Goal: Task Accomplishment & Management: Use online tool/utility

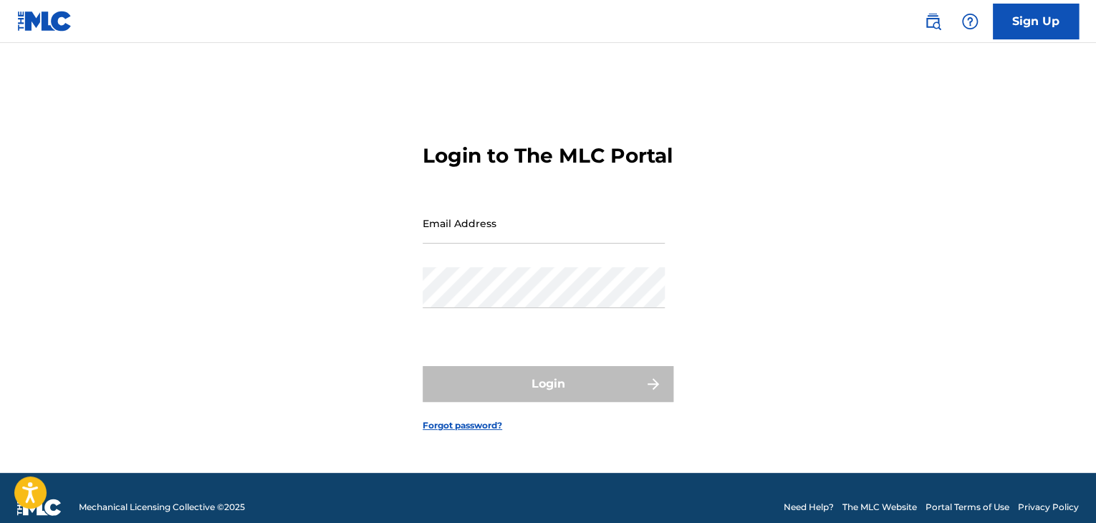
click at [516, 244] on input "Email Address" at bounding box center [544, 223] width 242 height 41
type input "[PERSON_NAME][EMAIL_ADDRESS][PERSON_NAME][DOMAIN_NAME]"
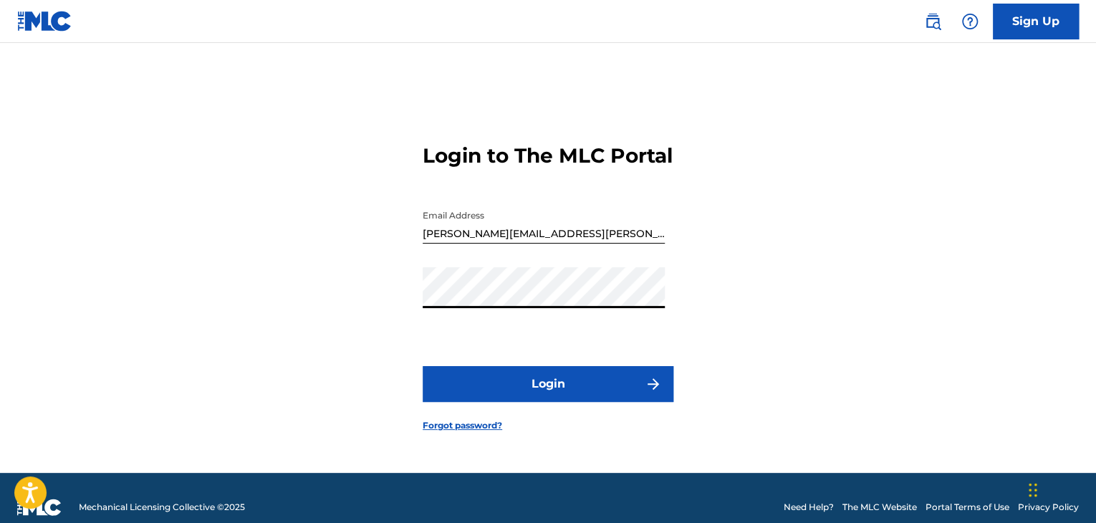
click at [519, 381] on button "Login" at bounding box center [548, 384] width 251 height 36
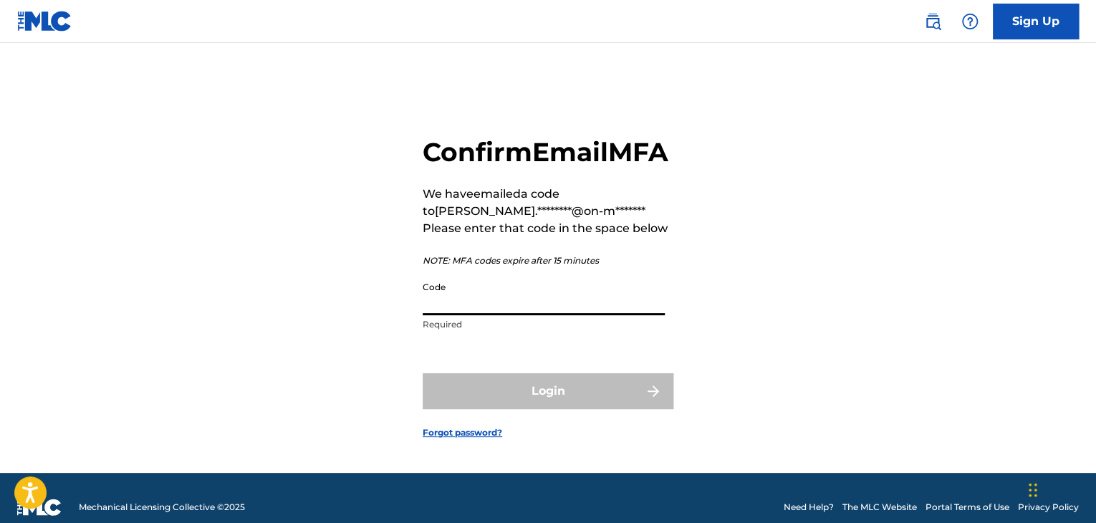
paste input "670087"
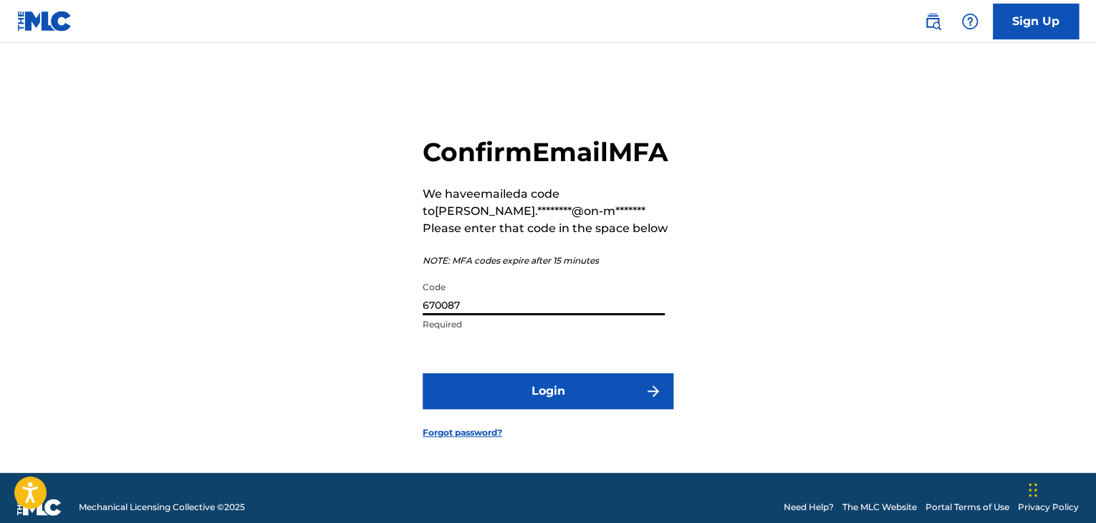
type input "670087"
click at [563, 409] on button "Login" at bounding box center [548, 391] width 251 height 36
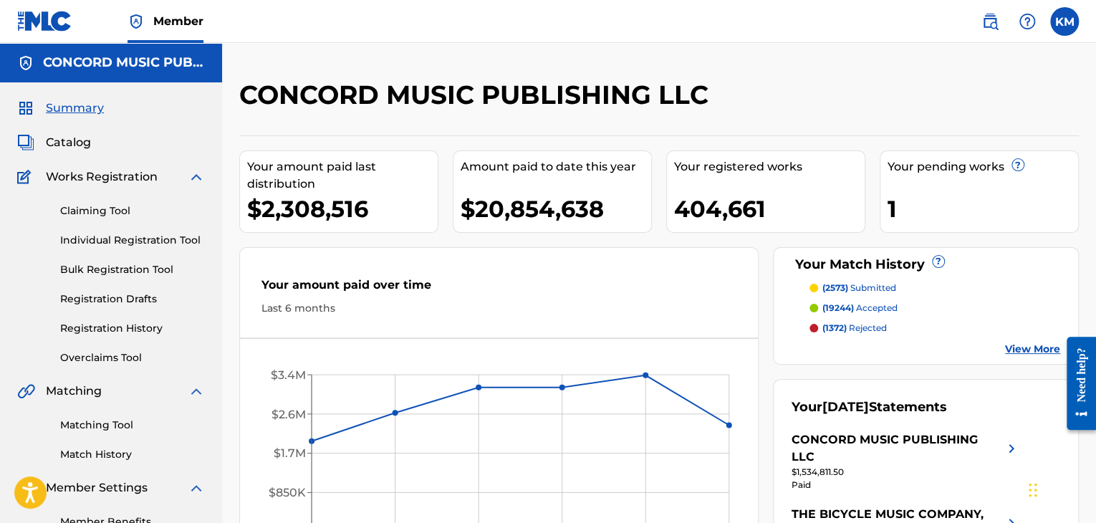
click at [125, 428] on link "Matching Tool" at bounding box center [132, 425] width 145 height 15
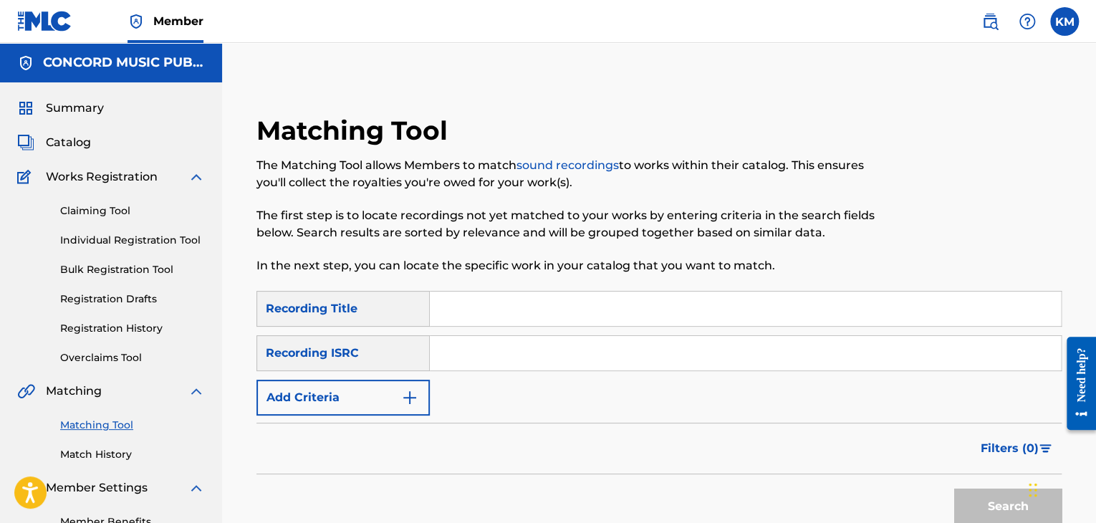
click at [544, 356] on input "Search Form" at bounding box center [745, 353] width 631 height 34
paste input "Gold"
type input "Gold"
drag, startPoint x: 504, startPoint y: 355, endPoint x: 336, endPoint y: 353, distance: 167.7
click at [336, 353] on div "SearchWithCriteria99fd326c-fe64-40d7-841d-0e5b6497861d Recording ISRC Gold" at bounding box center [659, 353] width 805 height 36
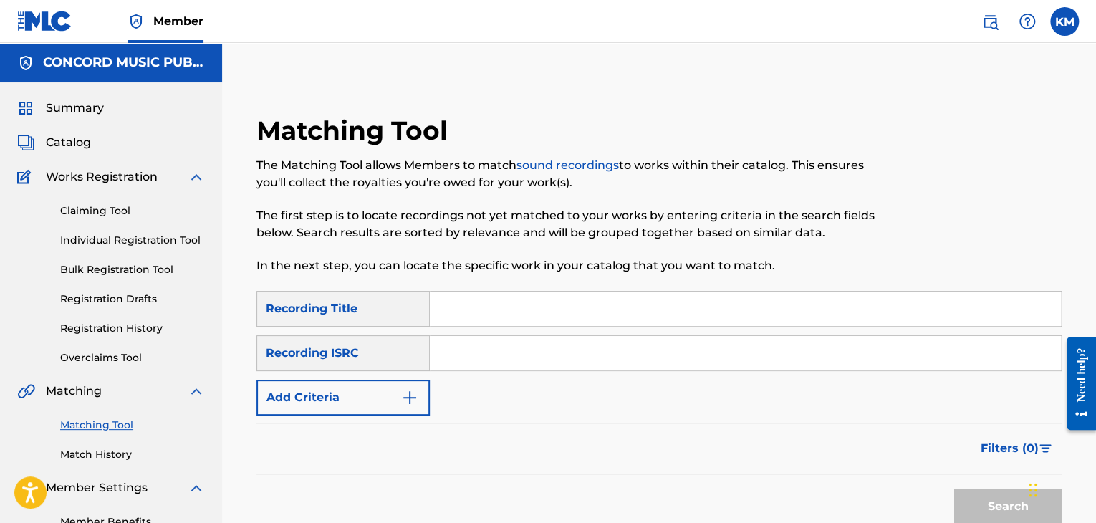
click at [473, 361] on input "Search Form" at bounding box center [745, 353] width 631 height 34
paste input "GBLZC1000039"
type input "GBLZC1000039"
click at [981, 508] on button "Search" at bounding box center [1007, 507] width 107 height 36
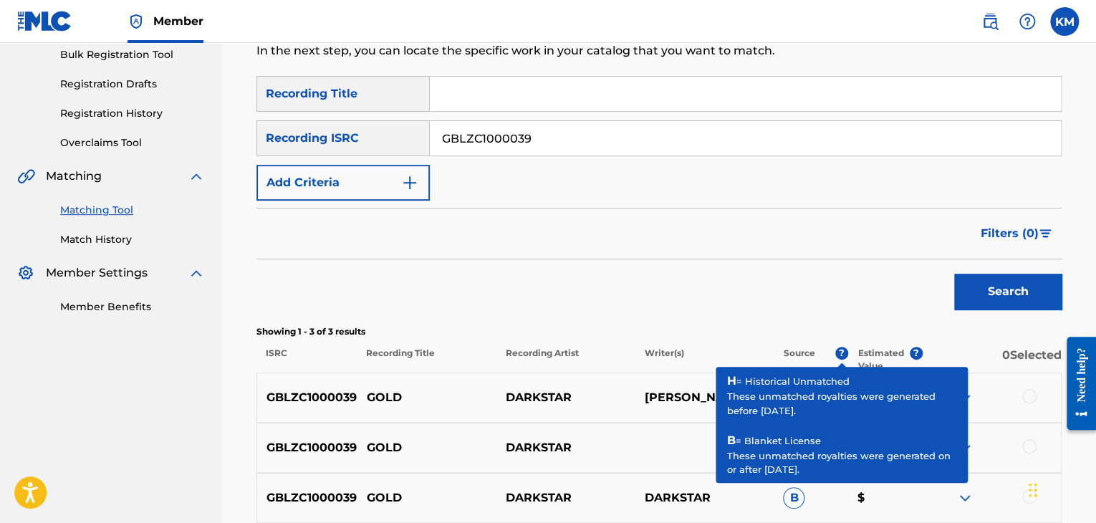
scroll to position [355, 0]
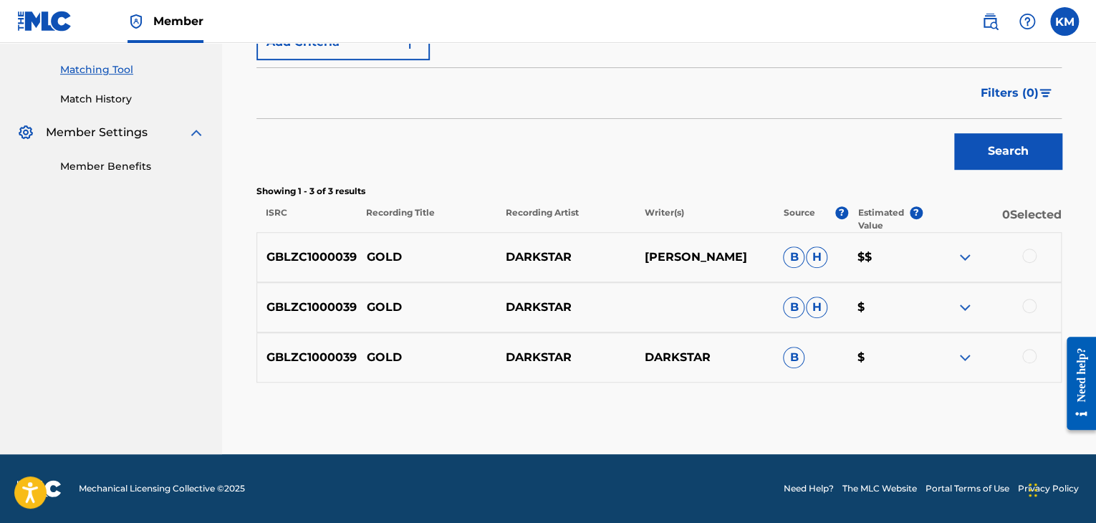
click at [1025, 356] on div at bounding box center [1029, 356] width 14 height 14
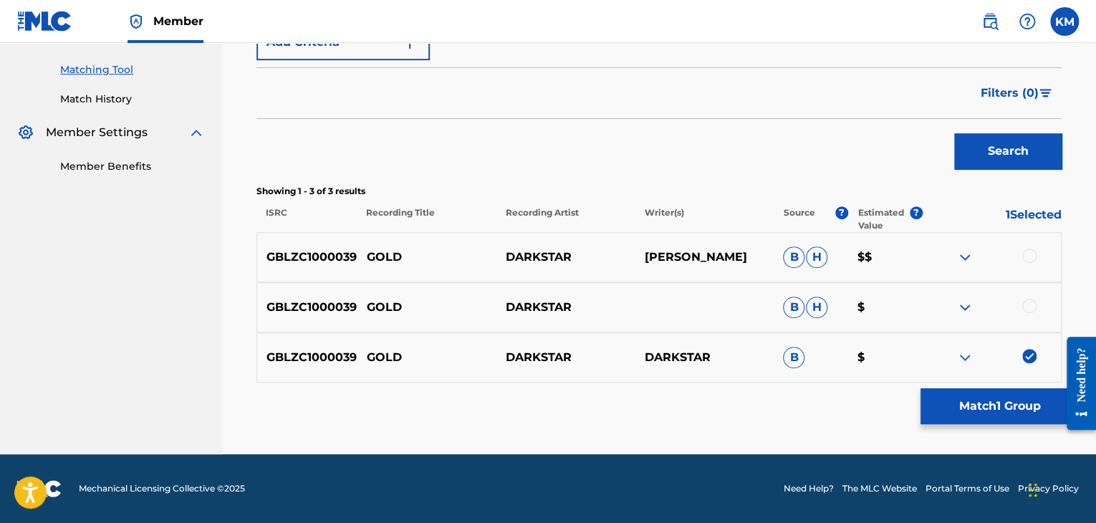
click at [1024, 306] on div at bounding box center [1029, 306] width 14 height 14
click at [1026, 255] on div at bounding box center [1029, 256] width 14 height 14
click at [988, 397] on button "Match 3 Groups" at bounding box center [1000, 406] width 158 height 36
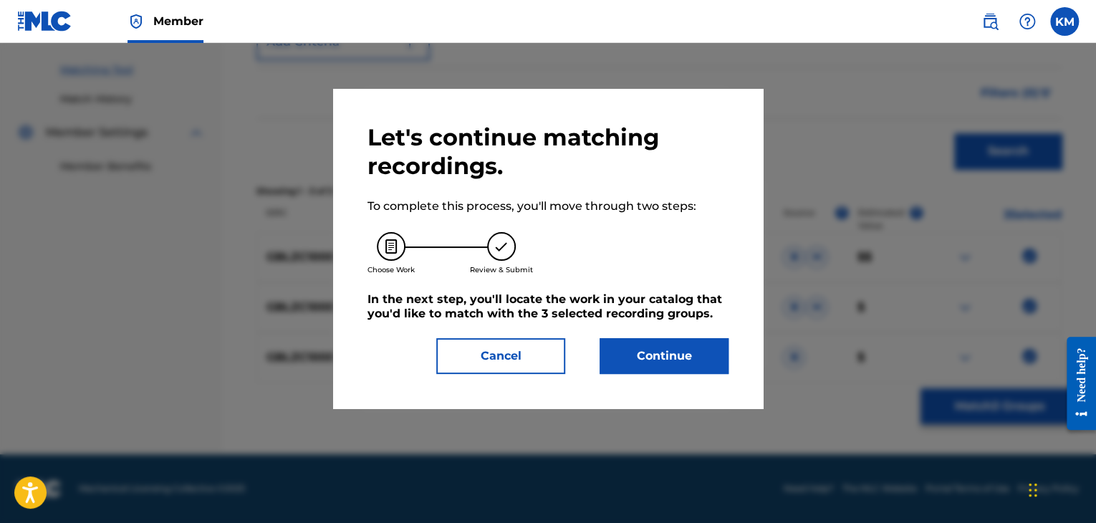
click at [687, 353] on button "Continue" at bounding box center [664, 356] width 129 height 36
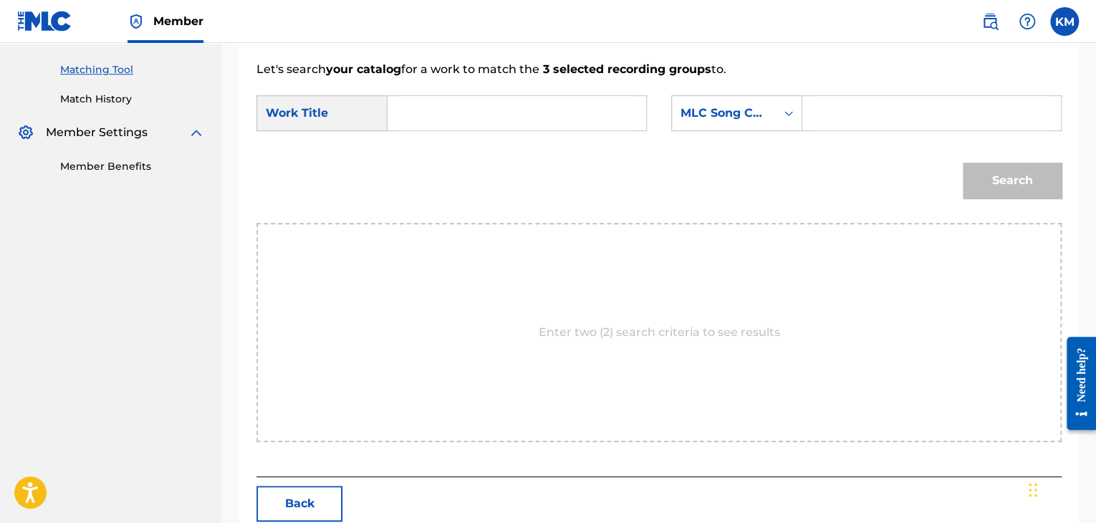
click at [454, 91] on form "SearchWithCriteriae699fc4e-3fd7-4d09-84b5-312225edba54 Work Title SearchWithCri…" at bounding box center [659, 150] width 805 height 145
click at [461, 110] on input "Search Form" at bounding box center [517, 113] width 234 height 34
paste input "Gold"
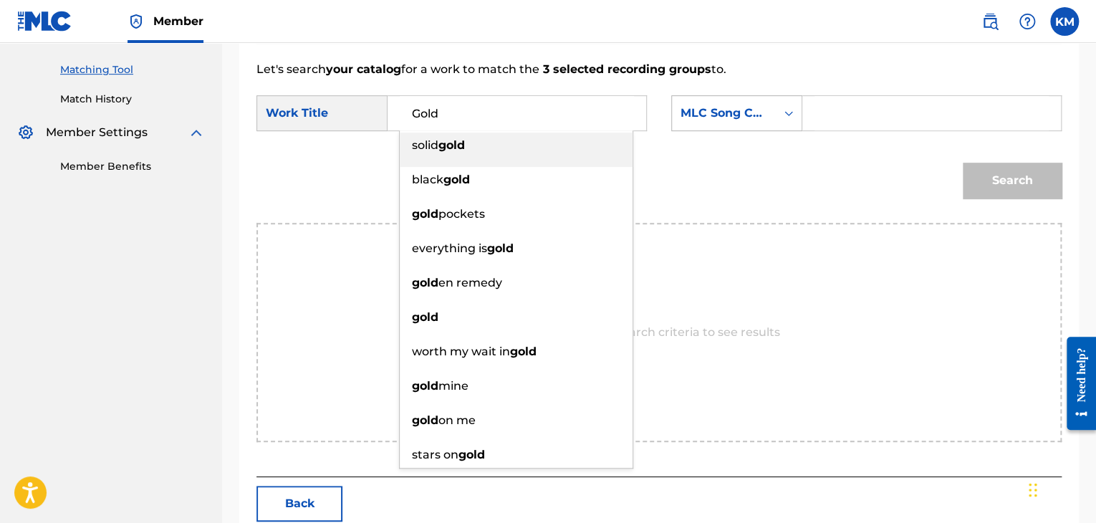
type input "Gold"
click at [786, 115] on icon "Search Form" at bounding box center [789, 113] width 14 height 14
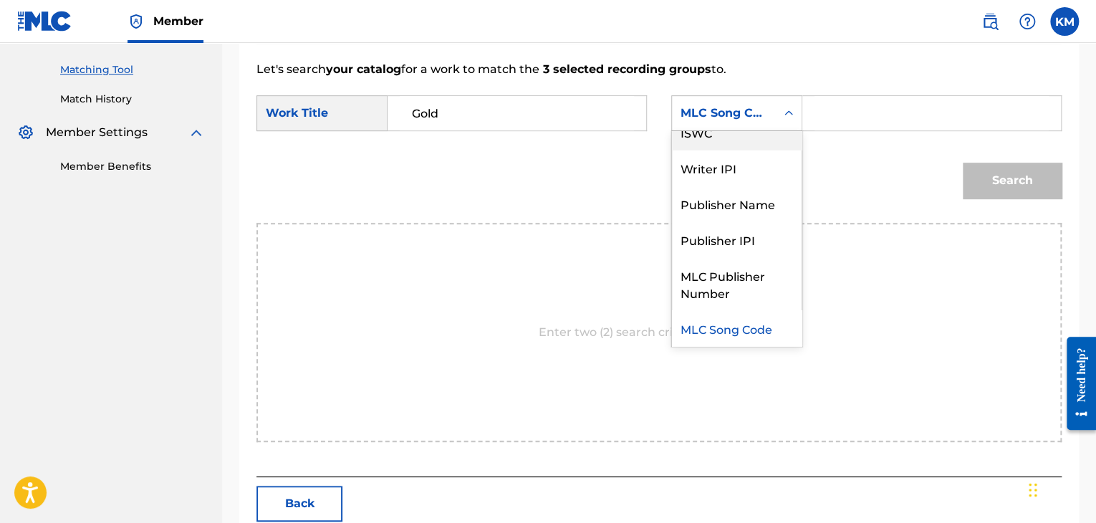
scroll to position [0, 0]
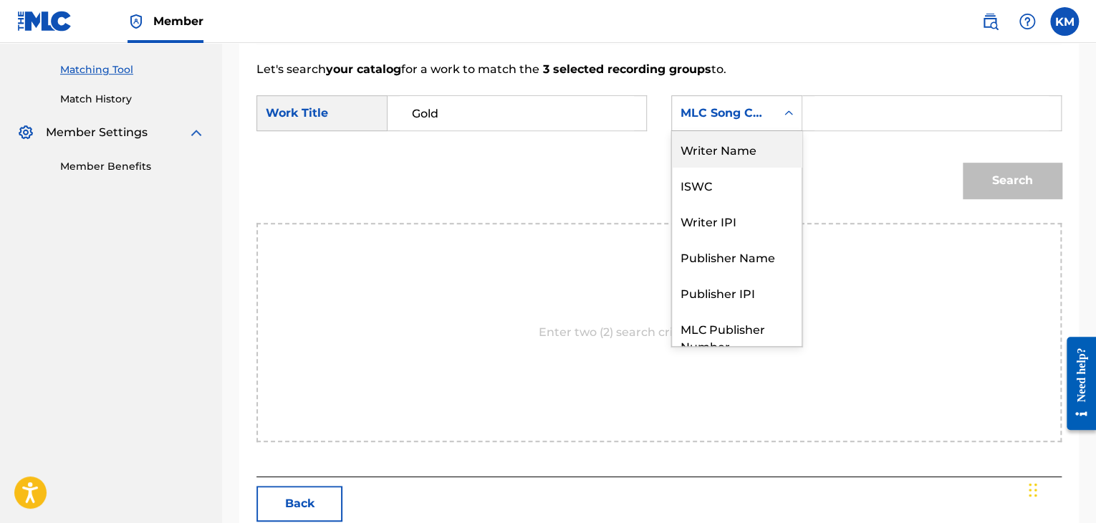
click at [760, 156] on div "Writer Name" at bounding box center [737, 149] width 130 height 36
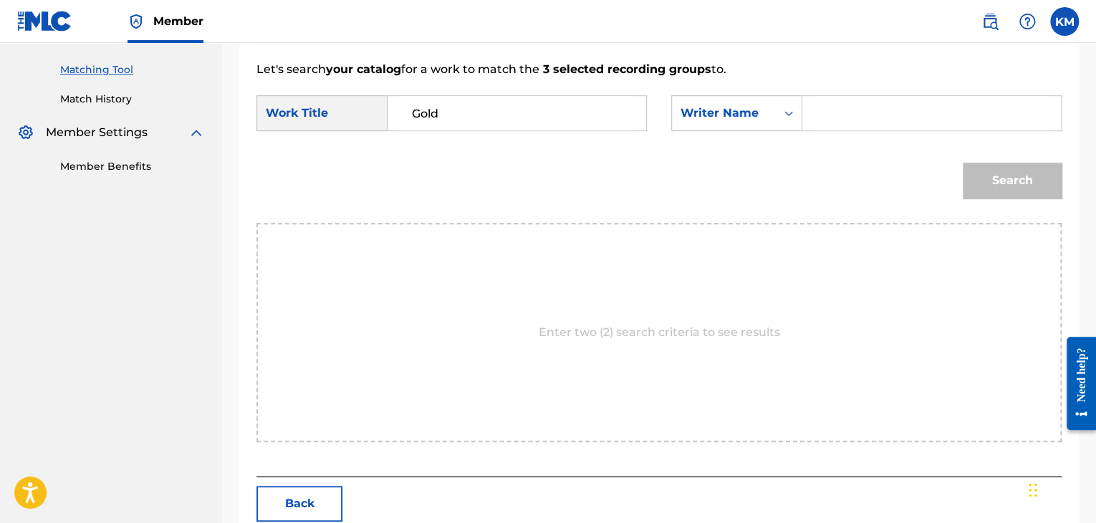
click at [823, 107] on input "Search Form" at bounding box center [932, 113] width 234 height 34
click at [834, 105] on input "Search Form" at bounding box center [932, 113] width 234 height 34
type input "[PERSON_NAME]"
click at [963, 163] on button "Search" at bounding box center [1012, 181] width 99 height 36
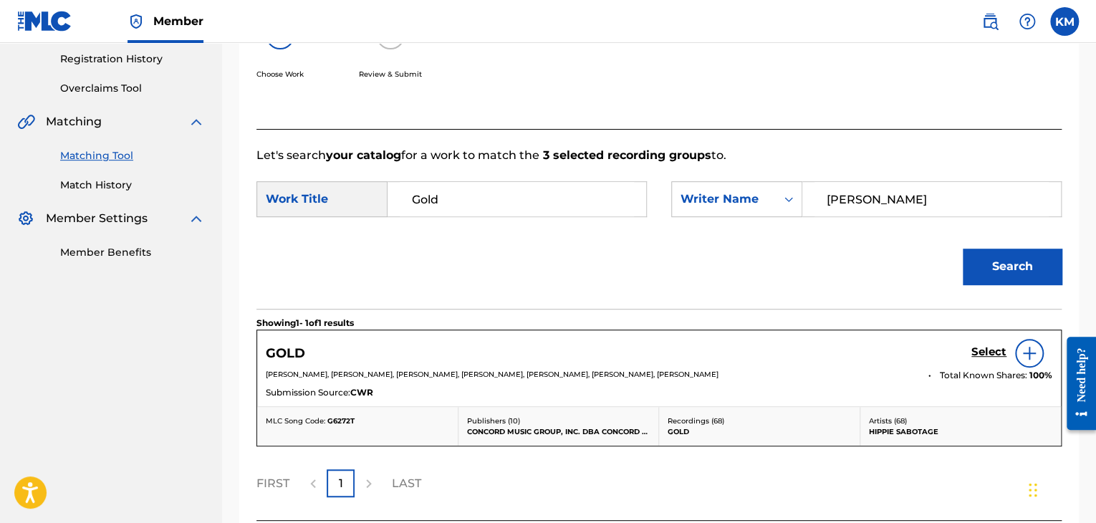
scroll to position [355, 0]
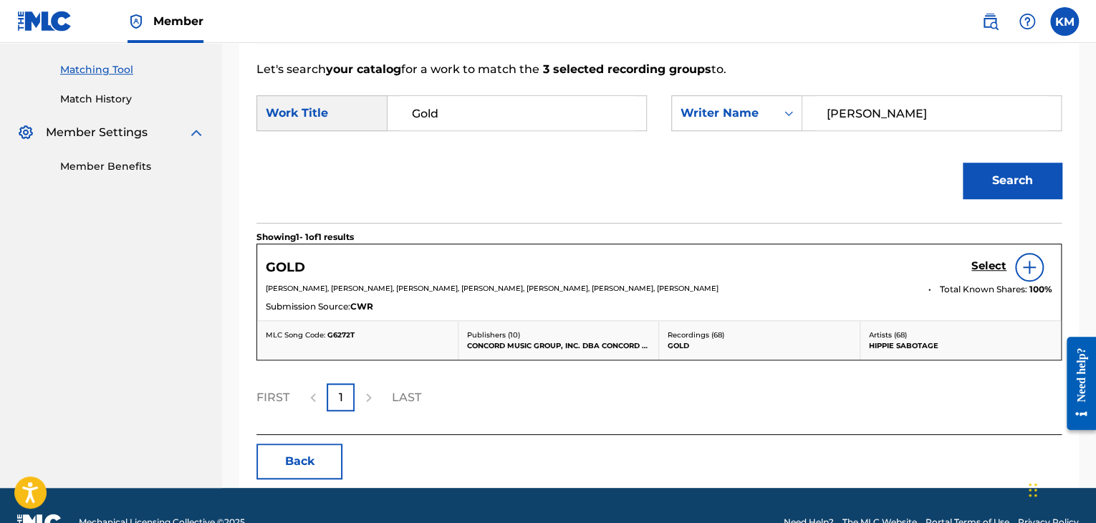
click at [982, 262] on h5 "Select" at bounding box center [989, 266] width 35 height 14
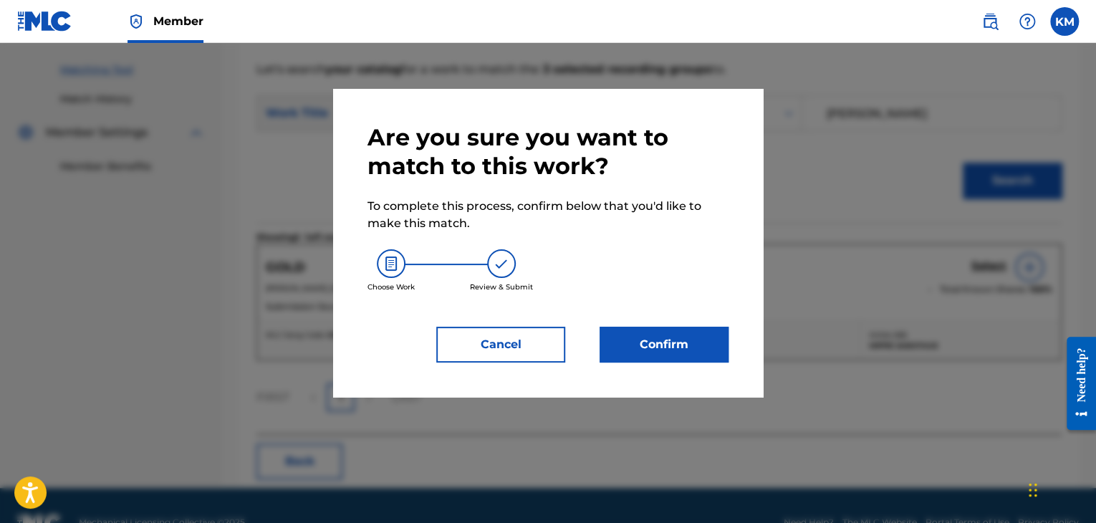
click at [626, 335] on button "Confirm" at bounding box center [664, 345] width 129 height 36
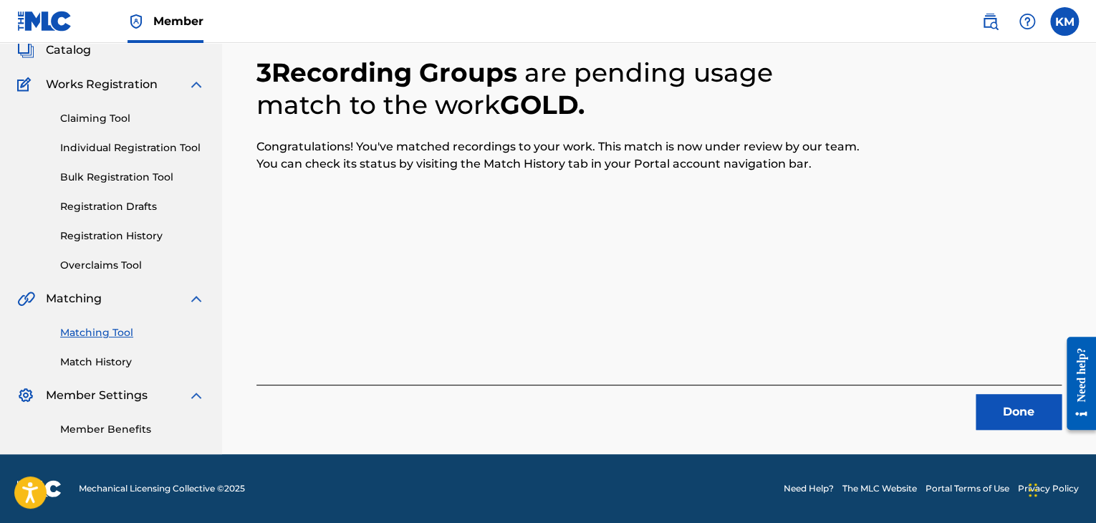
scroll to position [92, 0]
click at [998, 406] on button "Done" at bounding box center [1019, 412] width 86 height 36
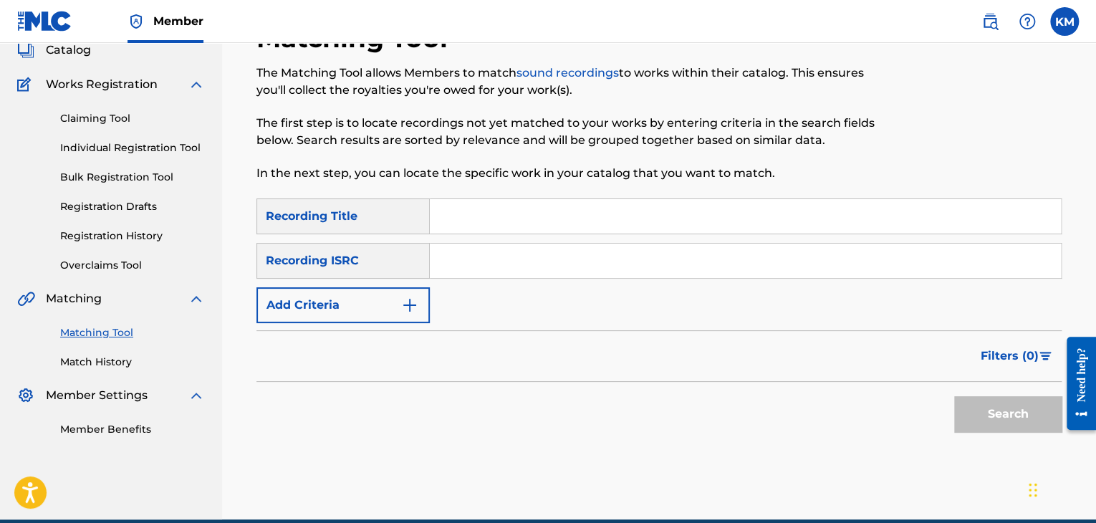
click at [505, 257] on input "Search Form" at bounding box center [745, 261] width 631 height 34
paste input "GBLZC1000039"
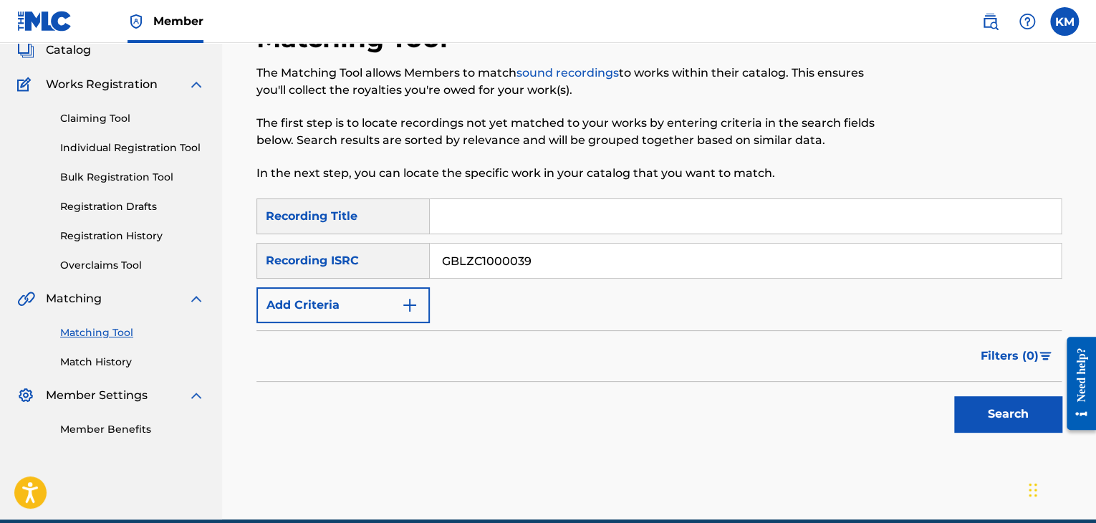
type input "GBLZC1000039"
click at [974, 412] on button "Search" at bounding box center [1007, 414] width 107 height 36
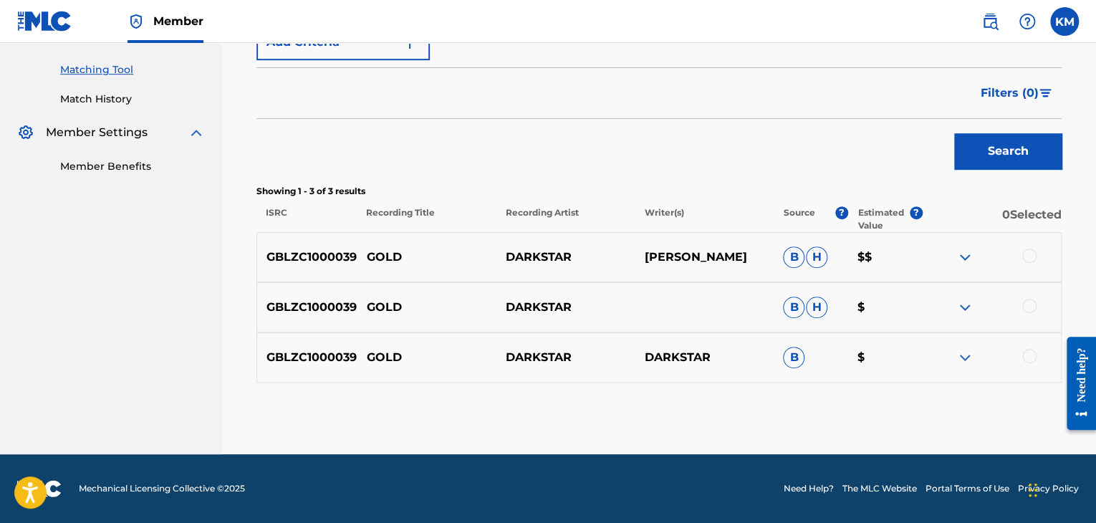
scroll to position [0, 0]
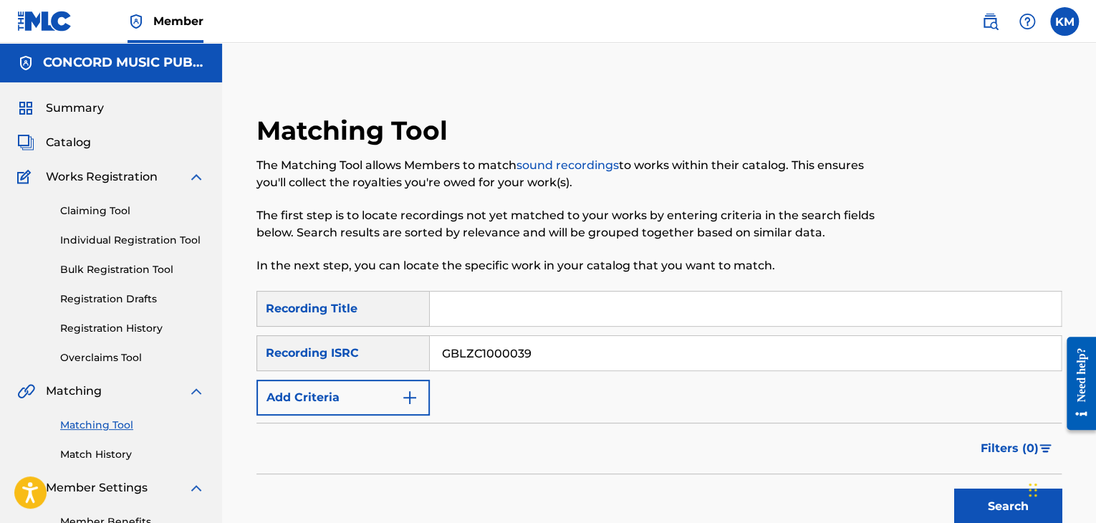
click at [106, 454] on link "Match History" at bounding box center [132, 454] width 145 height 15
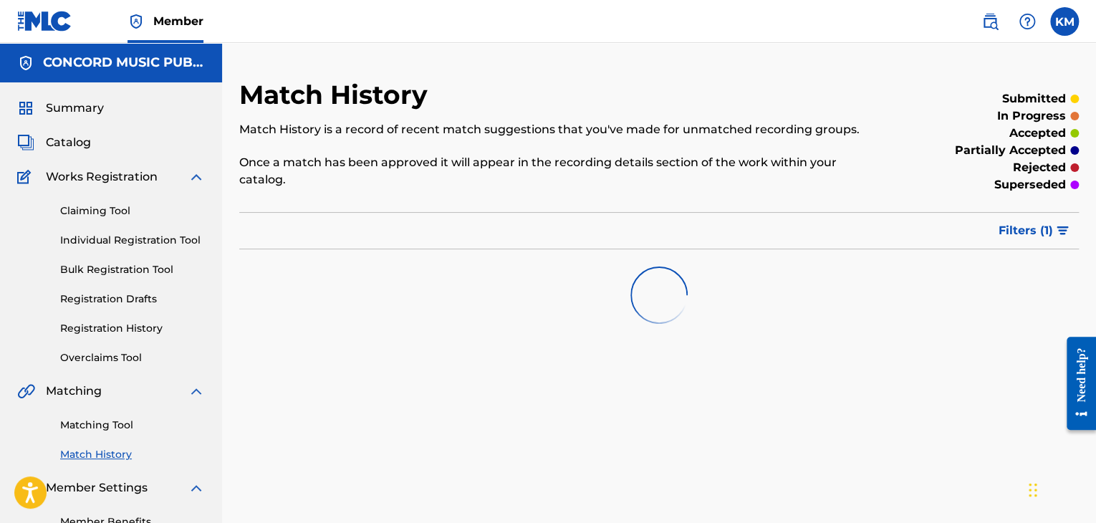
click at [117, 426] on link "Matching Tool" at bounding box center [132, 425] width 145 height 15
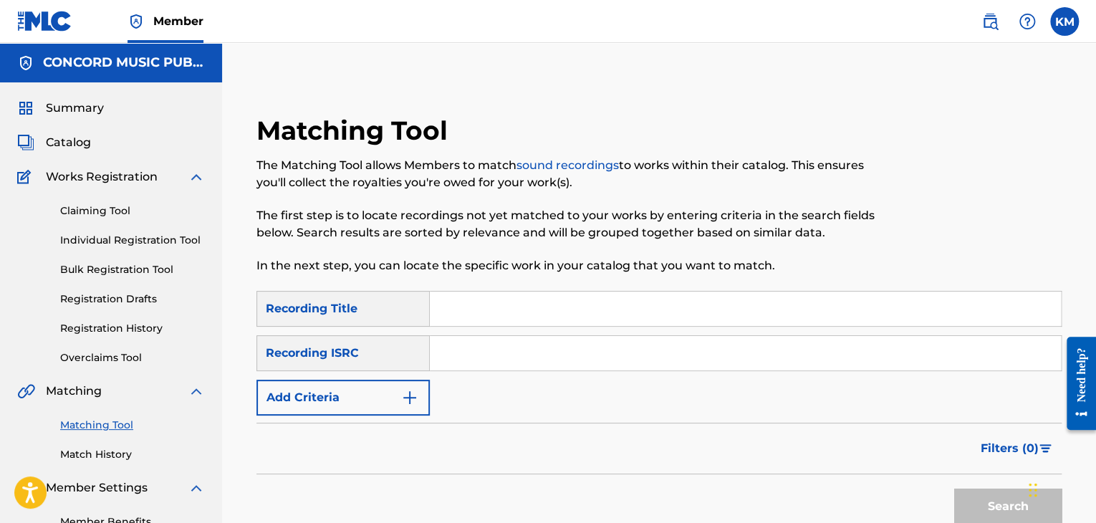
click at [535, 345] on input "Search Form" at bounding box center [745, 353] width 631 height 34
paste input "KRA491800682"
type input "KRA491800682"
click at [1005, 506] on button "Search" at bounding box center [1007, 507] width 107 height 36
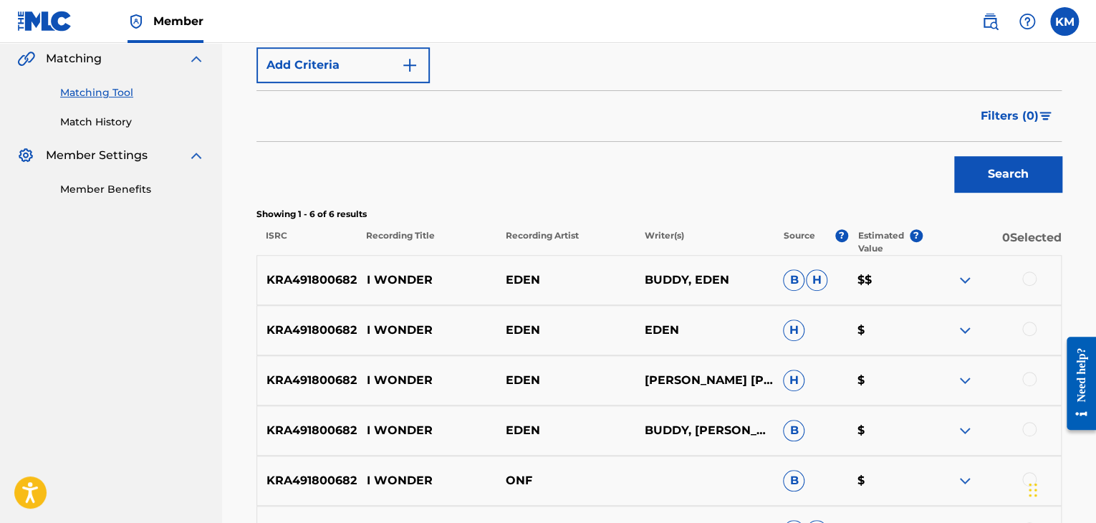
scroll to position [358, 0]
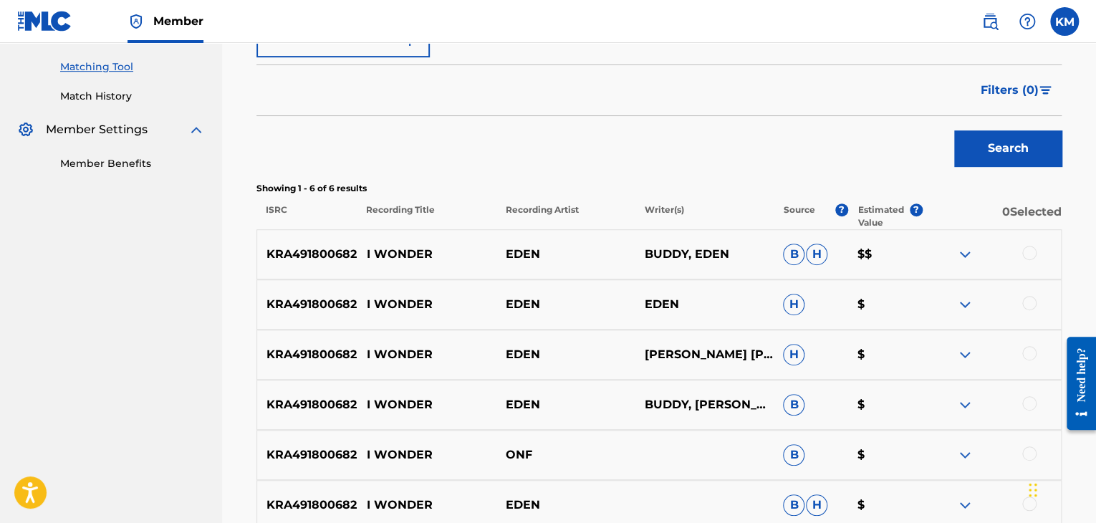
click at [1025, 252] on div at bounding box center [1029, 253] width 14 height 14
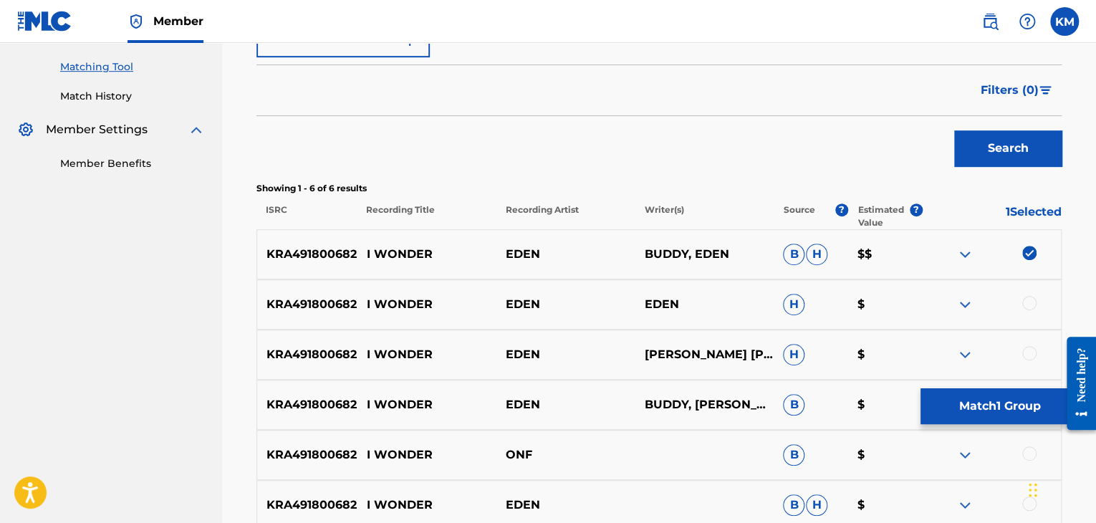
click at [1032, 305] on div at bounding box center [1029, 303] width 14 height 14
click at [1031, 357] on div at bounding box center [1029, 353] width 14 height 14
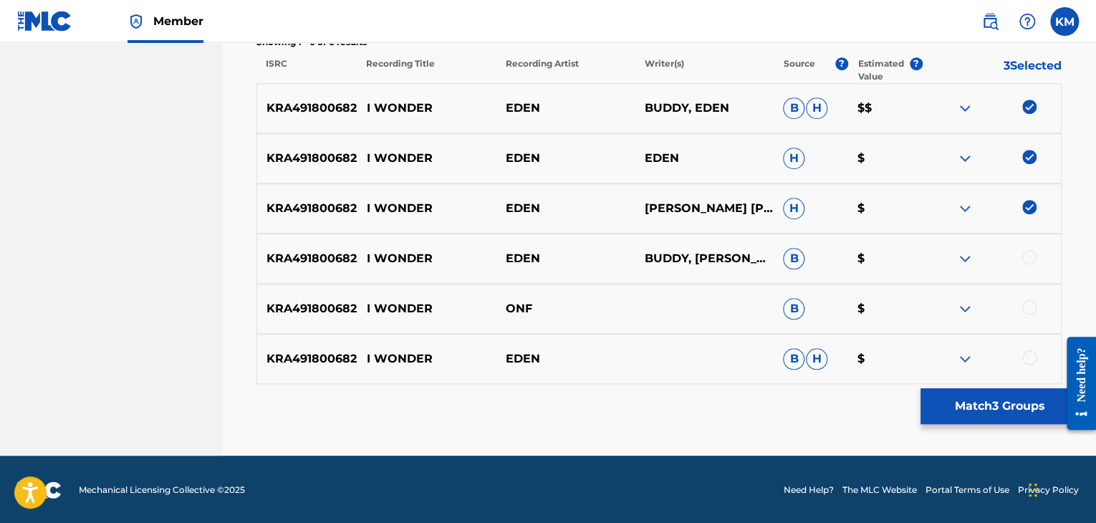
scroll to position [506, 0]
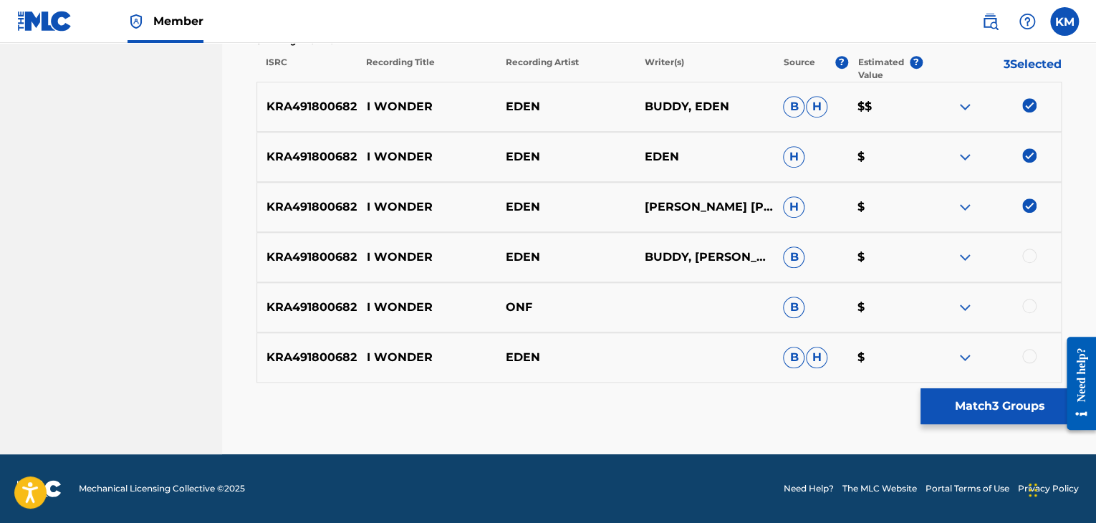
click at [1023, 259] on div at bounding box center [1029, 256] width 14 height 14
click at [1030, 310] on div at bounding box center [1029, 306] width 14 height 14
click at [1030, 355] on div at bounding box center [1029, 356] width 14 height 14
click at [1009, 399] on button "Match 6 Groups" at bounding box center [1000, 406] width 158 height 36
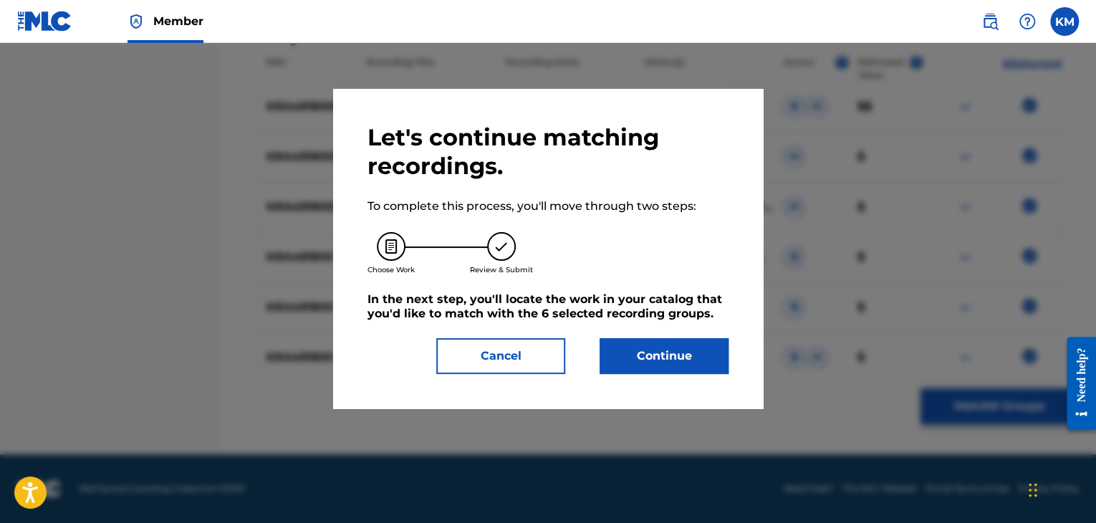
click at [648, 342] on button "Continue" at bounding box center [664, 356] width 129 height 36
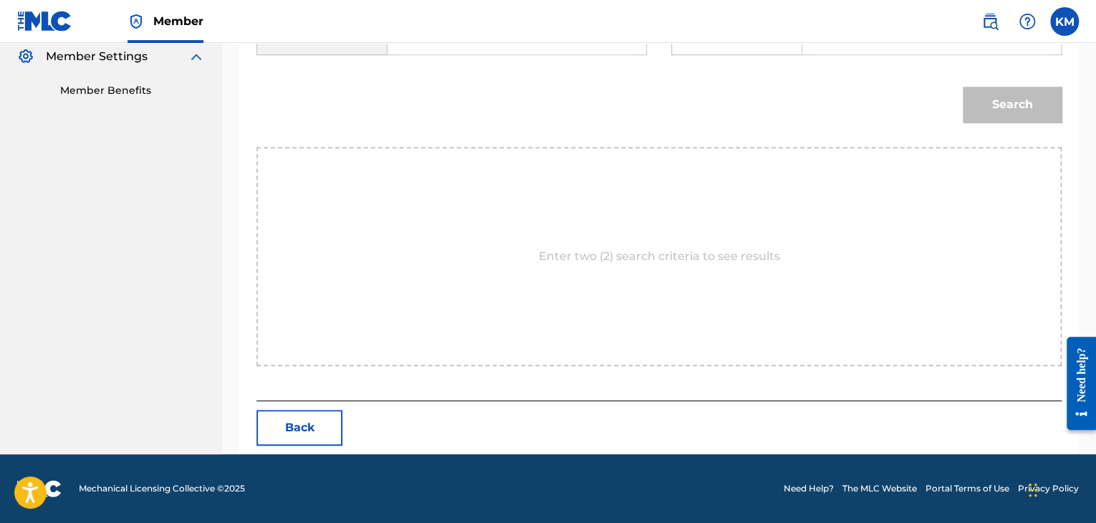
scroll to position [288, 0]
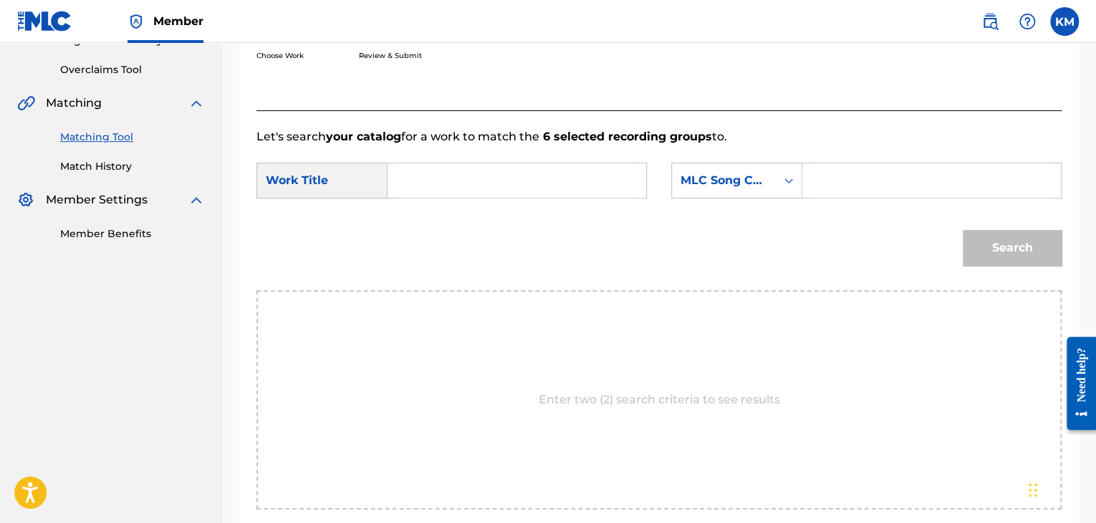
click at [425, 193] on input "Search Form" at bounding box center [517, 180] width 234 height 34
paste input "I Wonder"
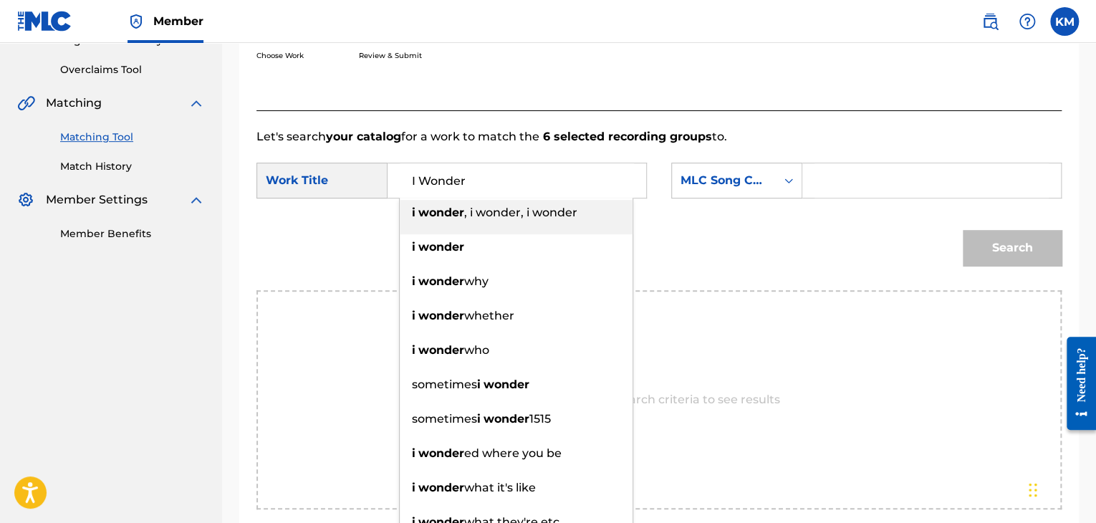
type input "I Wonder"
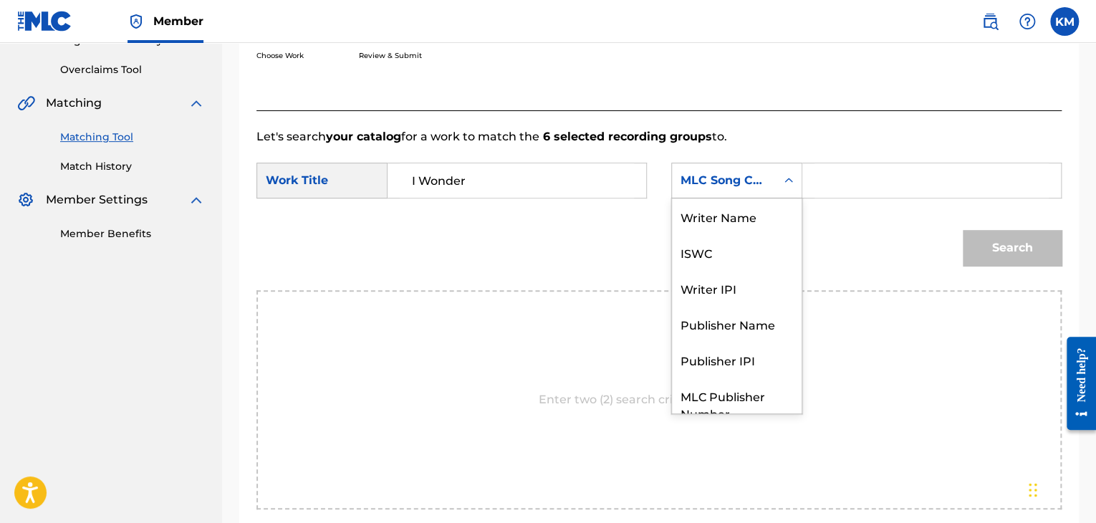
click at [787, 182] on icon "Search Form" at bounding box center [789, 180] width 14 height 14
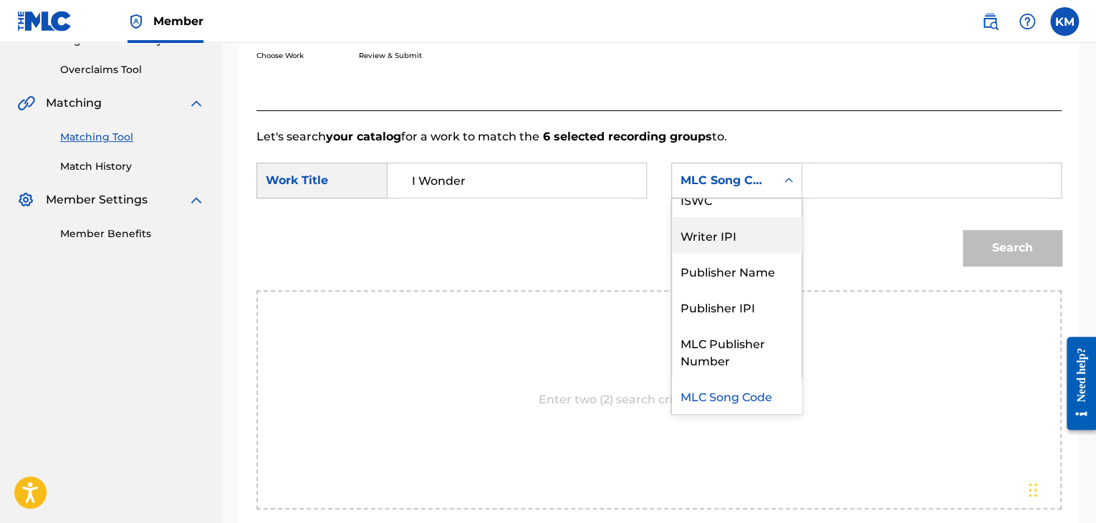
scroll to position [0, 0]
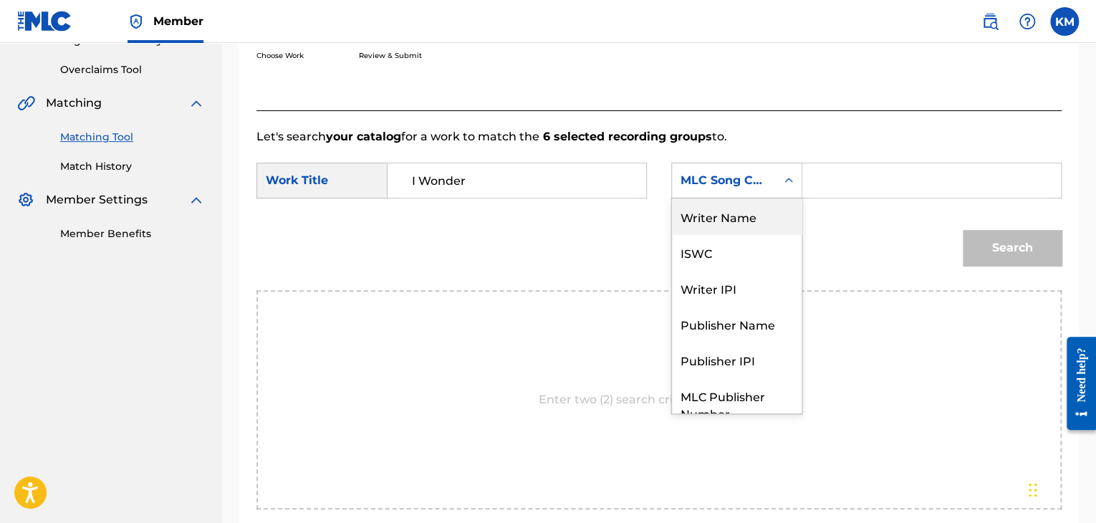
click at [765, 221] on div "Writer Name" at bounding box center [737, 216] width 130 height 36
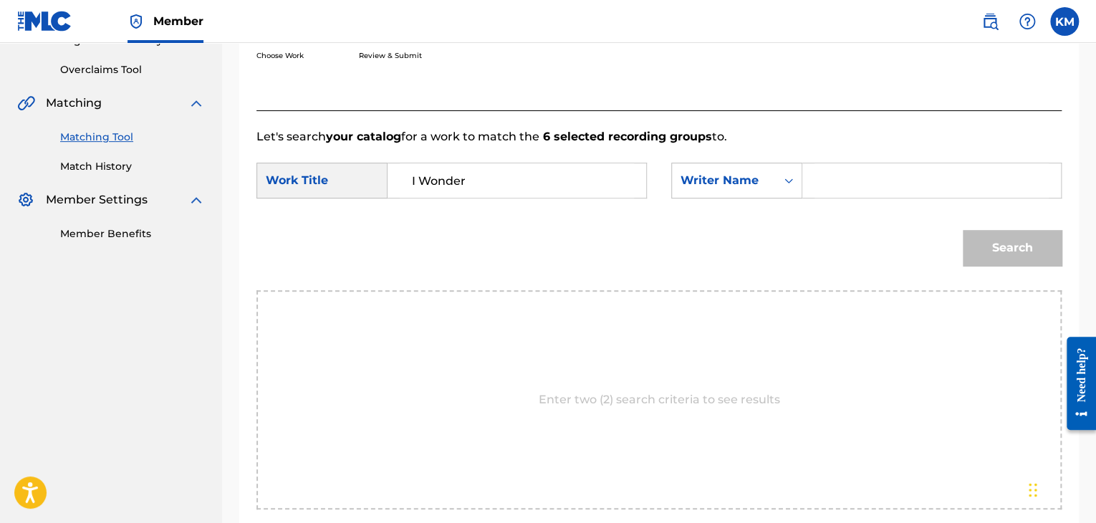
click at [828, 188] on input "Search Form" at bounding box center [932, 180] width 234 height 34
click at [1040, 259] on button "Search" at bounding box center [1012, 248] width 99 height 36
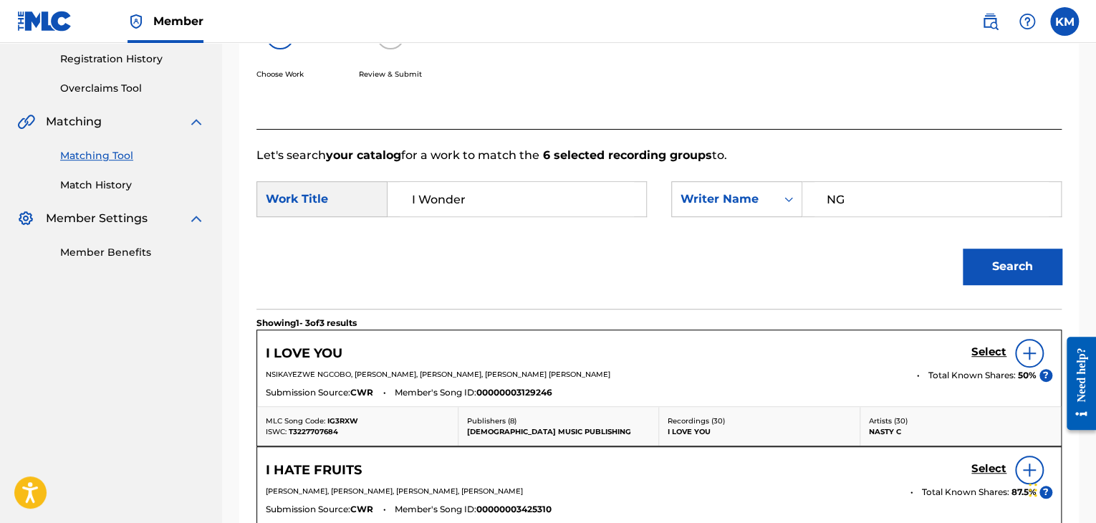
scroll to position [288, 0]
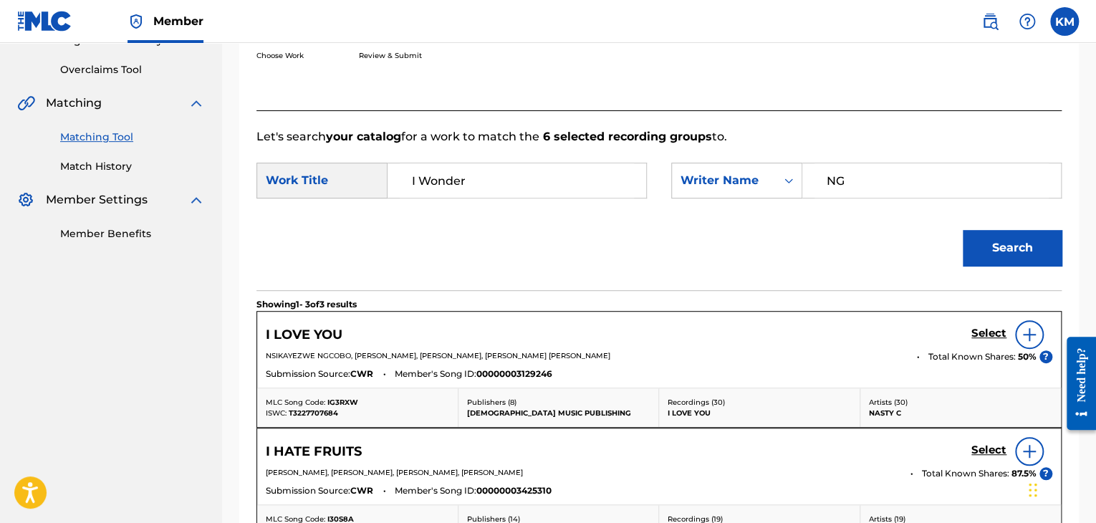
drag, startPoint x: 866, startPoint y: 176, endPoint x: 599, endPoint y: 212, distance: 269.0
click at [599, 212] on form "SearchWithCriteriae699fc4e-3fd7-4d09-84b5-312225edba54 Work Title I Wonder Sear…" at bounding box center [659, 217] width 805 height 145
click at [963, 230] on button "Search" at bounding box center [1012, 248] width 99 height 36
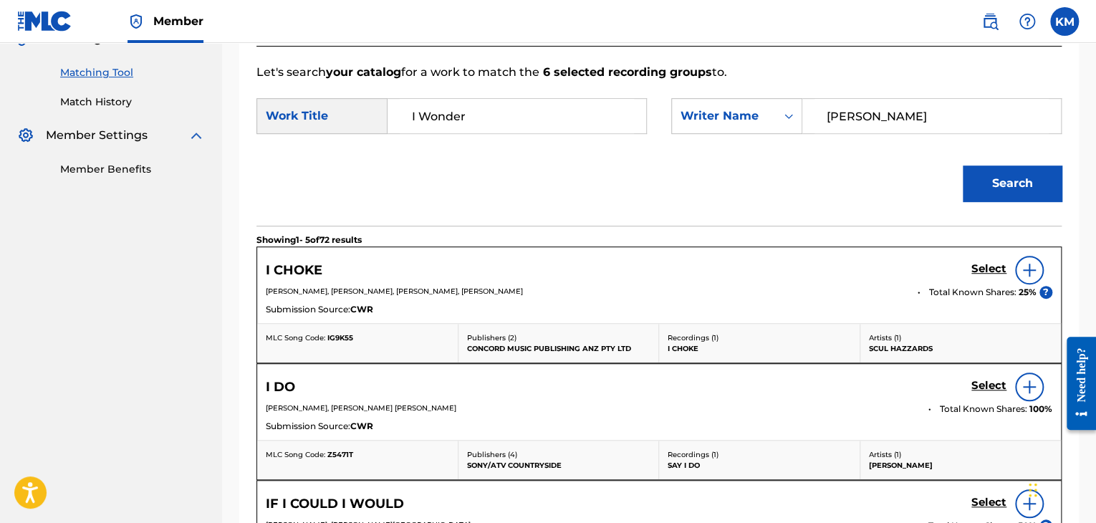
scroll to position [0, 0]
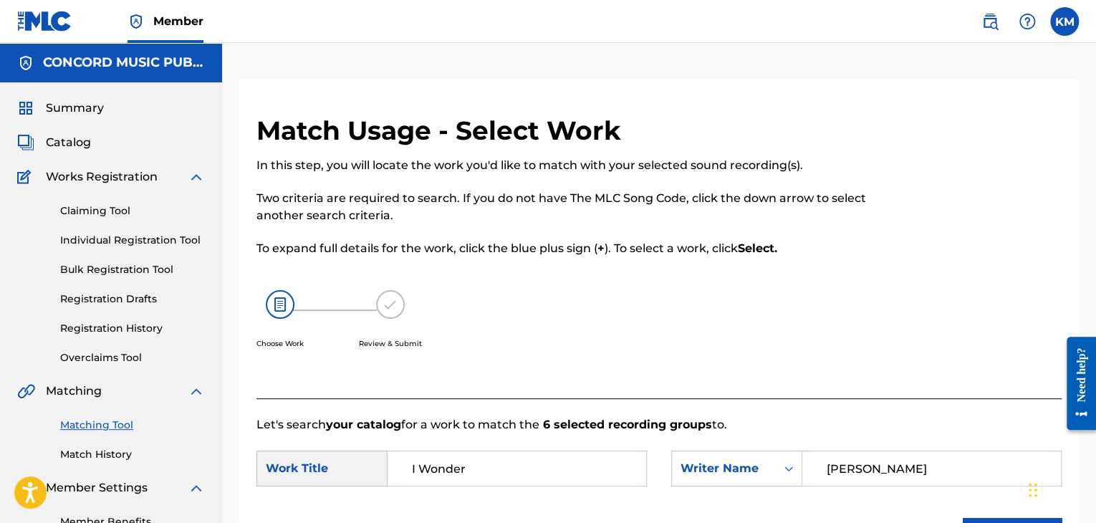
click at [880, 468] on input "[PERSON_NAME]" at bounding box center [932, 468] width 234 height 34
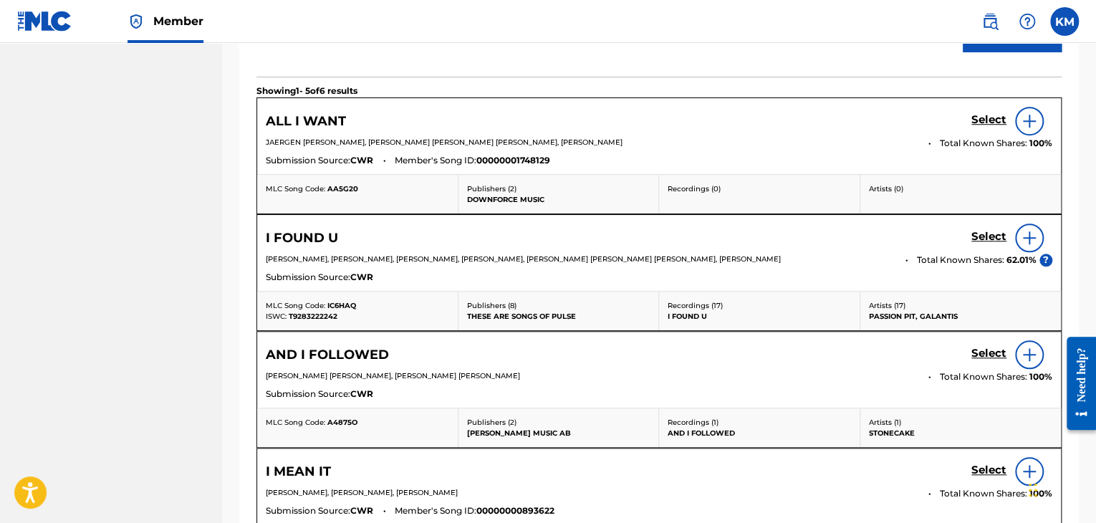
scroll to position [143, 0]
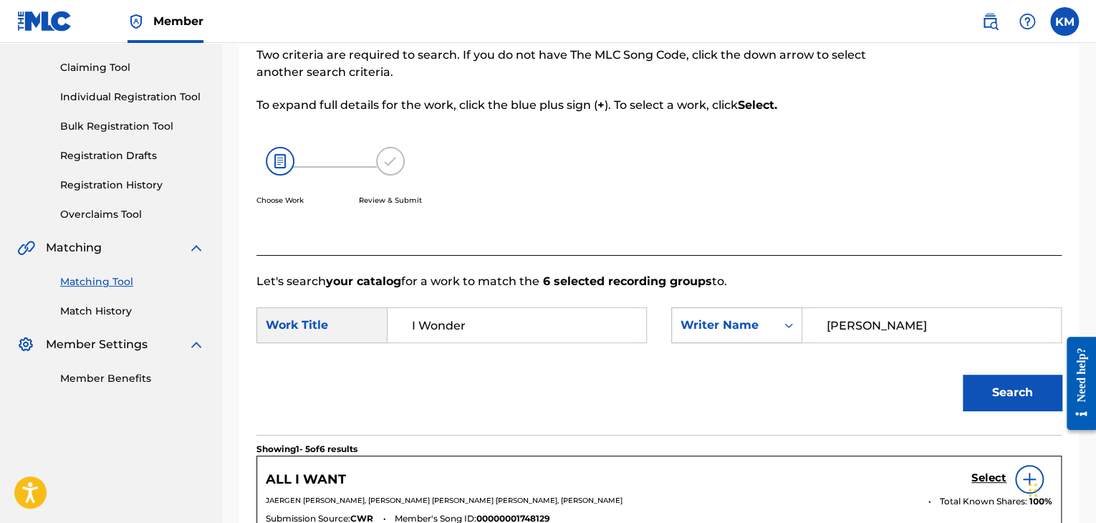
drag, startPoint x: 904, startPoint y: 327, endPoint x: 692, endPoint y: 330, distance: 212.1
click at [692, 330] on div "SearchWithCriteria90348b32-e7d0-4ec2-987c-47263bb0b347 Writer Name [PERSON_NAME]" at bounding box center [866, 325] width 390 height 36
paste input "Ulvaeus"
type input "Ulvaeus"
click at [990, 387] on button "Search" at bounding box center [1012, 393] width 99 height 36
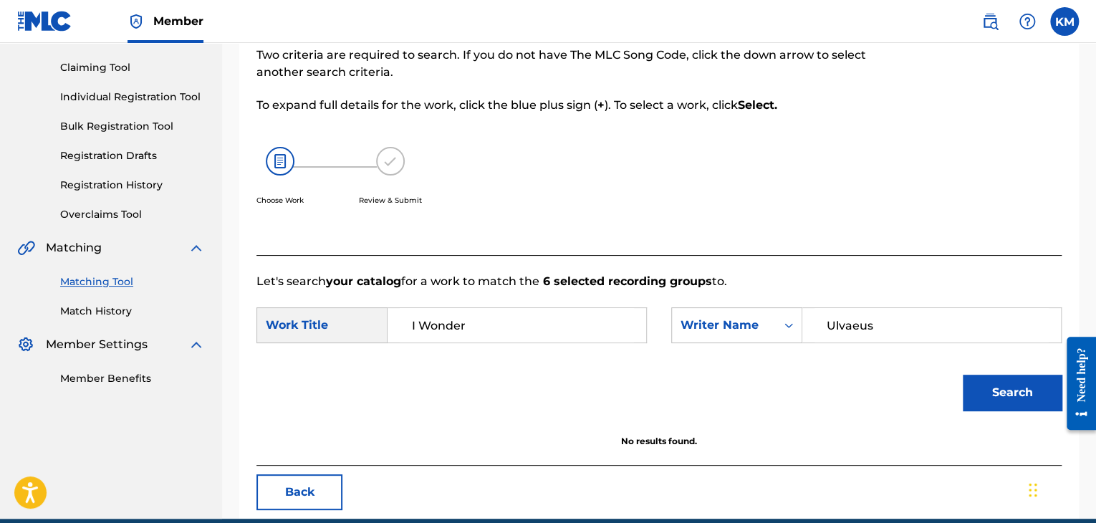
click at [102, 311] on link "Match History" at bounding box center [132, 311] width 145 height 15
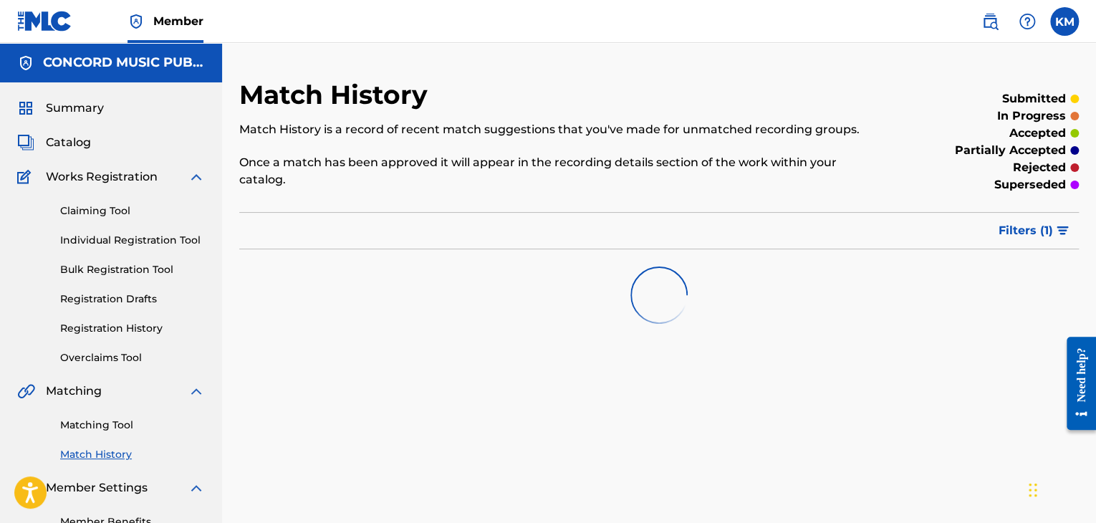
click at [123, 423] on link "Matching Tool" at bounding box center [132, 425] width 145 height 15
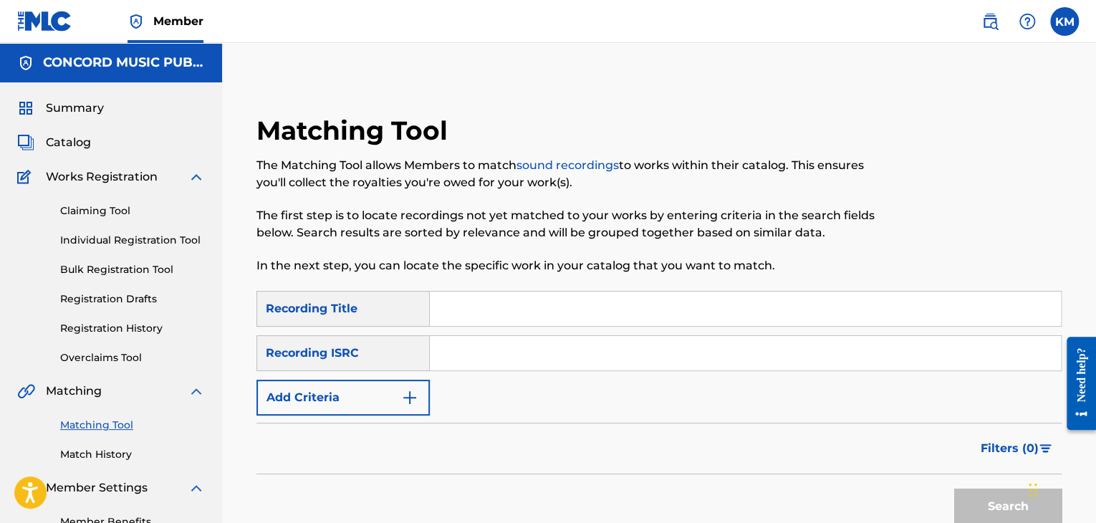
click at [506, 348] on input "Search Form" at bounding box center [745, 353] width 631 height 34
paste input "KRA381701279"
type input "KRA381701279"
click at [974, 497] on button "Search" at bounding box center [1007, 507] width 107 height 36
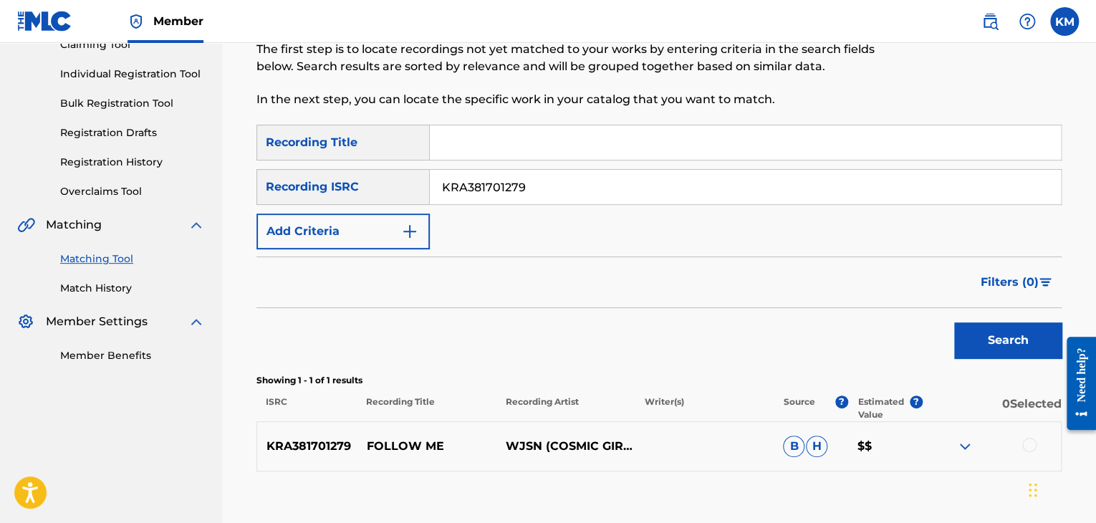
scroll to position [255, 0]
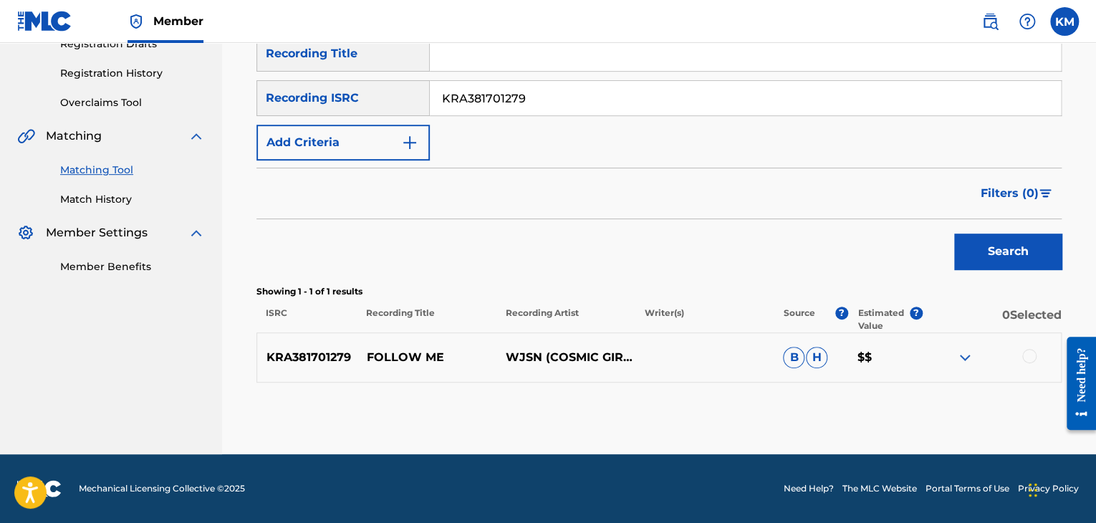
click at [1025, 353] on div at bounding box center [1029, 356] width 14 height 14
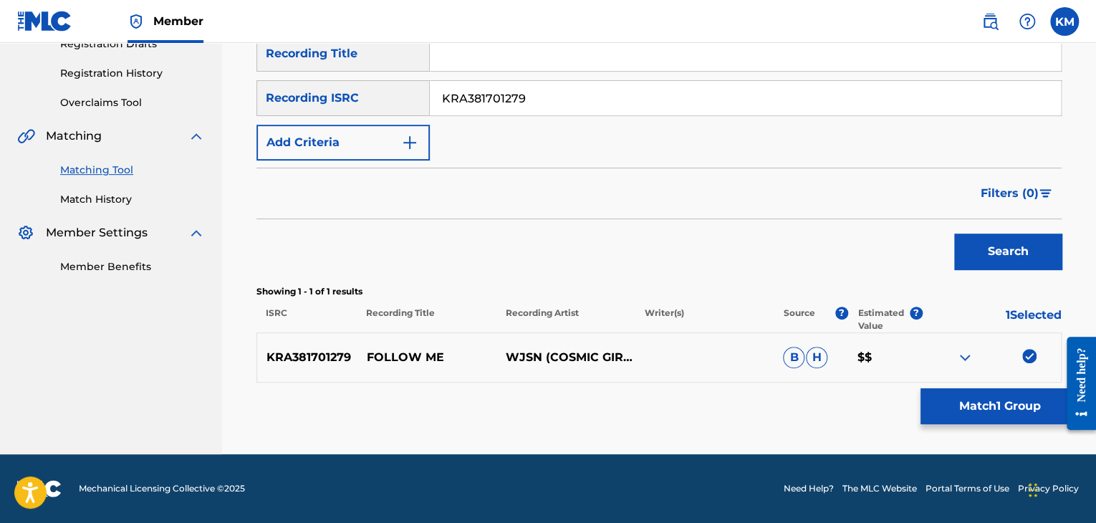
click at [1006, 409] on button "Match 1 Group" at bounding box center [1000, 406] width 158 height 36
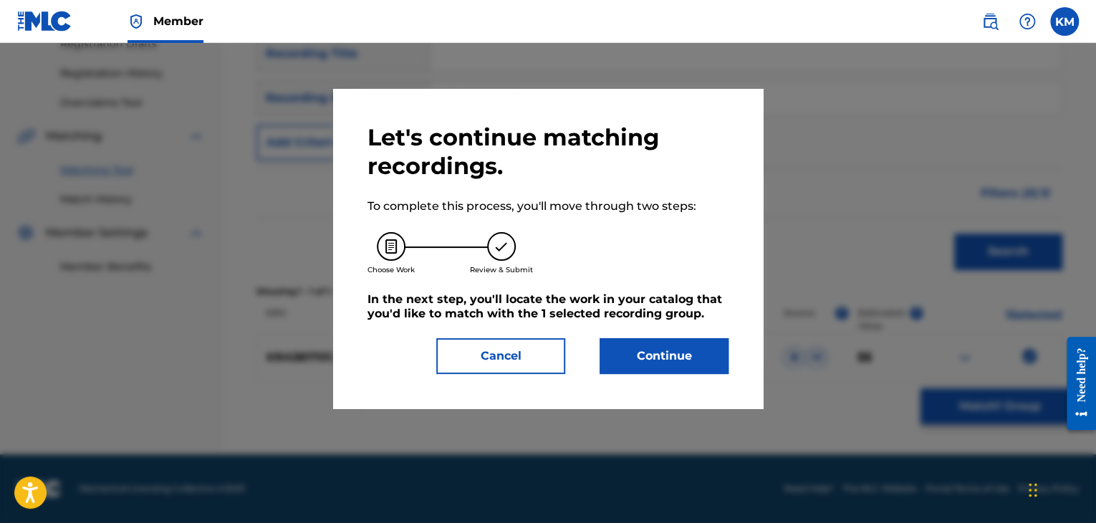
click at [608, 359] on button "Continue" at bounding box center [664, 356] width 129 height 36
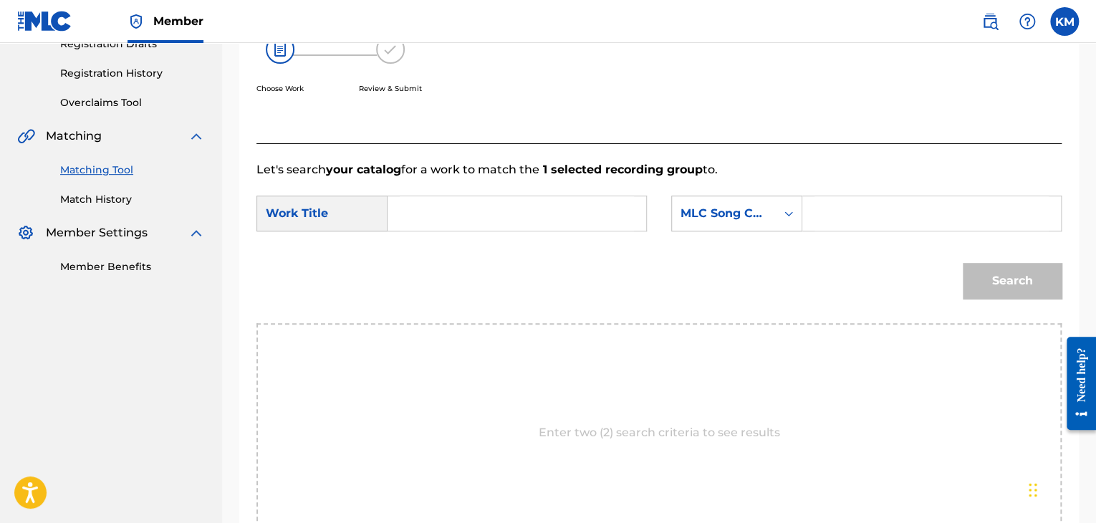
click at [433, 208] on input "Search Form" at bounding box center [517, 213] width 234 height 34
paste input "Follow Me"
type input "Follow Me"
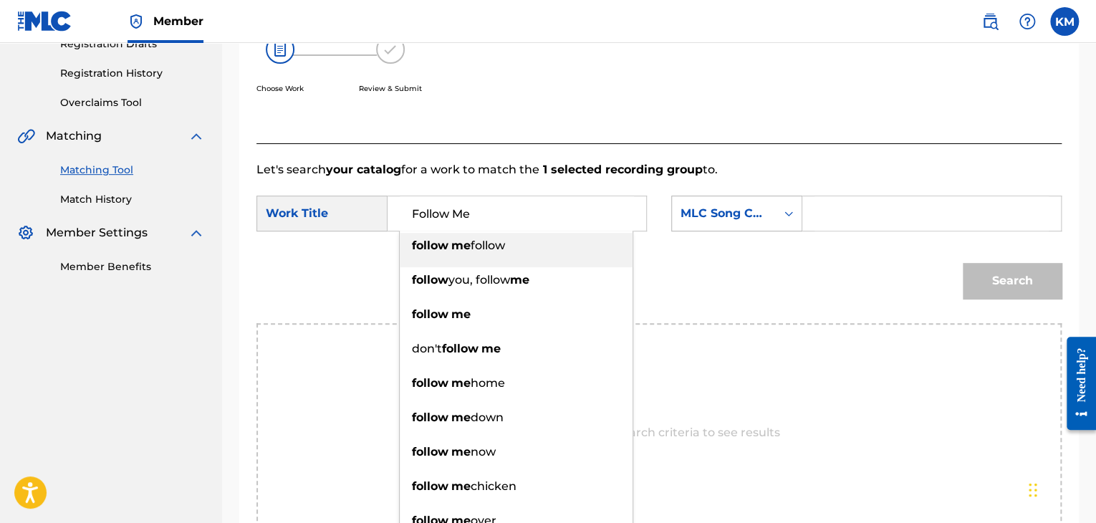
click at [793, 203] on div "Search Form" at bounding box center [789, 214] width 26 height 26
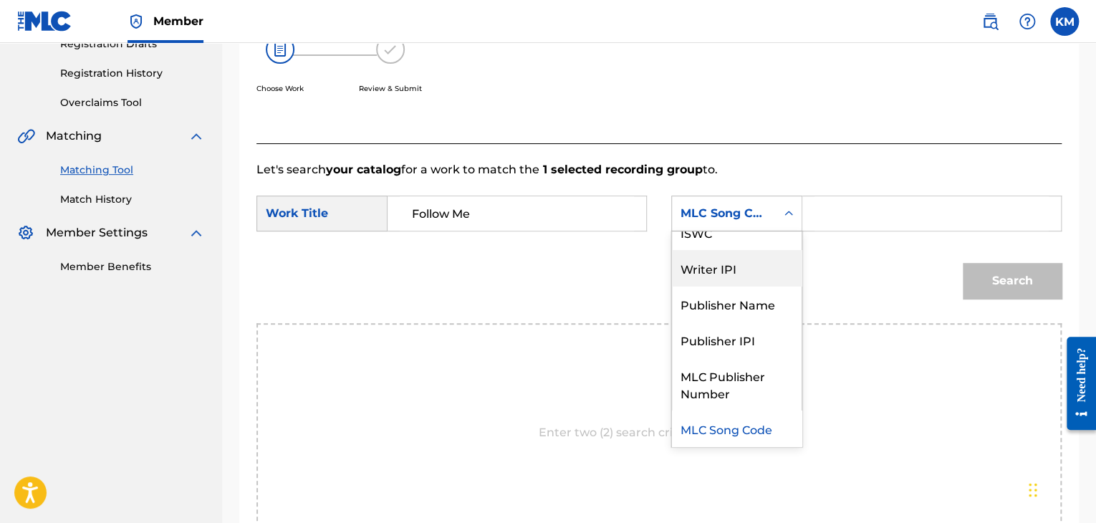
scroll to position [0, 0]
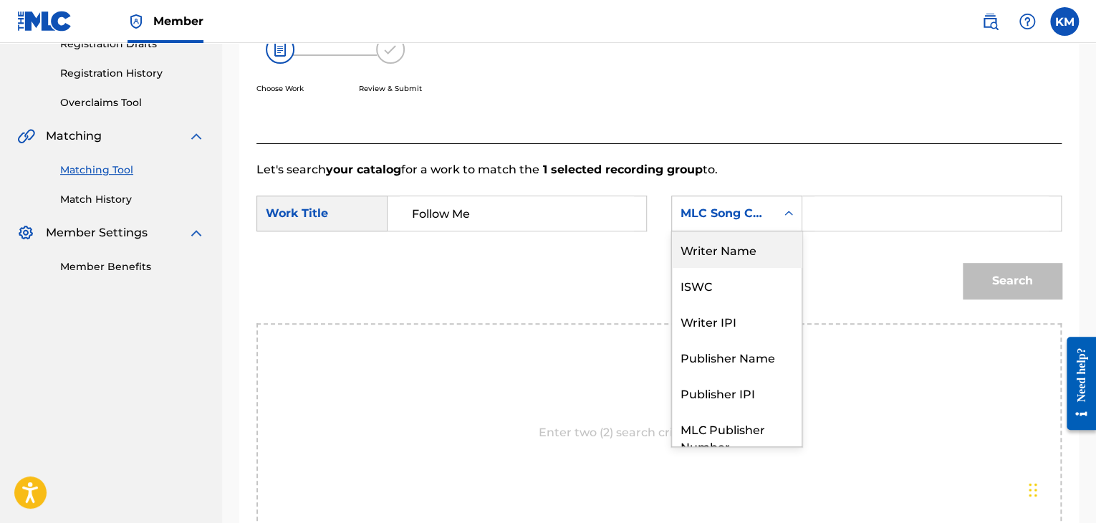
click at [787, 254] on div "Writer Name" at bounding box center [737, 249] width 130 height 36
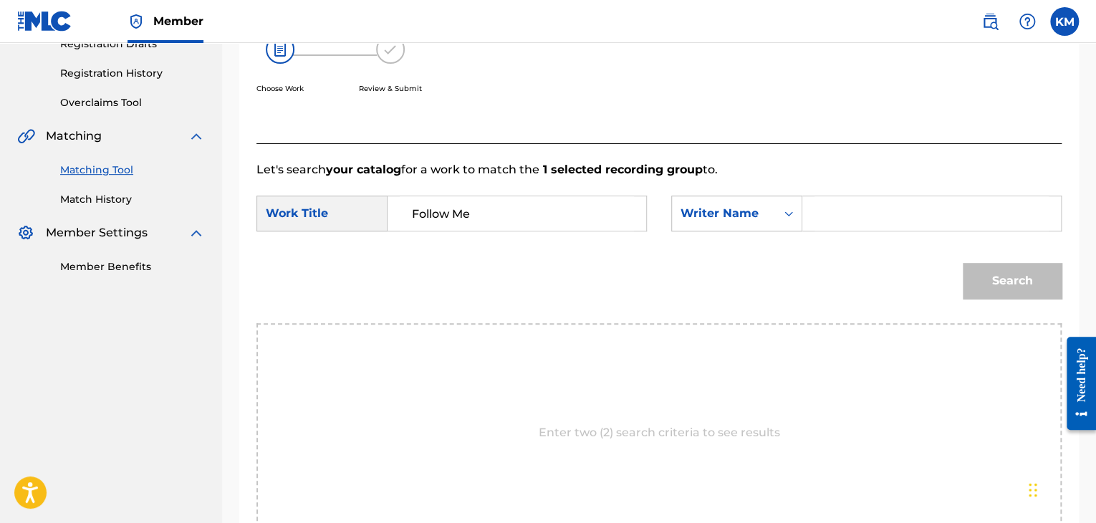
click at [818, 217] on input "Search Form" at bounding box center [932, 213] width 234 height 34
paste input "Park"
click at [1022, 277] on button "Search" at bounding box center [1012, 281] width 99 height 36
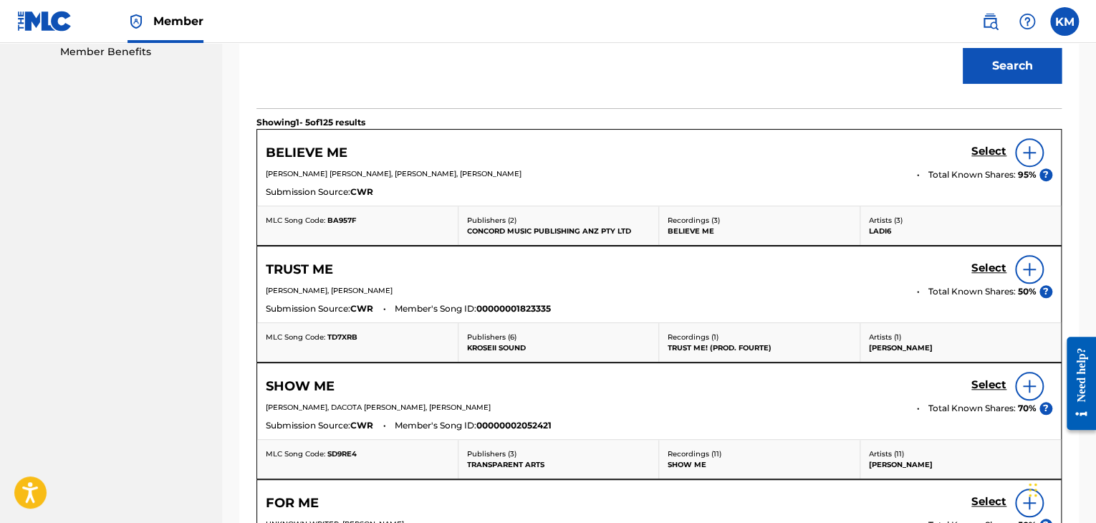
scroll to position [255, 0]
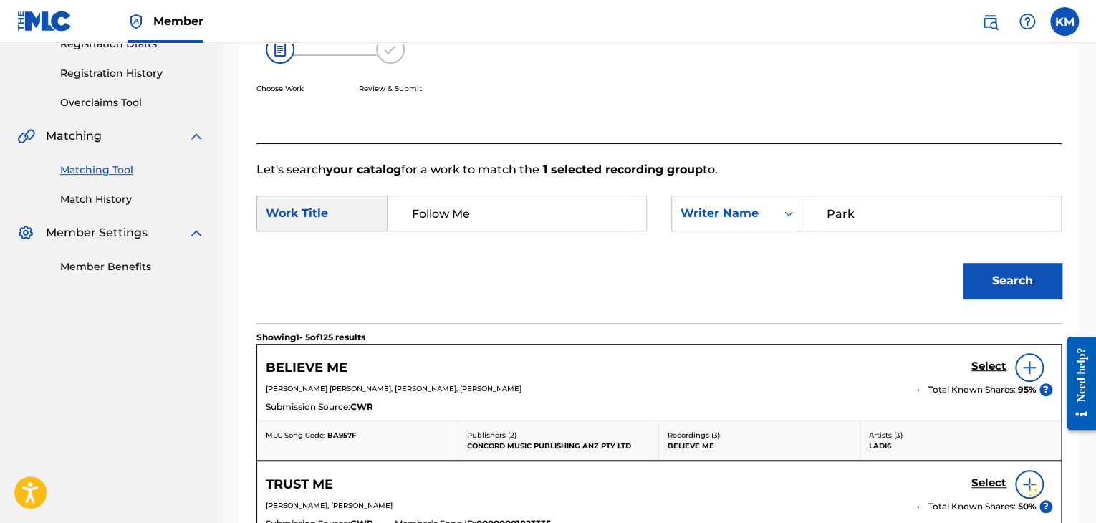
drag, startPoint x: 857, startPoint y: 206, endPoint x: 618, endPoint y: 205, distance: 238.6
click at [618, 205] on div "SearchWithCriteriae699fc4e-3fd7-4d09-84b5-312225edba54 Work Title Follow Me Sea…" at bounding box center [659, 218] width 805 height 44
click at [963, 263] on button "Search" at bounding box center [1012, 281] width 99 height 36
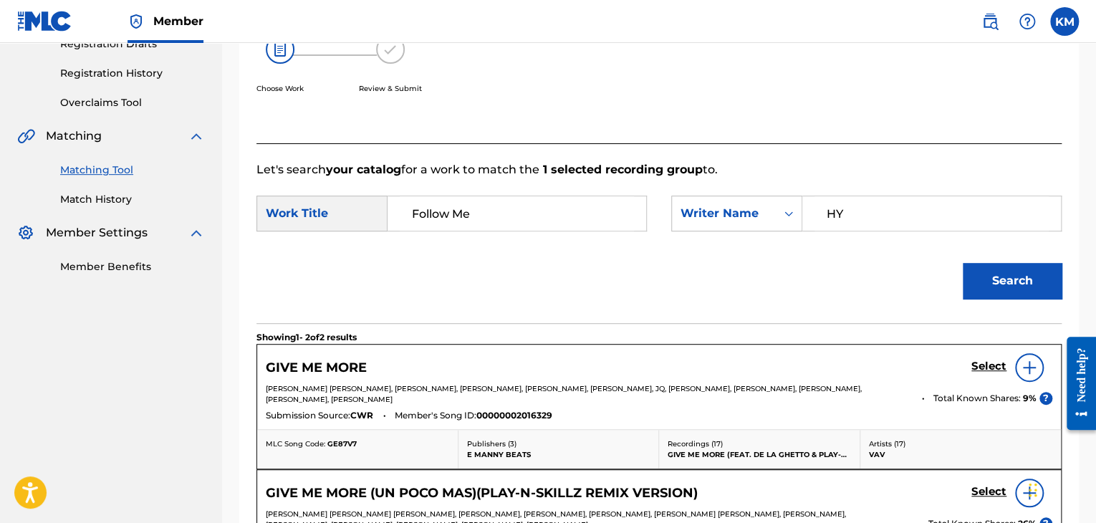
type input "H"
type input "BAEK"
click at [963, 263] on button "Search" at bounding box center [1012, 281] width 99 height 36
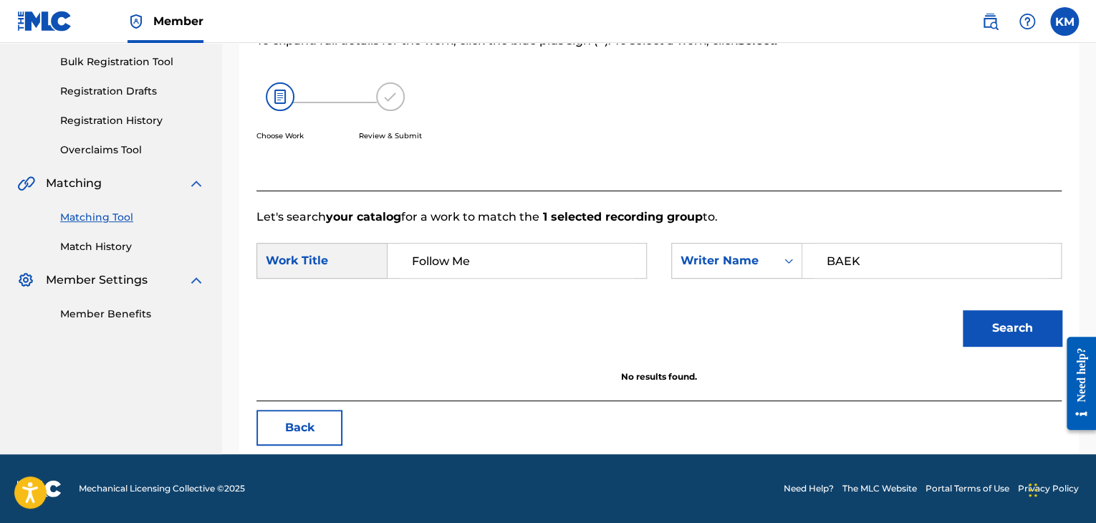
scroll to position [208, 0]
click at [120, 242] on link "Match History" at bounding box center [132, 246] width 145 height 15
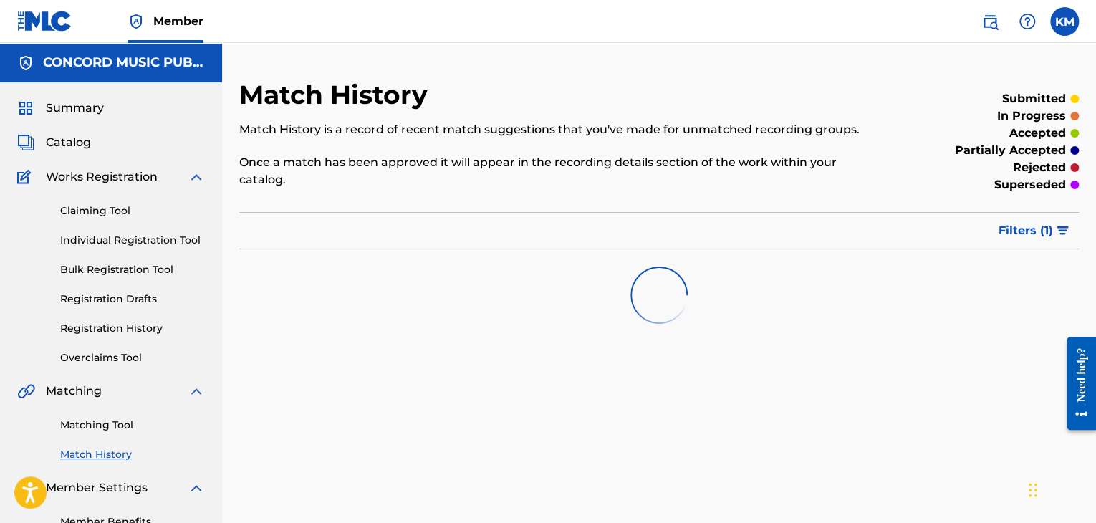
click at [128, 424] on link "Matching Tool" at bounding box center [132, 425] width 145 height 15
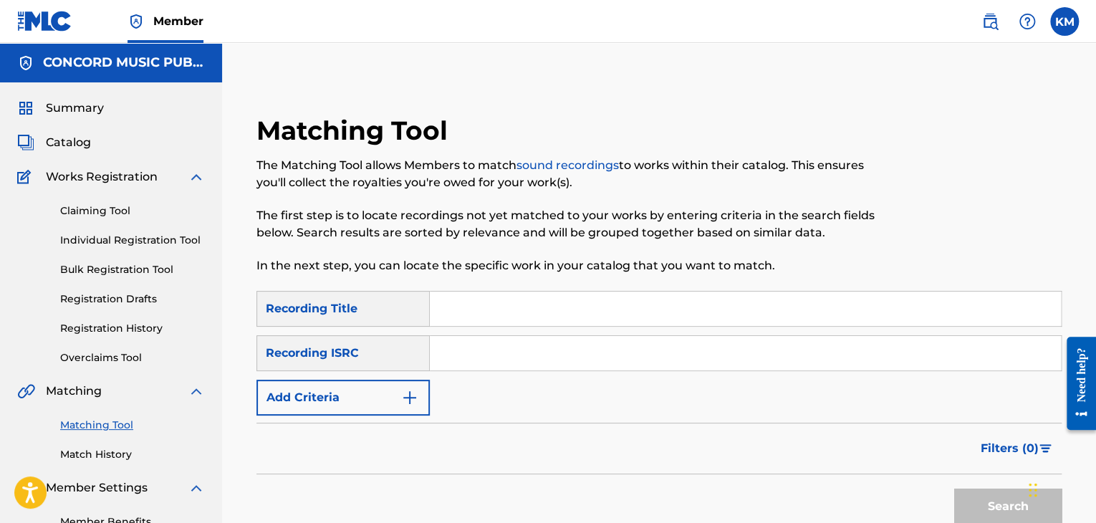
click at [451, 355] on input "Search Form" at bounding box center [745, 353] width 631 height 34
drag, startPoint x: 375, startPoint y: 372, endPoint x: 296, endPoint y: 381, distance: 79.4
click at [299, 382] on div "SearchWithCriteriac46551e5-e6e2-471a-9fe5-25204cd9837a Recording Title SearchWi…" at bounding box center [659, 353] width 805 height 125
paste input "DEF058104752"
type input "DEF058104752"
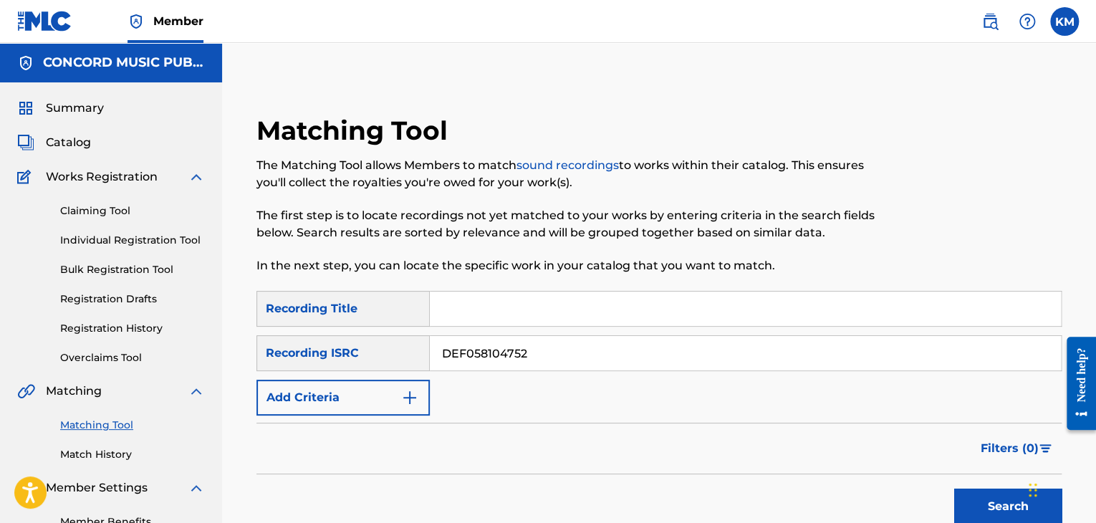
click at [968, 498] on button "Search" at bounding box center [1007, 507] width 107 height 36
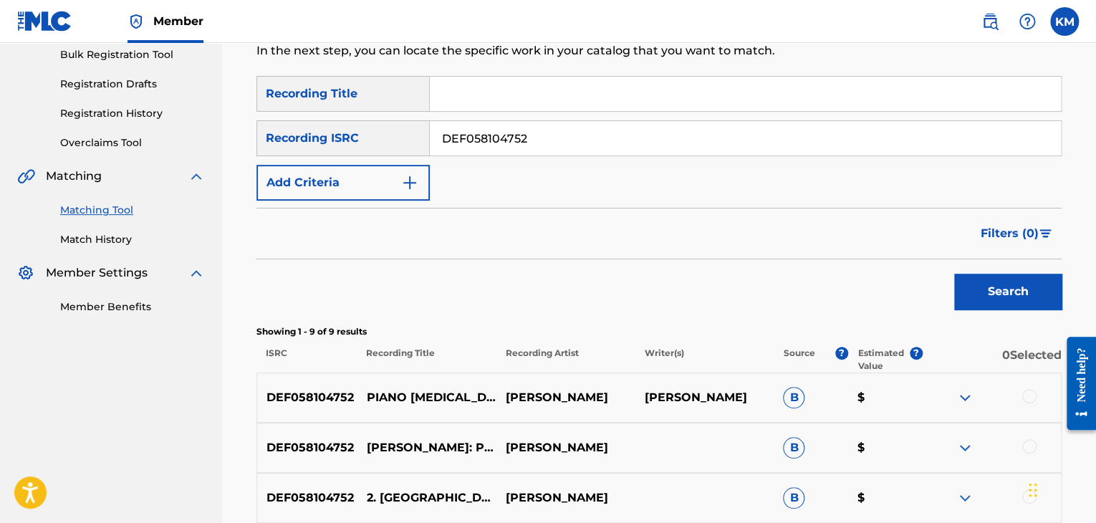
scroll to position [358, 0]
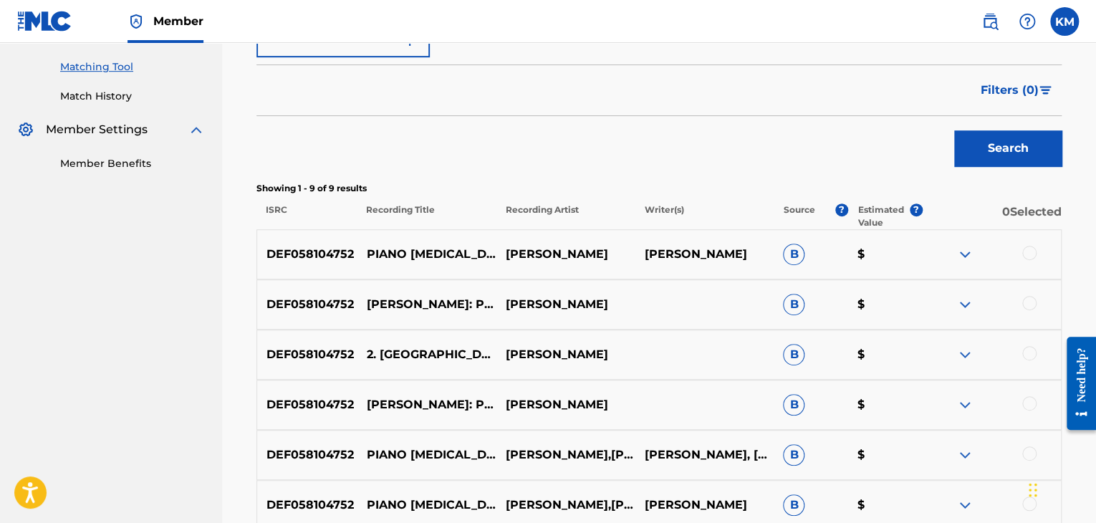
click at [120, 98] on link "Match History" at bounding box center [132, 96] width 145 height 15
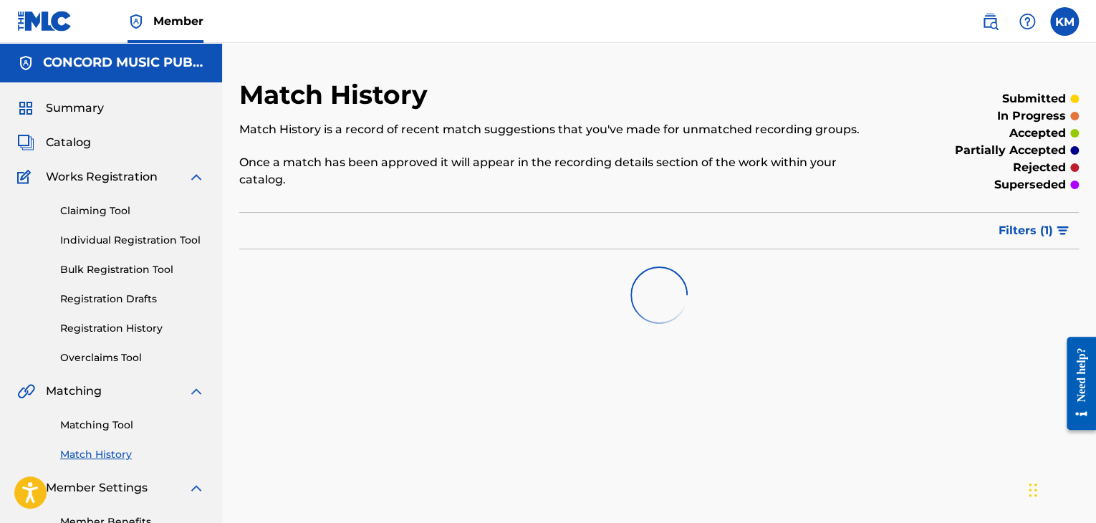
click at [123, 421] on link "Matching Tool" at bounding box center [132, 425] width 145 height 15
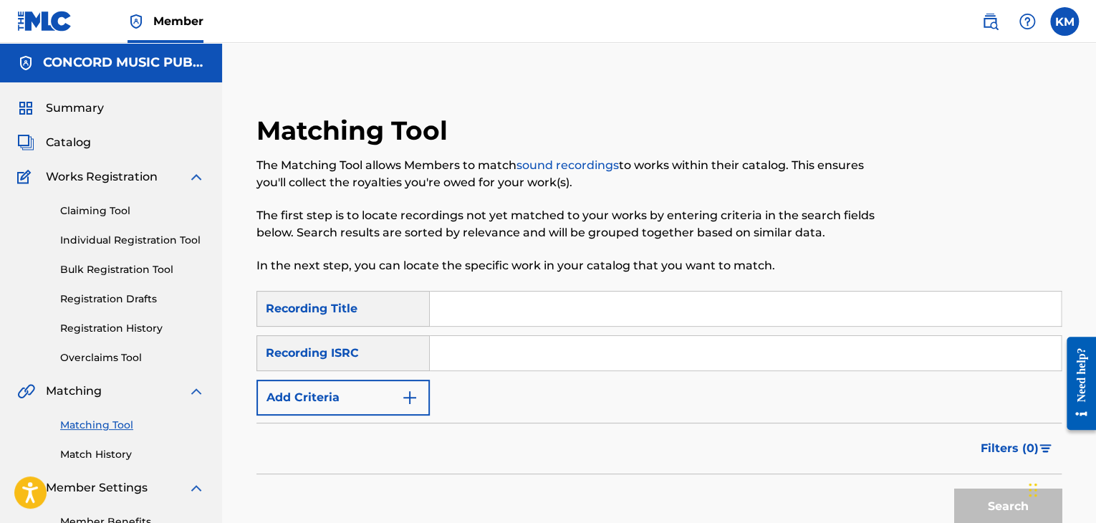
click at [519, 351] on input "Search Form" at bounding box center [745, 353] width 631 height 34
paste input "QZWFX2463007"
type input "QZWFX2463007"
click at [968, 497] on button "Search" at bounding box center [1007, 507] width 107 height 36
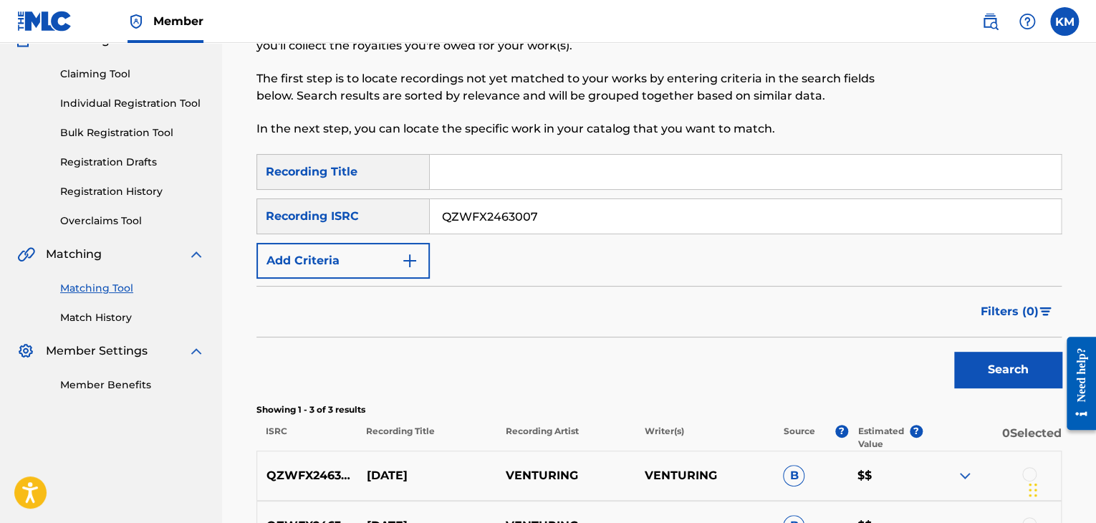
scroll to position [287, 0]
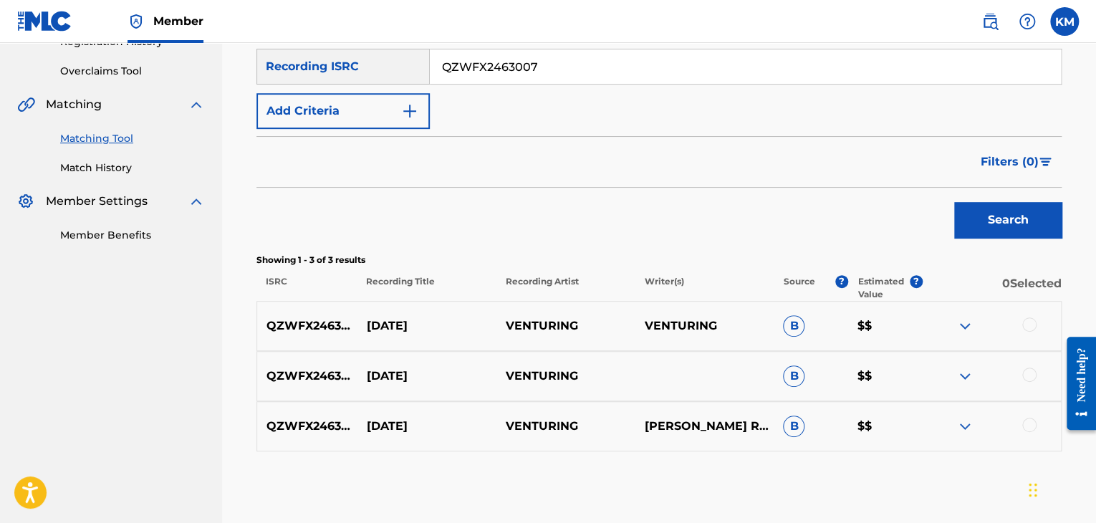
click at [1026, 325] on div at bounding box center [1029, 324] width 14 height 14
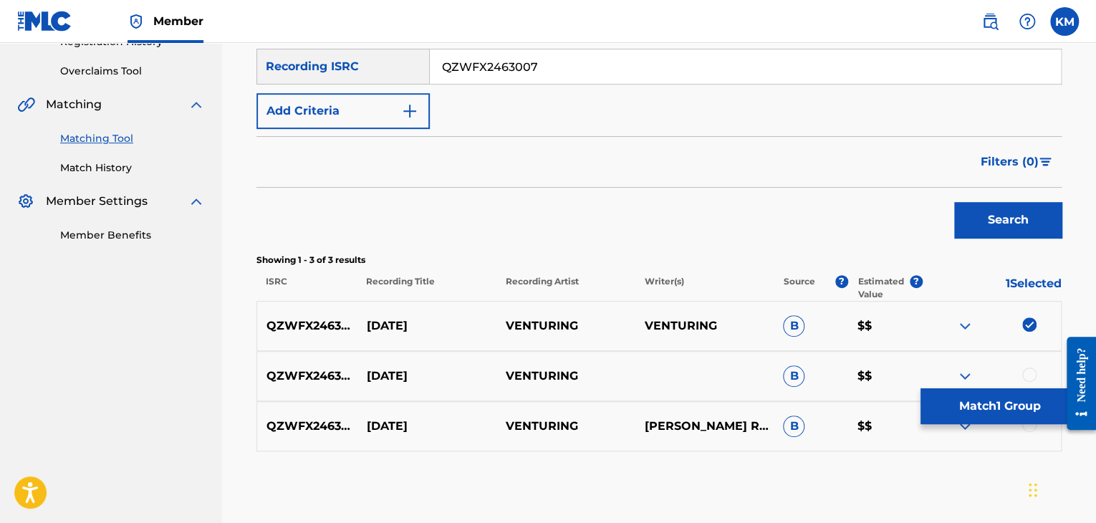
click at [1029, 373] on div at bounding box center [1029, 375] width 14 height 14
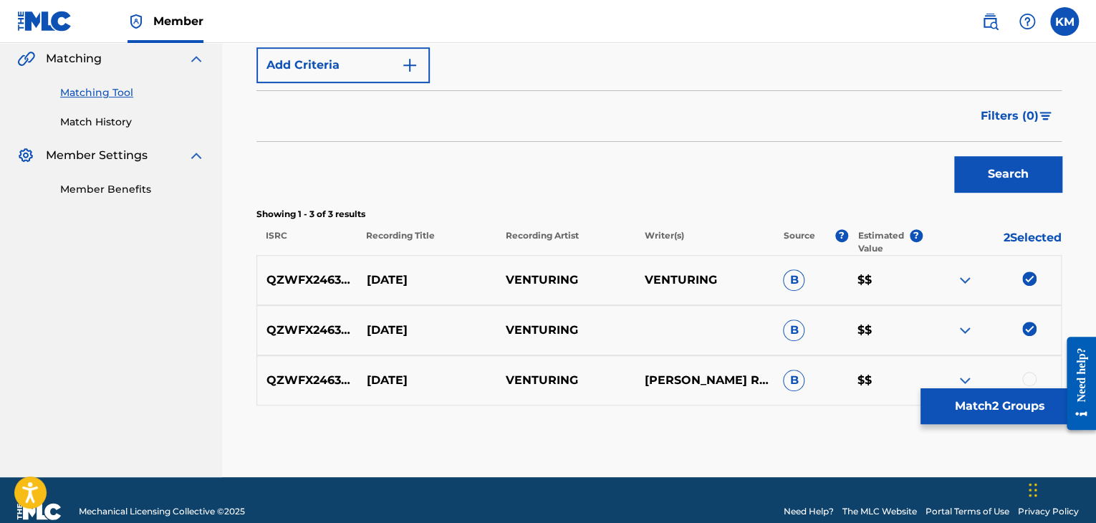
scroll to position [355, 0]
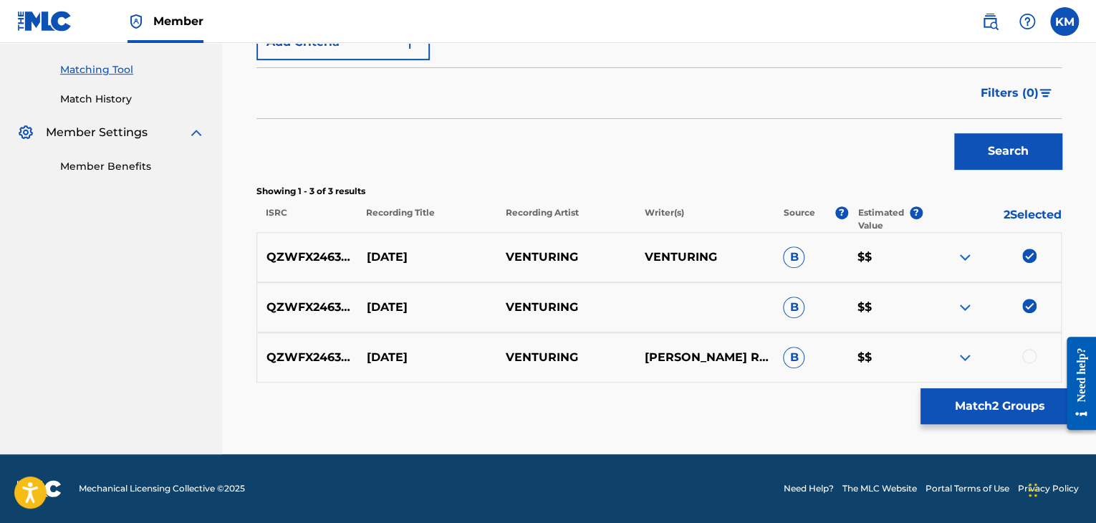
click at [1029, 358] on div at bounding box center [1029, 356] width 14 height 14
click at [1006, 401] on button "Match 3 Groups" at bounding box center [1000, 406] width 158 height 36
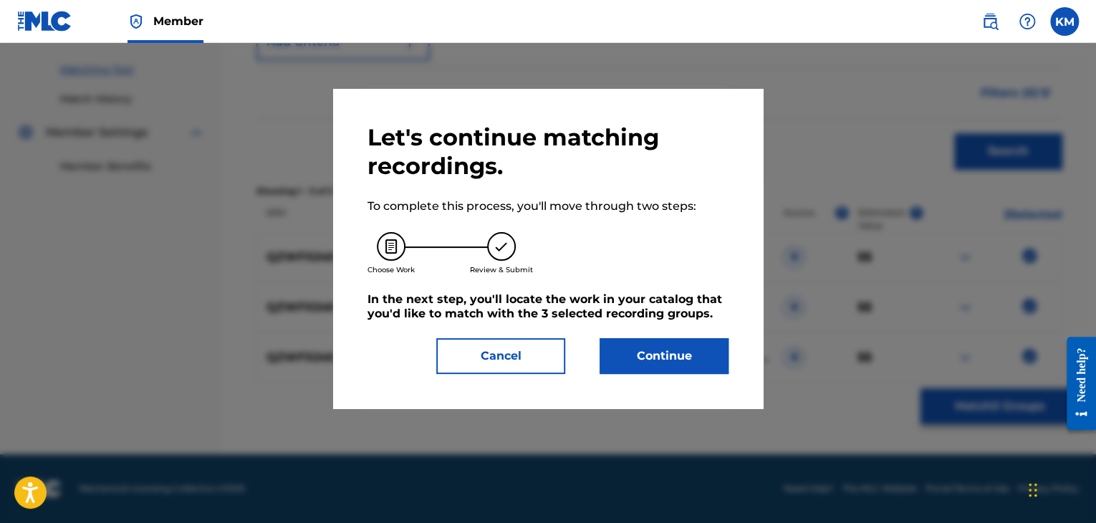
click at [680, 350] on button "Continue" at bounding box center [664, 356] width 129 height 36
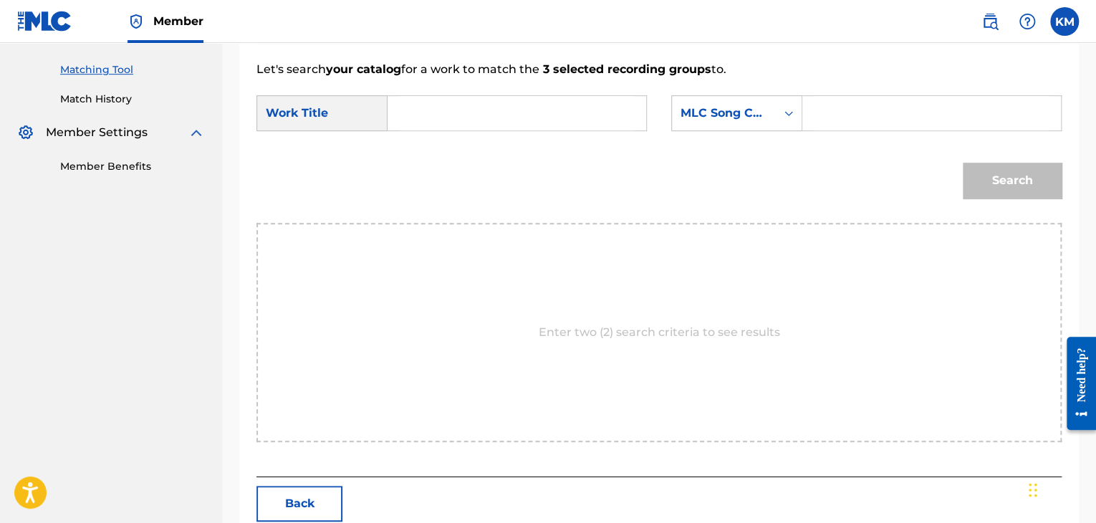
click at [494, 122] on input "Search Form" at bounding box center [517, 113] width 234 height 34
paste input "[DATE]"
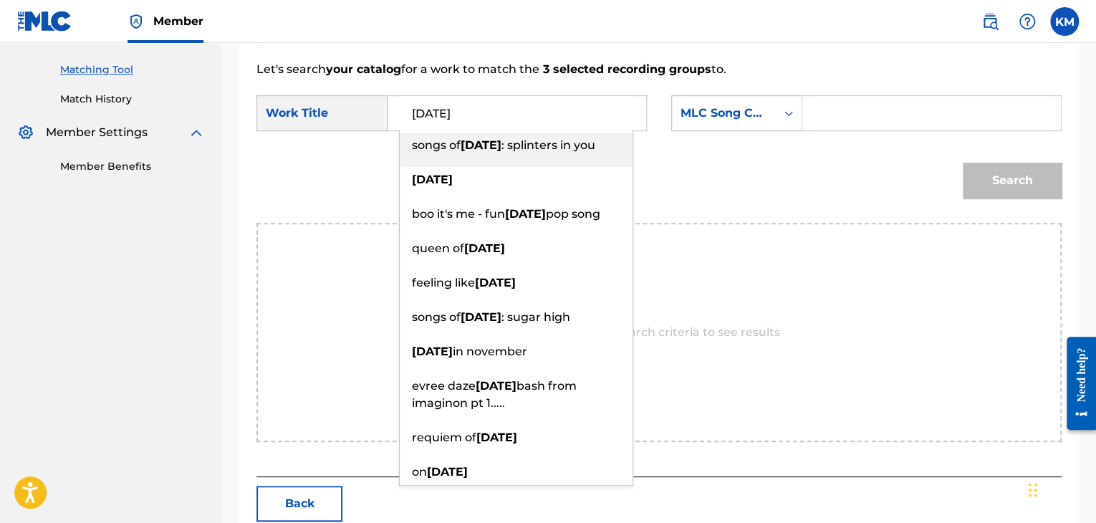
type input "[DATE]"
click at [795, 111] on icon "Search Form" at bounding box center [789, 113] width 14 height 14
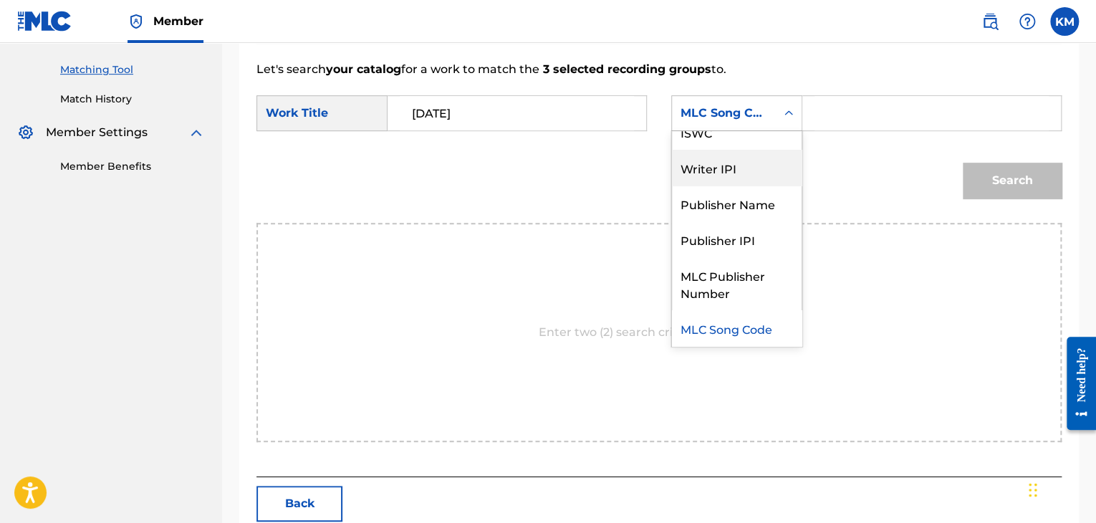
scroll to position [0, 0]
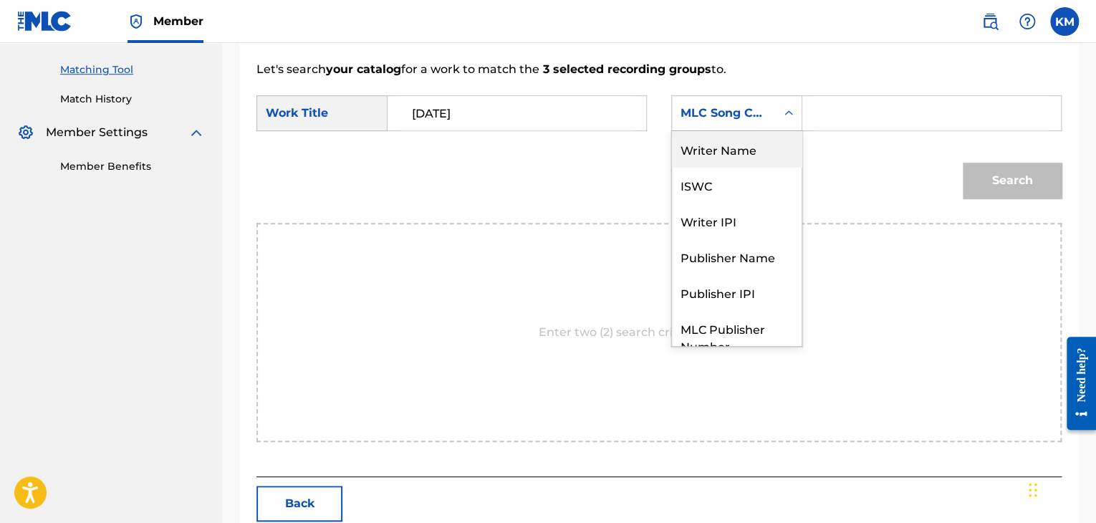
click at [723, 150] on div "Writer Name" at bounding box center [737, 149] width 130 height 36
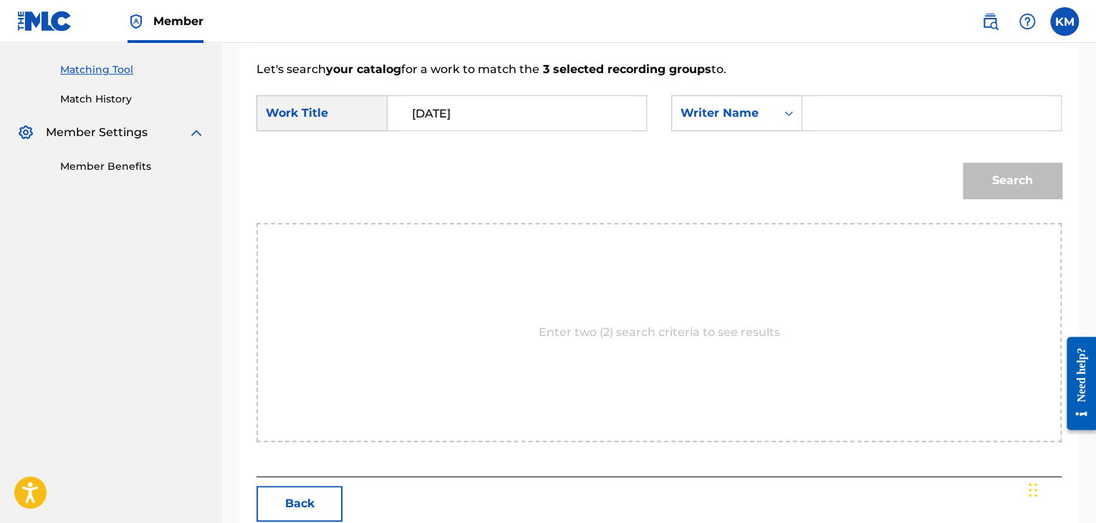
click at [828, 118] on input "Search Form" at bounding box center [932, 113] width 234 height 34
paste input "Remover"
click at [1030, 183] on button "Search" at bounding box center [1012, 181] width 99 height 36
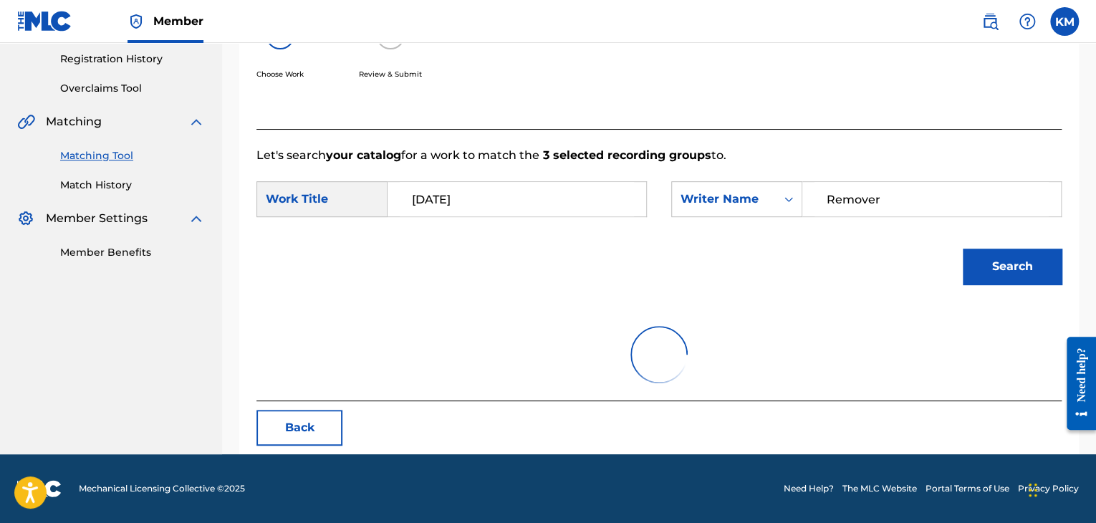
scroll to position [208, 0]
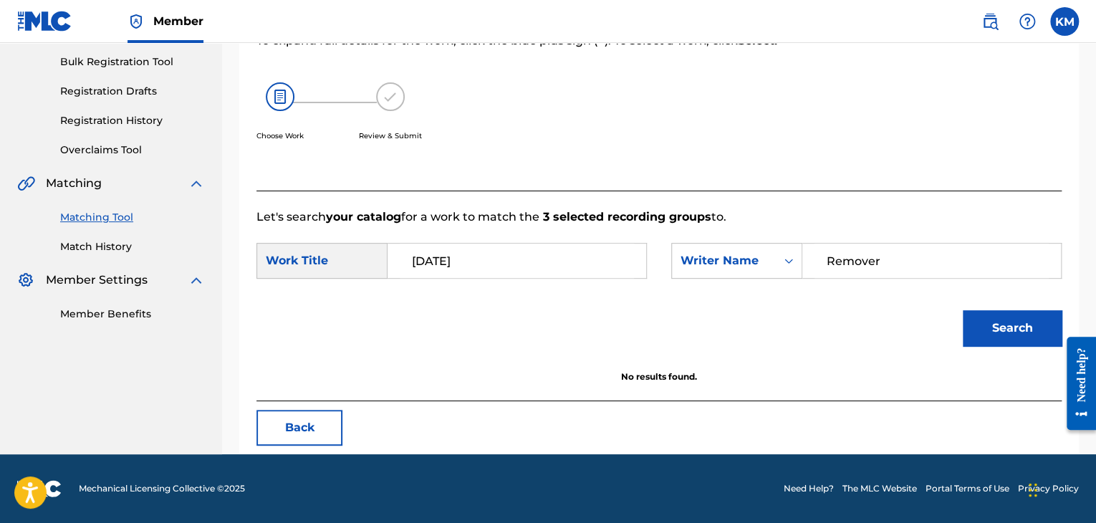
paste input "Zeke"
drag, startPoint x: 887, startPoint y: 259, endPoint x: 596, endPoint y: 295, distance: 293.1
click at [596, 295] on form "SearchWithCriteriae699fc4e-3fd7-4d09-84b5-312225edba54 Work Title [DATE] Search…" at bounding box center [659, 298] width 805 height 145
type input "Zeke"
click at [979, 316] on button "Search" at bounding box center [1012, 328] width 99 height 36
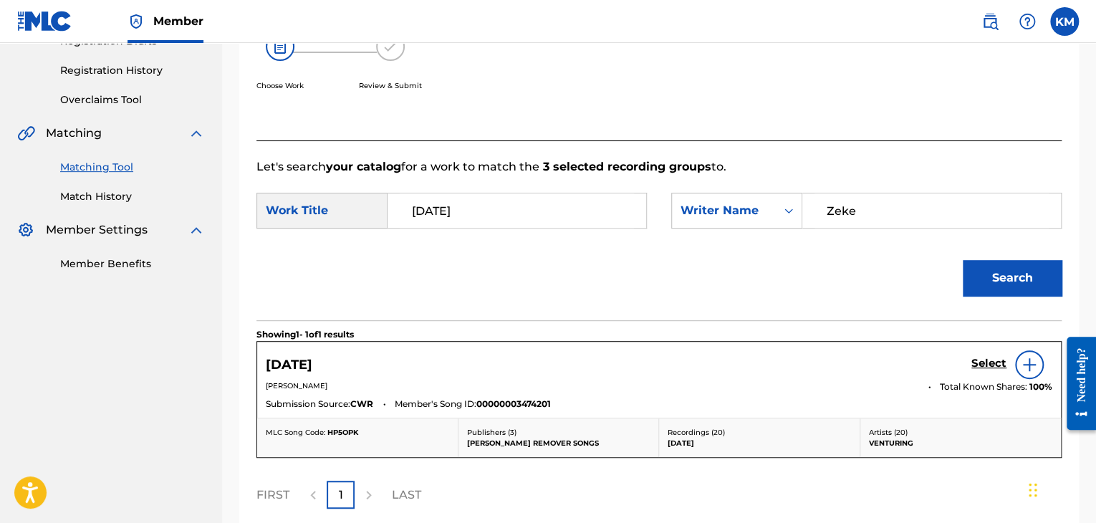
scroll to position [279, 0]
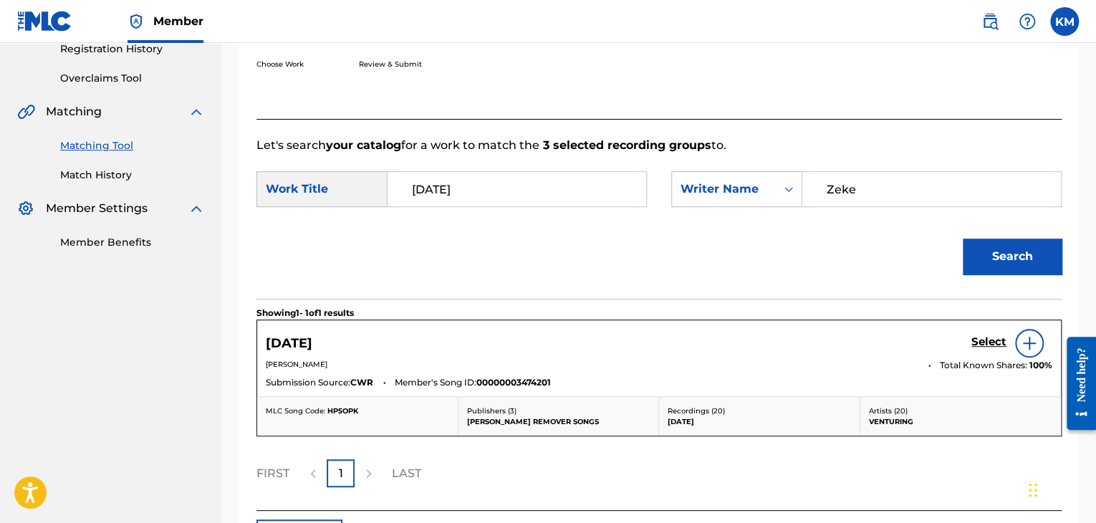
click at [989, 342] on h5 "Select" at bounding box center [989, 342] width 35 height 14
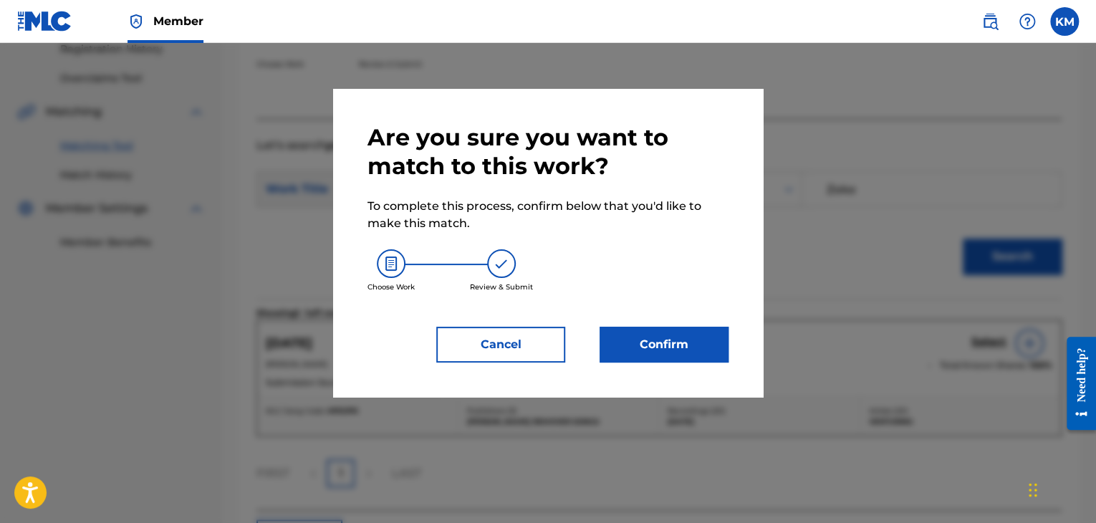
click at [684, 336] on button "Confirm" at bounding box center [664, 345] width 129 height 36
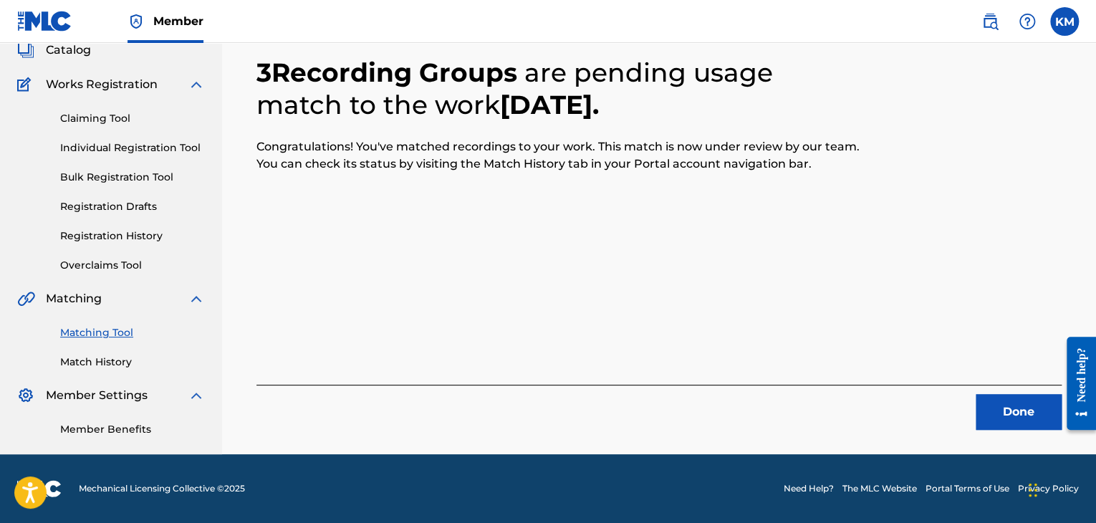
scroll to position [92, 0]
click at [1028, 413] on button "Done" at bounding box center [1019, 412] width 86 height 36
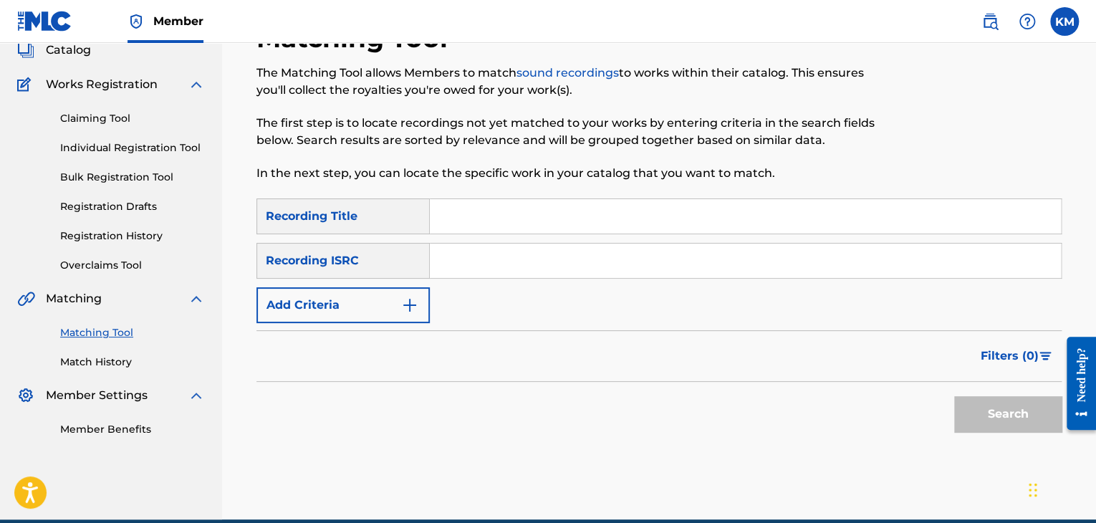
click at [550, 253] on input "Search Form" at bounding box center [745, 261] width 631 height 34
paste input "GBKQU1270200"
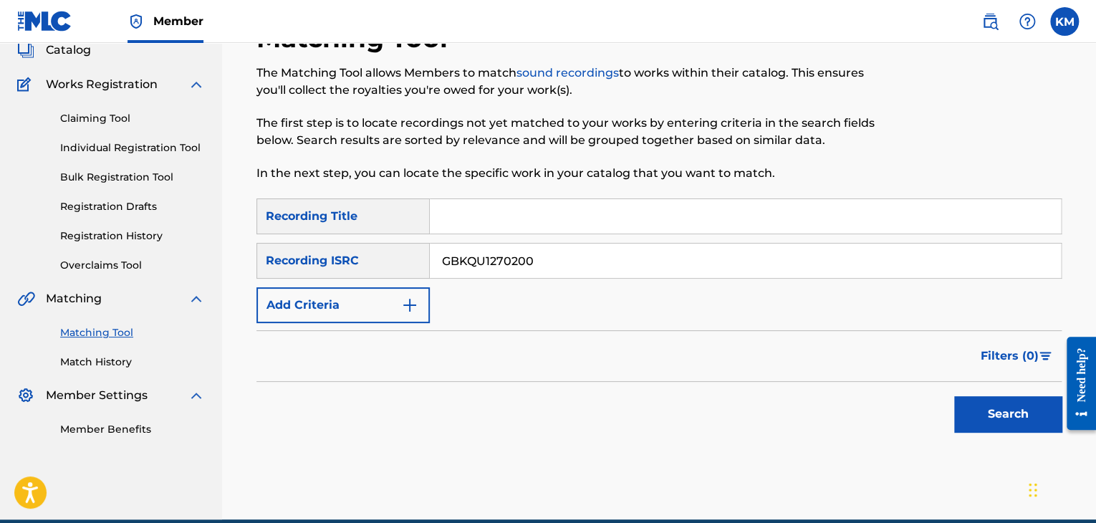
type input "GBKQU1270200"
click at [995, 398] on button "Search" at bounding box center [1007, 414] width 107 height 36
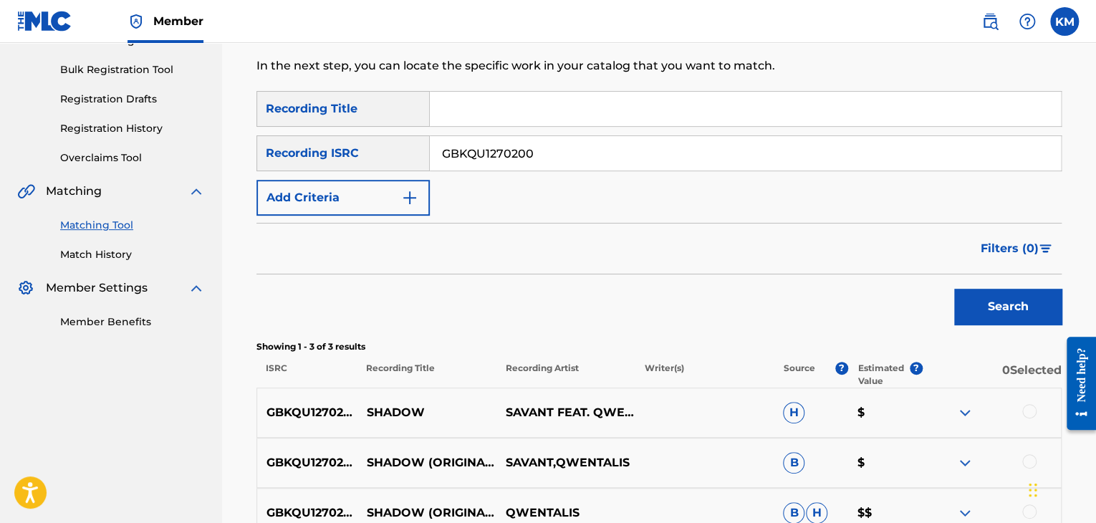
scroll to position [355, 0]
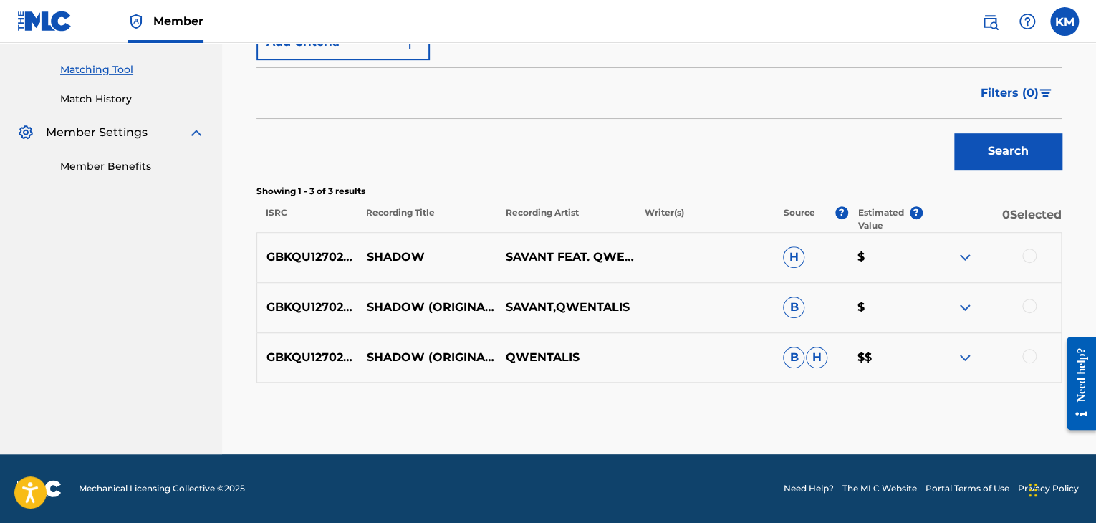
click at [1030, 350] on div at bounding box center [1029, 356] width 14 height 14
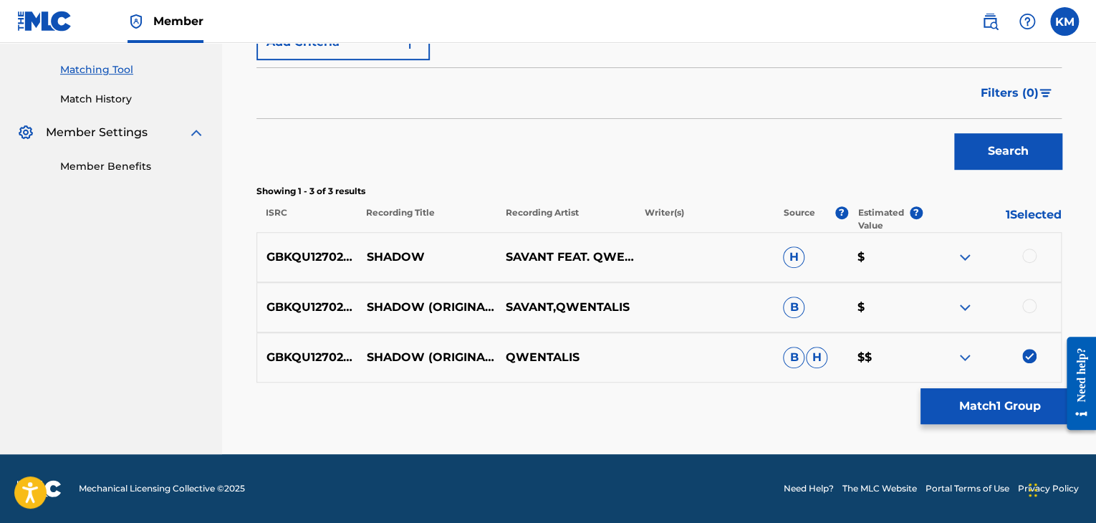
click at [1027, 306] on div at bounding box center [1029, 306] width 14 height 14
click at [1026, 255] on div at bounding box center [1029, 256] width 14 height 14
click at [1009, 392] on button "Match 3 Groups" at bounding box center [1000, 406] width 158 height 36
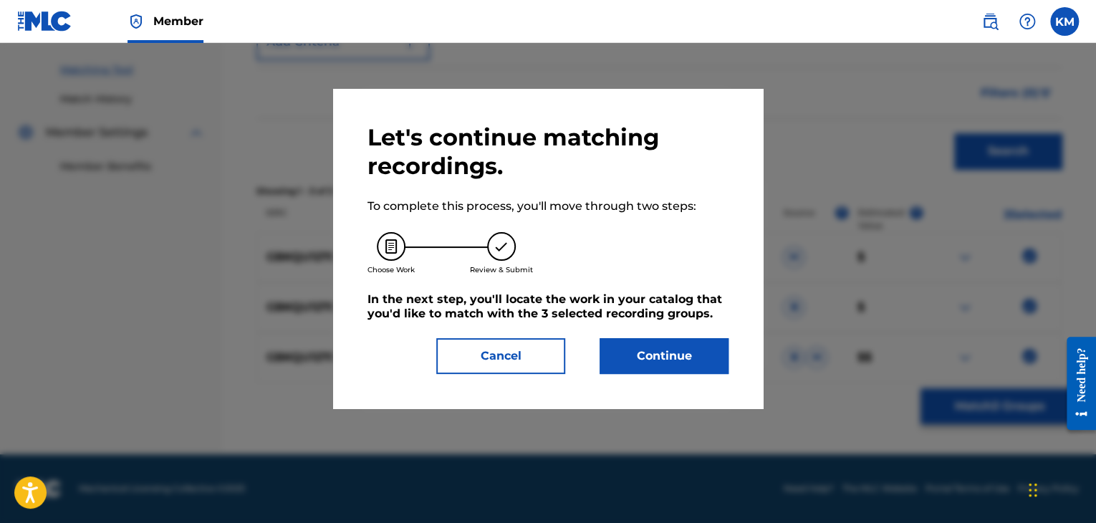
click at [661, 344] on button "Continue" at bounding box center [664, 356] width 129 height 36
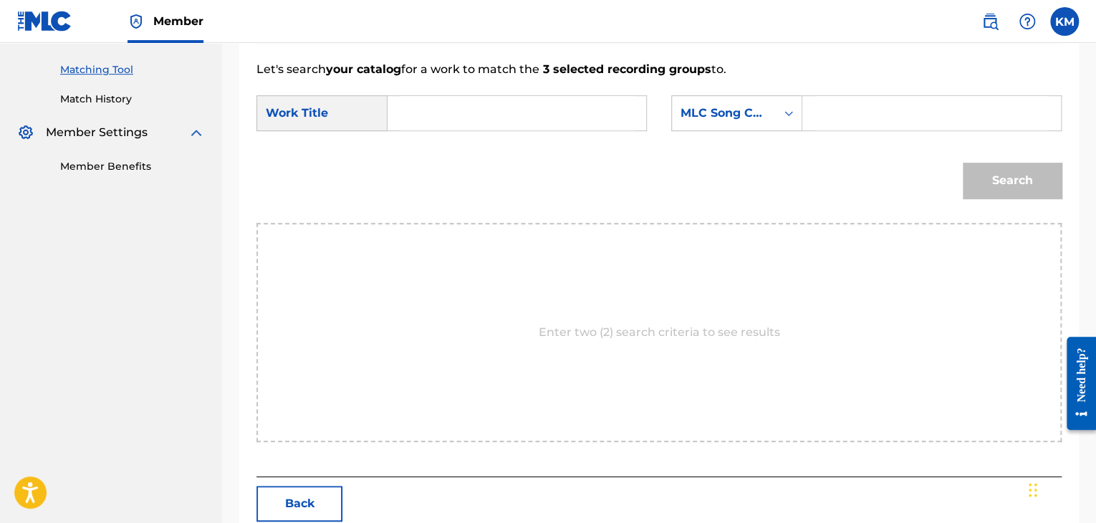
click at [459, 109] on input "Search Form" at bounding box center [517, 113] width 234 height 34
paste input "Shadow"
type input "Shadow"
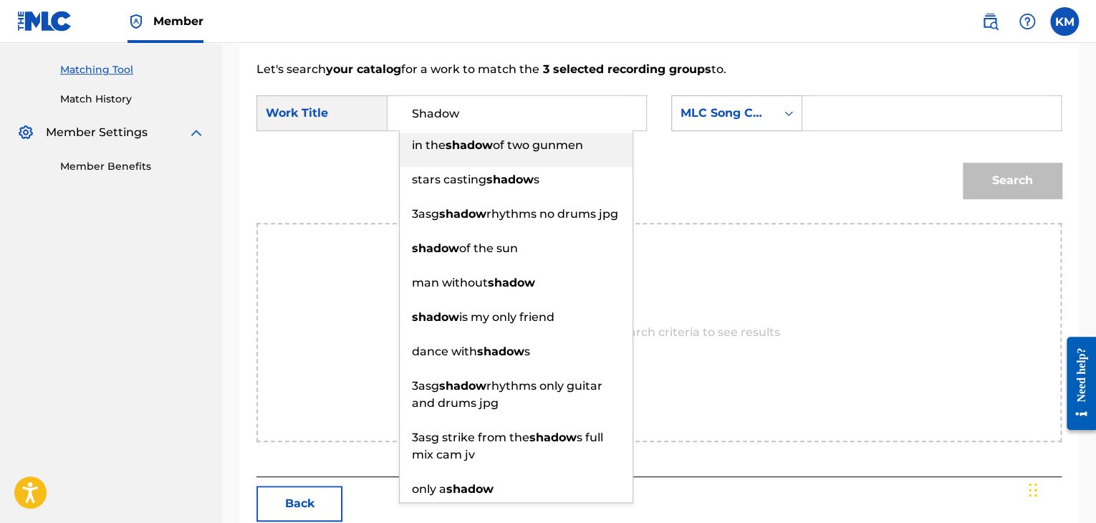
click at [788, 115] on icon "Search Form" at bounding box center [789, 113] width 14 height 14
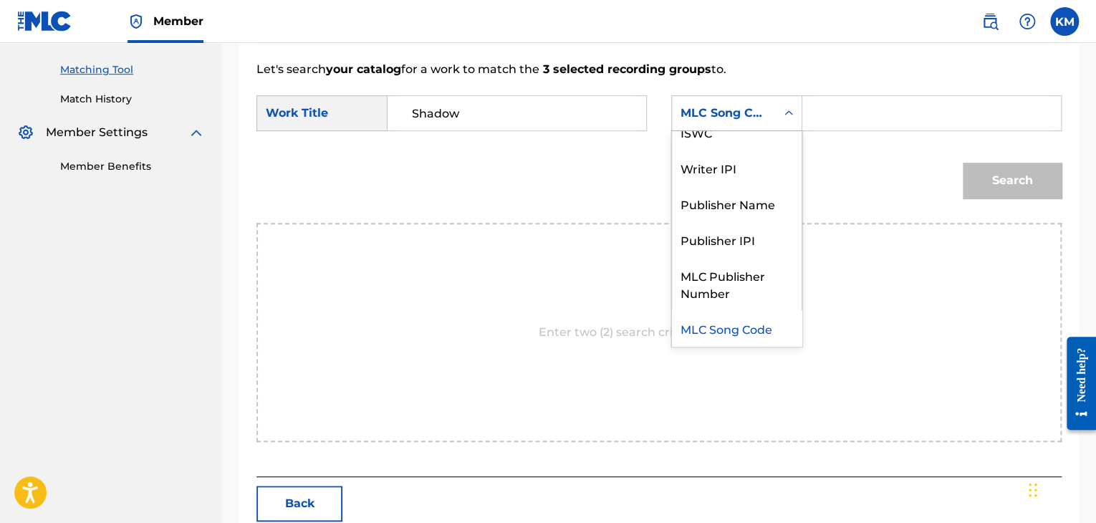
scroll to position [0, 0]
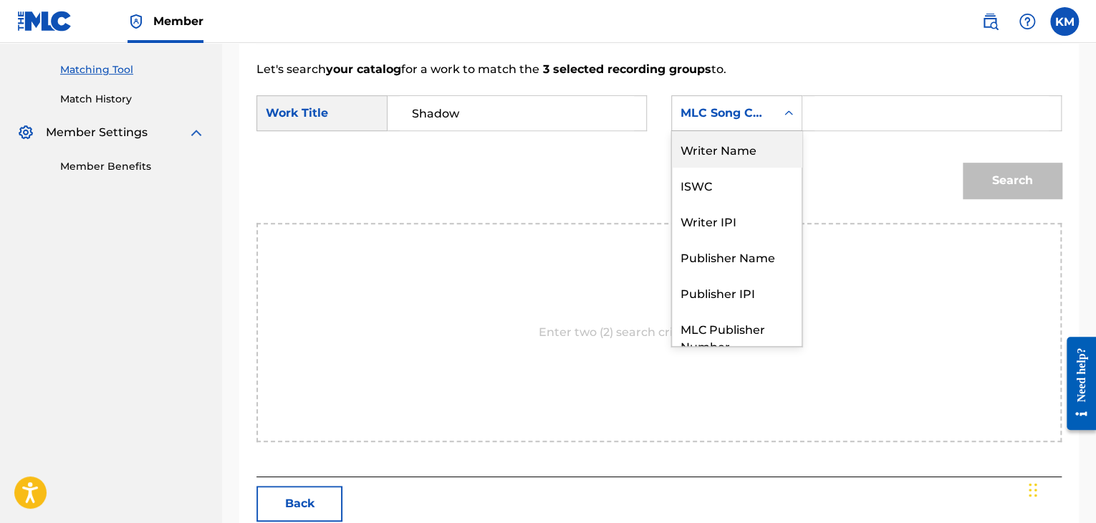
click at [785, 151] on div "Writer Name" at bounding box center [737, 149] width 130 height 36
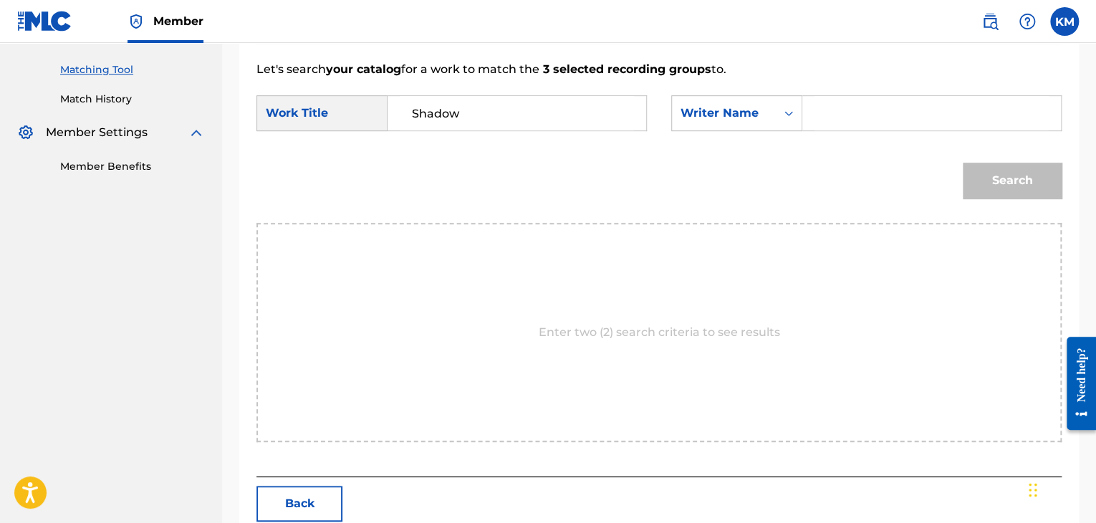
click at [833, 120] on input "Search Form" at bounding box center [932, 113] width 234 height 34
paste input "Vinter"
click at [1021, 187] on button "Search" at bounding box center [1012, 181] width 99 height 36
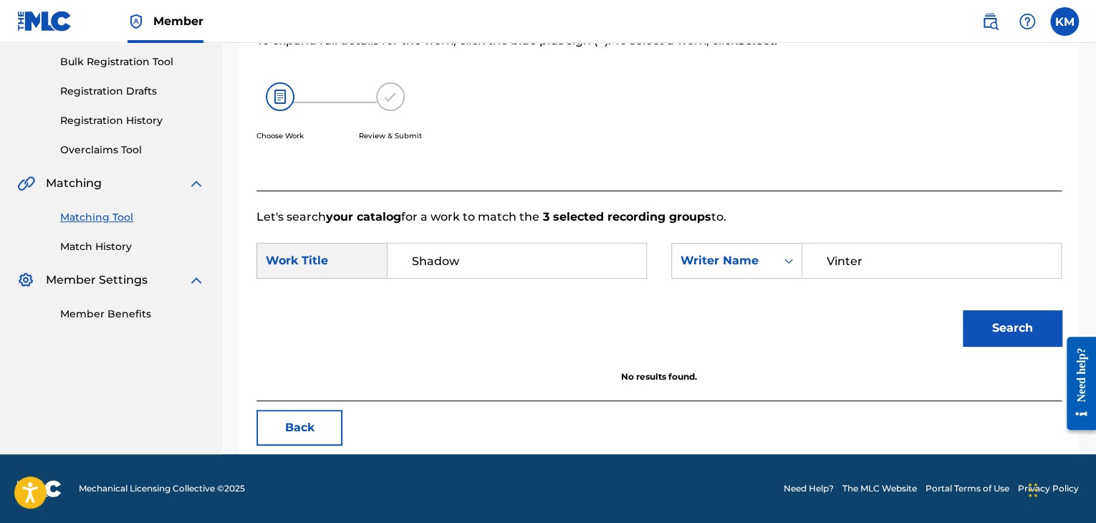
scroll to position [208, 0]
paste input "[PERSON_NAME]"
drag, startPoint x: 881, startPoint y: 260, endPoint x: 720, endPoint y: 244, distance: 162.1
click at [720, 244] on div "SearchWithCriteria33243b7f-5ef2-4997-b0fc-474f04d433ec Writer Name [PERSON_NAME]" at bounding box center [866, 261] width 390 height 36
type input "[PERSON_NAME]"
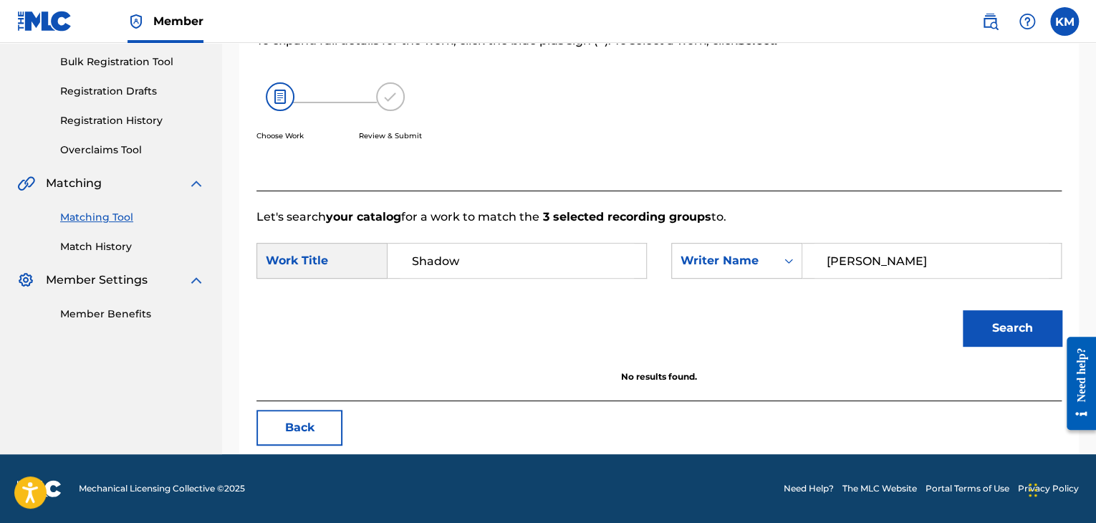
click at [977, 333] on button "Search" at bounding box center [1012, 328] width 99 height 36
click at [118, 247] on link "Match History" at bounding box center [132, 246] width 145 height 15
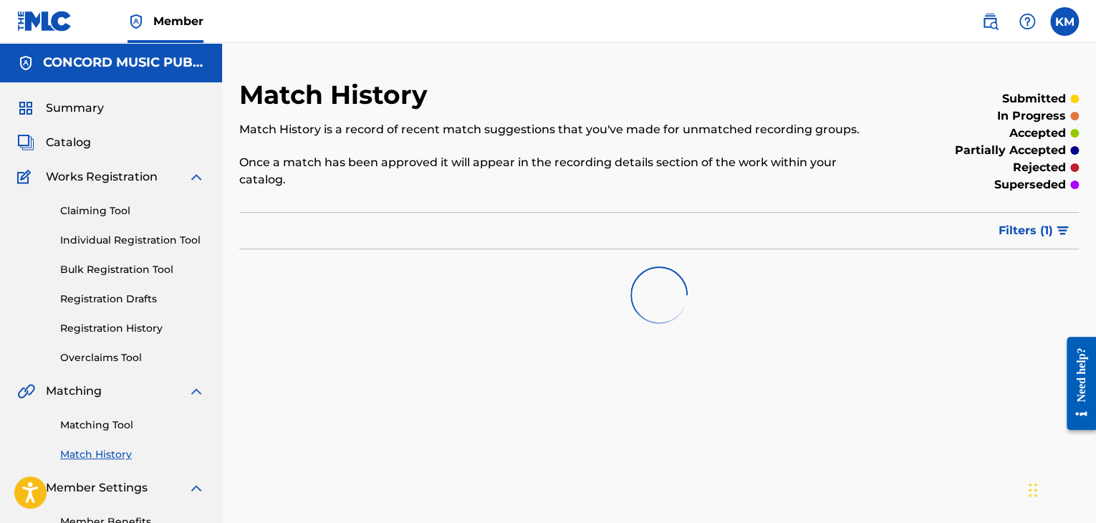
click at [123, 423] on link "Matching Tool" at bounding box center [132, 425] width 145 height 15
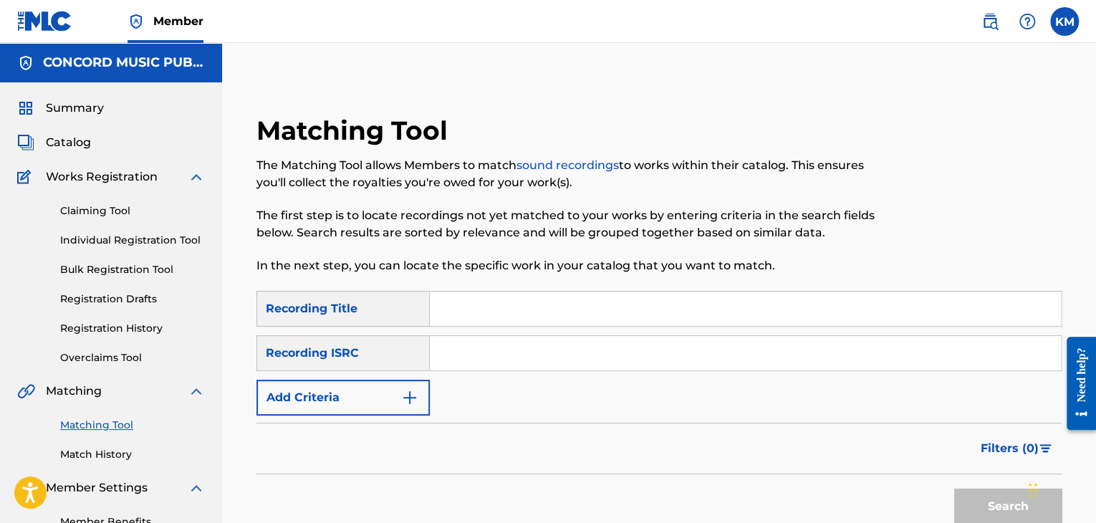
click at [460, 357] on input "Search Form" at bounding box center [745, 353] width 631 height 34
paste input "USA370625696"
type input "USA370625696"
click at [964, 496] on button "Search" at bounding box center [1007, 507] width 107 height 36
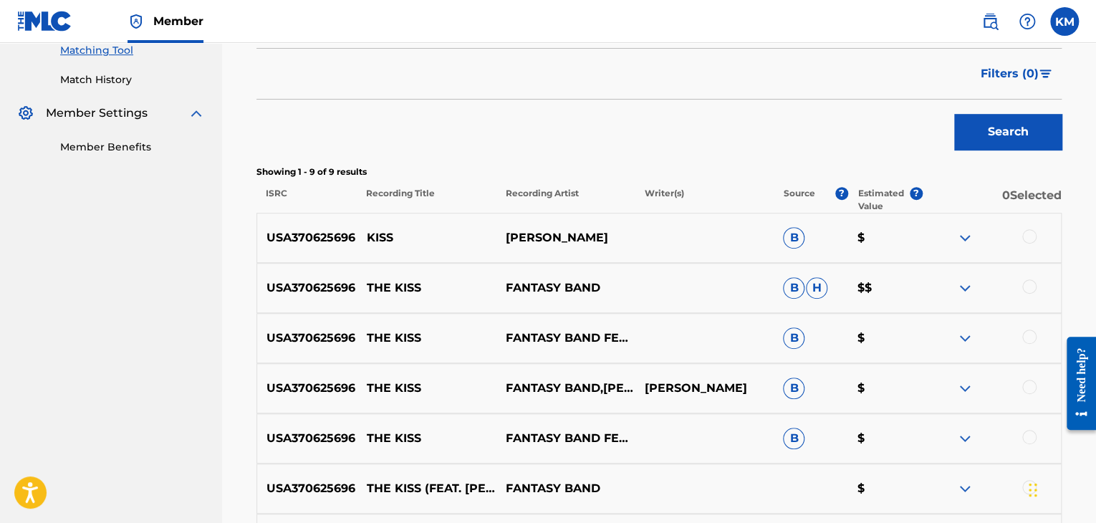
scroll to position [502, 0]
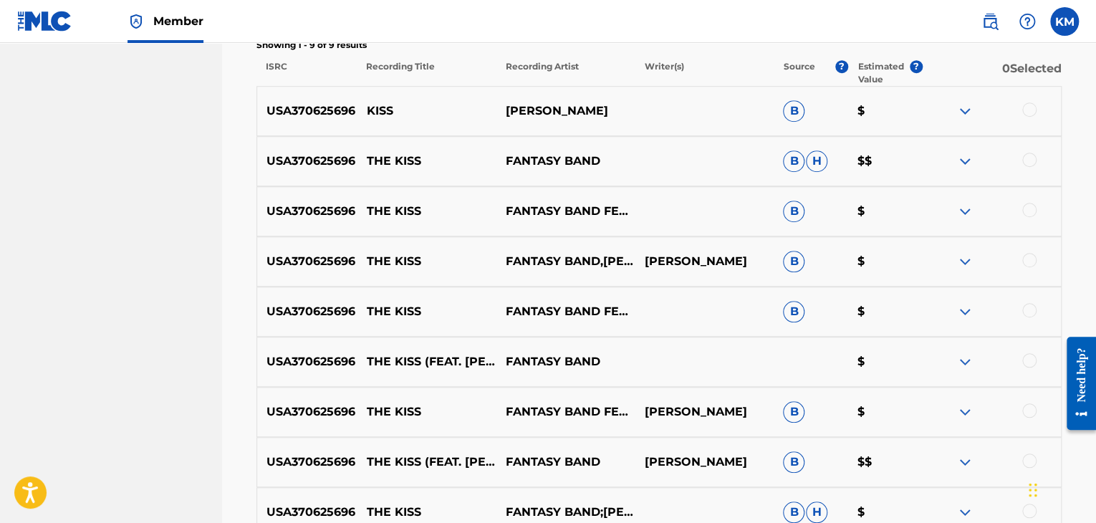
click at [1027, 112] on div at bounding box center [1029, 109] width 14 height 14
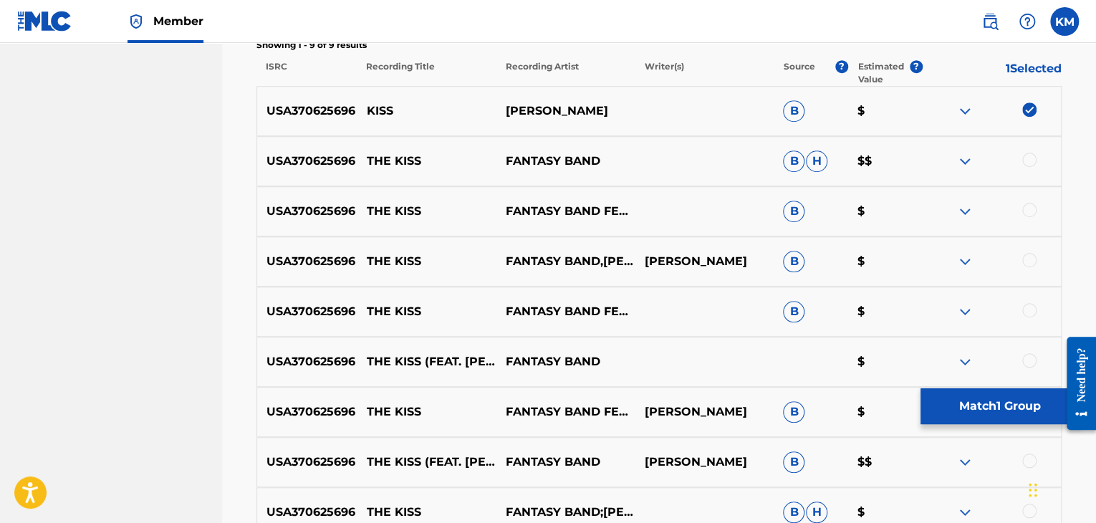
click at [1026, 163] on div at bounding box center [1029, 160] width 14 height 14
click at [1027, 219] on div "USA370625696 THE KISS FANTASY BAND FEAT. [PERSON_NAME] B $" at bounding box center [659, 211] width 805 height 50
click at [1026, 210] on div at bounding box center [1029, 210] width 14 height 14
click at [1031, 261] on div at bounding box center [1029, 260] width 14 height 14
click at [1029, 307] on div at bounding box center [1029, 310] width 14 height 14
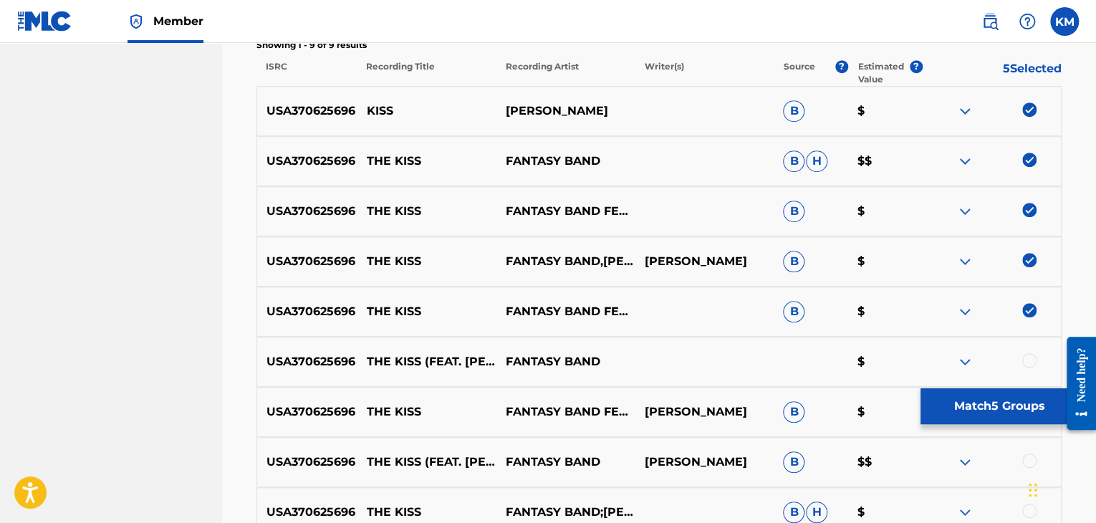
click at [1032, 358] on div at bounding box center [1029, 360] width 14 height 14
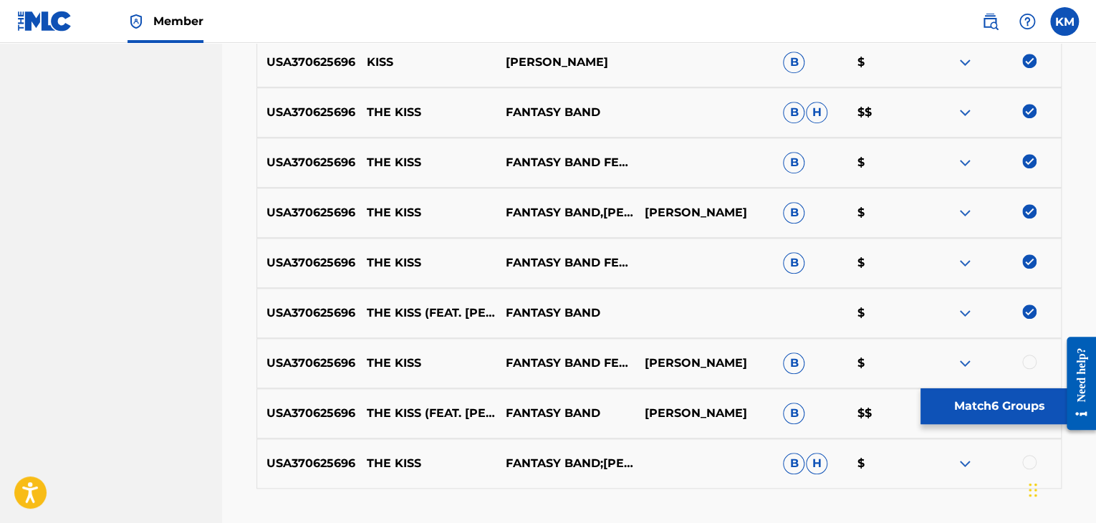
scroll to position [656, 0]
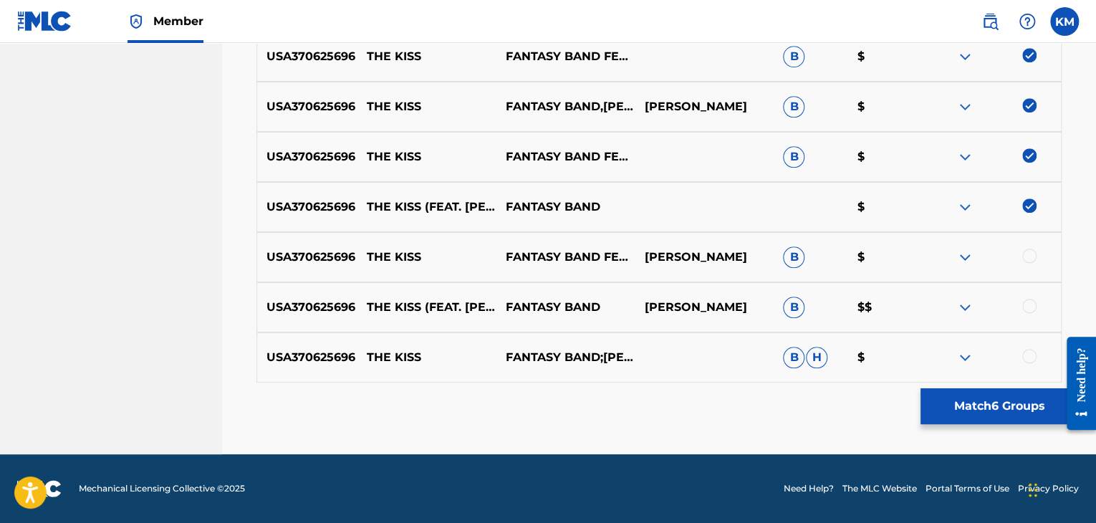
click at [1030, 261] on div at bounding box center [1029, 256] width 14 height 14
click at [1030, 312] on div at bounding box center [1029, 306] width 14 height 14
click at [1032, 356] on div at bounding box center [1029, 356] width 14 height 14
click at [991, 404] on button "Match 9 Groups" at bounding box center [1000, 406] width 158 height 36
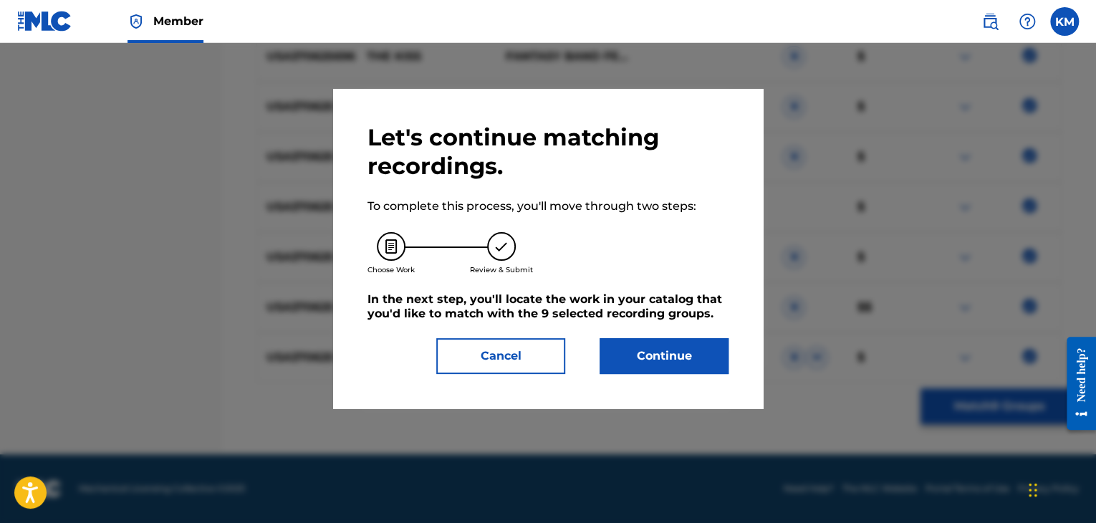
click at [683, 349] on button "Continue" at bounding box center [664, 356] width 129 height 36
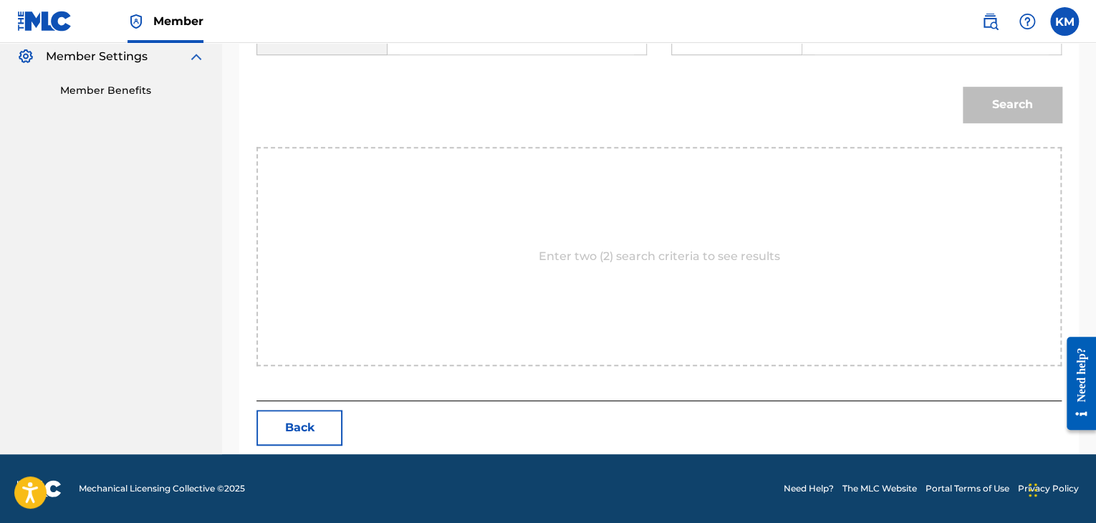
scroll to position [288, 0]
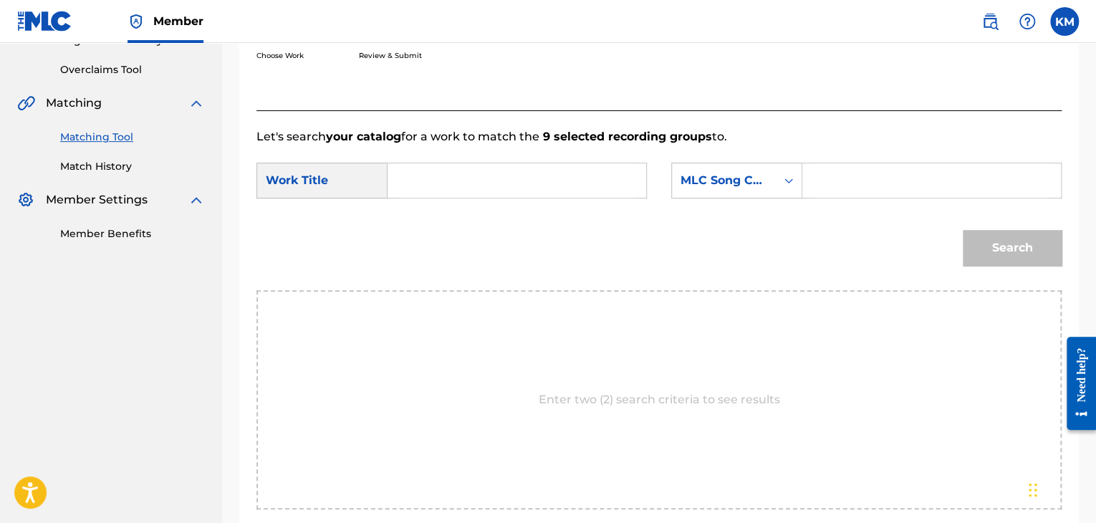
click at [459, 170] on input "Search Form" at bounding box center [517, 180] width 234 height 34
paste input "The Kiss"
type input "The Kiss"
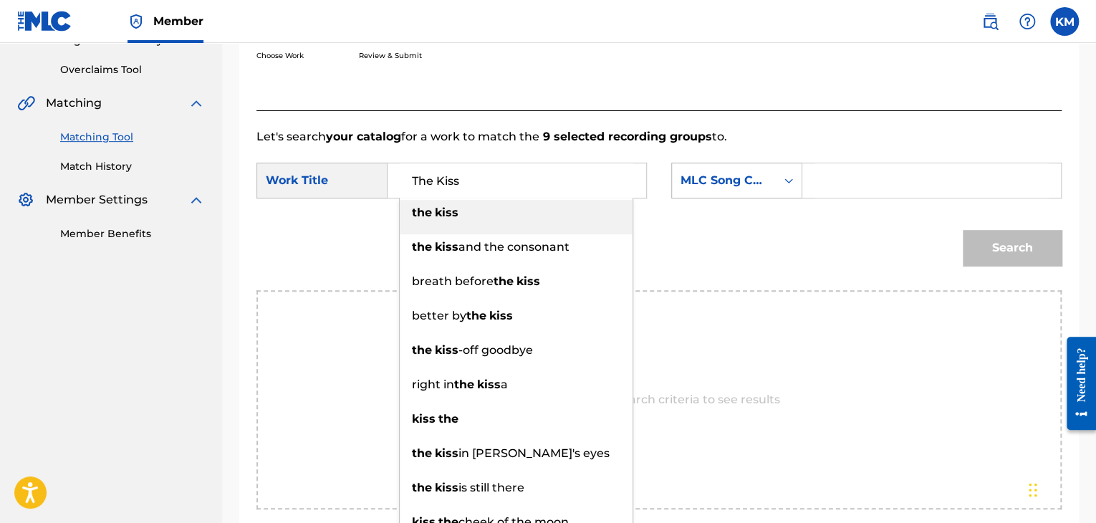
click at [791, 181] on icon "Search Form" at bounding box center [789, 180] width 9 height 5
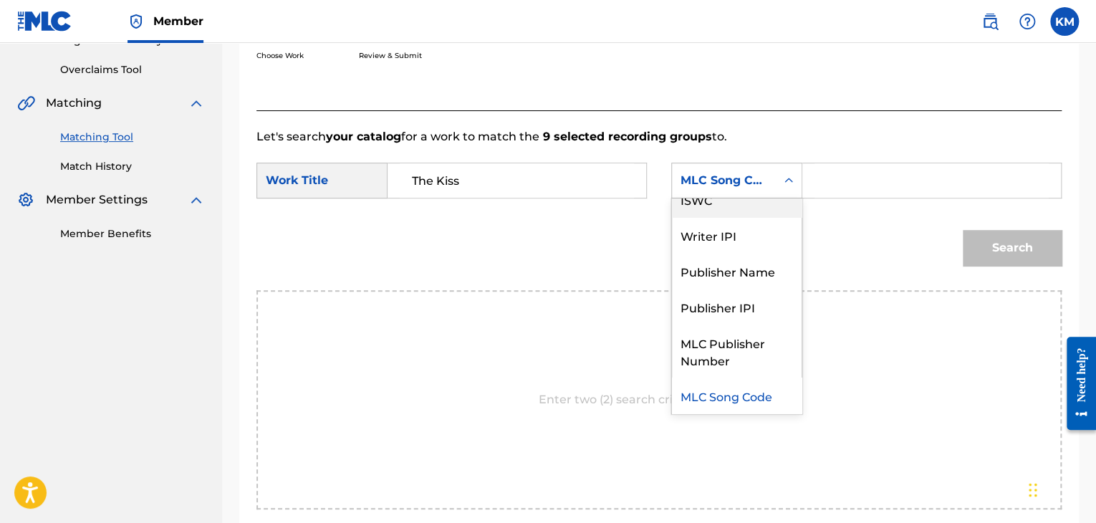
scroll to position [0, 0]
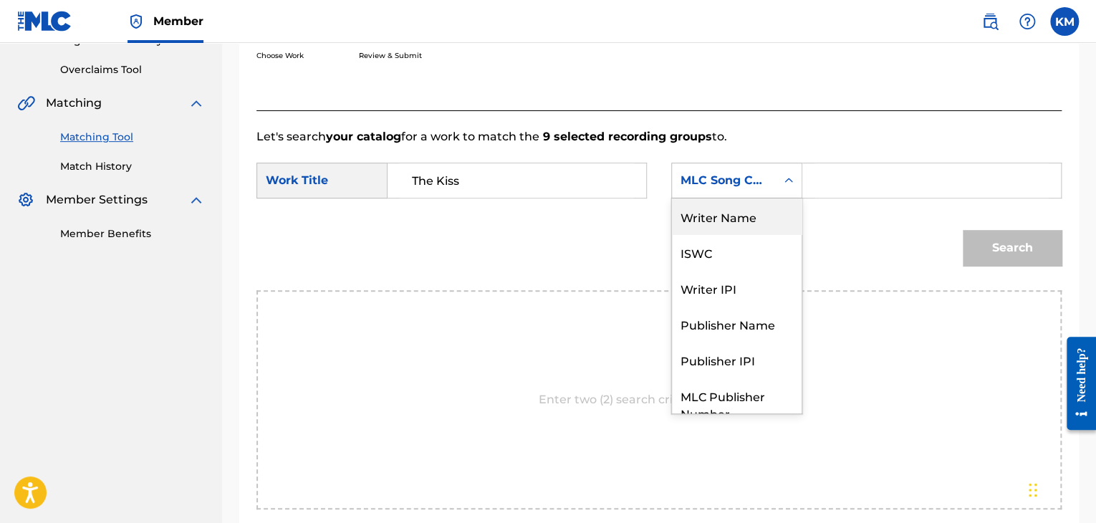
click at [774, 199] on div "Writer Name" at bounding box center [737, 216] width 130 height 36
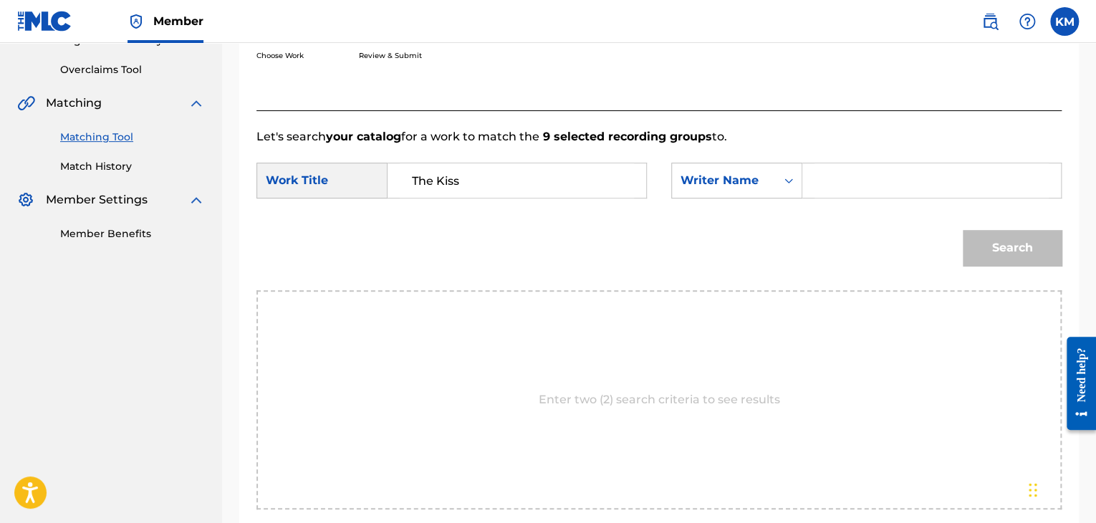
click at [823, 188] on input "Search Form" at bounding box center [932, 180] width 234 height 34
paste input "Waters"
type input "Waters"
click at [1015, 255] on button "Search" at bounding box center [1012, 248] width 99 height 36
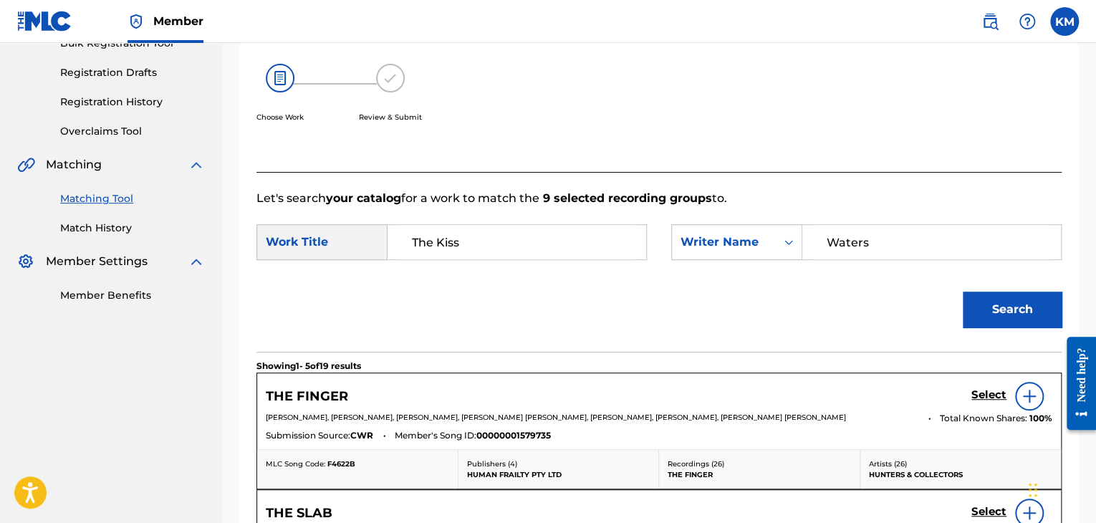
scroll to position [147, 0]
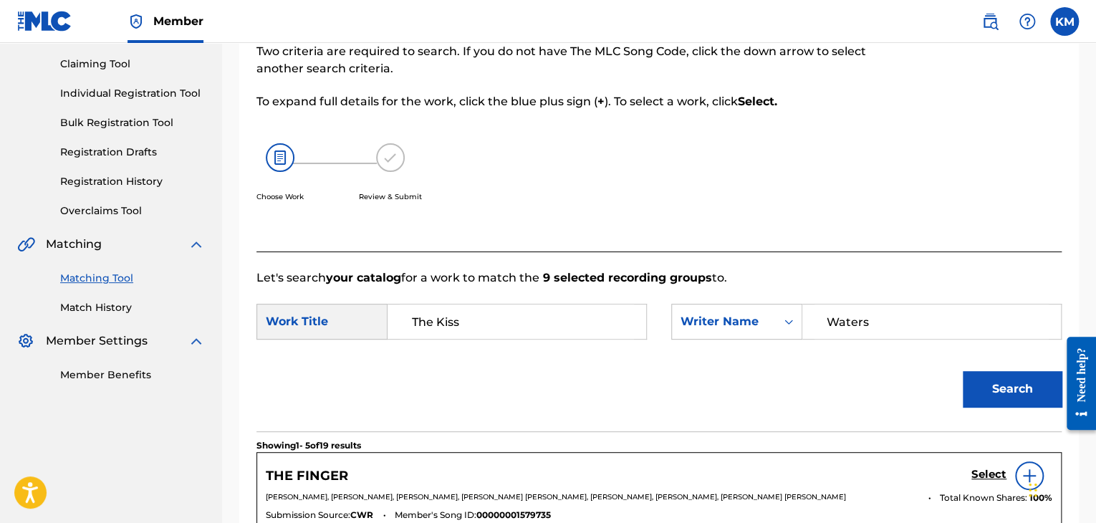
click at [121, 305] on link "Match History" at bounding box center [132, 307] width 145 height 15
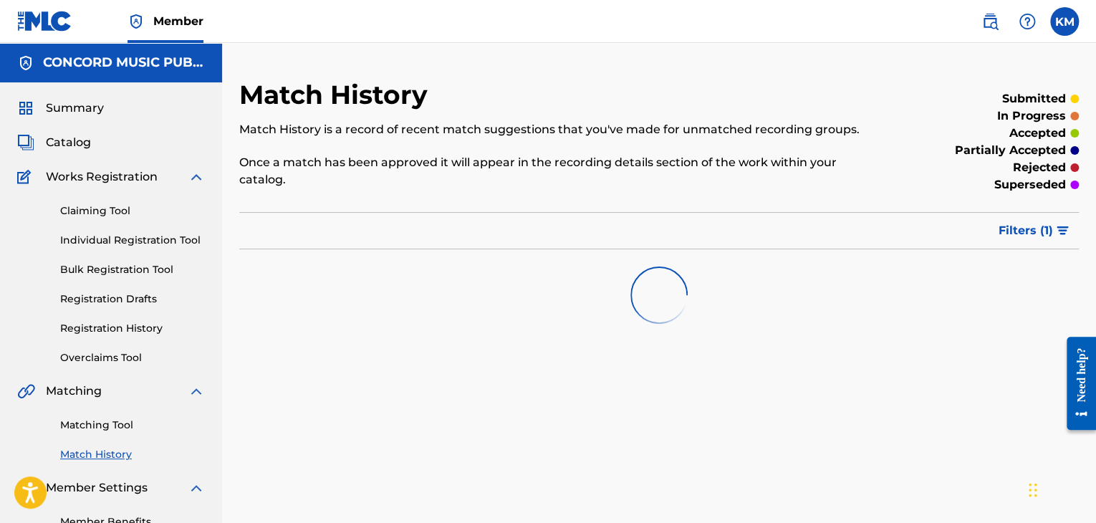
click at [118, 425] on link "Matching Tool" at bounding box center [132, 425] width 145 height 15
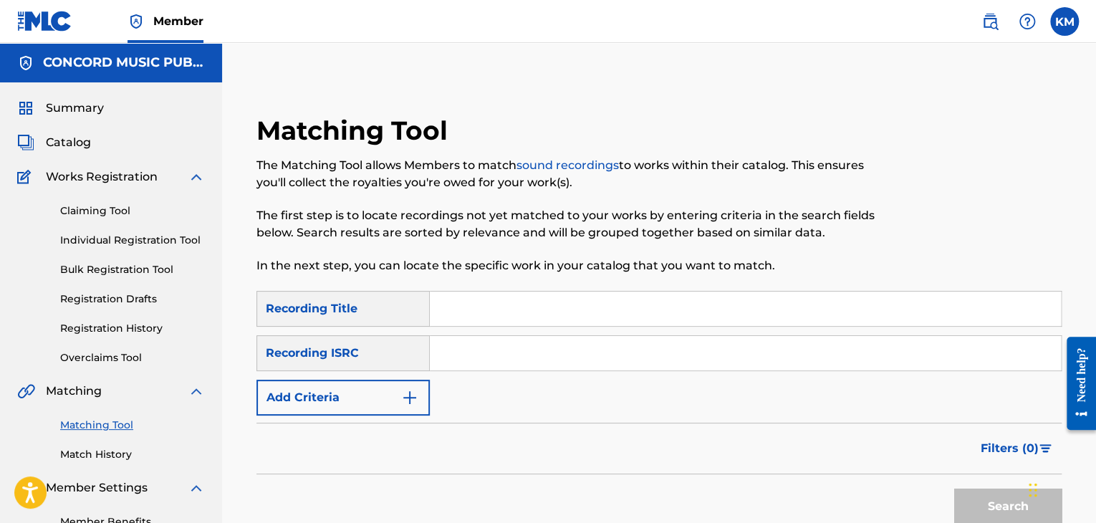
click at [499, 365] on input "Search Form" at bounding box center [745, 353] width 631 height 34
paste input "UK6822309676"
type input "UK6822309676"
click at [972, 507] on button "Search" at bounding box center [1007, 507] width 107 height 36
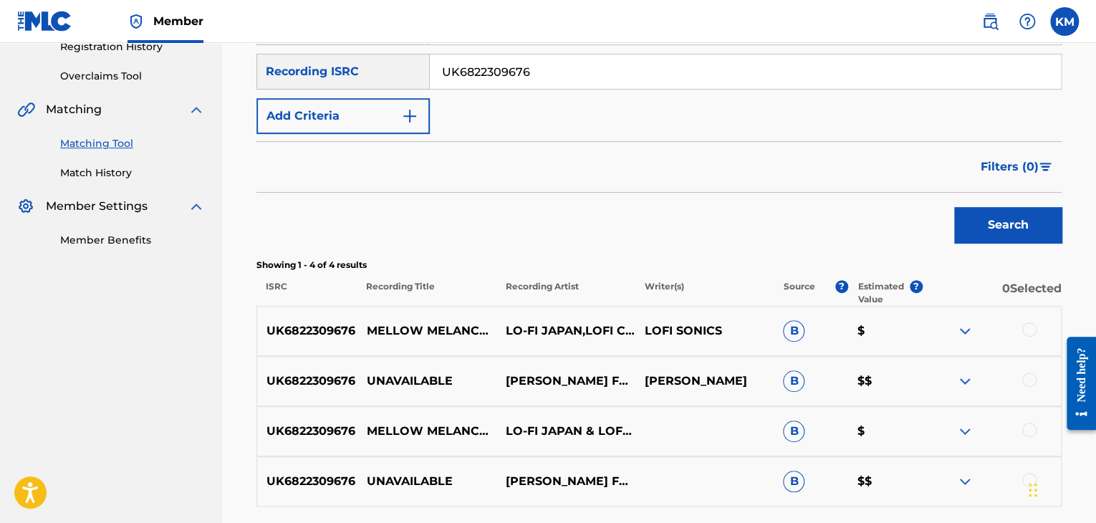
scroll to position [406, 0]
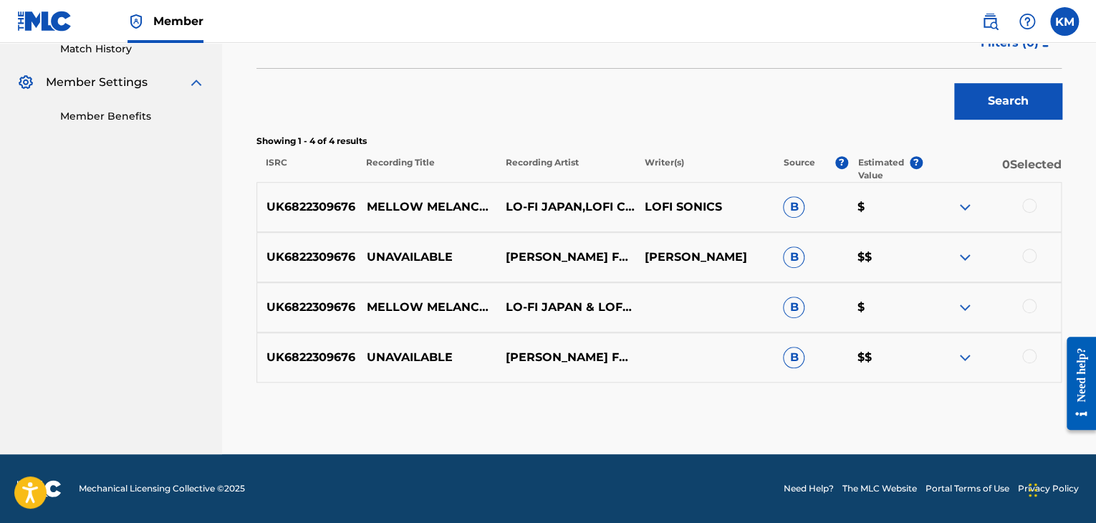
click at [1026, 257] on div at bounding box center [1029, 256] width 14 height 14
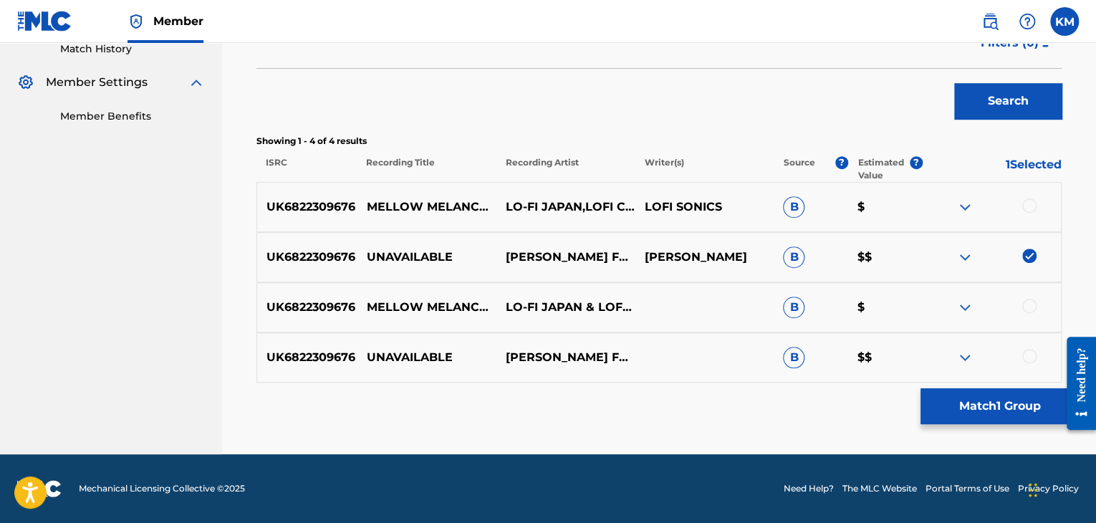
click at [1026, 355] on div at bounding box center [1029, 356] width 14 height 14
drag, startPoint x: 367, startPoint y: 255, endPoint x: 585, endPoint y: 259, distance: 218.6
click at [585, 259] on div "UK6822309676 UNAVAILABLE [PERSON_NAME] FEAT. [PERSON_NAME] [PERSON_NAME] KEYS B…" at bounding box center [659, 257] width 805 height 50
copy div "UNAVAILABLE DAVIDO FEAT. [PERSON_NAME]"
click at [1026, 408] on button "Match 2 Groups" at bounding box center [1000, 406] width 158 height 36
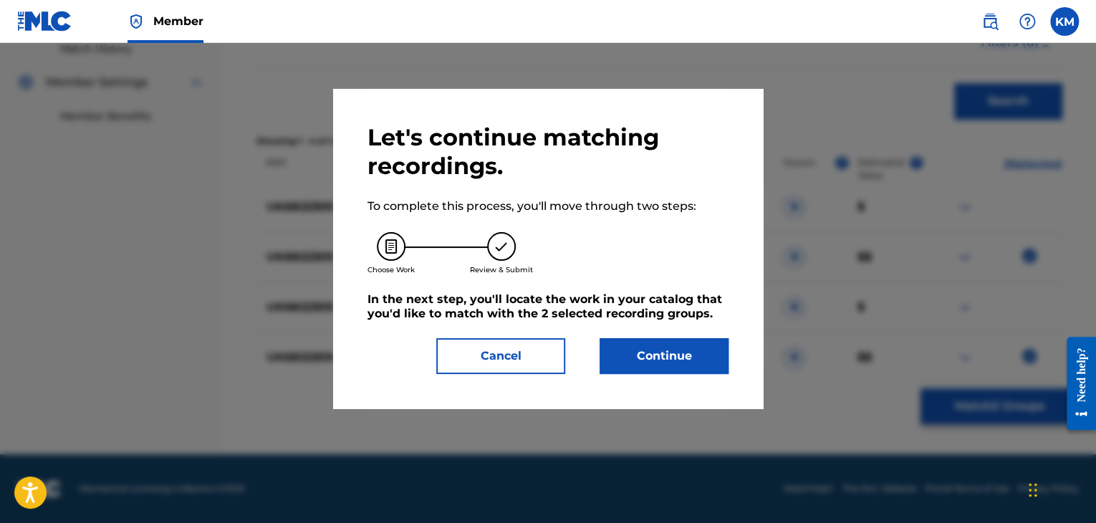
click at [666, 355] on button "Continue" at bounding box center [664, 356] width 129 height 36
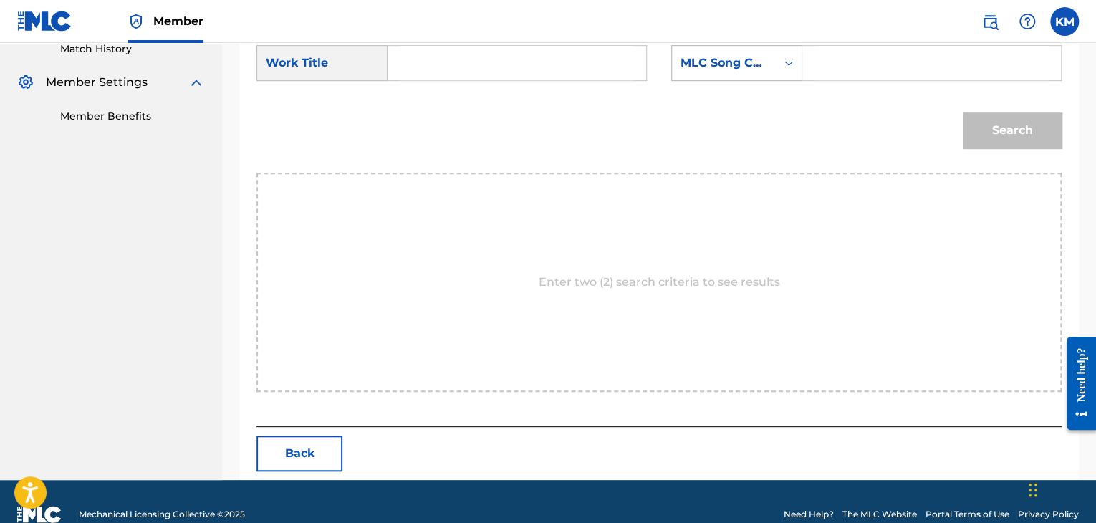
click at [790, 60] on icon "Search Form" at bounding box center [789, 63] width 14 height 14
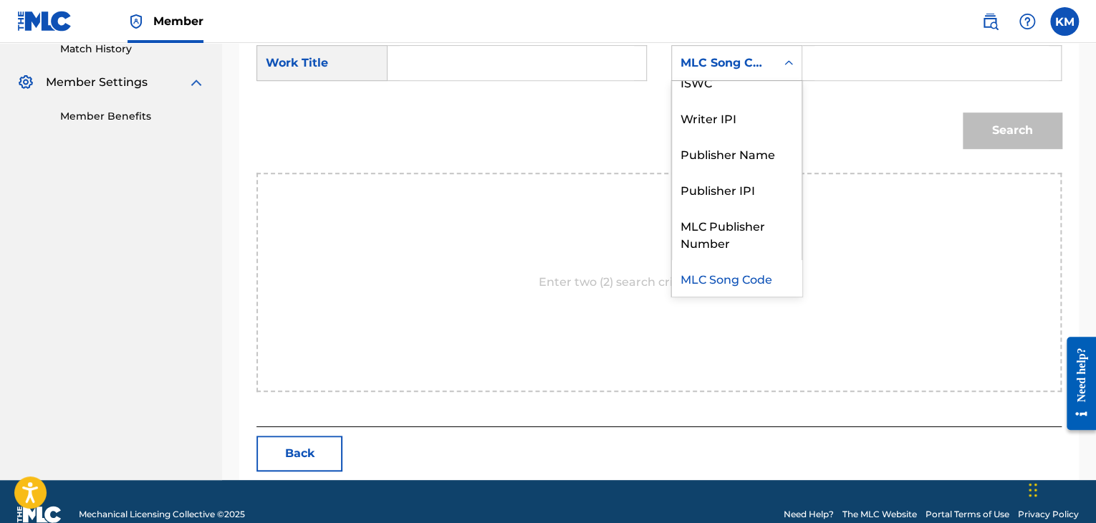
scroll to position [0, 0]
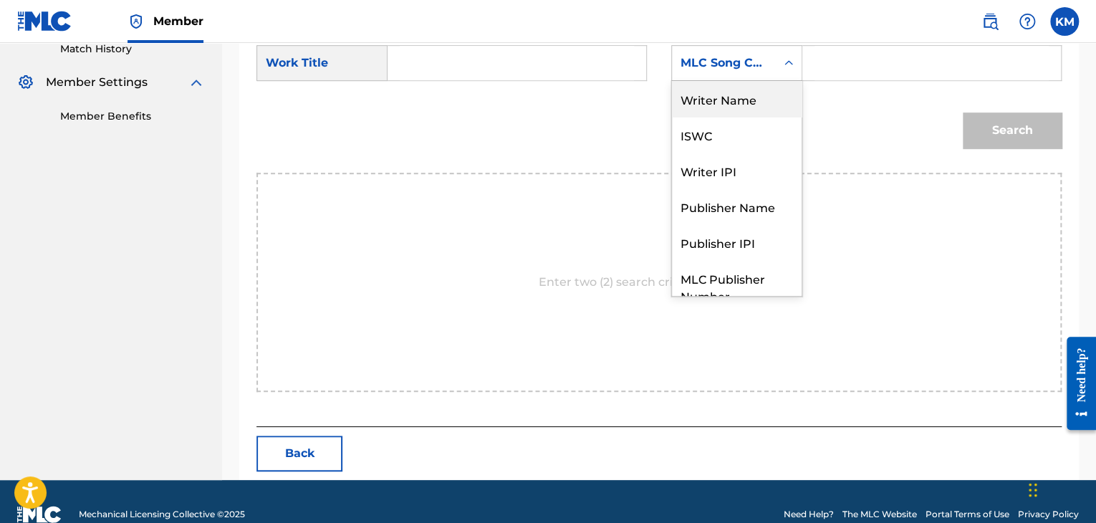
click at [714, 102] on div "Writer Name" at bounding box center [737, 99] width 130 height 36
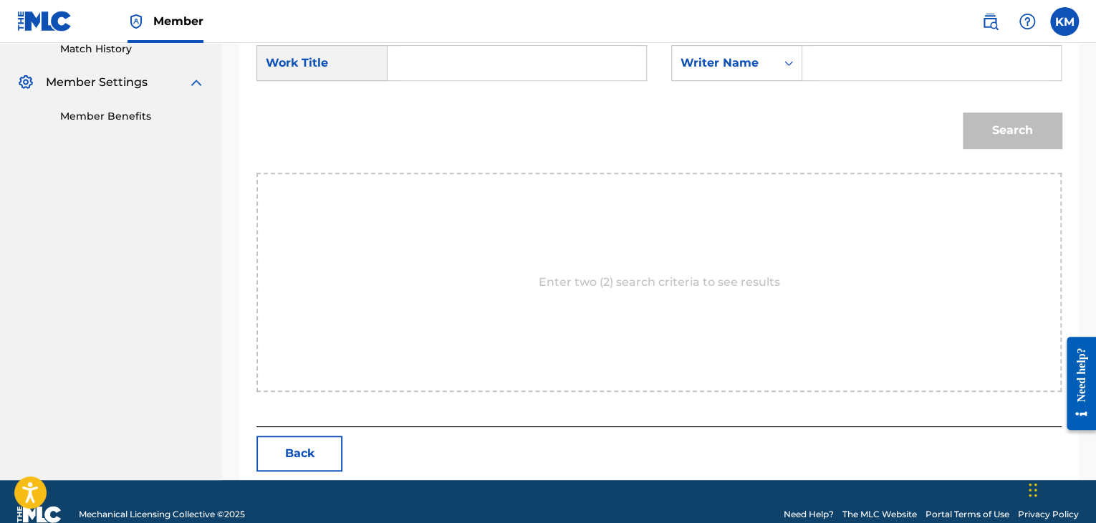
click at [834, 61] on input "Search Form" at bounding box center [932, 63] width 234 height 34
paste input "Adeleke"
type input "Adeleke"
click at [557, 64] on input "Search Form" at bounding box center [517, 63] width 234 height 34
click at [483, 55] on input "Search Form" at bounding box center [517, 63] width 234 height 34
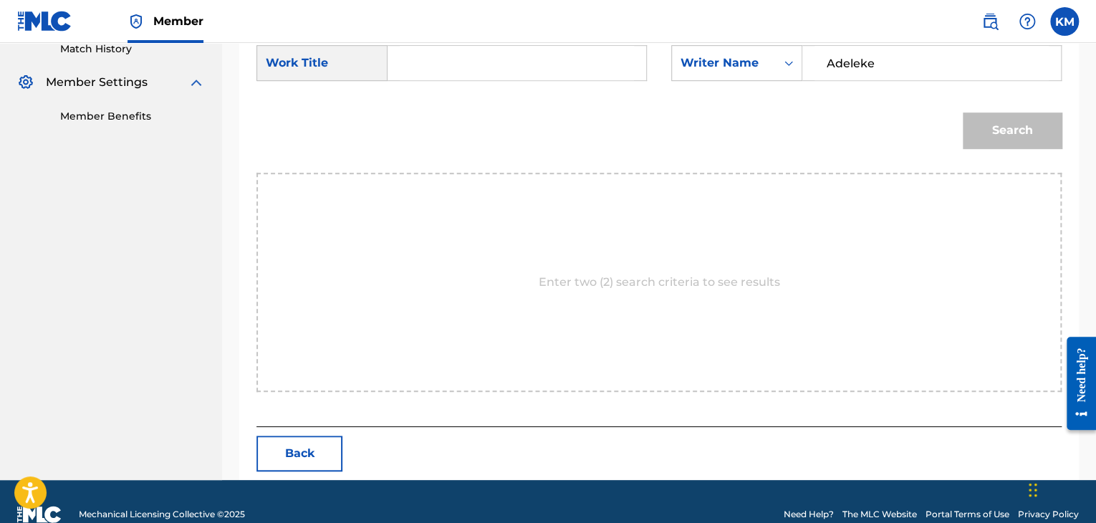
paste input "Unavailable"
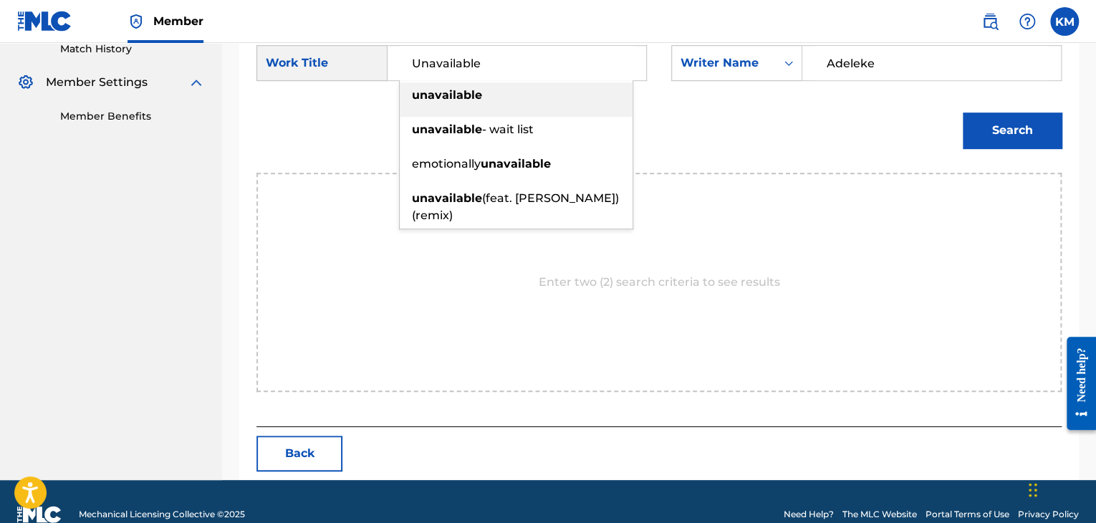
type input "Unavailable"
click at [973, 137] on button "Search" at bounding box center [1012, 130] width 99 height 36
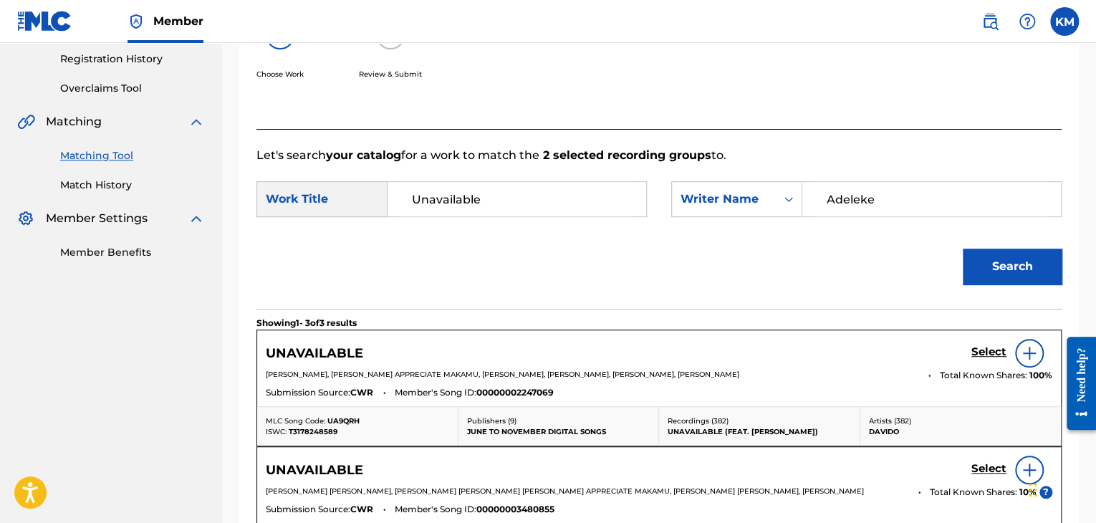
scroll to position [406, 0]
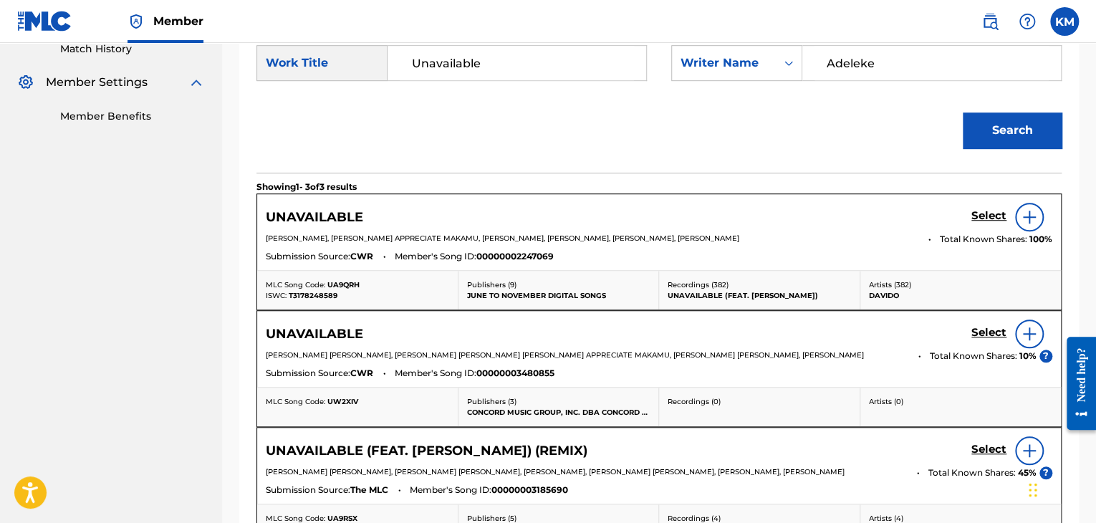
click at [986, 212] on h5 "Select" at bounding box center [989, 216] width 35 height 14
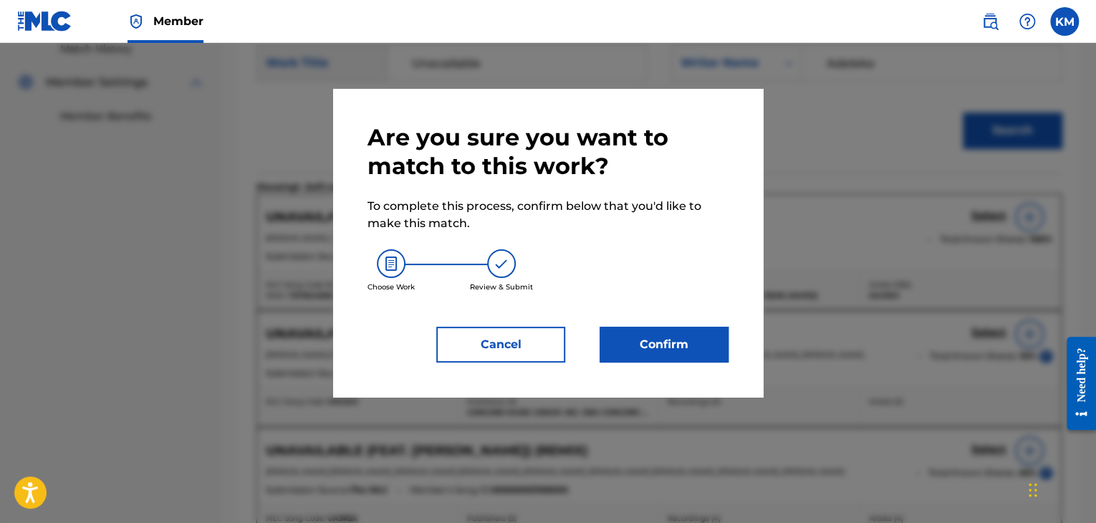
click at [619, 345] on button "Confirm" at bounding box center [664, 345] width 129 height 36
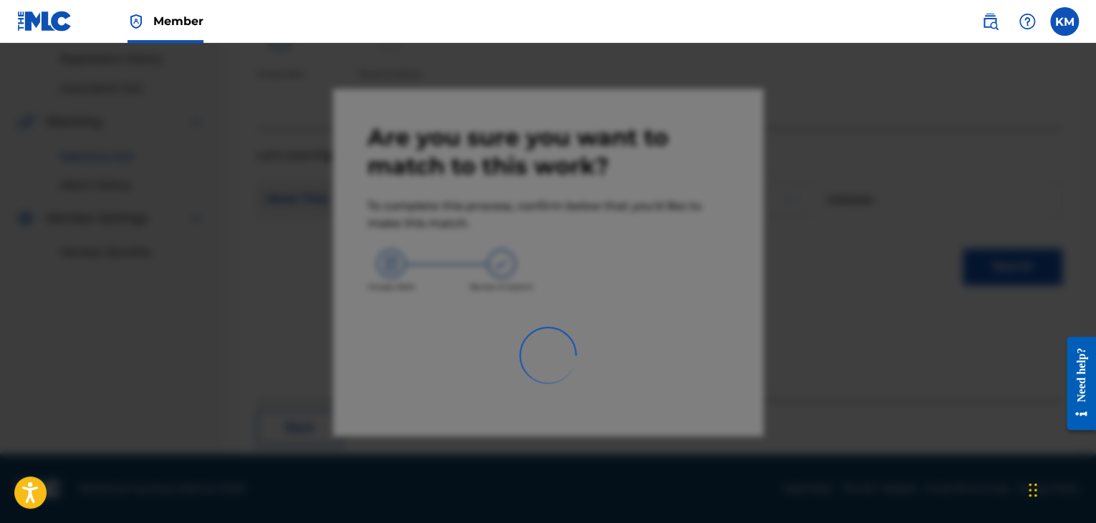
scroll to position [92, 0]
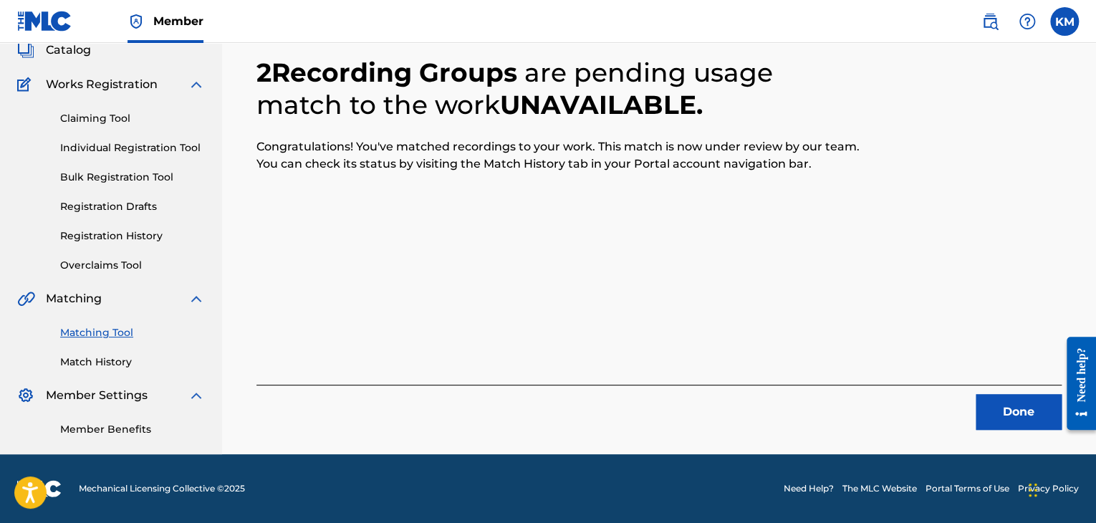
click at [1006, 405] on button "Done" at bounding box center [1019, 412] width 86 height 36
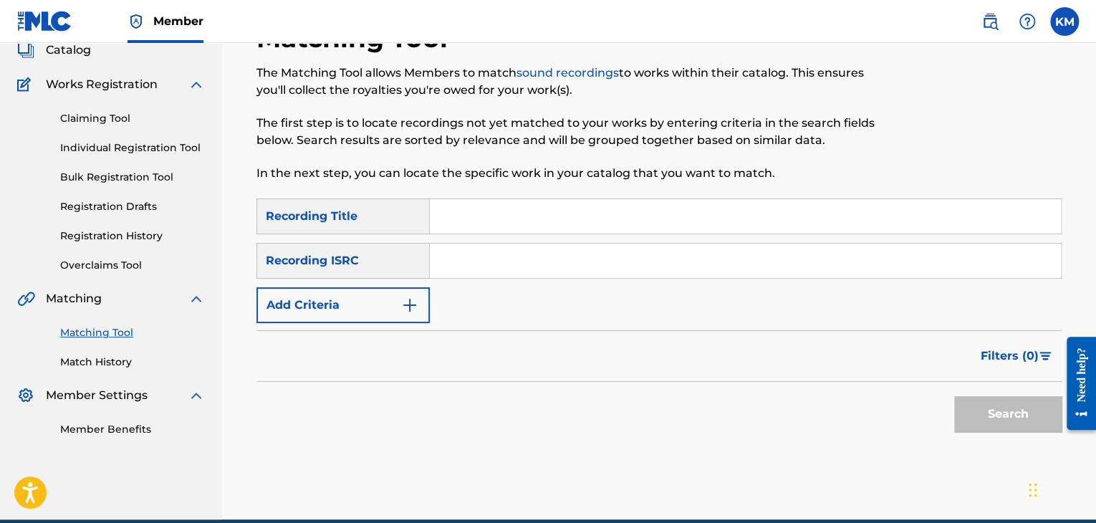
click at [518, 255] on input "Search Form" at bounding box center [745, 261] width 631 height 34
paste input "UK6822309676"
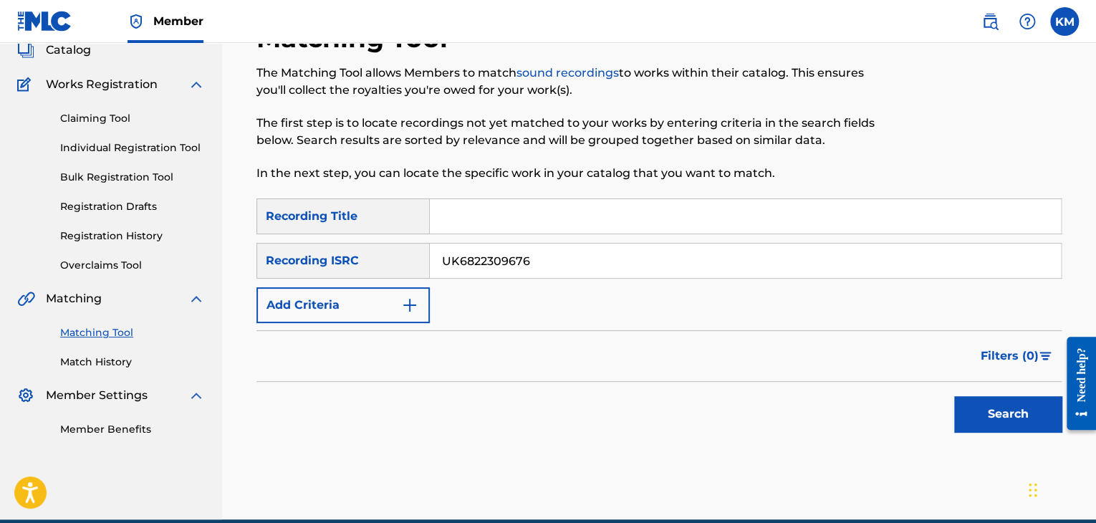
type input "UK6822309676"
click at [976, 421] on button "Search" at bounding box center [1007, 414] width 107 height 36
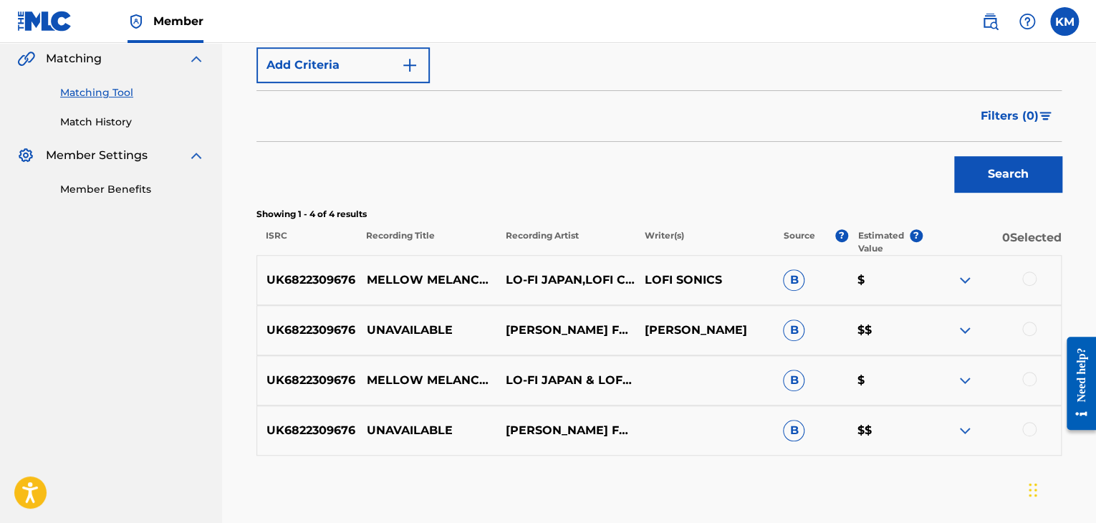
scroll to position [307, 0]
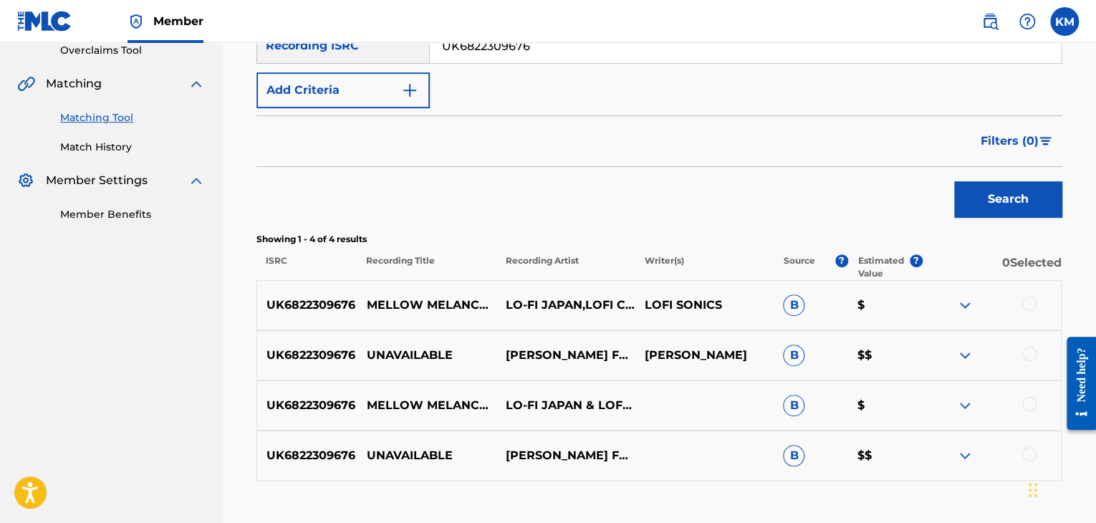
click at [132, 151] on link "Match History" at bounding box center [132, 147] width 145 height 15
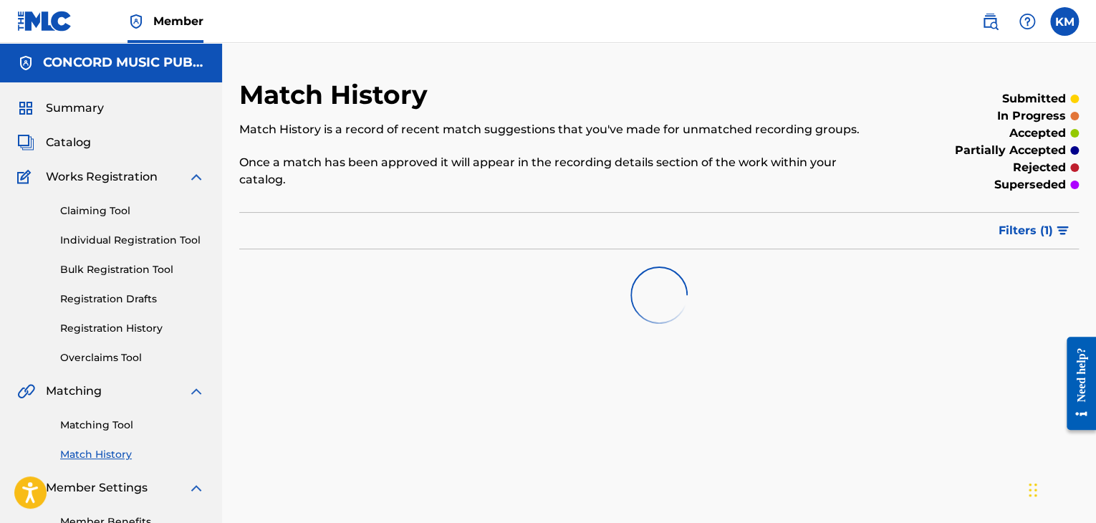
click at [130, 428] on link "Matching Tool" at bounding box center [132, 425] width 145 height 15
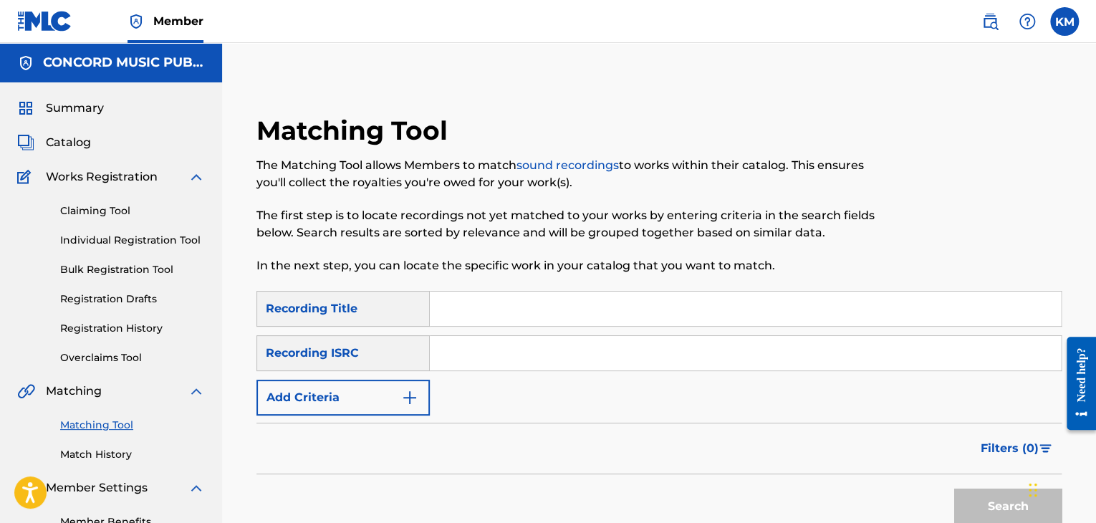
click at [488, 360] on input "Search Form" at bounding box center [745, 353] width 631 height 34
paste input "GBAHS2400721"
type input "GBAHS2400721"
click at [977, 492] on button "Search" at bounding box center [1007, 507] width 107 height 36
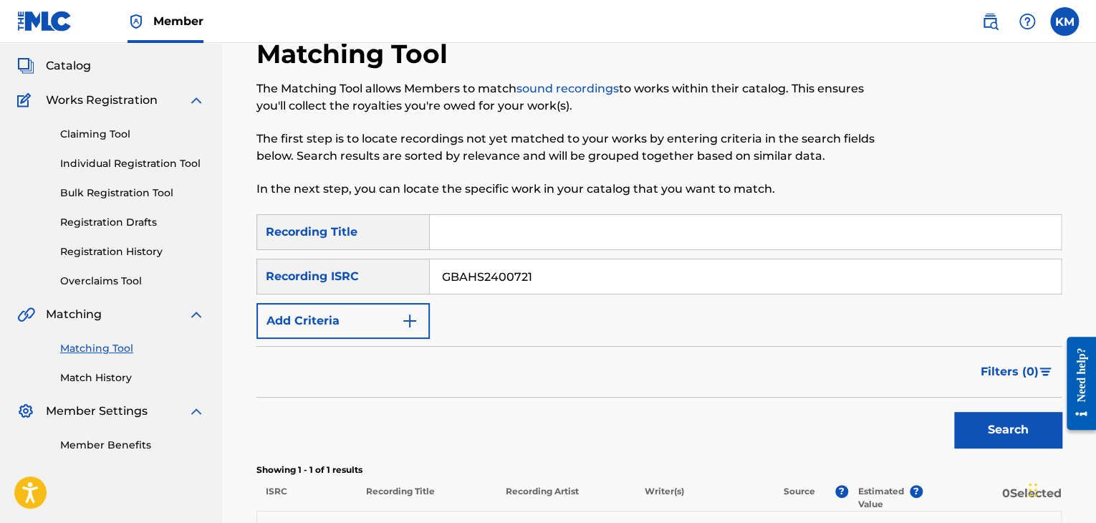
scroll to position [215, 0]
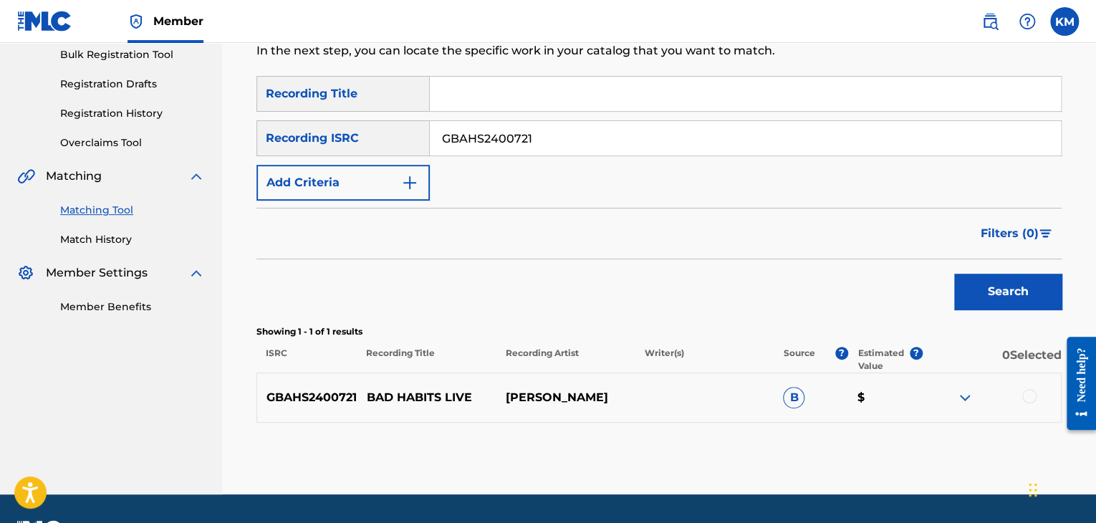
click at [1032, 396] on div at bounding box center [1029, 396] width 14 height 14
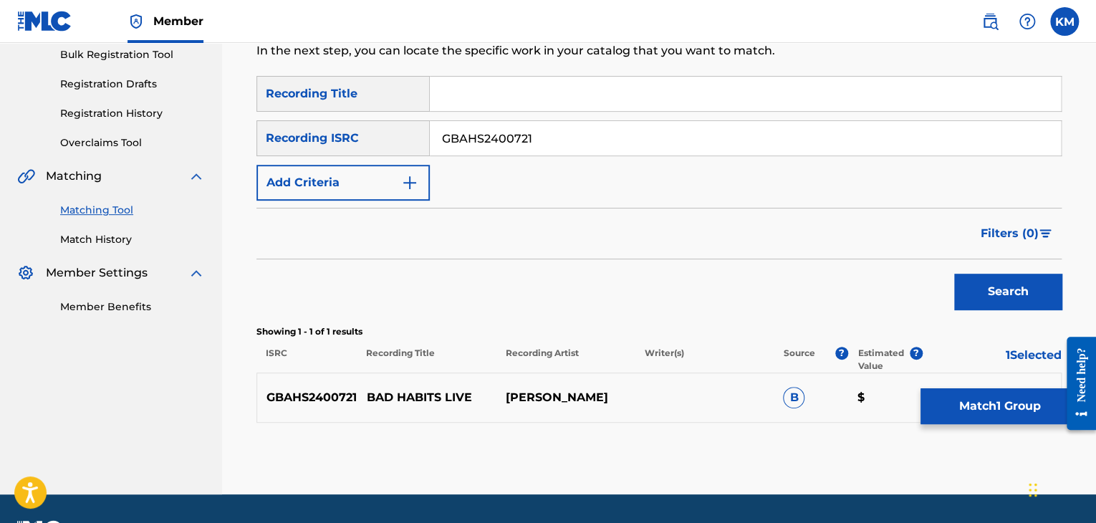
click at [984, 416] on button "Match 1 Group" at bounding box center [1000, 406] width 158 height 36
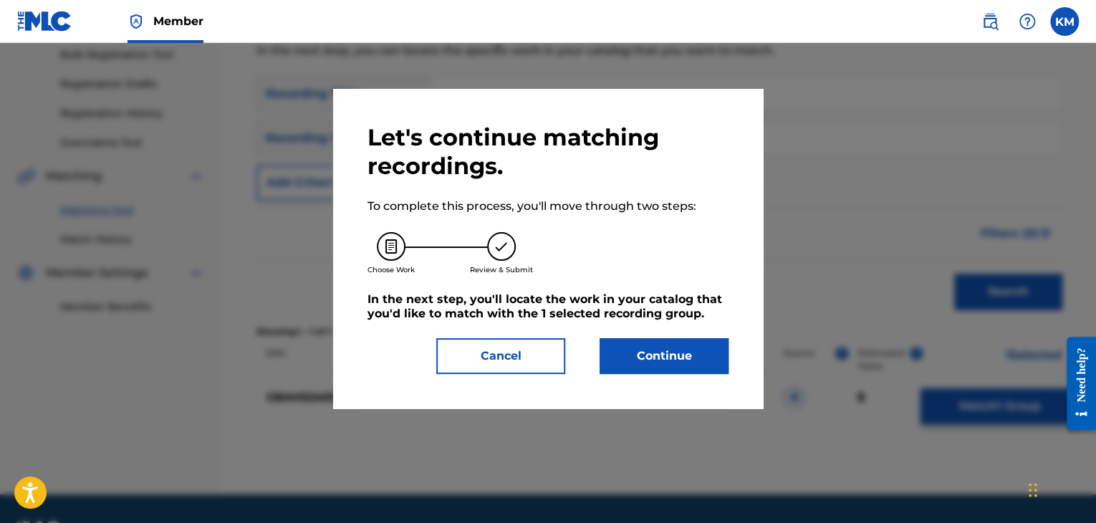
click at [625, 353] on button "Continue" at bounding box center [664, 356] width 129 height 36
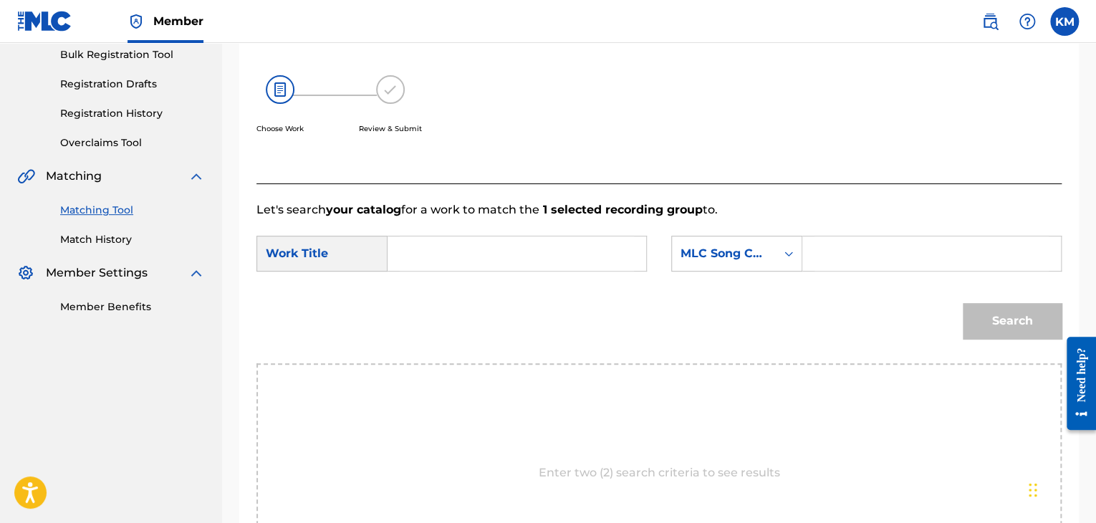
click at [450, 246] on input "Search Form" at bounding box center [517, 253] width 234 height 34
paste input "Bad Habits - Live"
type input "Bad Habits - Live"
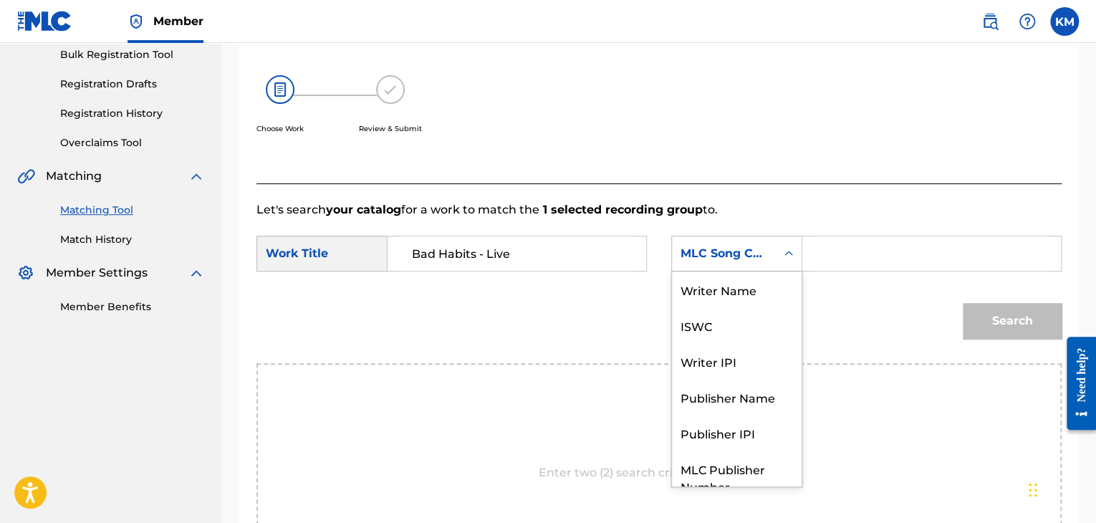
click at [785, 256] on icon "Search Form" at bounding box center [789, 253] width 14 height 14
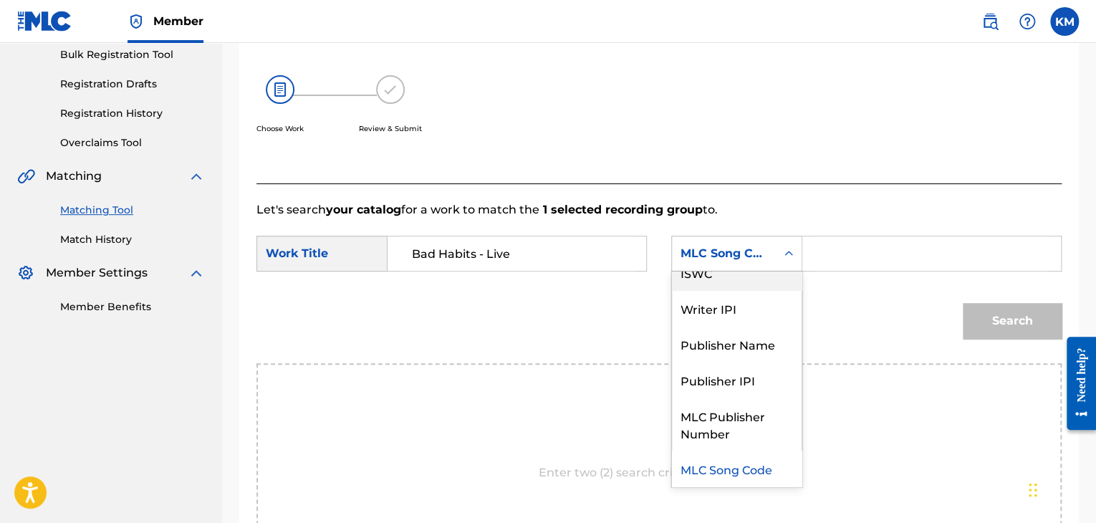
scroll to position [0, 0]
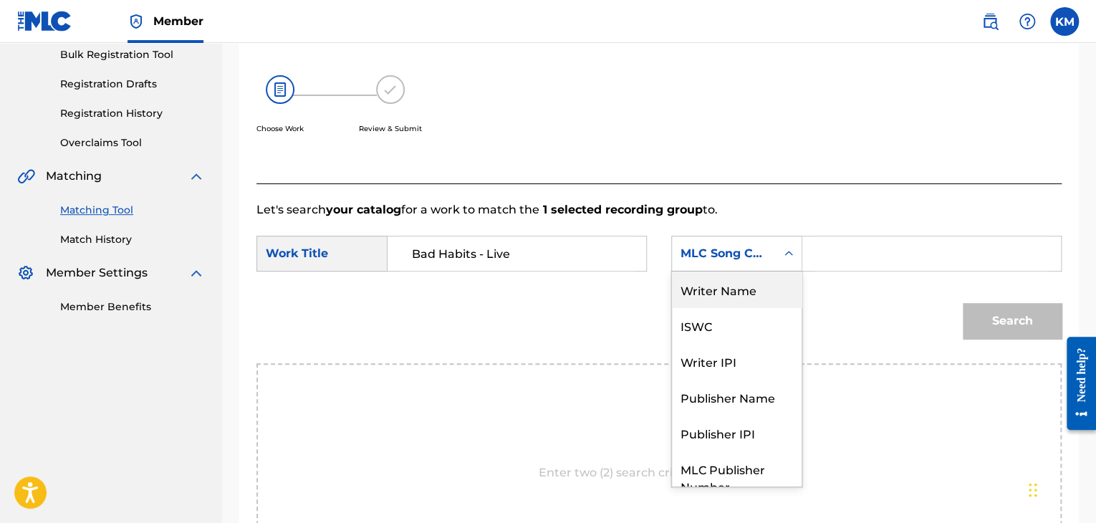
click at [773, 283] on div "Writer Name" at bounding box center [737, 290] width 130 height 36
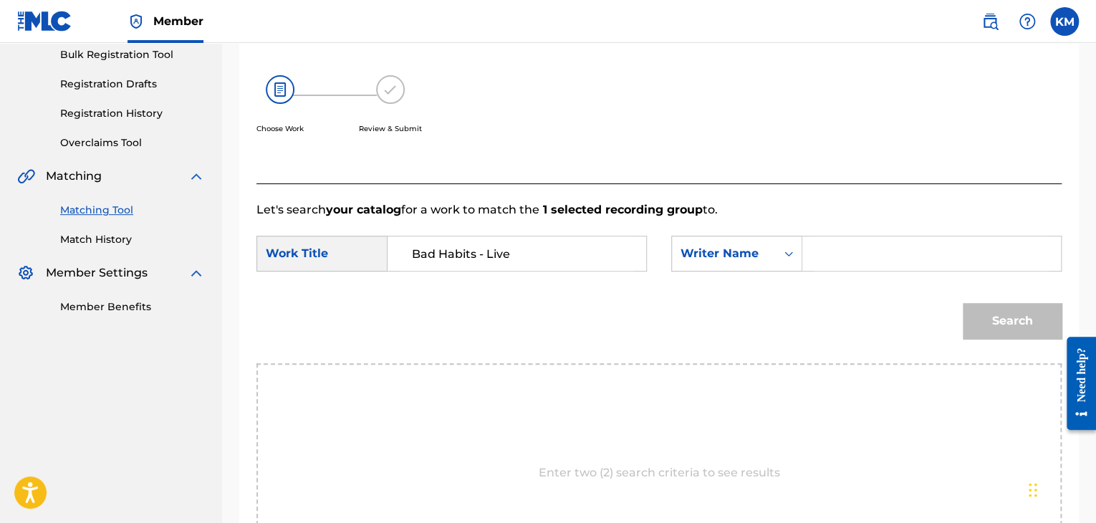
click at [833, 242] on input "Search Form" at bounding box center [932, 253] width 234 height 34
paste input "[PERSON_NAME]"
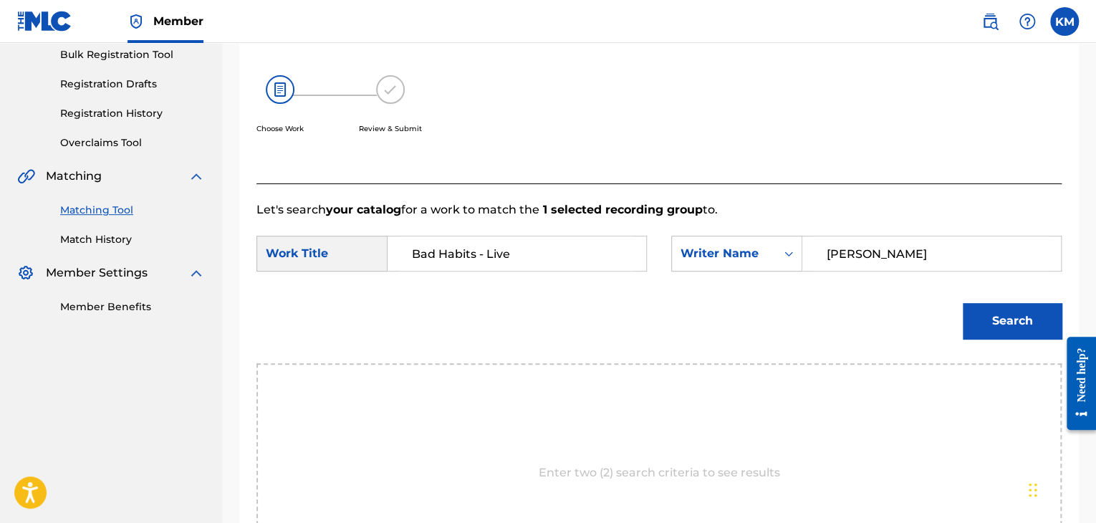
type input "[PERSON_NAME]"
click at [1043, 321] on button "Search" at bounding box center [1012, 321] width 99 height 36
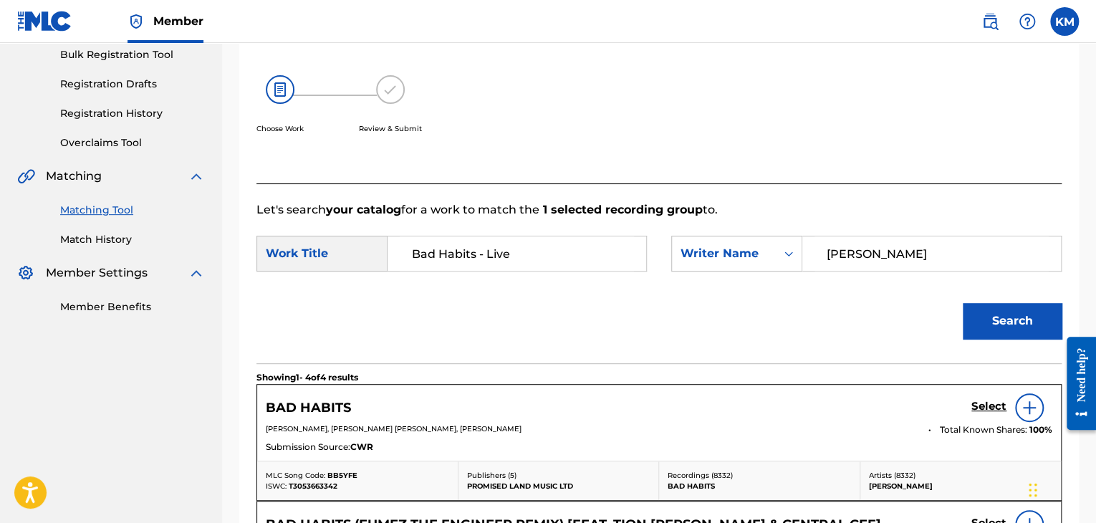
scroll to position [358, 0]
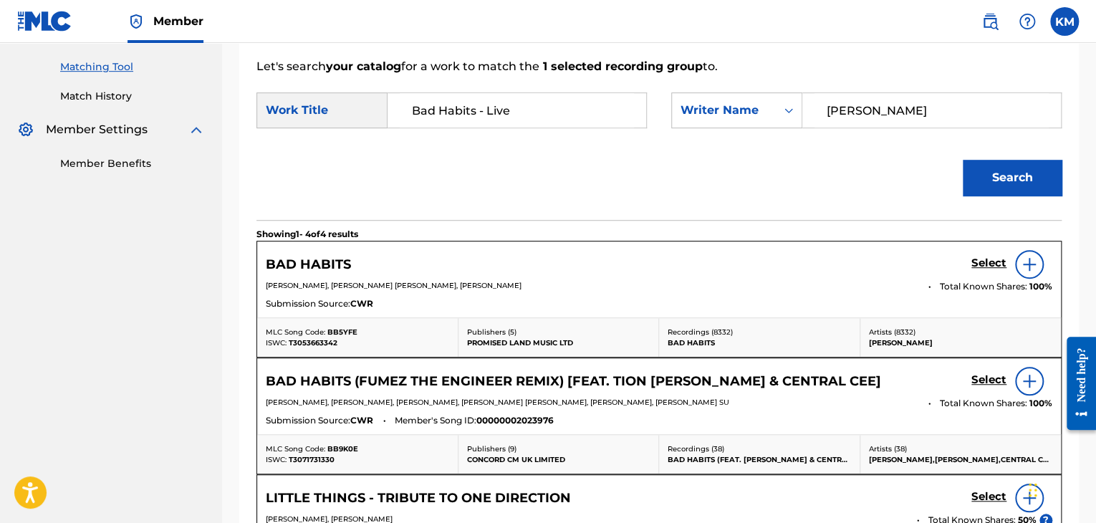
click at [992, 262] on h5 "Select" at bounding box center [989, 264] width 35 height 14
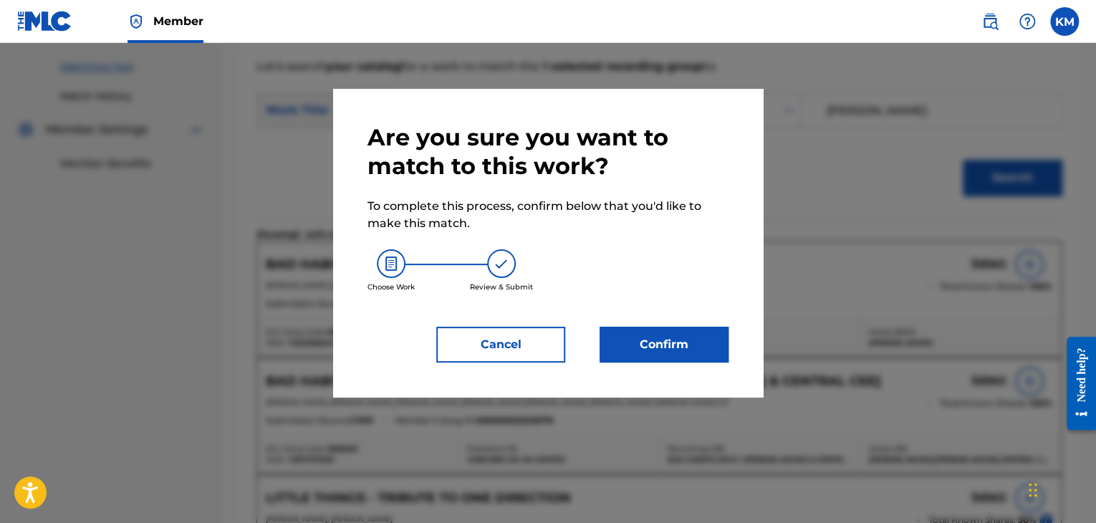
click at [655, 360] on button "Confirm" at bounding box center [664, 345] width 129 height 36
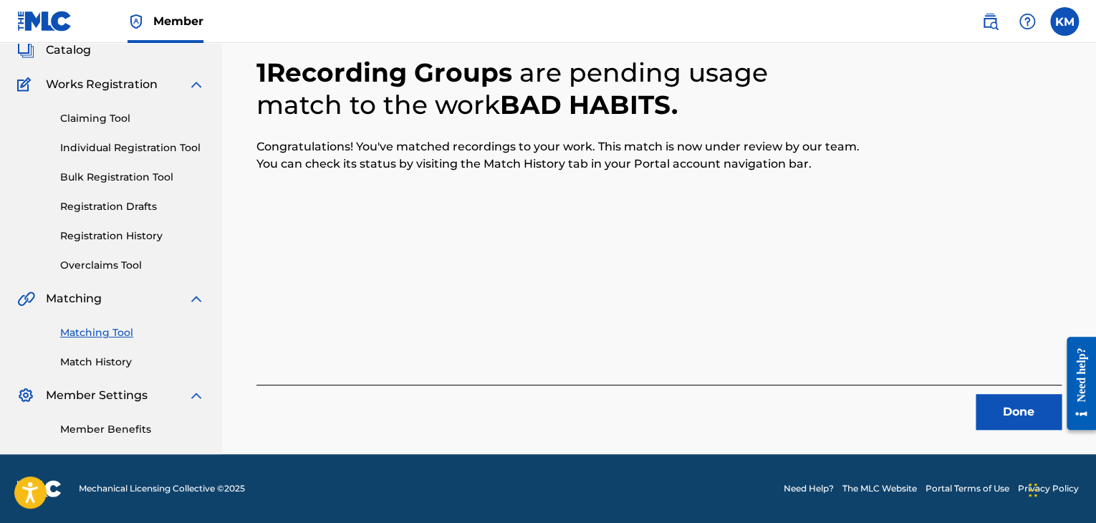
scroll to position [92, 0]
click at [979, 408] on button "Done" at bounding box center [1019, 412] width 86 height 36
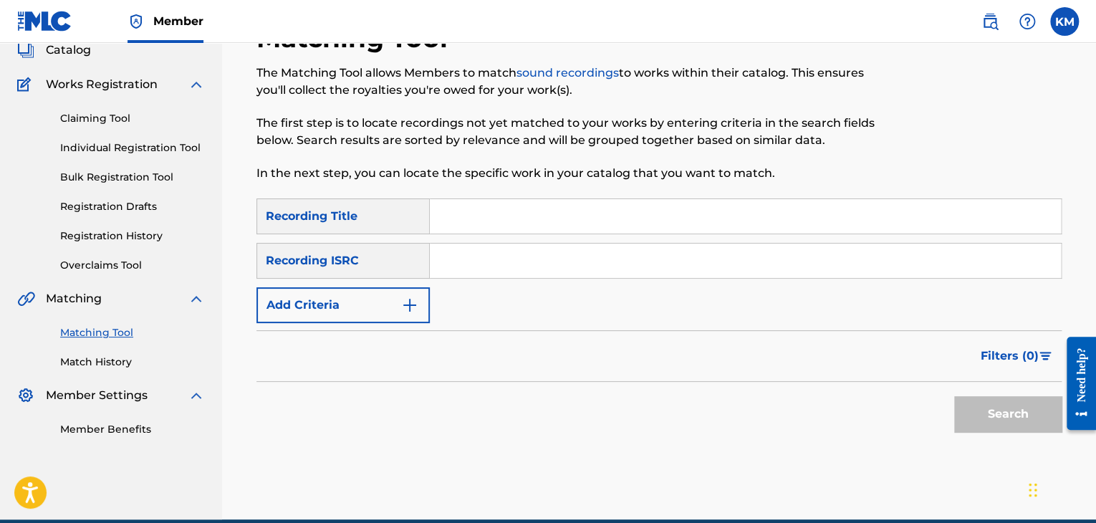
click at [522, 253] on input "Search Form" at bounding box center [745, 261] width 631 height 34
paste input "DEN960700461"
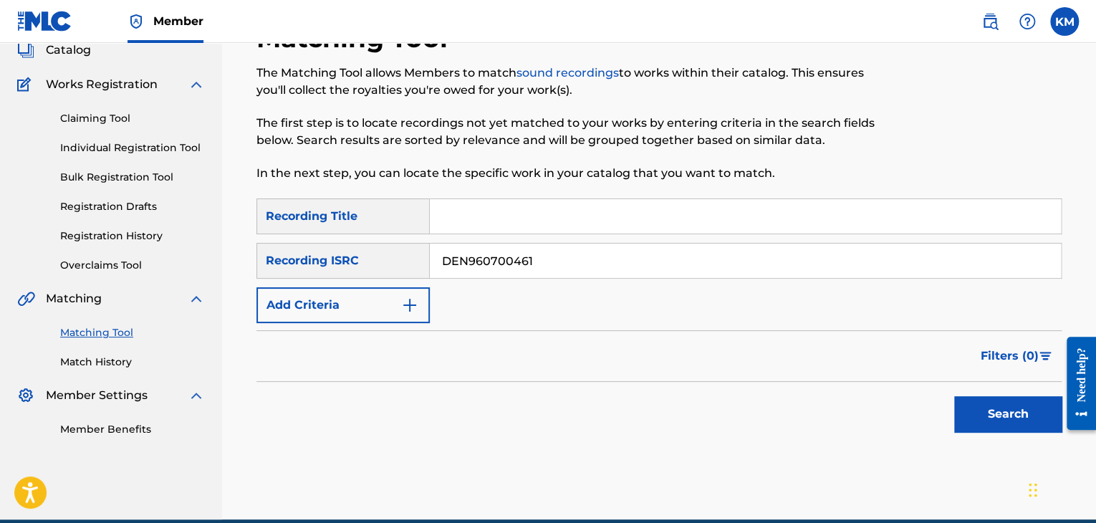
type input "DEN960700461"
click at [1005, 410] on button "Search" at bounding box center [1007, 414] width 107 height 36
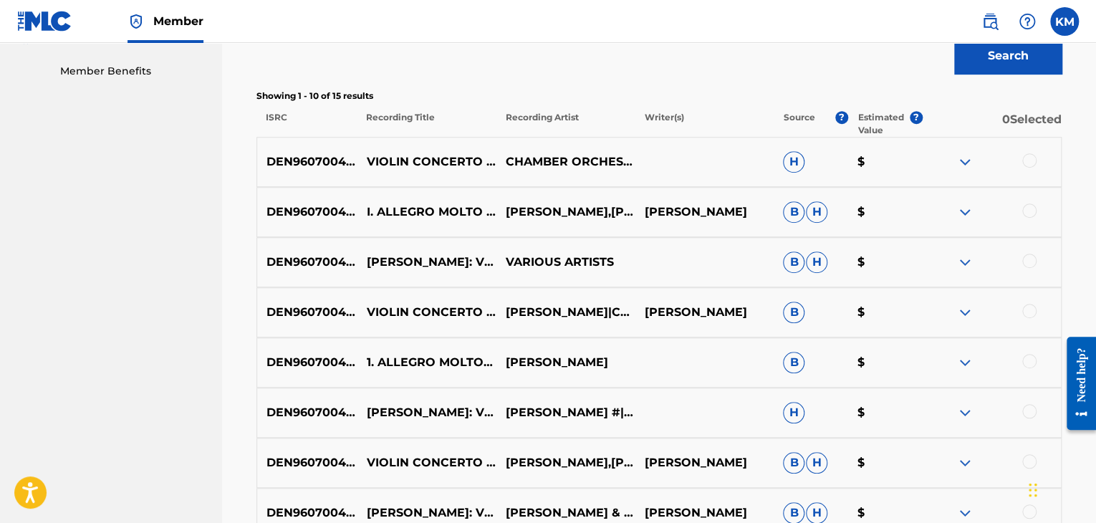
scroll to position [164, 0]
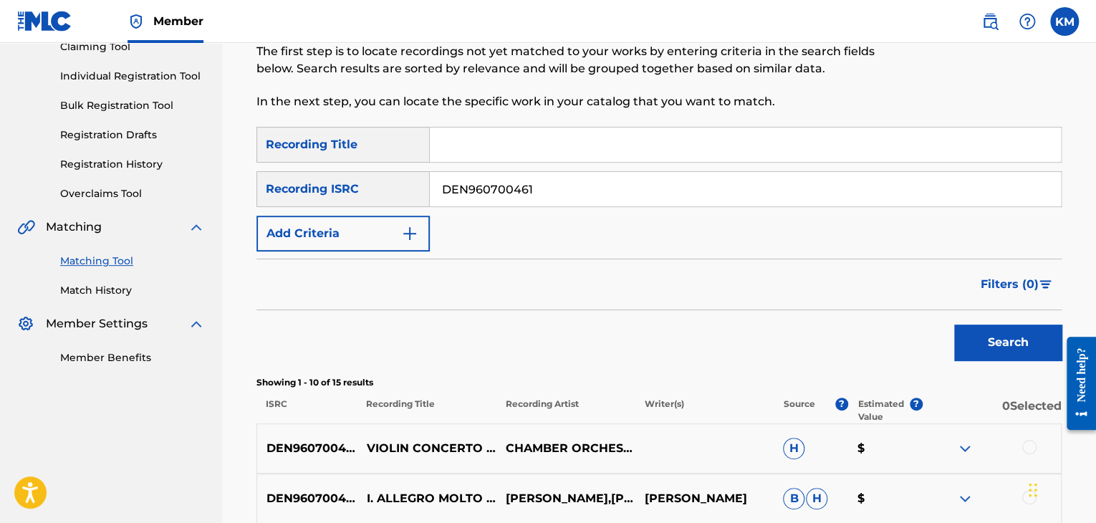
click at [92, 286] on link "Match History" at bounding box center [132, 290] width 145 height 15
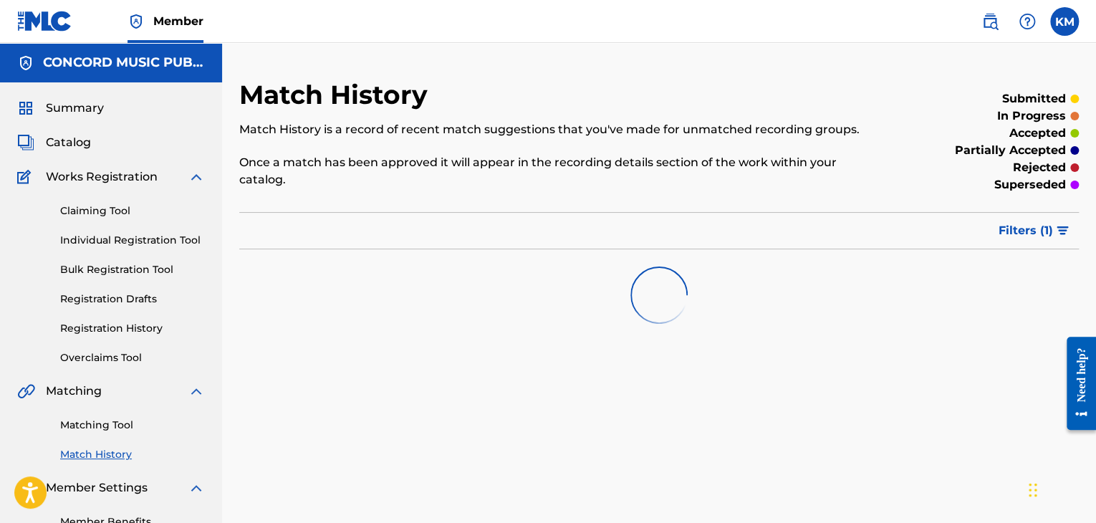
click at [97, 422] on link "Matching Tool" at bounding box center [132, 425] width 145 height 15
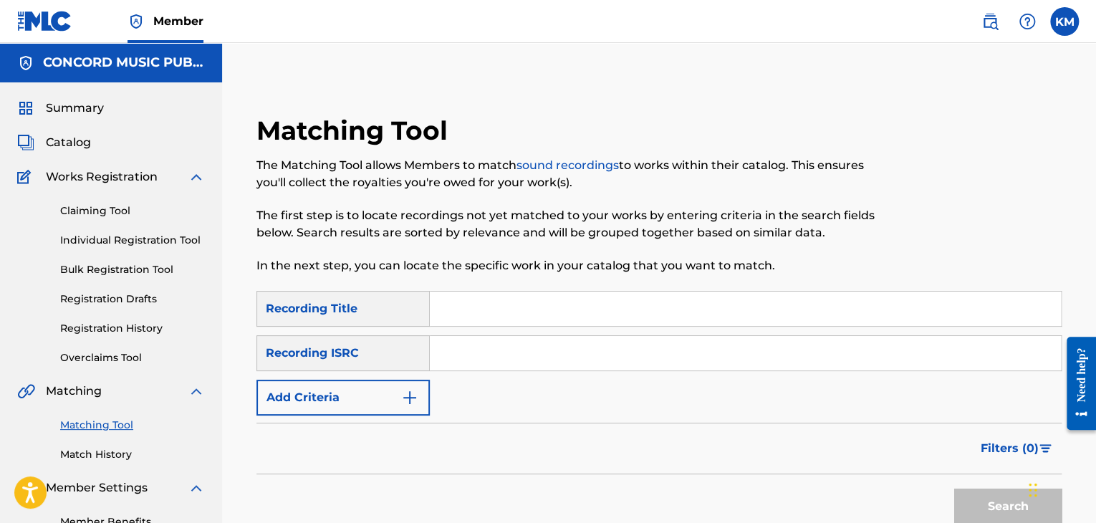
click at [456, 351] on input "Search Form" at bounding box center [745, 353] width 631 height 34
paste input "QZWFK2491542"
type input "QZWFK2491542"
click at [990, 494] on button "Search" at bounding box center [1007, 507] width 107 height 36
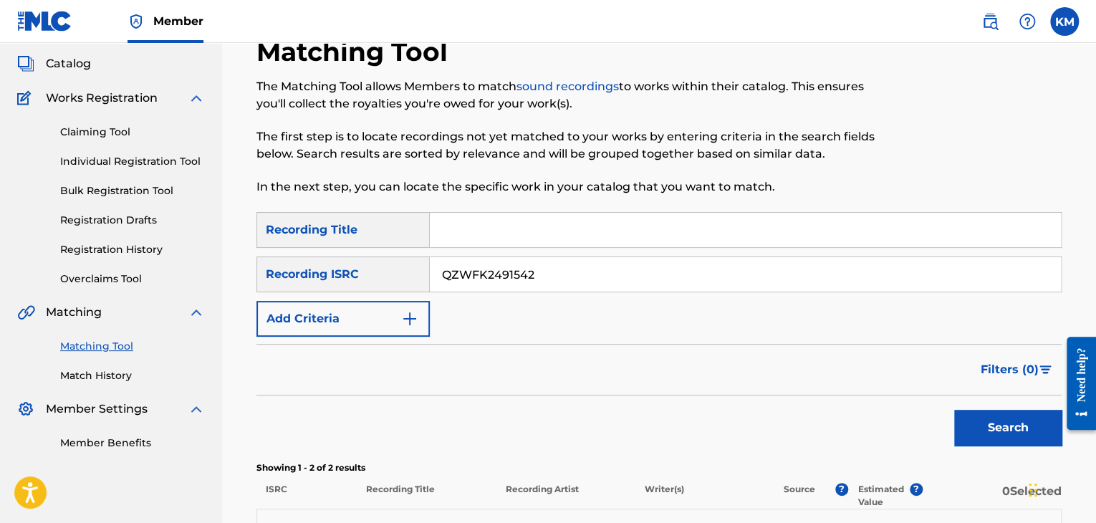
scroll to position [305, 0]
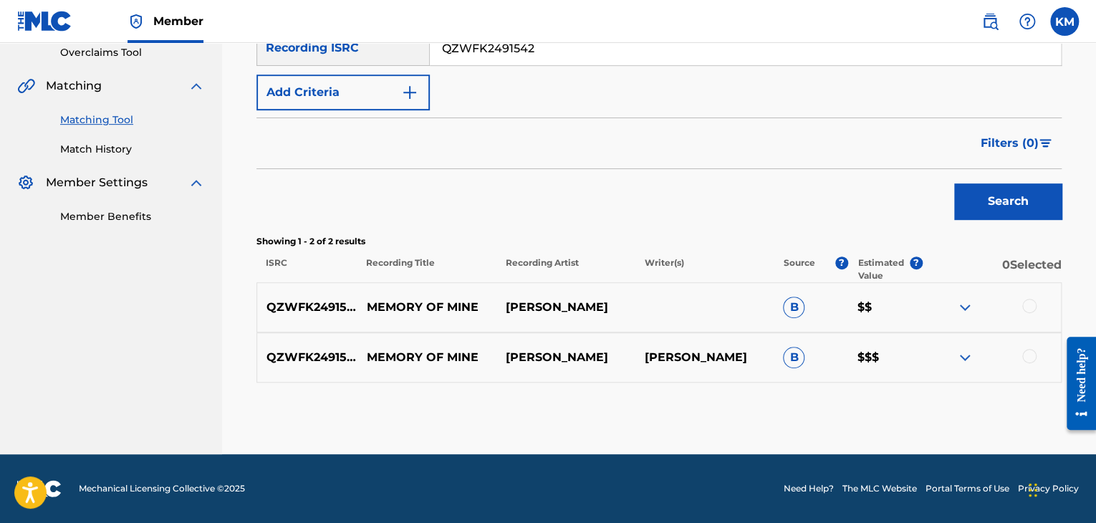
click at [1025, 356] on div at bounding box center [1029, 356] width 14 height 14
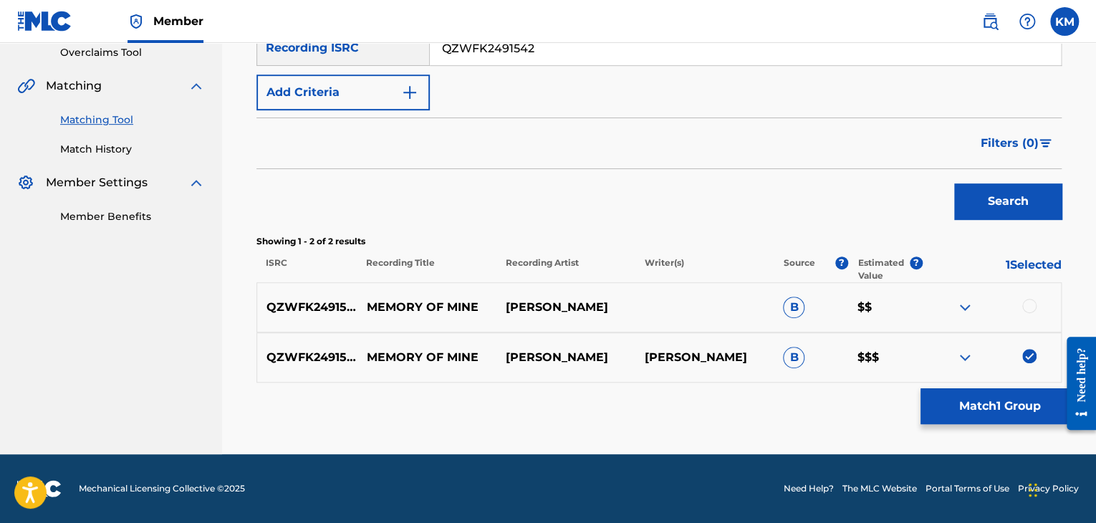
click at [1022, 305] on div at bounding box center [1029, 306] width 14 height 14
click at [952, 408] on button "Match 2 Groups" at bounding box center [1000, 406] width 158 height 36
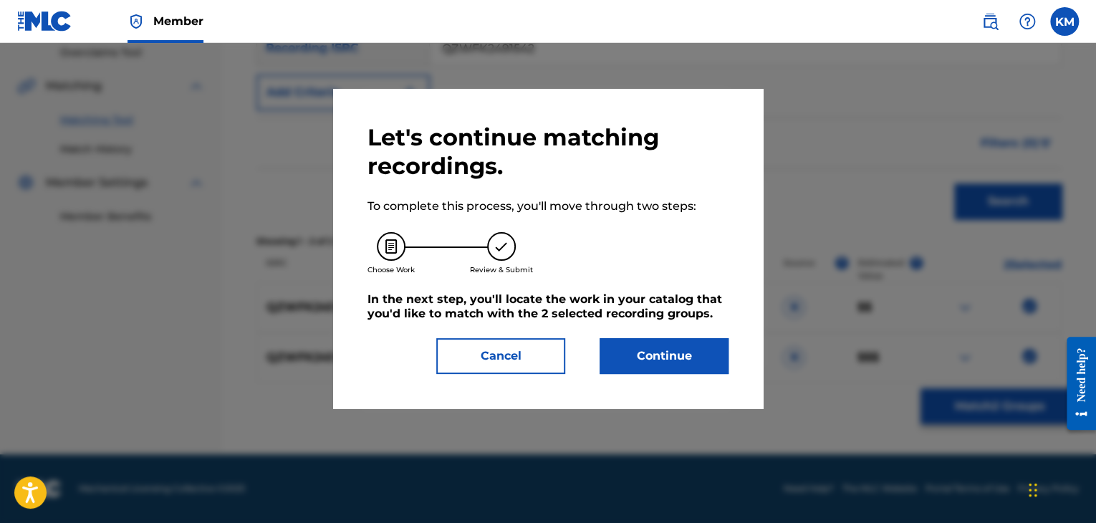
click at [626, 350] on button "Continue" at bounding box center [664, 356] width 129 height 36
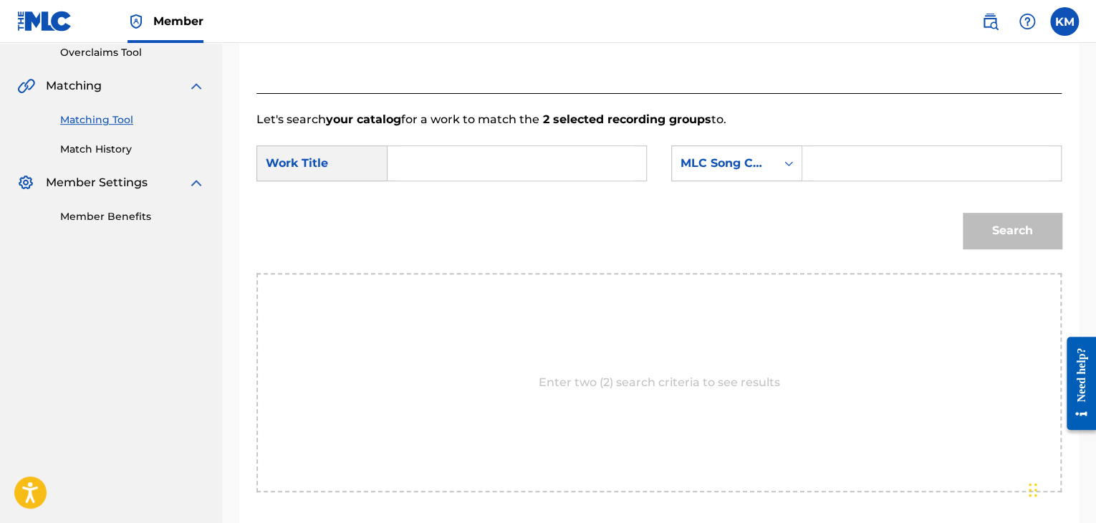
click at [416, 153] on input "Search Form" at bounding box center [517, 163] width 234 height 34
paste input "Memory of Mine"
type input "Memory of Mine"
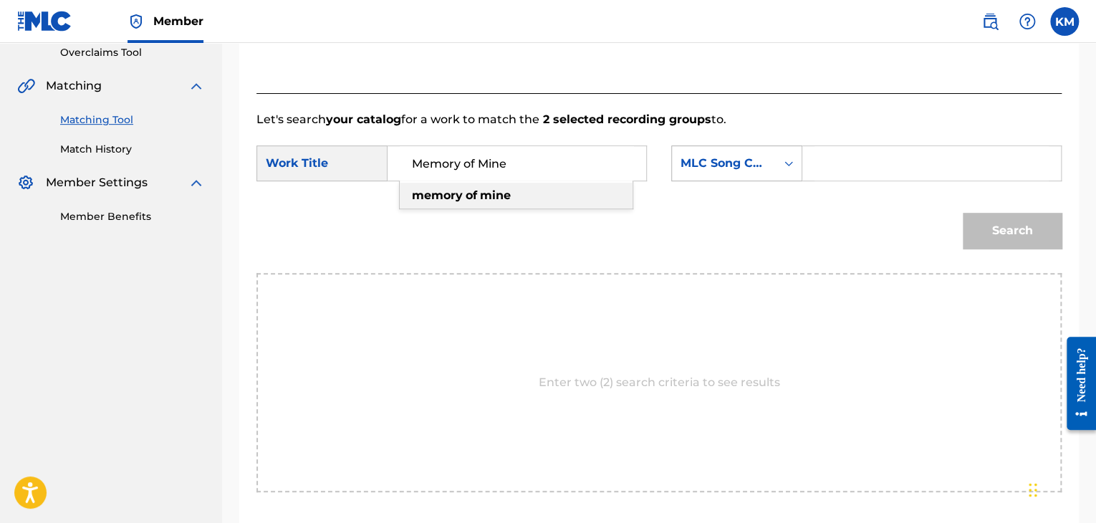
click at [787, 164] on icon "Search Form" at bounding box center [789, 163] width 14 height 14
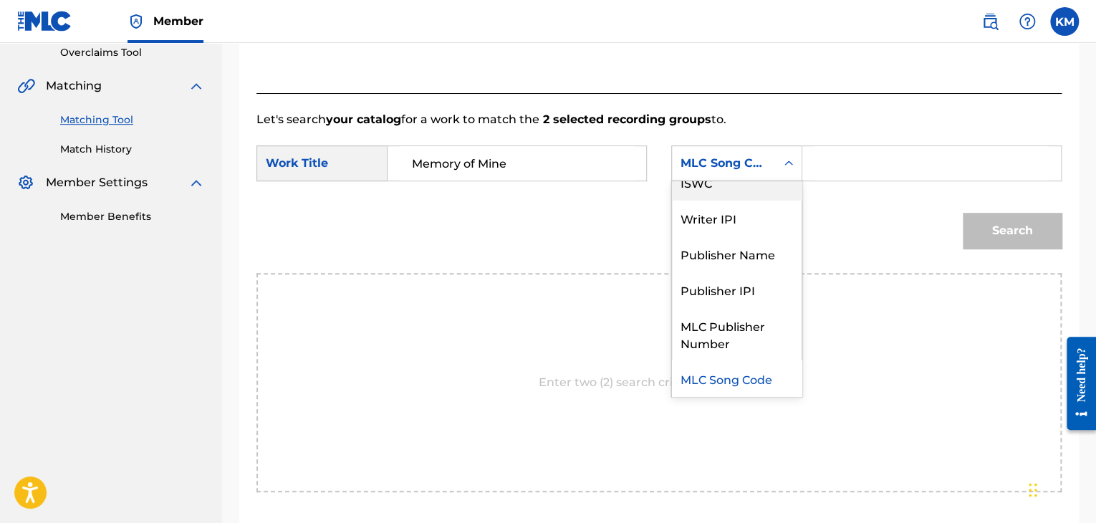
scroll to position [0, 0]
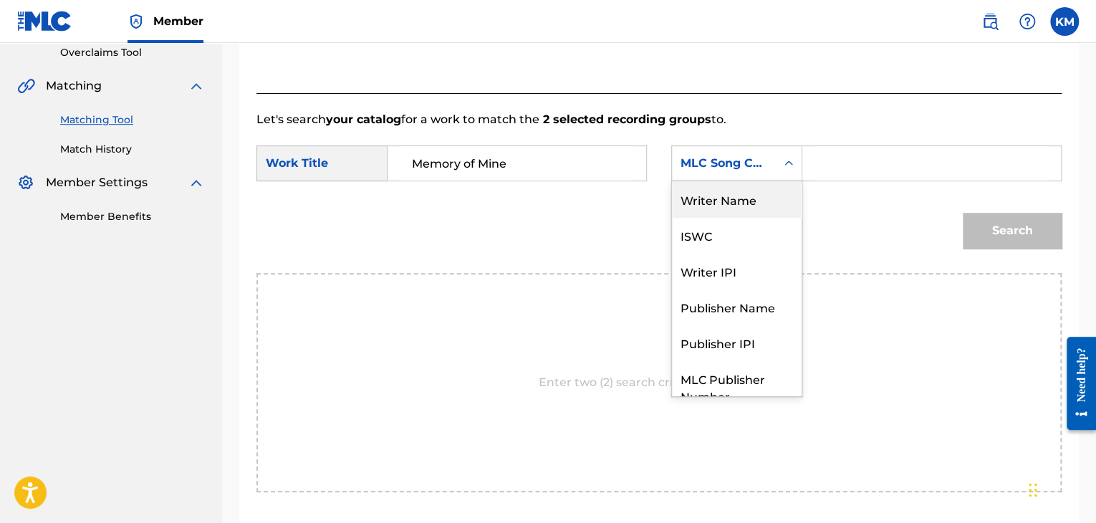
click at [733, 194] on div "Writer Name" at bounding box center [737, 199] width 130 height 36
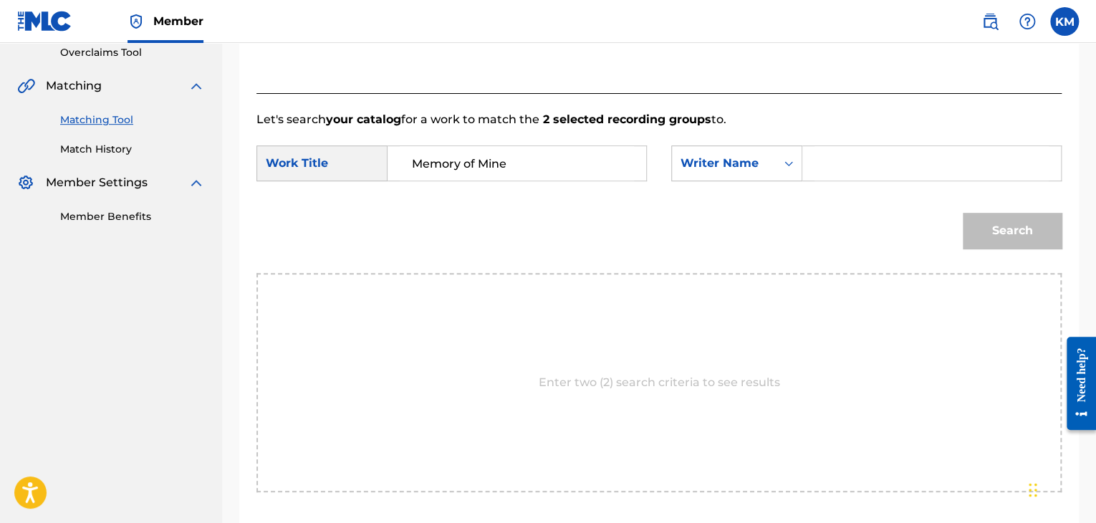
click at [833, 149] on input "Search Form" at bounding box center [932, 163] width 234 height 34
paste input "[PERSON_NAME]"
type input "[PERSON_NAME]"
click at [1017, 219] on button "Search" at bounding box center [1012, 231] width 99 height 36
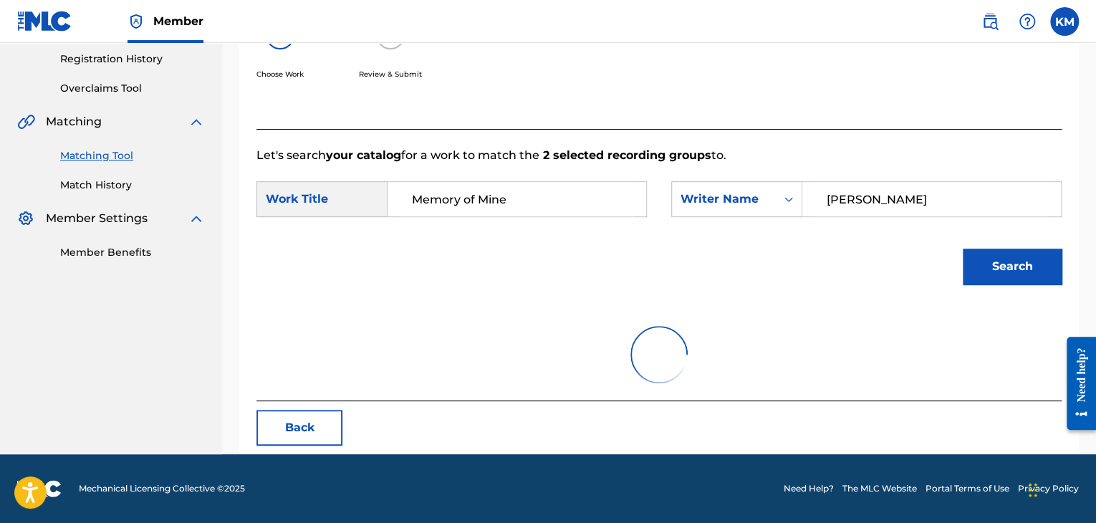
scroll to position [305, 0]
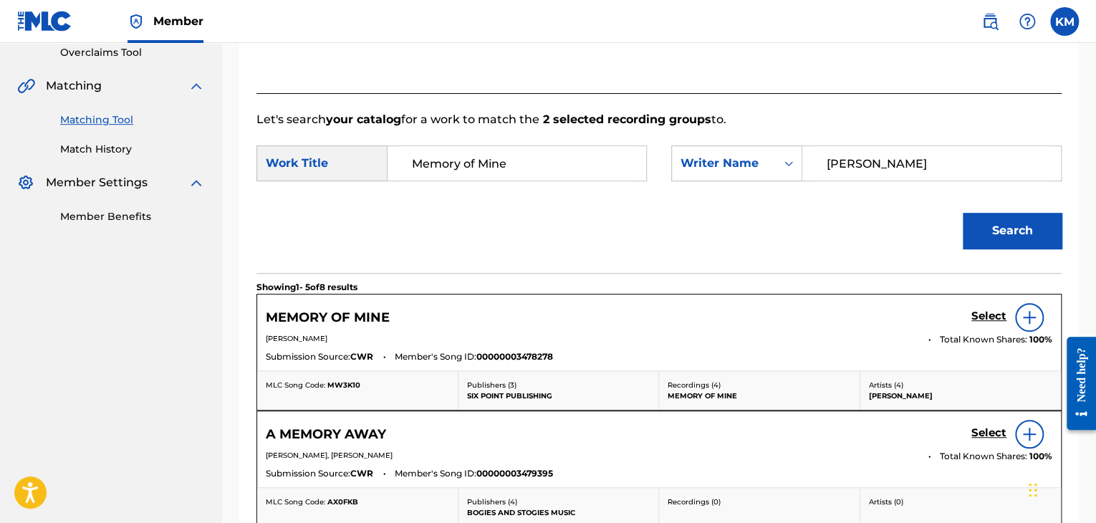
click at [988, 319] on h5 "Select" at bounding box center [989, 317] width 35 height 14
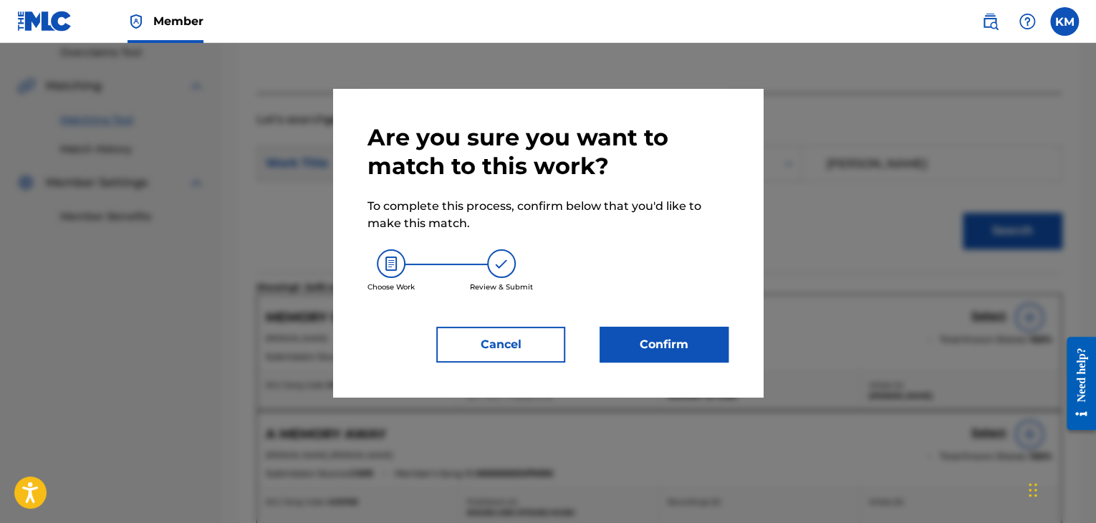
click at [699, 325] on div "Are you sure you want to match to this work? To complete this process, confirm …" at bounding box center [548, 242] width 361 height 239
click at [713, 348] on button "Confirm" at bounding box center [664, 345] width 129 height 36
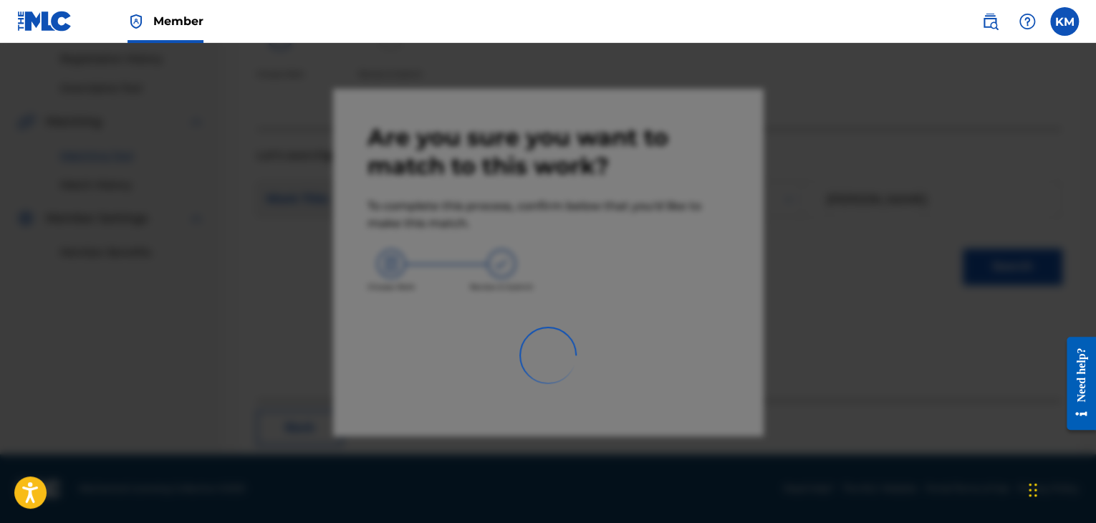
scroll to position [92, 0]
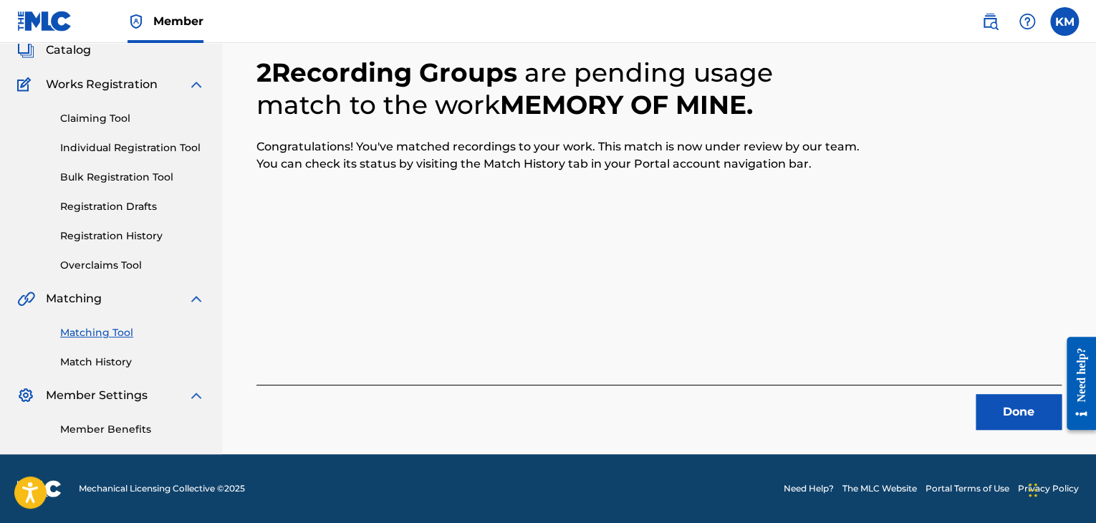
click at [1030, 402] on button "Done" at bounding box center [1019, 412] width 86 height 36
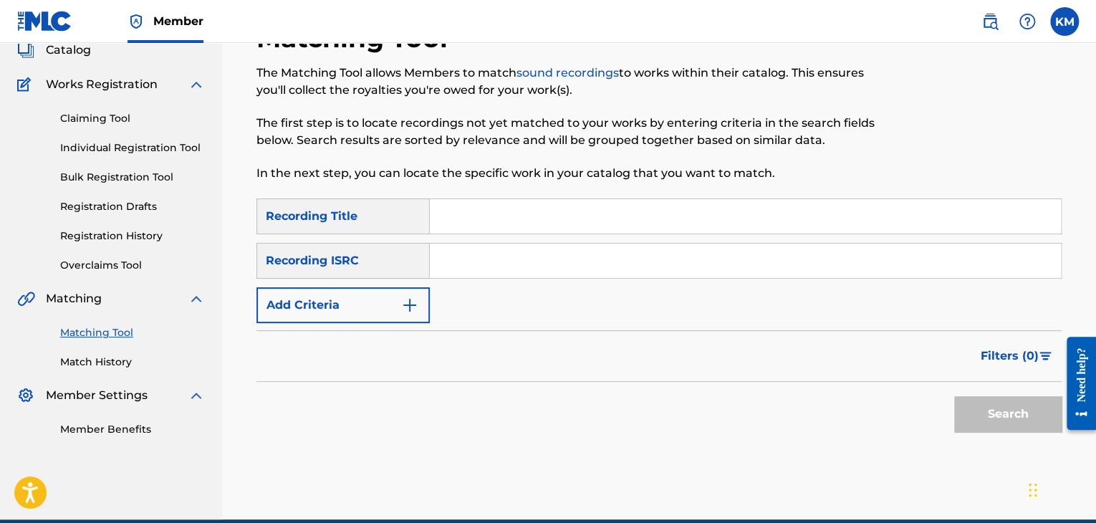
click at [534, 253] on input "Search Form" at bounding box center [745, 261] width 631 height 34
paste input "GBSMU4748853"
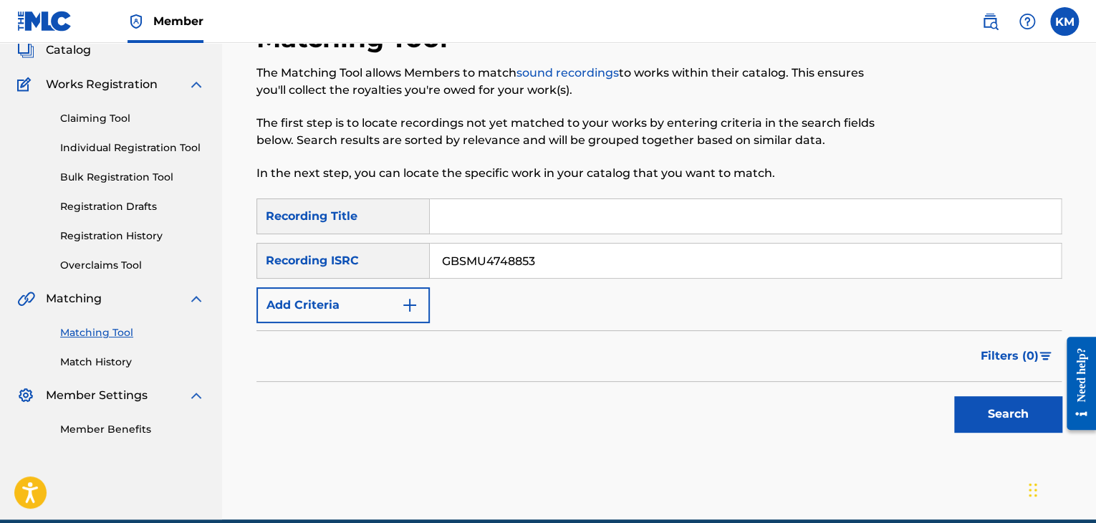
type input "GBSMU4748853"
click at [973, 405] on button "Search" at bounding box center [1007, 414] width 107 height 36
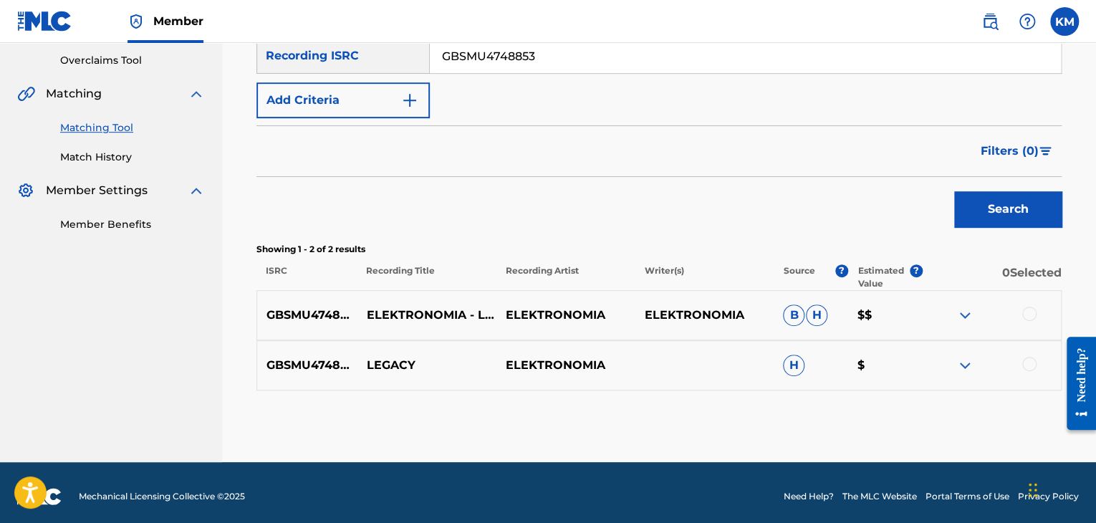
scroll to position [305, 0]
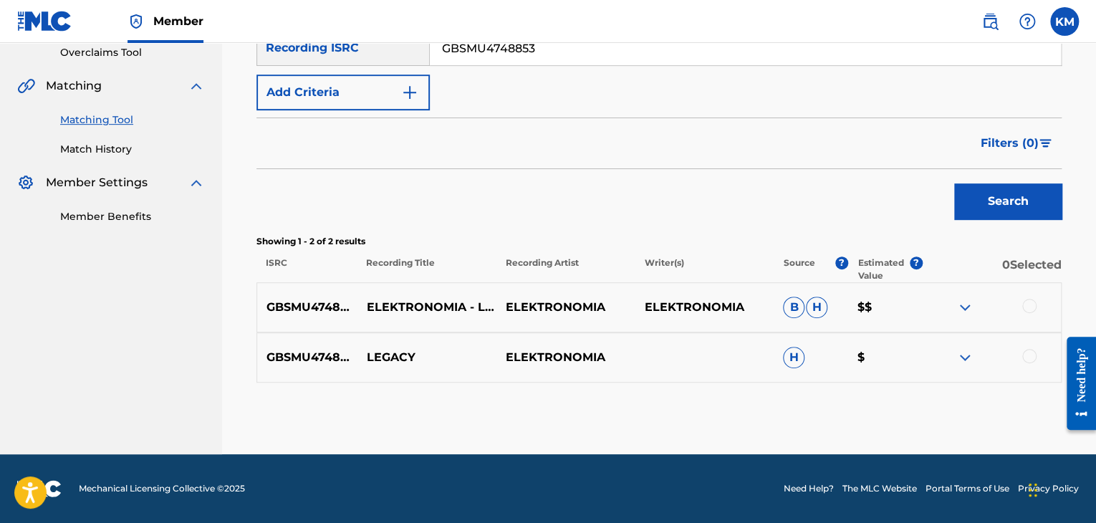
click at [1027, 358] on div at bounding box center [1029, 356] width 14 height 14
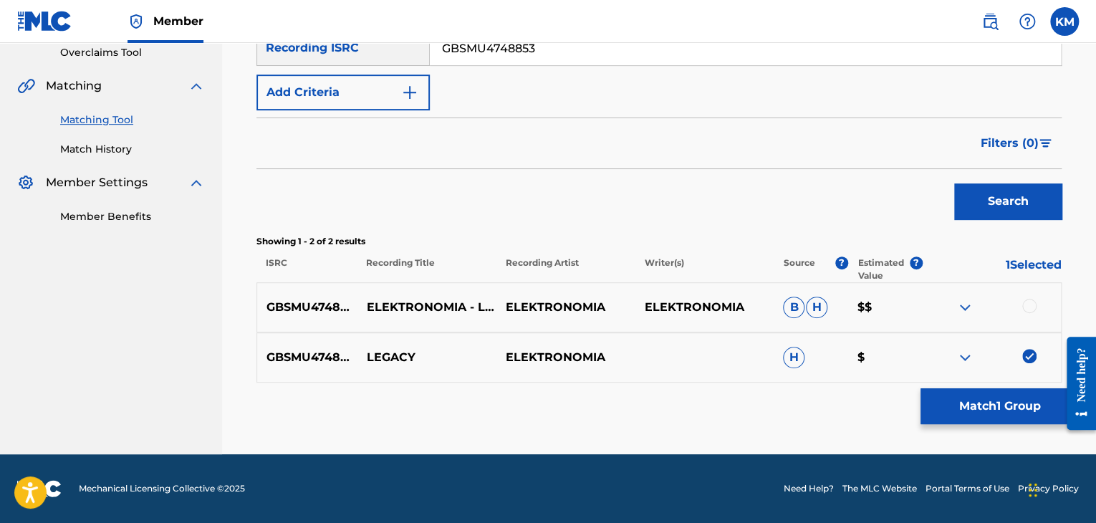
click at [1029, 302] on div at bounding box center [1029, 306] width 14 height 14
click at [968, 412] on button "Match 2 Groups" at bounding box center [1000, 406] width 158 height 36
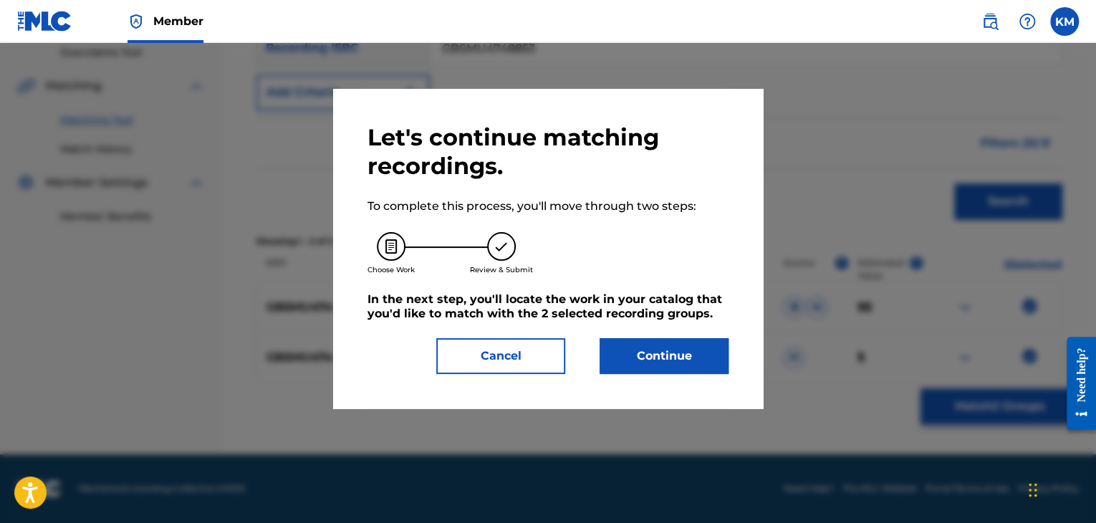
click at [700, 357] on button "Continue" at bounding box center [664, 356] width 129 height 36
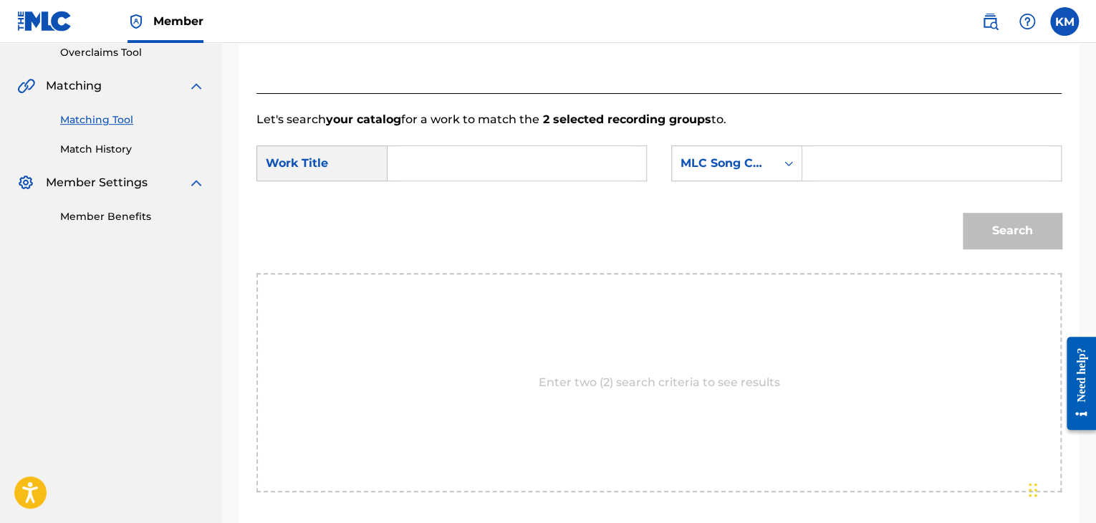
click at [522, 159] on input "Search Form" at bounding box center [517, 163] width 234 height 34
paste input "Legacy"
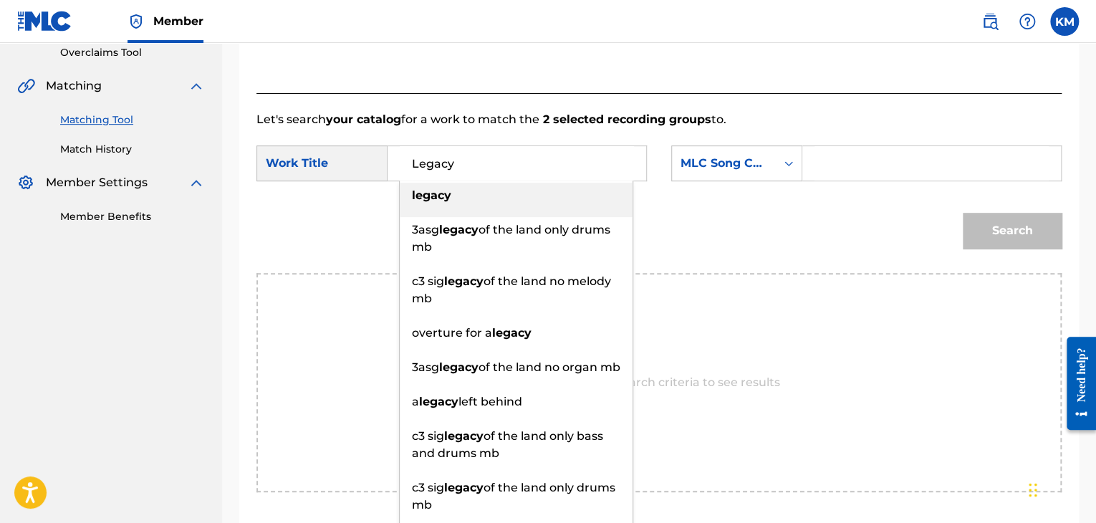
type input "Legacy"
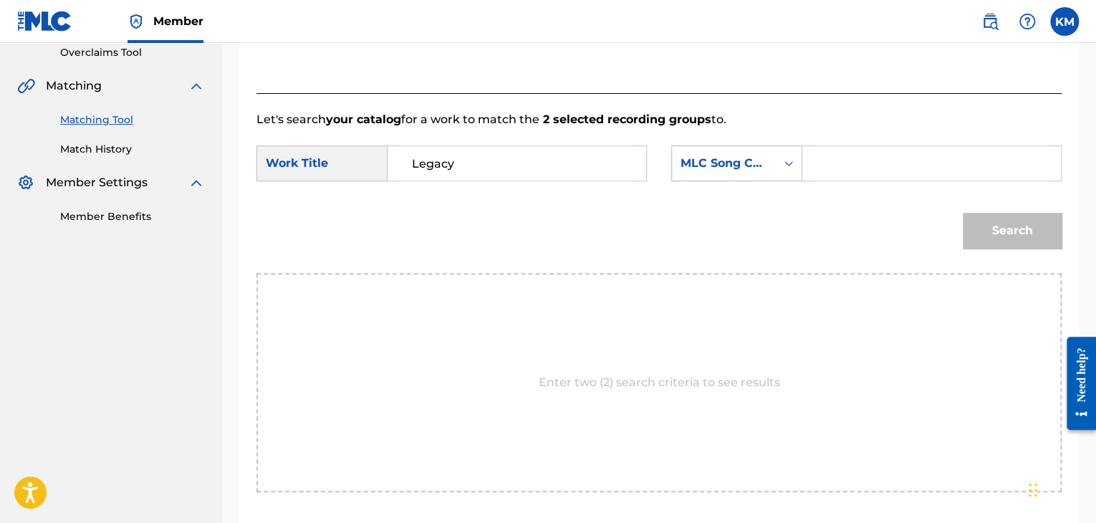
click at [790, 161] on icon "Search Form" at bounding box center [789, 163] width 14 height 14
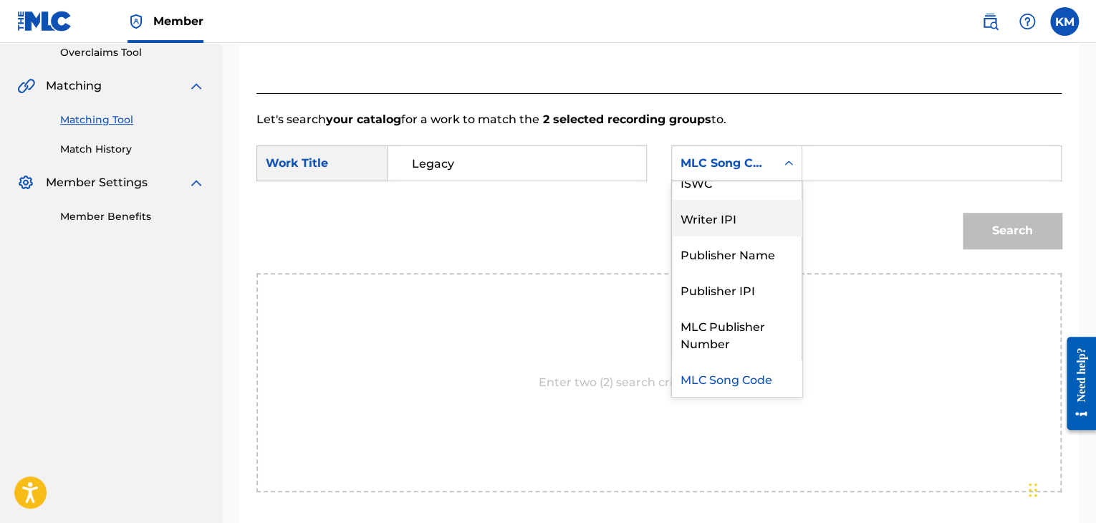
scroll to position [0, 0]
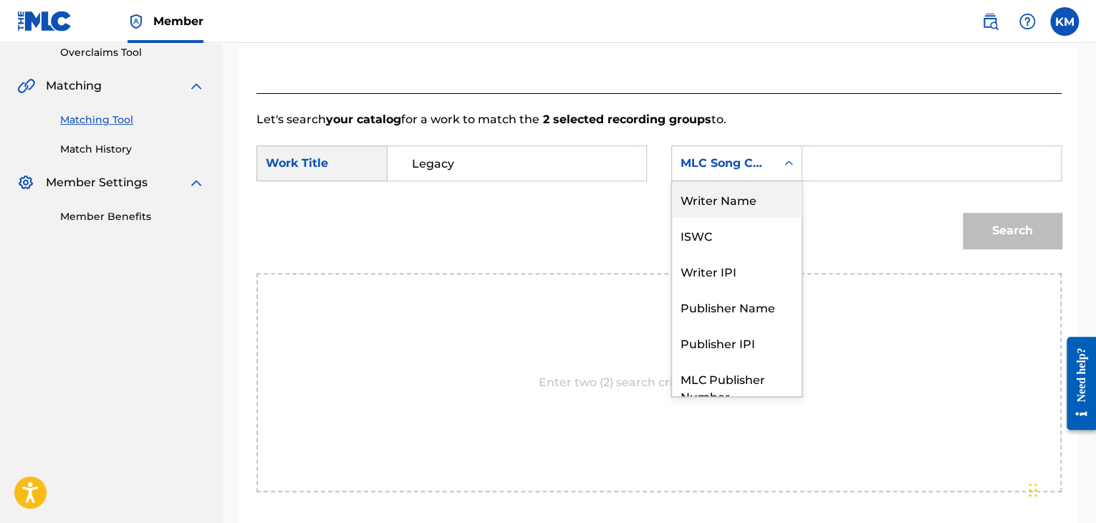
click at [766, 185] on div "Writer Name" at bounding box center [737, 199] width 130 height 36
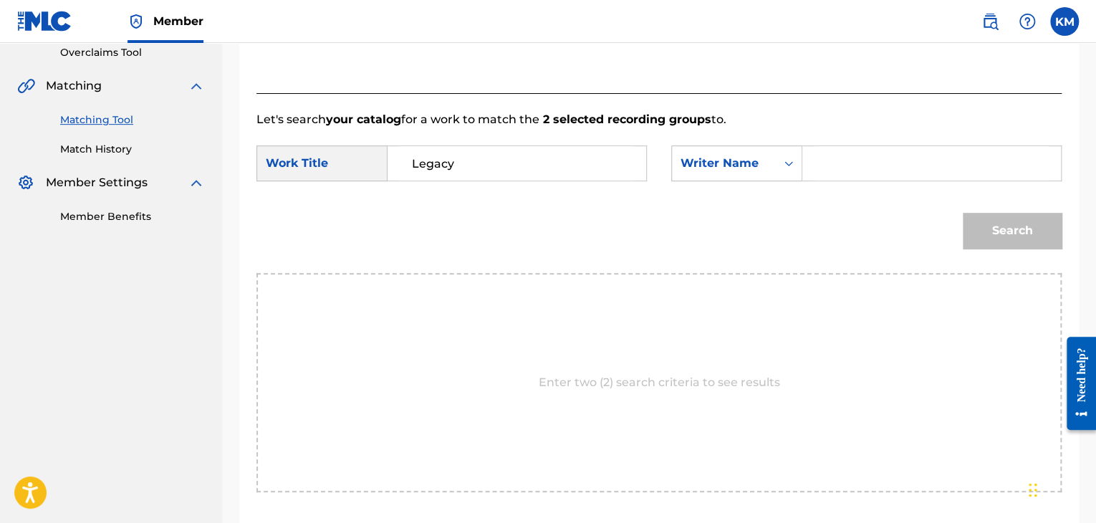
click at [877, 155] on input "Search Form" at bounding box center [932, 163] width 234 height 34
type input "[PERSON_NAME]"
click at [963, 213] on button "Search" at bounding box center [1012, 231] width 99 height 36
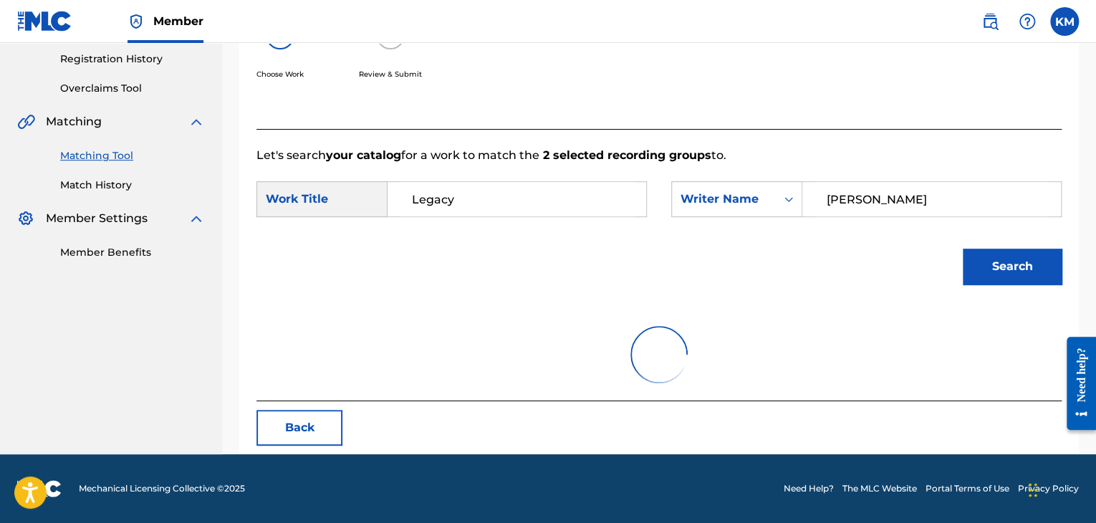
scroll to position [208, 0]
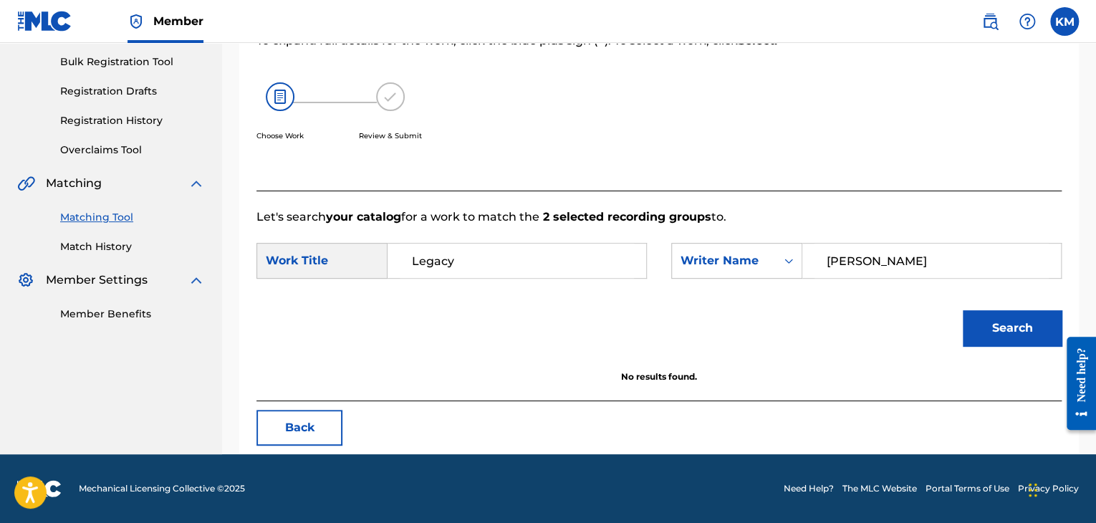
click at [105, 253] on link "Match History" at bounding box center [132, 246] width 145 height 15
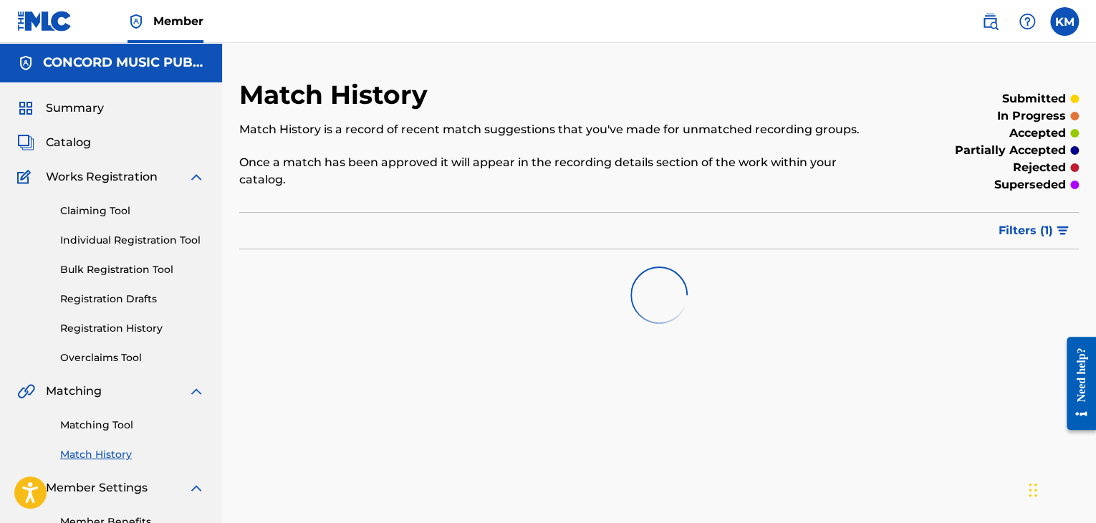
click at [117, 428] on link "Matching Tool" at bounding box center [132, 425] width 145 height 15
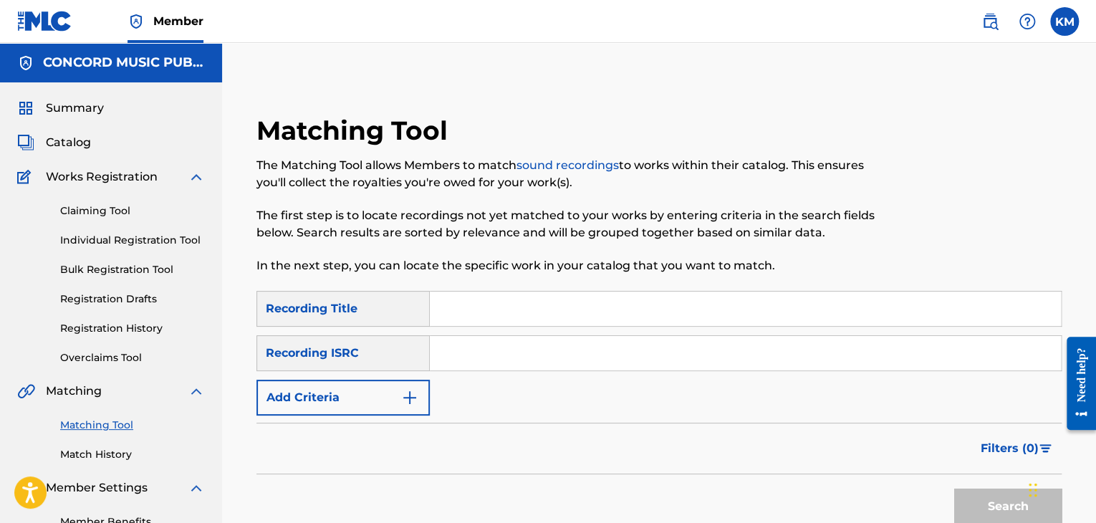
click at [499, 351] on input "Search Form" at bounding box center [745, 353] width 631 height 34
paste input "NLBV21600079"
type input "NLBV21600079"
click at [969, 502] on button "Search" at bounding box center [1007, 507] width 107 height 36
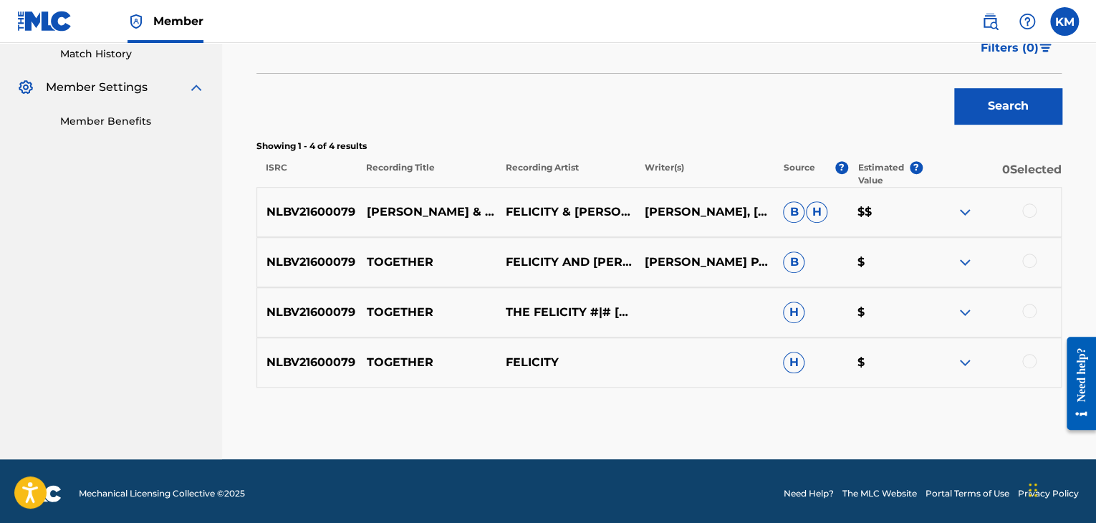
scroll to position [406, 0]
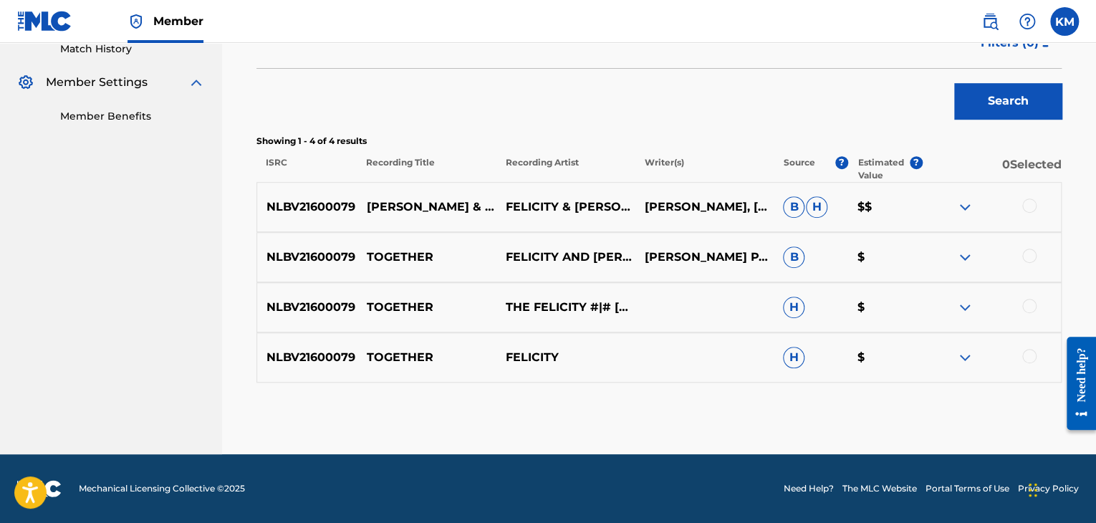
click at [1028, 207] on div at bounding box center [1029, 205] width 14 height 14
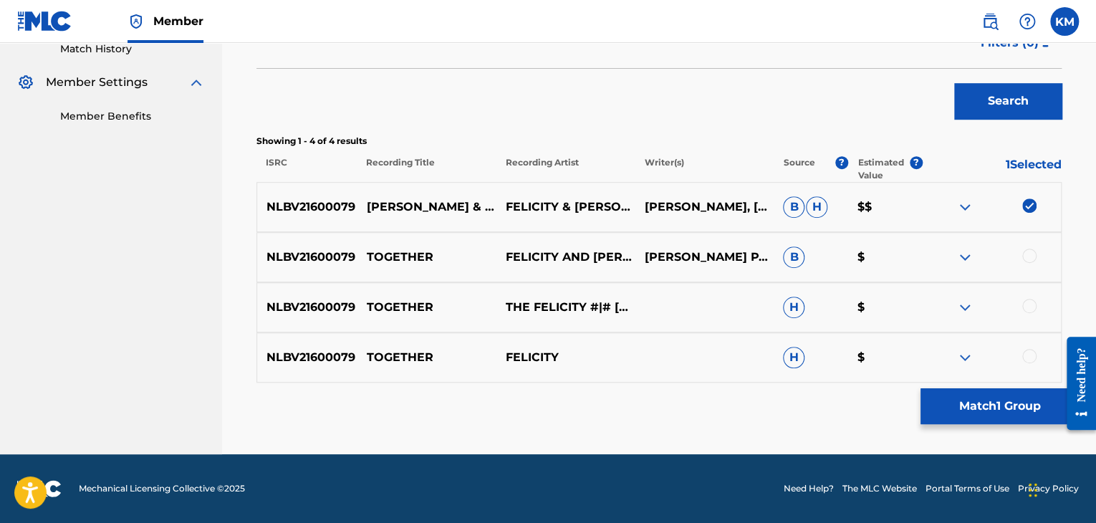
click at [1025, 254] on div at bounding box center [1029, 256] width 14 height 14
click at [1026, 299] on div at bounding box center [1029, 306] width 14 height 14
click at [1027, 350] on div at bounding box center [1029, 356] width 14 height 14
click at [987, 398] on button "Match 4 Groups" at bounding box center [1000, 406] width 158 height 36
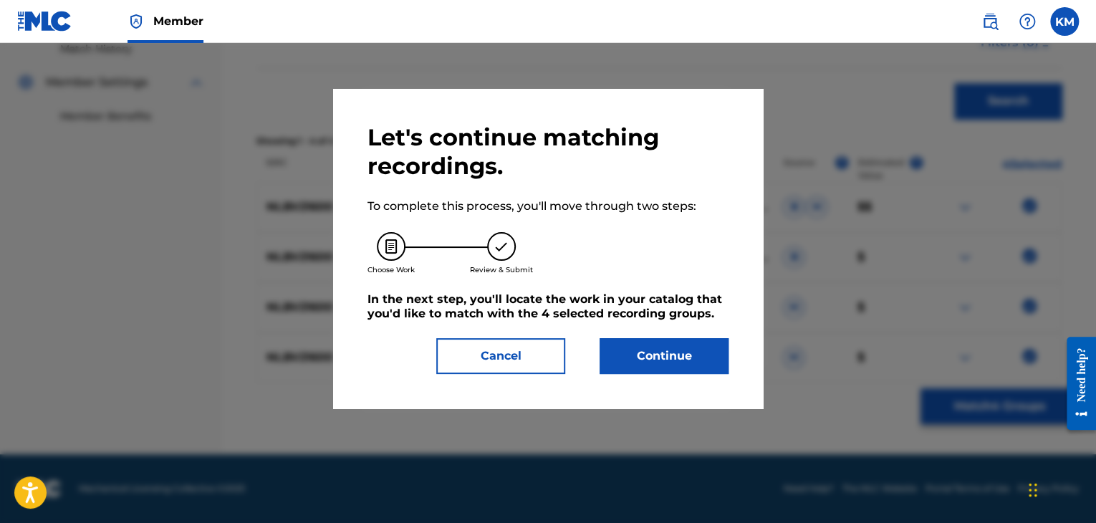
click at [665, 349] on button "Continue" at bounding box center [664, 356] width 129 height 36
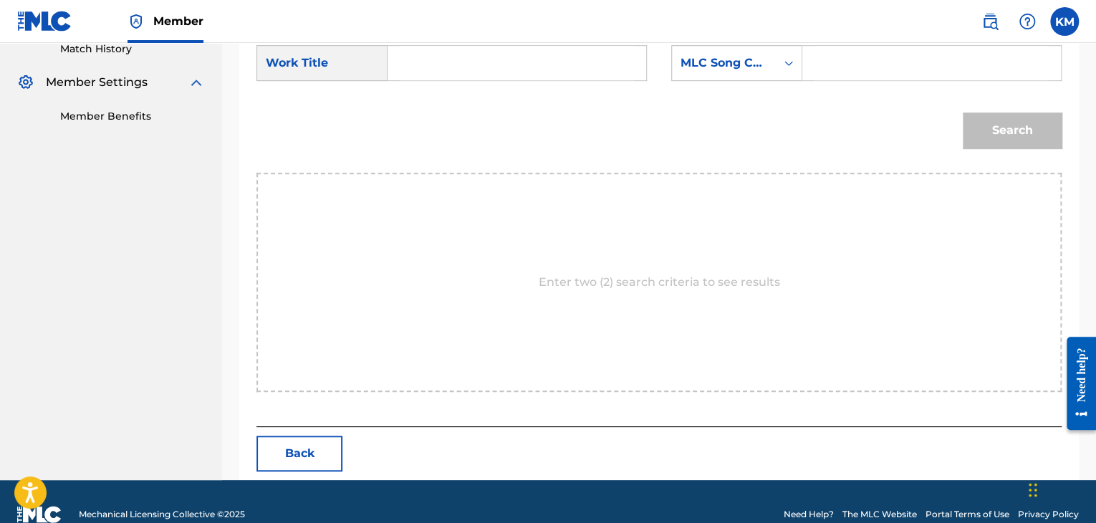
click at [428, 70] on input "Search Form" at bounding box center [517, 63] width 234 height 34
paste input "Together"
type input "Together"
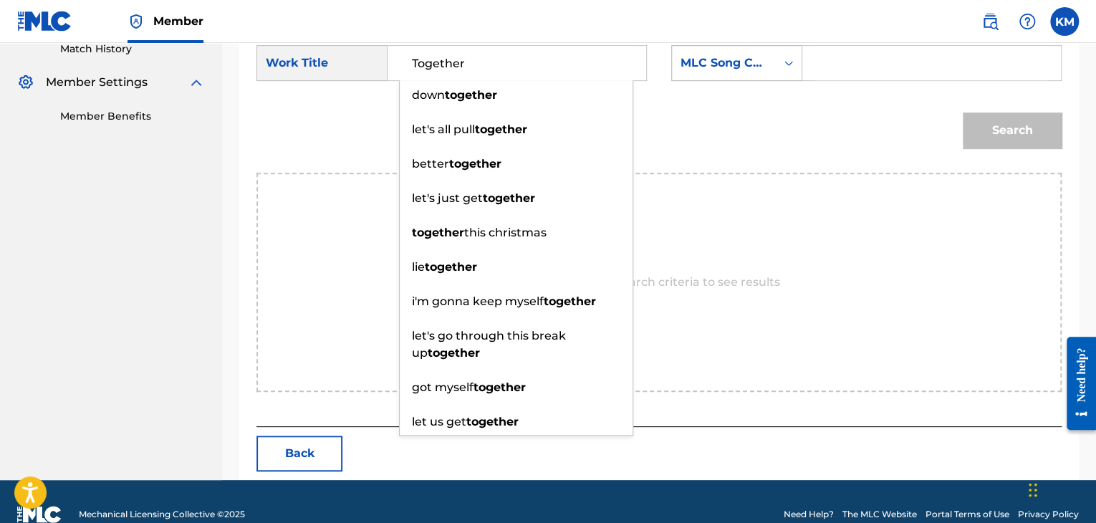
click at [788, 56] on icon "Search Form" at bounding box center [789, 63] width 14 height 14
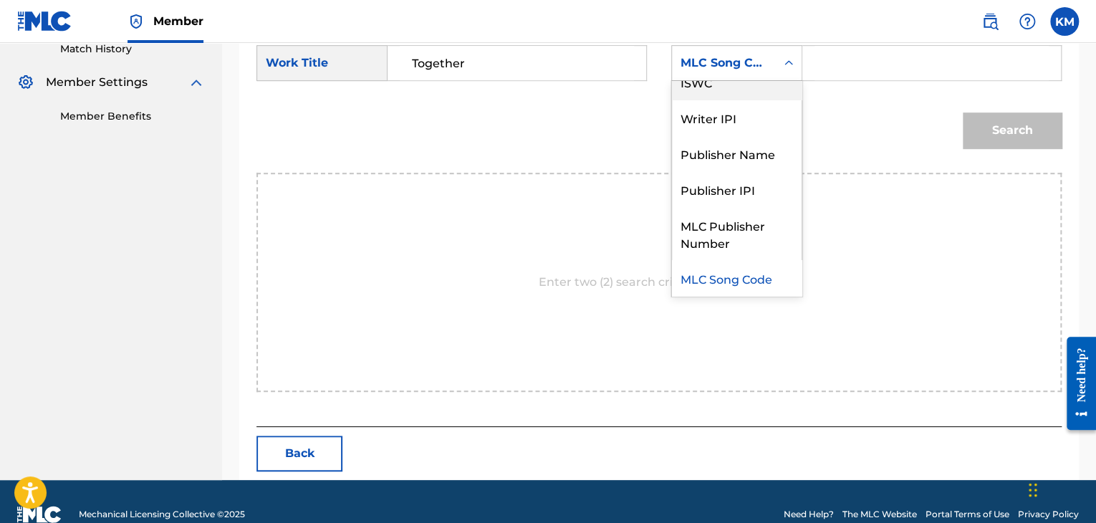
scroll to position [0, 0]
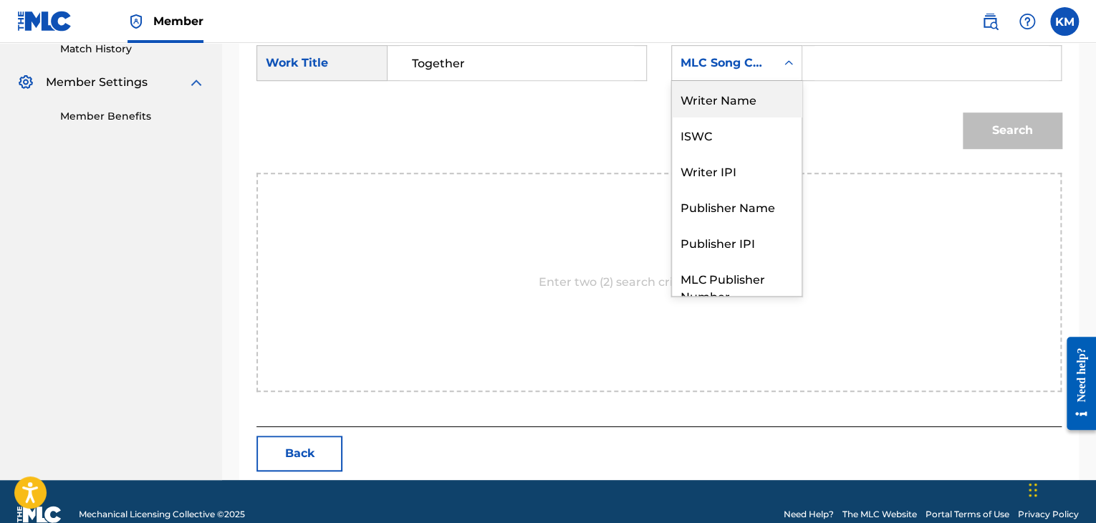
click at [762, 92] on div "Writer Name" at bounding box center [737, 99] width 130 height 36
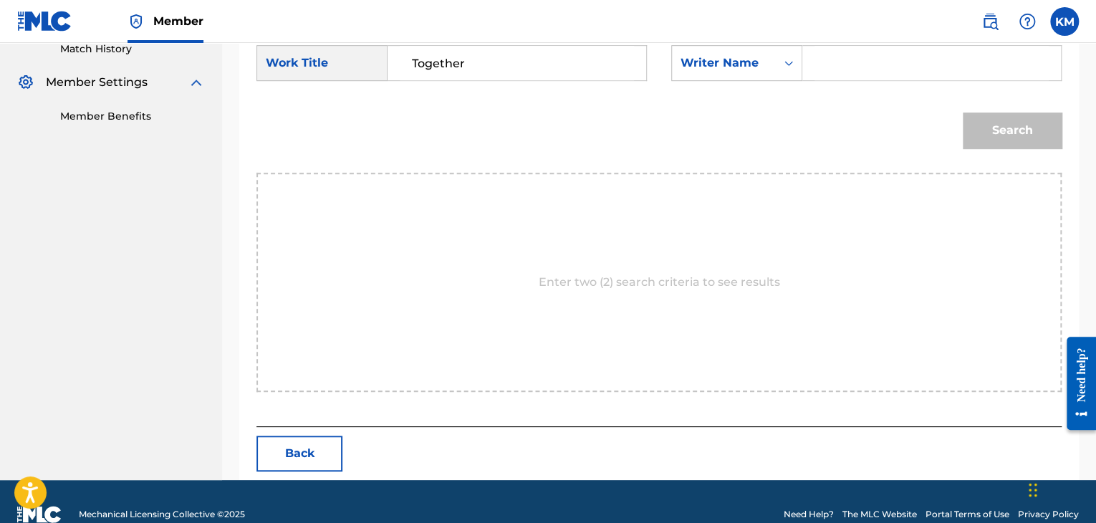
click at [824, 57] on input "Search Form" at bounding box center [932, 63] width 234 height 34
paste input "Palcoux"
click at [989, 121] on button "Search" at bounding box center [1012, 130] width 99 height 36
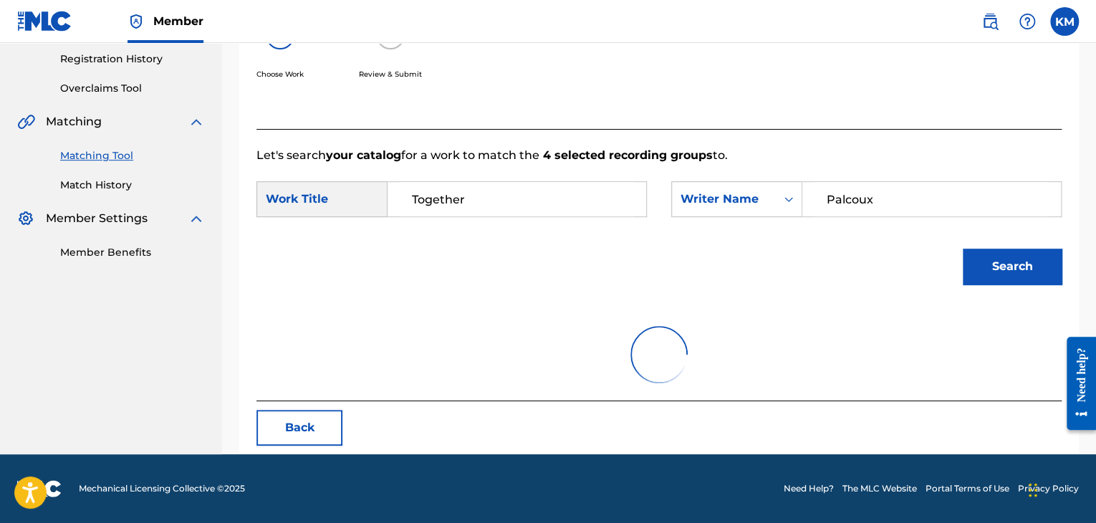
scroll to position [208, 0]
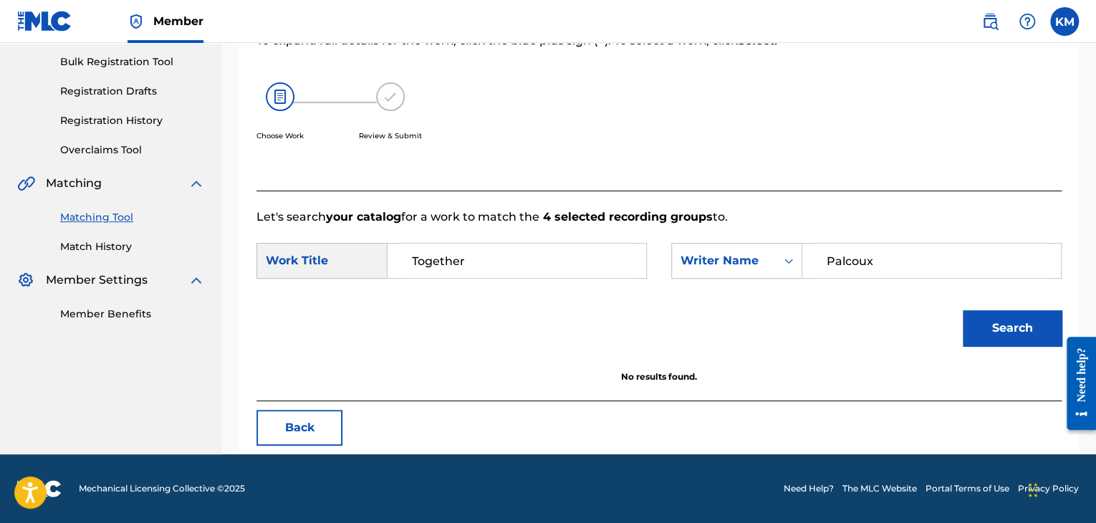
drag, startPoint x: 886, startPoint y: 255, endPoint x: 578, endPoint y: 276, distance: 308.8
click at [578, 276] on div "SearchWithCriteriae699fc4e-3fd7-4d09-84b5-312225edba54 Work Title Together Sear…" at bounding box center [659, 265] width 805 height 44
click at [997, 319] on button "Search" at bounding box center [1012, 328] width 99 height 36
drag, startPoint x: 916, startPoint y: 256, endPoint x: 565, endPoint y: 282, distance: 352.0
click at [565, 282] on div "SearchWithCriteriae699fc4e-3fd7-4d09-84b5-312225edba54 Work Title Together Sear…" at bounding box center [659, 265] width 805 height 44
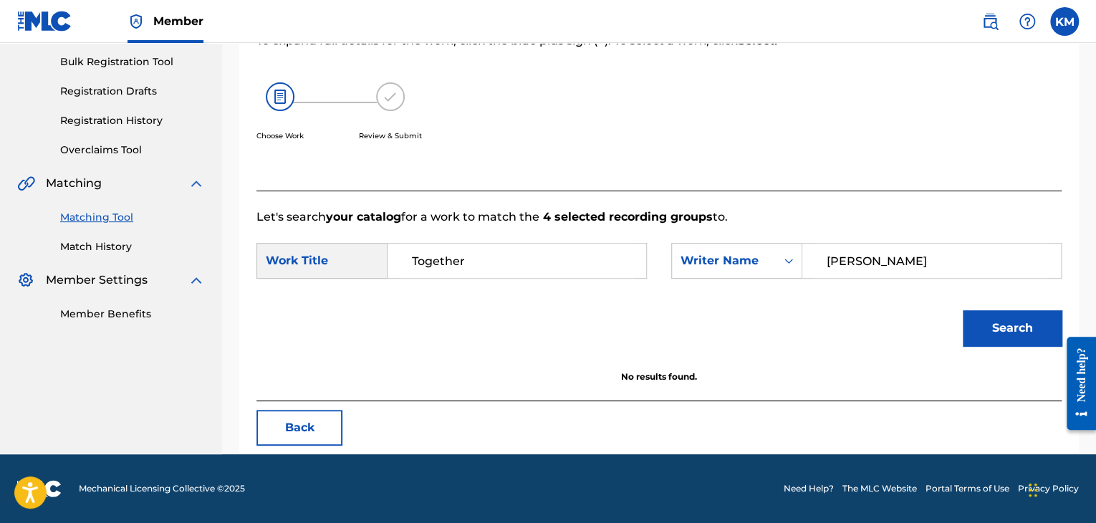
click at [963, 310] on button "Search" at bounding box center [1012, 328] width 99 height 36
drag, startPoint x: 705, startPoint y: 264, endPoint x: 626, endPoint y: 264, distance: 78.8
click at [626, 264] on div "SearchWithCriteriae699fc4e-3fd7-4d09-84b5-312225edba54 Work Title Together Sear…" at bounding box center [659, 265] width 805 height 44
drag, startPoint x: 894, startPoint y: 262, endPoint x: 729, endPoint y: 284, distance: 167.1
click at [729, 284] on div "SearchWithCriteriae699fc4e-3fd7-4d09-84b5-312225edba54 Work Title Together Sear…" at bounding box center [659, 265] width 805 height 44
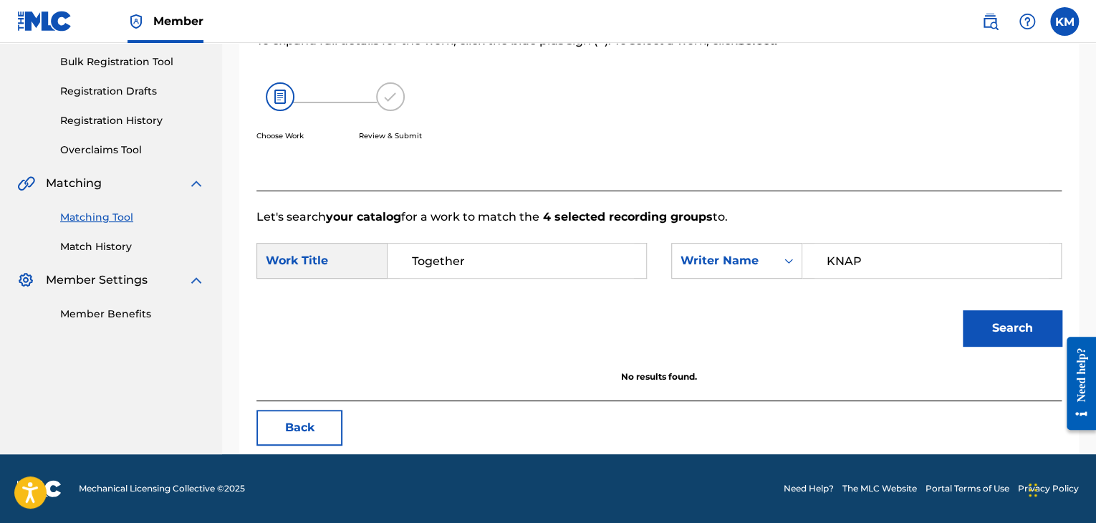
type input "KNAP"
click at [963, 310] on button "Search" at bounding box center [1012, 328] width 99 height 36
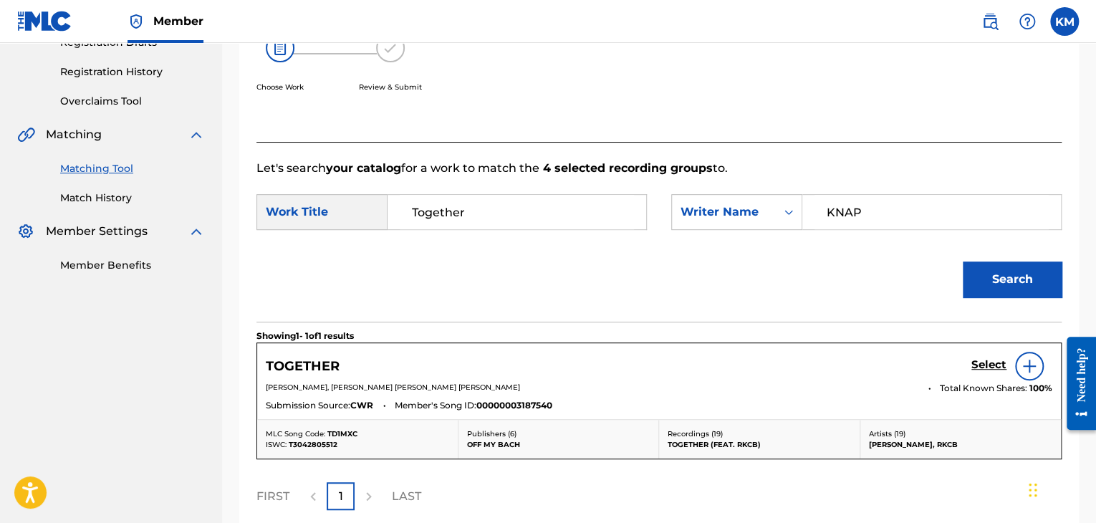
scroll to position [279, 0]
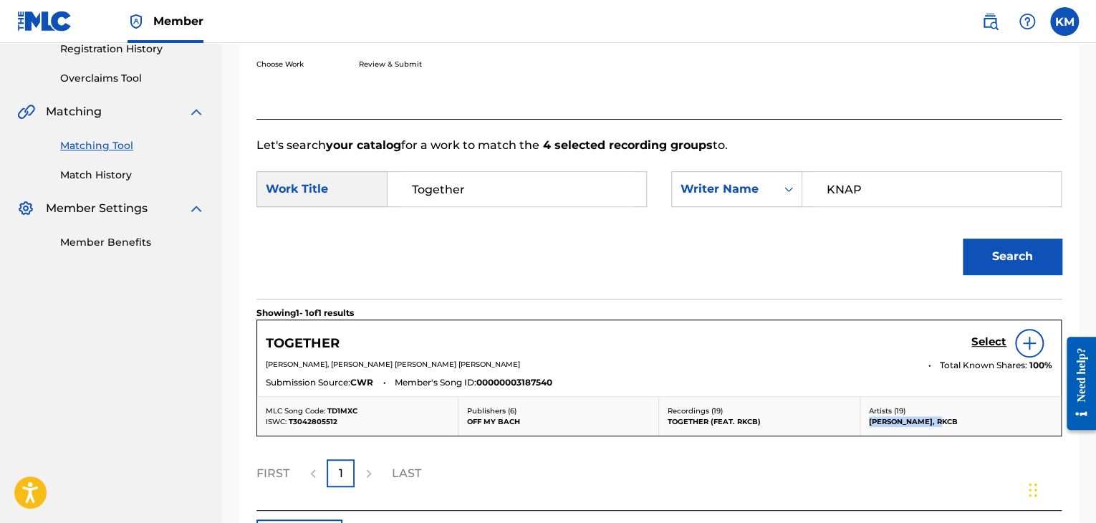
drag, startPoint x: 867, startPoint y: 416, endPoint x: 953, endPoint y: 418, distance: 86.0
click at [953, 418] on div "Artists ( 19 ) [PERSON_NAME], RKCB" at bounding box center [961, 416] width 201 height 39
copy p "[PERSON_NAME], RKCB"
click at [112, 177] on link "Match History" at bounding box center [132, 175] width 145 height 15
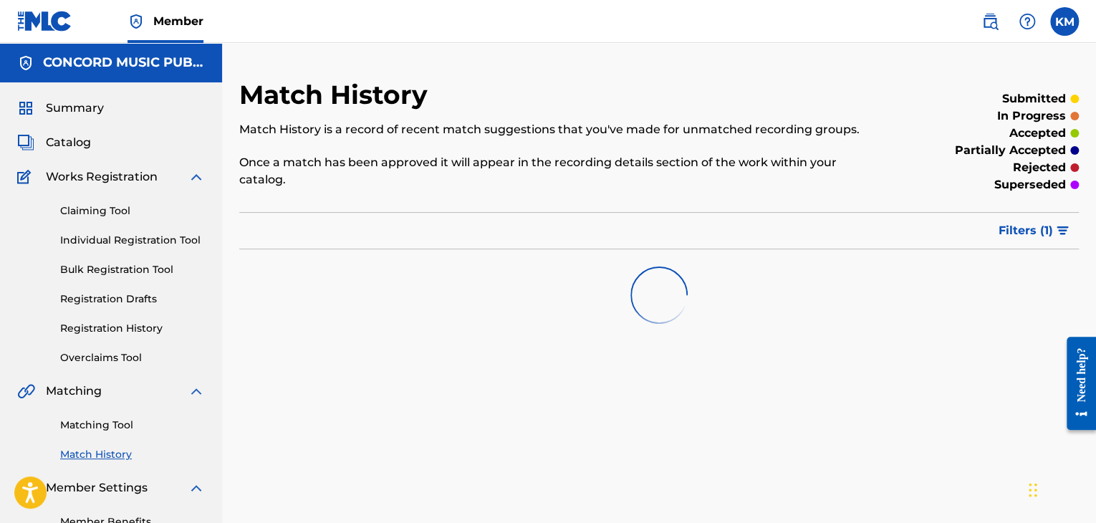
click at [90, 428] on link "Matching Tool" at bounding box center [132, 425] width 145 height 15
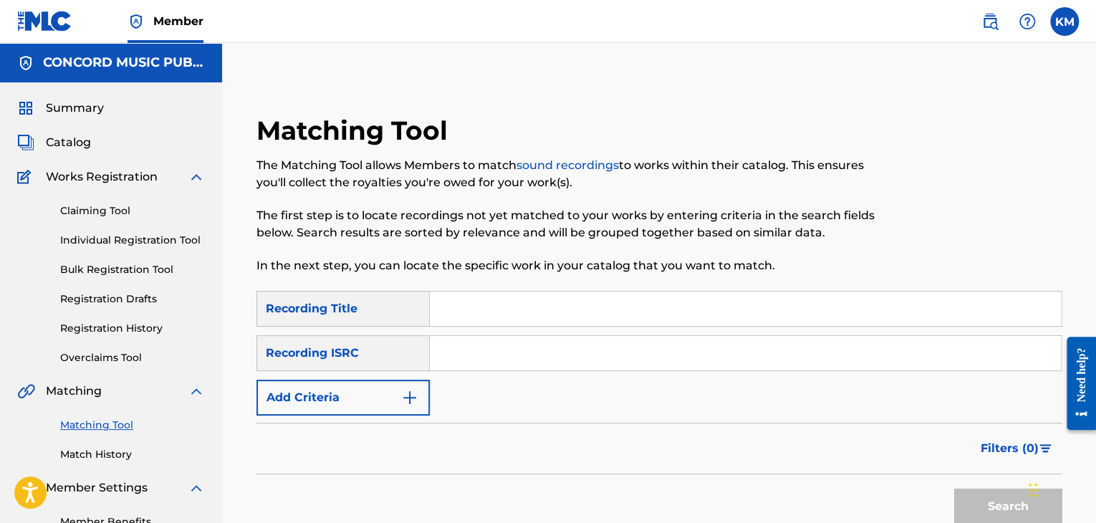
click at [476, 354] on input "Search Form" at bounding box center [745, 353] width 631 height 34
paste input "QMA271700017"
type input "QMA271700017"
click at [984, 494] on button "Search" at bounding box center [1007, 507] width 107 height 36
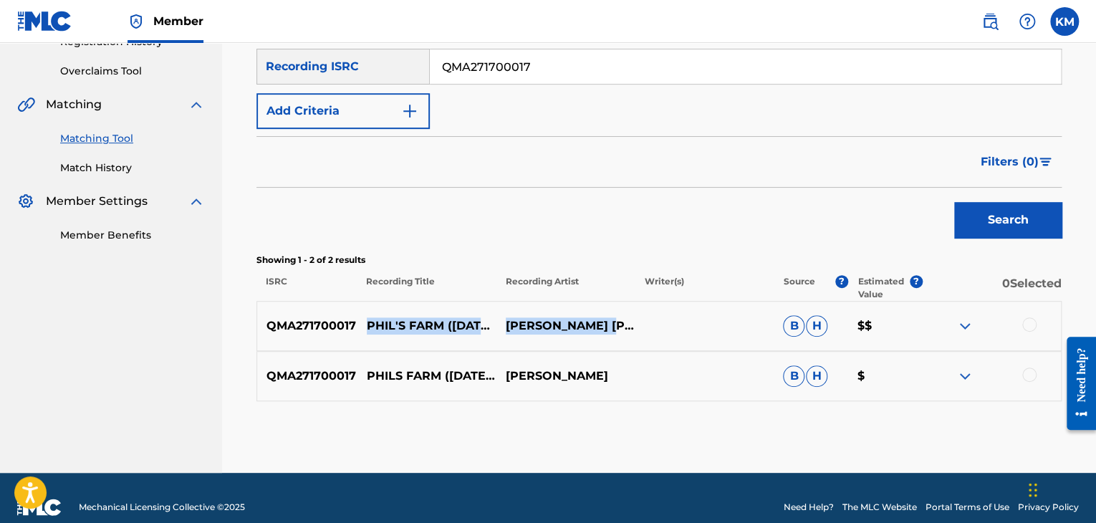
drag, startPoint x: 364, startPoint y: 305, endPoint x: 630, endPoint y: 342, distance: 268.3
click at [630, 342] on div "QMA271700017 PHIL'S FARM ([DATE] [GEOGRAPHIC_DATA], [GEOGRAPHIC_DATA]) [LIVE] […" at bounding box center [659, 326] width 805 height 50
copy div "PHIL'S FARM ([DATE] [GEOGRAPHIC_DATA], [GEOGRAPHIC_DATA]) [LIVE] [PERSON_NAME] …"
click at [1034, 320] on div at bounding box center [1029, 324] width 14 height 14
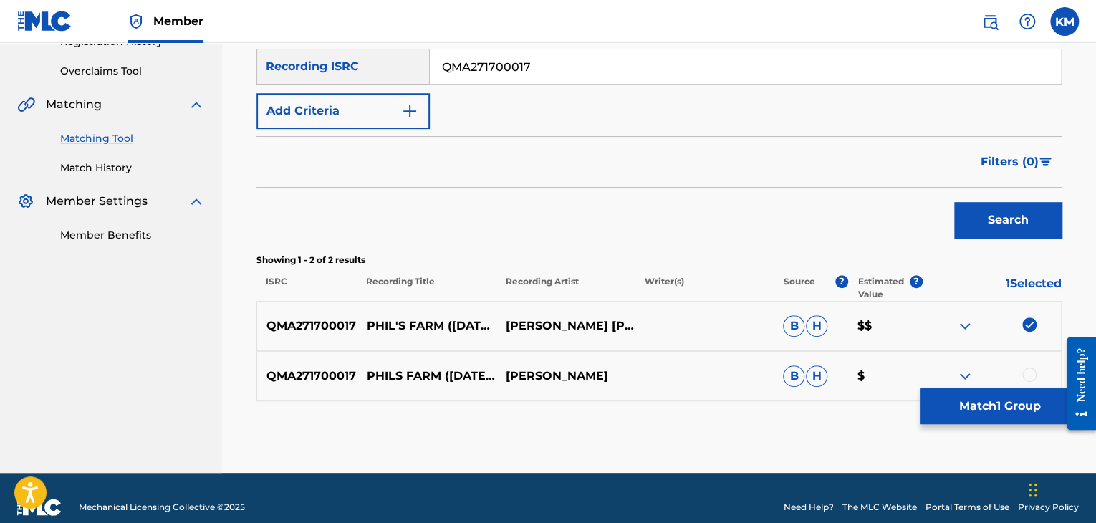
click at [1030, 373] on div at bounding box center [1029, 375] width 14 height 14
drag, startPoint x: 365, startPoint y: 302, endPoint x: 441, endPoint y: 307, distance: 76.2
click at [441, 317] on p "PHIL'S FARM ([DATE] [GEOGRAPHIC_DATA], [GEOGRAPHIC_DATA]) [LIVE]" at bounding box center [427, 325] width 139 height 17
copy p "PHIL'S FARM"
click at [976, 395] on button "Match 2 Groups" at bounding box center [1000, 406] width 158 height 36
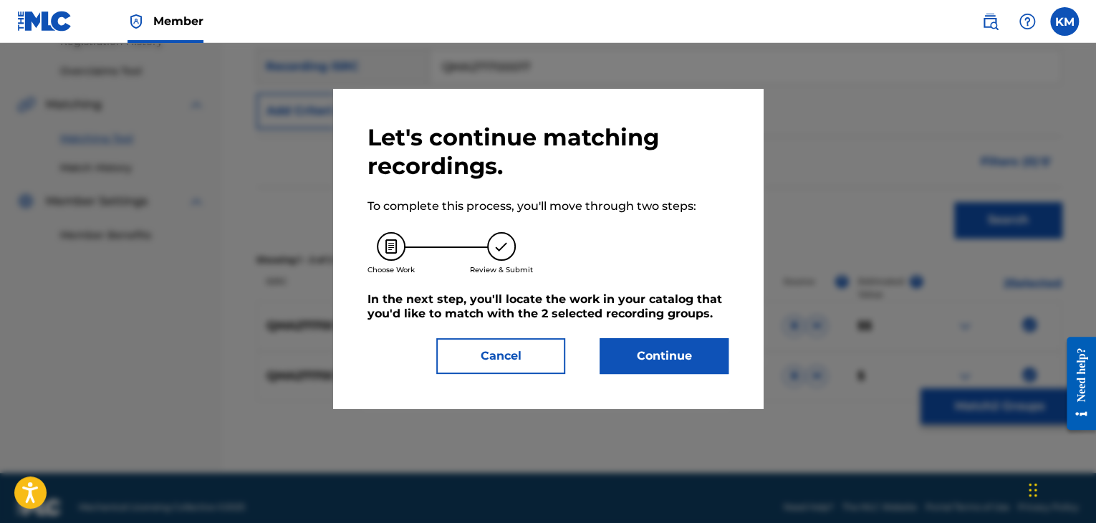
click at [634, 350] on button "Continue" at bounding box center [664, 356] width 129 height 36
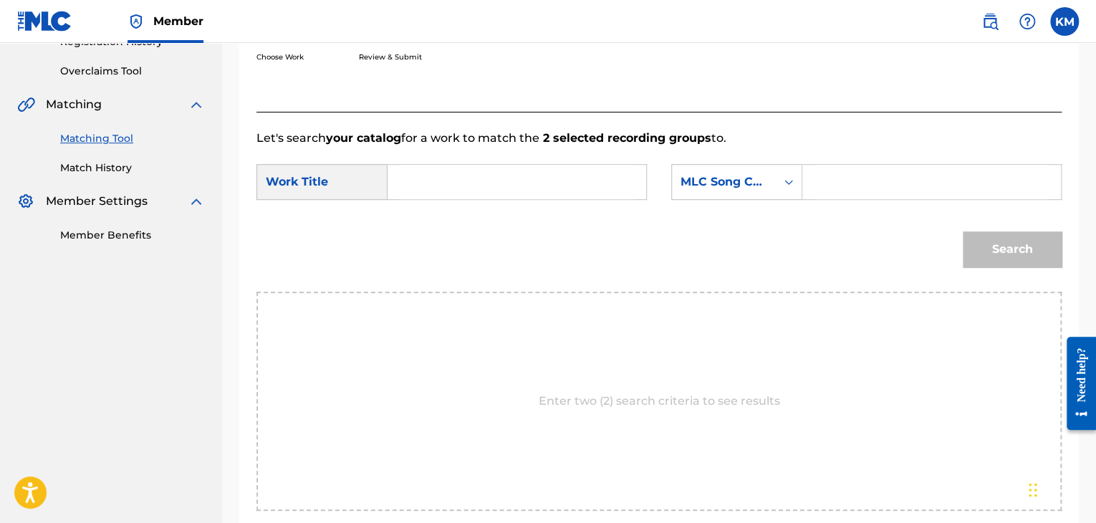
click at [480, 181] on input "Search Form" at bounding box center [517, 182] width 234 height 34
paste input "PHIL'S FARM"
type input "PHIL'S FARM"
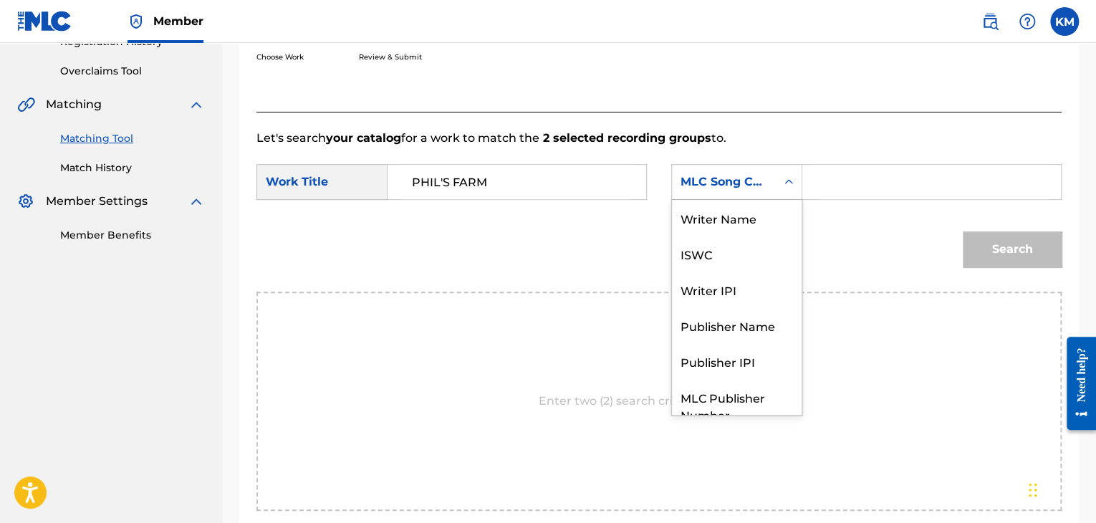
click at [790, 180] on icon "Search Form" at bounding box center [789, 182] width 14 height 14
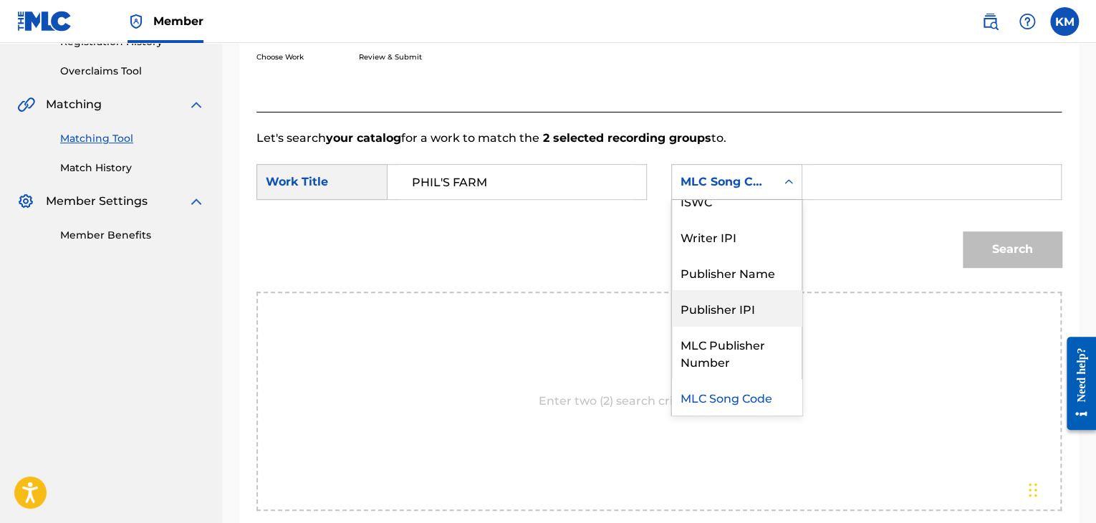
scroll to position [0, 0]
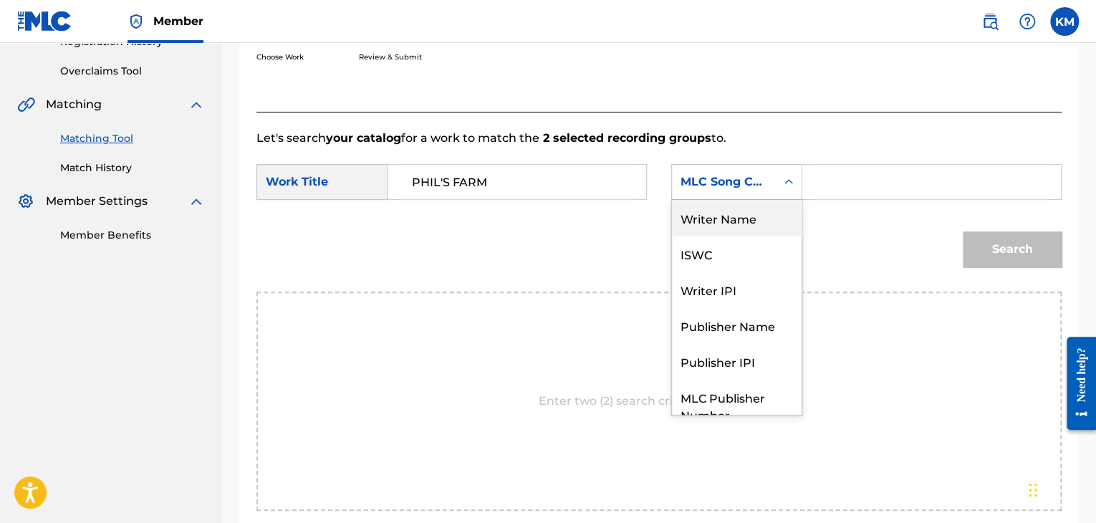
click at [734, 213] on div "Writer Name" at bounding box center [737, 218] width 130 height 36
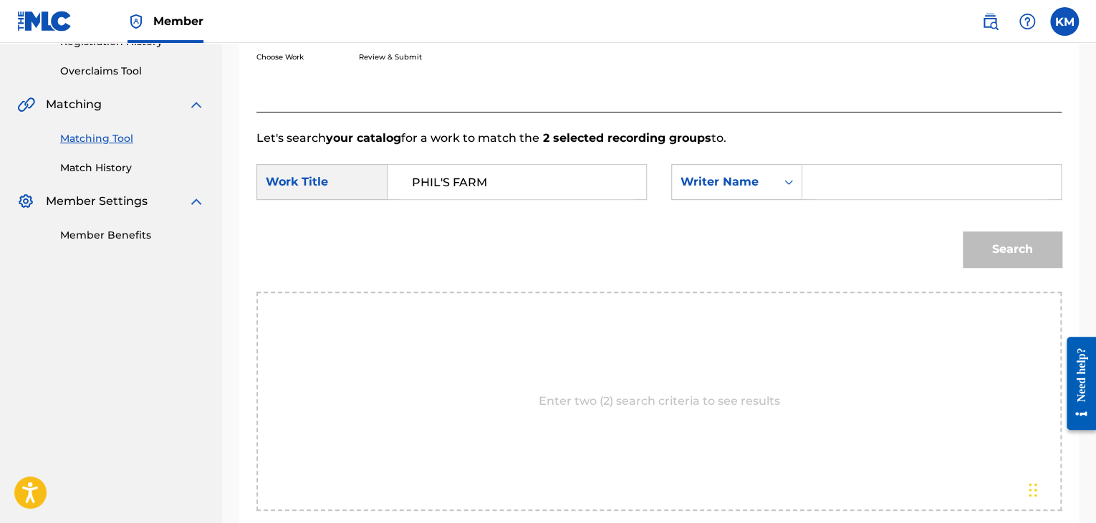
click at [915, 183] on input "Search Form" at bounding box center [932, 182] width 234 height 34
type input "[PERSON_NAME]"
click at [982, 256] on button "Search" at bounding box center [1012, 249] width 99 height 36
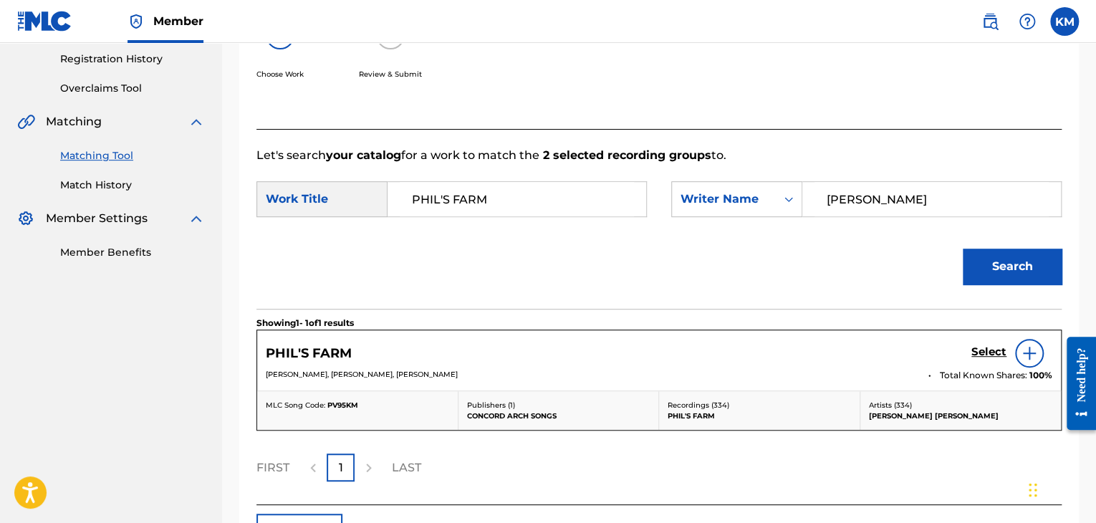
scroll to position [287, 0]
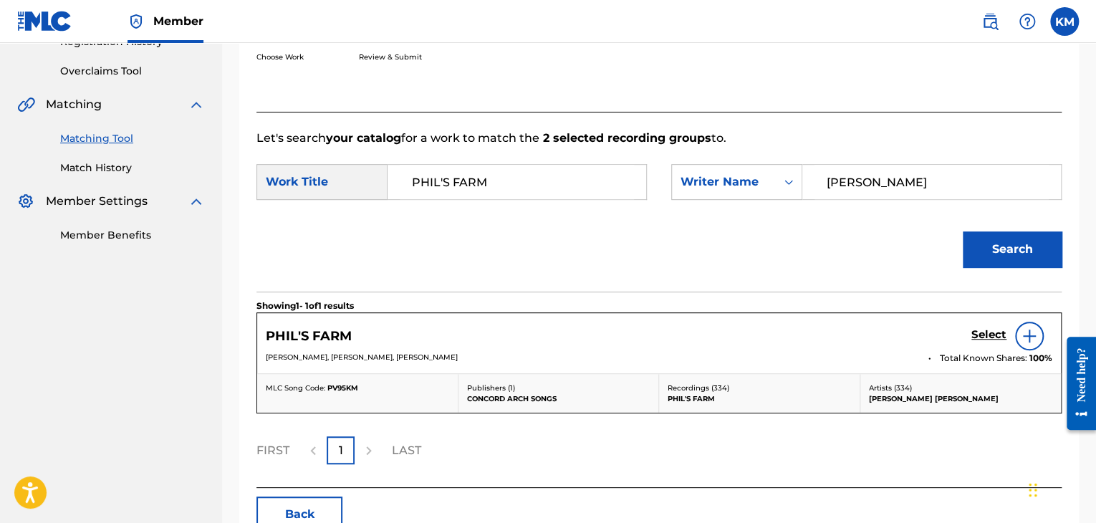
click at [969, 327] on div "PHIL'S FARM Select" at bounding box center [659, 336] width 787 height 29
click at [975, 332] on h5 "Select" at bounding box center [989, 335] width 35 height 14
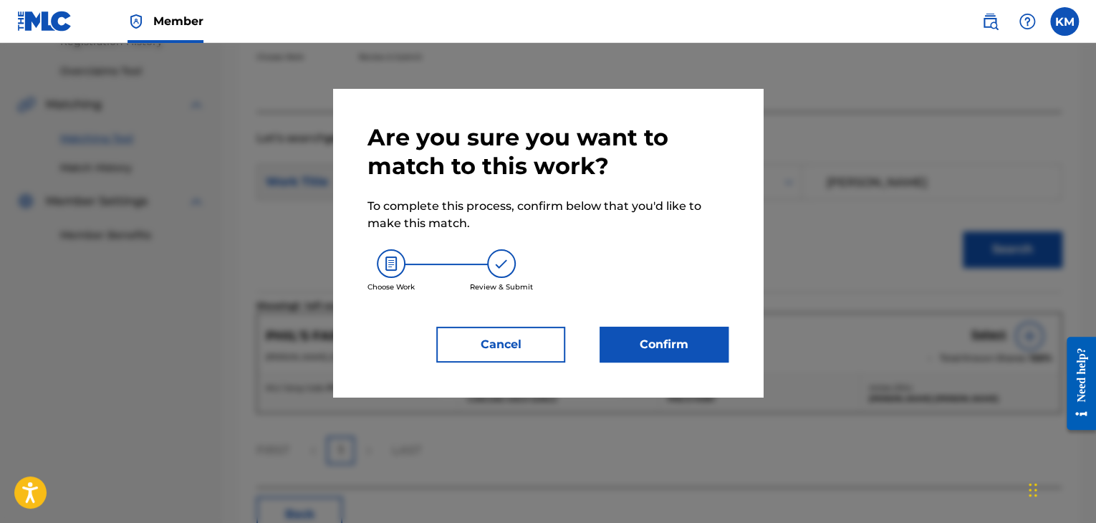
click at [676, 354] on button "Confirm" at bounding box center [664, 345] width 129 height 36
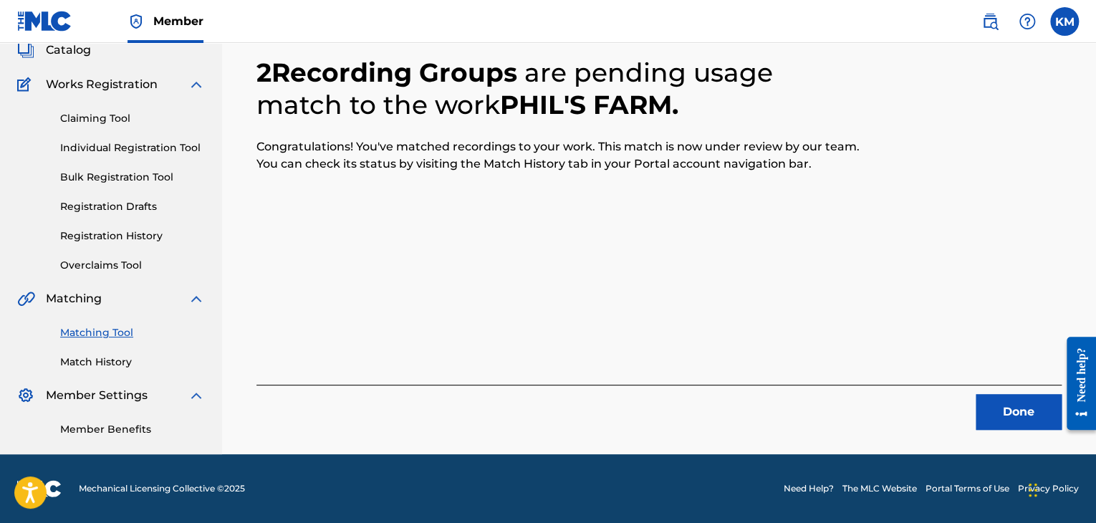
scroll to position [92, 0]
click at [1007, 400] on button "Done" at bounding box center [1019, 412] width 86 height 36
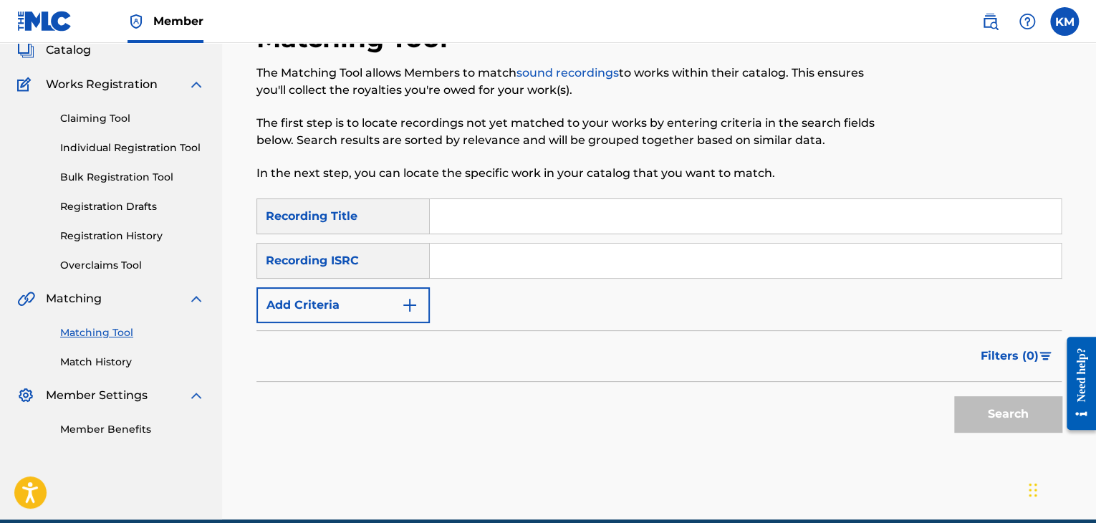
click at [540, 274] on input "Search Form" at bounding box center [745, 261] width 631 height 34
paste input "GB8KE2323738"
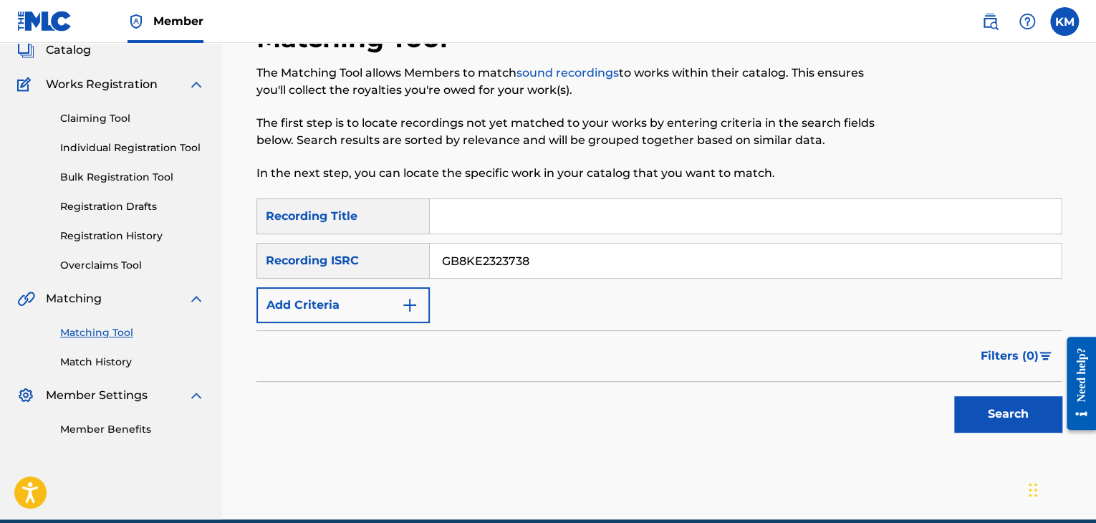
type input "GB8KE2323738"
click at [973, 403] on button "Search" at bounding box center [1007, 414] width 107 height 36
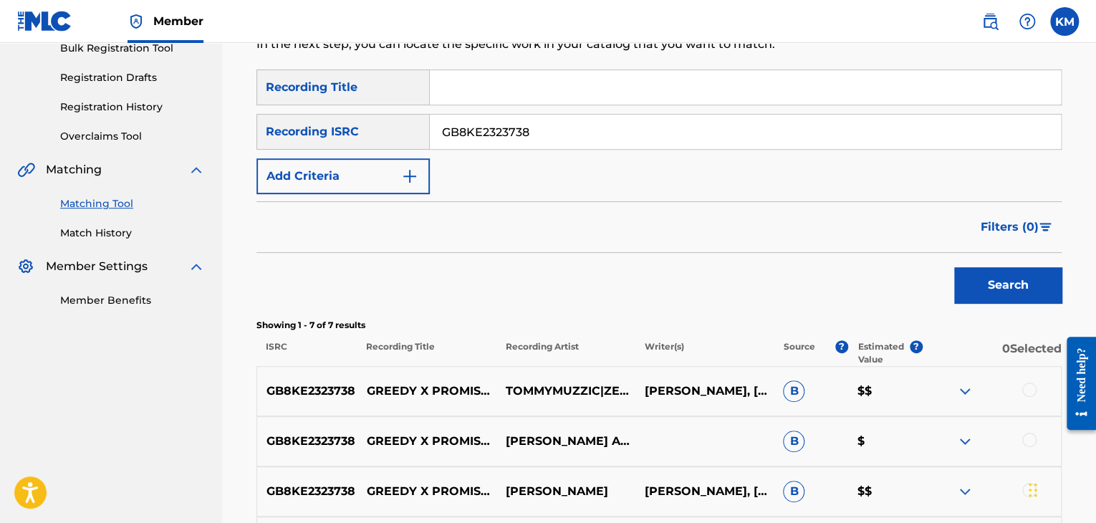
scroll to position [379, 0]
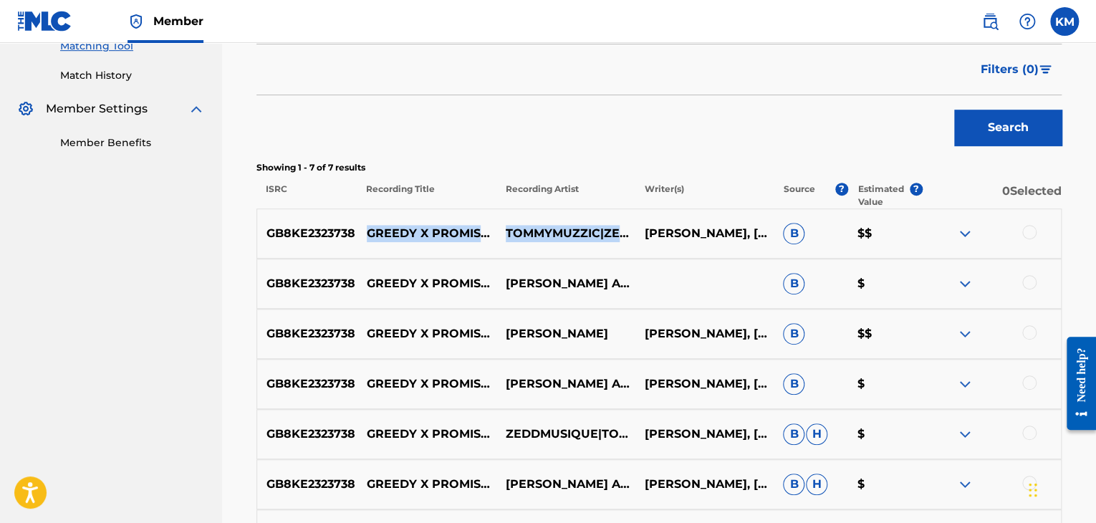
drag, startPoint x: 364, startPoint y: 217, endPoint x: 670, endPoint y: 231, distance: 306.3
click at [670, 231] on div "GB8KE2323738 GREEDY X PROMISCIOUS TOMMYMUZZIC|ZEDDMUSIQUE [PERSON_NAME], [PERSO…" at bounding box center [659, 234] width 805 height 50
copy div "GREEDY X PROMISCIOUS TOMMYMUZZIC|ZEDDMUSIQUE"
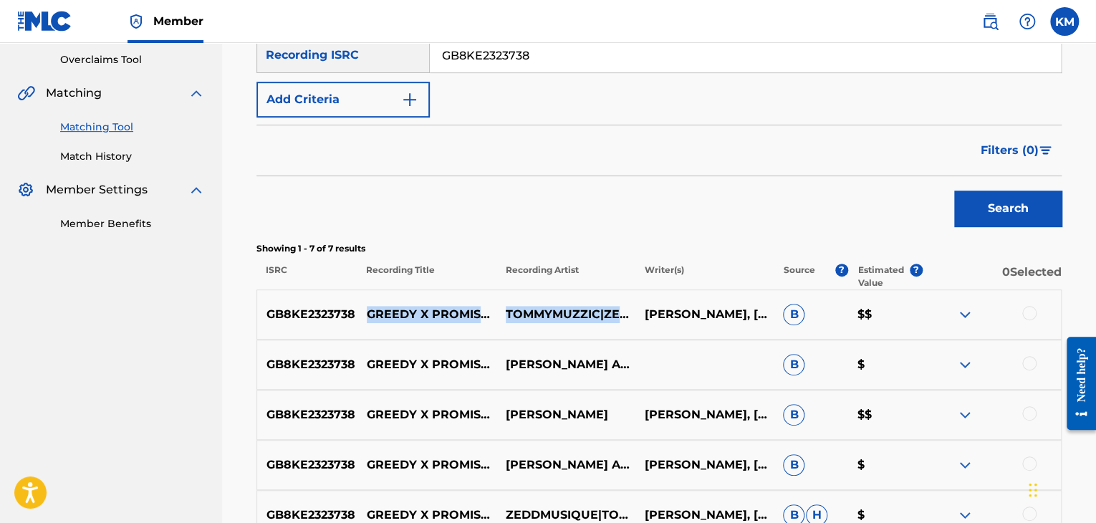
scroll to position [236, 0]
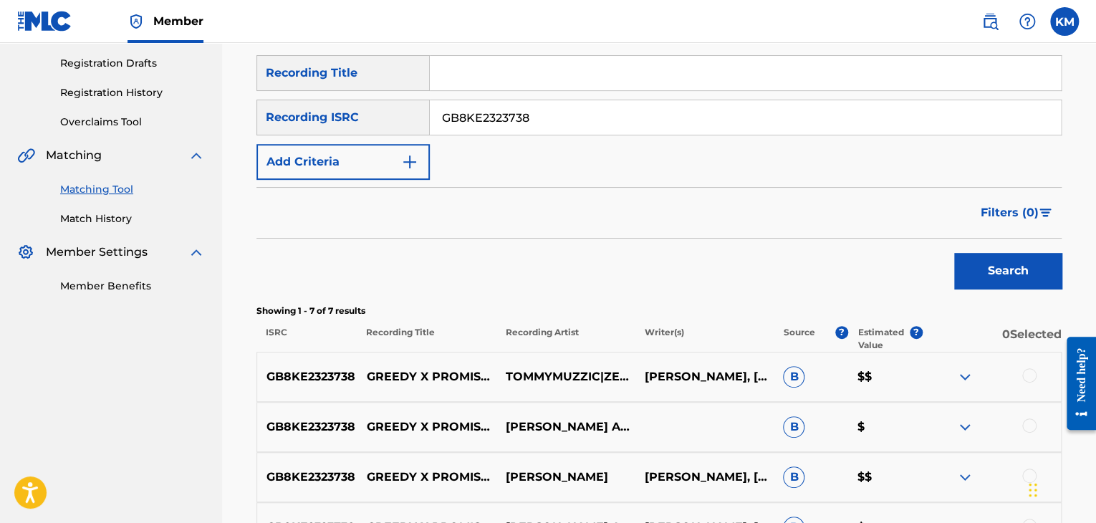
click at [1029, 370] on div at bounding box center [1029, 375] width 14 height 14
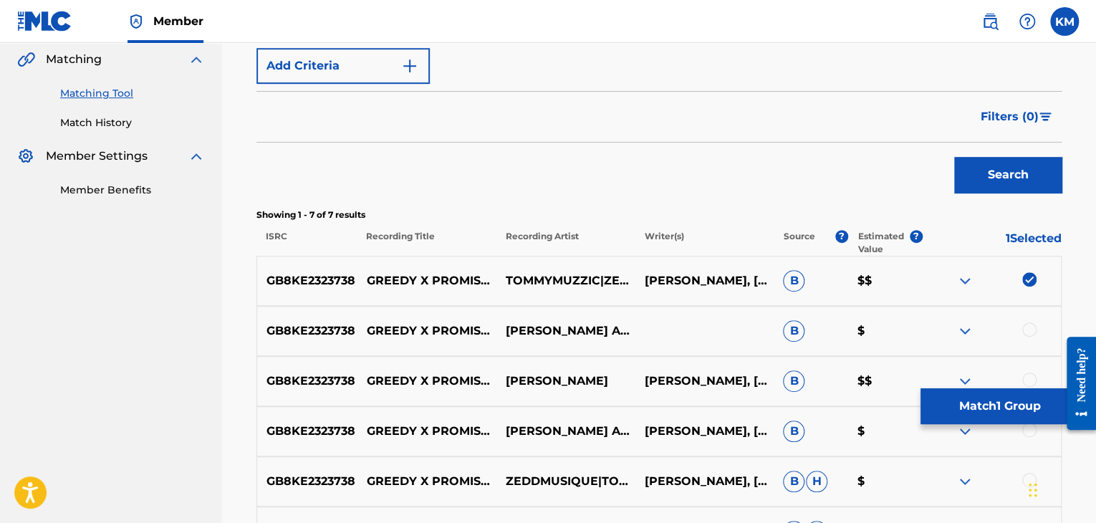
scroll to position [451, 0]
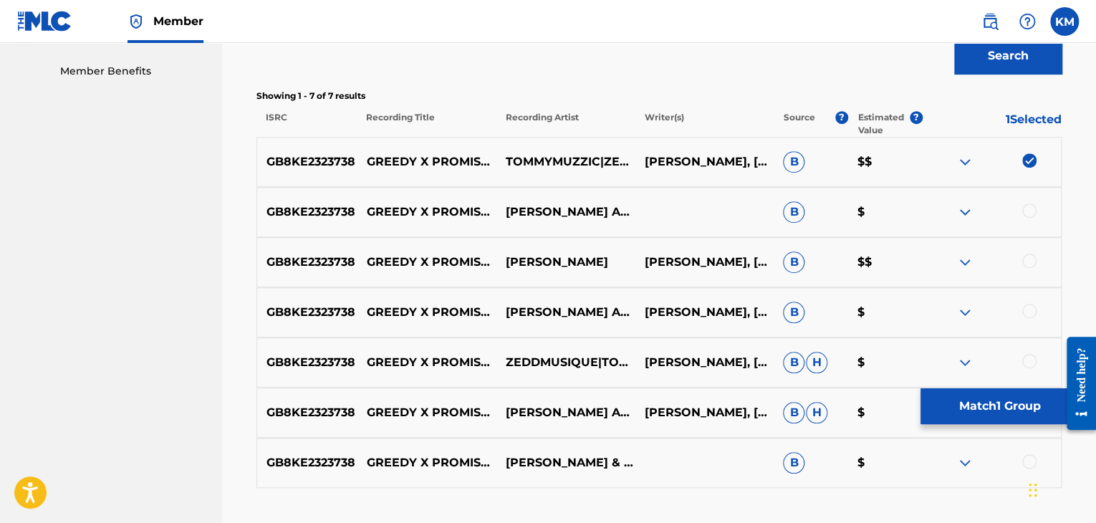
click at [1034, 203] on div at bounding box center [991, 211] width 139 height 17
click at [1034, 207] on div at bounding box center [1029, 210] width 14 height 14
click at [1032, 259] on div at bounding box center [1029, 261] width 14 height 14
click at [1027, 310] on div at bounding box center [1029, 311] width 14 height 14
click at [1027, 360] on div at bounding box center [1029, 361] width 14 height 14
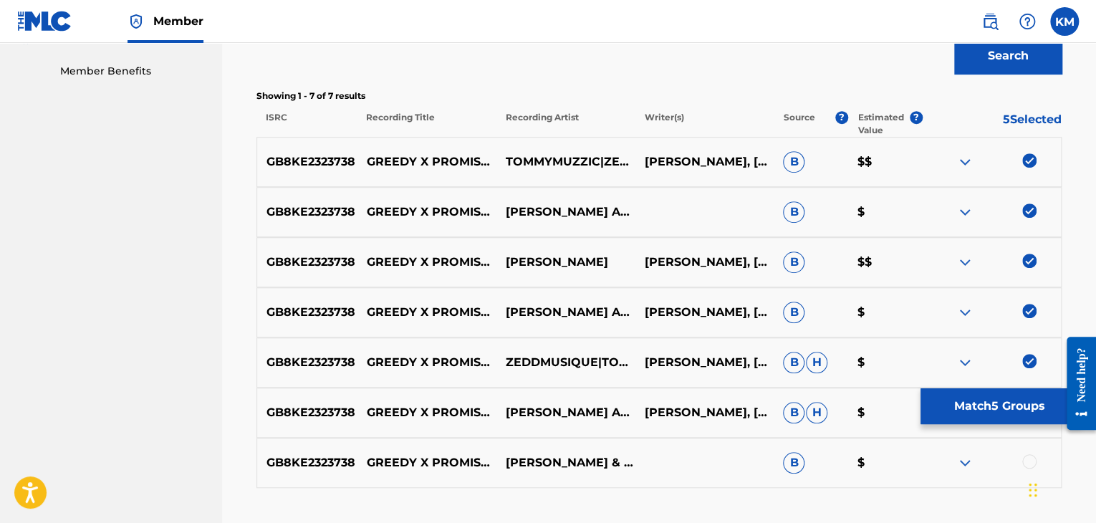
scroll to position [556, 0]
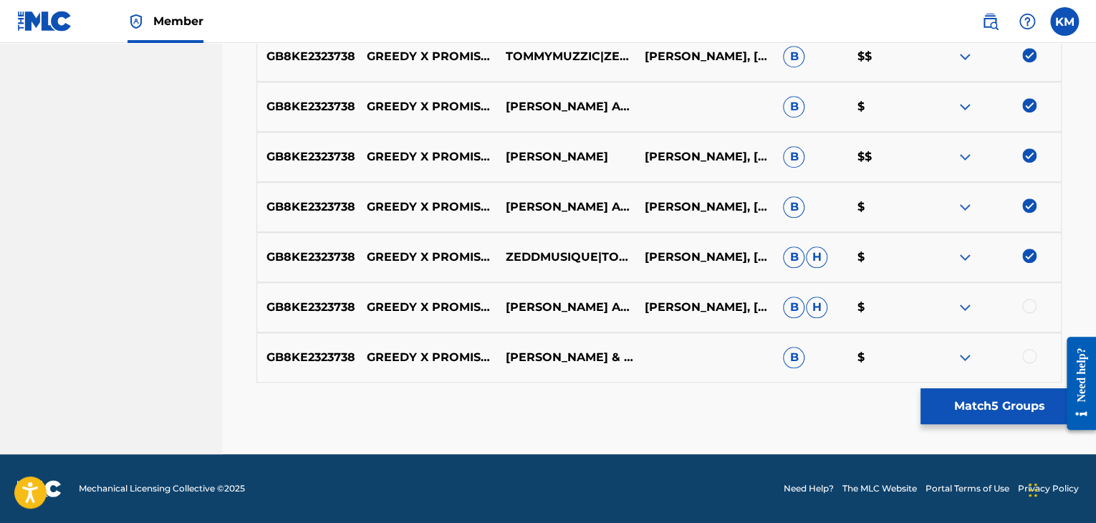
click at [1024, 308] on div at bounding box center [1029, 306] width 14 height 14
click at [1023, 356] on div at bounding box center [1029, 356] width 14 height 14
click at [980, 398] on button "Match 7 Groups" at bounding box center [1000, 406] width 158 height 36
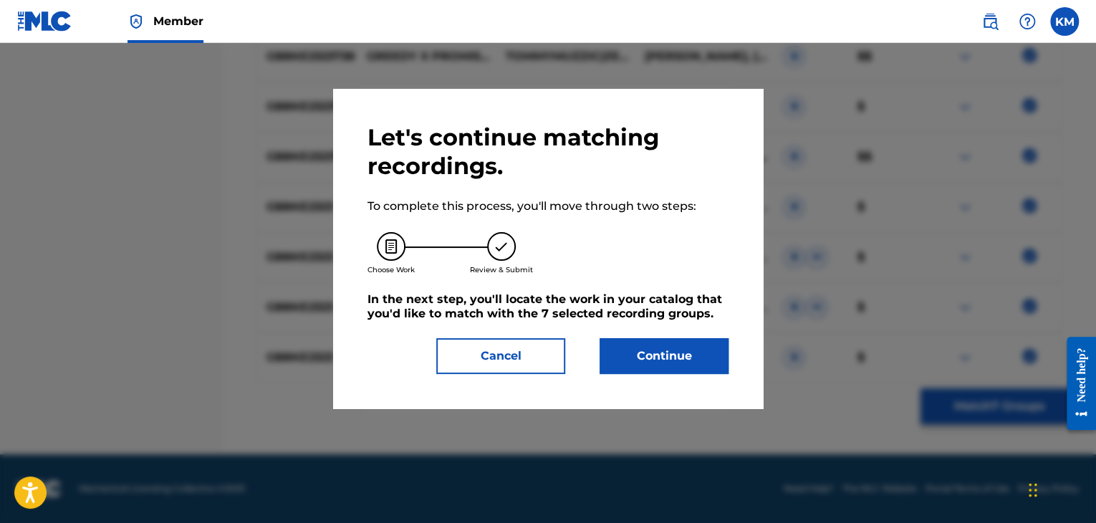
click at [665, 345] on button "Continue" at bounding box center [664, 356] width 129 height 36
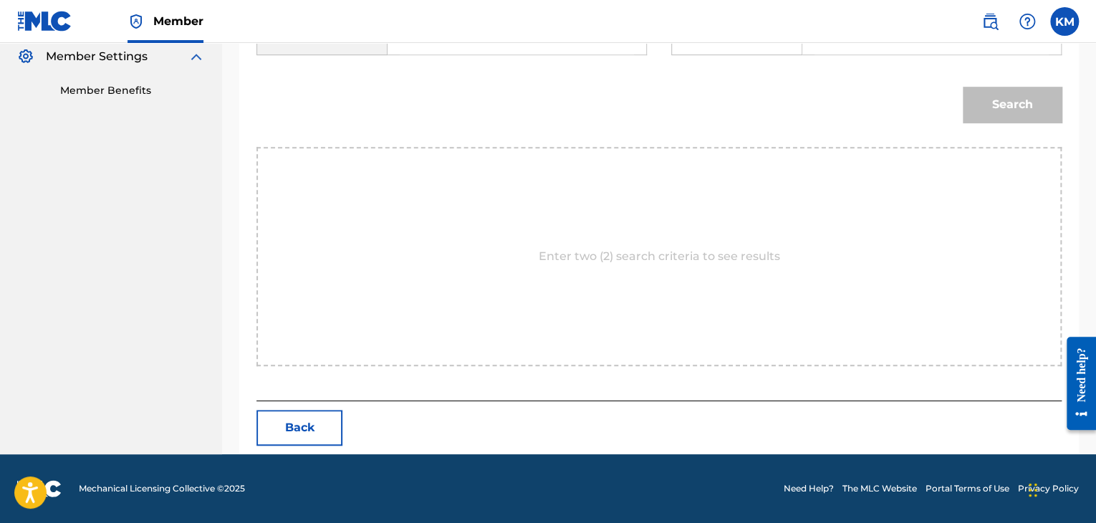
scroll to position [288, 0]
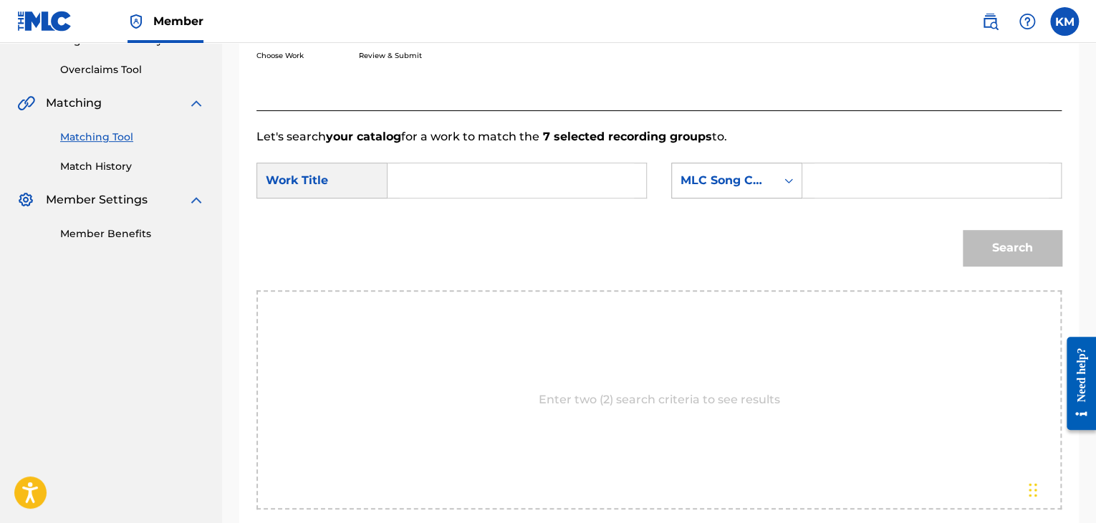
click at [777, 181] on div "Search Form" at bounding box center [789, 181] width 26 height 26
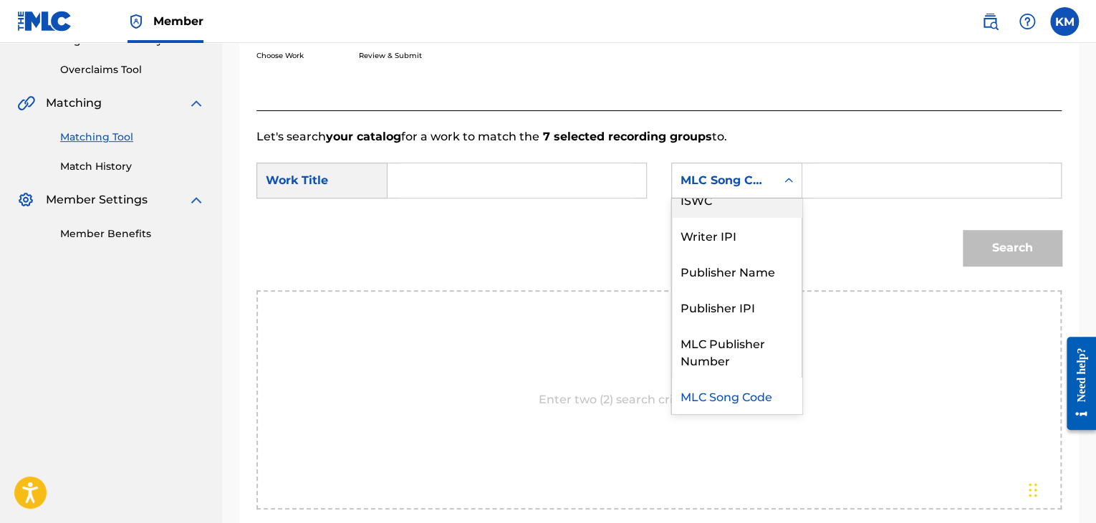
scroll to position [0, 0]
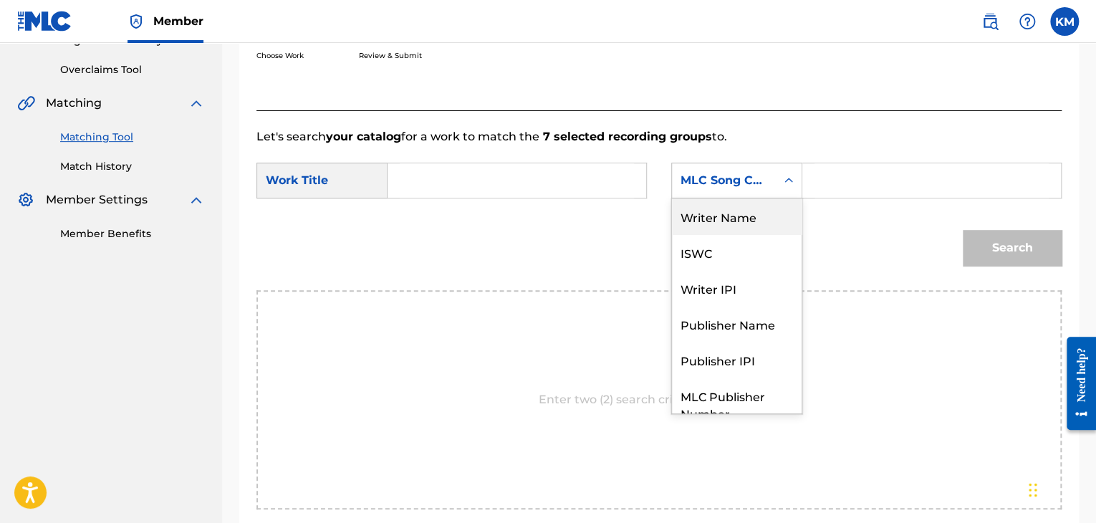
click at [768, 210] on div "Writer Name" at bounding box center [737, 216] width 130 height 36
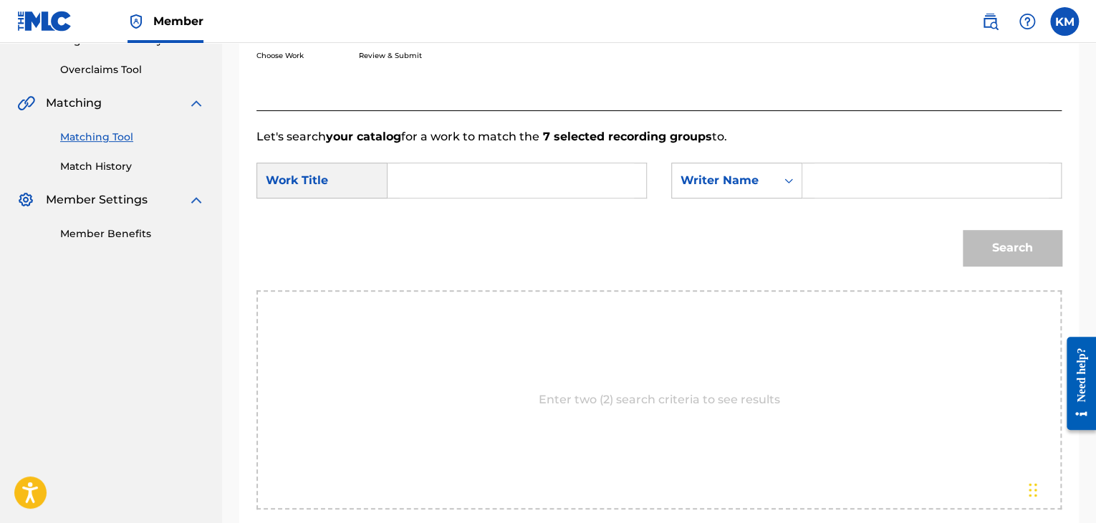
click at [823, 176] on input "Search Form" at bounding box center [932, 180] width 234 height 34
paste input "[PERSON_NAME]"
type input "[PERSON_NAME]"
paste input "Greedy x Promiscious"
click at [461, 171] on input "Search Form" at bounding box center [517, 180] width 234 height 34
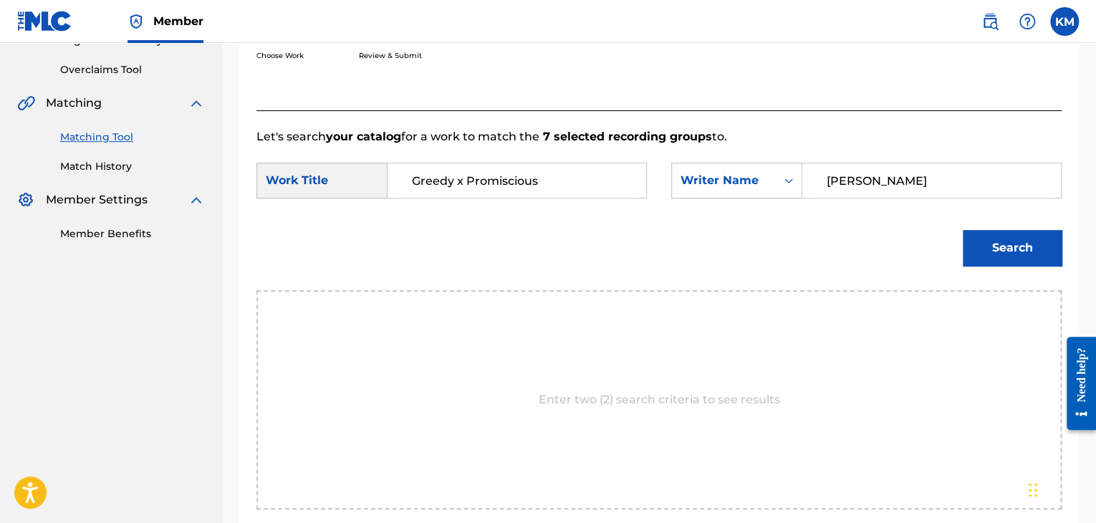
type input "Greedy x Promiscious"
click at [997, 258] on button "Search" at bounding box center [1012, 248] width 99 height 36
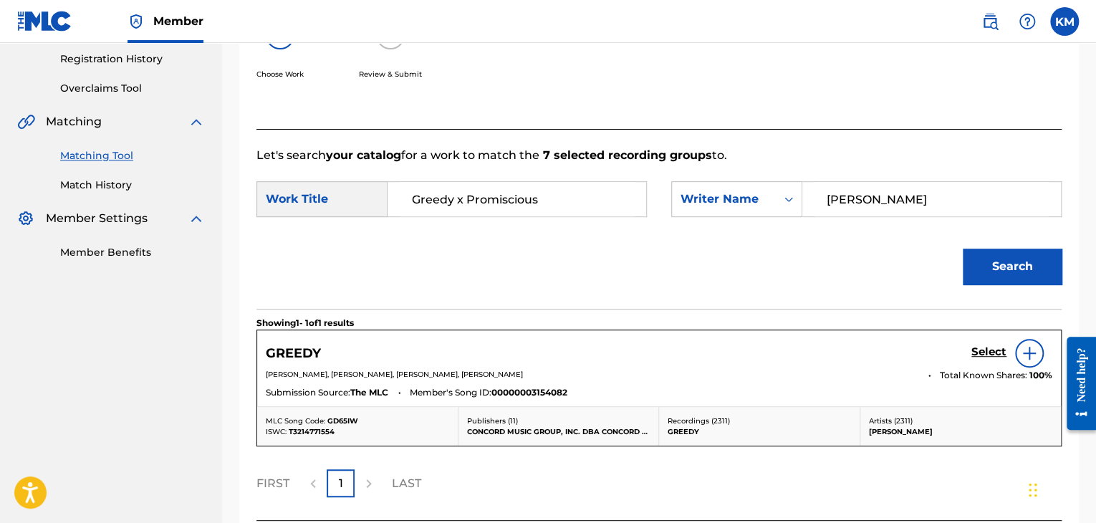
scroll to position [288, 0]
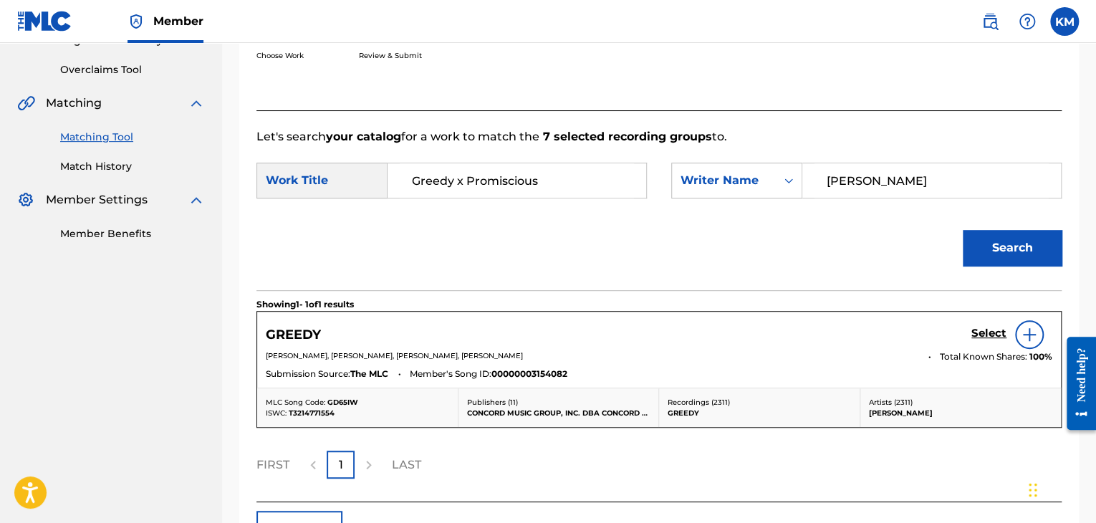
click at [997, 329] on h5 "Select" at bounding box center [989, 334] width 35 height 14
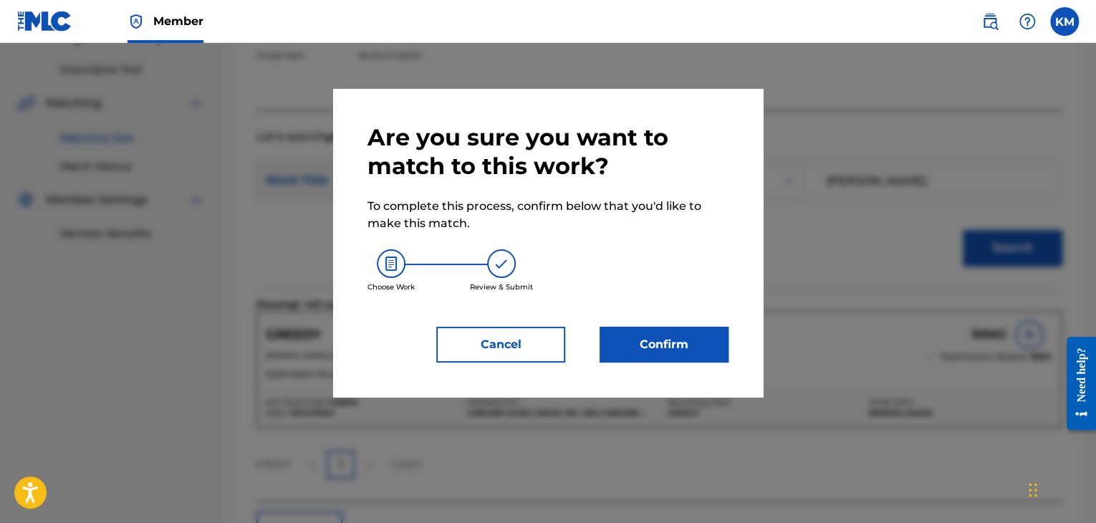
click at [694, 353] on button "Confirm" at bounding box center [664, 345] width 129 height 36
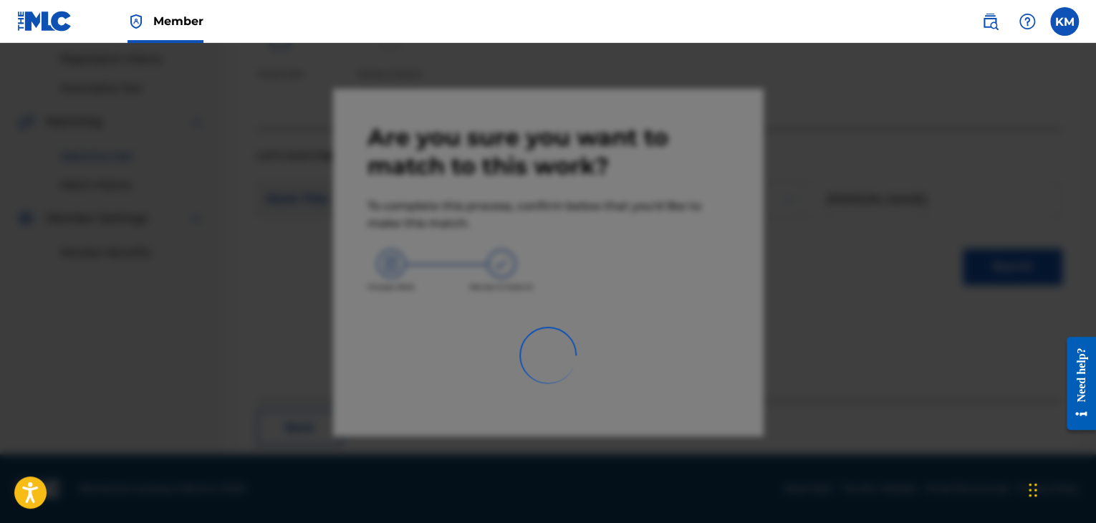
scroll to position [92, 0]
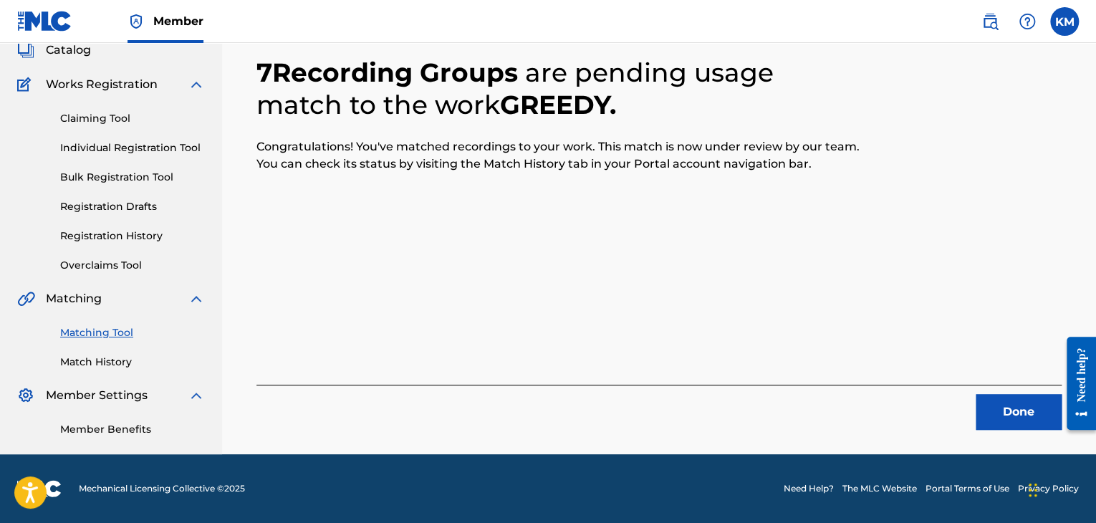
click at [998, 428] on button "Done" at bounding box center [1019, 412] width 86 height 36
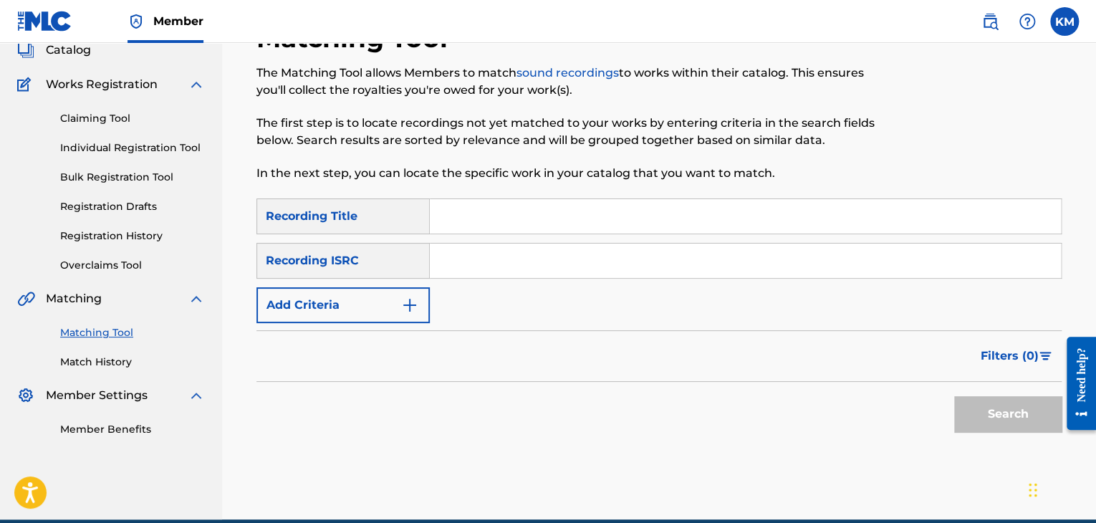
click at [517, 261] on input "Search Form" at bounding box center [745, 261] width 631 height 34
paste input "ES03S1501686"
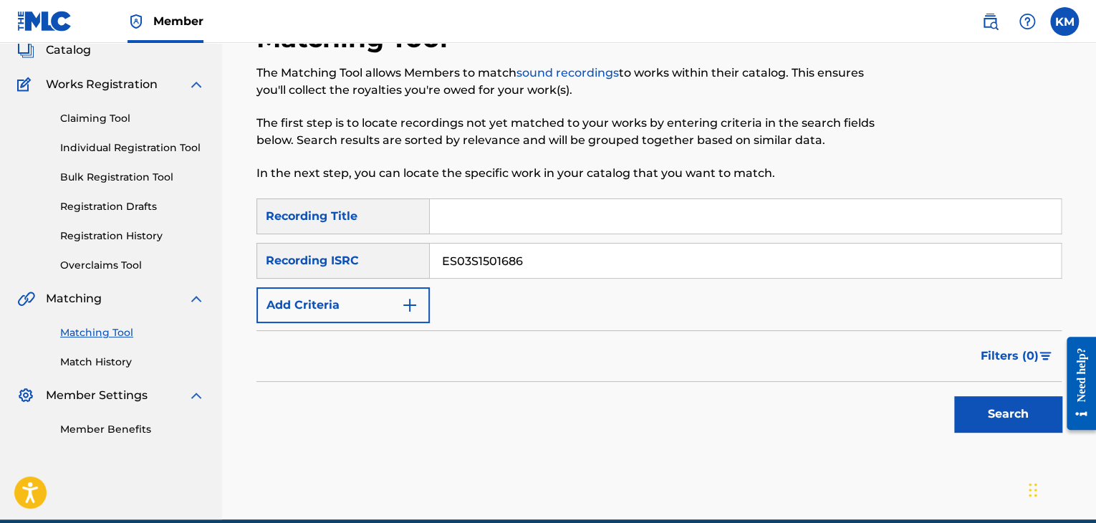
type input "ES03S1501686"
click at [974, 410] on button "Search" at bounding box center [1007, 414] width 107 height 36
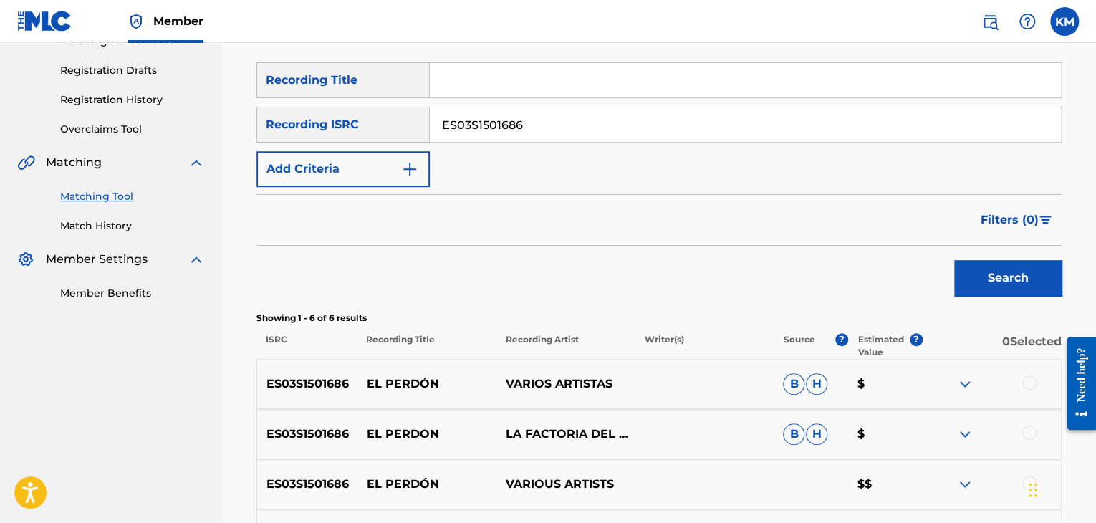
scroll to position [379, 0]
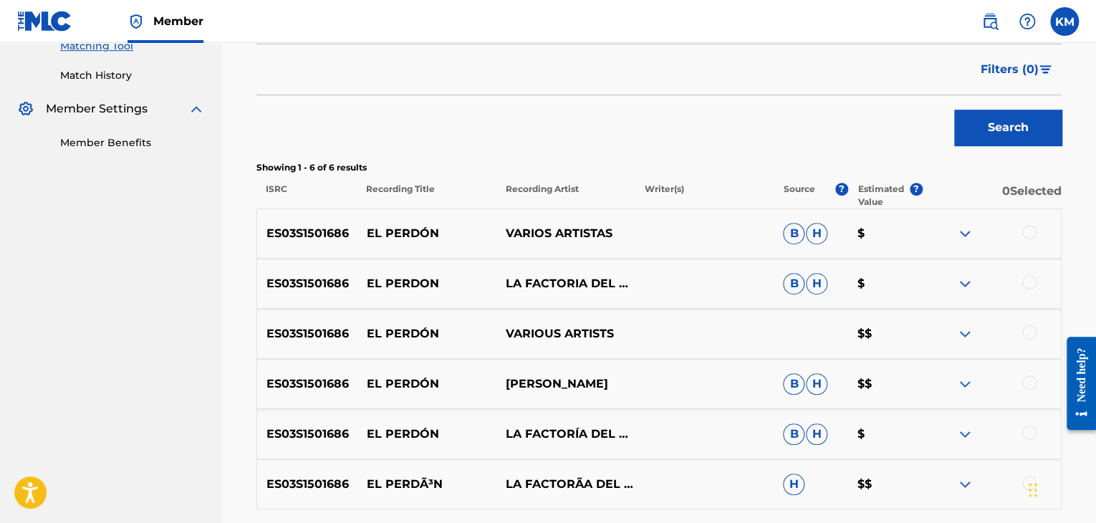
click at [1034, 233] on div at bounding box center [1029, 232] width 14 height 14
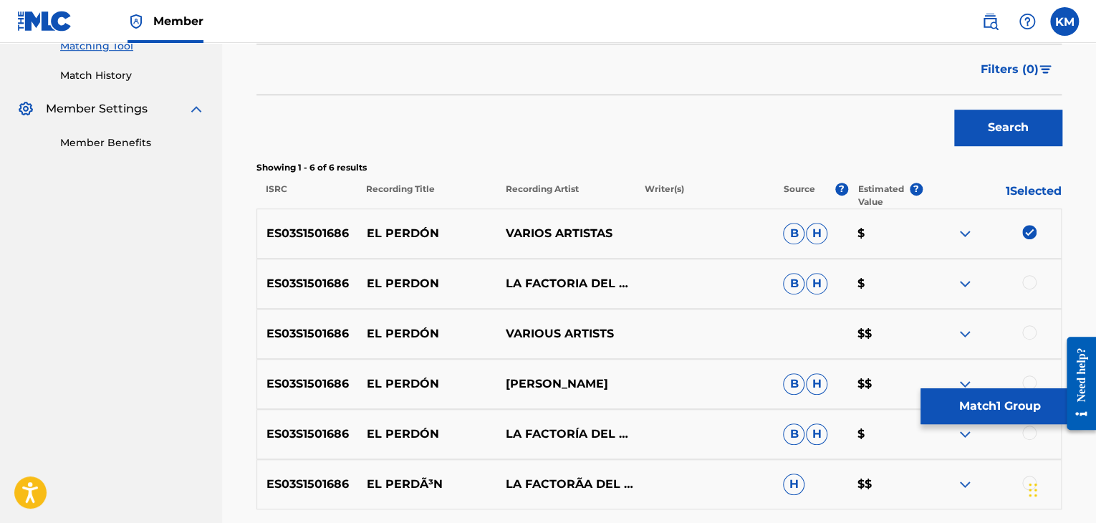
click at [1024, 275] on div at bounding box center [991, 283] width 139 height 17
click at [1032, 284] on div at bounding box center [1029, 282] width 14 height 14
click at [1028, 330] on div at bounding box center [1029, 332] width 14 height 14
click at [1025, 376] on div at bounding box center [1029, 382] width 14 height 14
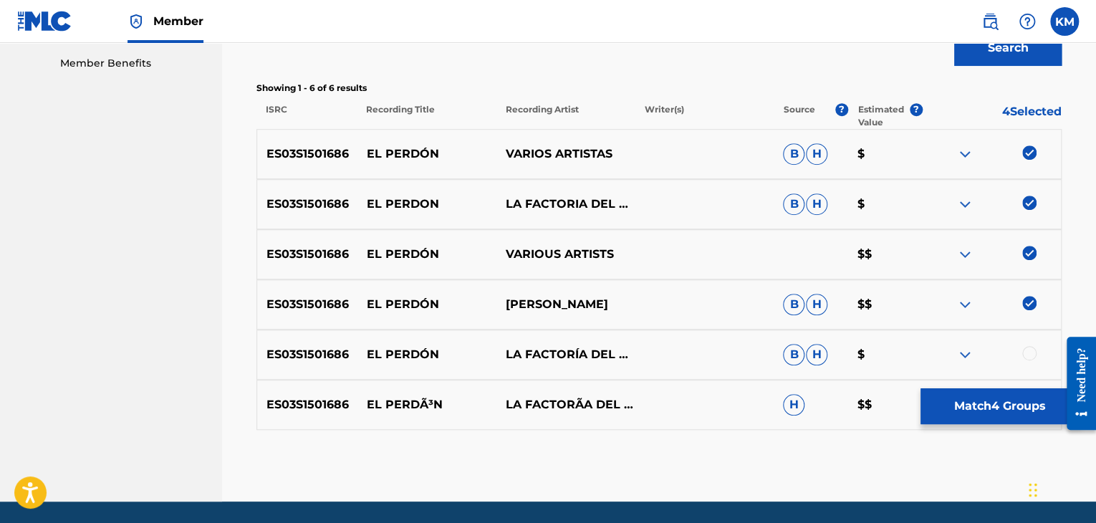
scroll to position [506, 0]
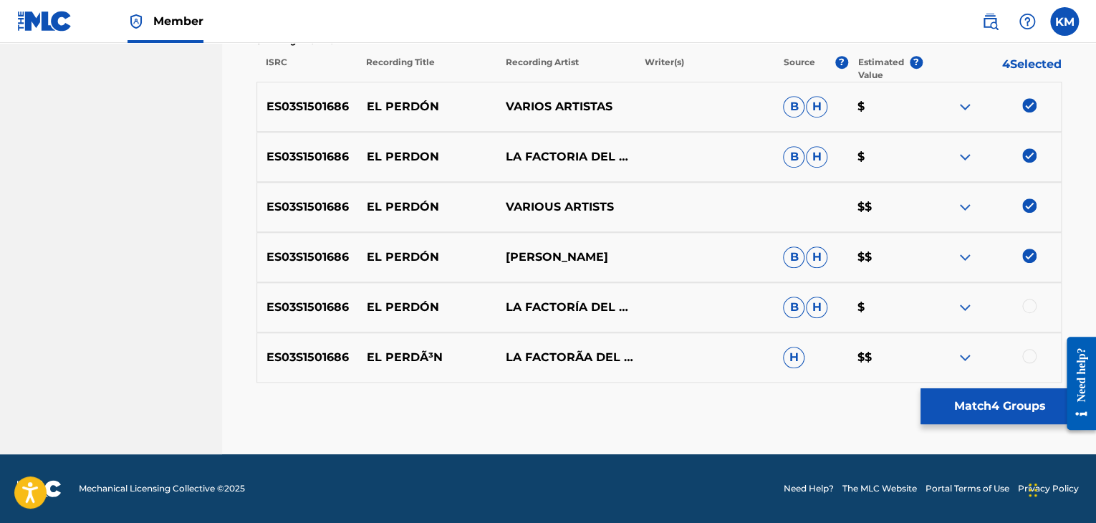
click at [1029, 307] on div at bounding box center [1029, 306] width 14 height 14
click at [1030, 353] on div at bounding box center [1029, 356] width 14 height 14
click at [986, 411] on button "Match 6 Groups" at bounding box center [1000, 406] width 158 height 36
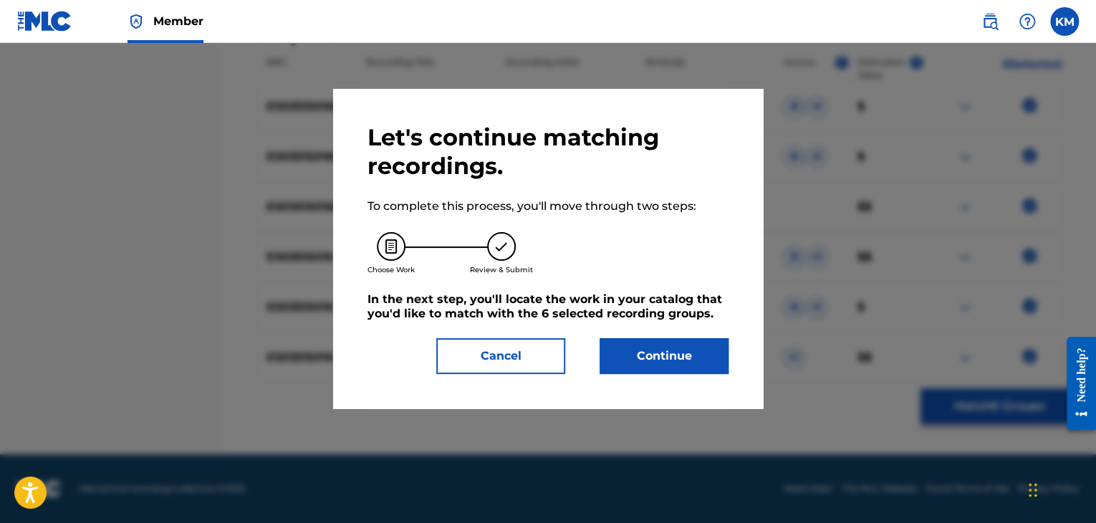
click at [639, 353] on button "Continue" at bounding box center [664, 356] width 129 height 36
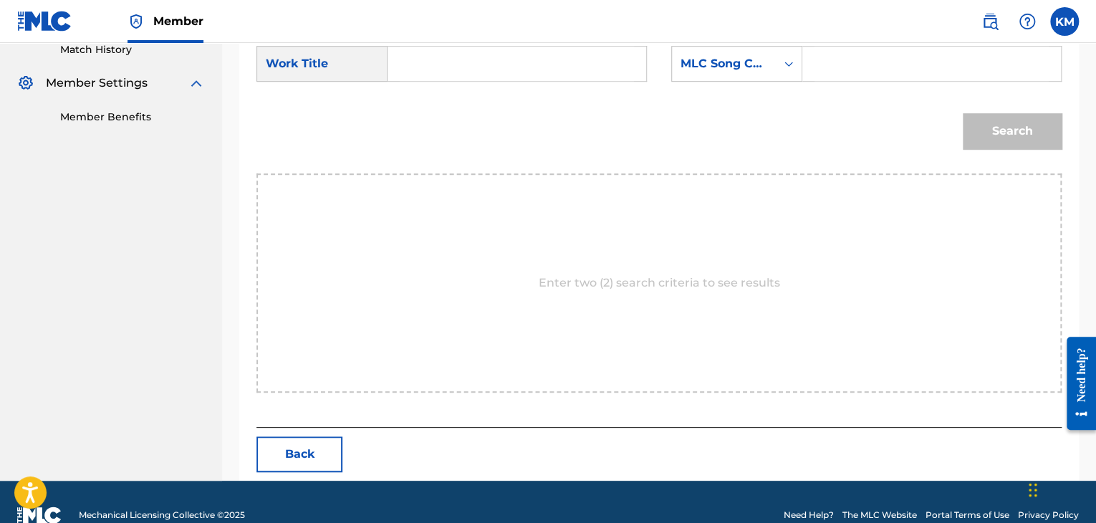
scroll to position [216, 0]
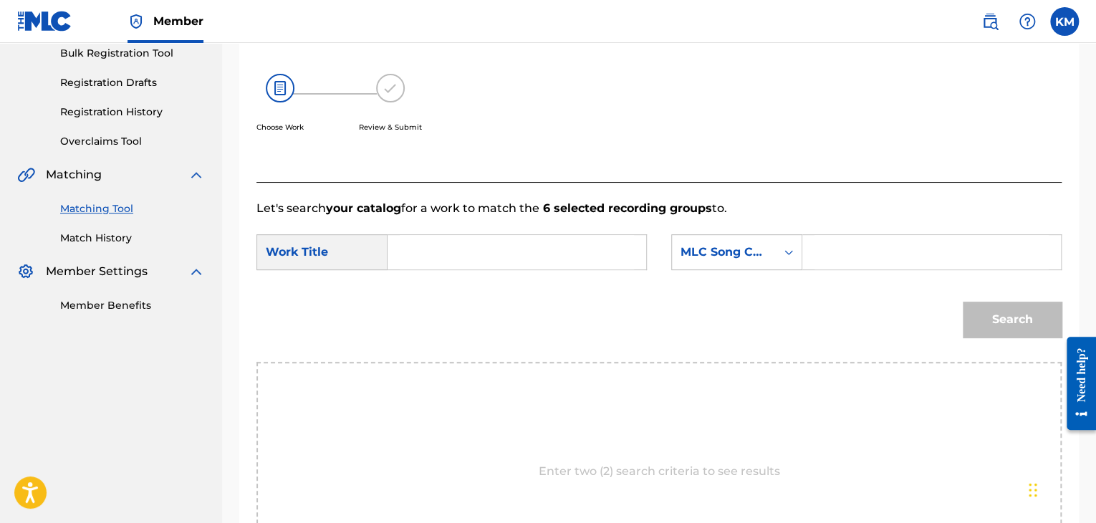
paste input "El Perdón"
click at [471, 264] on input "Search Form" at bounding box center [517, 252] width 234 height 34
type input "El Perdón"
click at [787, 251] on icon "Search Form" at bounding box center [789, 252] width 9 height 5
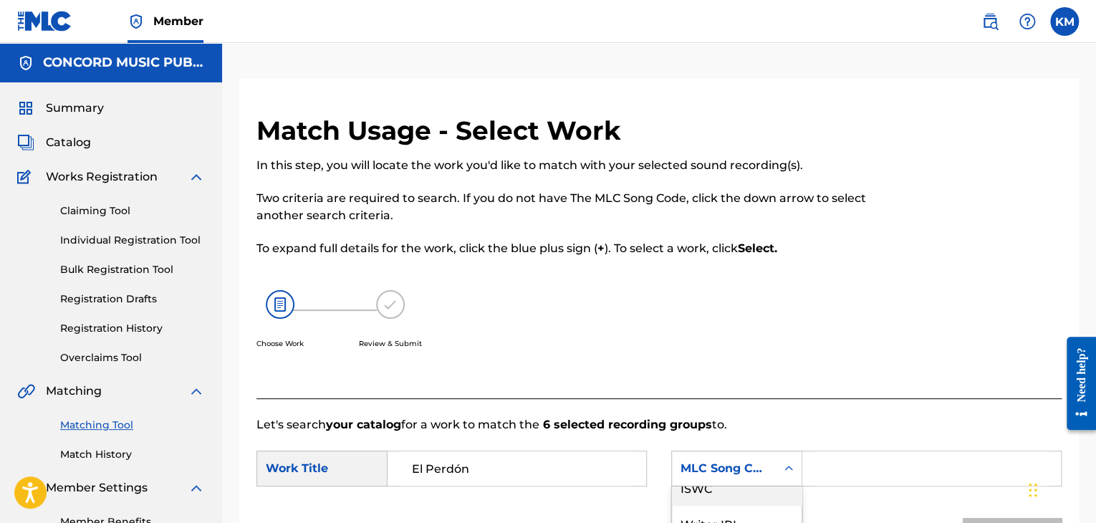
scroll to position [0, 0]
click at [734, 497] on div "Writer Name" at bounding box center [737, 505] width 130 height 36
click at [833, 458] on input "Search Form" at bounding box center [932, 468] width 234 height 34
paste input "[PERSON_NAME]"
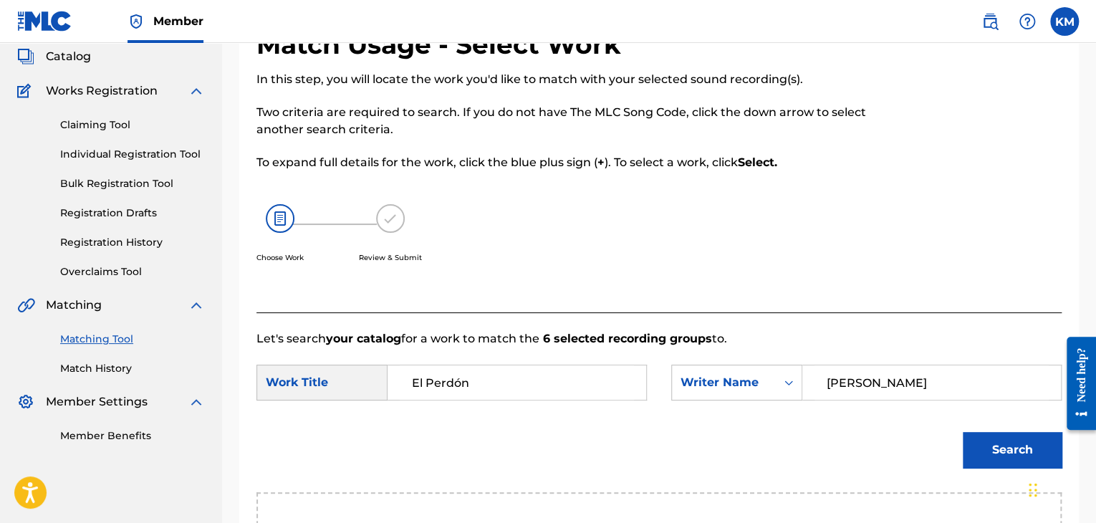
scroll to position [143, 0]
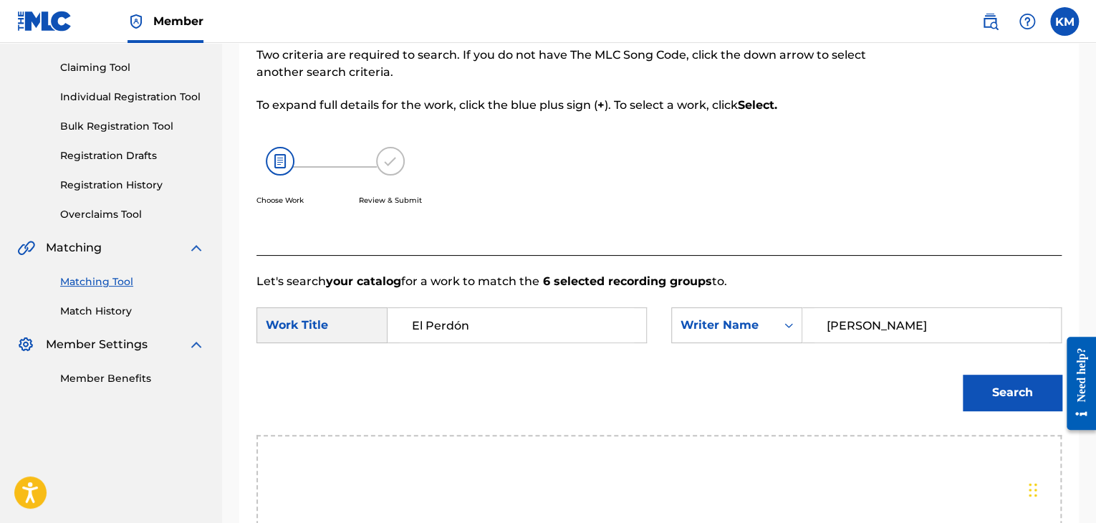
type input "[PERSON_NAME]"
click at [969, 401] on button "Search" at bounding box center [1012, 393] width 99 height 36
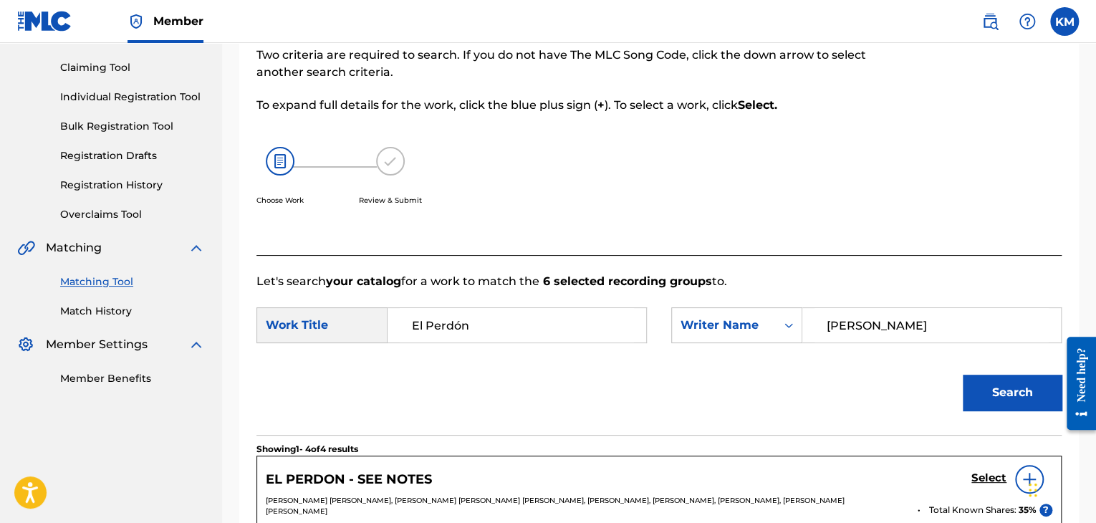
scroll to position [358, 0]
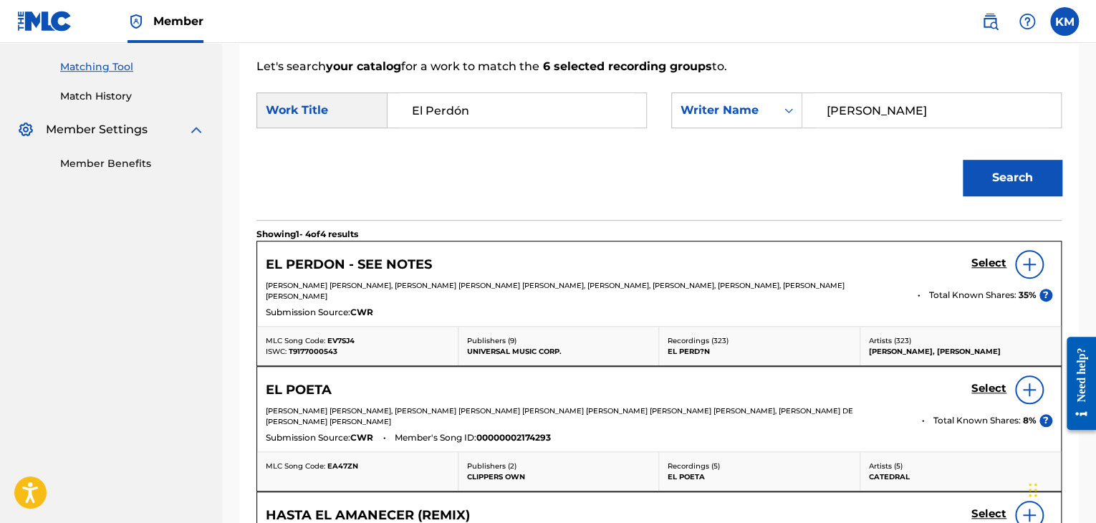
click at [979, 266] on h5 "Select" at bounding box center [989, 264] width 35 height 14
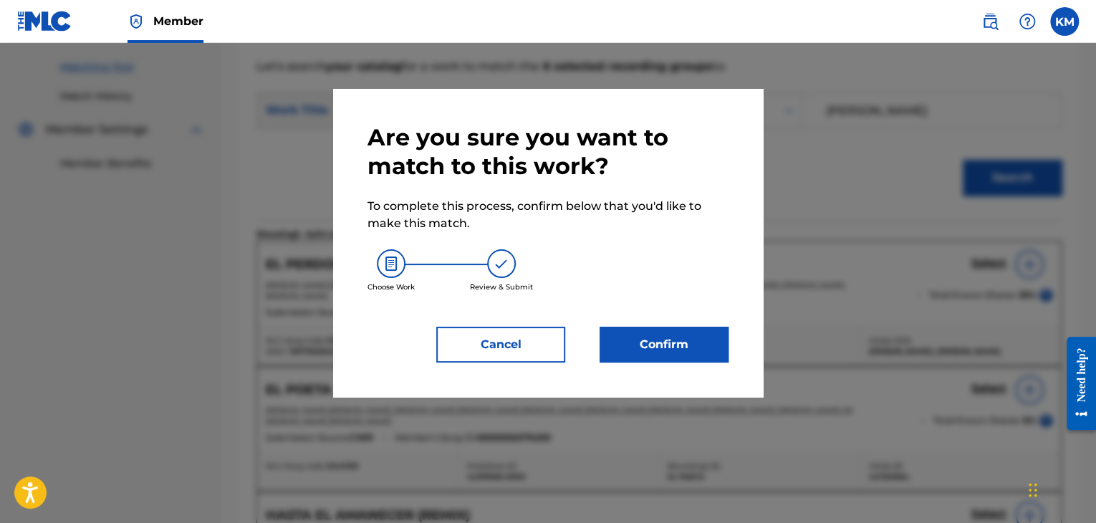
click at [663, 352] on button "Confirm" at bounding box center [664, 345] width 129 height 36
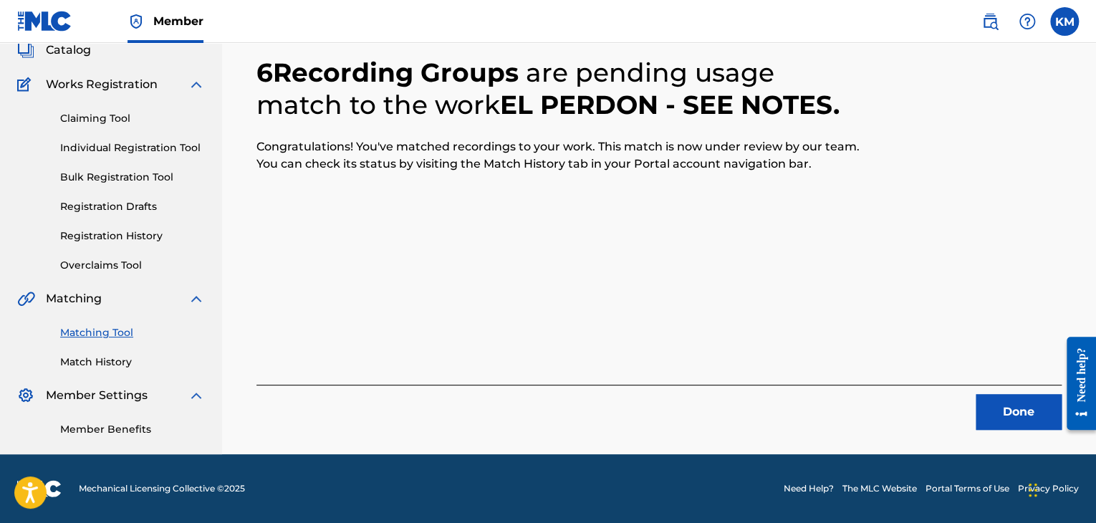
scroll to position [92, 0]
click at [1025, 413] on button "Done" at bounding box center [1019, 412] width 86 height 36
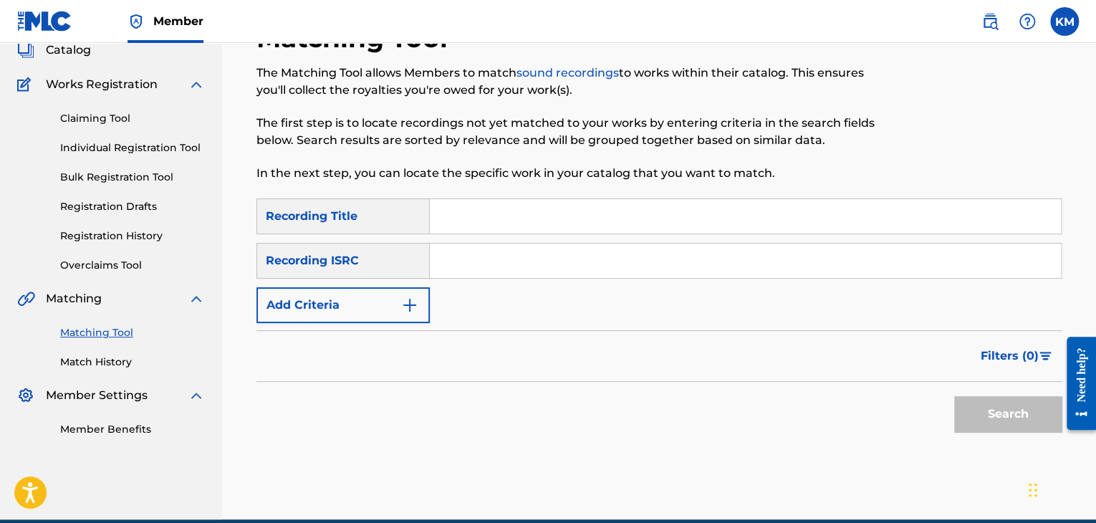
click at [546, 264] on input "Search Form" at bounding box center [745, 261] width 631 height 34
paste input "NLE801800086"
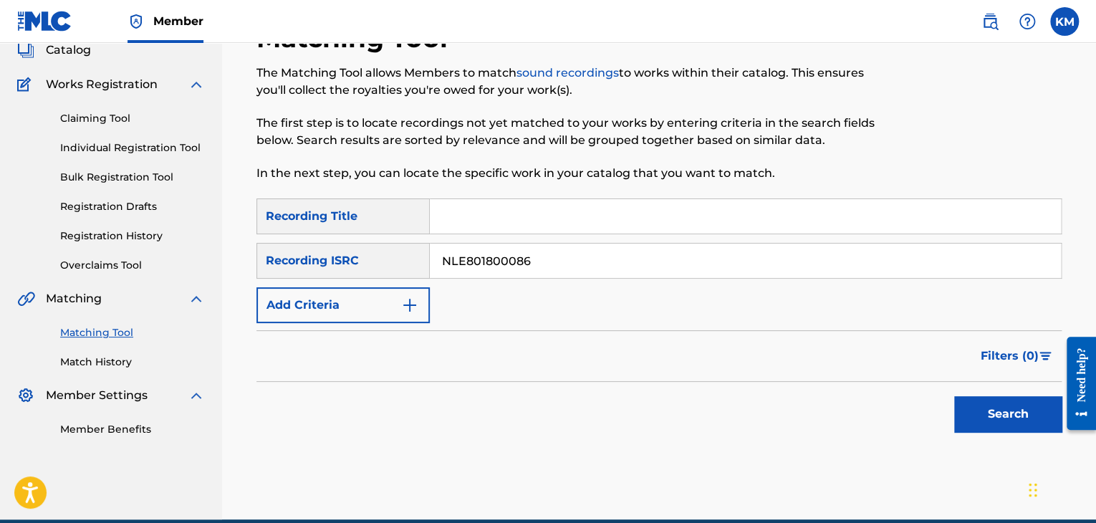
type input "NLE801800086"
click at [976, 404] on button "Search" at bounding box center [1007, 414] width 107 height 36
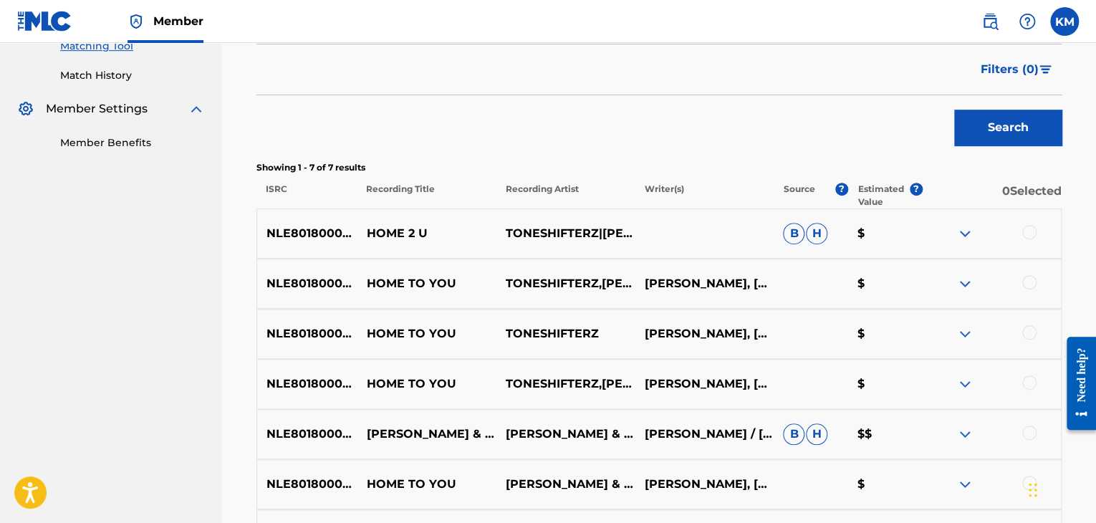
scroll to position [522, 0]
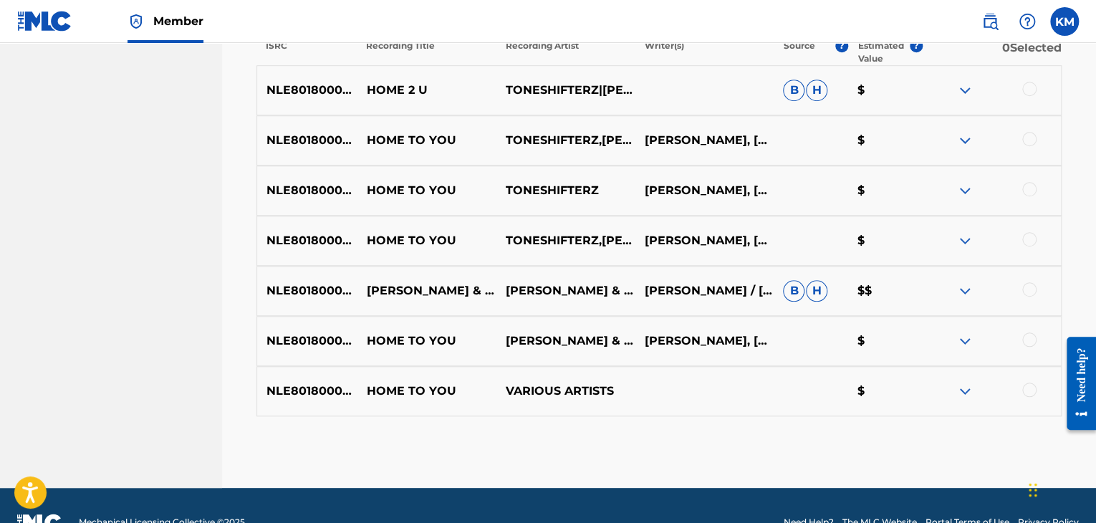
drag, startPoint x: 1028, startPoint y: 388, endPoint x: 1035, endPoint y: 384, distance: 7.4
click at [1028, 388] on div at bounding box center [1029, 390] width 14 height 14
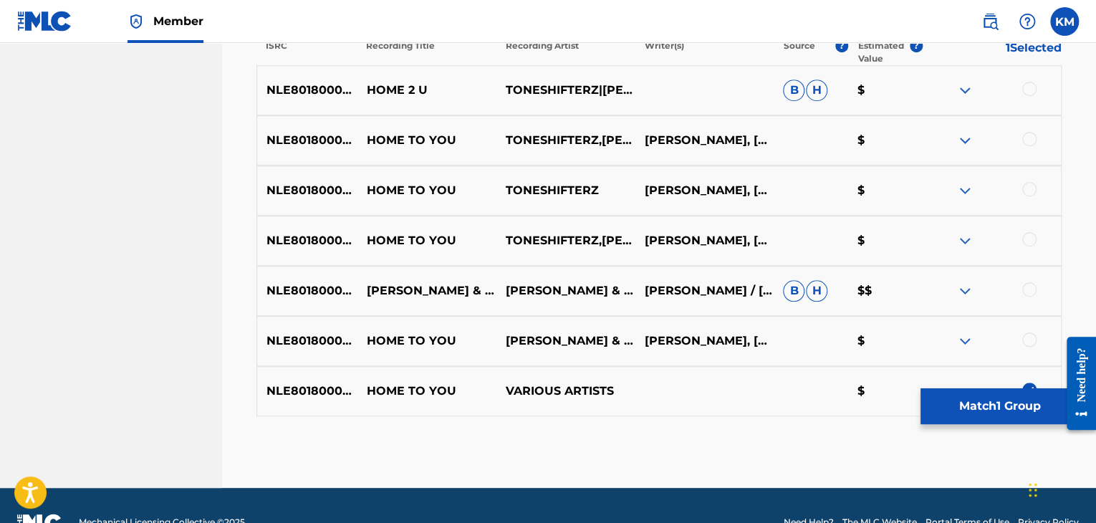
click at [1027, 338] on div at bounding box center [1029, 339] width 14 height 14
click at [1029, 283] on div at bounding box center [1029, 289] width 14 height 14
click at [1029, 236] on div at bounding box center [1029, 239] width 14 height 14
click at [1027, 192] on div at bounding box center [1029, 189] width 14 height 14
click at [1027, 141] on div at bounding box center [1029, 139] width 14 height 14
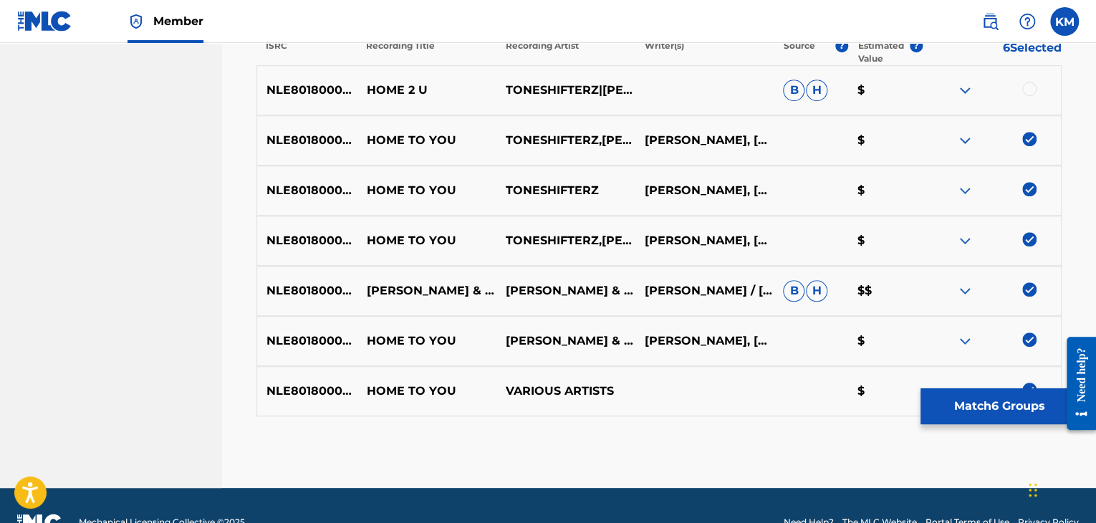
click at [1025, 91] on div at bounding box center [1029, 89] width 14 height 14
click at [954, 404] on button "Match 7 Groups" at bounding box center [1000, 406] width 158 height 36
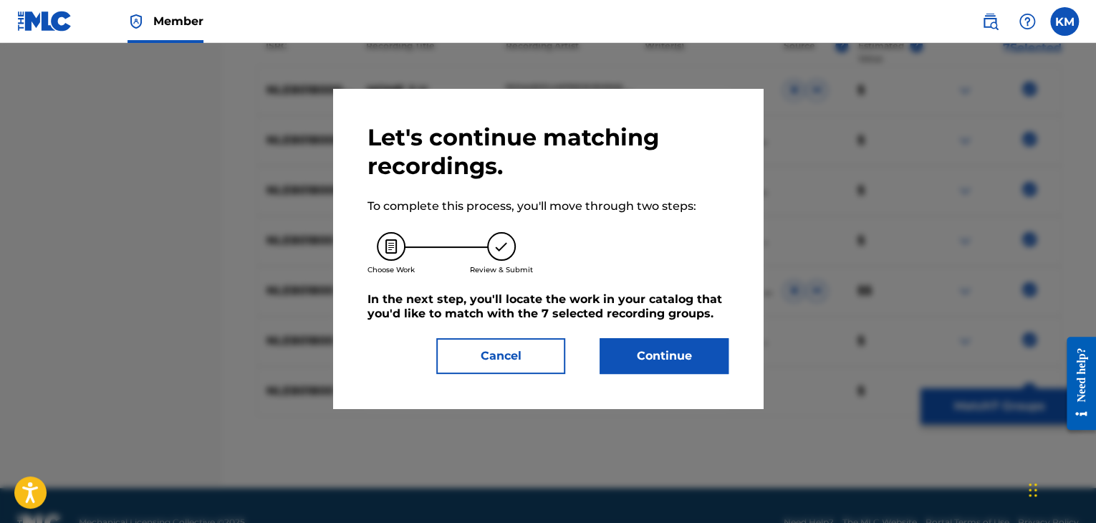
click at [686, 360] on button "Continue" at bounding box center [664, 356] width 129 height 36
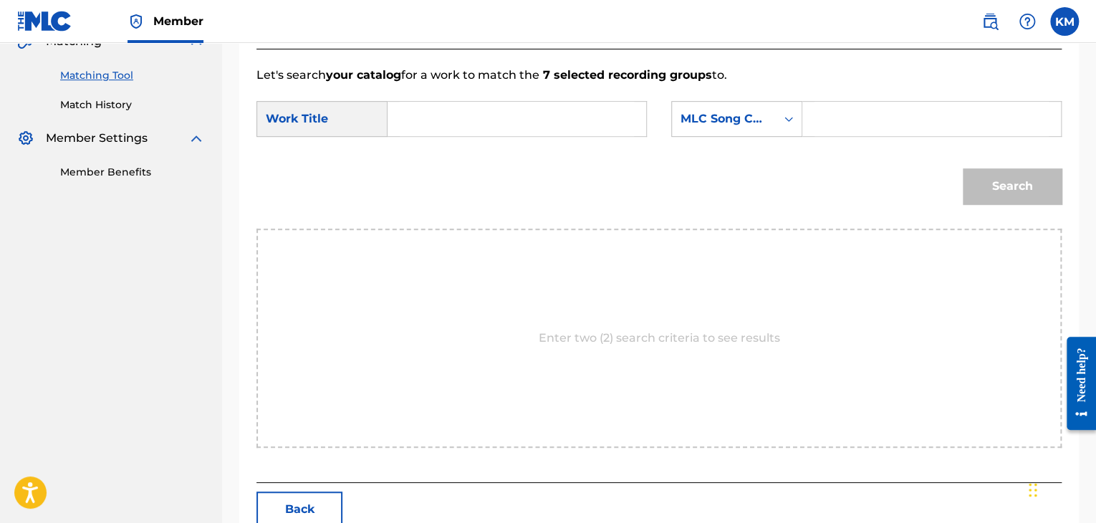
scroll to position [288, 0]
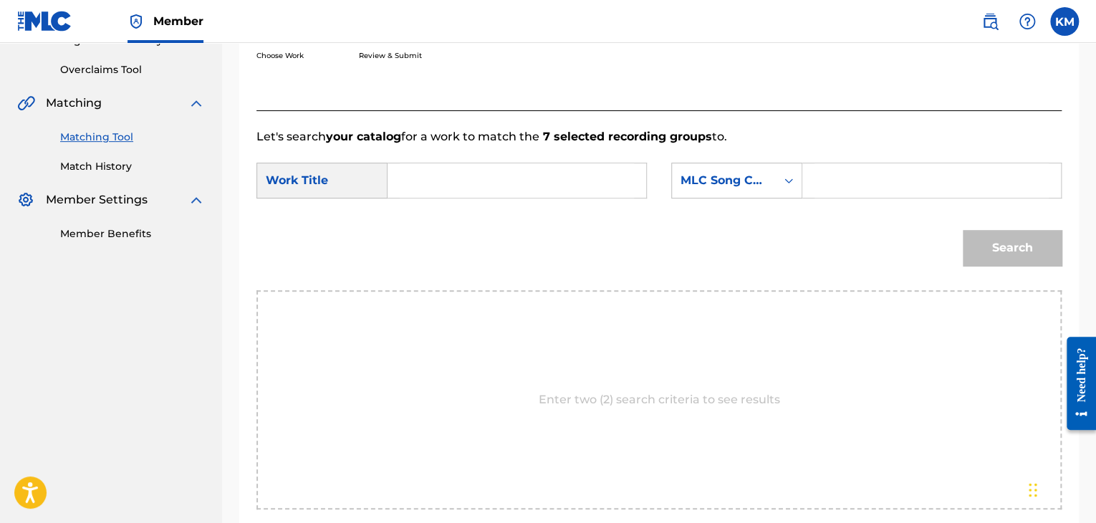
click at [407, 187] on input "Search Form" at bounding box center [517, 180] width 234 height 34
paste input "Home To You"
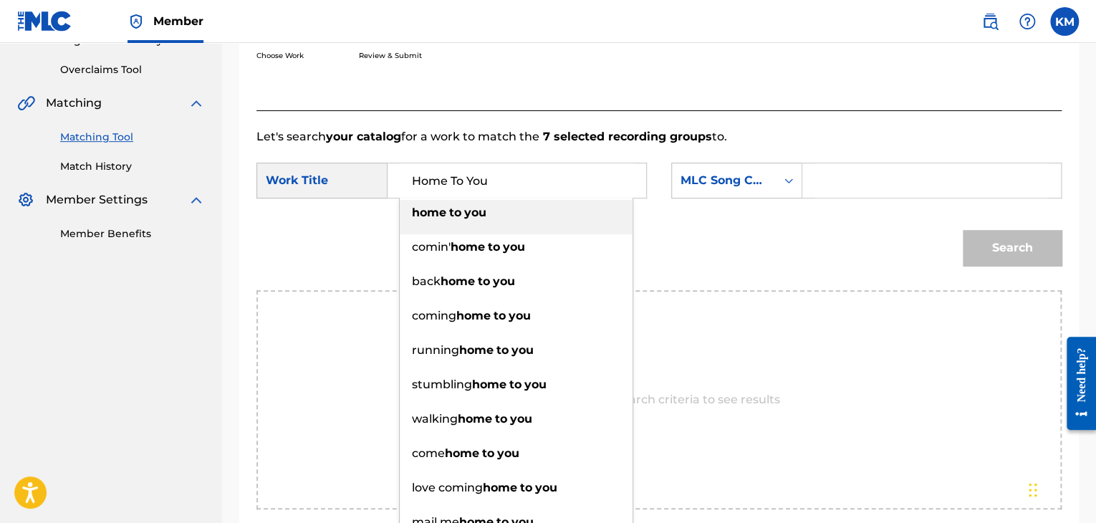
type input "Home To You"
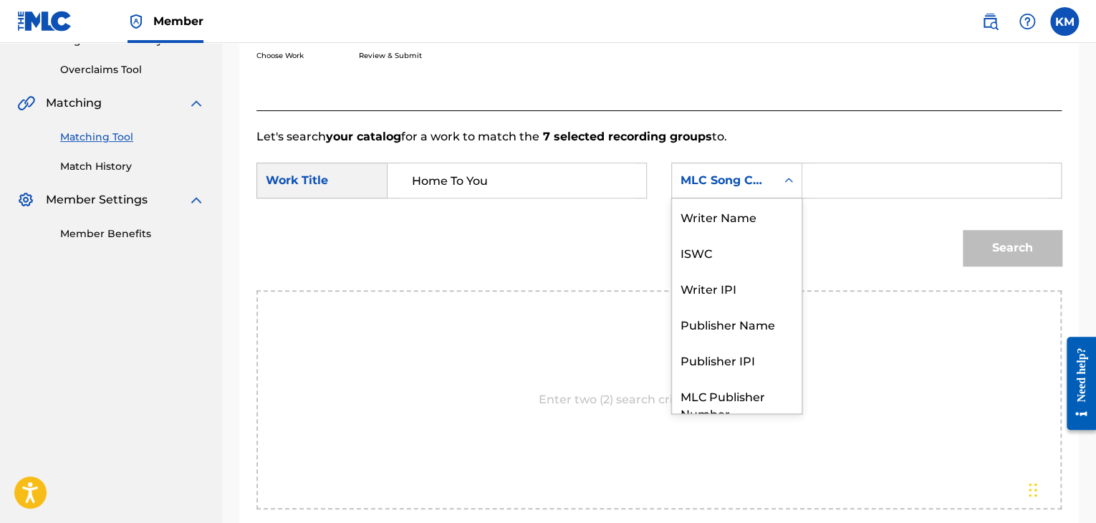
click at [788, 176] on icon "Search Form" at bounding box center [789, 180] width 14 height 14
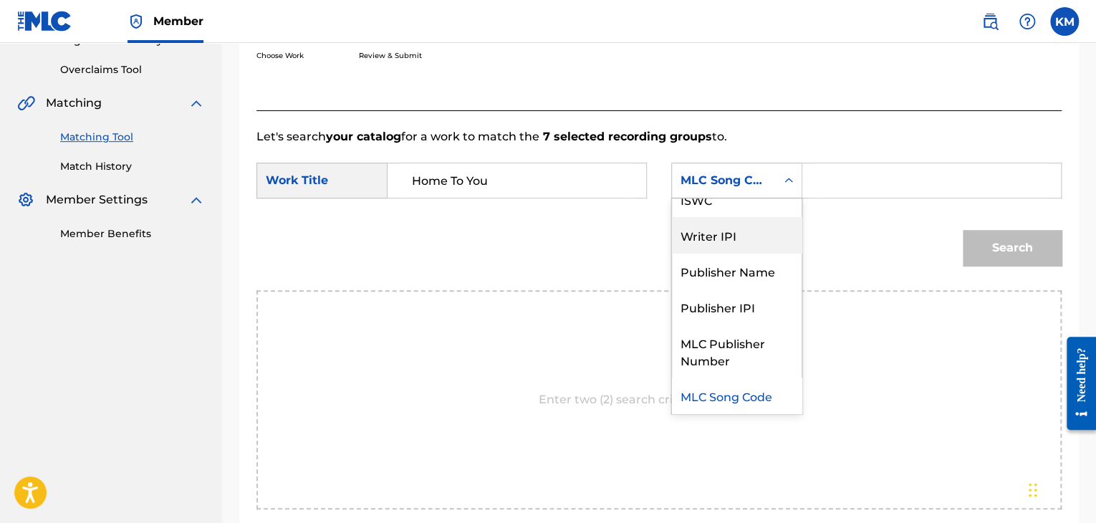
scroll to position [0, 0]
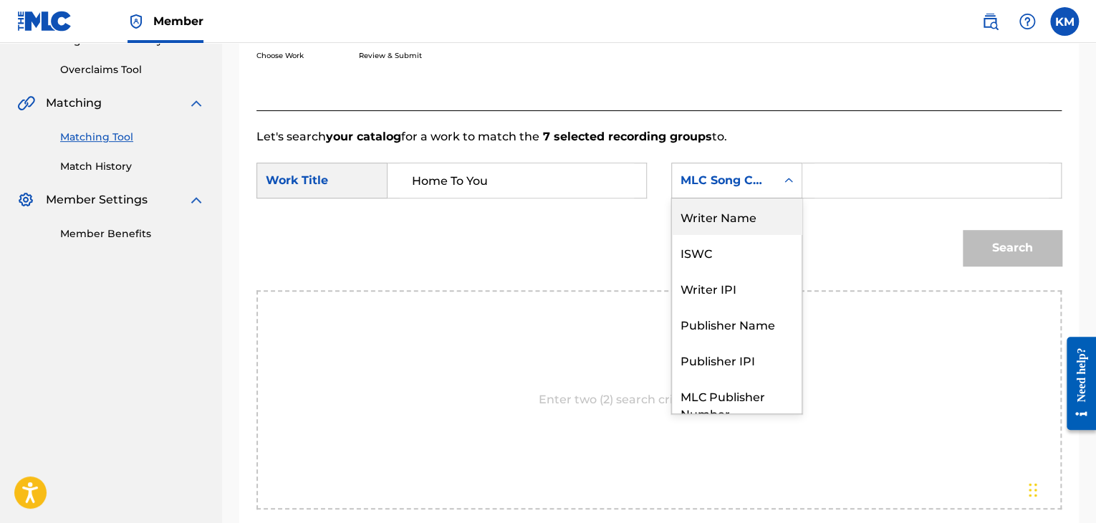
click at [758, 221] on div "Writer Name" at bounding box center [737, 216] width 130 height 36
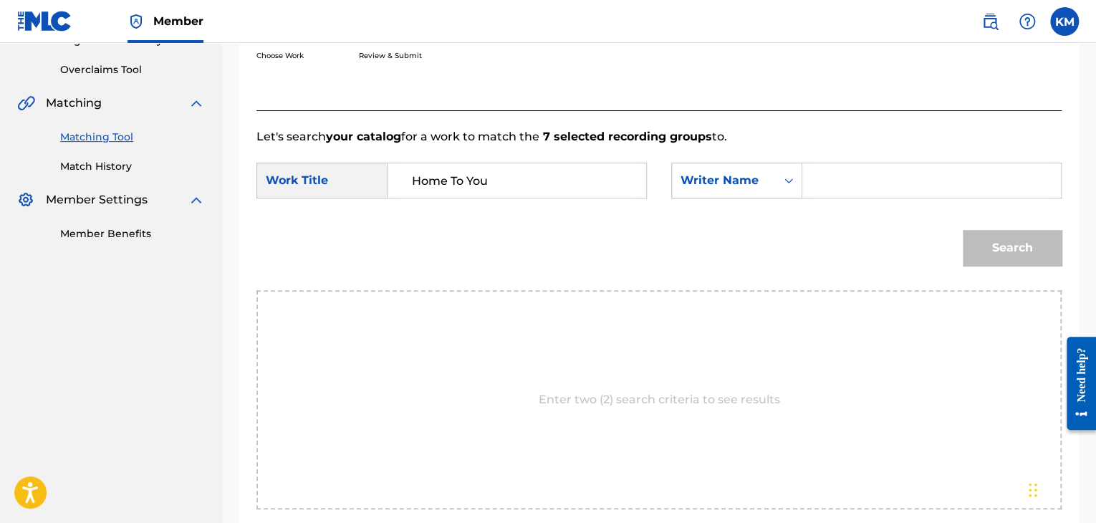
click at [845, 173] on input "Search Form" at bounding box center [932, 180] width 234 height 34
paste input "Sparks"
click at [1042, 248] on button "Search" at bounding box center [1012, 248] width 99 height 36
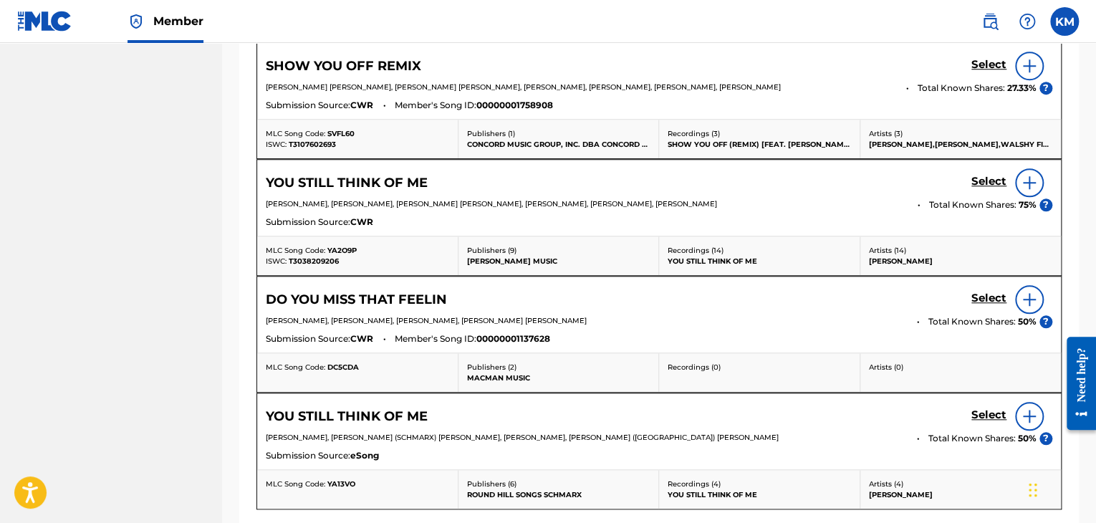
scroll to position [360, 0]
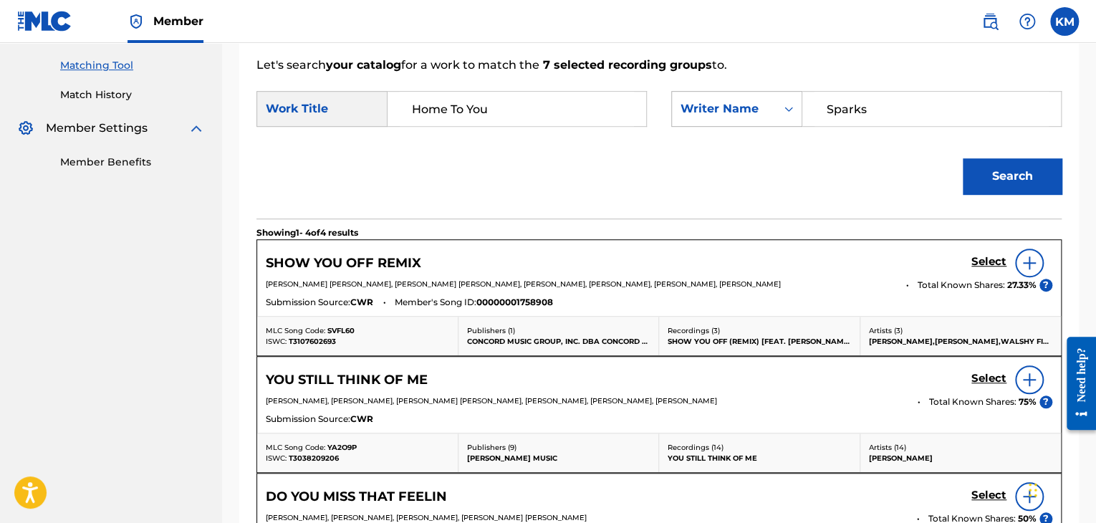
paste input "Abwi"
drag, startPoint x: 866, startPoint y: 110, endPoint x: 724, endPoint y: 105, distance: 142.7
click at [732, 105] on div "SearchWithCriteria82aac004-f77f-4a02-b4bf-69c782288ff2 Writer Name [PERSON_NAME]" at bounding box center [866, 109] width 390 height 36
click at [1007, 186] on button "Search" at bounding box center [1012, 176] width 99 height 36
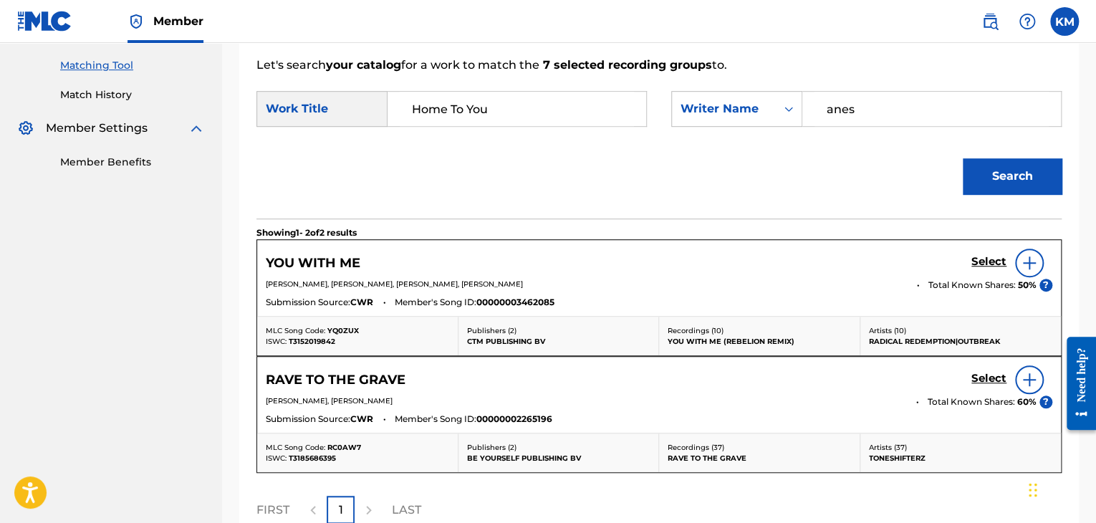
type input "anes"
click at [963, 158] on button "Search" at bounding box center [1012, 176] width 99 height 36
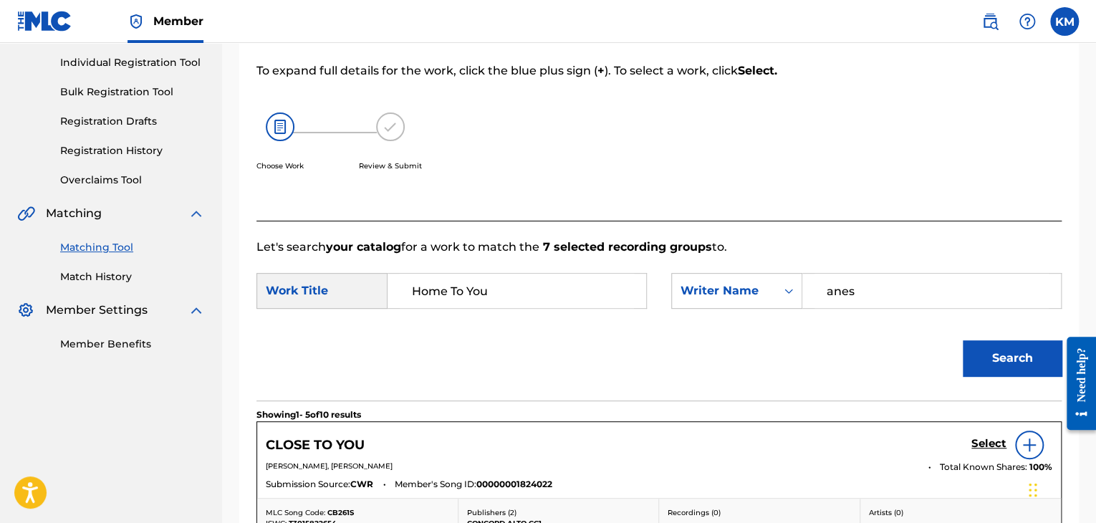
scroll to position [66, 0]
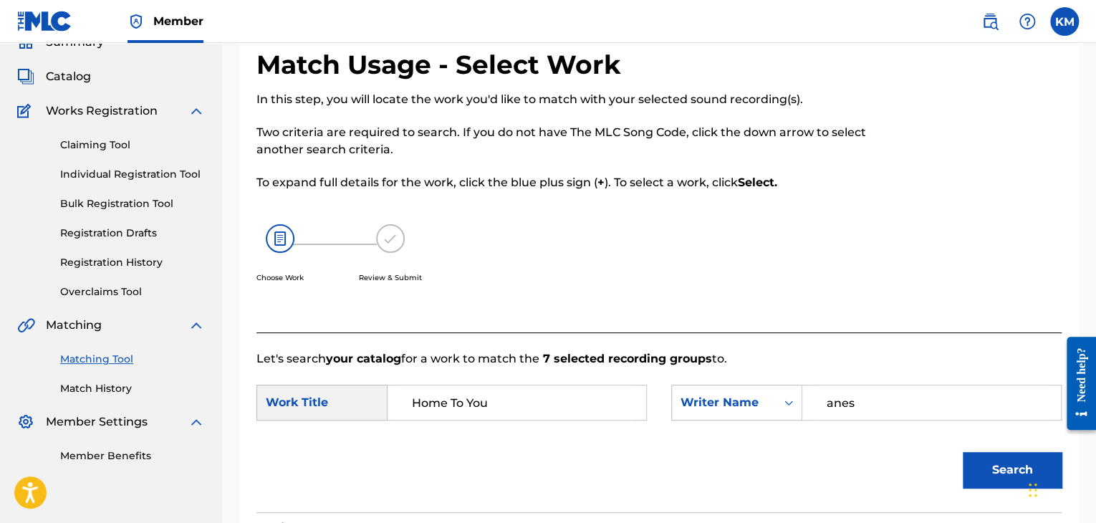
click at [102, 391] on link "Match History" at bounding box center [132, 388] width 145 height 15
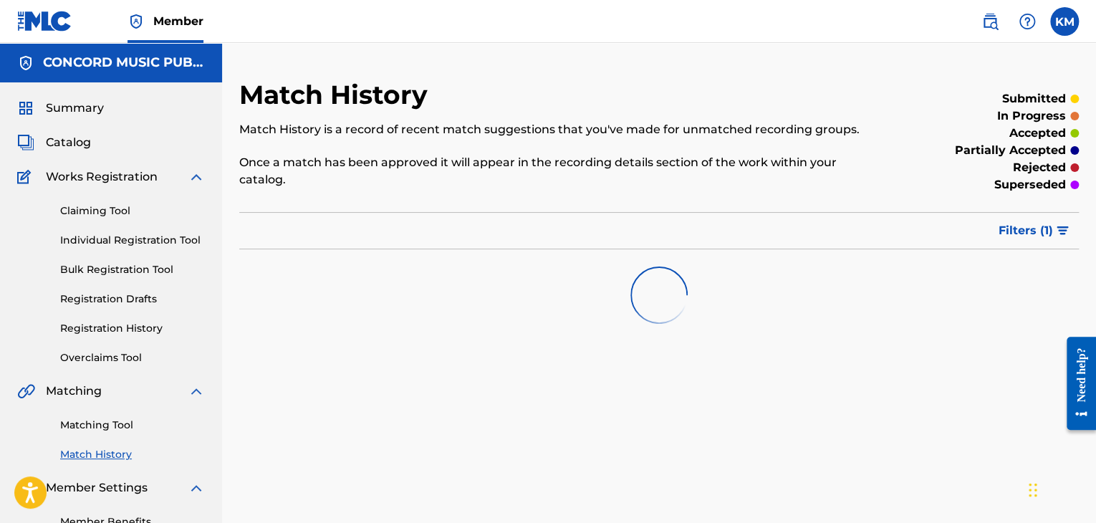
click at [105, 419] on link "Matching Tool" at bounding box center [132, 425] width 145 height 15
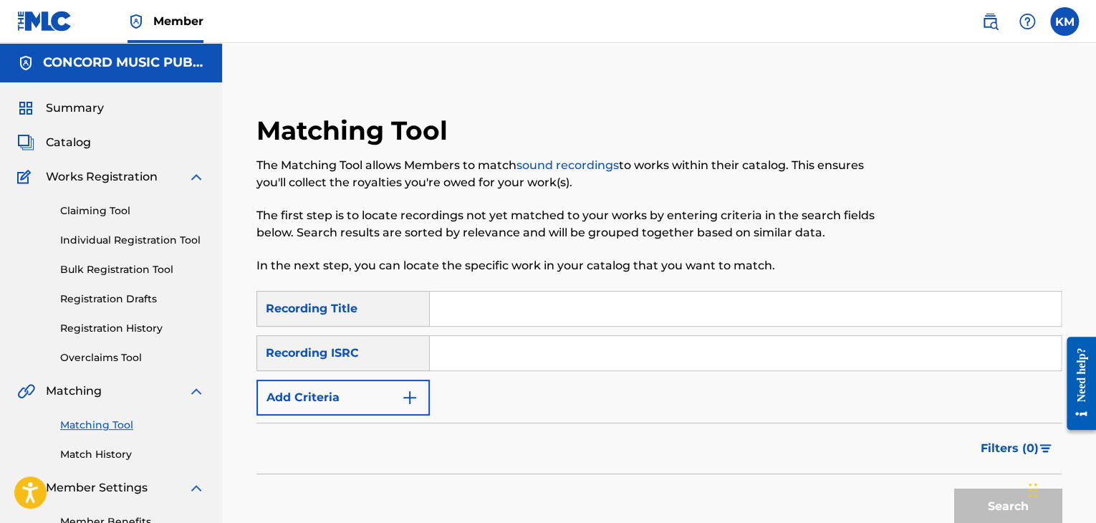
click at [509, 348] on input "Search Form" at bounding box center [745, 353] width 631 height 34
paste input "FR7U61400712"
type input "FR7U61400712"
click at [995, 491] on button "Search" at bounding box center [1007, 507] width 107 height 36
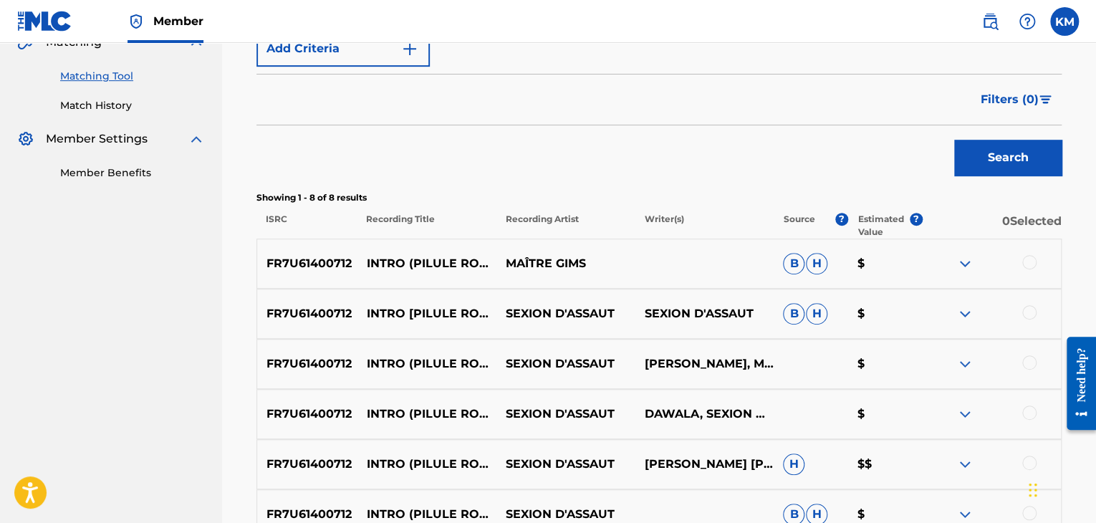
scroll to position [358, 0]
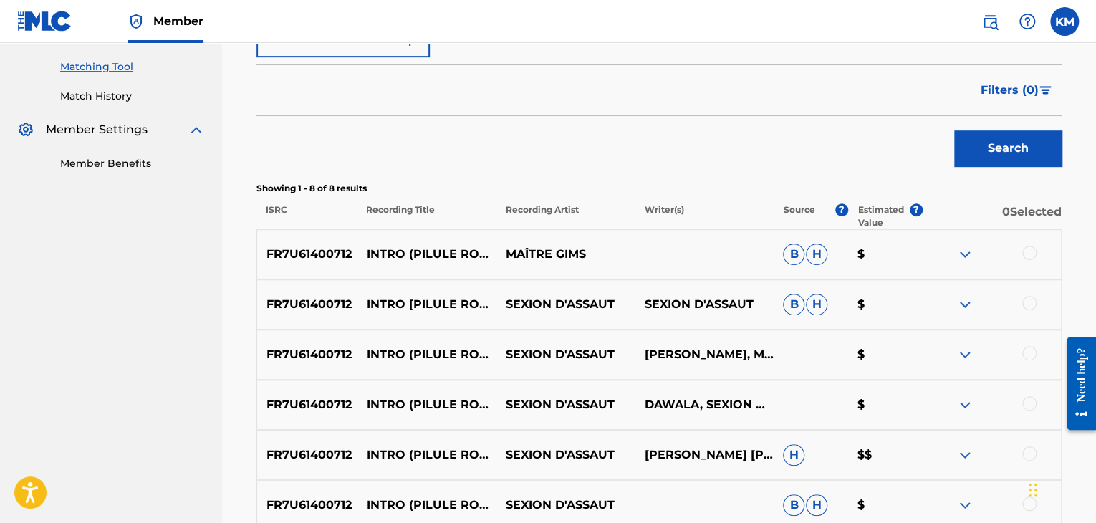
click at [1035, 246] on div at bounding box center [991, 254] width 139 height 17
click at [1029, 244] on div "FR7U61400712 INTRO (PILULE ROUGE) MAÎTRE [PERSON_NAME] $" at bounding box center [659, 254] width 805 height 50
click at [1029, 250] on div at bounding box center [1029, 253] width 14 height 14
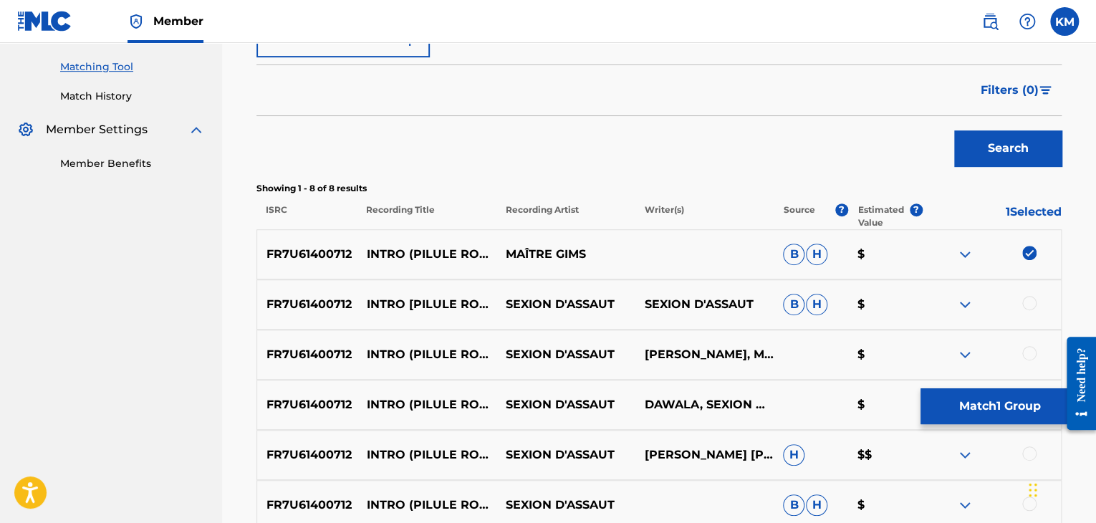
click at [1031, 299] on div at bounding box center [1029, 303] width 14 height 14
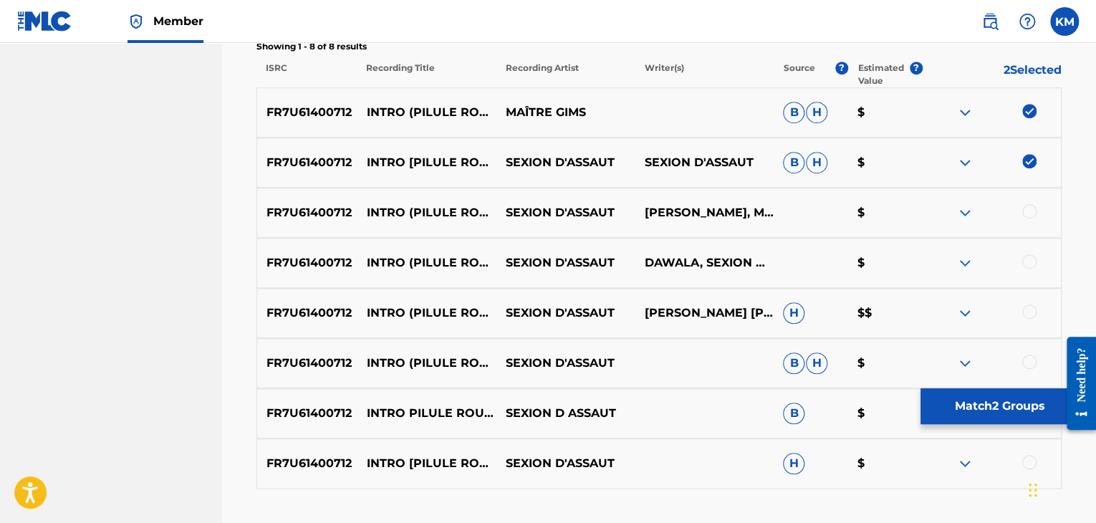
scroll to position [502, 0]
click at [1029, 212] on div at bounding box center [1029, 210] width 14 height 14
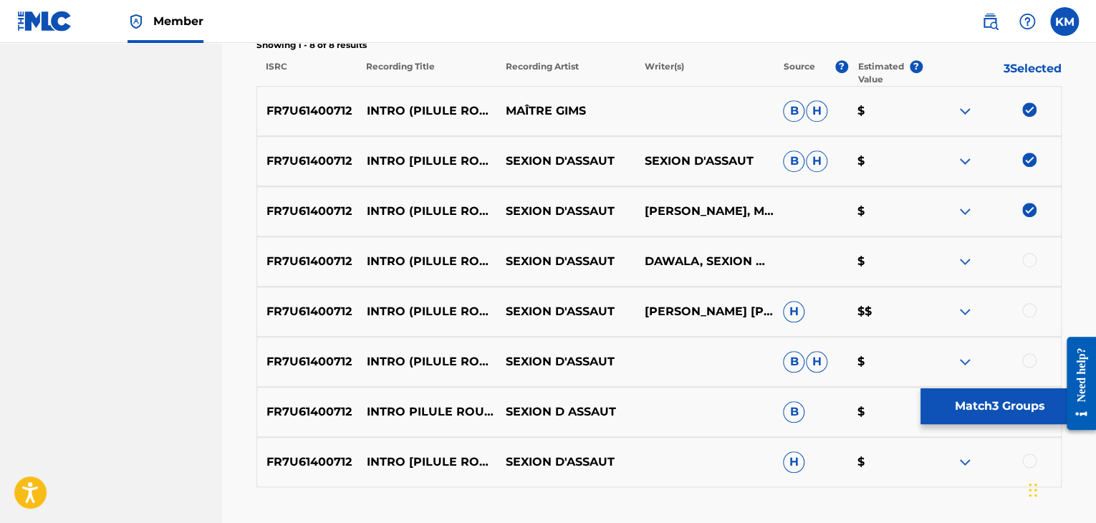
click at [1032, 255] on div at bounding box center [1029, 260] width 14 height 14
click at [1025, 310] on div at bounding box center [1029, 310] width 14 height 14
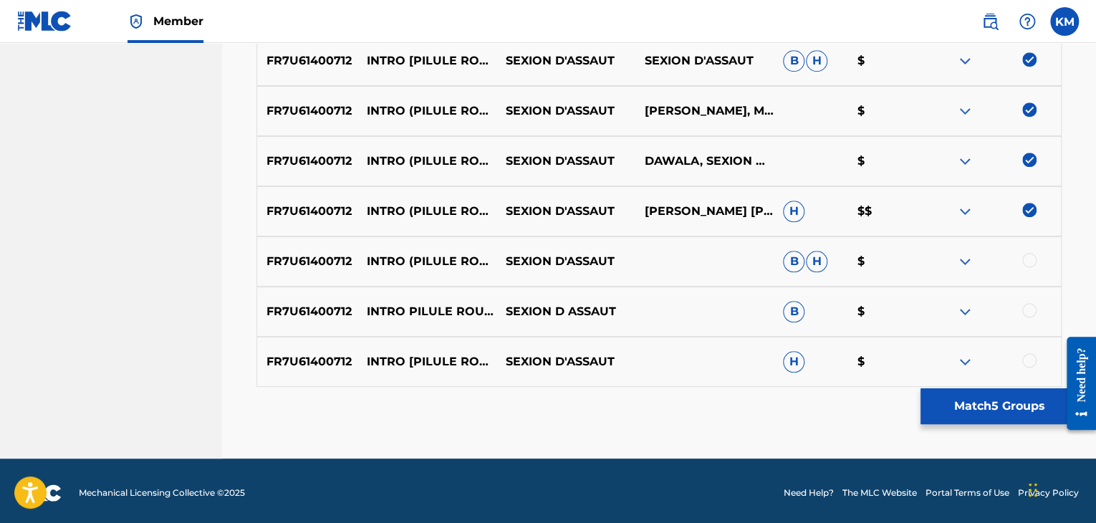
scroll to position [606, 0]
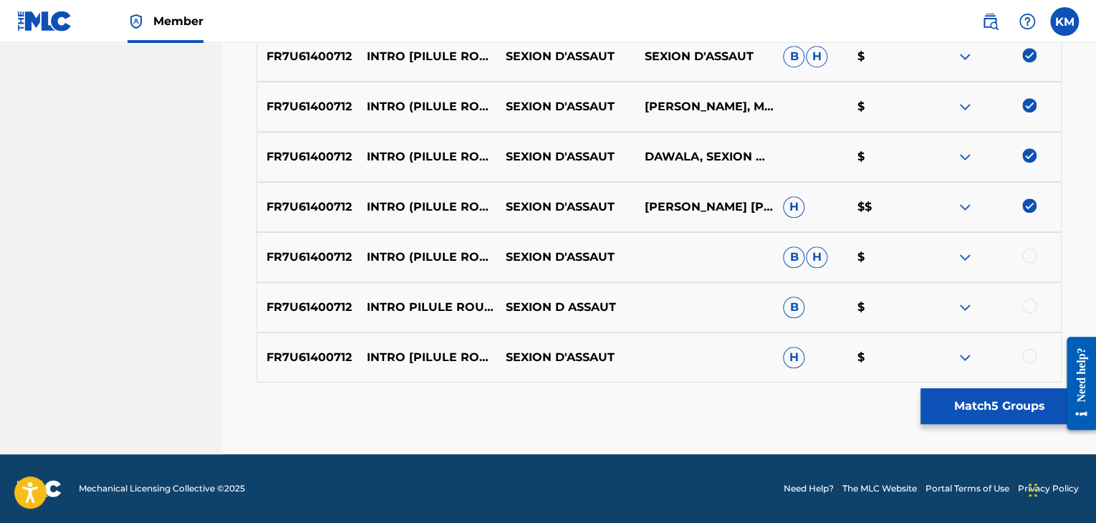
click at [1026, 253] on div at bounding box center [1029, 256] width 14 height 14
click at [1029, 302] on div at bounding box center [1029, 306] width 14 height 14
click at [1028, 351] on div at bounding box center [1029, 356] width 14 height 14
click at [1002, 411] on button "Match 8 Groups" at bounding box center [1000, 406] width 158 height 36
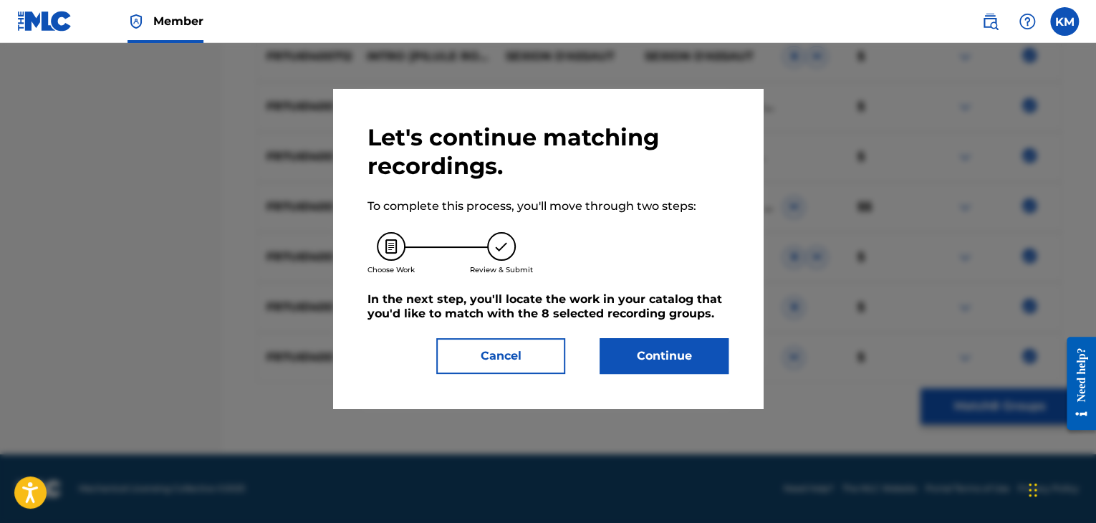
click at [699, 357] on button "Continue" at bounding box center [664, 356] width 129 height 36
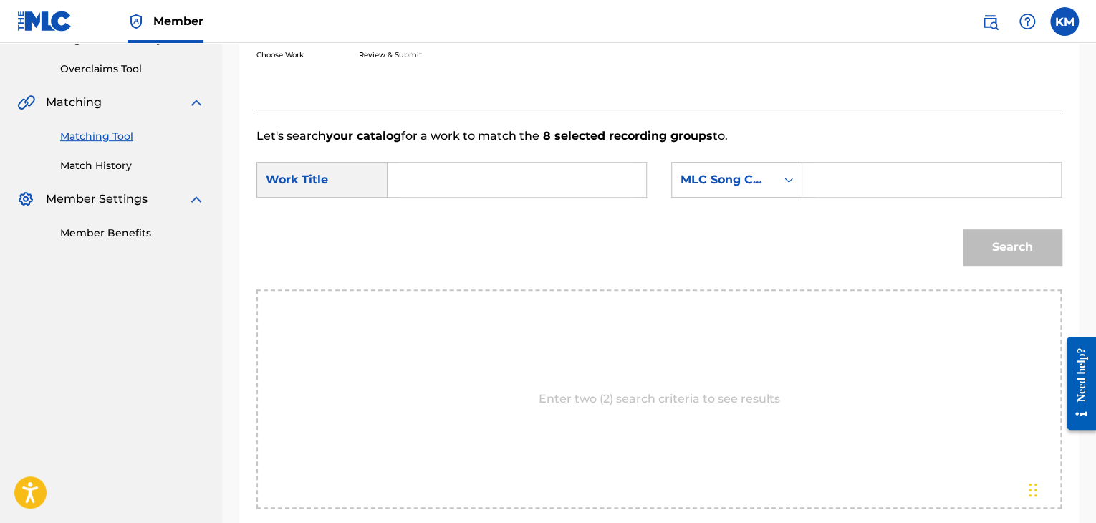
scroll to position [288, 0]
click at [467, 166] on input "Search Form" at bounding box center [517, 180] width 234 height 34
paste input "Intro - Pilule rouge"
type input "Intro - Pilule rouge"
click at [810, 188] on div "Search Form" at bounding box center [931, 181] width 259 height 36
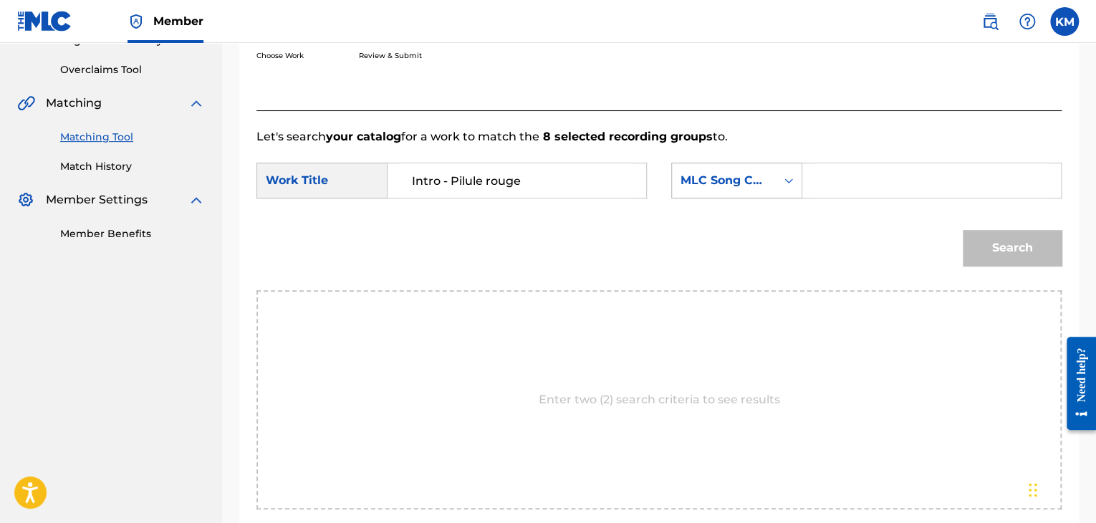
click at [781, 178] on div "Search Form" at bounding box center [789, 181] width 26 height 26
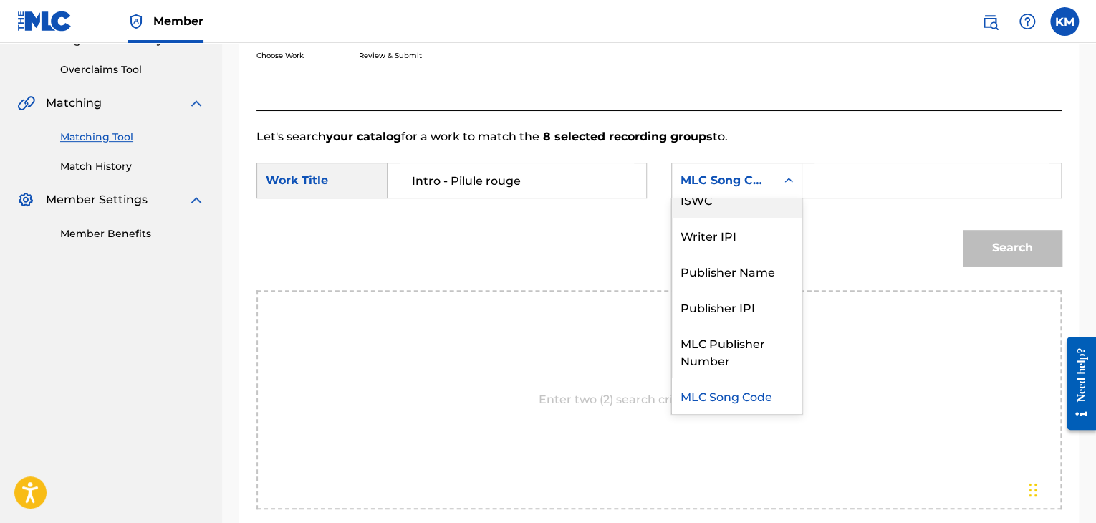
scroll to position [0, 0]
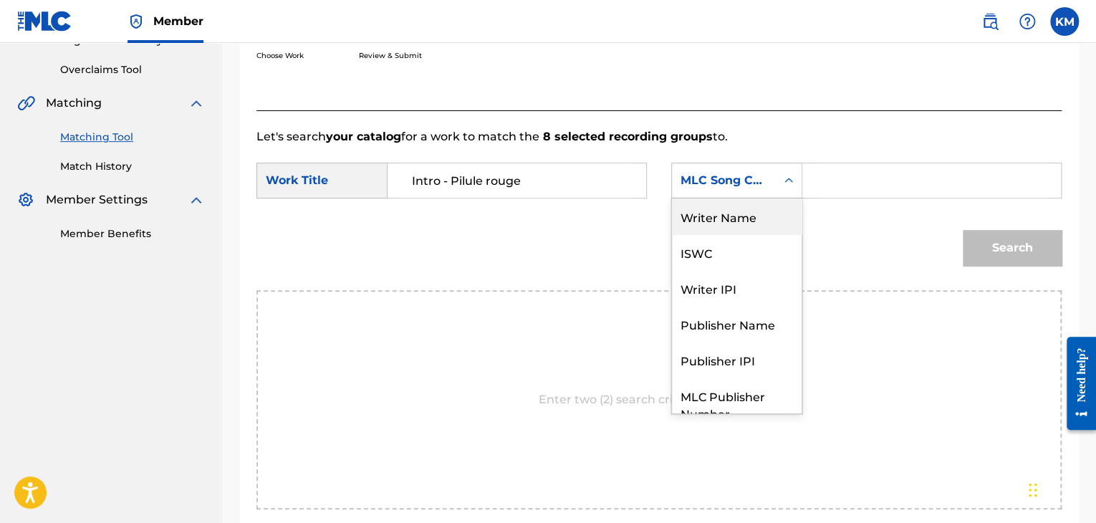
click at [777, 206] on div "Writer Name" at bounding box center [737, 216] width 130 height 36
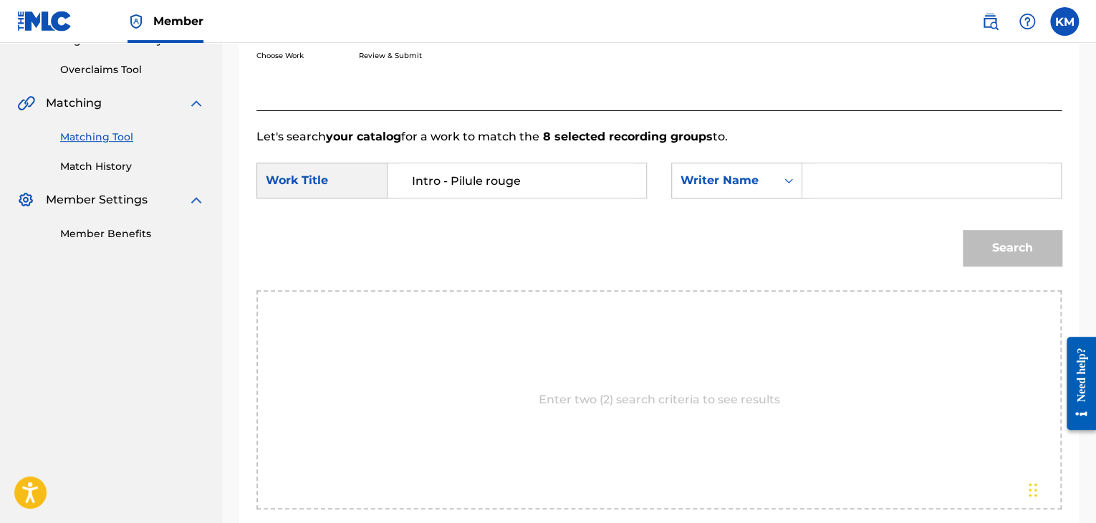
click at [827, 184] on input "Search Form" at bounding box center [932, 180] width 234 height 34
paste input "d'Assaut"
click at [1009, 240] on button "Search" at bounding box center [1012, 248] width 99 height 36
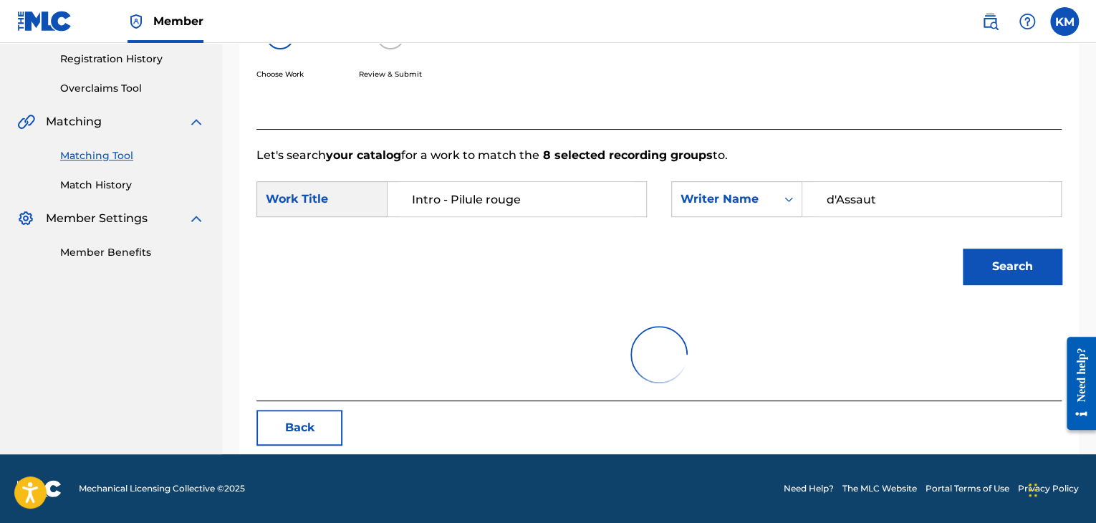
scroll to position [208, 0]
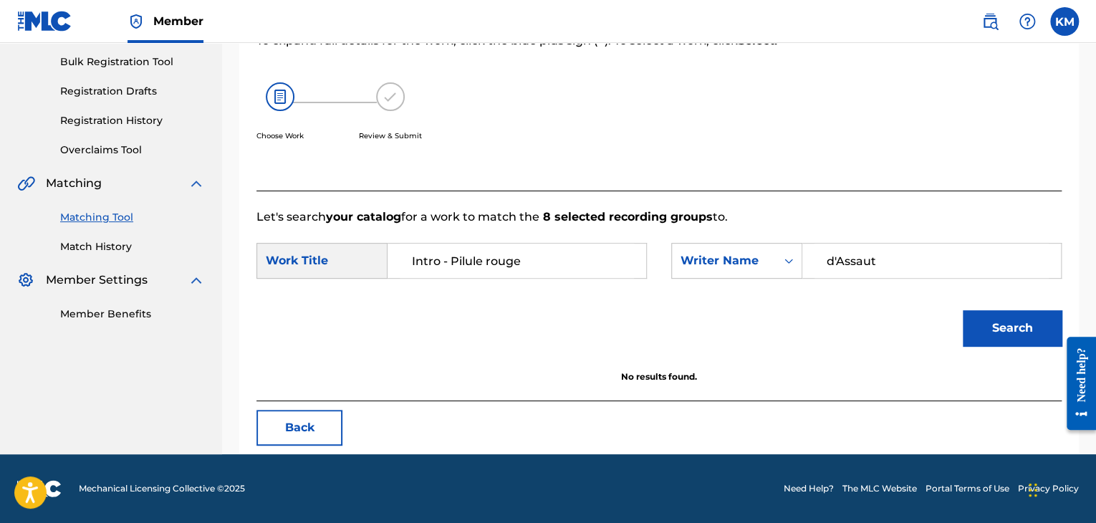
paste input "Synthé"
drag, startPoint x: 884, startPoint y: 264, endPoint x: 716, endPoint y: 230, distance: 171.9
click at [716, 230] on form "SearchWithCriteriae699fc4e-3fd7-4d09-84b5-312225edba54 Work Title Intro - Pilul…" at bounding box center [659, 298] width 805 height 145
type input "Synthé"
click at [976, 330] on button "Search" at bounding box center [1012, 328] width 99 height 36
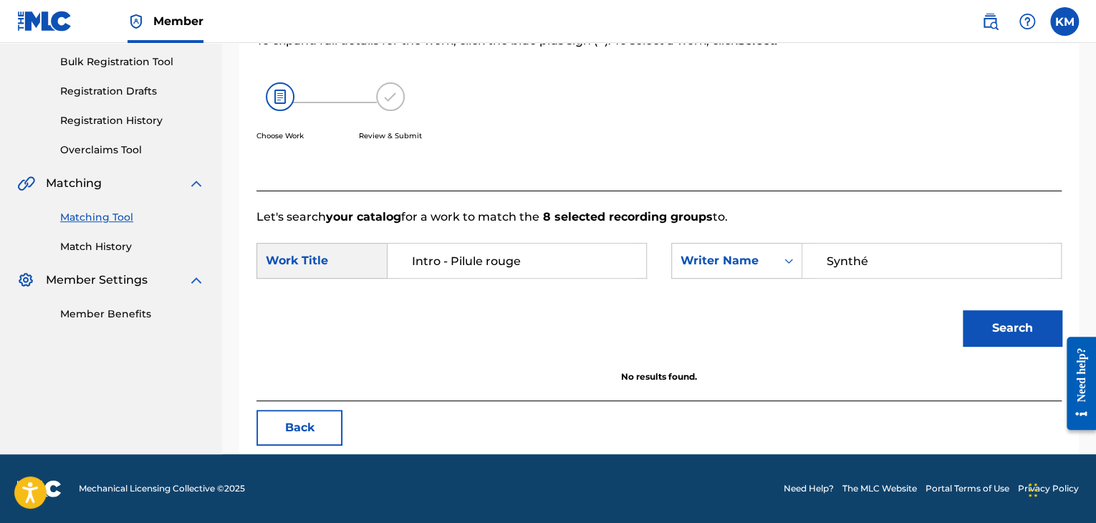
drag, startPoint x: 441, startPoint y: 256, endPoint x: 553, endPoint y: 247, distance: 112.8
click at [553, 247] on input "Intro - Pilule rouge" at bounding box center [517, 261] width 234 height 34
type input "intro"
paste input "d'Assaut"
drag, startPoint x: 882, startPoint y: 263, endPoint x: 691, endPoint y: 253, distance: 191.6
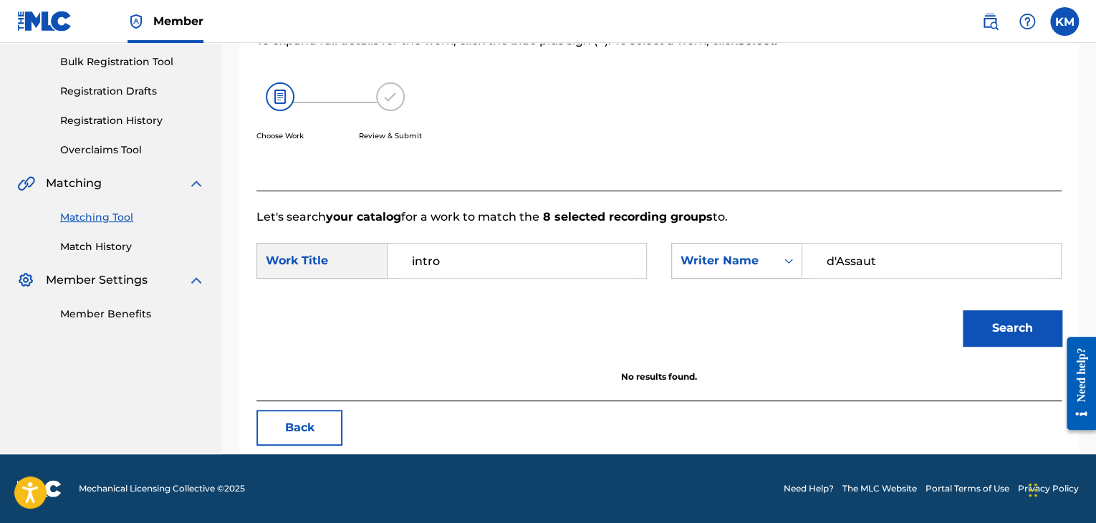
click at [691, 253] on div "SearchWithCriteria97a5b78d-d944-45dd-a6d0-bd24cd5ff3b0 Writer Name d'Assaut" at bounding box center [866, 261] width 390 height 36
type input "d'Assaut"
click at [1000, 339] on button "Search" at bounding box center [1012, 328] width 99 height 36
type input "intro"
paste input "Intro - Pilule rouge Performed by Sexion"
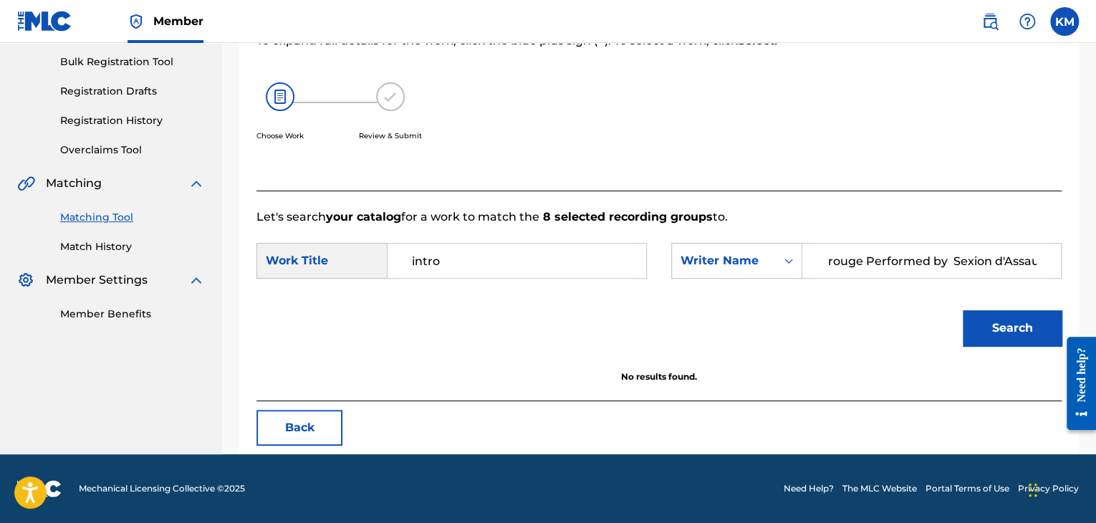
scroll to position [0, 78]
drag, startPoint x: 818, startPoint y: 260, endPoint x: 1065, endPoint y: 247, distance: 247.5
click at [1065, 247] on div "Match Usage - Select Work In this step, you will locate the work you'd like to …" at bounding box center [659, 180] width 840 height 547
paste input "[PERSON_NAME]"
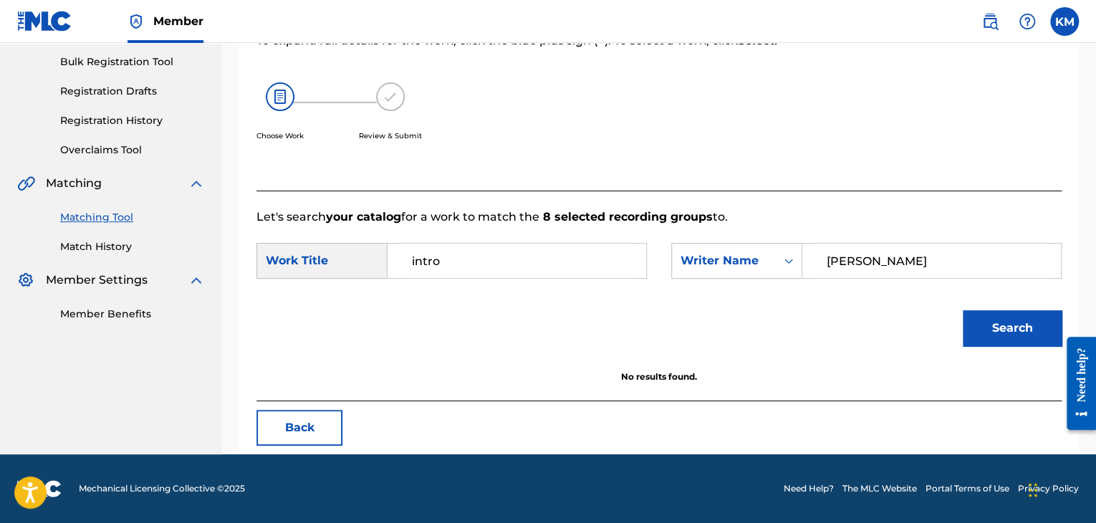
click at [979, 335] on button "Search" at bounding box center [1012, 328] width 99 height 36
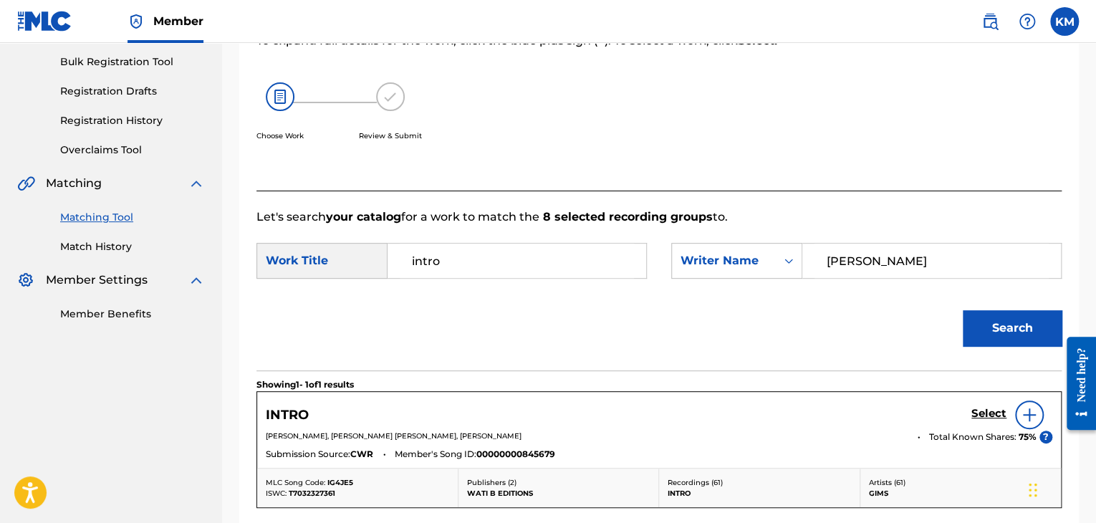
drag, startPoint x: 884, startPoint y: 257, endPoint x: 451, endPoint y: 241, distance: 433.0
click at [451, 243] on div "SearchWithCriteriae699fc4e-3fd7-4d09-84b5-312225edba54 Work Title intro SearchW…" at bounding box center [659, 265] width 805 height 44
drag, startPoint x: 909, startPoint y: 253, endPoint x: 675, endPoint y: 253, distance: 233.6
click at [676, 253] on div "SearchWithCriteria97a5b78d-d944-45dd-a6d0-bd24cd5ff3b0 Writer Name [PERSON_NAME]" at bounding box center [866, 261] width 390 height 36
paste input "[PERSON_NAME]"
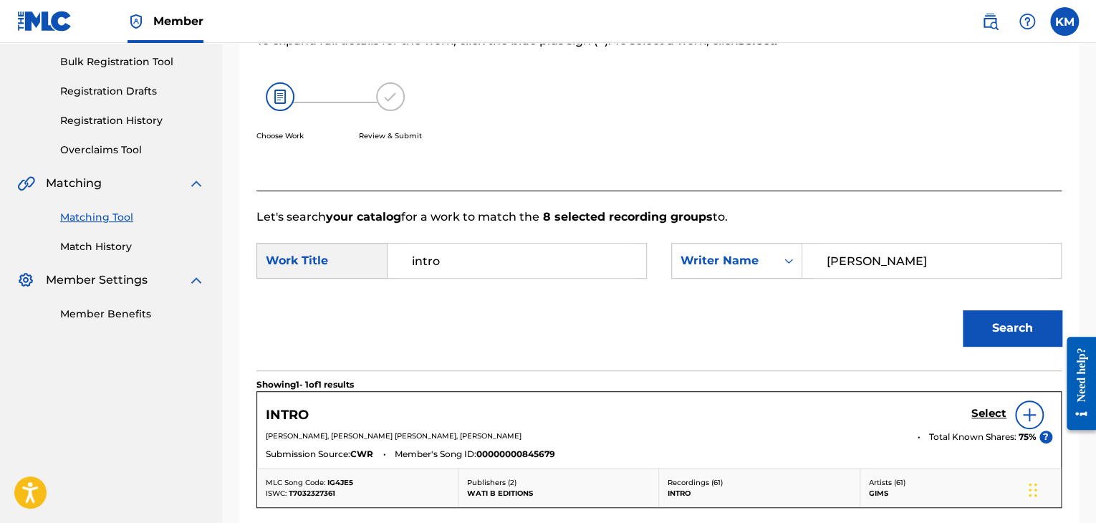
type input "[PERSON_NAME]"
click at [1040, 323] on button "Search" at bounding box center [1012, 328] width 99 height 36
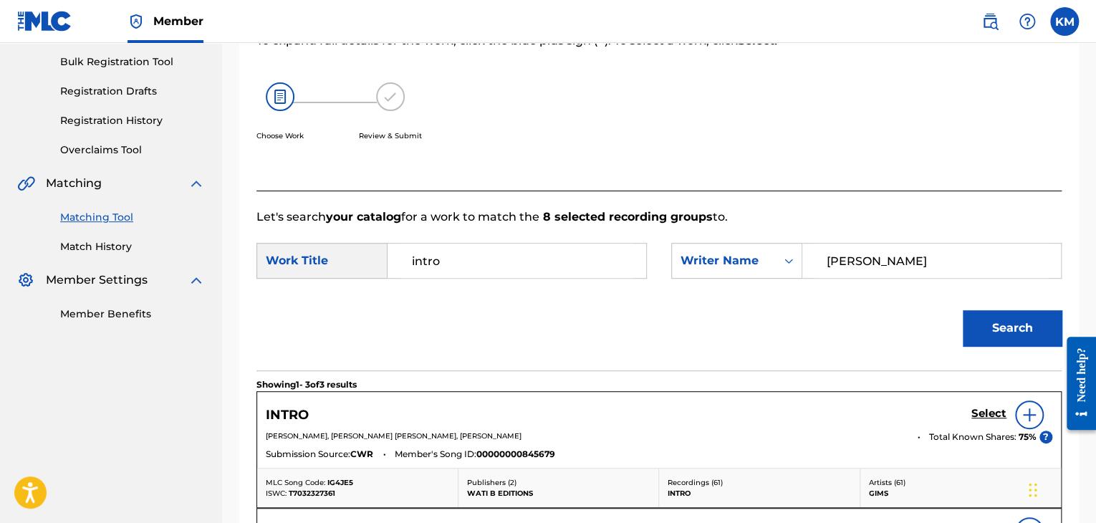
scroll to position [351, 0]
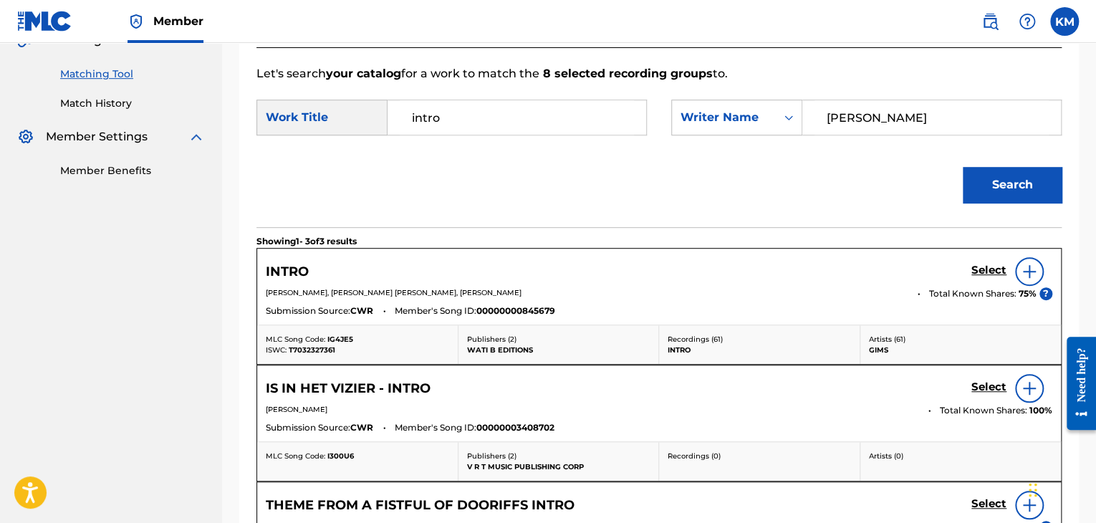
click at [108, 98] on link "Match History" at bounding box center [132, 103] width 145 height 15
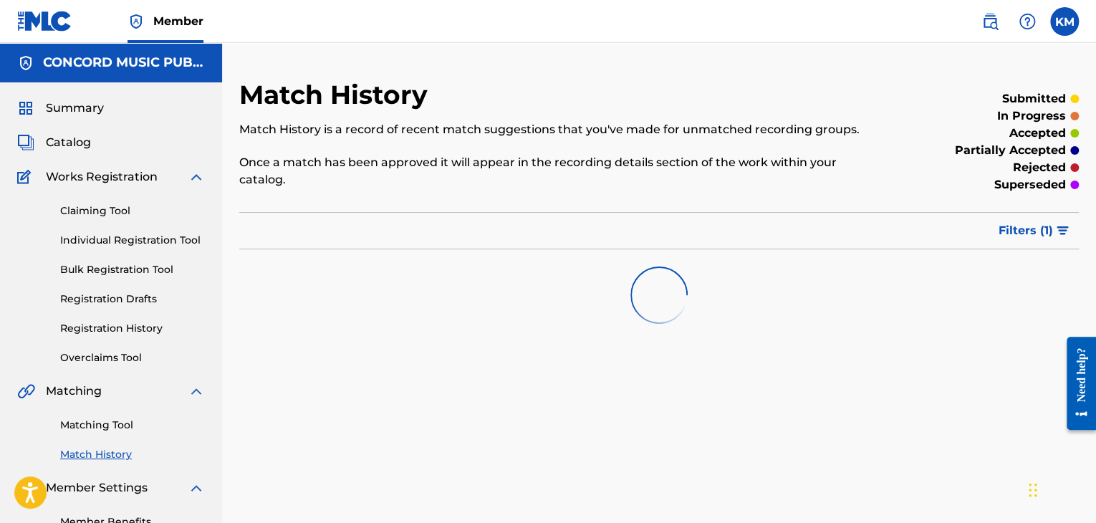
click at [126, 422] on link "Matching Tool" at bounding box center [132, 425] width 145 height 15
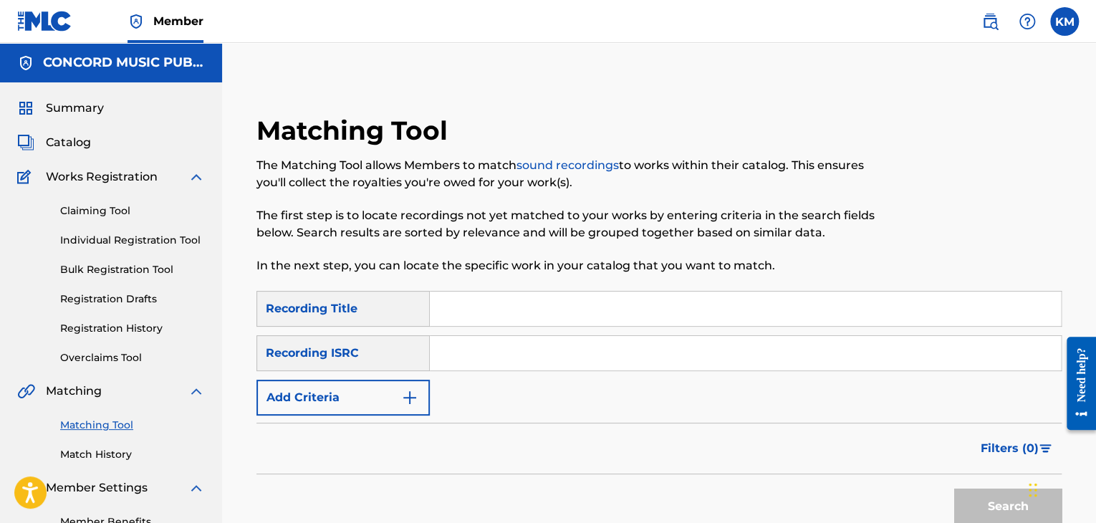
paste input "FR9W12216436"
type input "FR9W12216436"
click at [975, 507] on button "Search" at bounding box center [1007, 507] width 107 height 36
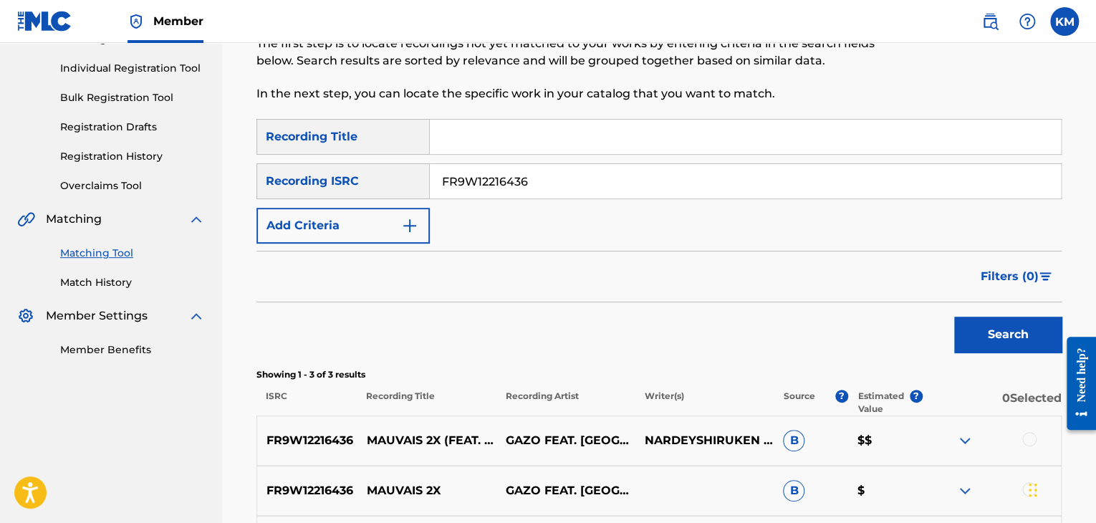
scroll to position [287, 0]
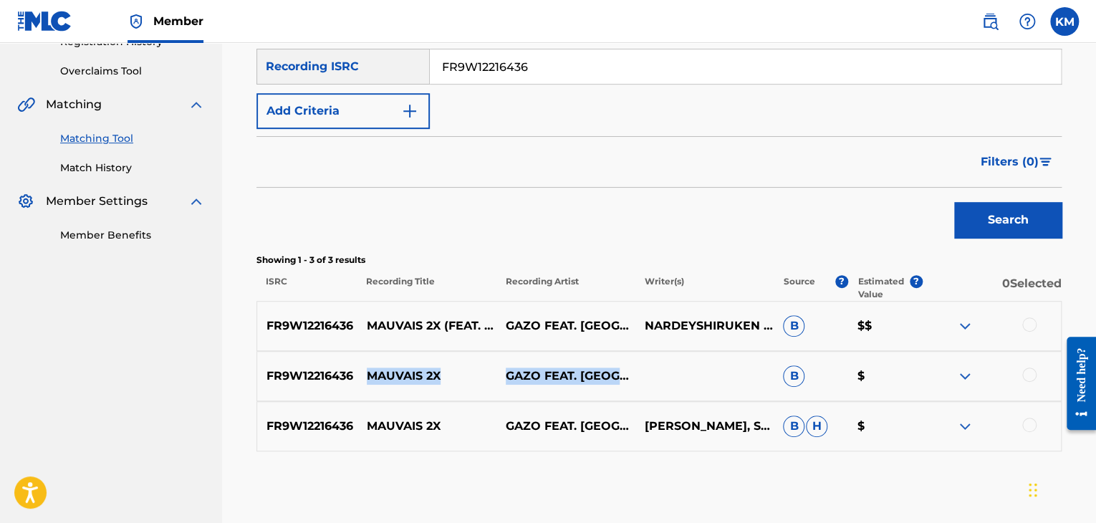
drag, startPoint x: 369, startPoint y: 373, endPoint x: 633, endPoint y: 385, distance: 264.6
click at [633, 385] on div "FR9W12216436 MAUVAIS 2X GAZO FEAT. NINHO B $" at bounding box center [659, 376] width 805 height 50
copy div "MAUVAIS 2X GAZO FEAT. [GEOGRAPHIC_DATA]"
click at [364, 373] on p "MAUVAIS 2X" at bounding box center [427, 376] width 139 height 17
drag, startPoint x: 364, startPoint y: 373, endPoint x: 447, endPoint y: 379, distance: 83.3
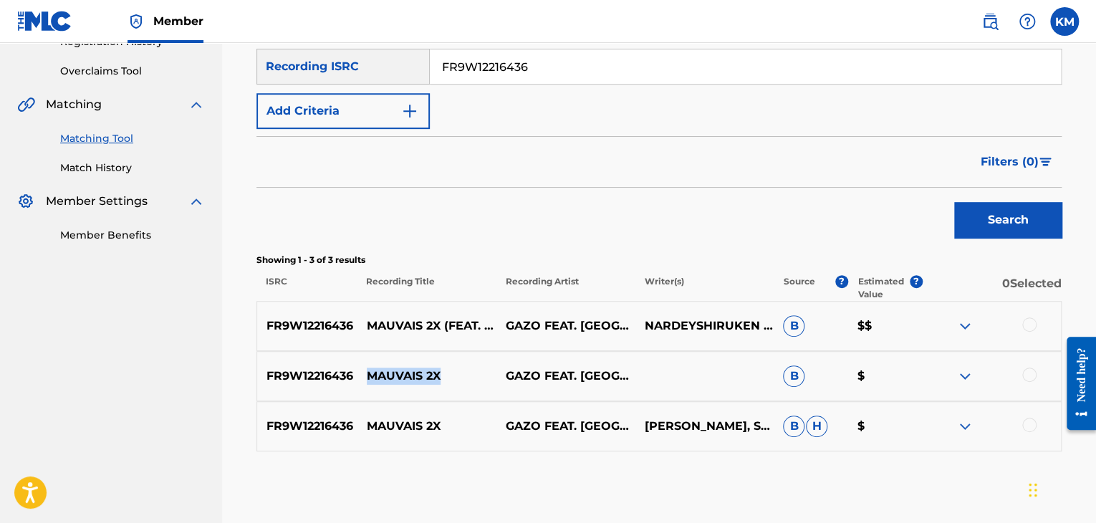
click at [447, 379] on p "MAUVAIS 2X" at bounding box center [427, 376] width 139 height 17
copy p "MAUVAIS 2X"
click at [1030, 375] on div at bounding box center [1029, 375] width 14 height 14
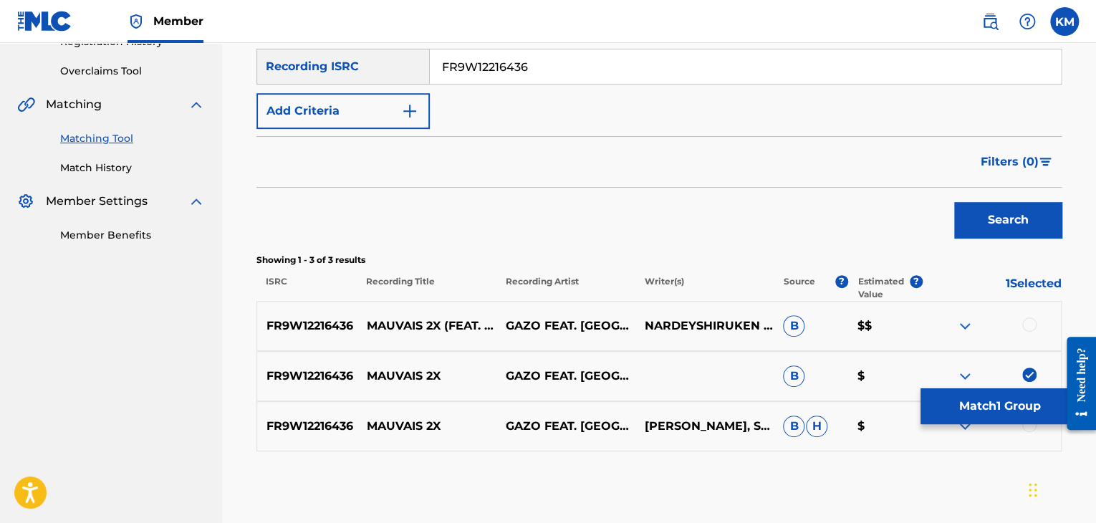
click at [1030, 425] on div at bounding box center [1029, 425] width 14 height 14
click at [1030, 327] on div at bounding box center [1029, 324] width 14 height 14
click at [1011, 396] on button "Match 3 Groups" at bounding box center [1000, 406] width 158 height 36
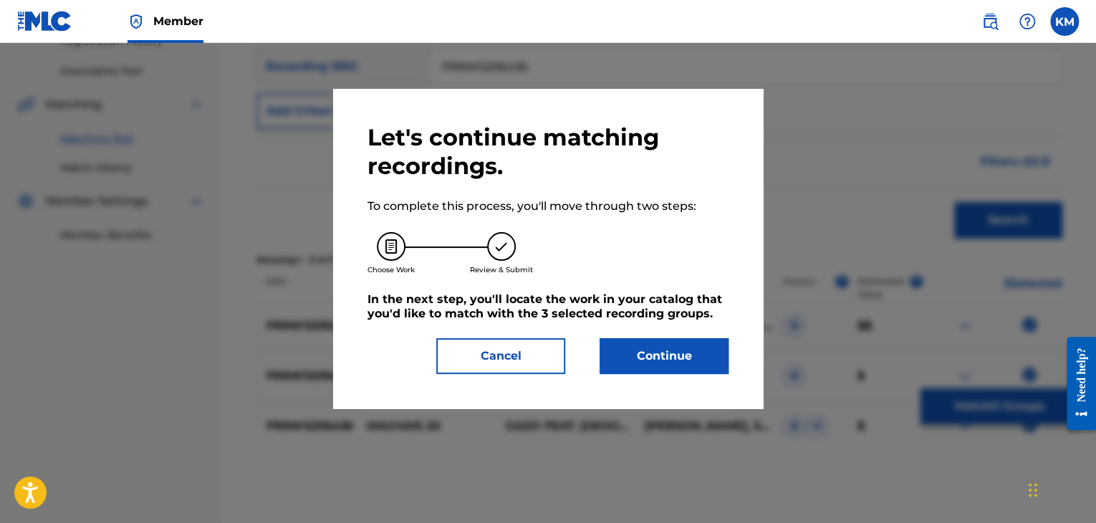
click at [671, 348] on button "Continue" at bounding box center [664, 356] width 129 height 36
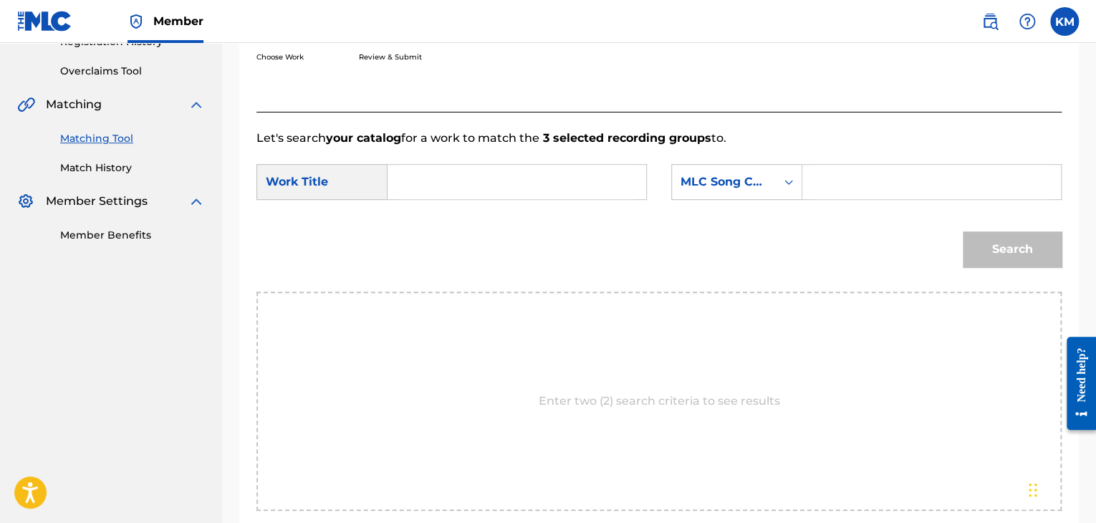
click at [504, 183] on input "Search Form" at bounding box center [517, 182] width 234 height 34
paste input "MAUVAIS 2X"
type input "MAUVAIS 2X"
click at [790, 178] on icon "Search Form" at bounding box center [789, 182] width 14 height 14
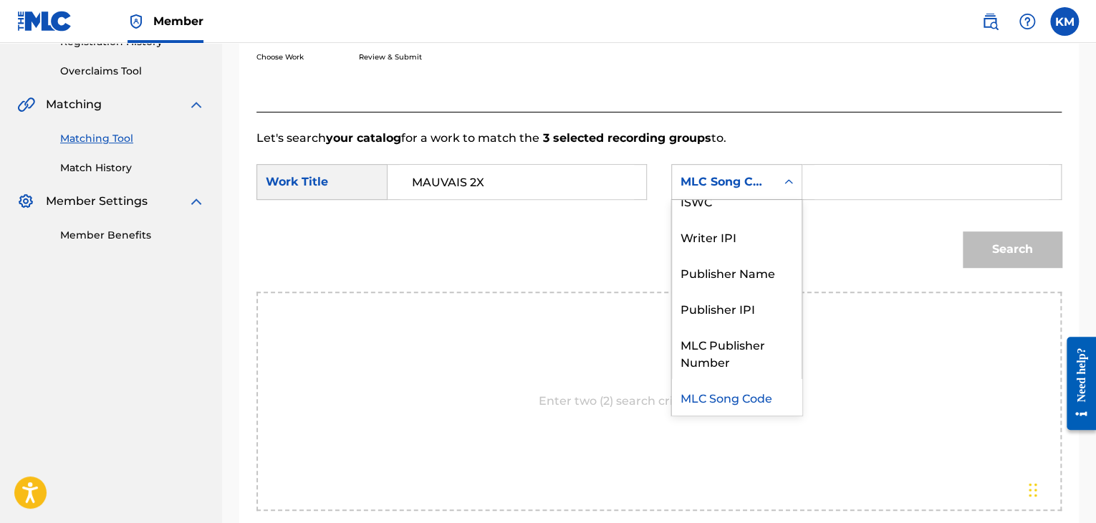
scroll to position [0, 0]
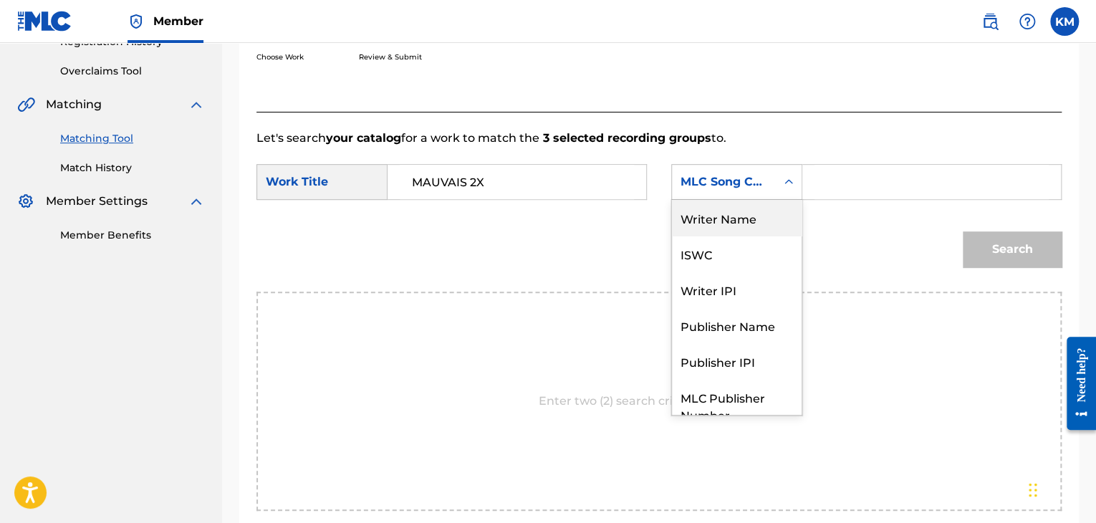
click at [771, 232] on div "Writer Name" at bounding box center [737, 218] width 130 height 36
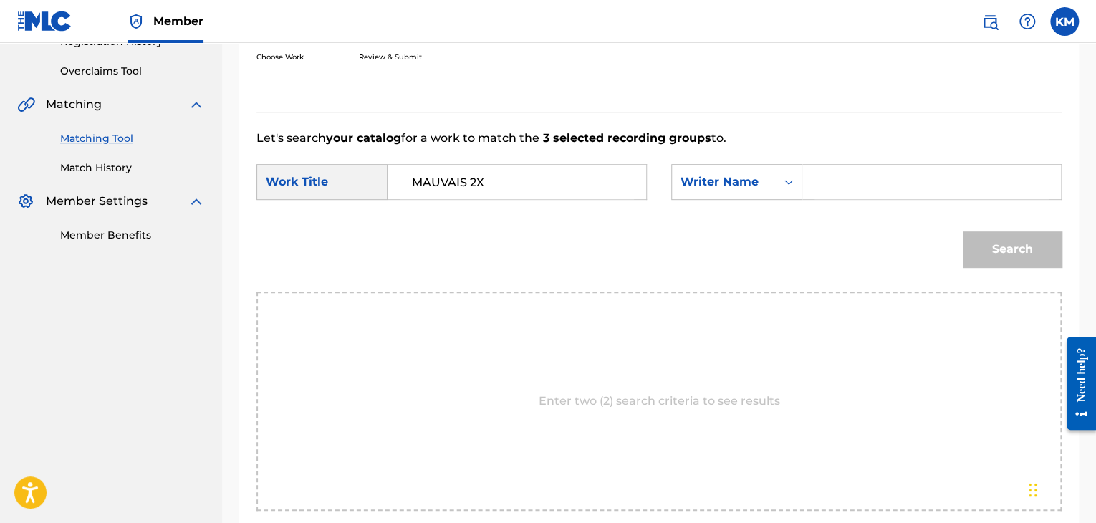
click at [820, 192] on input "Search Form" at bounding box center [932, 182] width 234 height 34
paste input "[PERSON_NAME]"
type input "[PERSON_NAME]"
click at [1024, 243] on button "Search" at bounding box center [1012, 249] width 99 height 36
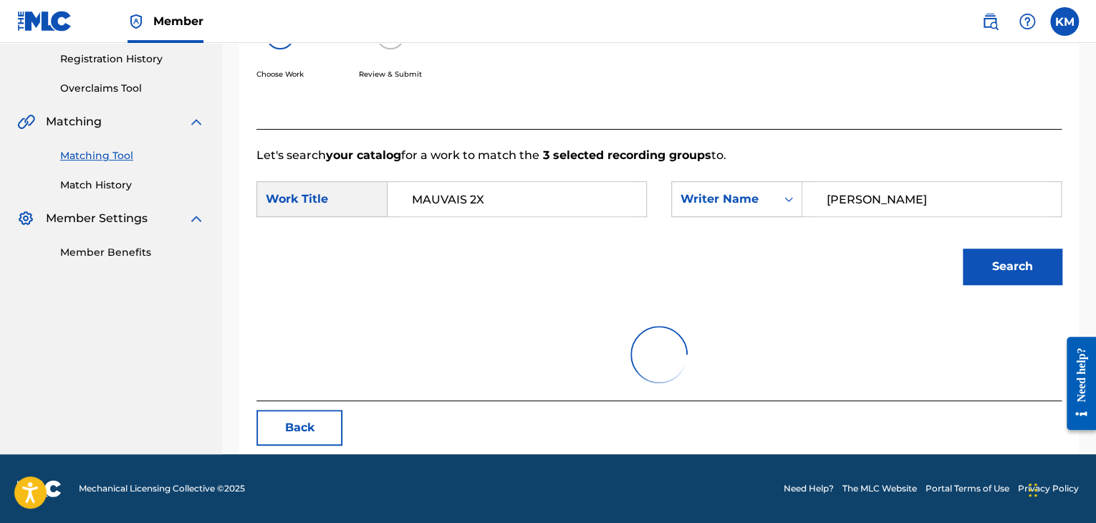
scroll to position [287, 0]
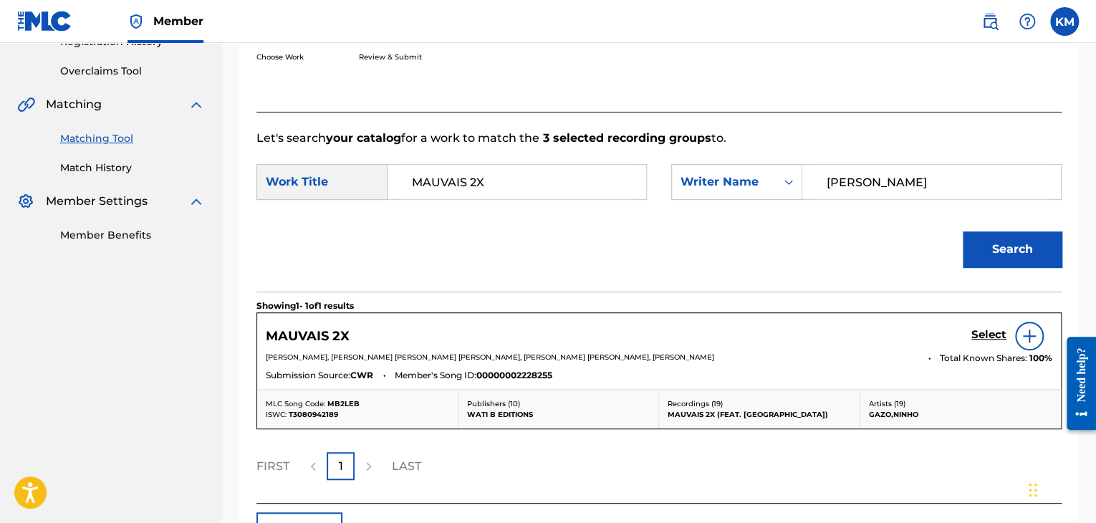
click at [999, 333] on h5 "Select" at bounding box center [989, 335] width 35 height 14
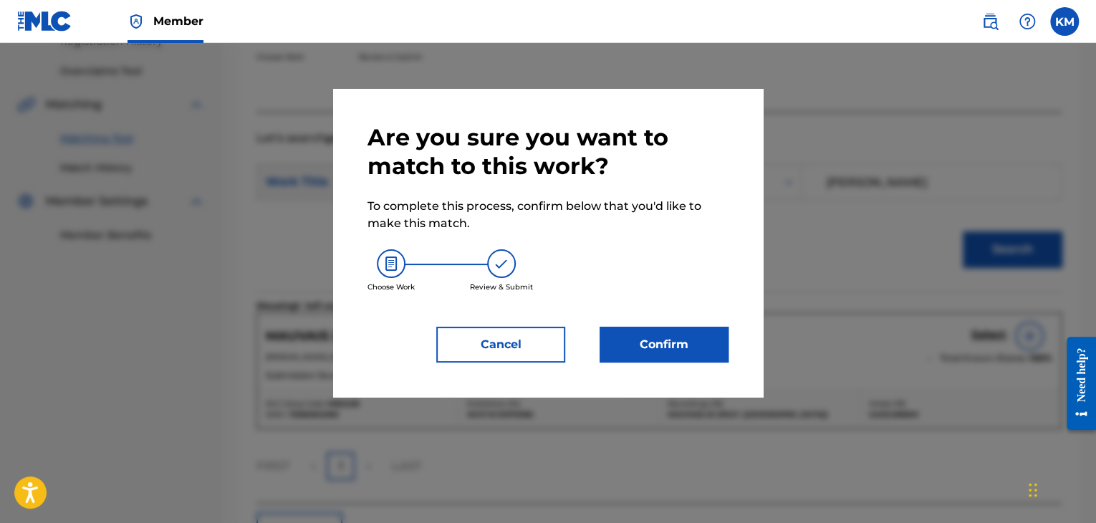
click at [679, 335] on button "Confirm" at bounding box center [664, 345] width 129 height 36
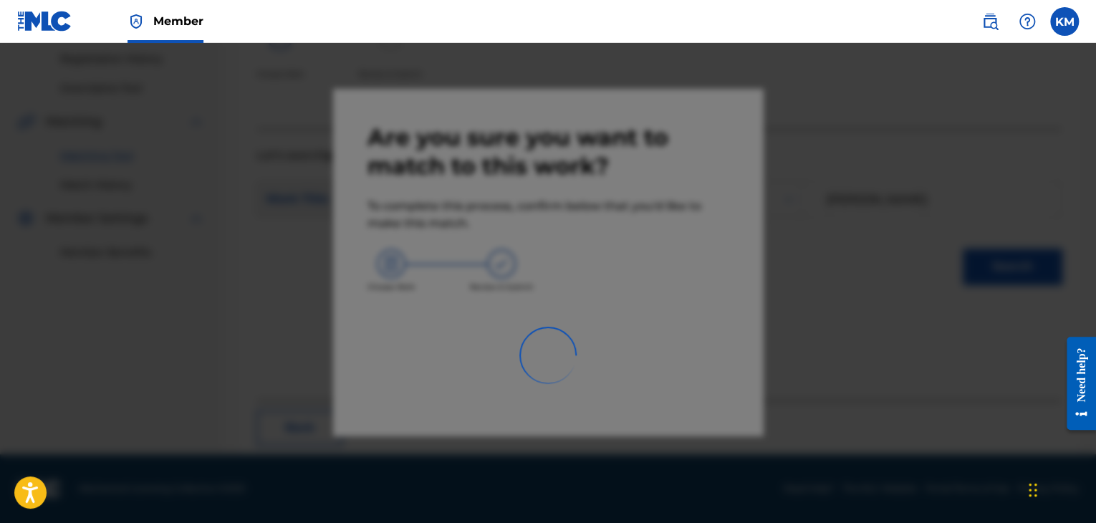
scroll to position [92, 0]
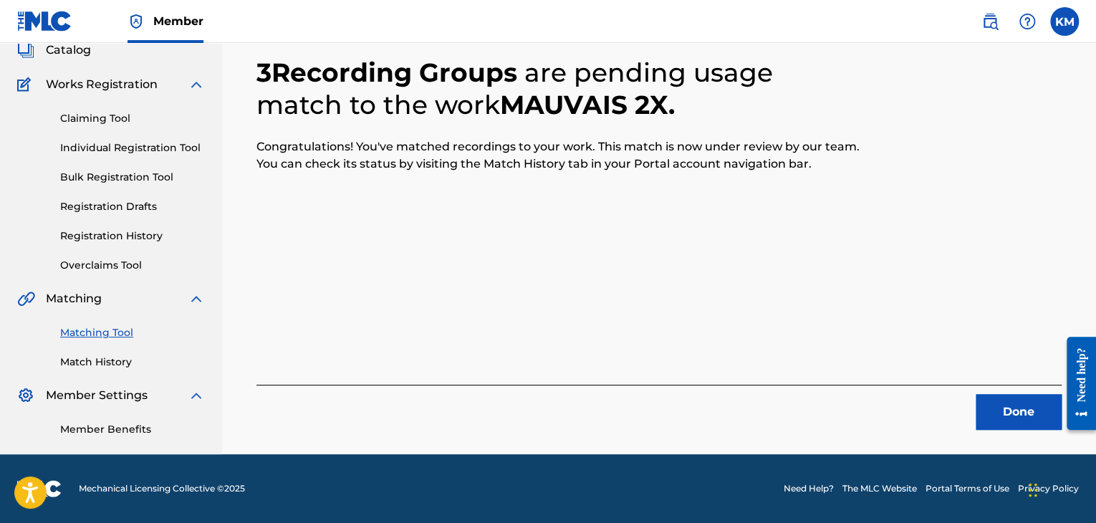
click at [1015, 405] on button "Done" at bounding box center [1019, 412] width 86 height 36
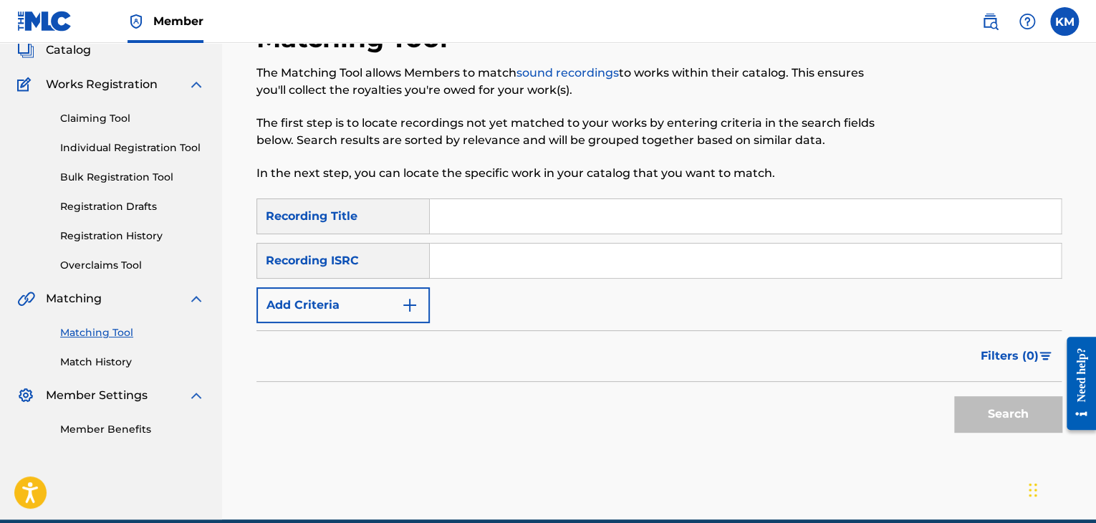
click at [572, 264] on input "Search Form" at bounding box center [745, 261] width 631 height 34
paste input "ESA011847074"
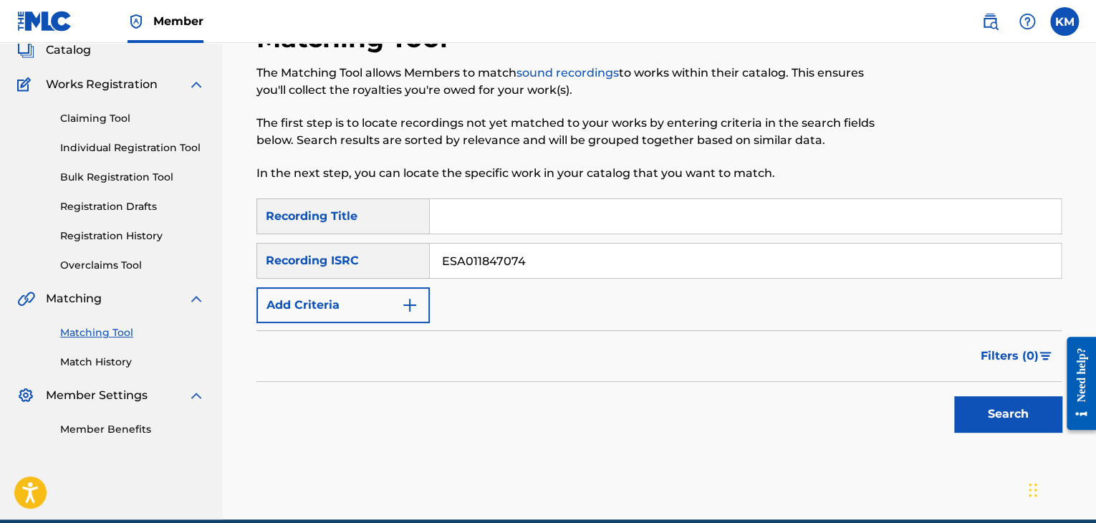
type input "ESA011847074"
click at [977, 410] on button "Search" at bounding box center [1007, 414] width 107 height 36
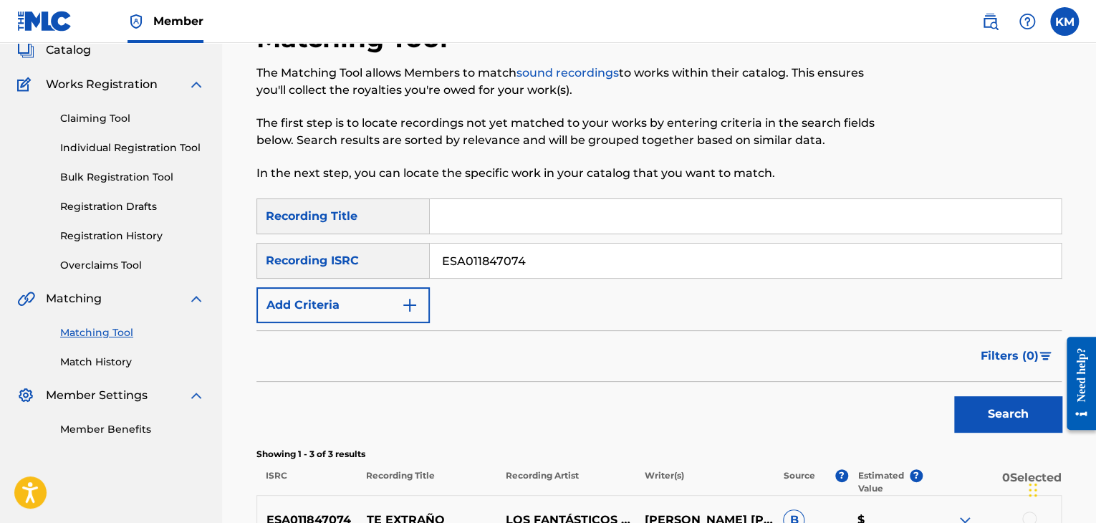
scroll to position [355, 0]
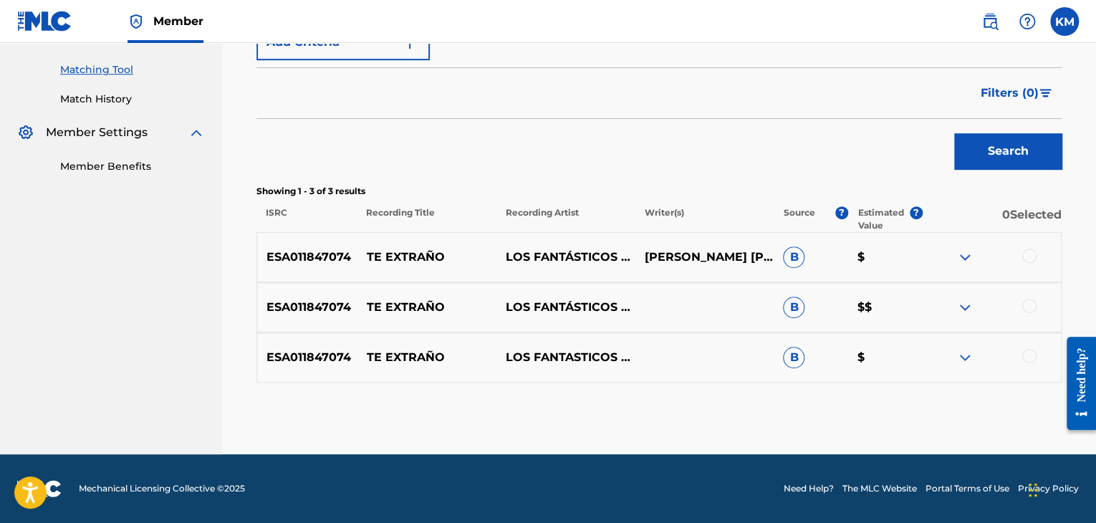
click at [1029, 355] on div at bounding box center [1029, 356] width 14 height 14
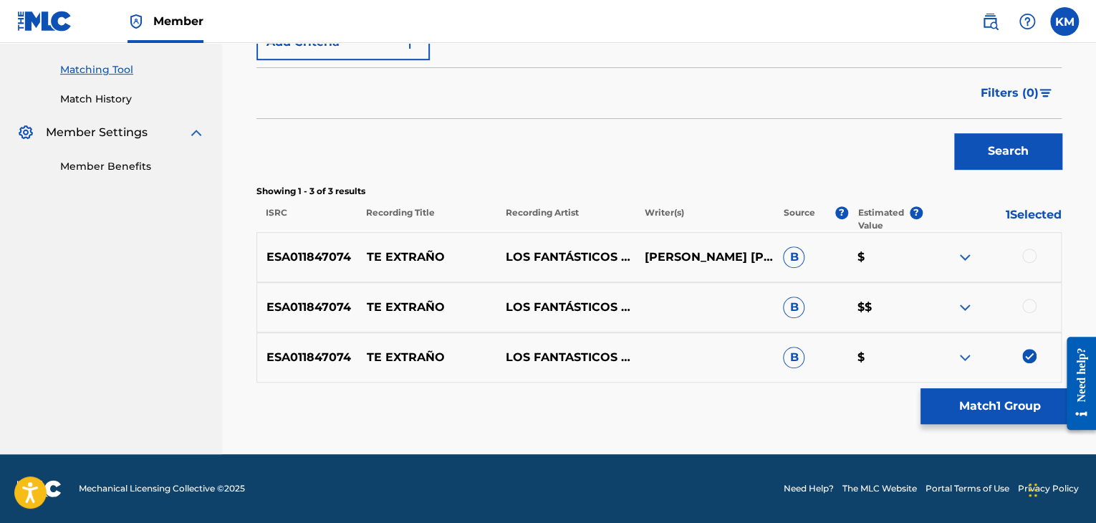
click at [1026, 306] on div at bounding box center [1029, 306] width 14 height 14
click at [1029, 251] on div at bounding box center [1029, 256] width 14 height 14
click at [995, 402] on button "Match 3 Groups" at bounding box center [1000, 406] width 158 height 36
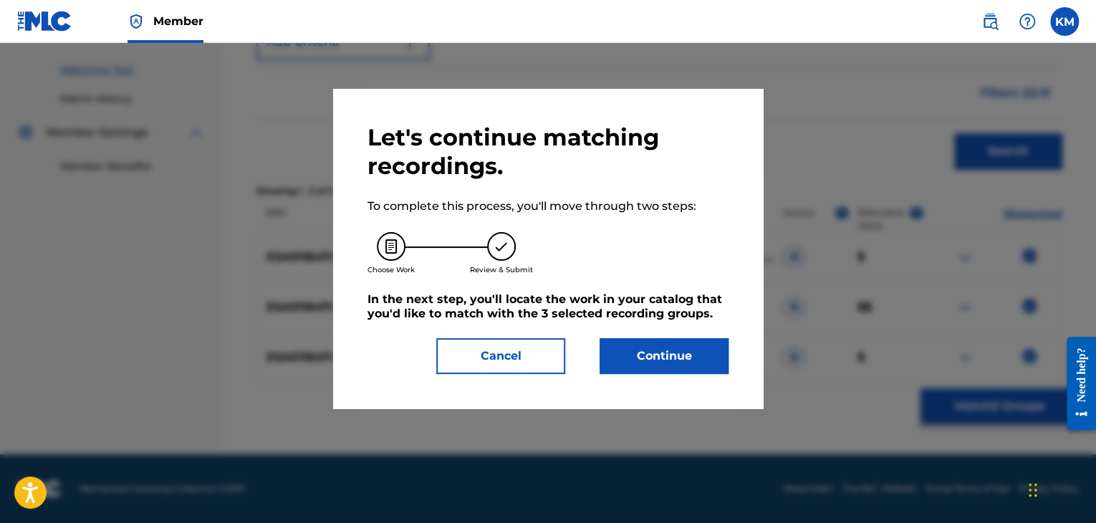
click at [633, 357] on button "Continue" at bounding box center [664, 356] width 129 height 36
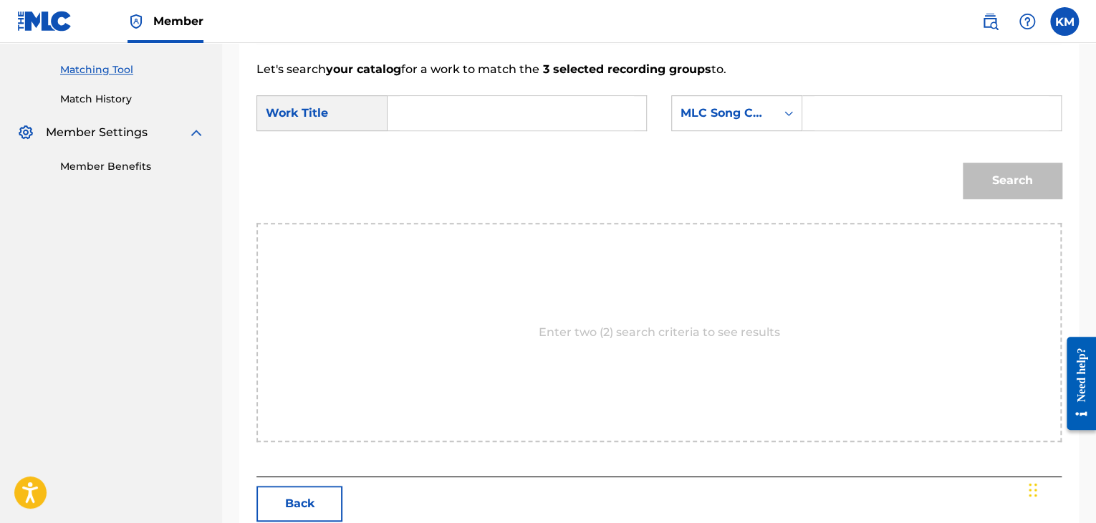
click at [441, 108] on input "Search Form" at bounding box center [517, 113] width 234 height 34
paste input "Te Extraño"
type input "Te Extraño"
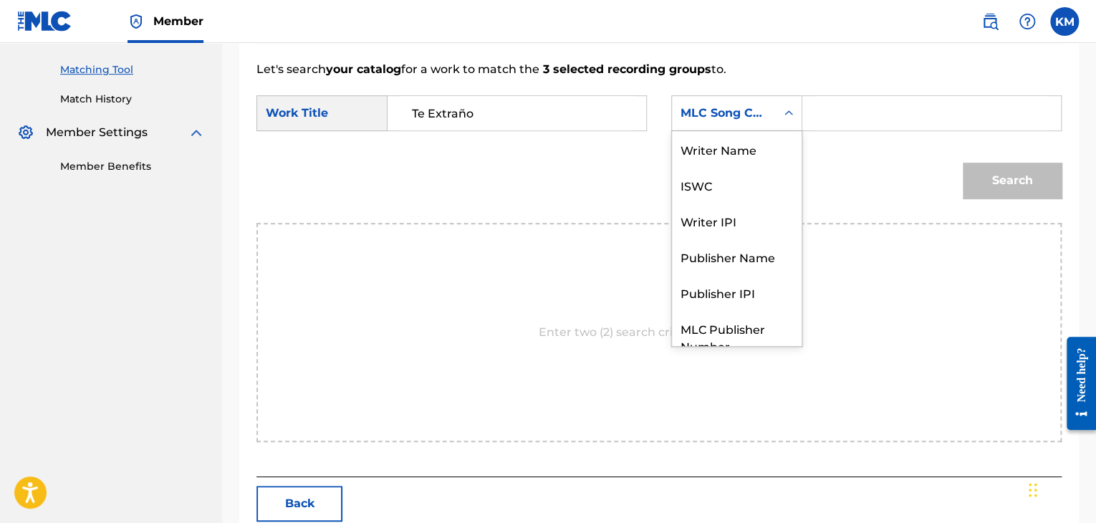
click at [786, 118] on icon "Search Form" at bounding box center [789, 113] width 14 height 14
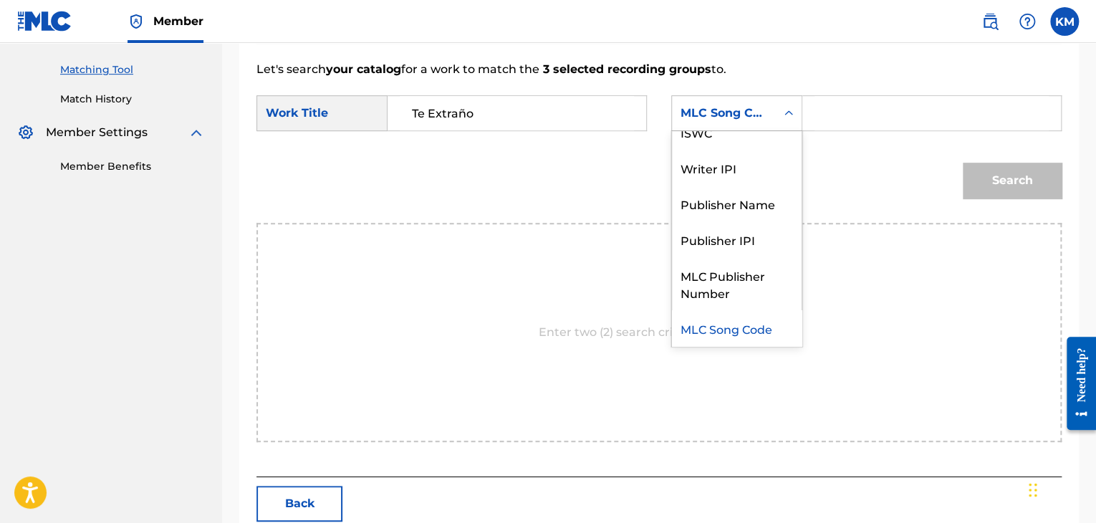
scroll to position [0, 0]
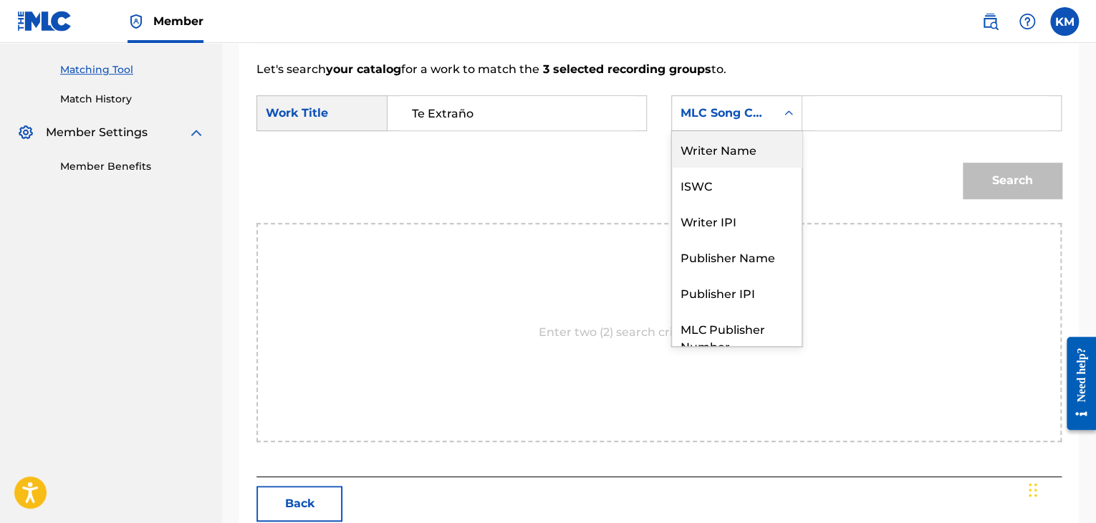
click at [761, 157] on div "Writer Name" at bounding box center [737, 149] width 130 height 36
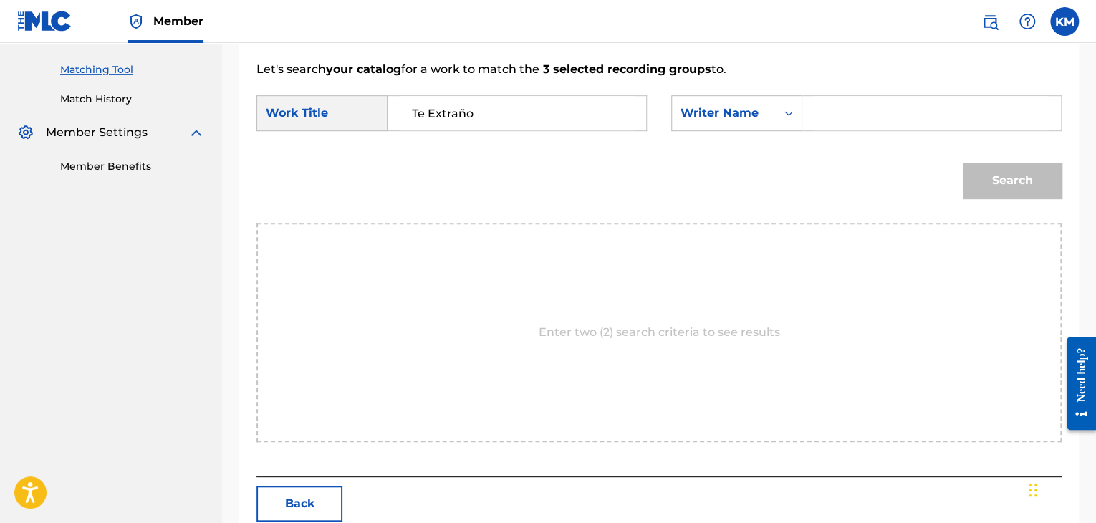
click at [825, 119] on input "Search Form" at bounding box center [932, 113] width 234 height 34
paste input "[PERSON_NAME]"
click at [997, 176] on button "Search" at bounding box center [1012, 181] width 99 height 36
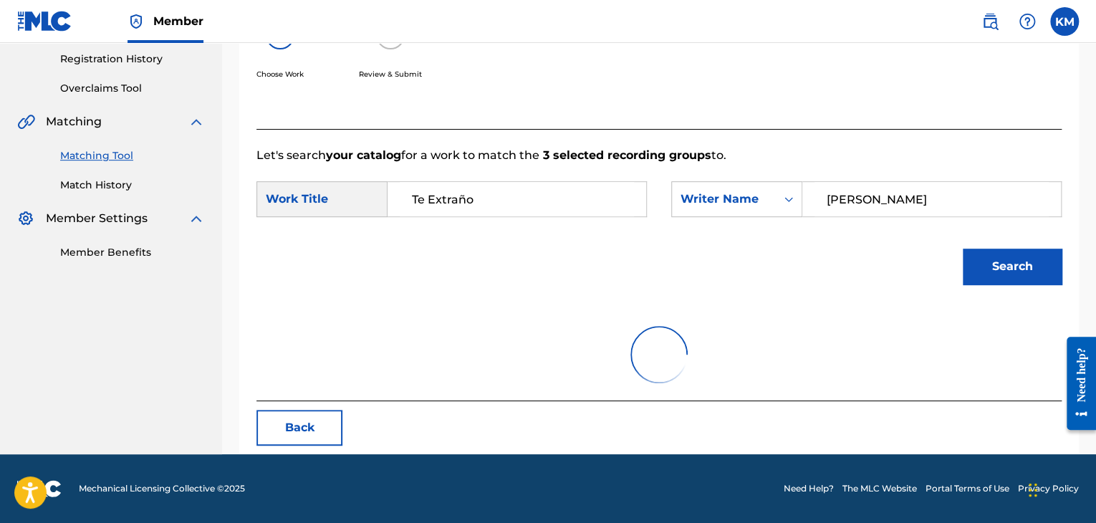
scroll to position [355, 0]
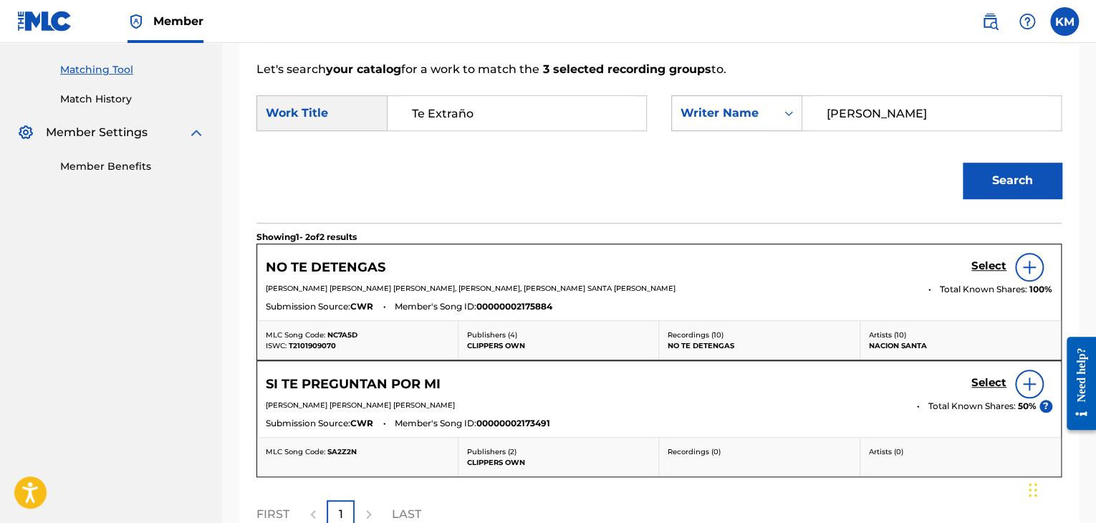
drag, startPoint x: 891, startPoint y: 110, endPoint x: 702, endPoint y: 110, distance: 189.2
click at [702, 110] on div "SearchWithCriteriaf910dbec-b538-4f79-8e0a-e68e965f95b1 Writer Name [PERSON_NAME]" at bounding box center [866, 113] width 390 height 36
paste input "Corredor"
click at [990, 178] on button "Search" at bounding box center [1012, 181] width 99 height 36
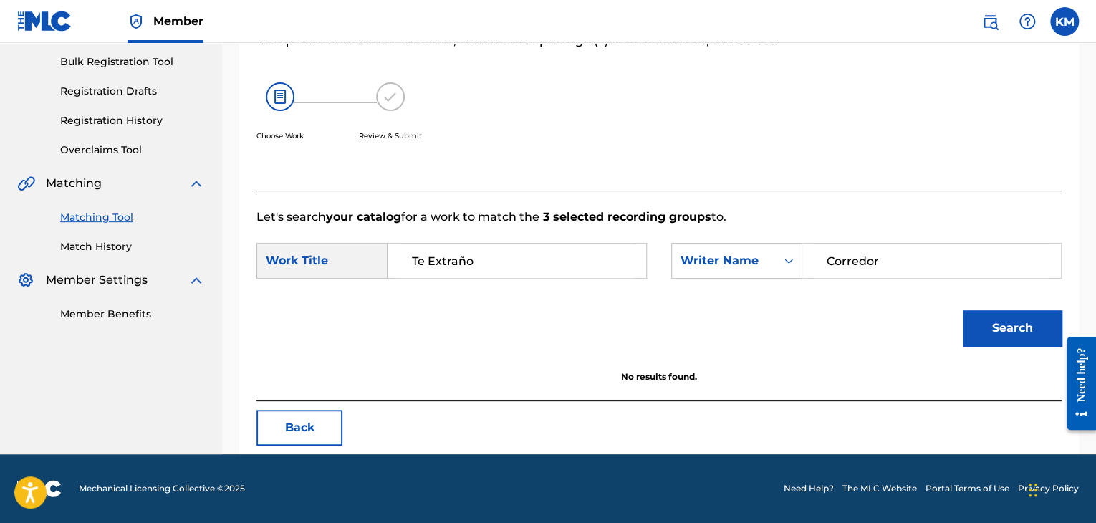
scroll to position [208, 0]
drag, startPoint x: 880, startPoint y: 257, endPoint x: 646, endPoint y: 262, distance: 234.3
click at [646, 262] on div "SearchWithCriteriae699fc4e-3fd7-4d09-84b5-312225edba54 Work Title Te Extraño Se…" at bounding box center [659, 265] width 805 height 44
paste input "Pamanes"
click at [986, 316] on button "Search" at bounding box center [1012, 328] width 99 height 36
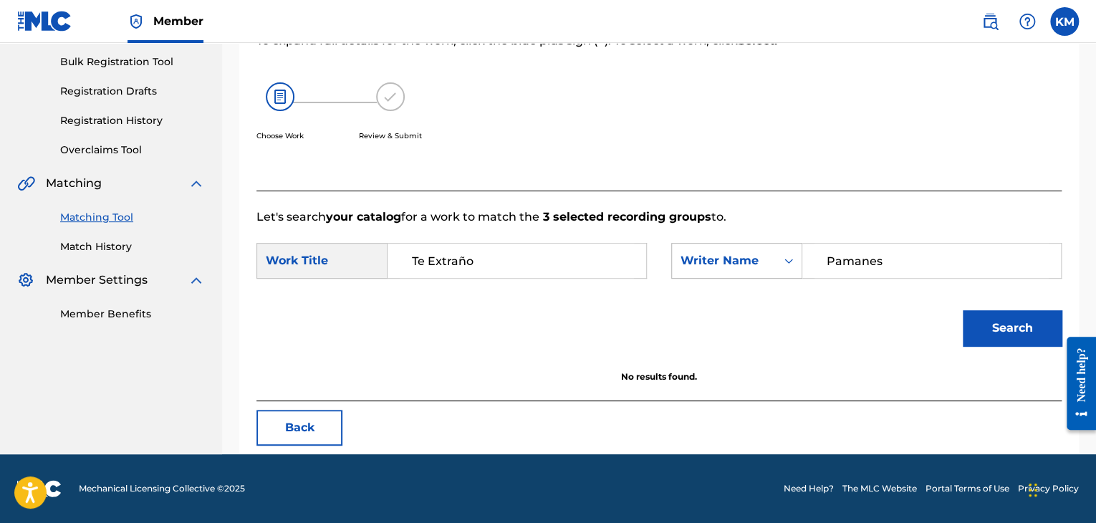
drag, startPoint x: 892, startPoint y: 254, endPoint x: 702, endPoint y: 257, distance: 189.9
click at [727, 262] on div "SearchWithCriteriaf910dbec-b538-4f79-8e0a-e68e965f95b1 Writer Name [PERSON_NAME]" at bounding box center [866, 261] width 390 height 36
paste input "Moral"
click at [1021, 320] on button "Search" at bounding box center [1012, 328] width 99 height 36
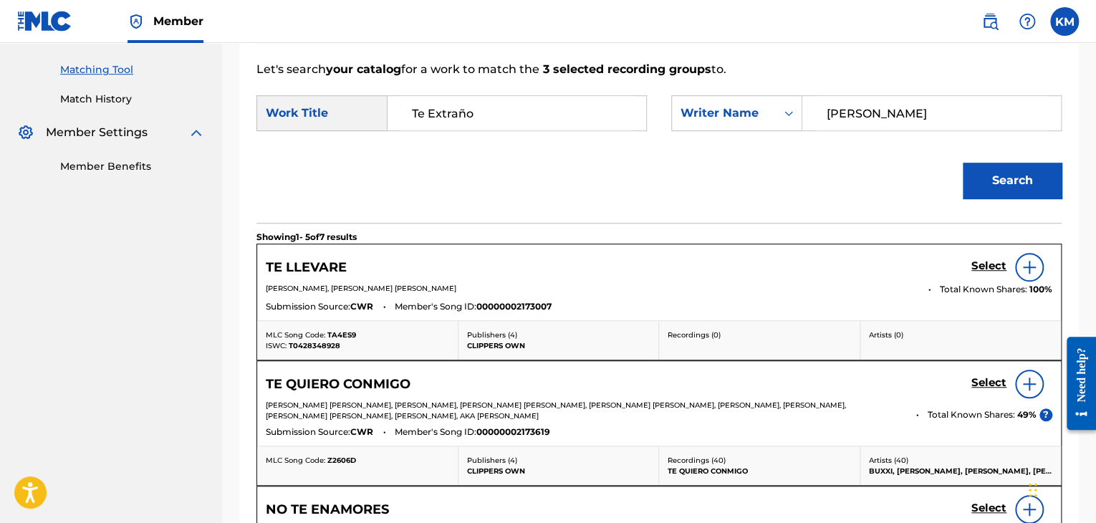
scroll to position [279, 0]
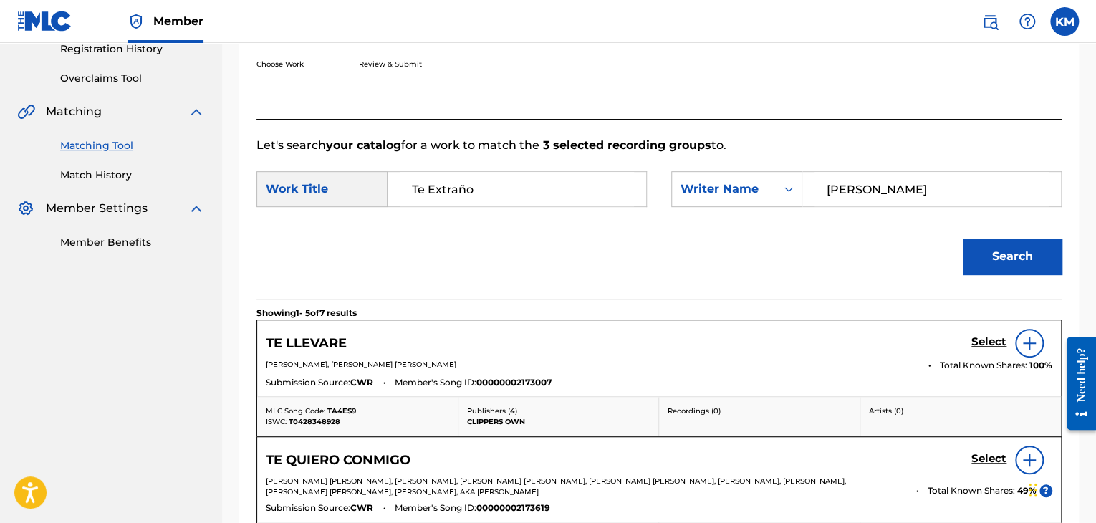
paste input "[PERSON_NAME]"
drag, startPoint x: 891, startPoint y: 193, endPoint x: 542, endPoint y: 231, distance: 351.0
click at [542, 231] on form "SearchWithCriteriae699fc4e-3fd7-4d09-84b5-312225edba54 Work Title Te Extraño Se…" at bounding box center [659, 226] width 805 height 145
type input "[PERSON_NAME]"
click at [1002, 246] on button "Search" at bounding box center [1012, 257] width 99 height 36
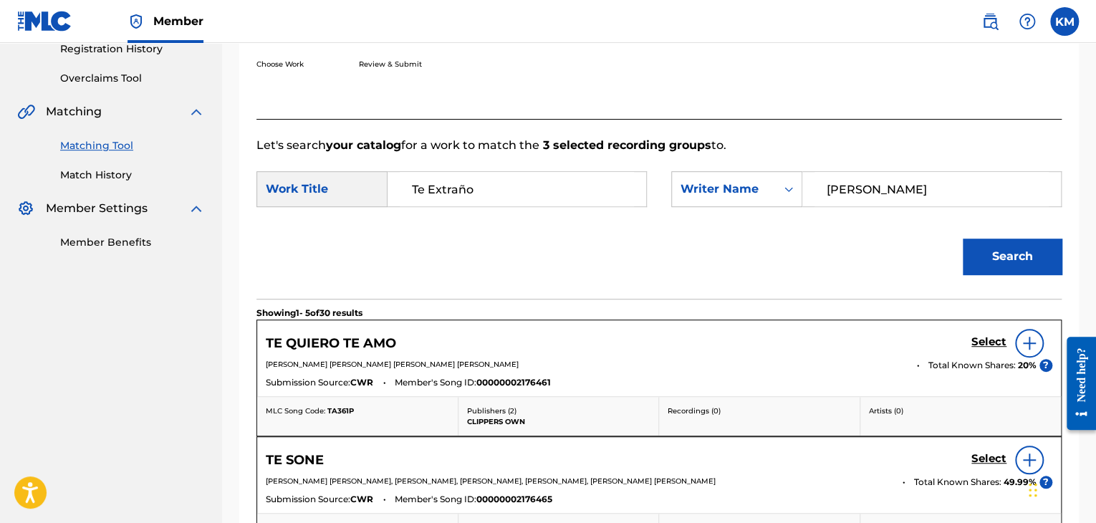
click at [112, 178] on link "Match History" at bounding box center [132, 175] width 145 height 15
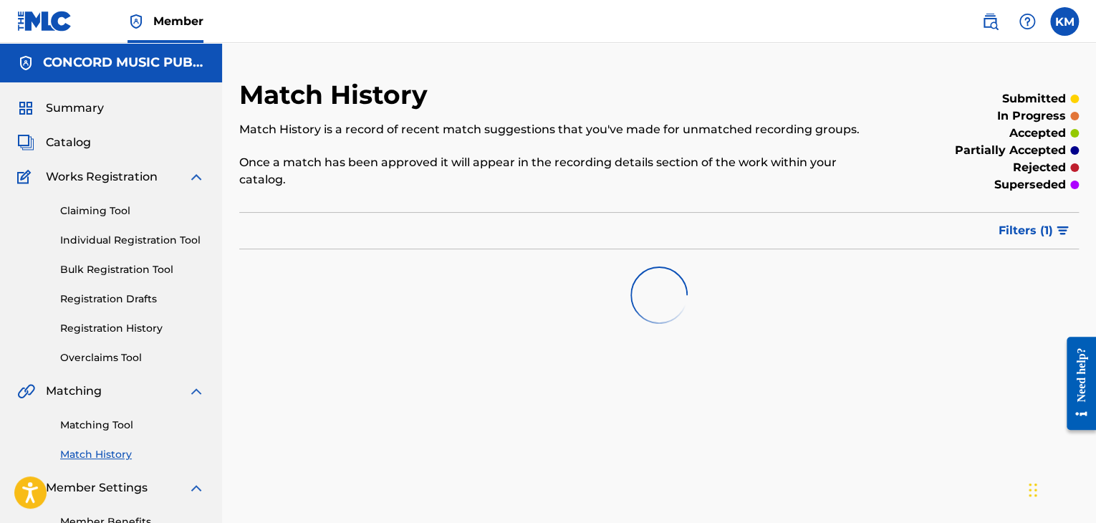
click at [109, 431] on link "Matching Tool" at bounding box center [132, 425] width 145 height 15
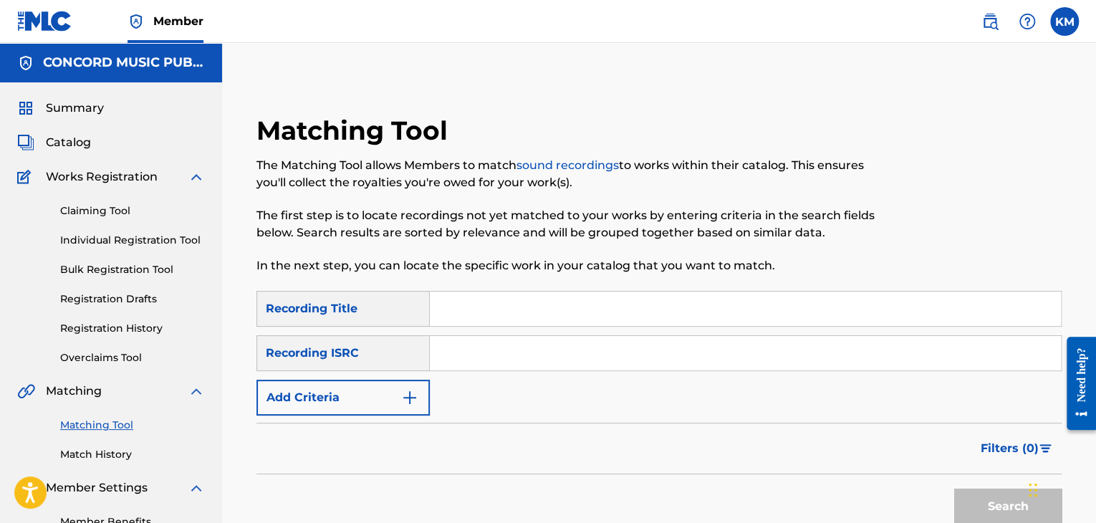
click at [453, 365] on input "Search Form" at bounding box center [745, 353] width 631 height 34
paste input "FR9W11317970"
type input "FR9W11317970"
click at [974, 503] on button "Search" at bounding box center [1007, 507] width 107 height 36
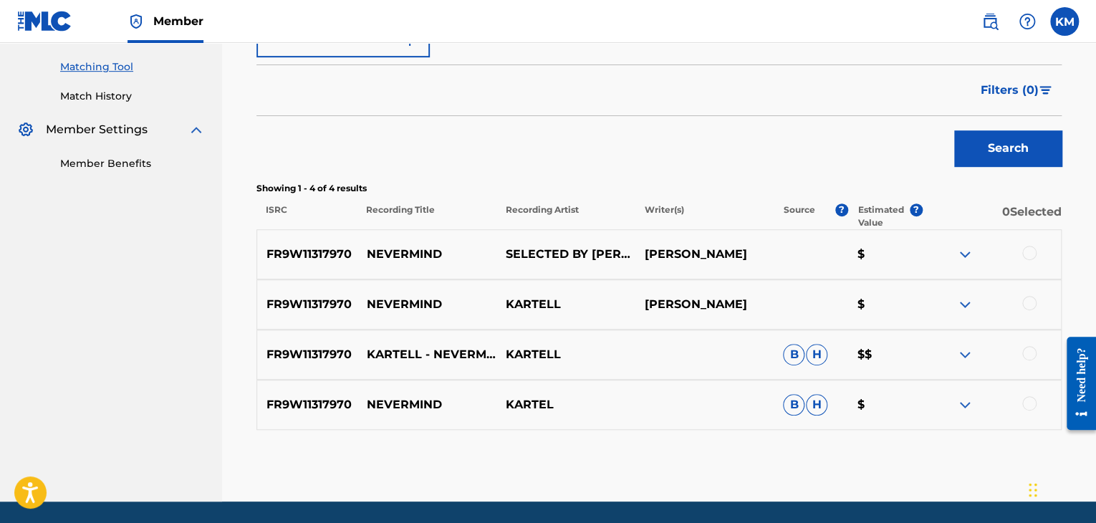
click at [1026, 403] on div at bounding box center [1029, 403] width 14 height 14
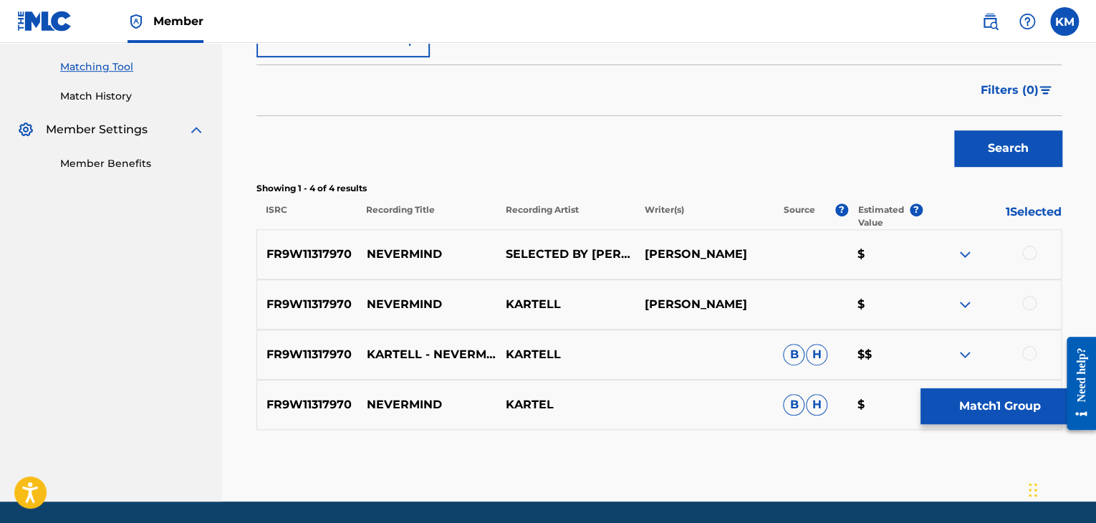
click at [1030, 356] on div at bounding box center [1029, 353] width 14 height 14
click at [1028, 302] on div at bounding box center [1029, 303] width 14 height 14
click at [1027, 256] on div at bounding box center [1029, 253] width 14 height 14
click at [976, 409] on button "Match 4 Groups" at bounding box center [1000, 406] width 158 height 36
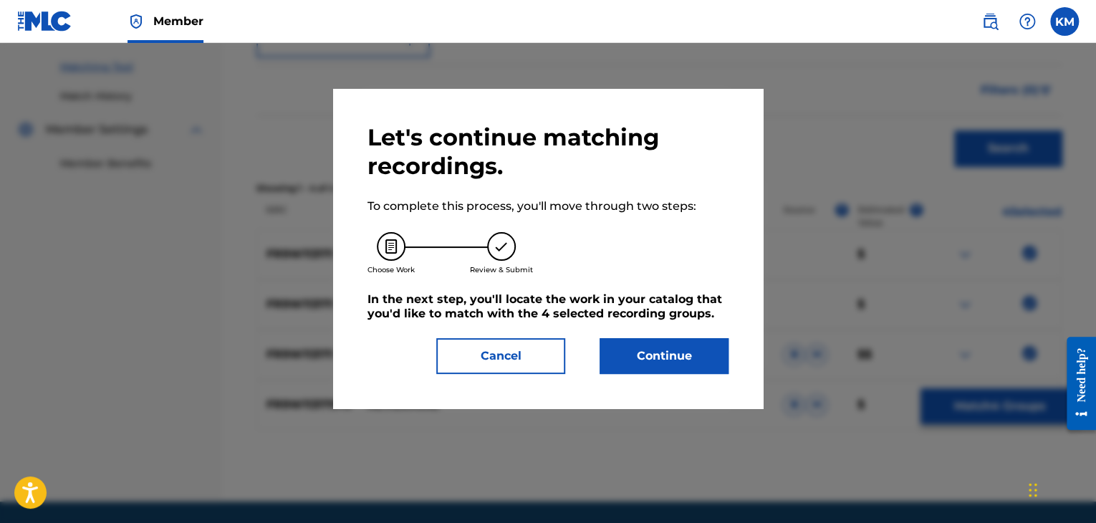
click at [675, 375] on div "Let's continue matching recordings. To complete this process, you'll move throu…" at bounding box center [548, 249] width 430 height 320
click at [658, 357] on button "Continue" at bounding box center [664, 356] width 129 height 36
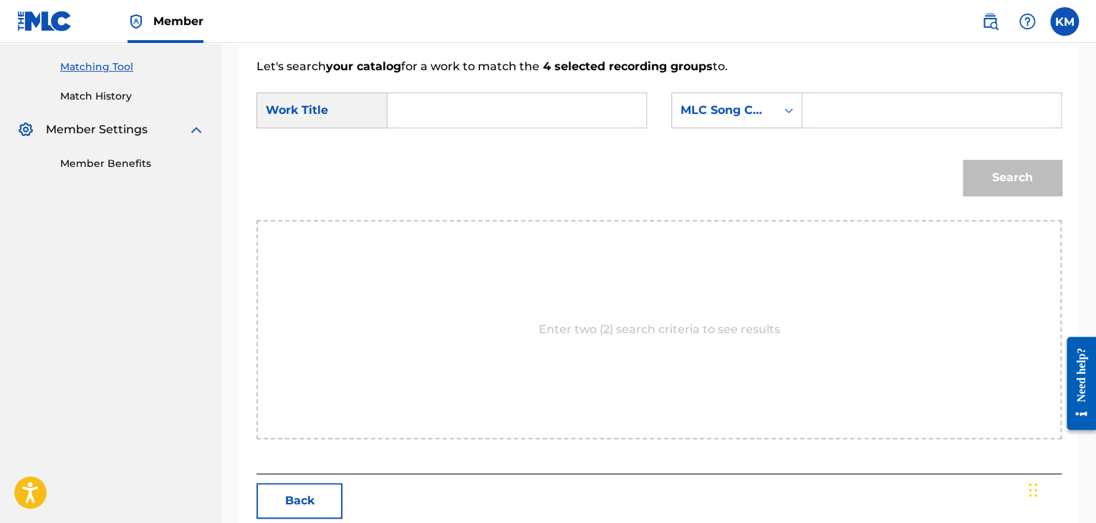
click at [414, 89] on form "SearchWithCriteriae699fc4e-3fd7-4d09-84b5-312225edba54 Work Title SearchWithCri…" at bounding box center [659, 147] width 805 height 145
click at [424, 112] on input "Search Form" at bounding box center [517, 110] width 234 height 34
paste input "Nevermind"
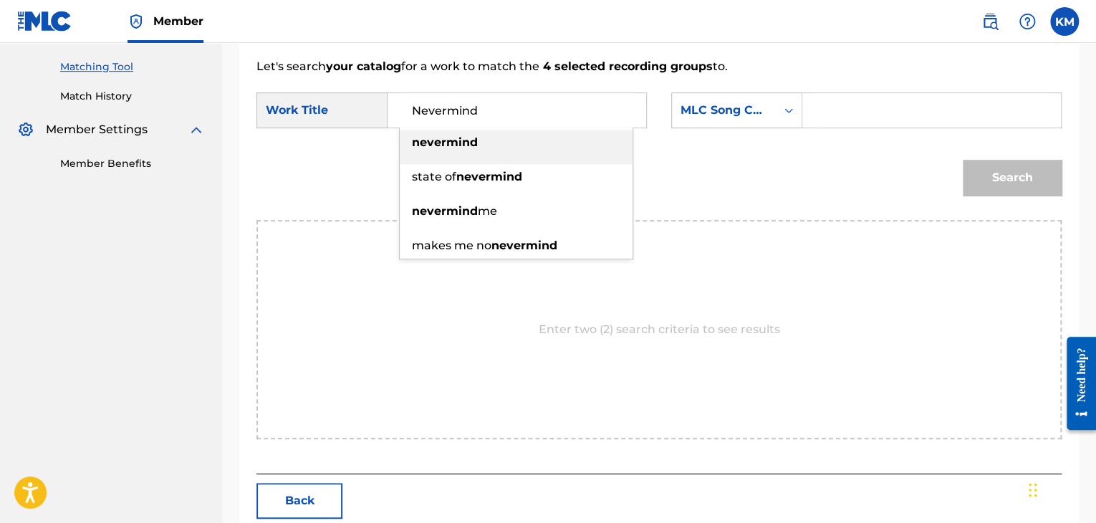
type input "Nevermind"
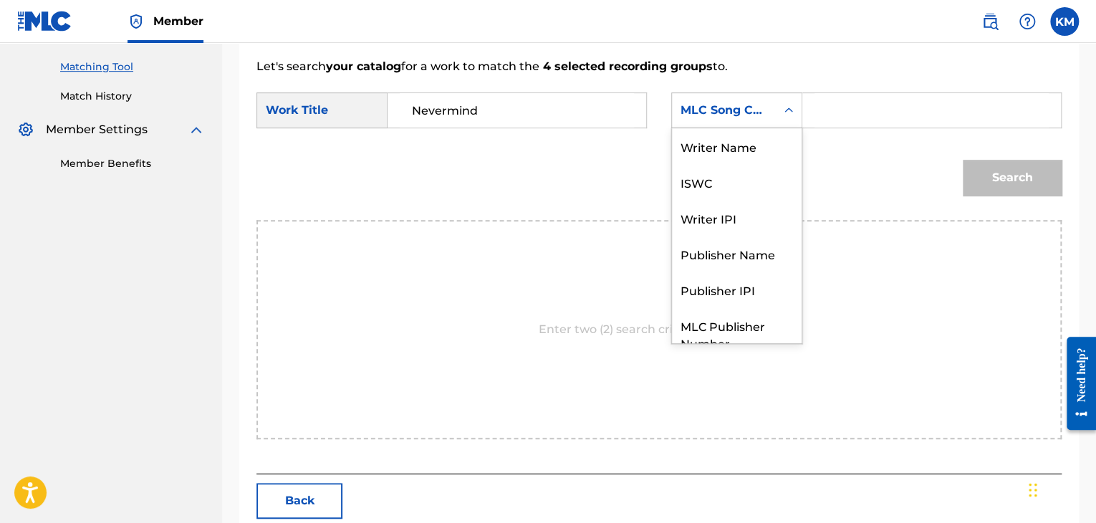
click at [792, 112] on icon "Search Form" at bounding box center [789, 110] width 14 height 14
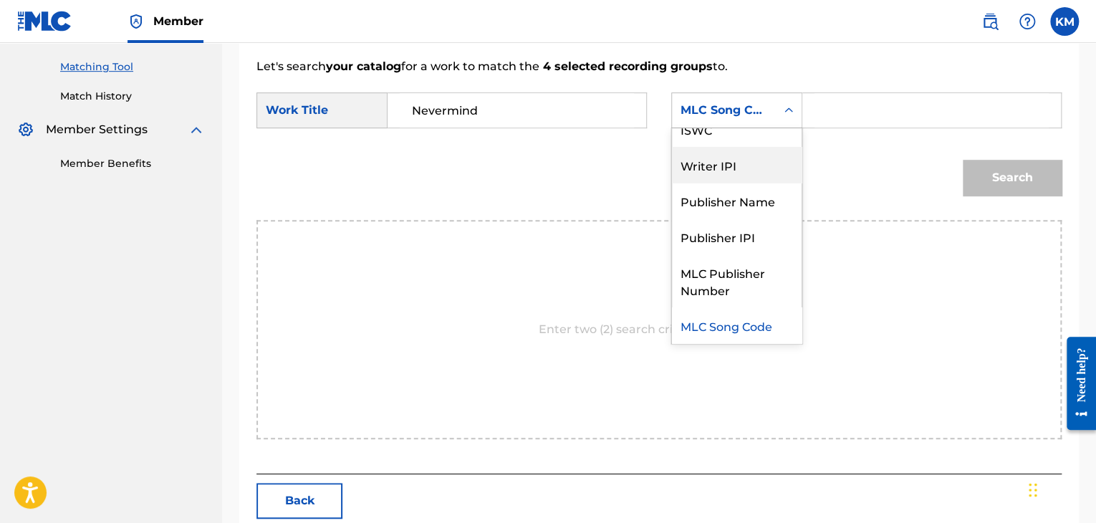
scroll to position [0, 0]
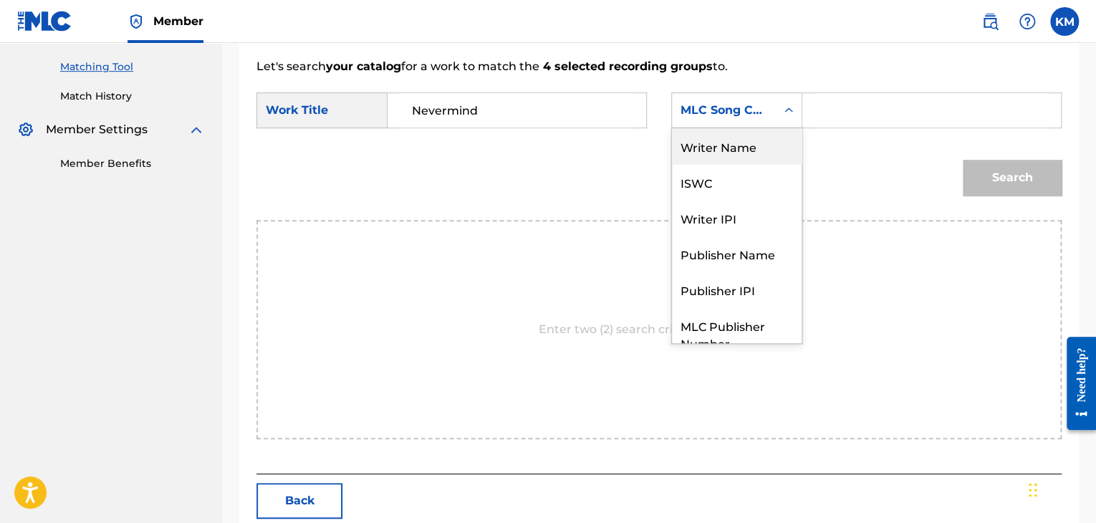
click at [717, 147] on div "Writer Name" at bounding box center [737, 146] width 130 height 36
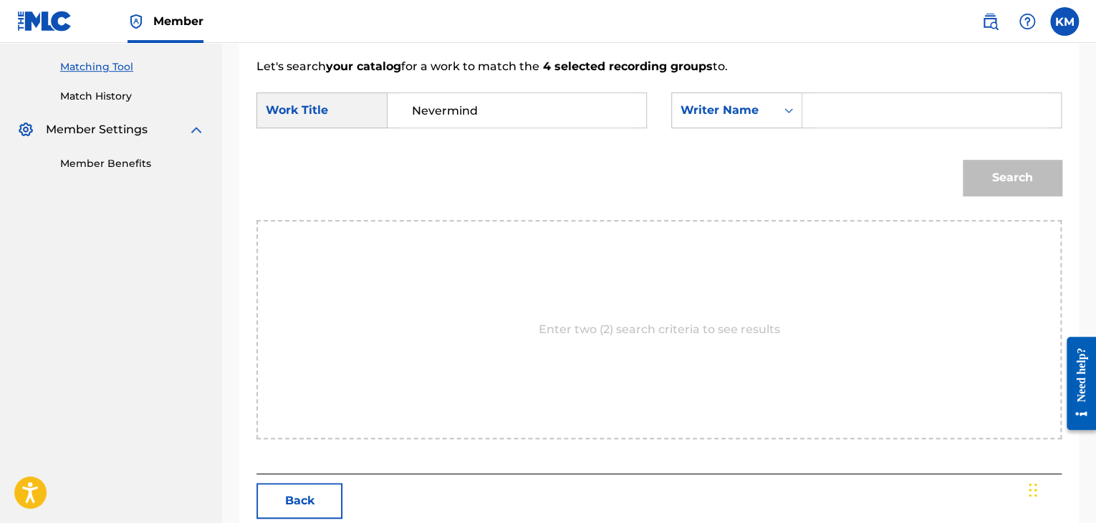
click at [823, 110] on input "Search Form" at bounding box center [932, 110] width 234 height 34
paste input "[PERSON_NAME]"
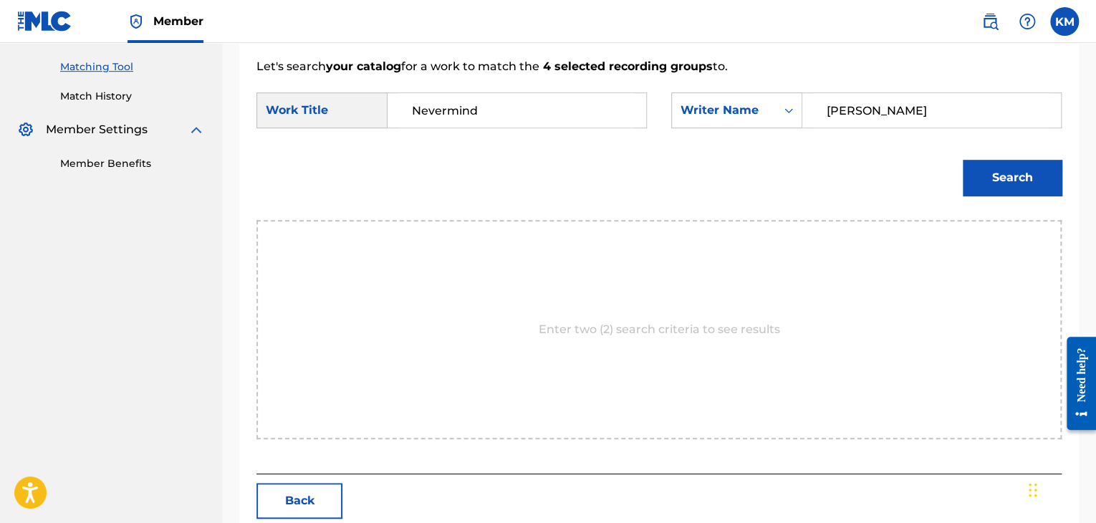
type input "[PERSON_NAME]"
click at [1022, 163] on button "Search" at bounding box center [1012, 178] width 99 height 36
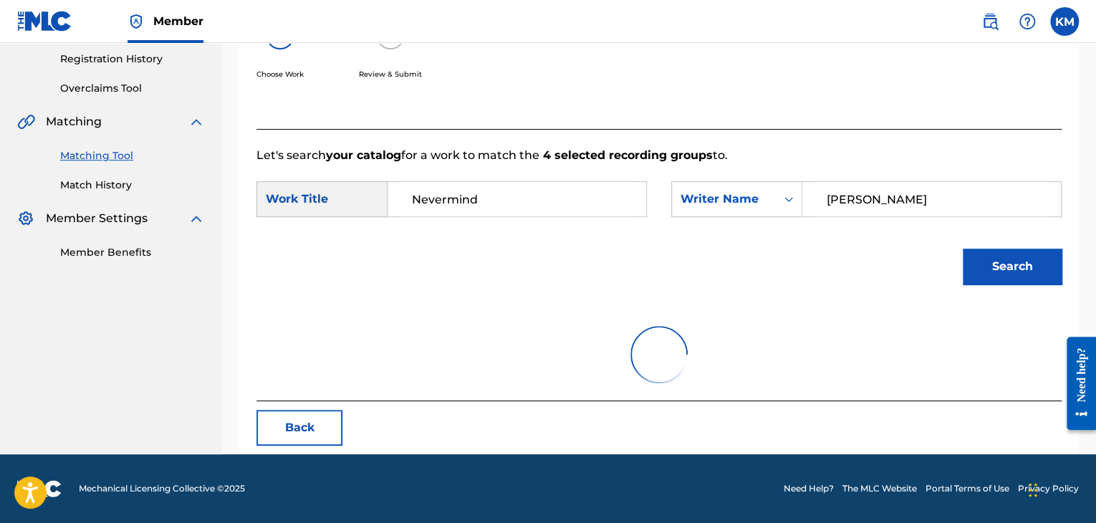
scroll to position [208, 0]
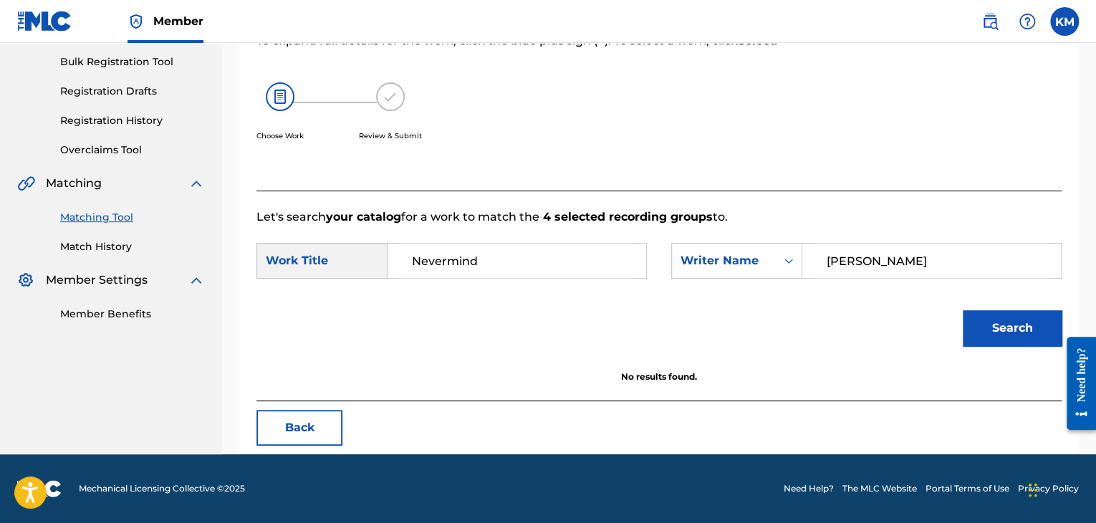
click at [103, 251] on link "Match History" at bounding box center [132, 246] width 145 height 15
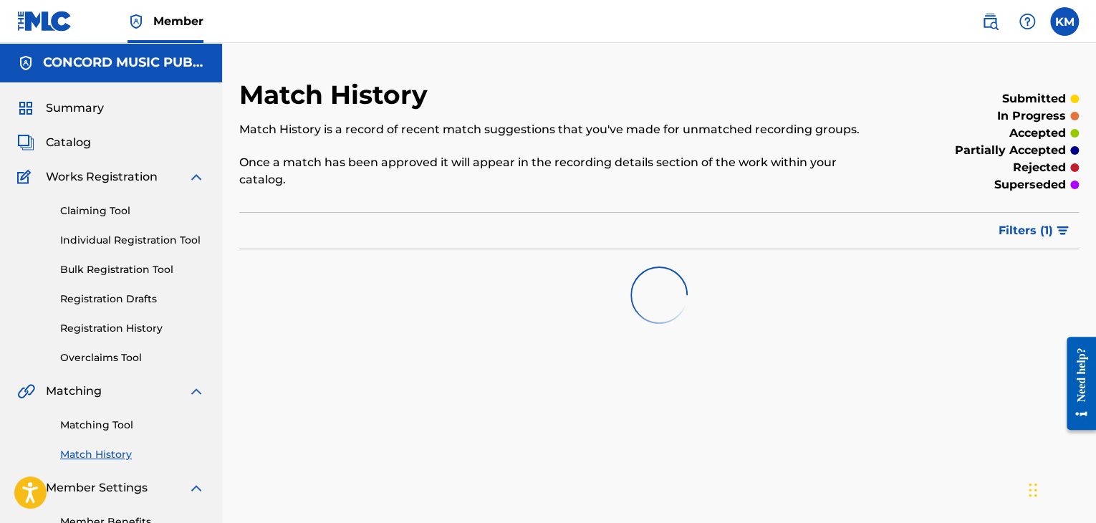
click at [121, 423] on link "Matching Tool" at bounding box center [132, 425] width 145 height 15
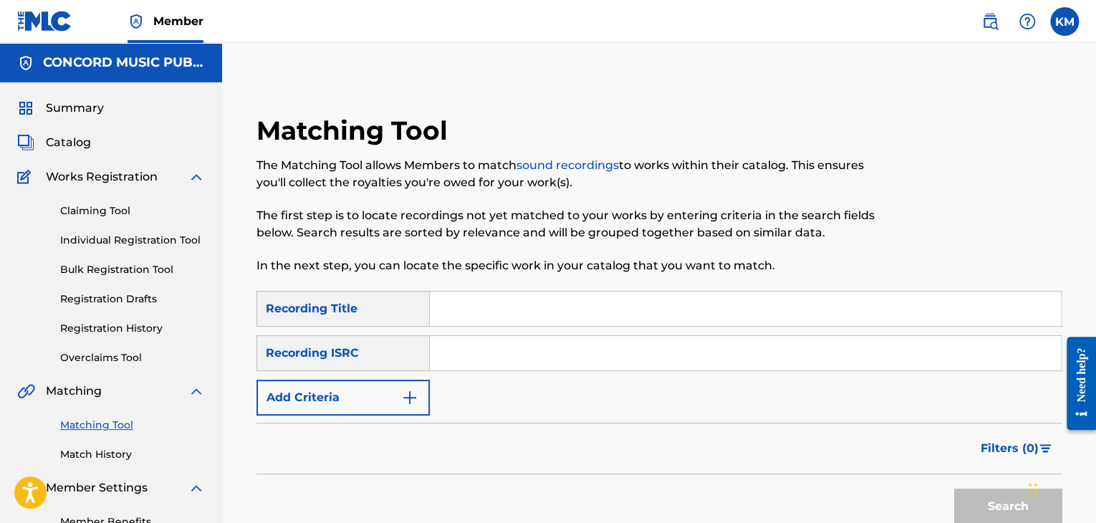
click at [490, 356] on input "Search Form" at bounding box center [745, 353] width 631 height 34
paste input "DEF058802051"
type input "DEF058802051"
click at [972, 499] on button "Search" at bounding box center [1007, 507] width 107 height 36
click at [115, 449] on link "Match History" at bounding box center [132, 454] width 145 height 15
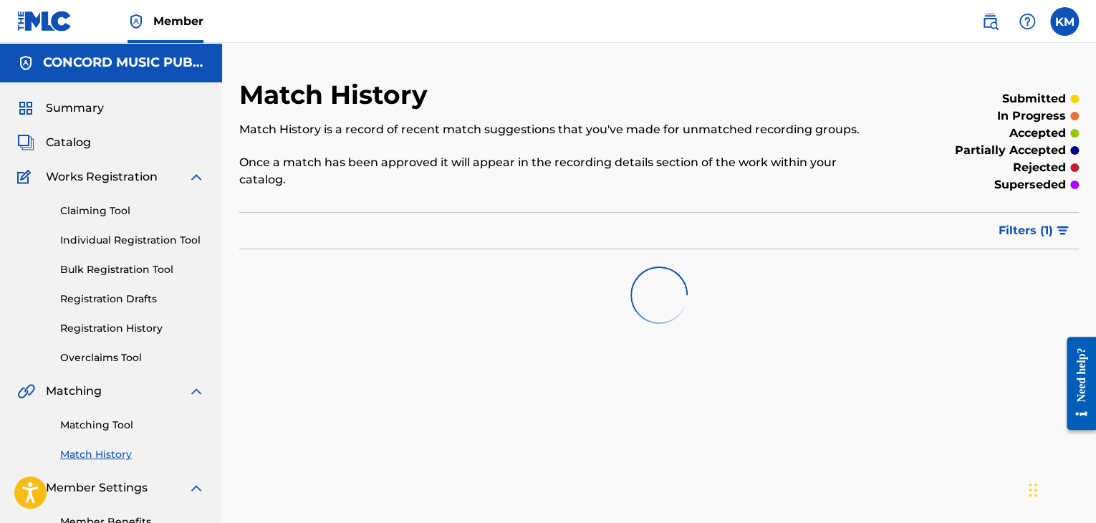
click at [120, 428] on link "Matching Tool" at bounding box center [132, 425] width 145 height 15
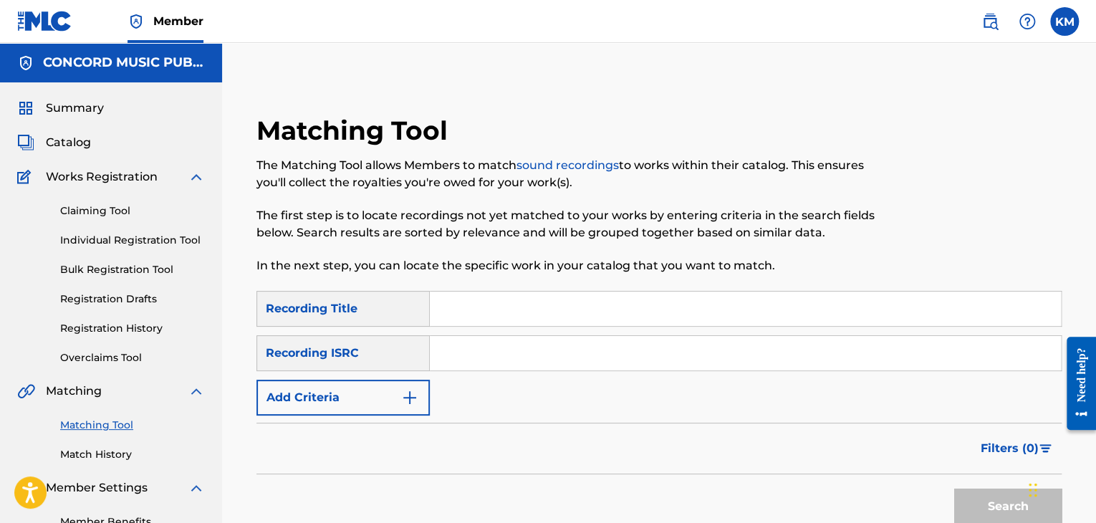
click at [478, 345] on input "Search Form" at bounding box center [745, 353] width 631 height 34
paste input "USA2P1699898"
type input "USA2P1699898"
click at [989, 491] on button "Search" at bounding box center [1007, 507] width 107 height 36
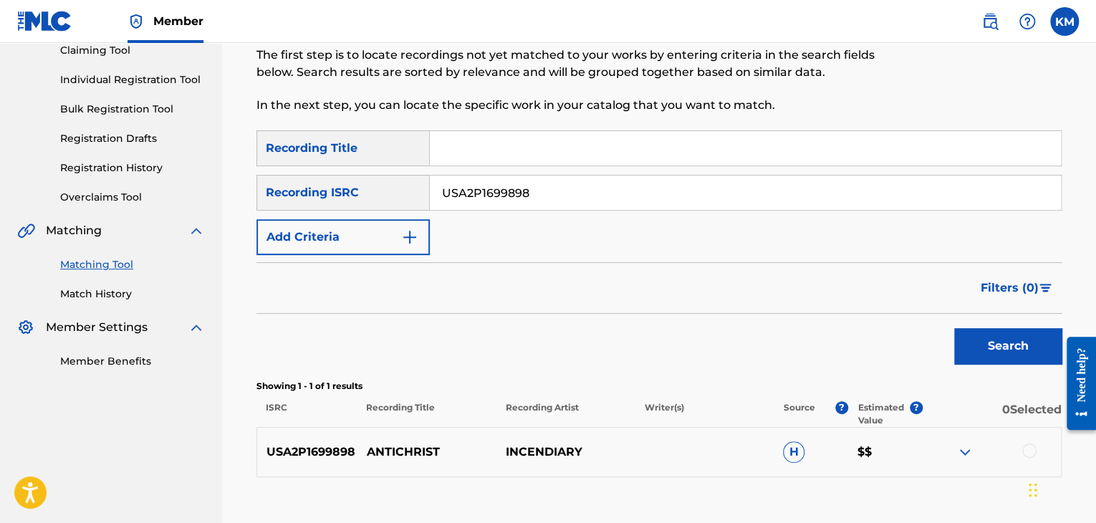
scroll to position [255, 0]
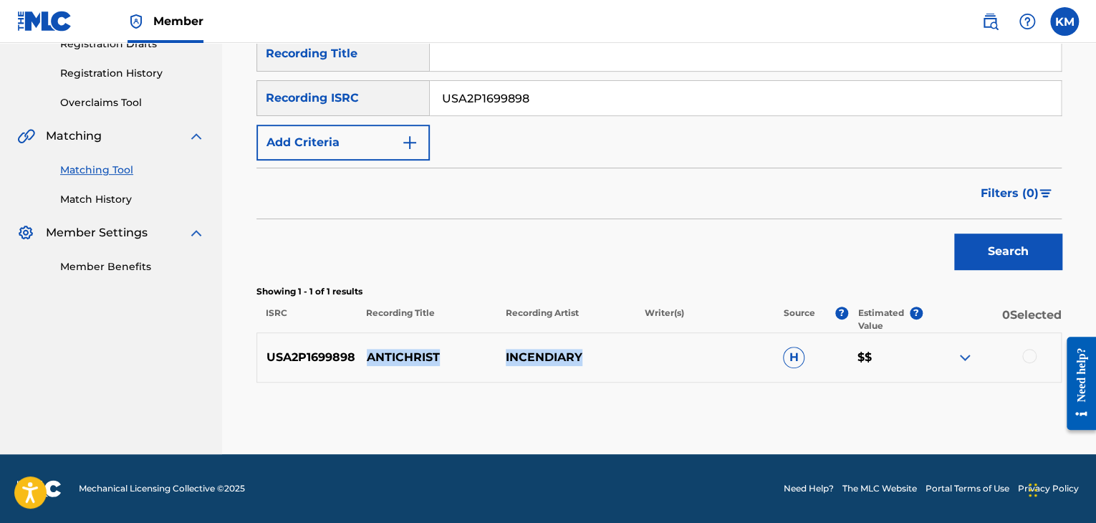
drag, startPoint x: 364, startPoint y: 355, endPoint x: 659, endPoint y: 353, distance: 295.2
click at [659, 353] on div "USA2P1699898 ANTICHRIST INCENDIARY H $$" at bounding box center [659, 357] width 805 height 50
copy div "ANTICHRIST INCENDIARY"
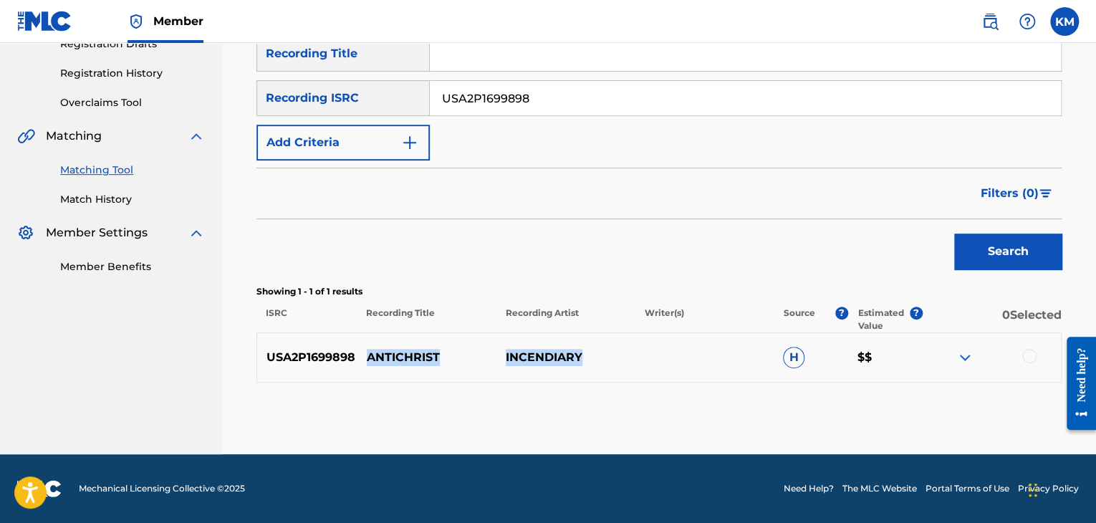
click at [396, 353] on p "ANTICHRIST" at bounding box center [427, 357] width 139 height 17
click at [1027, 350] on div at bounding box center [1029, 356] width 14 height 14
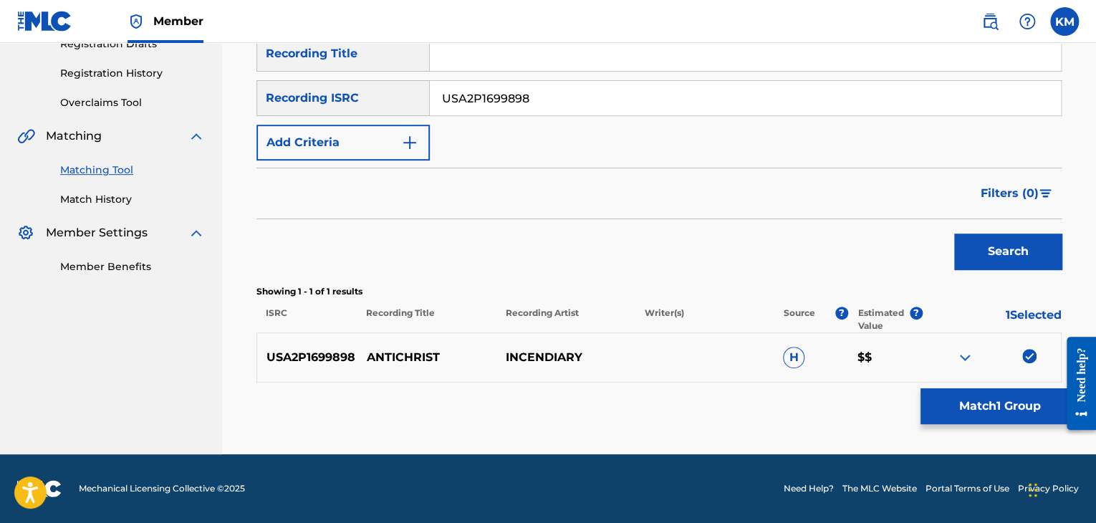
click at [1003, 393] on button "Match 1 Group" at bounding box center [1000, 406] width 158 height 36
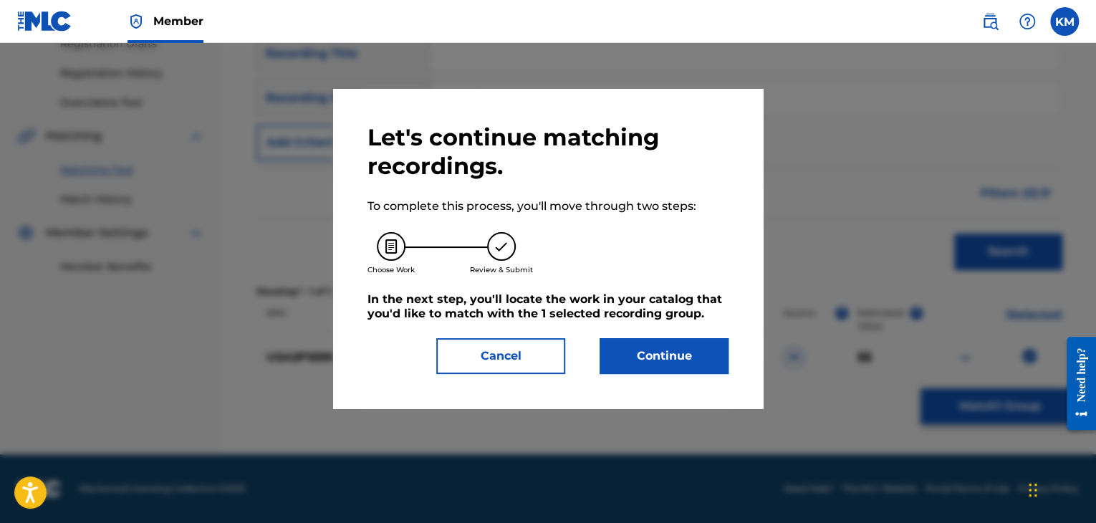
click at [626, 340] on button "Continue" at bounding box center [664, 356] width 129 height 36
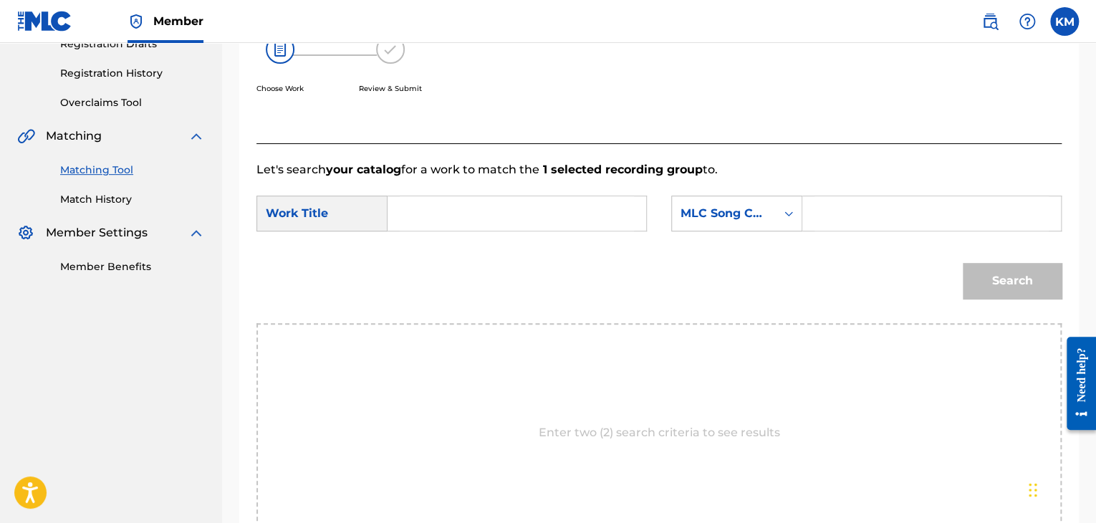
click at [521, 218] on input "Search Form" at bounding box center [517, 213] width 234 height 34
paste input "ANTICHRIST"
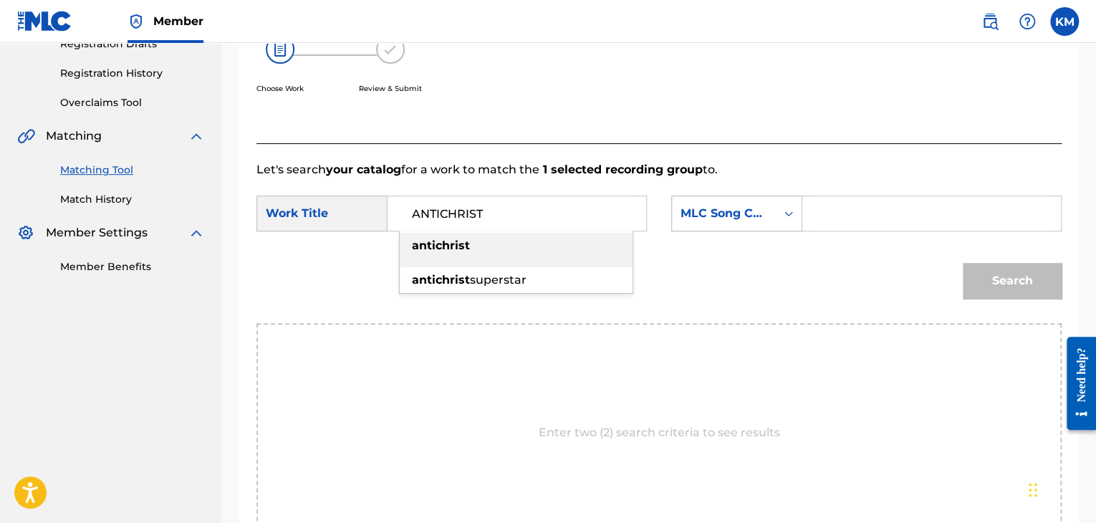
type input "ANTICHRIST"
click at [790, 212] on icon "Search Form" at bounding box center [789, 213] width 14 height 14
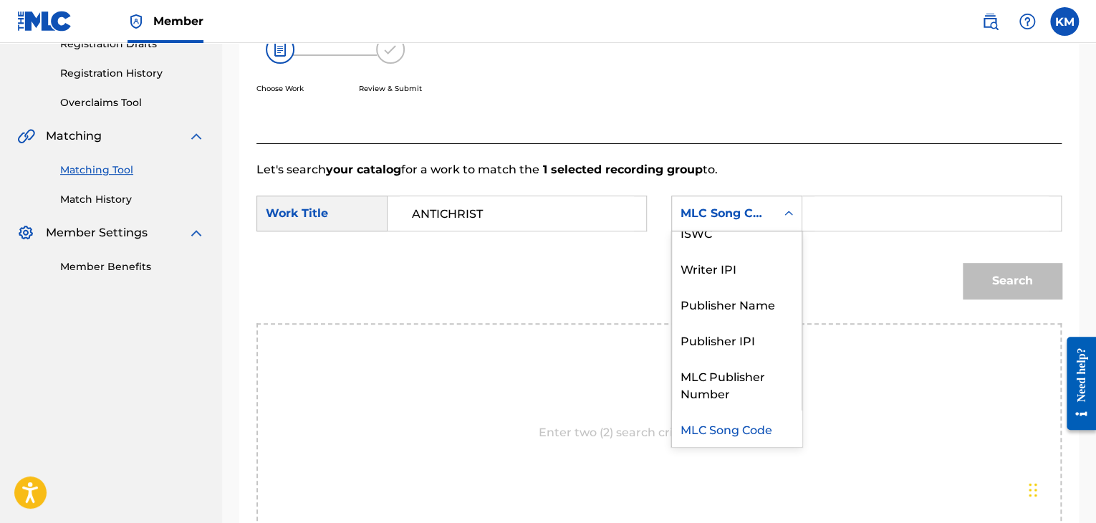
scroll to position [0, 0]
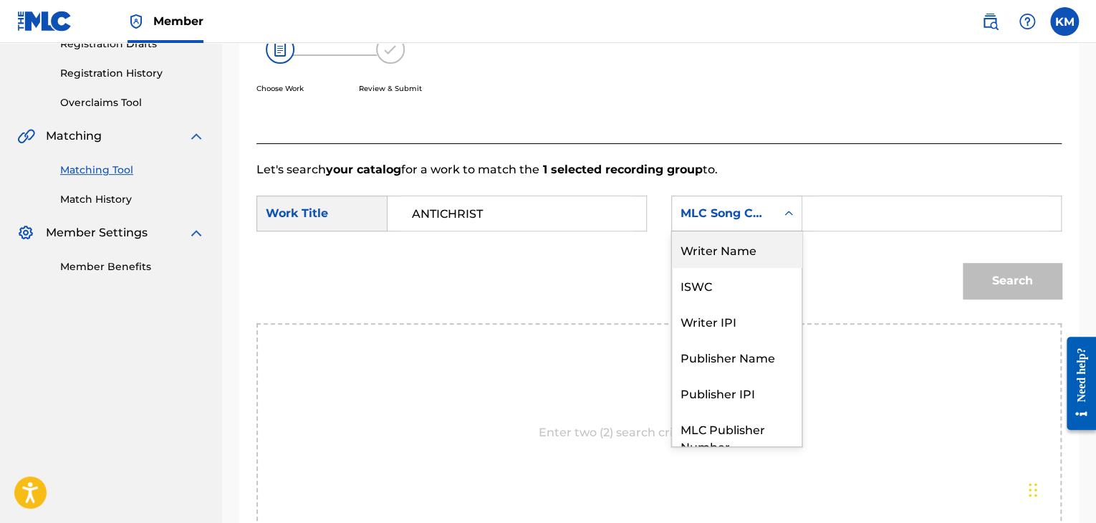
click at [767, 246] on div "Writer Name" at bounding box center [737, 249] width 130 height 36
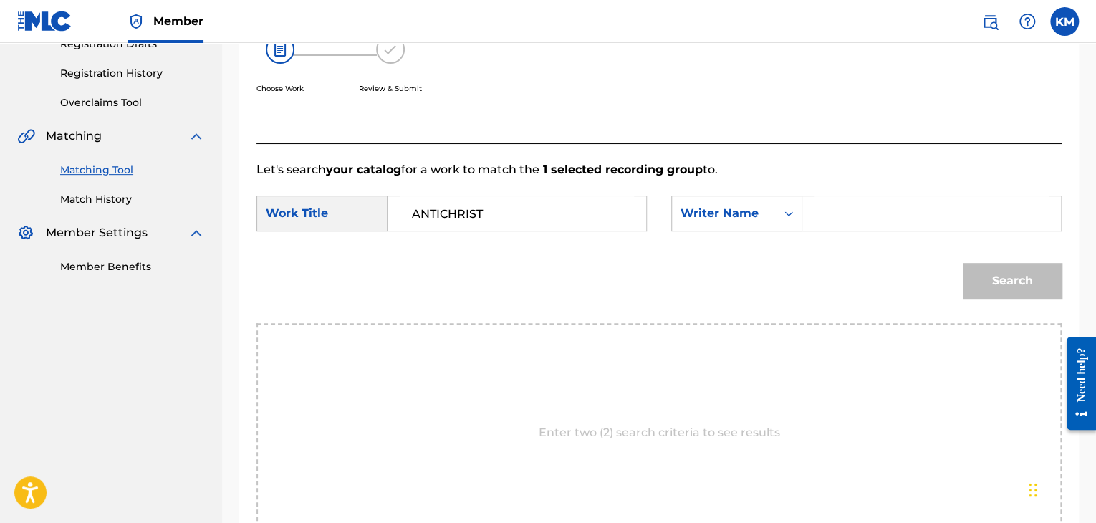
click at [820, 204] on input "Search Form" at bounding box center [932, 213] width 234 height 34
click at [1035, 275] on button "Search" at bounding box center [1012, 281] width 99 height 36
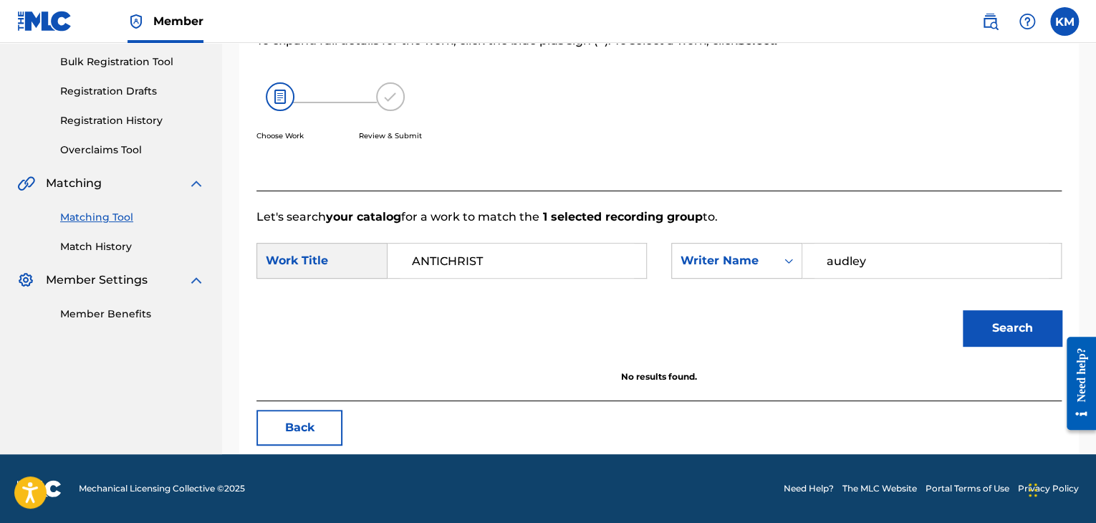
scroll to position [208, 0]
drag, startPoint x: 878, startPoint y: 262, endPoint x: 643, endPoint y: 270, distance: 235.2
click at [643, 270] on div "SearchWithCriteriae699fc4e-3fd7-4d09-84b5-312225edba54 Work Title ANTICHRIST Se…" at bounding box center [659, 265] width 805 height 44
click at [1002, 311] on button "Search" at bounding box center [1012, 328] width 99 height 36
drag, startPoint x: 883, startPoint y: 258, endPoint x: 420, endPoint y: 259, distance: 462.9
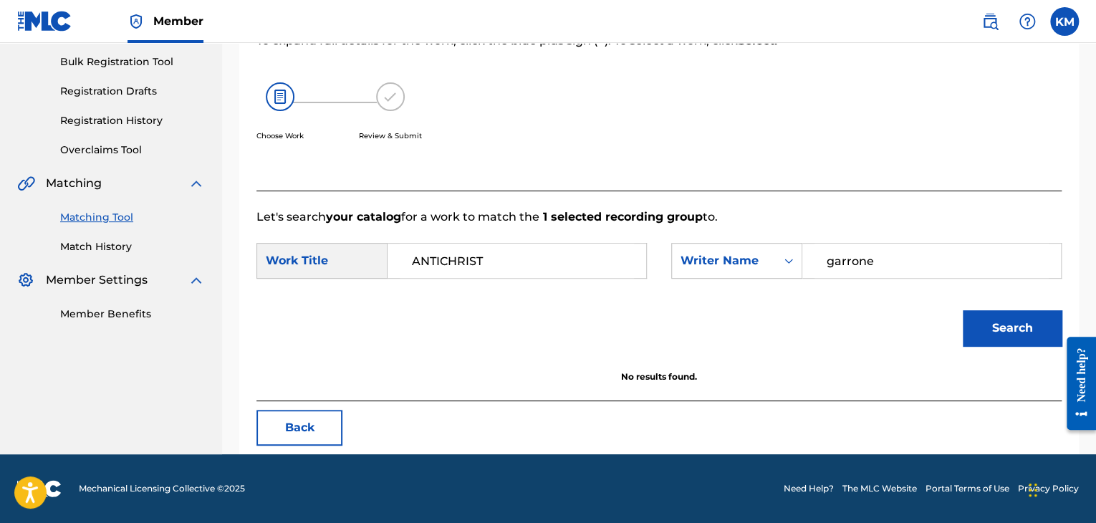
click at [420, 259] on div "SearchWithCriteriae699fc4e-3fd7-4d09-84b5-312225edba54 Work Title ANTICHRIST Se…" at bounding box center [659, 265] width 805 height 44
click at [963, 310] on button "Search" at bounding box center [1012, 328] width 99 height 36
drag, startPoint x: 880, startPoint y: 269, endPoint x: 626, endPoint y: 264, distance: 253.7
click at [626, 264] on div "SearchWithCriteriae699fc4e-3fd7-4d09-84b5-312225edba54 Work Title ANTICHRIST Se…" at bounding box center [659, 265] width 805 height 44
type input "[PERSON_NAME]"
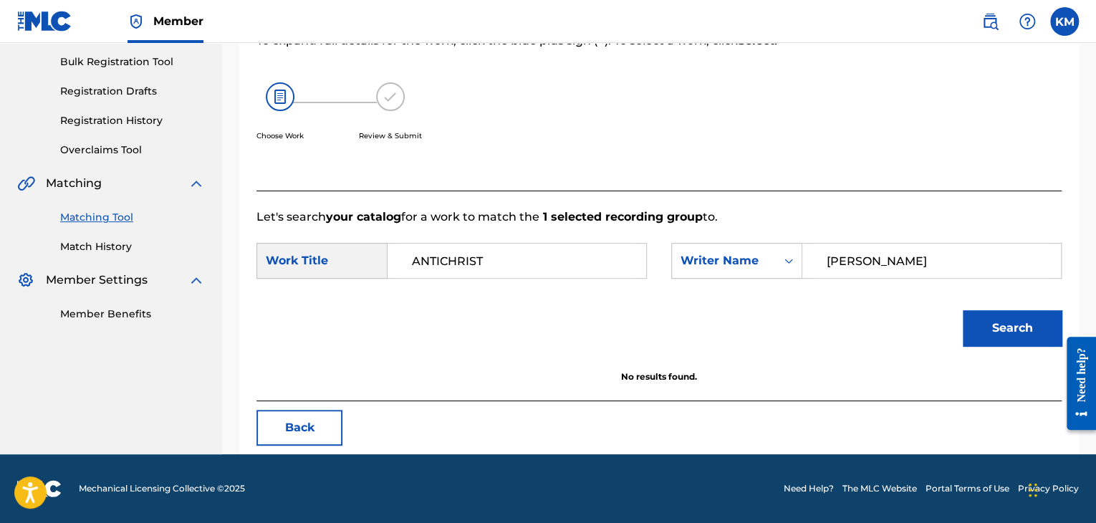
click at [979, 328] on button "Search" at bounding box center [1012, 328] width 99 height 36
click at [82, 246] on link "Match History" at bounding box center [132, 246] width 145 height 15
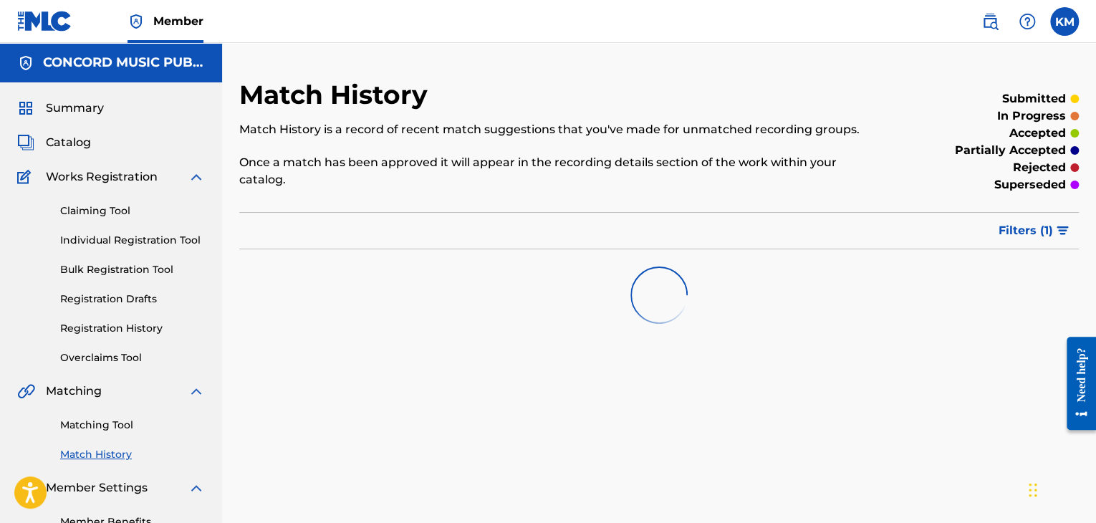
click at [92, 423] on link "Matching Tool" at bounding box center [132, 425] width 145 height 15
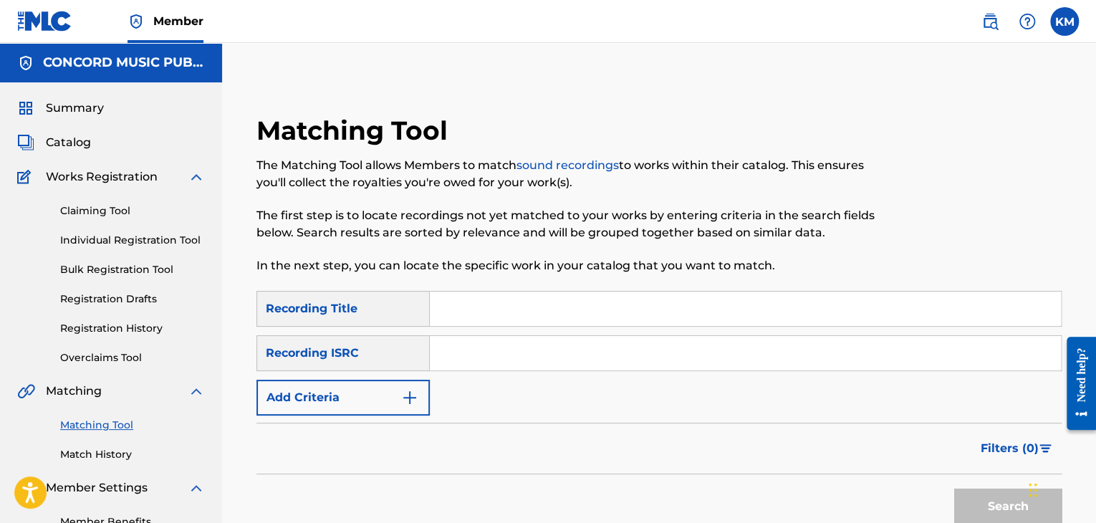
click at [500, 346] on input "Search Form" at bounding box center [745, 353] width 631 height 34
paste input "FRZ209631700"
type input "FRZ209631700"
click at [974, 499] on button "Search" at bounding box center [1007, 507] width 107 height 36
click at [109, 449] on link "Match History" at bounding box center [132, 454] width 145 height 15
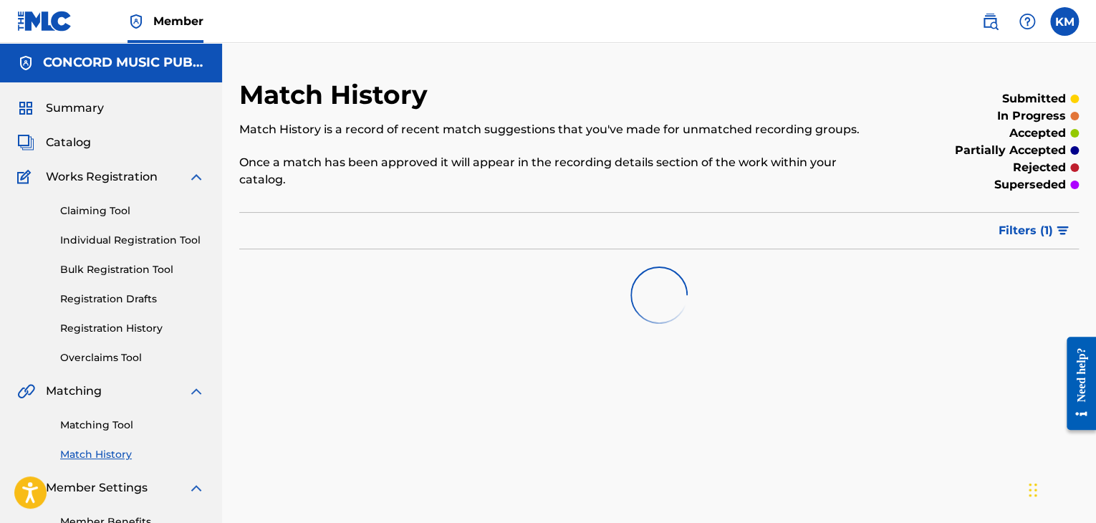
click at [114, 422] on link "Matching Tool" at bounding box center [132, 425] width 145 height 15
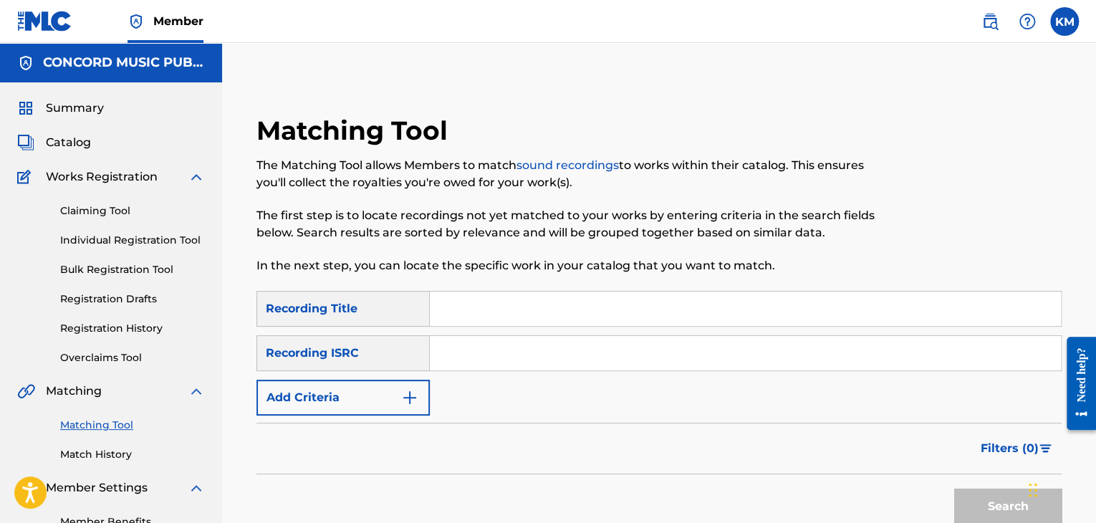
click at [471, 358] on input "Search Form" at bounding box center [745, 353] width 631 height 34
paste input "USBC19100695"
type input "USBC19100695"
click at [978, 497] on button "Search" at bounding box center [1007, 507] width 107 height 36
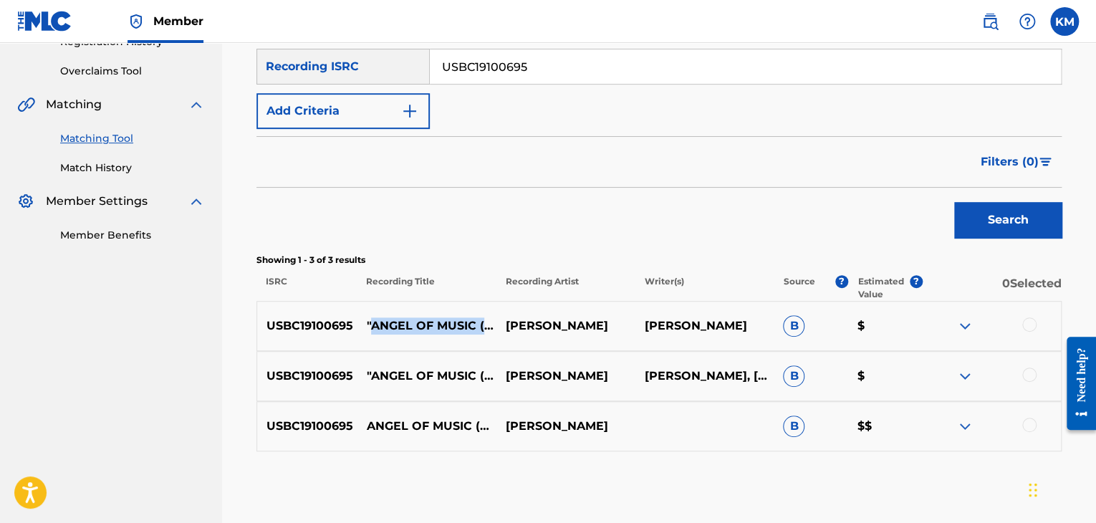
drag, startPoint x: 370, startPoint y: 296, endPoint x: 460, endPoint y: 348, distance: 104.3
click at [460, 335] on p ""ANGEL OF MUSIC (FROM ""THE PHANTOM OF THE OPERA"")"" at bounding box center [427, 325] width 139 height 17
click at [1029, 424] on div at bounding box center [1029, 425] width 14 height 14
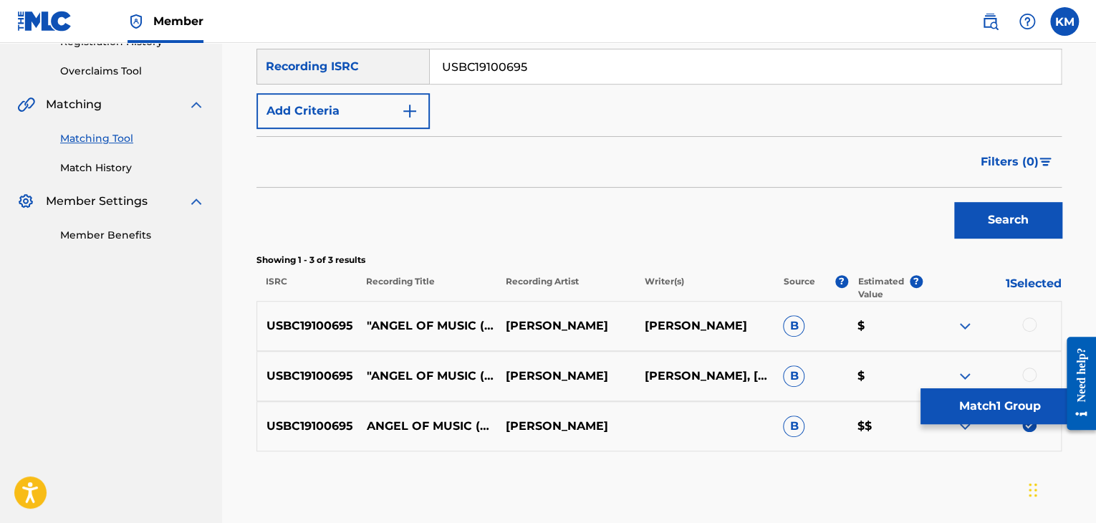
click at [1027, 369] on div at bounding box center [1029, 375] width 14 height 14
click at [1028, 322] on div at bounding box center [1029, 324] width 14 height 14
click at [1002, 398] on button "Match 3 Groups" at bounding box center [1000, 406] width 158 height 36
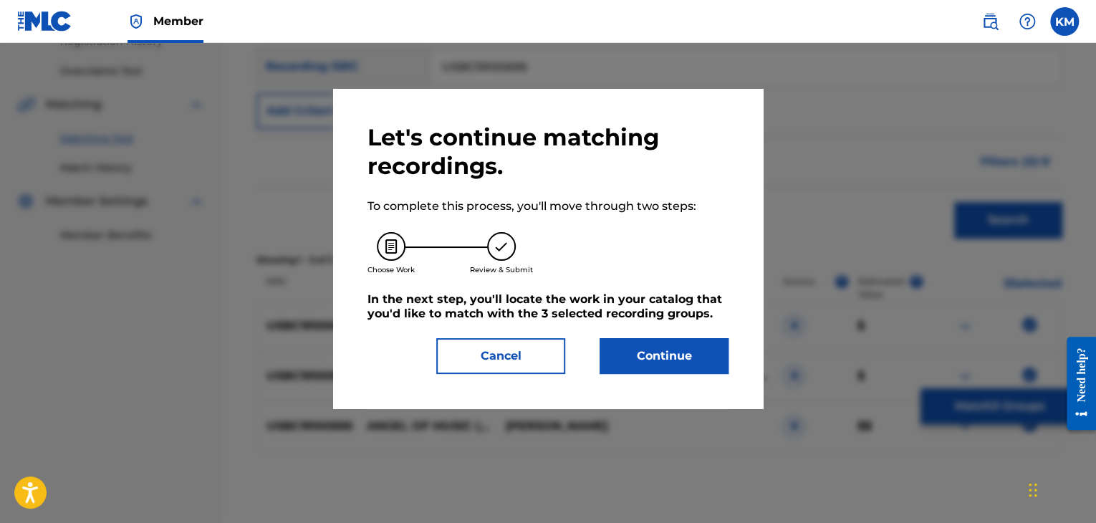
click at [610, 370] on button "Continue" at bounding box center [664, 356] width 129 height 36
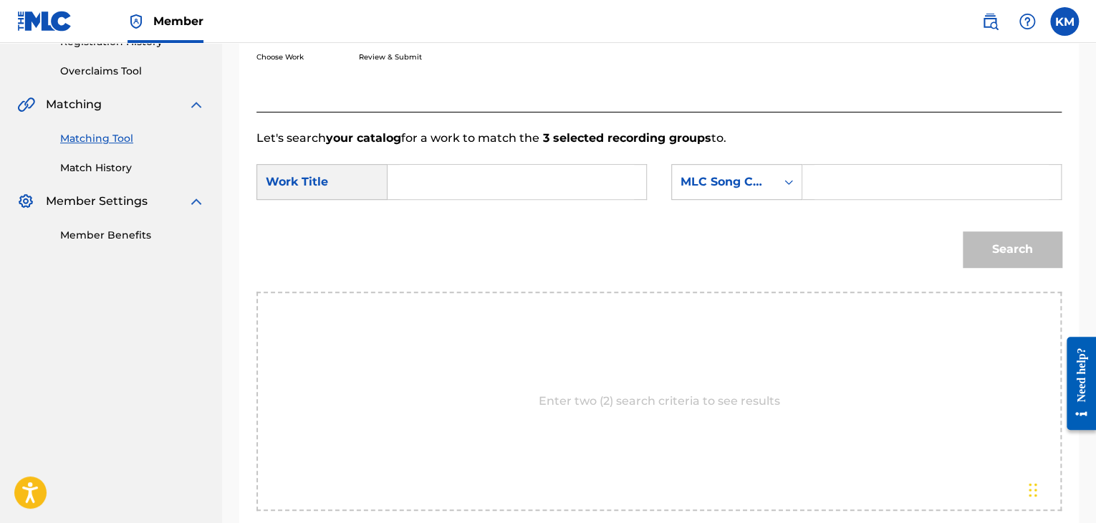
click at [404, 180] on input "Search Form" at bounding box center [517, 182] width 234 height 34
paste input "ANGEL OF MUSIC (FROM ""THE PHANTOM OF THE OPERA"")""
type input "ANGEL OF MUSIC (FROM ""THE PHANTOM OF THE OPERA"")""
click at [832, 192] on input "Search Form" at bounding box center [932, 182] width 234 height 34
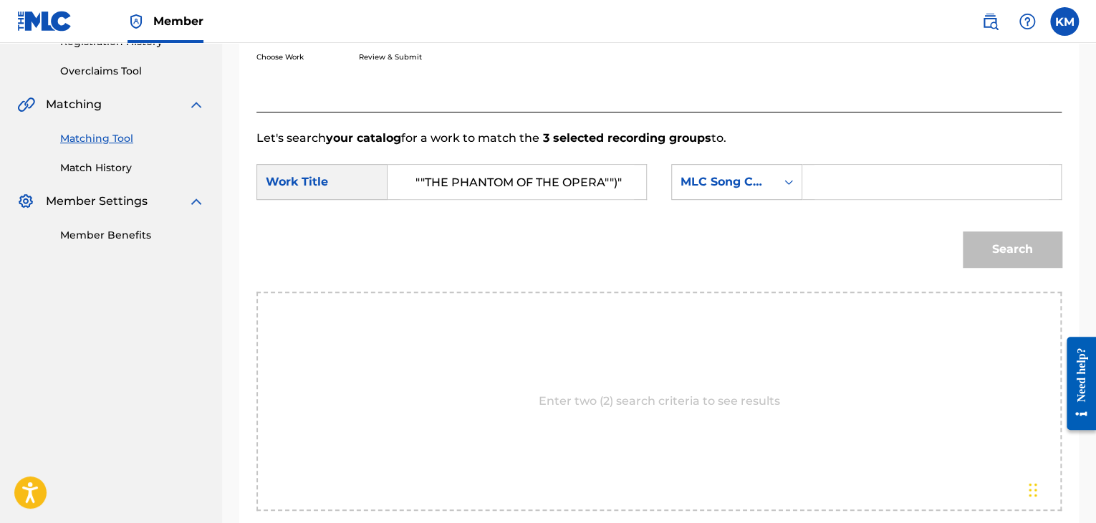
scroll to position [0, 0]
click at [782, 173] on div "Search Form" at bounding box center [789, 182] width 26 height 26
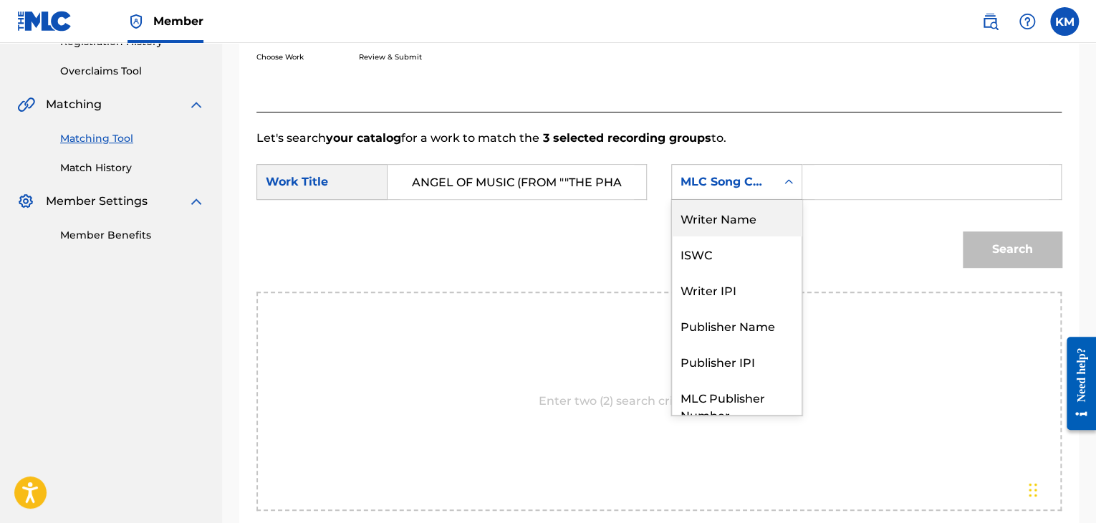
click at [749, 227] on div "Writer Name" at bounding box center [737, 218] width 130 height 36
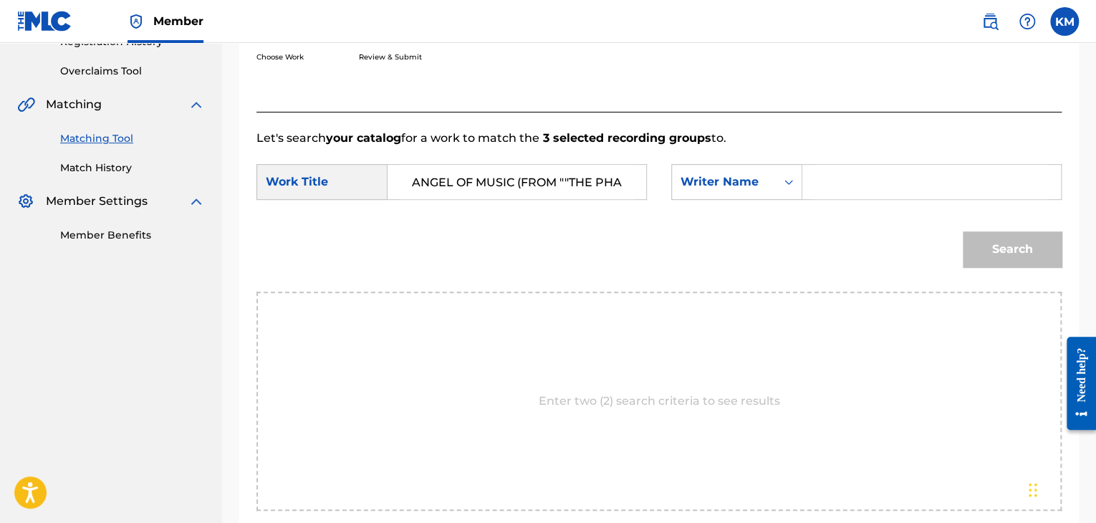
click at [866, 194] on input "Search Form" at bounding box center [932, 182] width 234 height 34
type input "[PERSON_NAME]"
click at [1015, 241] on button "Search" at bounding box center [1012, 249] width 99 height 36
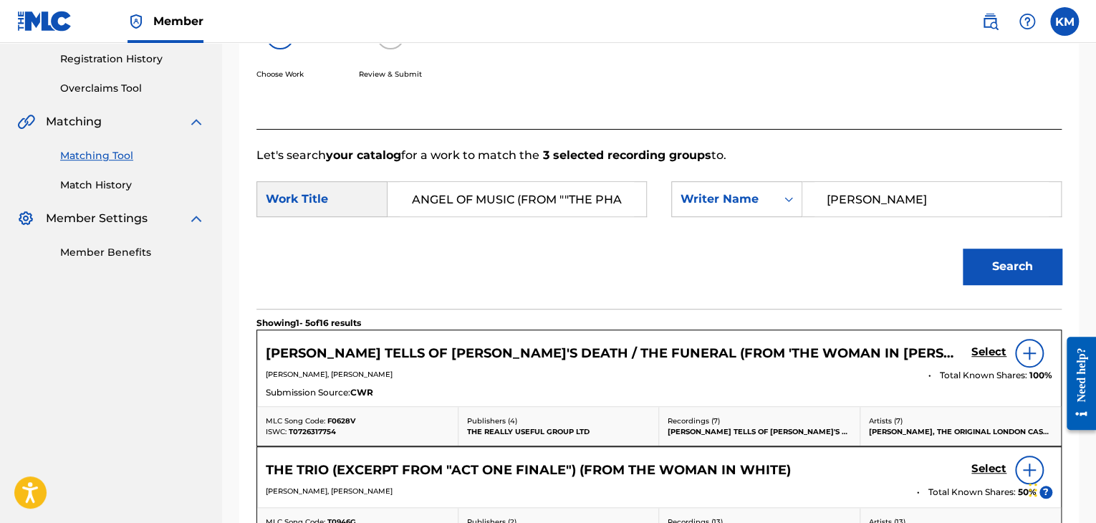
scroll to position [287, 0]
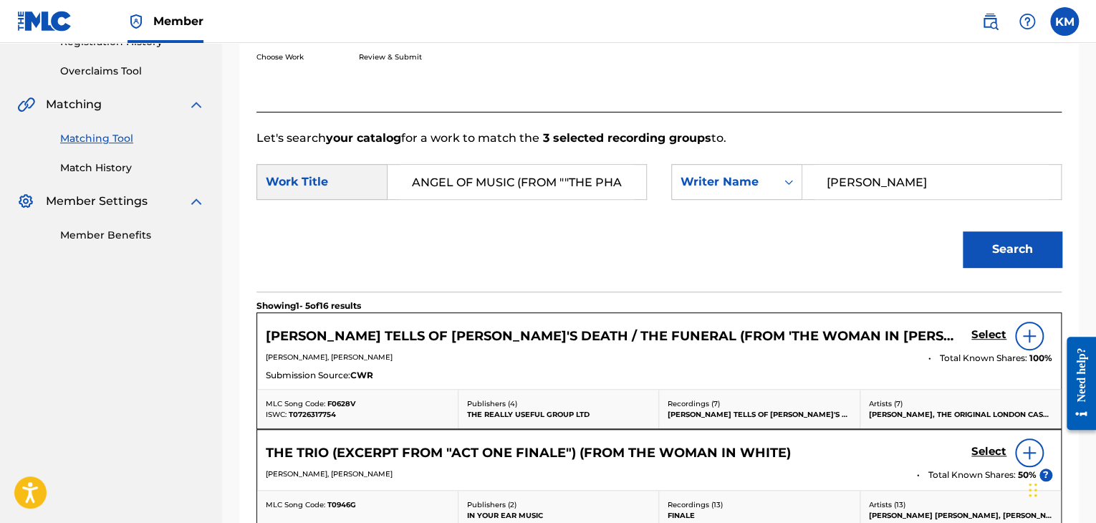
click at [82, 168] on link "Match History" at bounding box center [132, 167] width 145 height 15
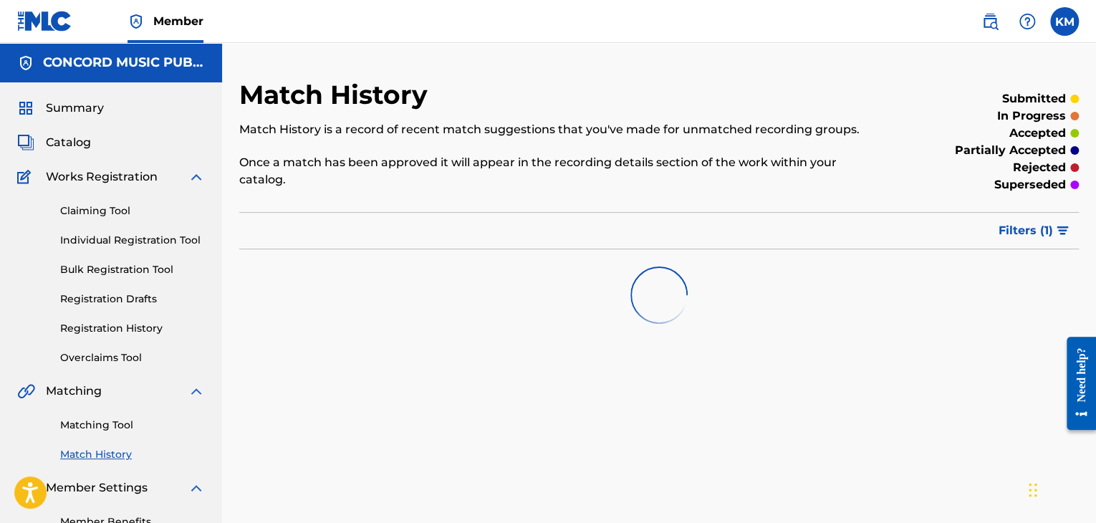
click at [106, 421] on link "Matching Tool" at bounding box center [132, 425] width 145 height 15
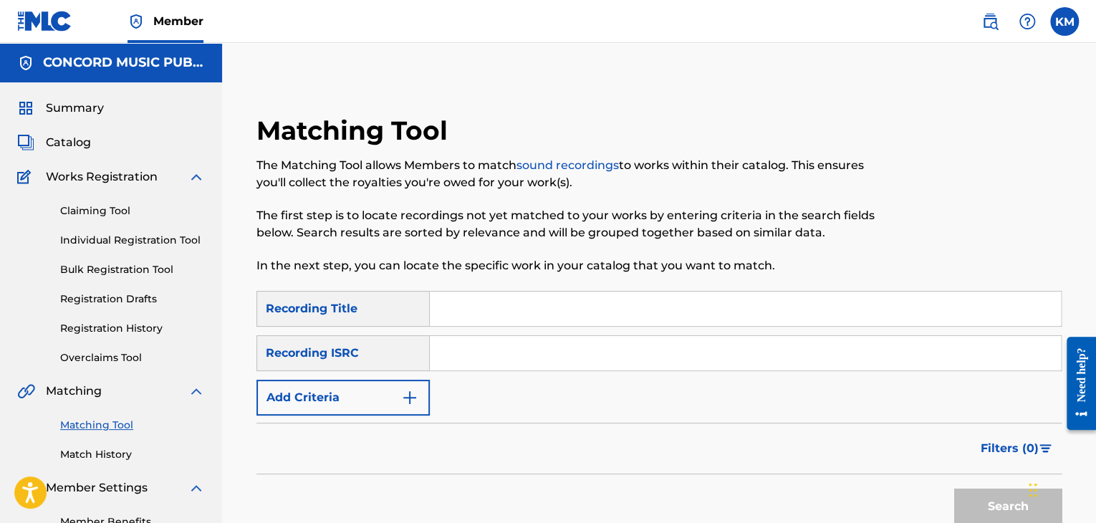
click at [471, 340] on input "Search Form" at bounding box center [745, 353] width 631 height 34
paste input "NLT2H2300523"
type input "NLT2H2300523"
click at [993, 496] on button "Search" at bounding box center [1007, 507] width 107 height 36
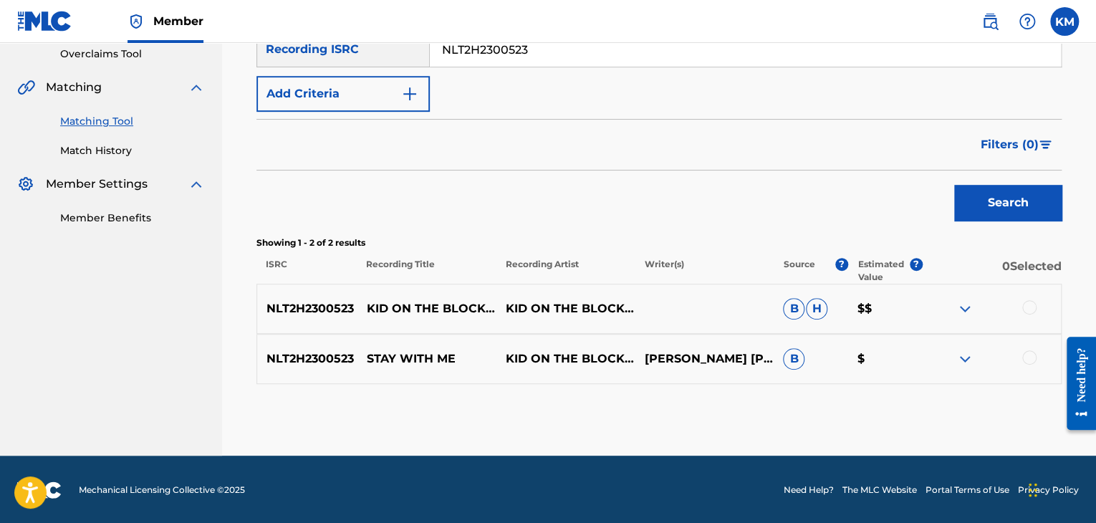
scroll to position [305, 0]
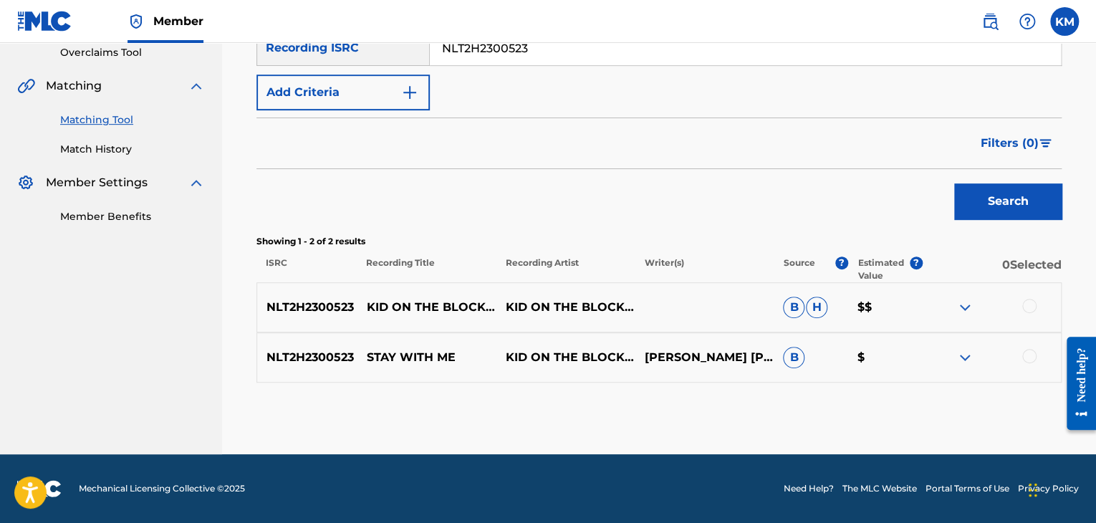
click at [1029, 357] on div at bounding box center [1029, 356] width 14 height 14
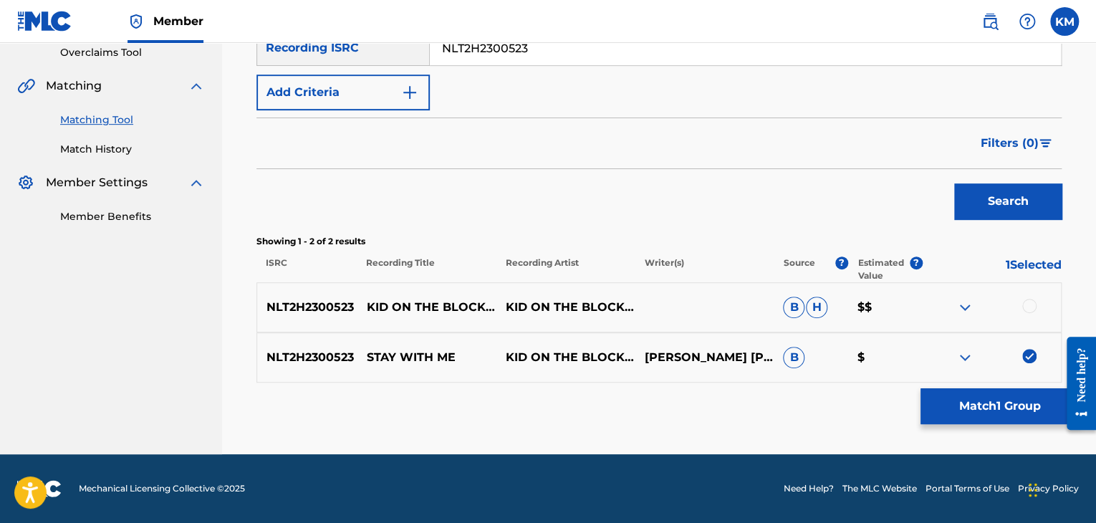
click at [1032, 304] on div at bounding box center [1029, 306] width 14 height 14
click at [1000, 405] on button "Match 2 Groups" at bounding box center [1000, 406] width 158 height 36
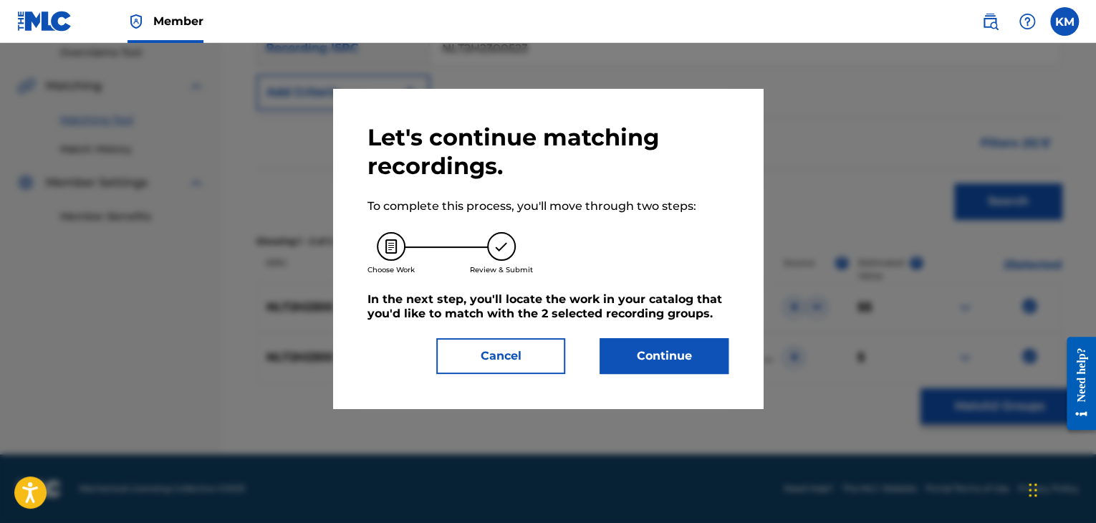
click at [701, 349] on button "Continue" at bounding box center [664, 356] width 129 height 36
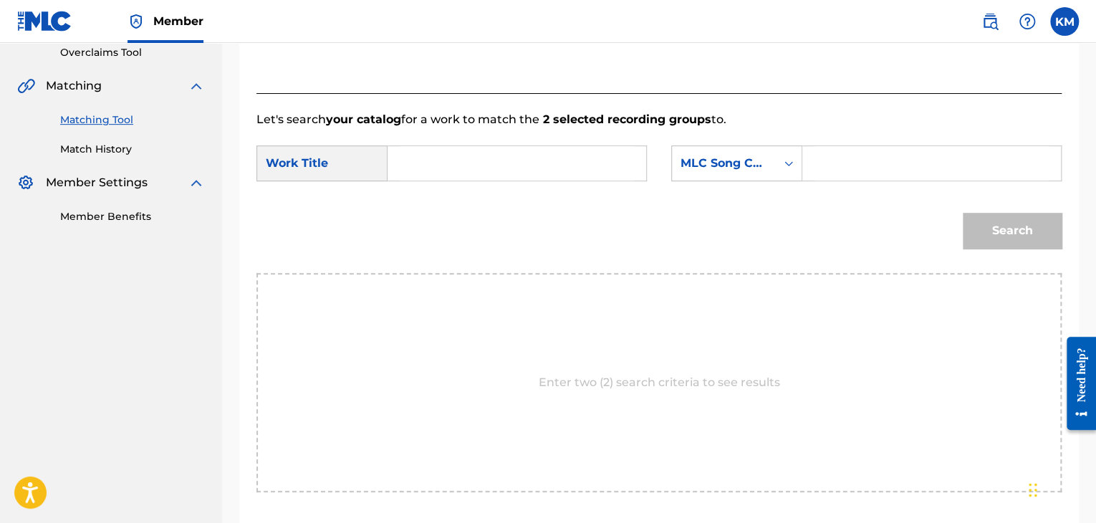
click at [516, 159] on input "Search Form" at bounding box center [517, 163] width 234 height 34
paste input "Stay With Me"
type input "Stay With Me"
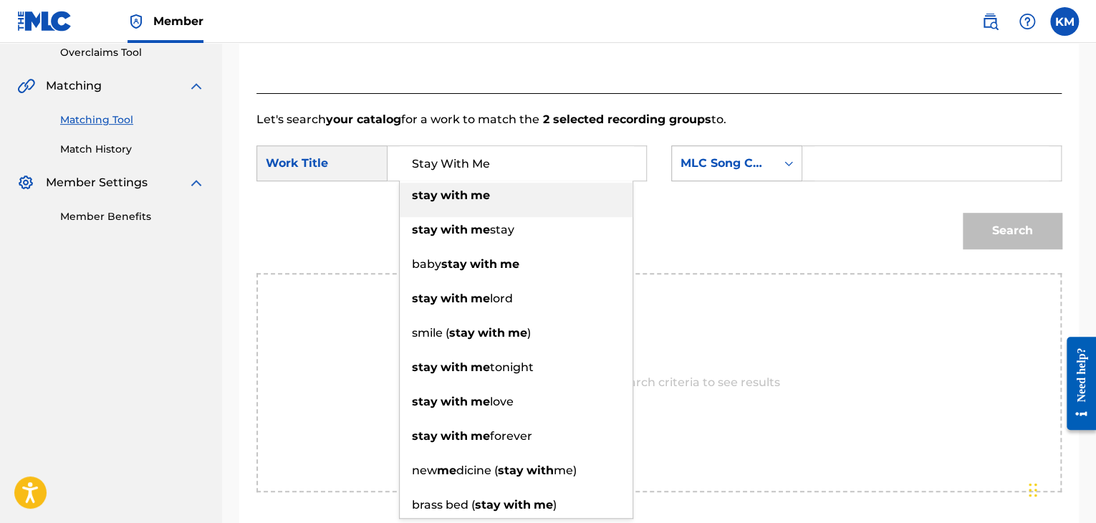
click at [787, 163] on icon "Search Form" at bounding box center [789, 163] width 9 height 5
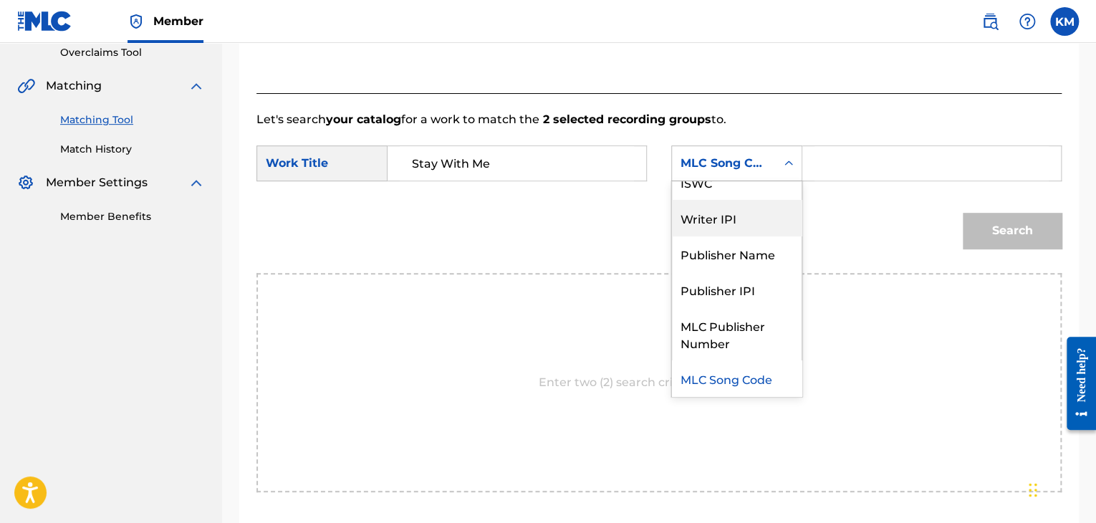
scroll to position [0, 0]
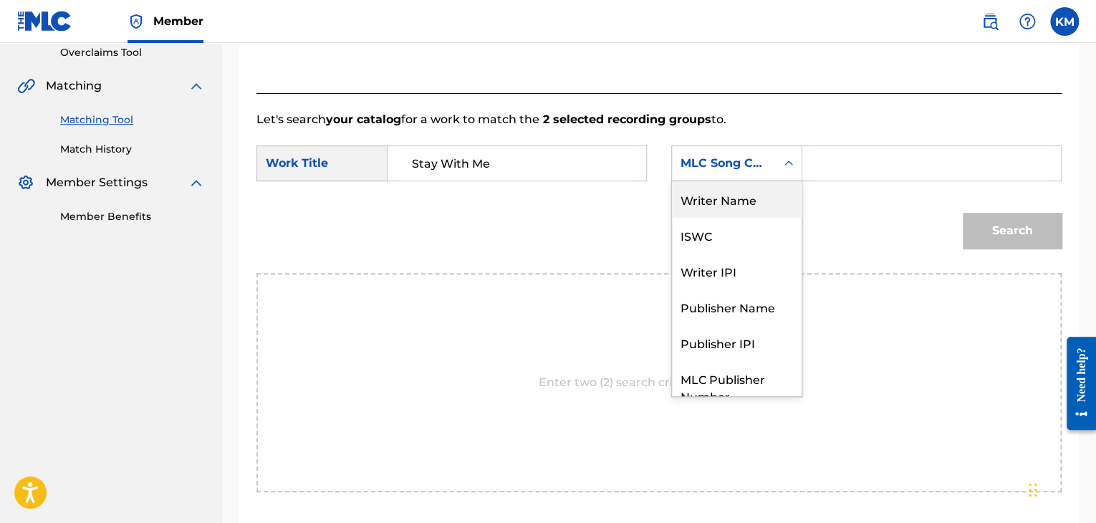
click at [767, 194] on div "Writer Name" at bounding box center [737, 199] width 130 height 36
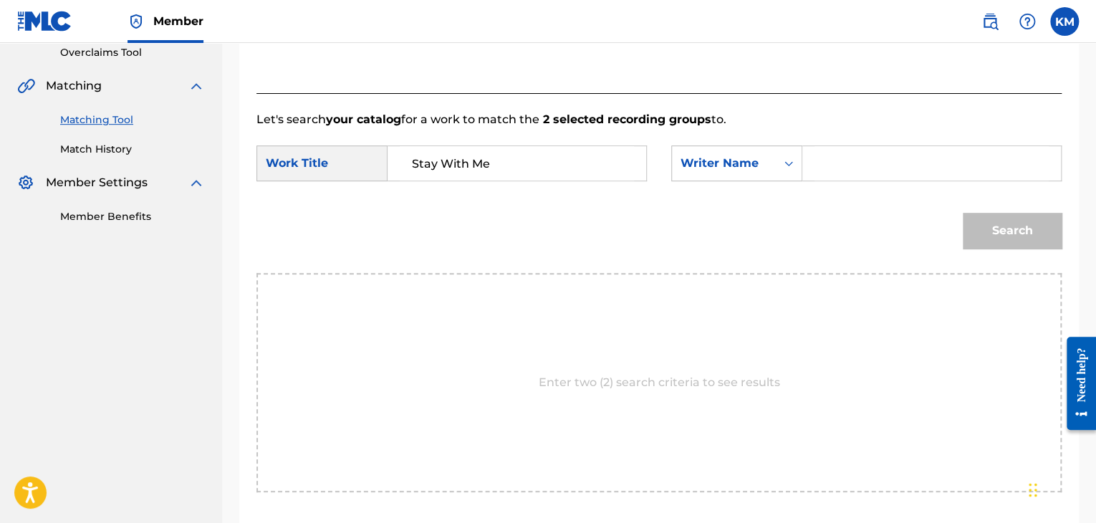
click at [844, 161] on input "Search Form" at bounding box center [932, 163] width 234 height 34
paste input "[PERSON_NAME]"
type input "[PERSON_NAME]"
click at [1024, 219] on button "Search" at bounding box center [1012, 231] width 99 height 36
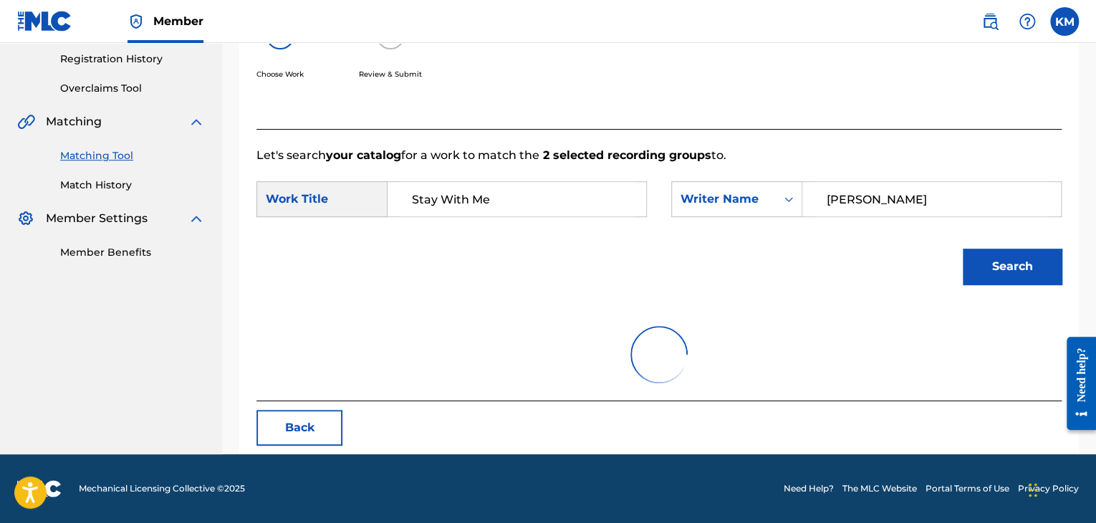
scroll to position [305, 0]
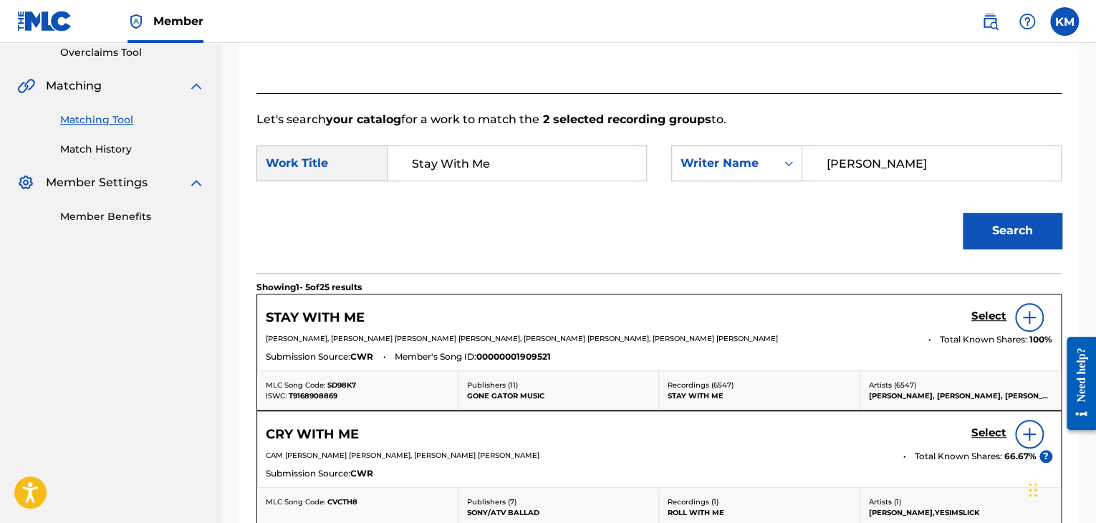
click at [980, 311] on h5 "Select" at bounding box center [989, 317] width 35 height 14
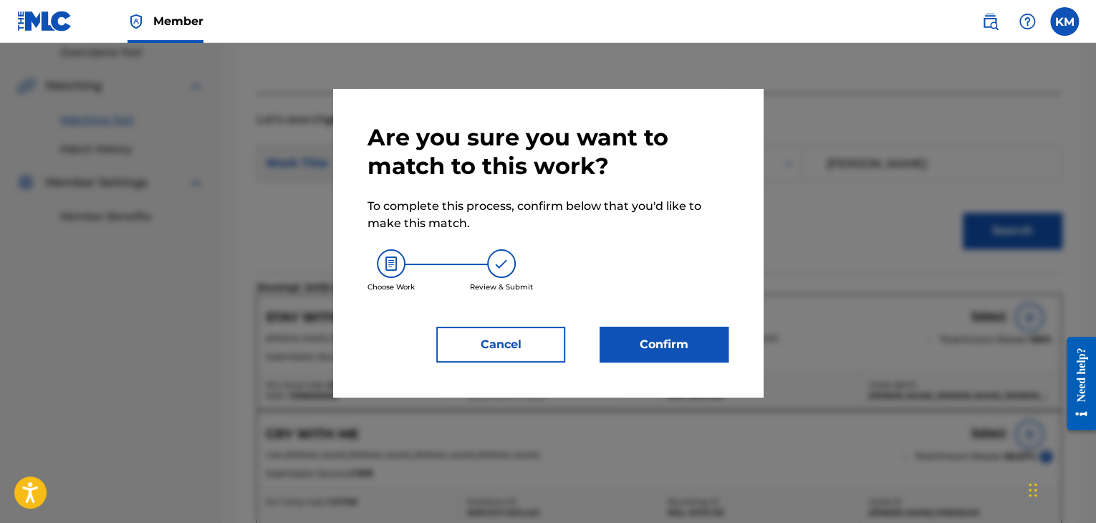
click at [652, 348] on button "Confirm" at bounding box center [664, 345] width 129 height 36
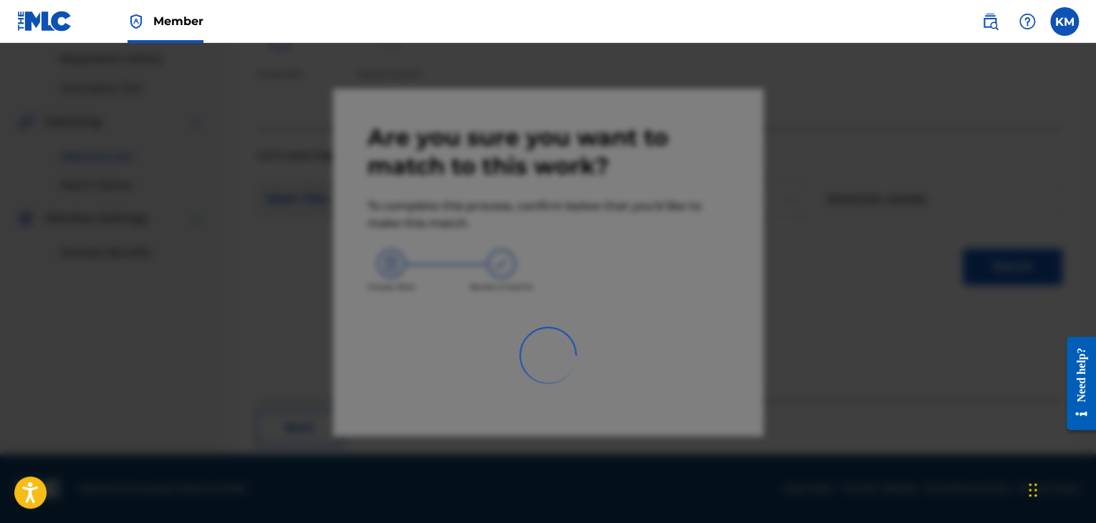
scroll to position [92, 0]
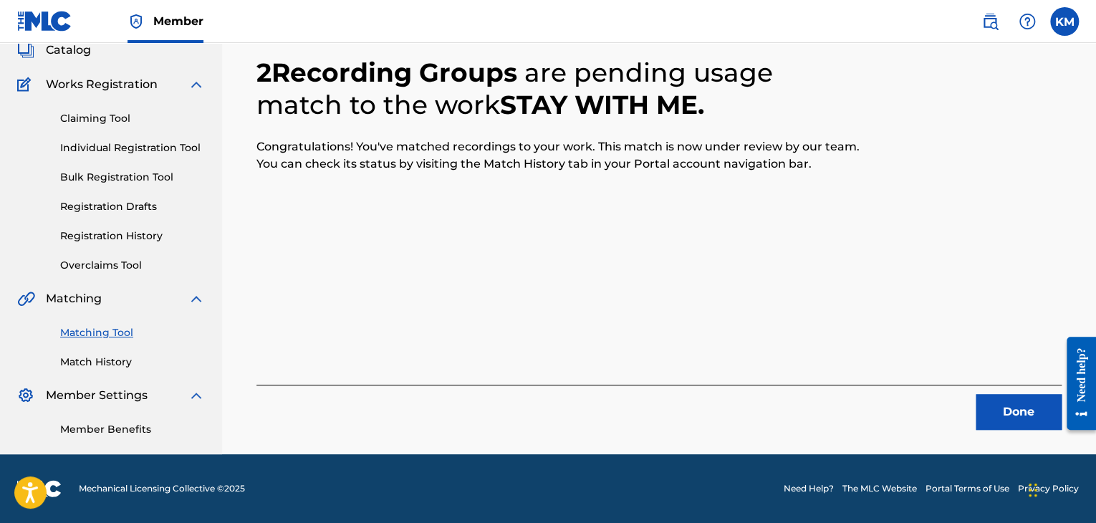
click at [1000, 410] on button "Done" at bounding box center [1019, 412] width 86 height 36
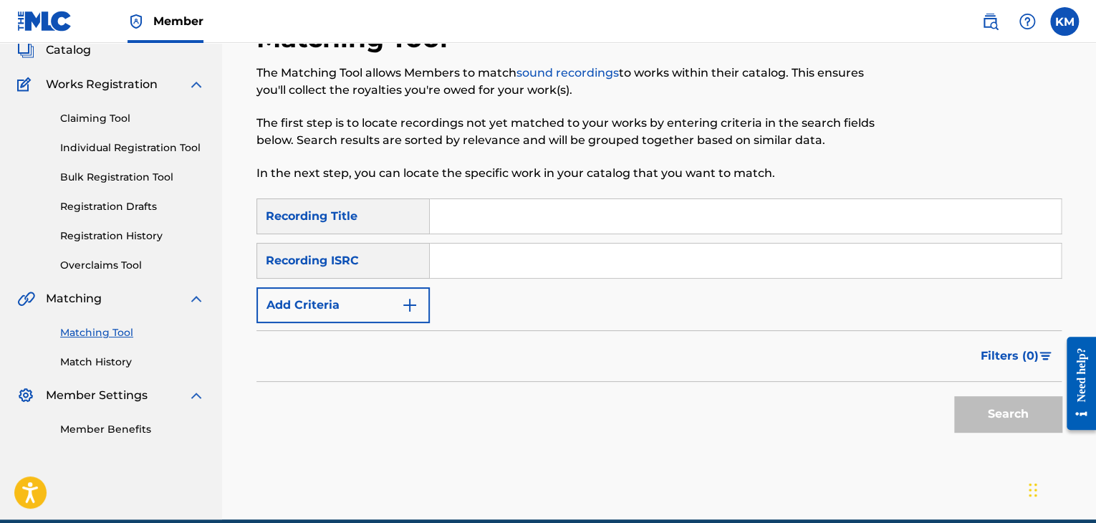
click at [525, 264] on input "Search Form" at bounding box center [745, 261] width 631 height 34
paste input "CAHQJ1896752"
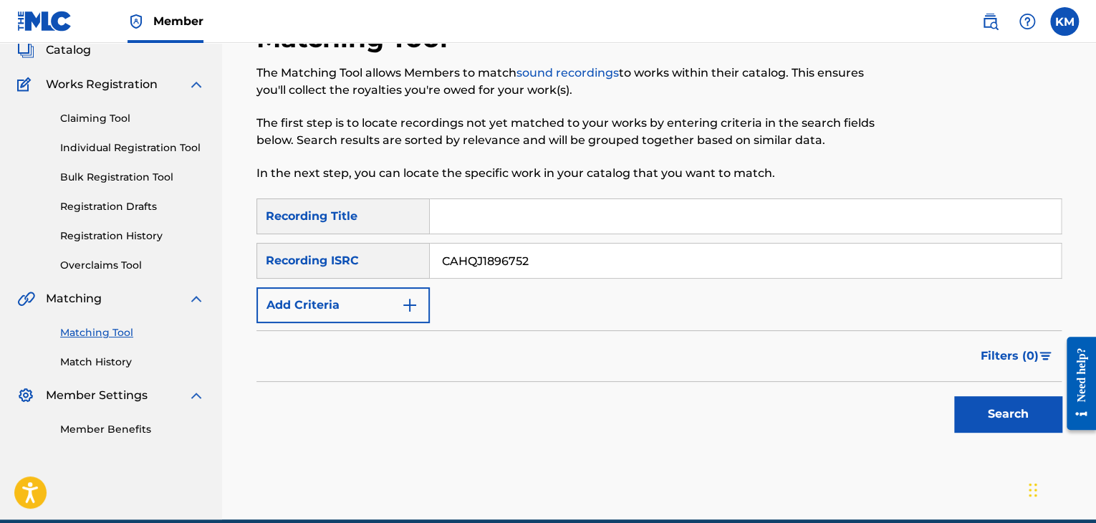
type input "CAHQJ1896752"
click at [992, 411] on button "Search" at bounding box center [1007, 414] width 107 height 36
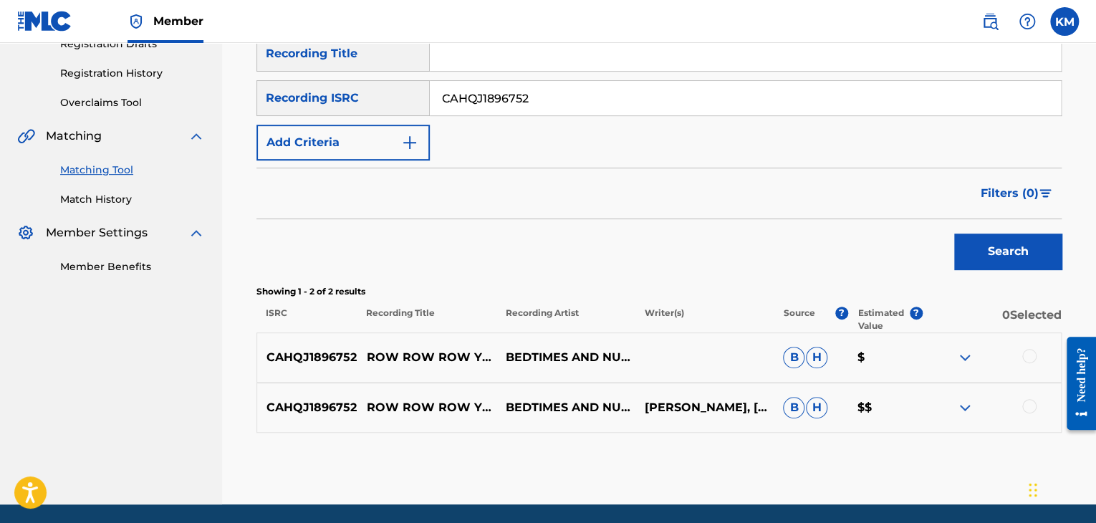
scroll to position [305, 0]
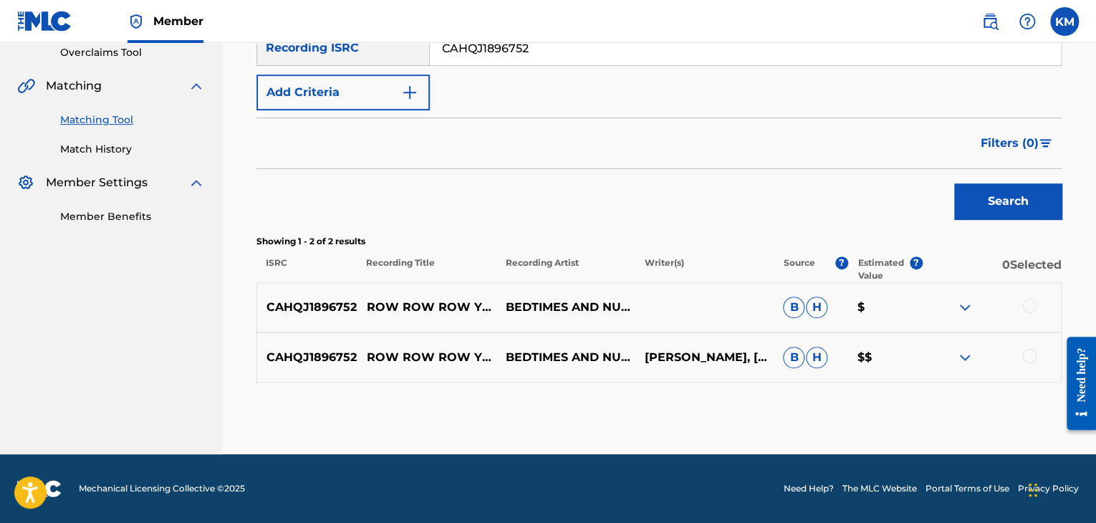
click at [1027, 358] on div at bounding box center [1029, 356] width 14 height 14
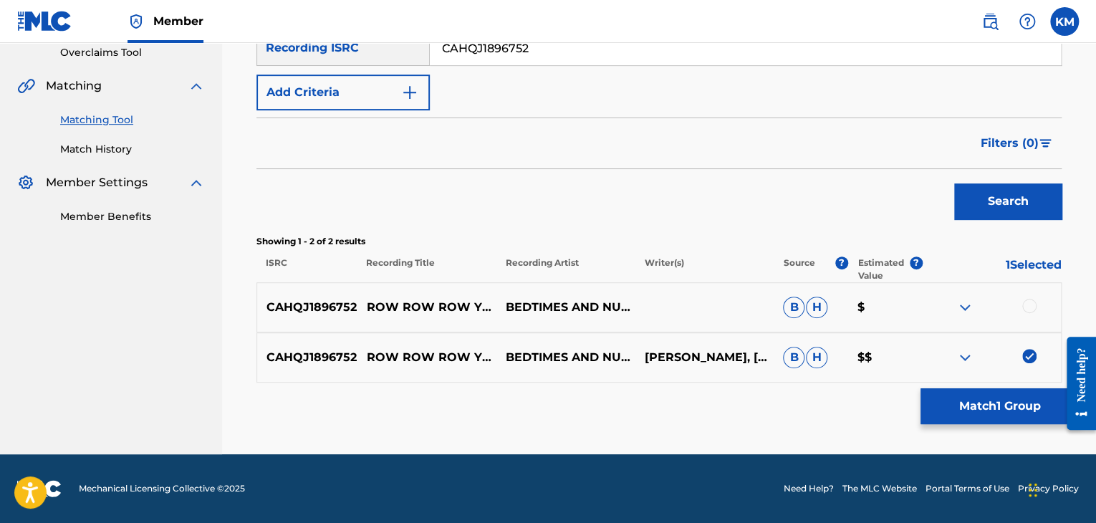
click at [1029, 302] on div at bounding box center [1029, 306] width 14 height 14
click at [1022, 401] on button "Match 2 Groups" at bounding box center [1000, 406] width 158 height 36
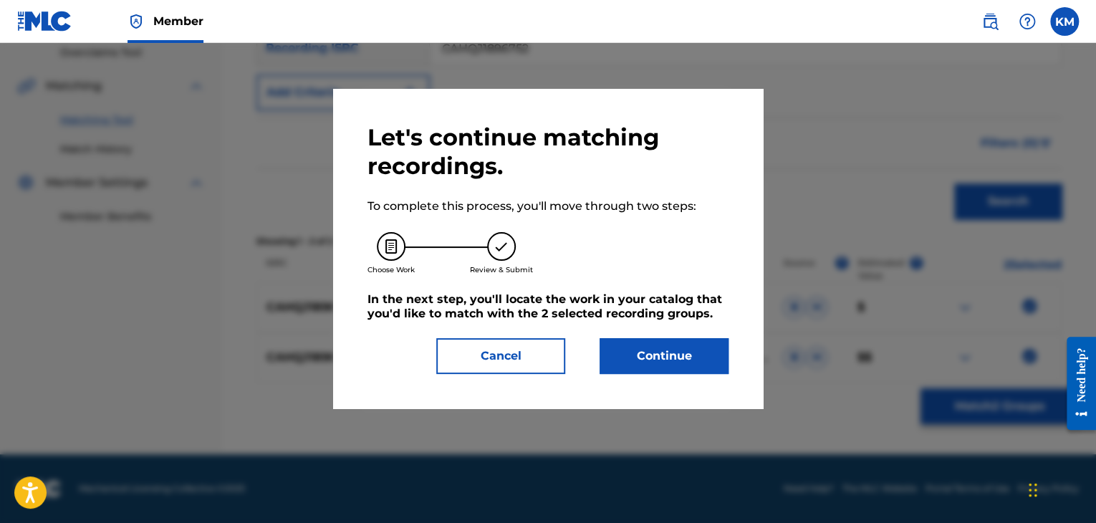
click at [625, 343] on button "Continue" at bounding box center [664, 356] width 129 height 36
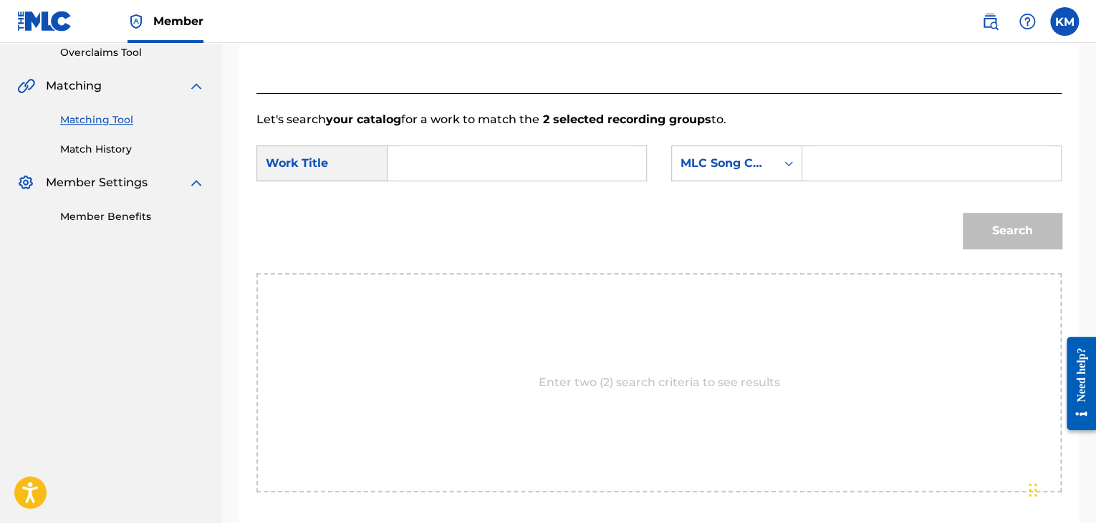
click at [439, 173] on input "Search Form" at bounding box center [517, 163] width 234 height 34
paste input "Row Row Row Your Boat"
type input "Row Row Row Your Boat"
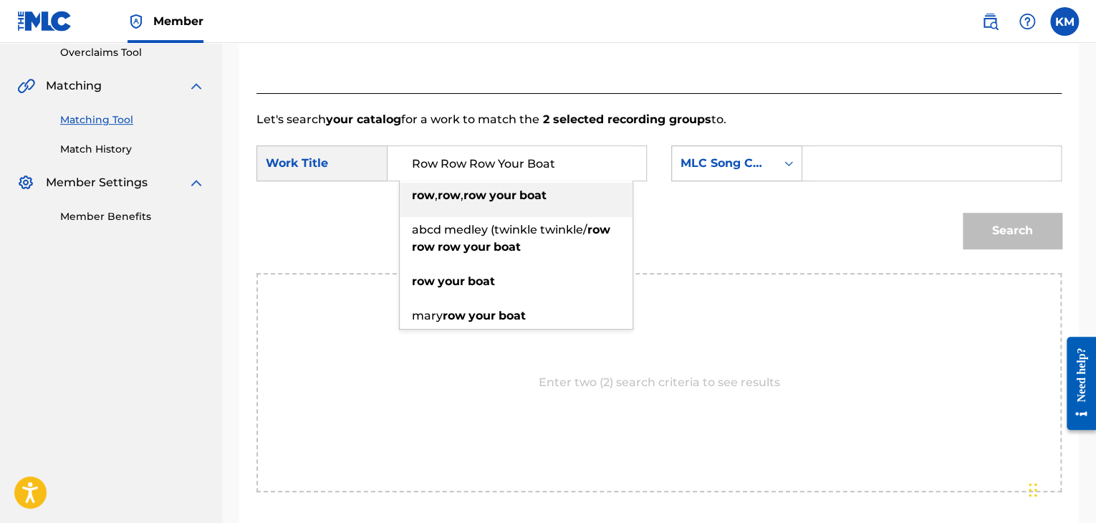
click at [785, 158] on icon "Search Form" at bounding box center [789, 163] width 14 height 14
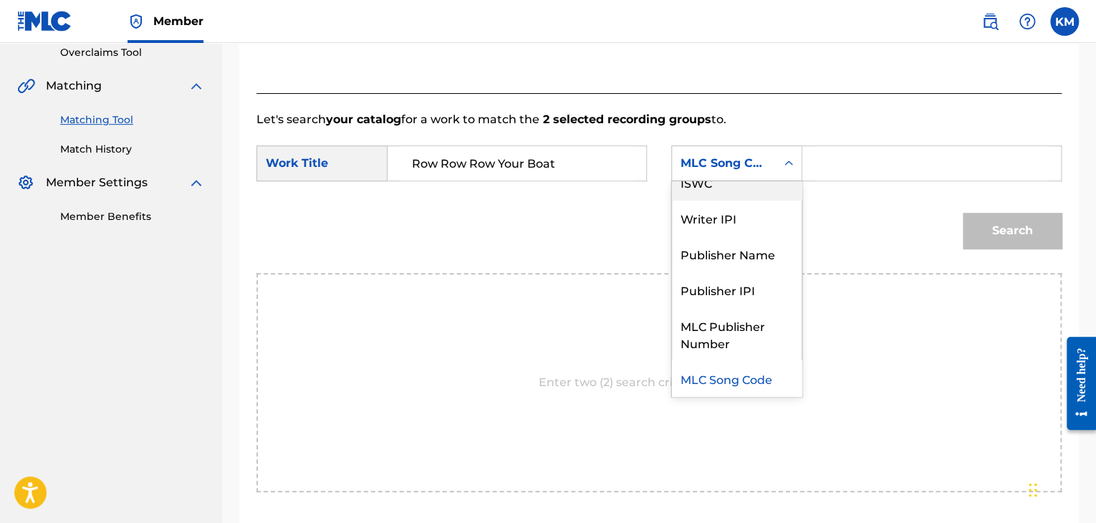
scroll to position [0, 0]
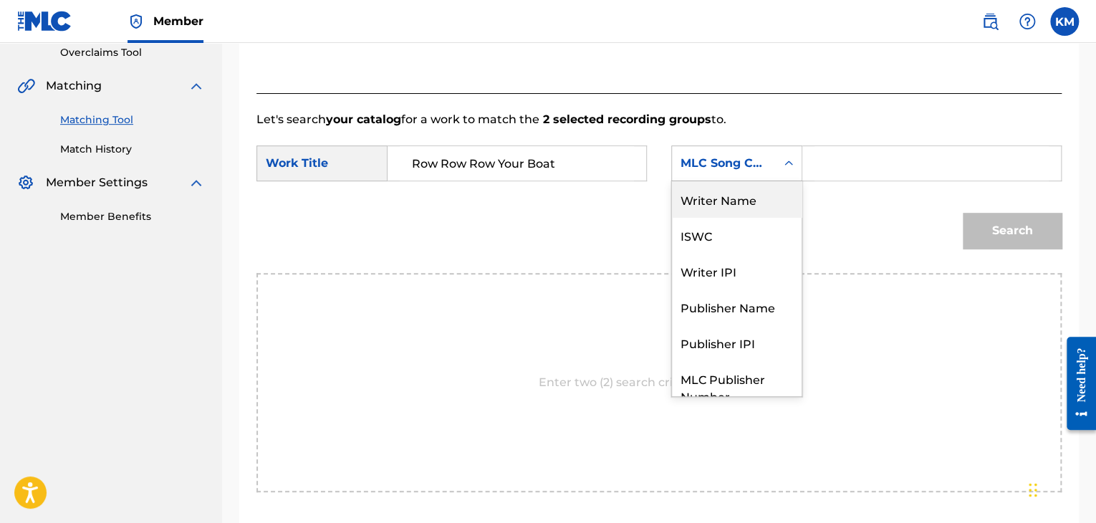
click at [743, 186] on div "Writer Name" at bounding box center [737, 199] width 130 height 36
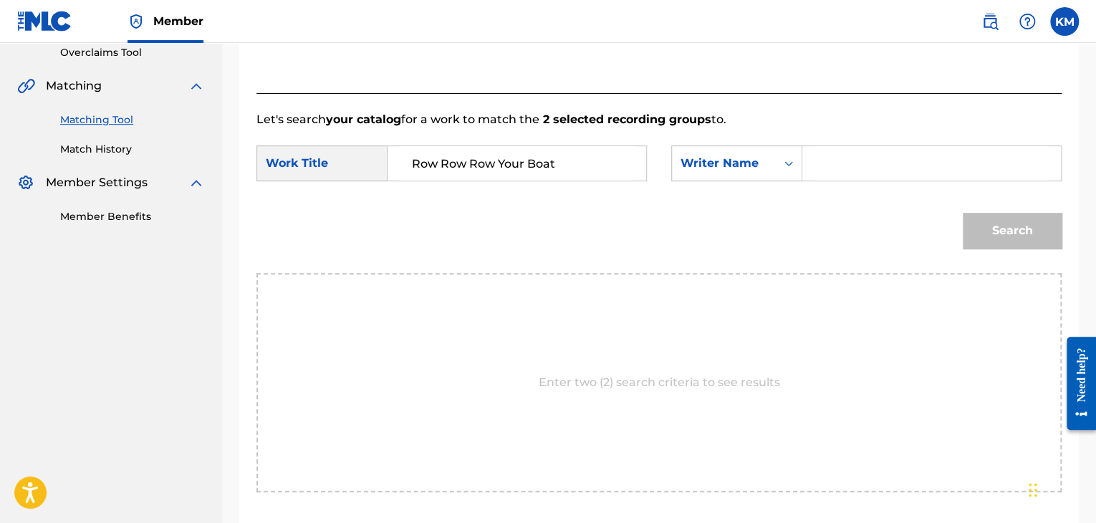
click at [812, 156] on div "Search Form" at bounding box center [931, 163] width 259 height 36
click at [818, 157] on input "Search Form" at bounding box center [932, 163] width 234 height 34
paste input "[PERSON_NAME]"
click at [1015, 222] on button "Search" at bounding box center [1012, 231] width 99 height 36
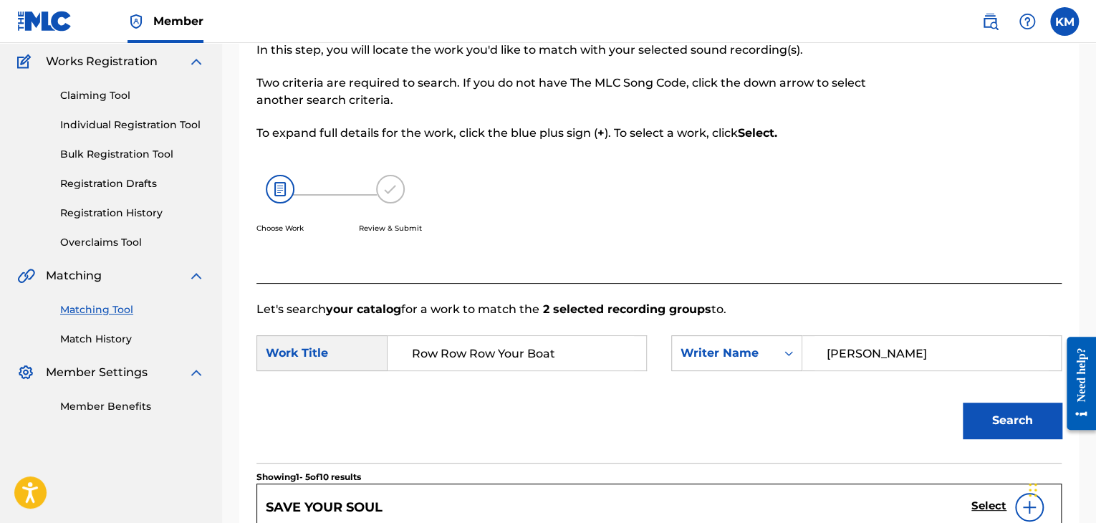
scroll to position [49, 0]
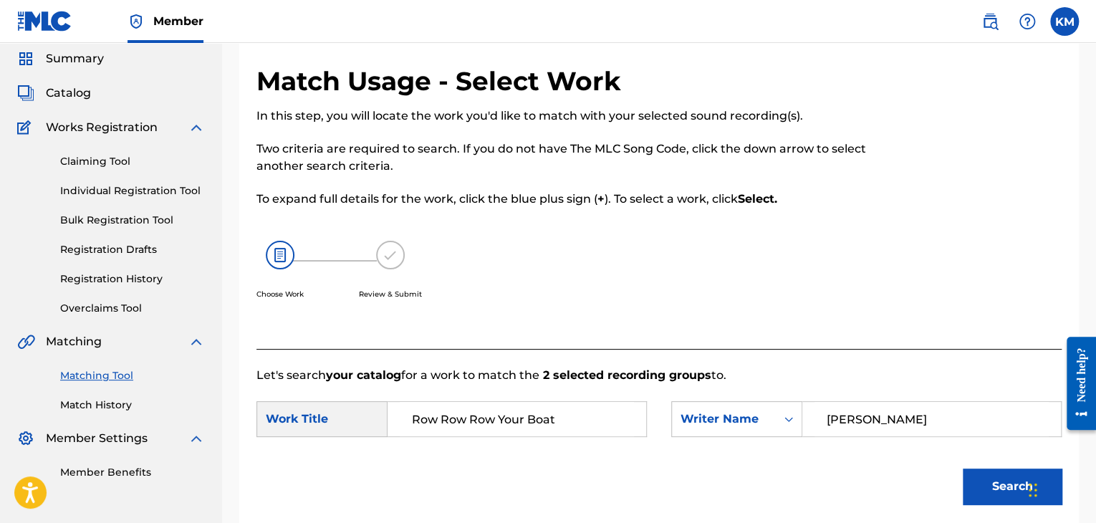
drag, startPoint x: 860, startPoint y: 411, endPoint x: 440, endPoint y: 452, distance: 421.9
click at [440, 452] on form "SearchWithCriteriae699fc4e-3fd7-4d09-84b5-312225edba54 Work Title Row Row Row Y…" at bounding box center [659, 456] width 805 height 145
click at [842, 413] on input "[PERSON_NAME]" at bounding box center [932, 419] width 234 height 34
type input "bird"
click at [974, 479] on button "Search" at bounding box center [1012, 487] width 99 height 36
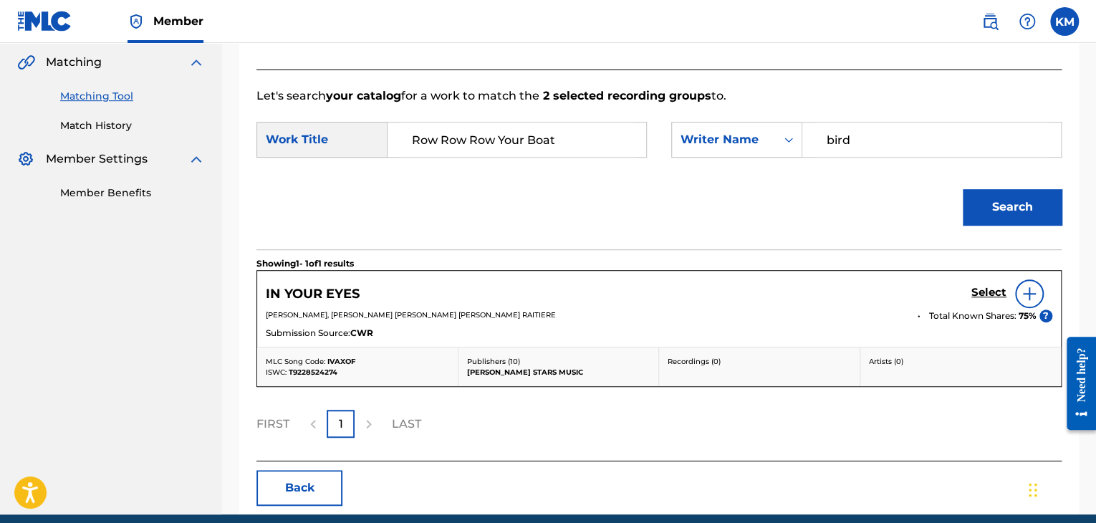
scroll to position [336, 0]
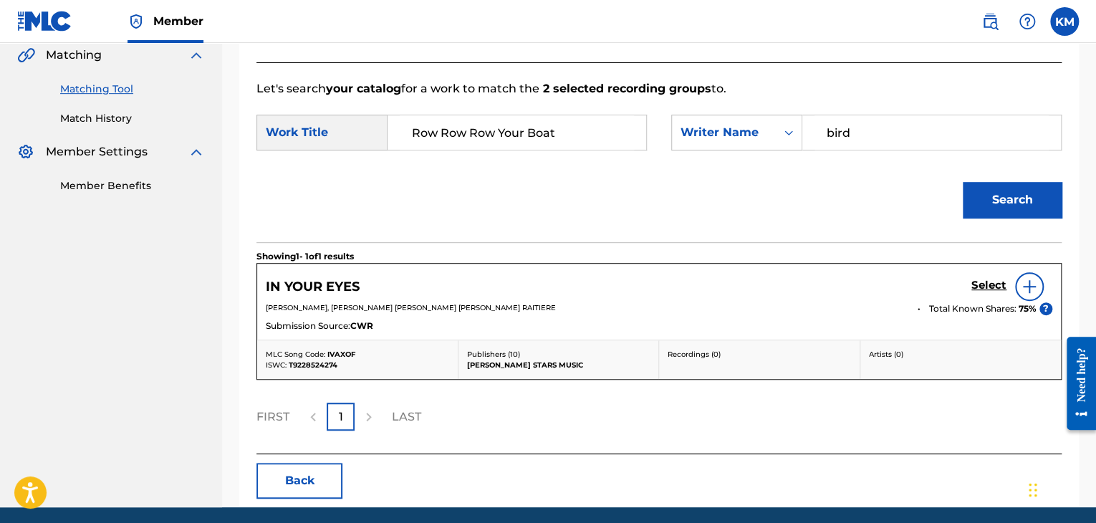
click at [126, 118] on link "Match History" at bounding box center [132, 118] width 145 height 15
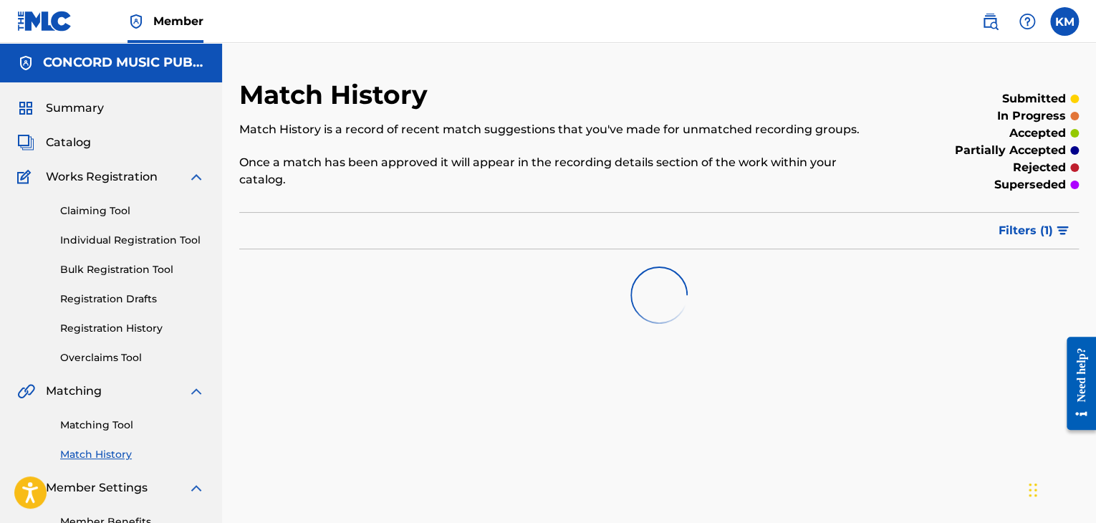
click at [123, 420] on link "Matching Tool" at bounding box center [132, 425] width 145 height 15
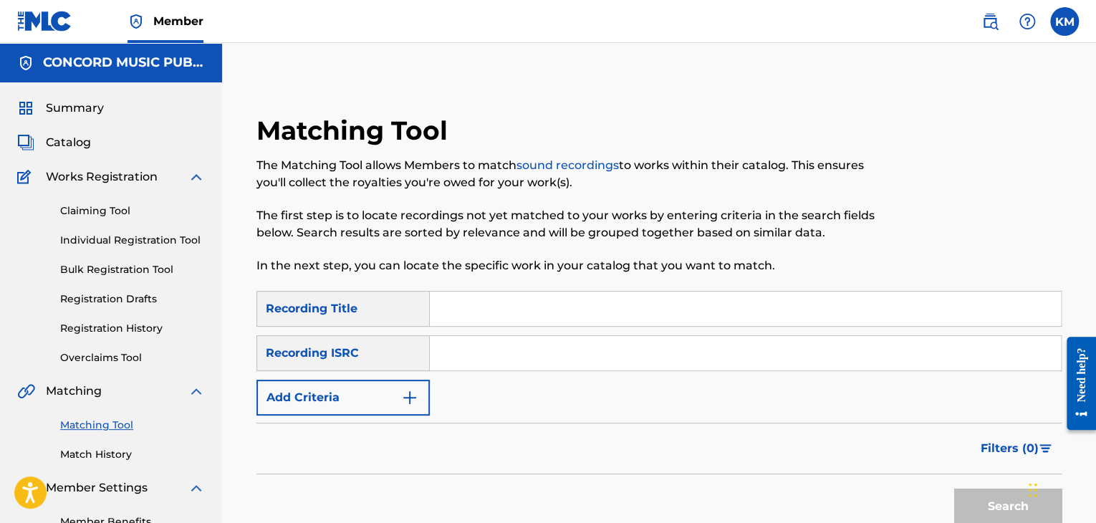
paste input "UKLJU1700002"
type input "UKLJU1700002"
click at [986, 497] on button "Search" at bounding box center [1007, 507] width 107 height 36
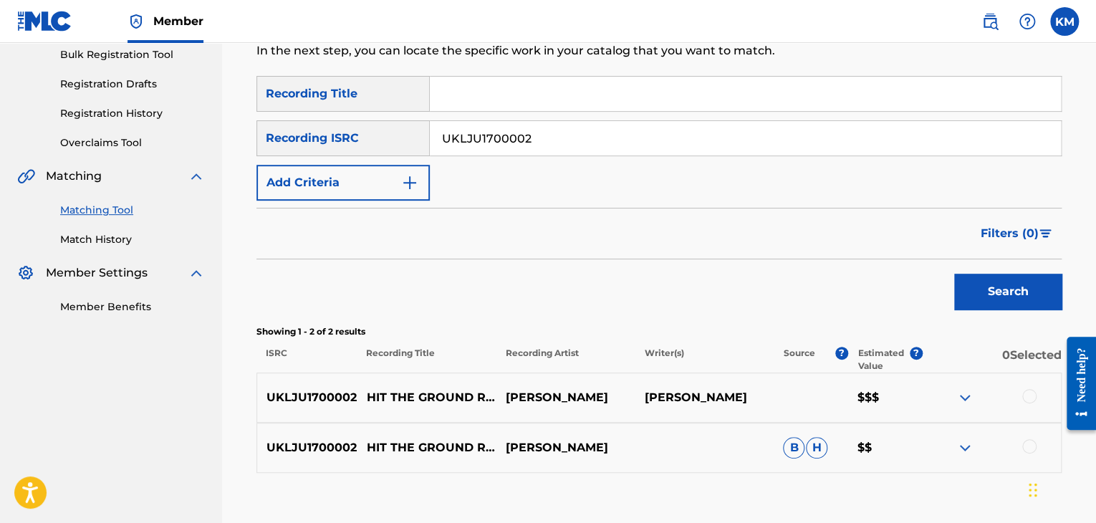
scroll to position [305, 0]
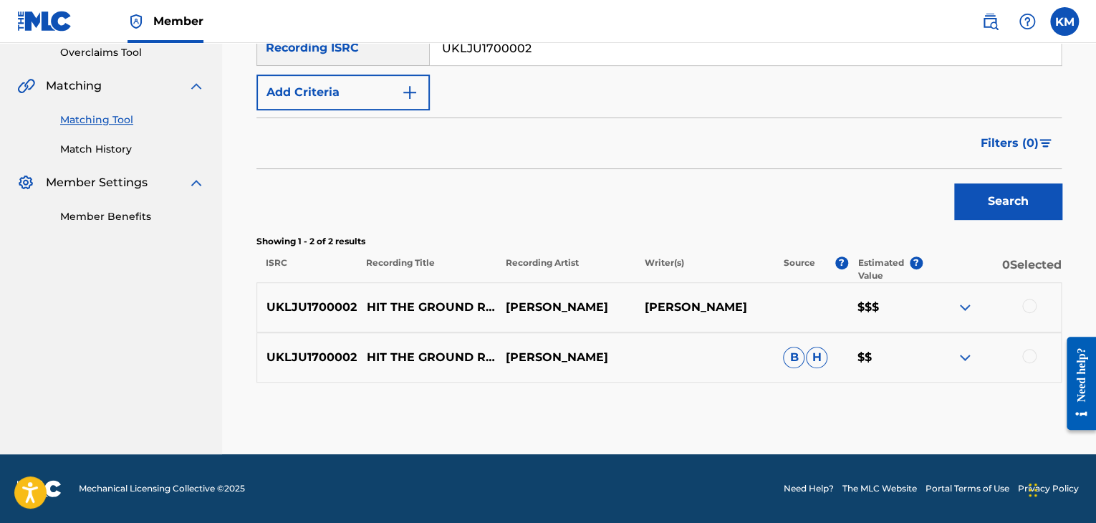
click at [1023, 305] on div at bounding box center [1029, 306] width 14 height 14
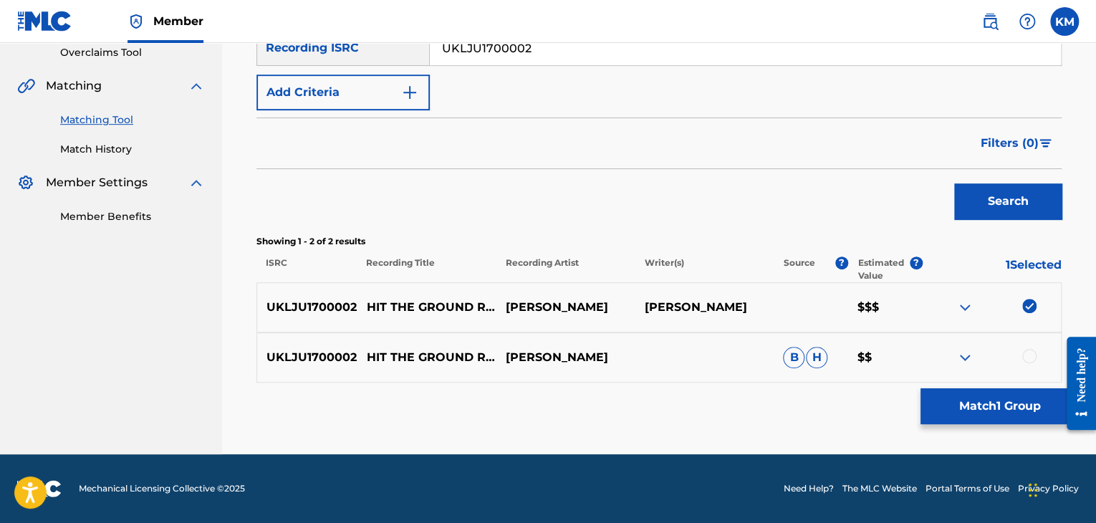
click at [1028, 353] on div at bounding box center [1029, 356] width 14 height 14
click at [1006, 399] on button "Match 2 Groups" at bounding box center [1000, 406] width 158 height 36
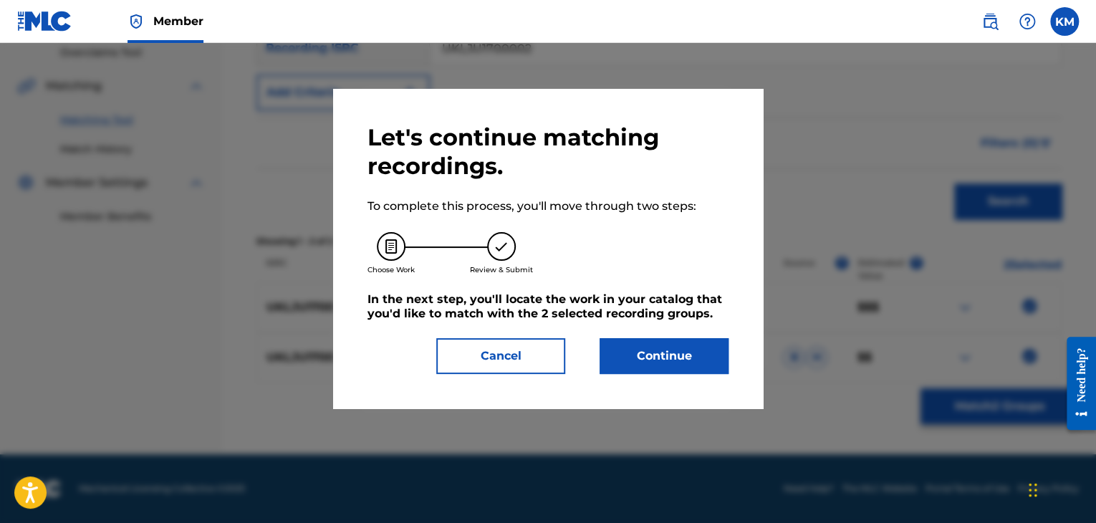
click at [677, 347] on button "Continue" at bounding box center [664, 356] width 129 height 36
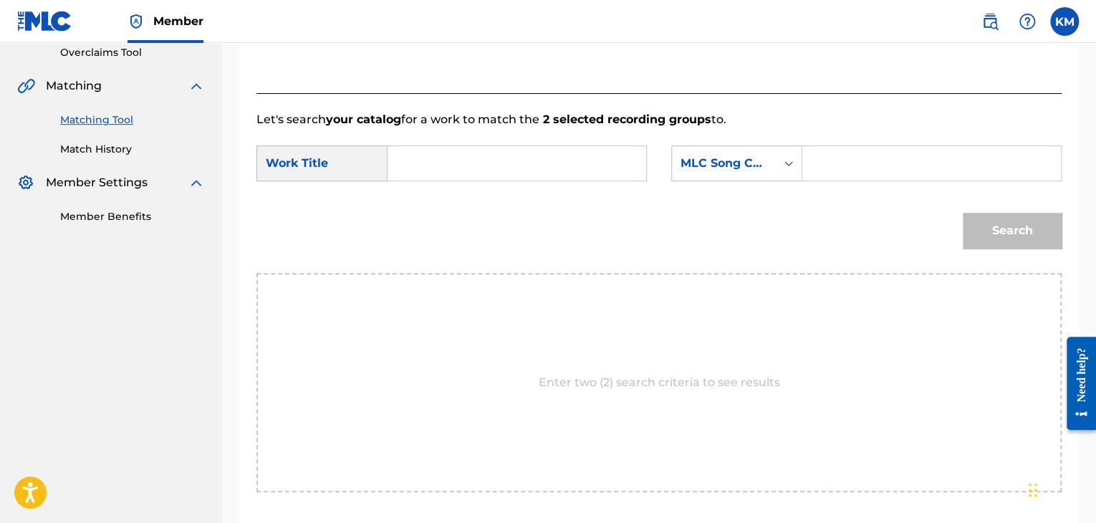
click at [538, 152] on input "Search Form" at bounding box center [517, 163] width 234 height 34
paste input "Hit the Ground Running"
type input "Hit the Ground Running"
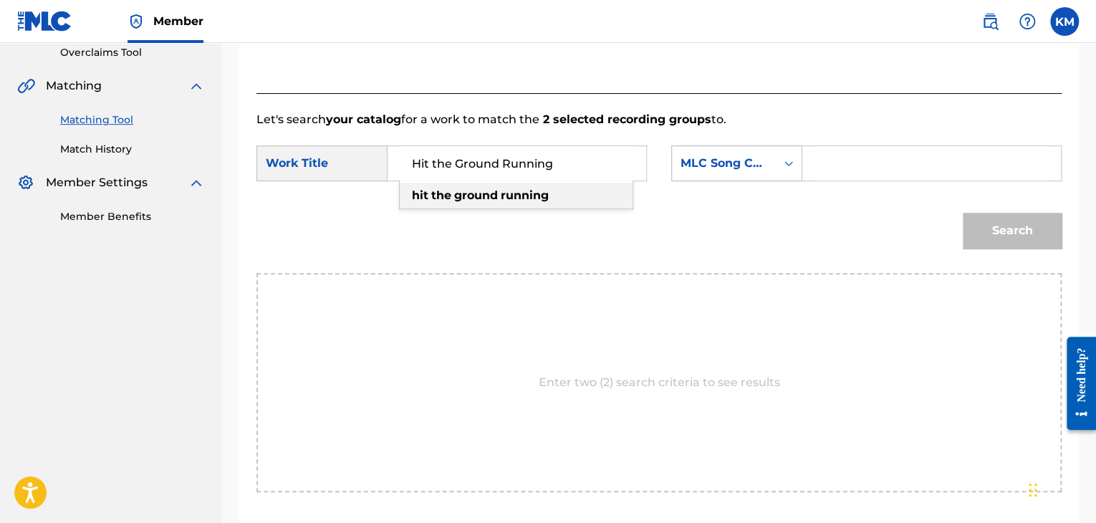
click at [791, 168] on icon "Search Form" at bounding box center [789, 163] width 14 height 14
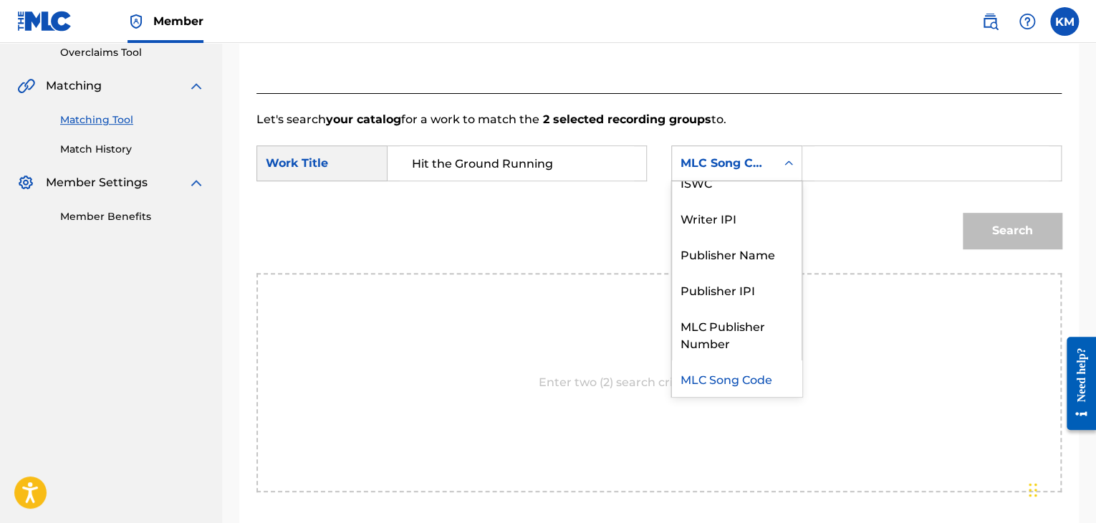
scroll to position [0, 0]
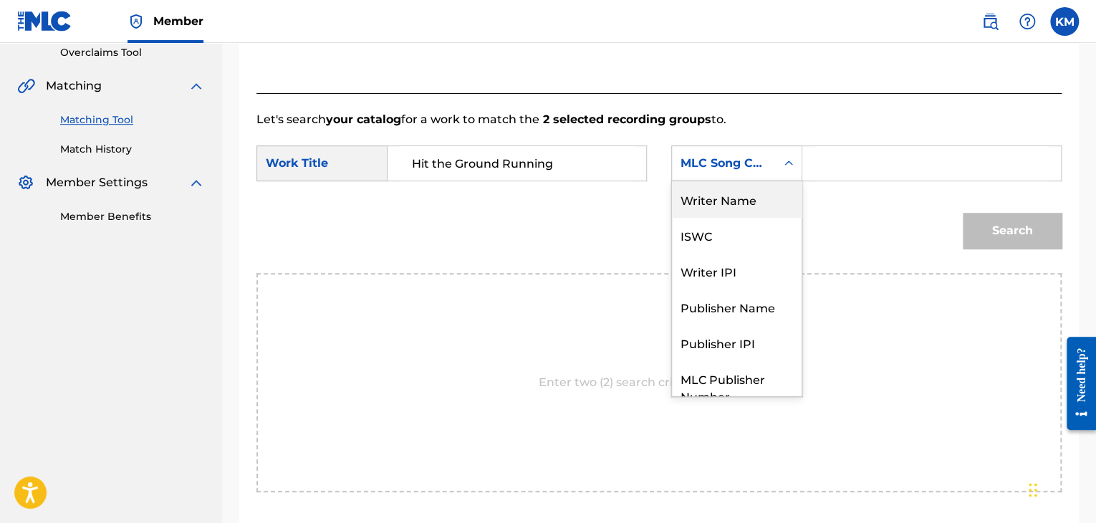
click at [780, 193] on div "Writer Name" at bounding box center [737, 199] width 130 height 36
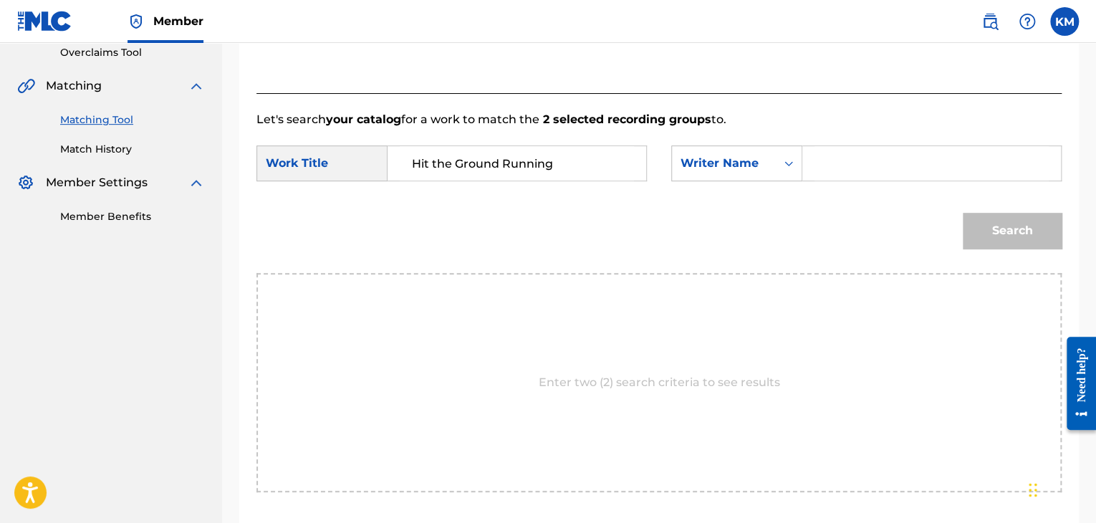
click at [815, 173] on input "Search Form" at bounding box center [932, 163] width 234 height 34
paste input "[PERSON_NAME]"
type input "[PERSON_NAME]"
click at [1002, 217] on button "Search" at bounding box center [1012, 231] width 99 height 36
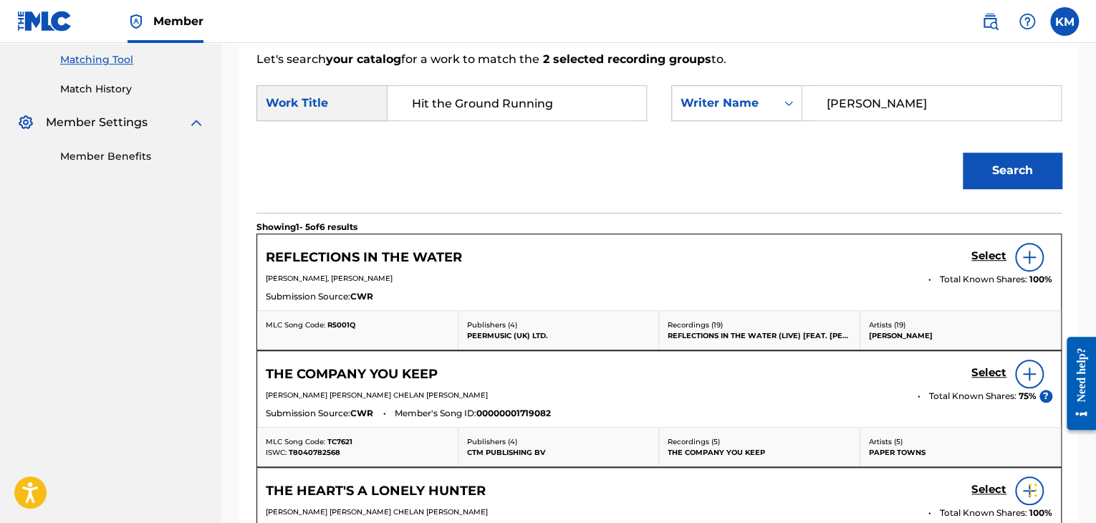
scroll to position [281, 0]
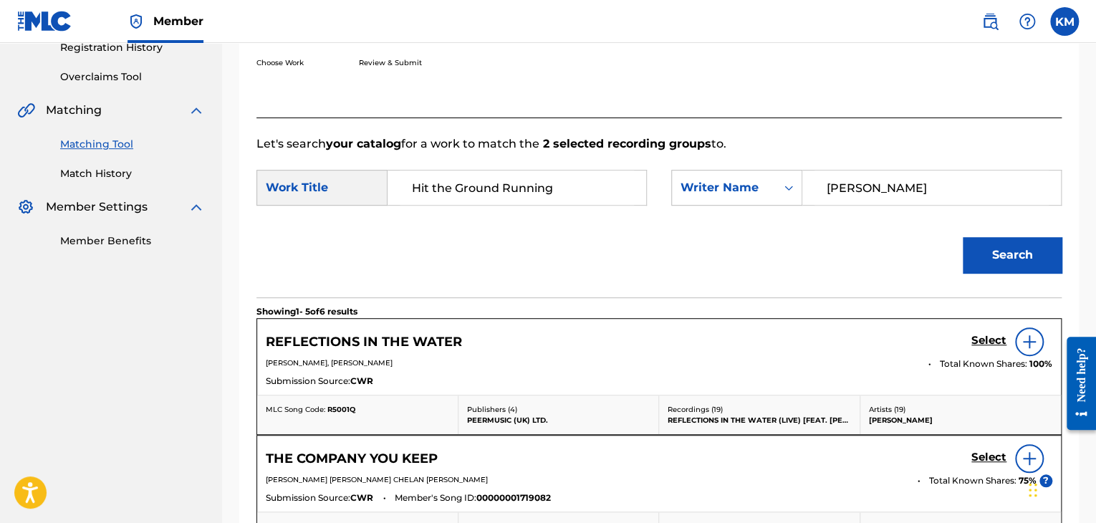
click at [128, 176] on link "Match History" at bounding box center [132, 173] width 145 height 15
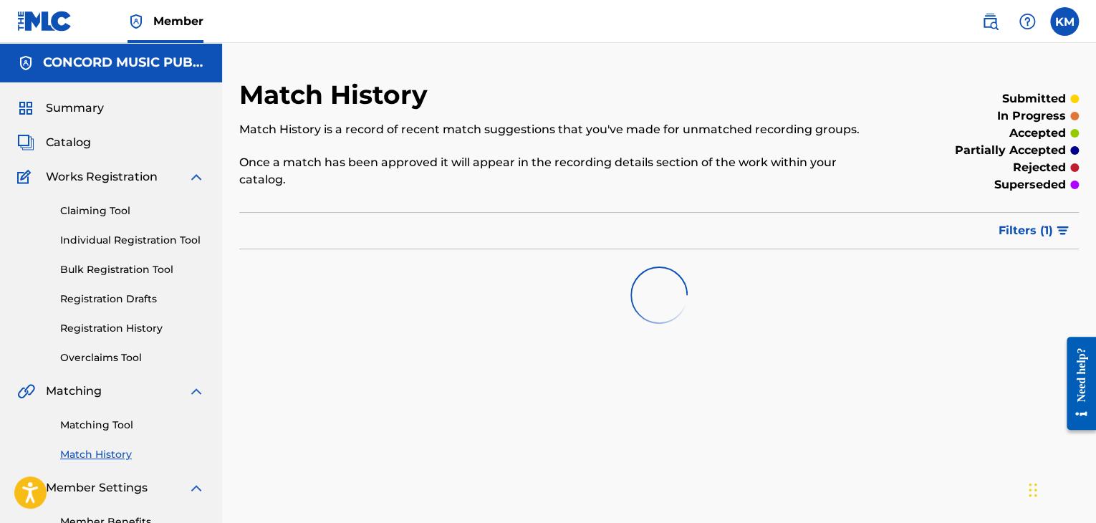
click at [122, 424] on link "Matching Tool" at bounding box center [132, 425] width 145 height 15
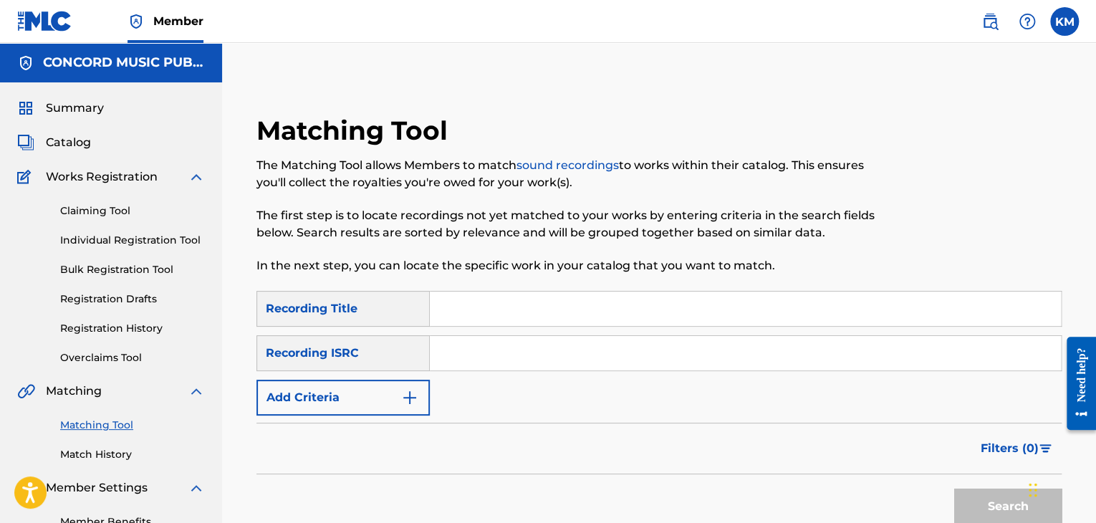
click at [464, 360] on input "Search Form" at bounding box center [745, 353] width 631 height 34
paste input "QM4TX1875826"
type input "QM4TX1875826"
click at [977, 495] on button "Search" at bounding box center [1007, 507] width 107 height 36
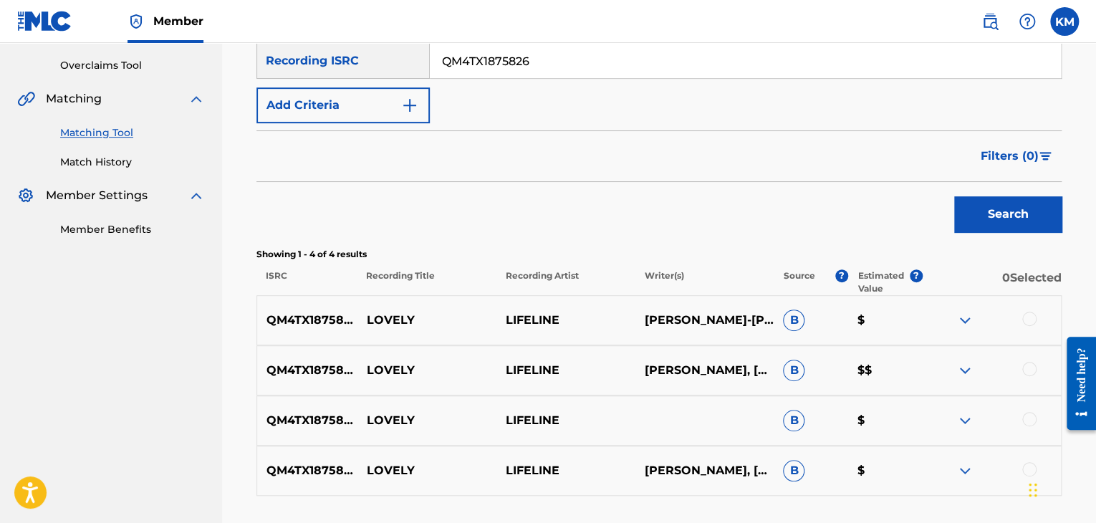
scroll to position [358, 0]
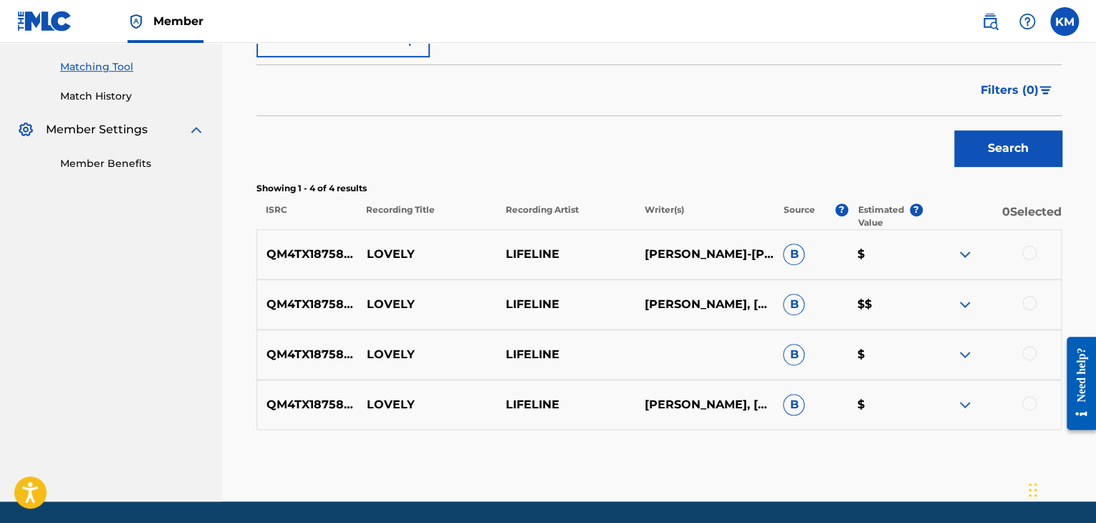
click at [1027, 399] on div at bounding box center [1029, 403] width 14 height 14
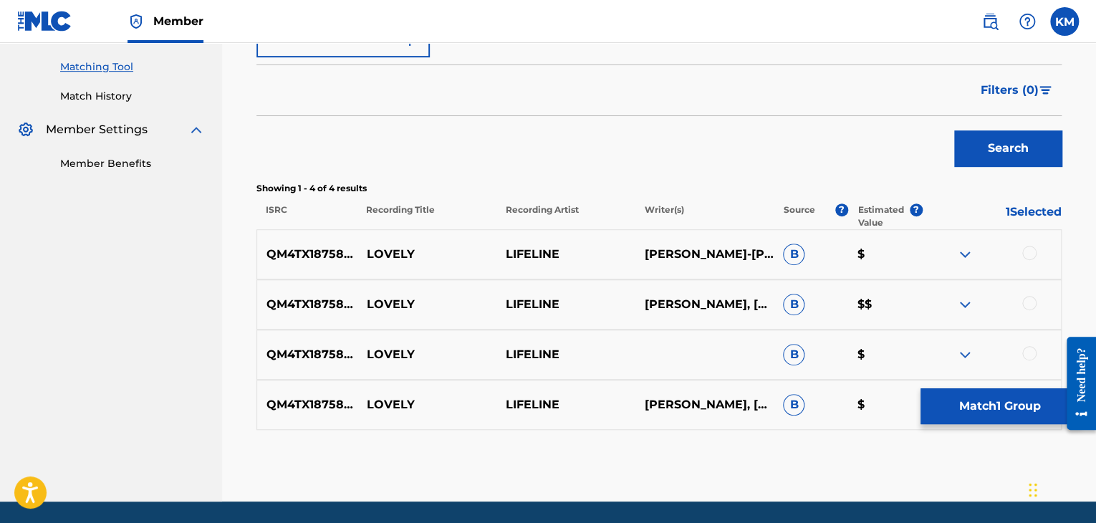
click at [1026, 347] on div at bounding box center [1029, 353] width 14 height 14
click at [1030, 296] on div at bounding box center [1029, 303] width 14 height 14
click at [1030, 249] on div at bounding box center [1029, 253] width 14 height 14
click at [1017, 388] on button "Match 4 Groups" at bounding box center [1000, 406] width 158 height 36
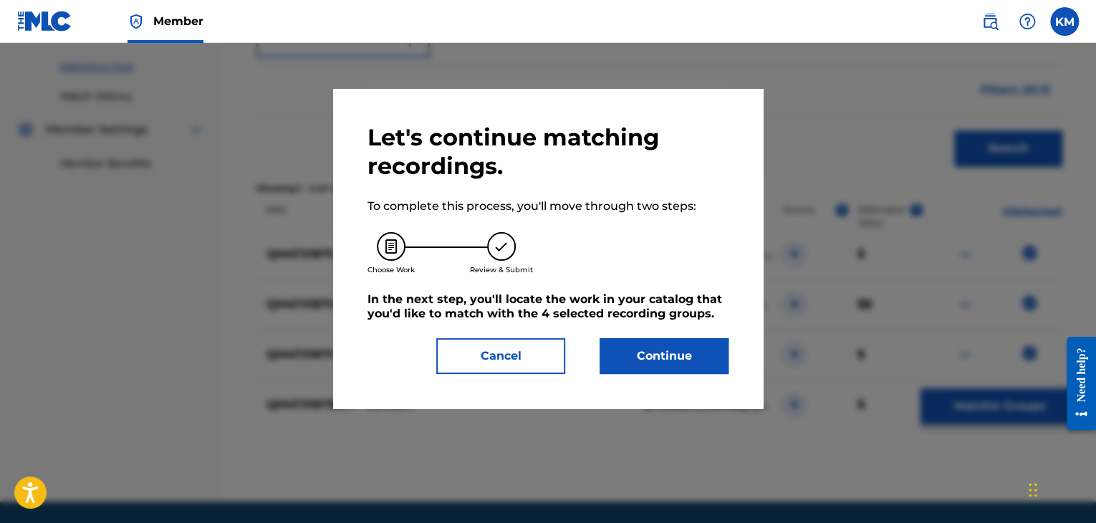
click at [656, 356] on button "Continue" at bounding box center [664, 356] width 129 height 36
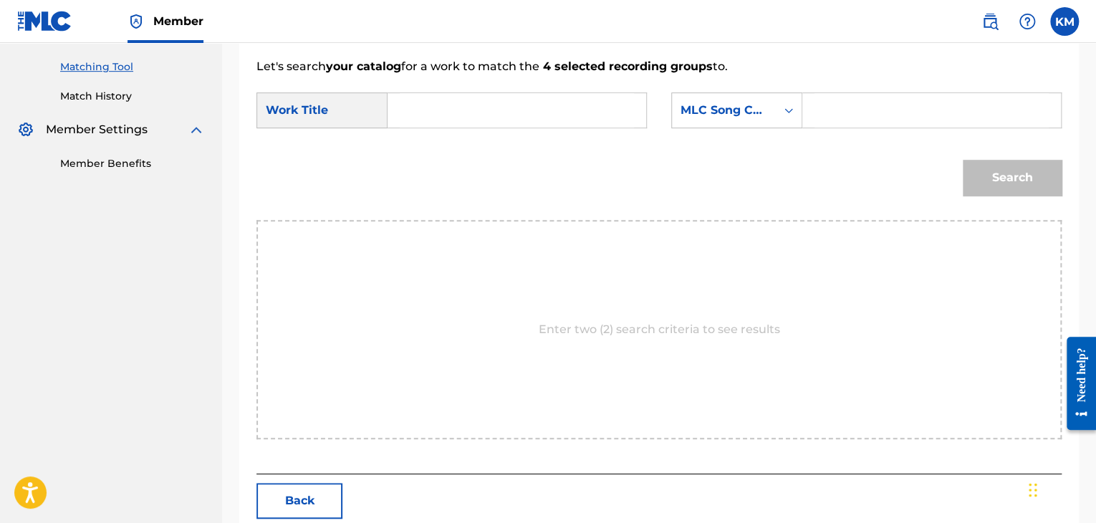
click at [439, 115] on input "Search Form" at bounding box center [517, 110] width 234 height 34
paste input "Lovely"
type input "Lovely"
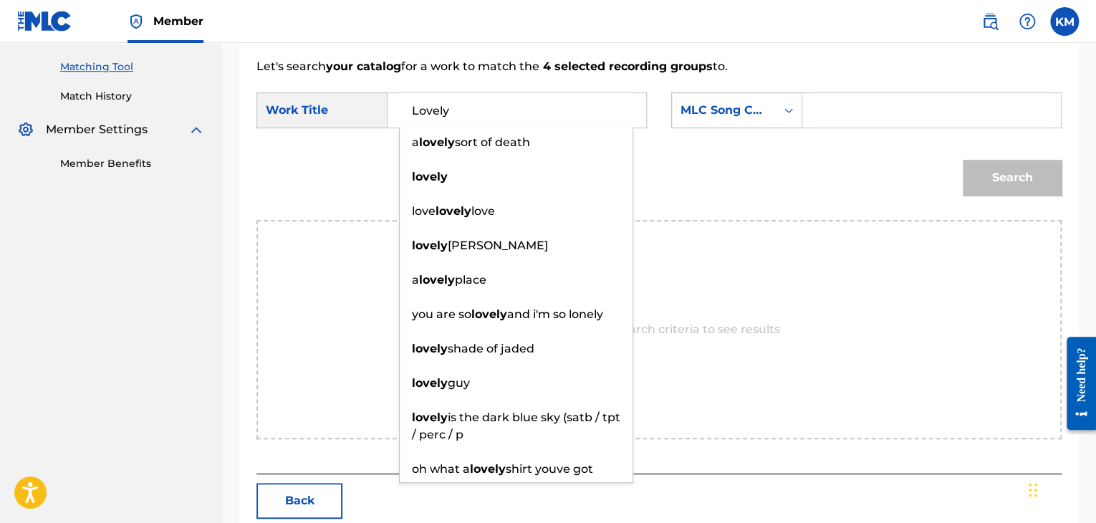
click at [791, 110] on icon "Search Form" at bounding box center [789, 110] width 9 height 5
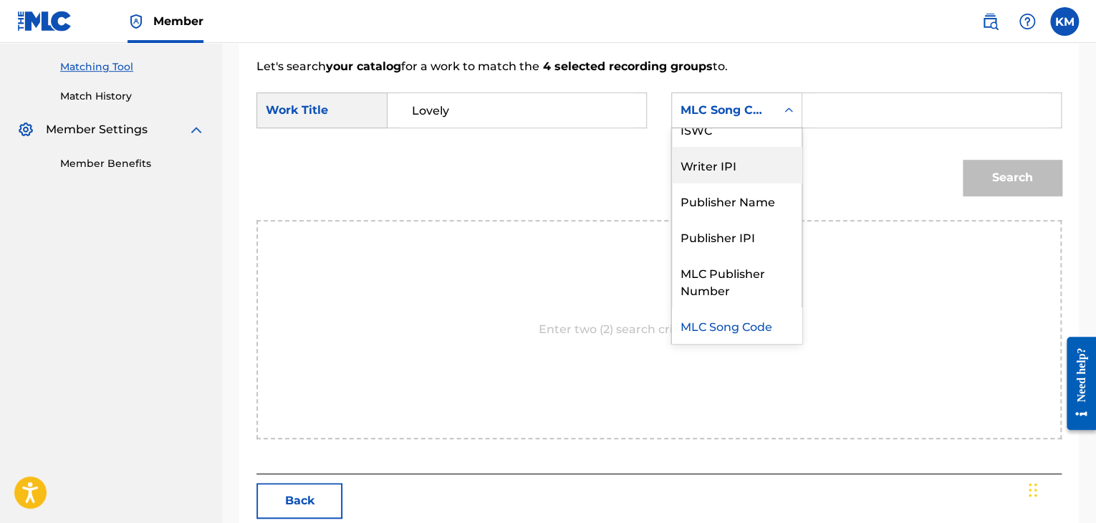
scroll to position [0, 0]
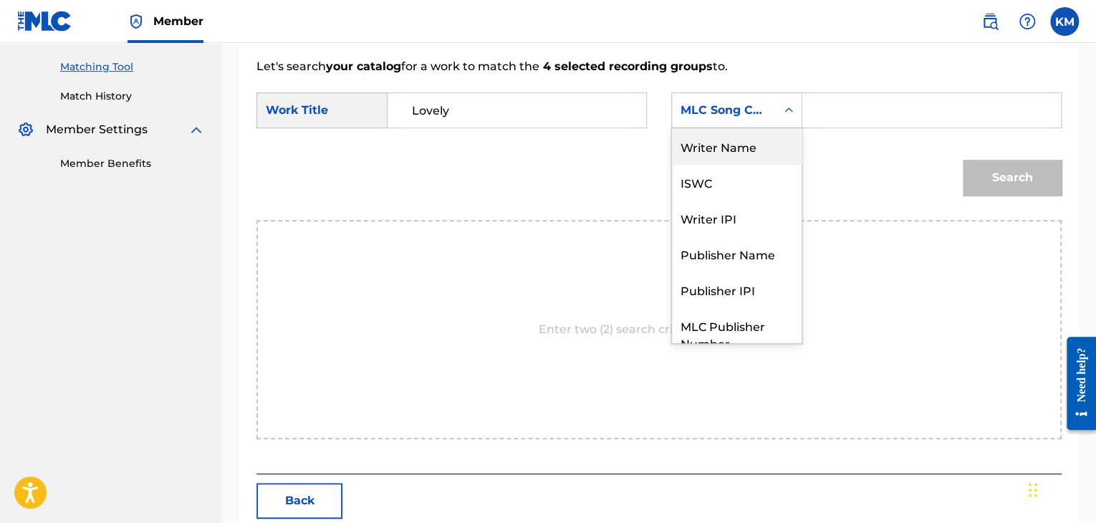
click at [755, 158] on div "Writer Name" at bounding box center [737, 146] width 130 height 36
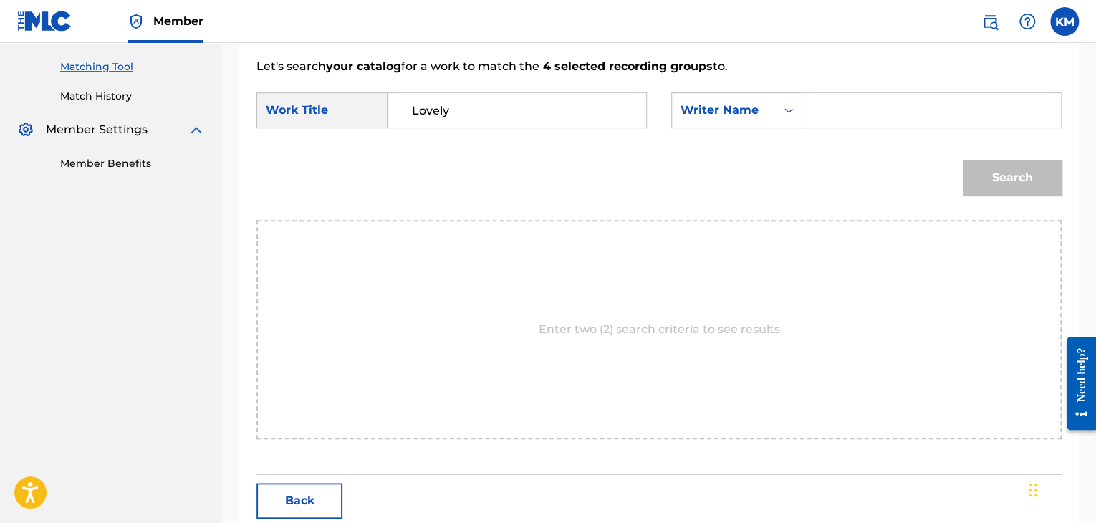
click at [820, 107] on input "Search Form" at bounding box center [932, 110] width 234 height 34
paste input "[PERSON_NAME]"
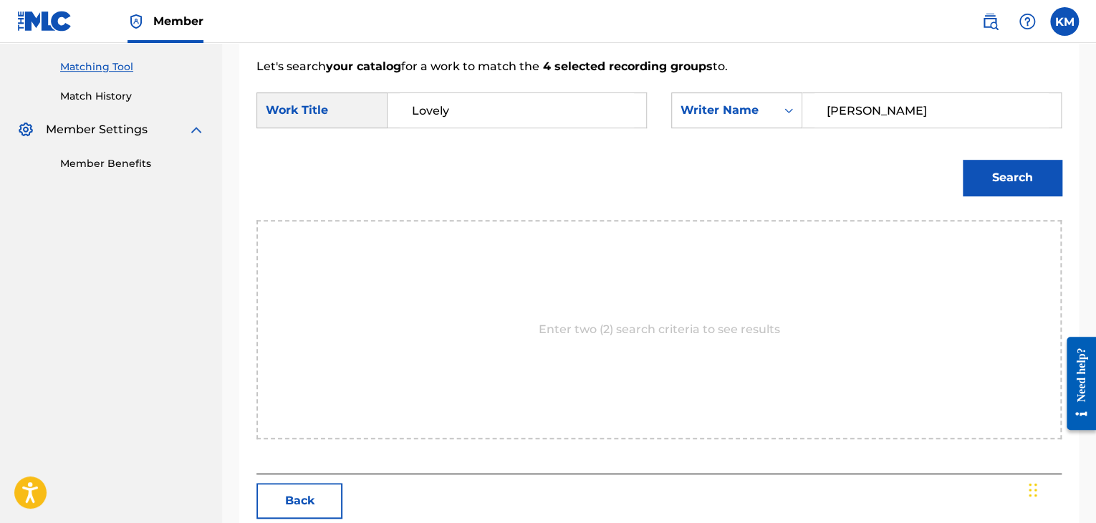
click at [1038, 162] on button "Search" at bounding box center [1012, 178] width 99 height 36
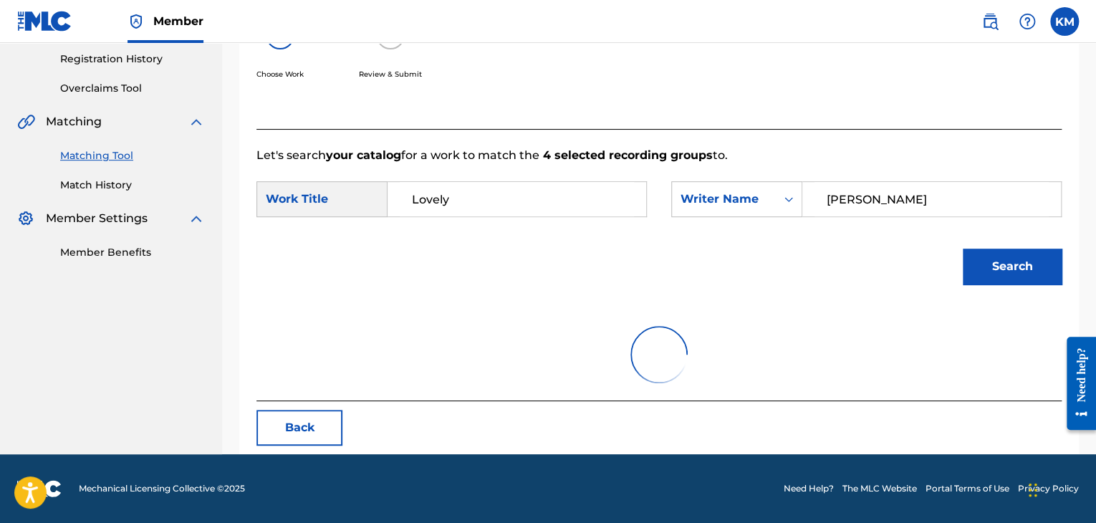
scroll to position [208, 0]
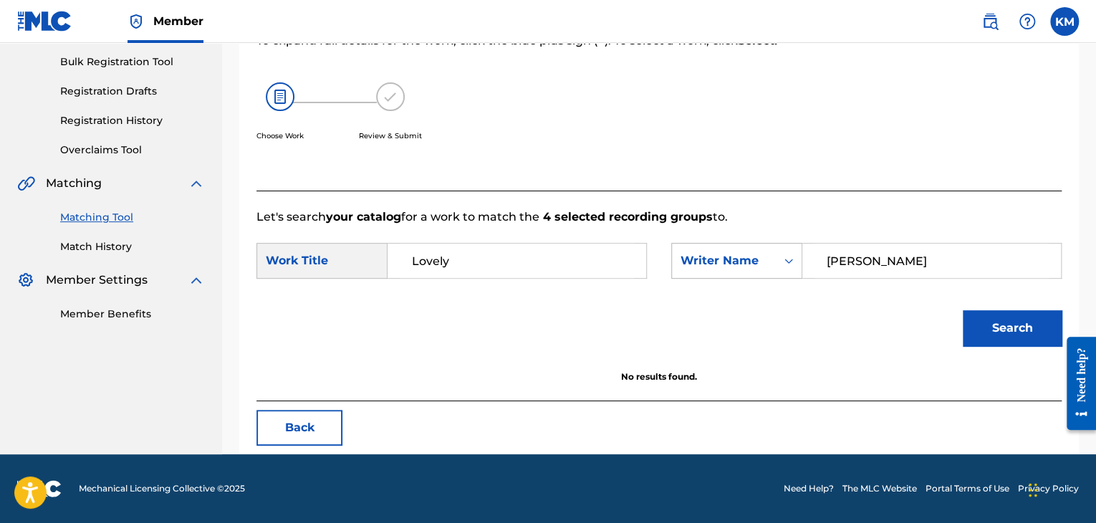
paste input "Pelt"
drag, startPoint x: 899, startPoint y: 261, endPoint x: 679, endPoint y: 273, distance: 219.6
click at [680, 273] on div "SearchWithCriteriad1cf6289-7326-473d-b94f-877dedfd9c69 Writer Name [PERSON_NAME]" at bounding box center [866, 261] width 390 height 36
click at [1013, 322] on button "Search" at bounding box center [1012, 328] width 99 height 36
paste input "[PERSON_NAME]"
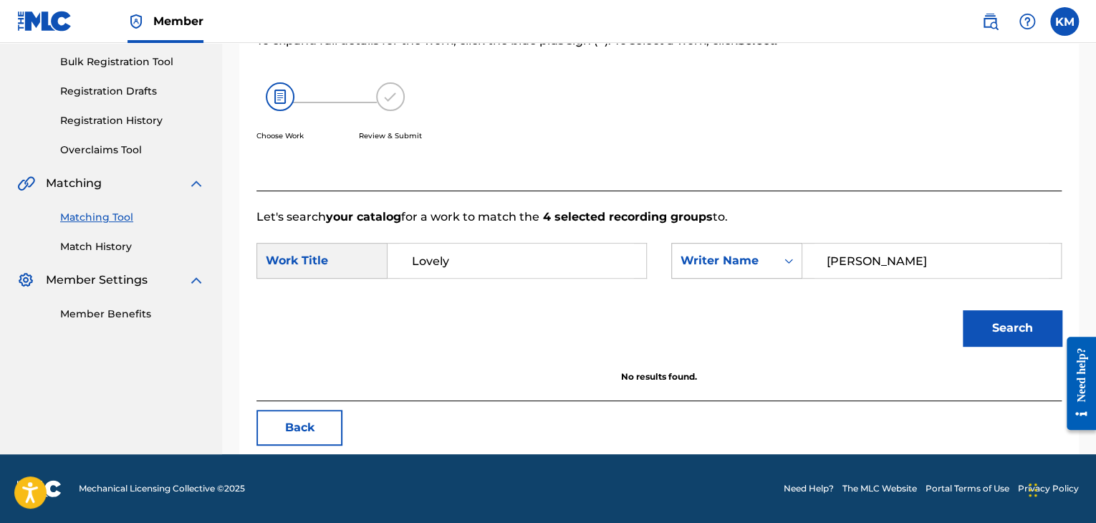
drag, startPoint x: 859, startPoint y: 267, endPoint x: 686, endPoint y: 272, distance: 173.5
click at [686, 272] on div "SearchWithCriteriad1cf6289-7326-473d-b94f-877dedfd9c69 Writer Name [PERSON_NAME]" at bounding box center [866, 261] width 390 height 36
click at [980, 326] on button "Search" at bounding box center [1012, 328] width 99 height 36
drag, startPoint x: 876, startPoint y: 264, endPoint x: 729, endPoint y: 269, distance: 146.2
click at [754, 266] on div "SearchWithCriteriad1cf6289-7326-473d-b94f-877dedfd9c69 Writer Name [PERSON_NAME]" at bounding box center [866, 261] width 390 height 36
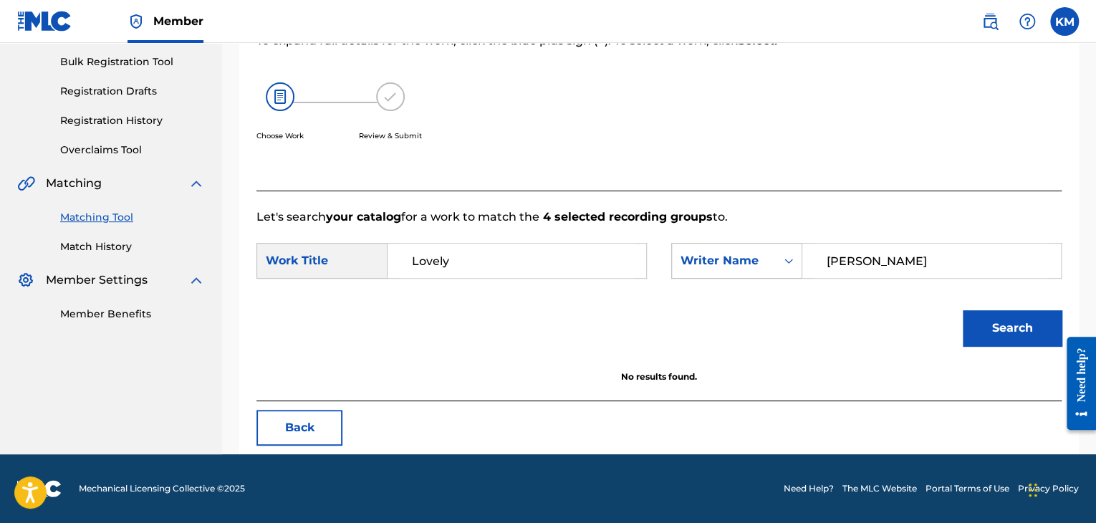
paste input "Viguié"
type input "Viguié"
click at [985, 330] on button "Search" at bounding box center [1012, 328] width 99 height 36
click at [121, 244] on link "Match History" at bounding box center [132, 246] width 145 height 15
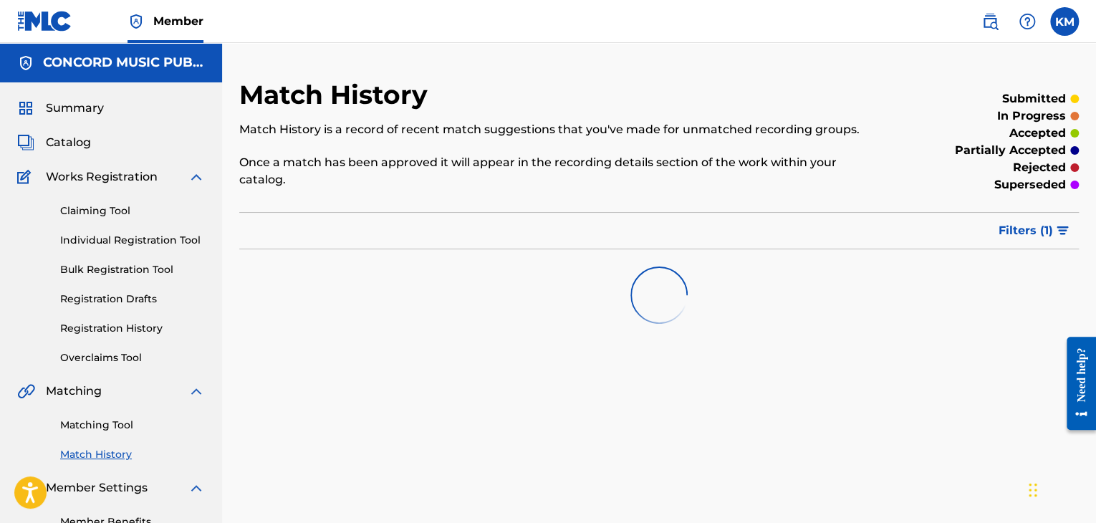
click at [110, 431] on link "Matching Tool" at bounding box center [132, 425] width 145 height 15
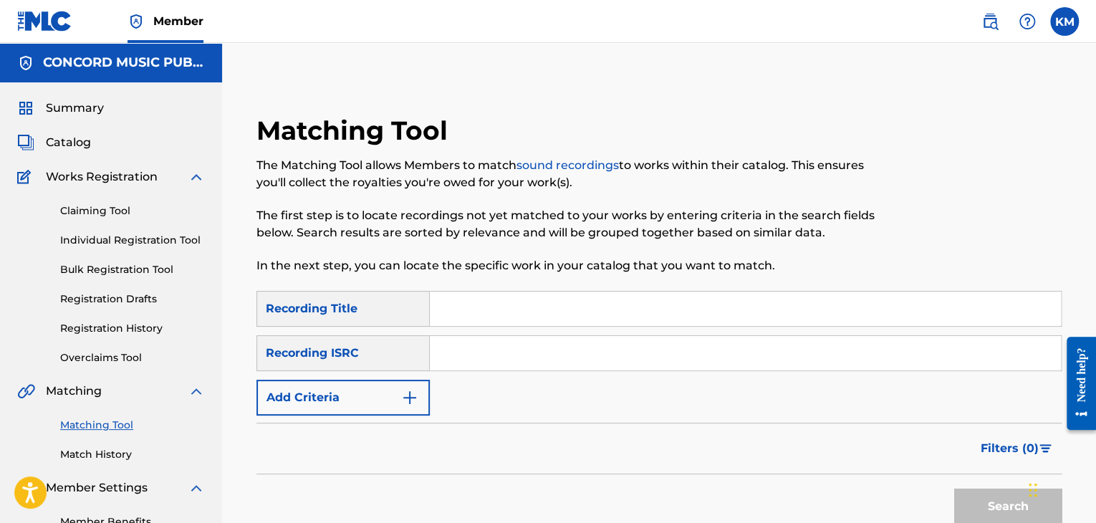
click at [481, 344] on input "Search Form" at bounding box center [745, 353] width 631 height 34
paste input "QZES52270964"
type input "QZES52270964"
click at [971, 507] on button "Search" at bounding box center [1007, 507] width 107 height 36
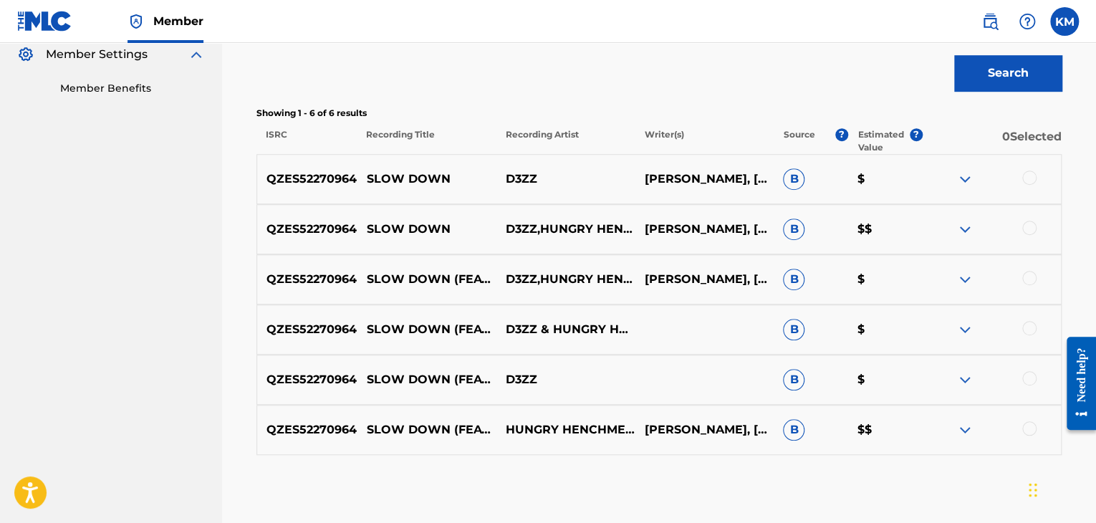
scroll to position [506, 0]
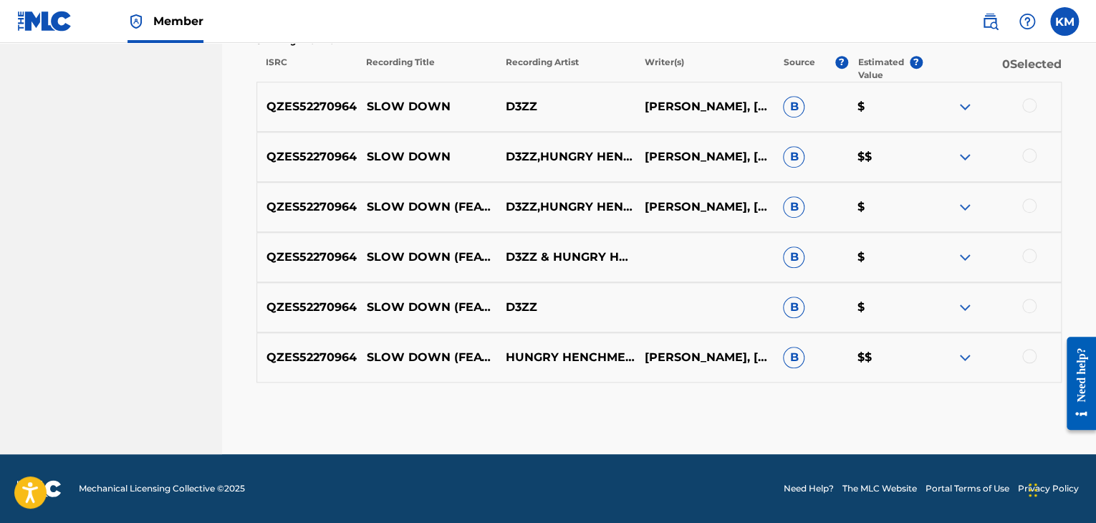
click at [1030, 353] on div at bounding box center [1029, 356] width 14 height 14
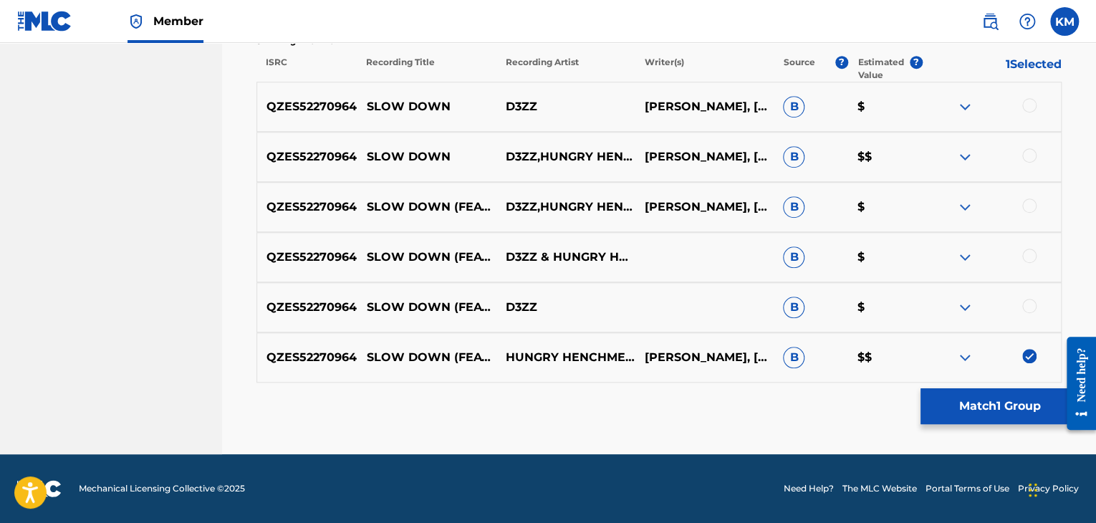
click at [1031, 302] on div at bounding box center [1029, 306] width 14 height 14
click at [1028, 256] on div at bounding box center [1029, 256] width 14 height 14
click at [1029, 204] on div at bounding box center [1029, 205] width 14 height 14
click at [1030, 139] on div "QZES52270964 SLOW DOWN D3ZZ,HUNGRY HENCHMEN,[PERSON_NAME],[PERSON_NAME] [PERSON…" at bounding box center [659, 157] width 805 height 50
click at [1030, 154] on div at bounding box center [1029, 155] width 14 height 14
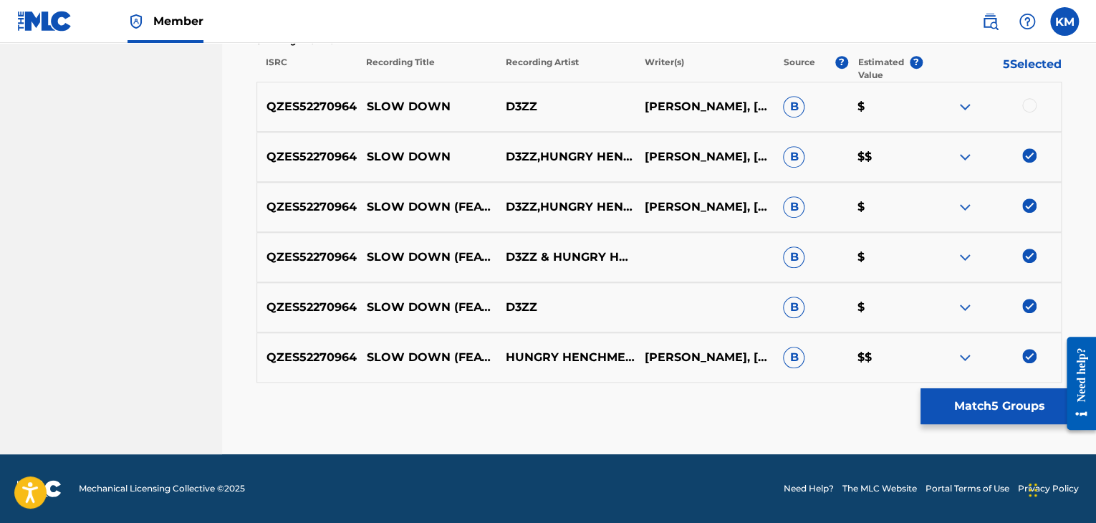
click at [1026, 105] on div at bounding box center [1029, 105] width 14 height 14
click at [992, 405] on button "Match 6 Groups" at bounding box center [1000, 406] width 158 height 36
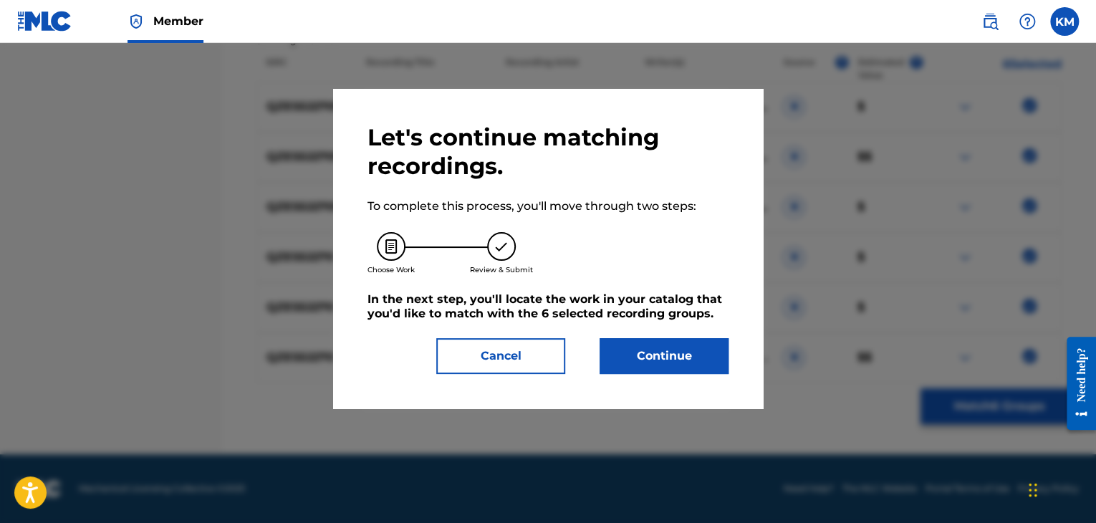
click at [639, 345] on button "Continue" at bounding box center [664, 356] width 129 height 36
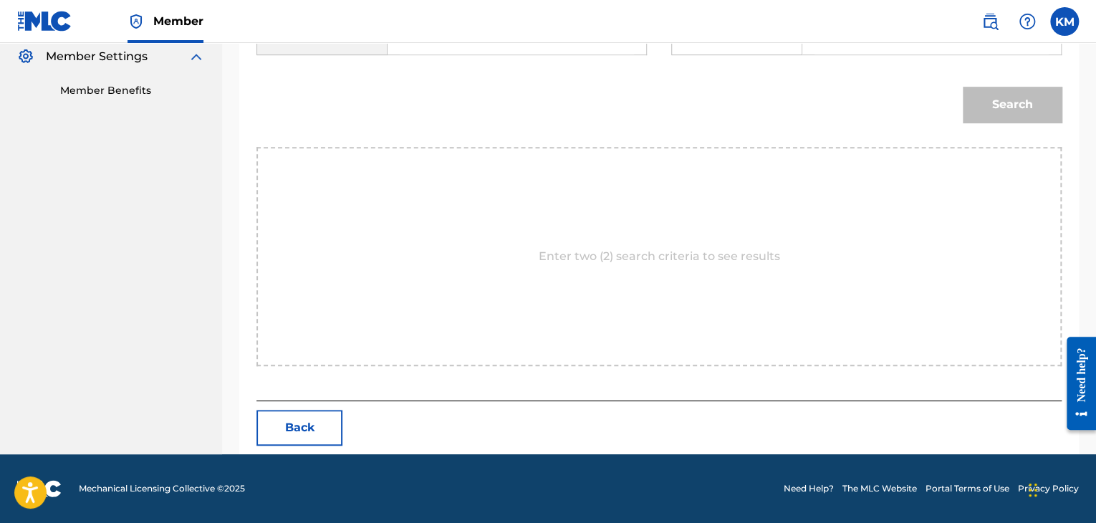
scroll to position [216, 0]
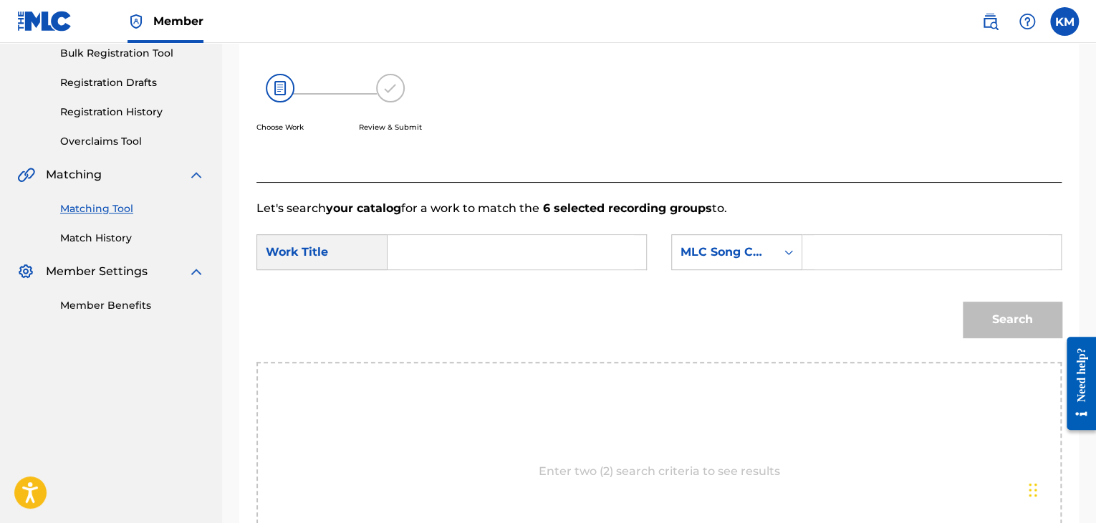
click at [410, 256] on input "Search Form" at bounding box center [517, 252] width 234 height 34
paste input "Slow Down"
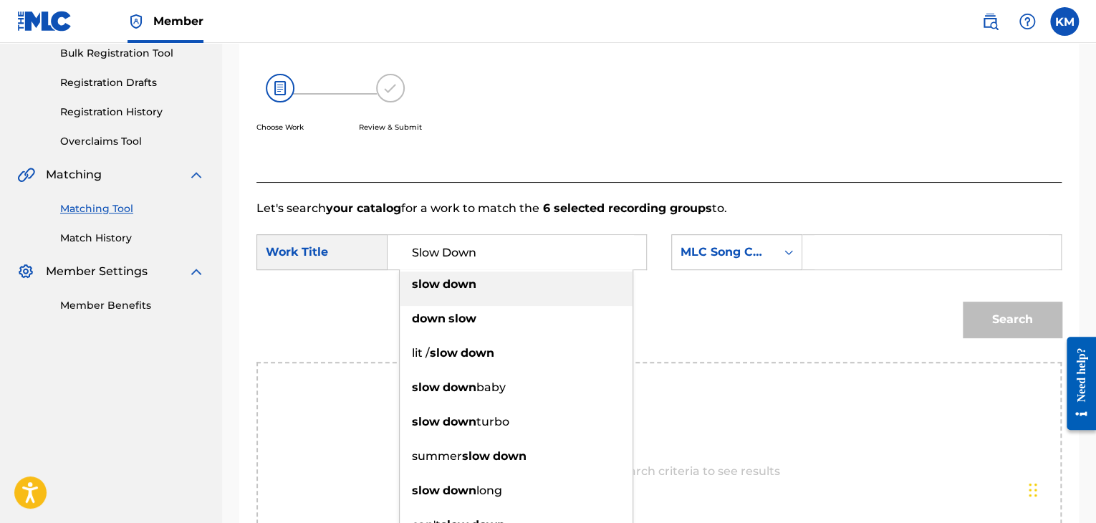
type input "Slow Down"
click at [796, 254] on div "Search Form" at bounding box center [789, 252] width 26 height 26
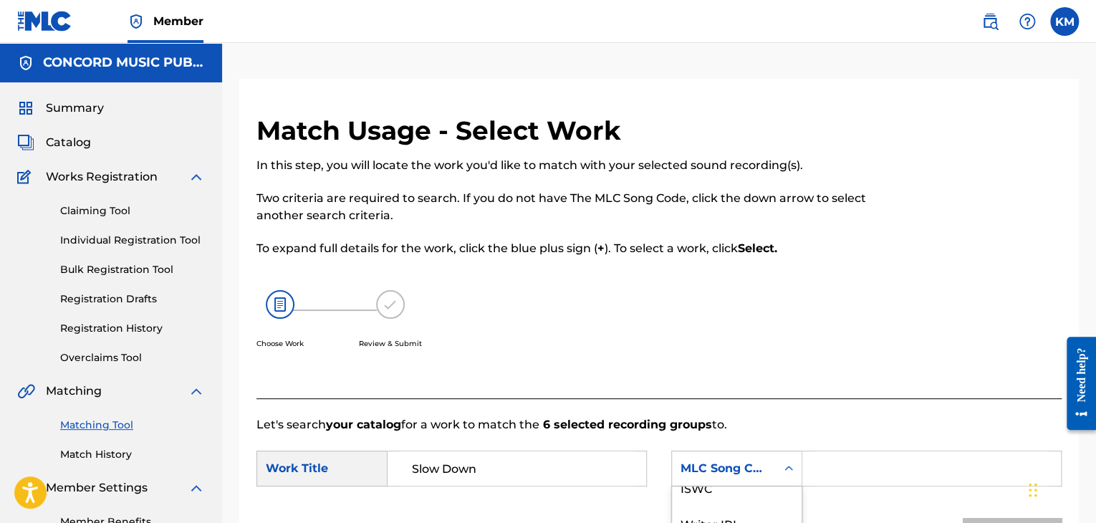
scroll to position [0, 0]
click at [758, 487] on div "Writer Name" at bounding box center [737, 505] width 130 height 36
click at [827, 471] on input "Search Form" at bounding box center [932, 468] width 234 height 34
paste input "[PERSON_NAME]"
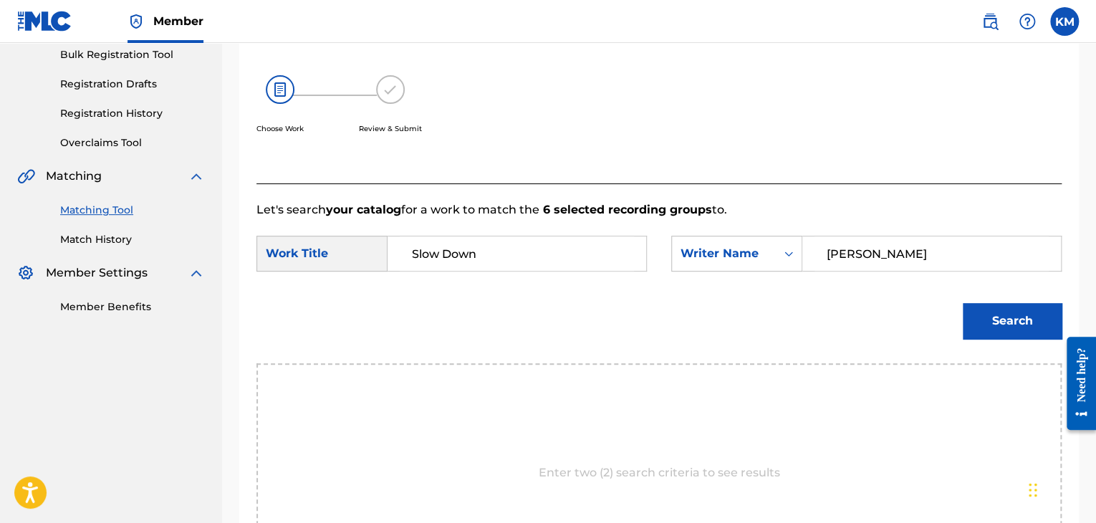
click at [1039, 307] on button "Search" at bounding box center [1012, 321] width 99 height 36
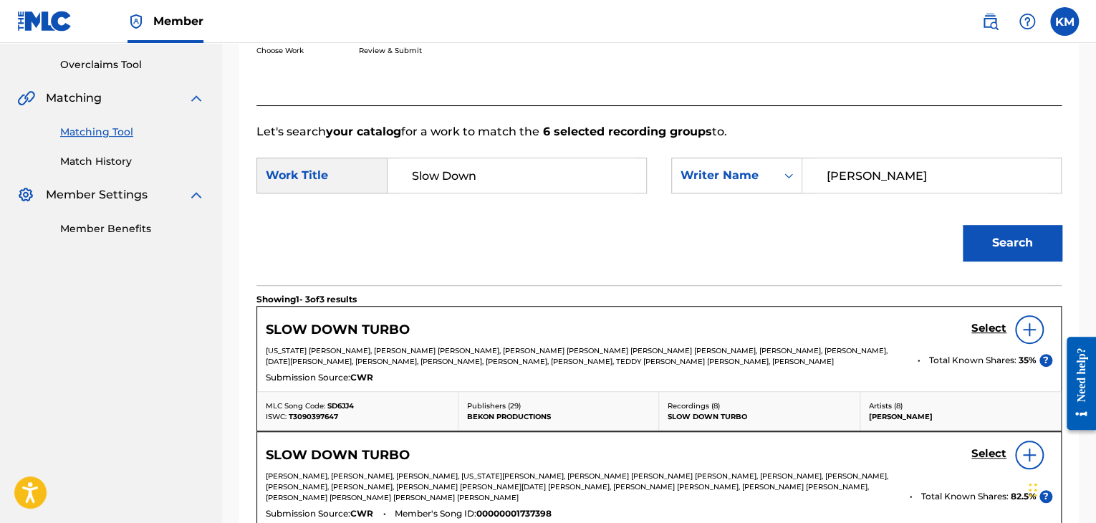
scroll to position [291, 0]
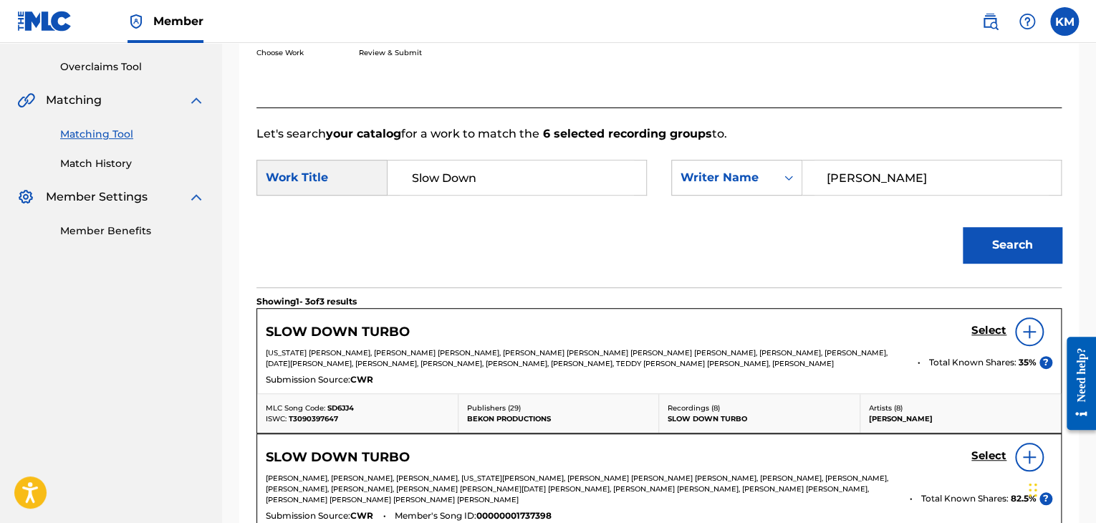
paste input "[PERSON_NAME]"
drag, startPoint x: 861, startPoint y: 178, endPoint x: 625, endPoint y: 223, distance: 240.0
click at [625, 223] on form "SearchWithCriteriae699fc4e-3fd7-4d09-84b5-312225edba54 Work Title Slow Down Sea…" at bounding box center [659, 215] width 805 height 145
type input "[PERSON_NAME]"
click at [1027, 239] on button "Search" at bounding box center [1012, 245] width 99 height 36
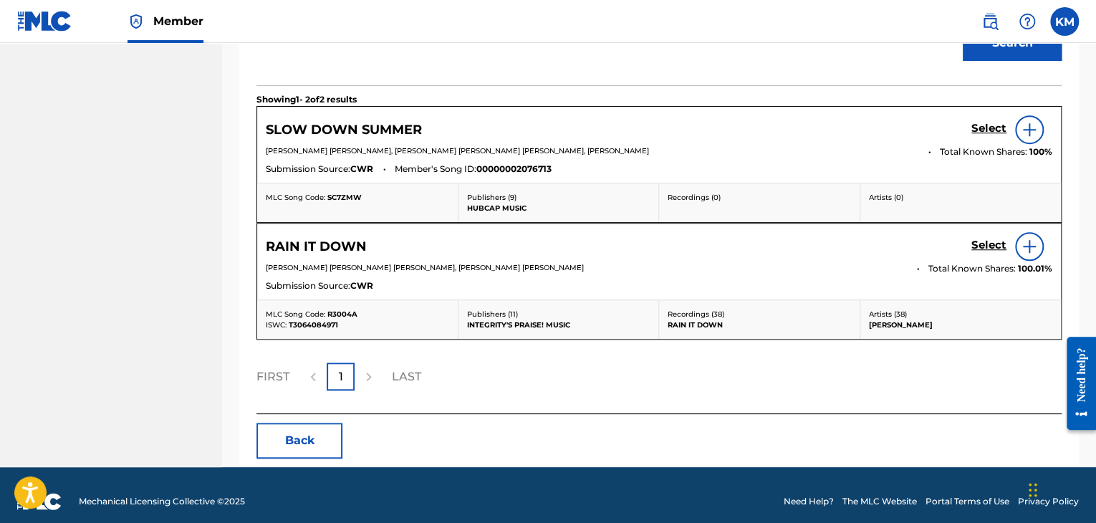
scroll to position [3, 0]
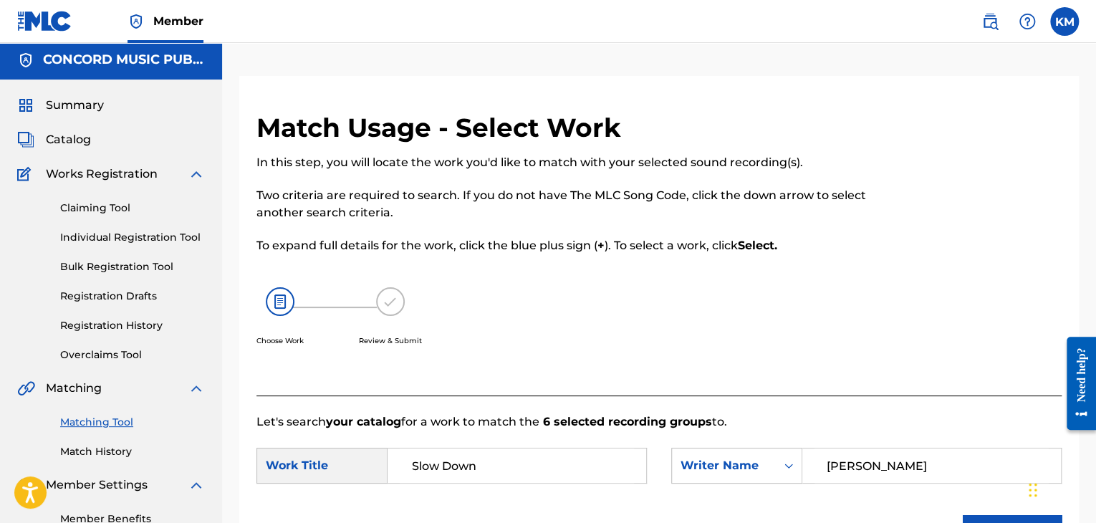
click at [97, 448] on link "Match History" at bounding box center [132, 451] width 145 height 15
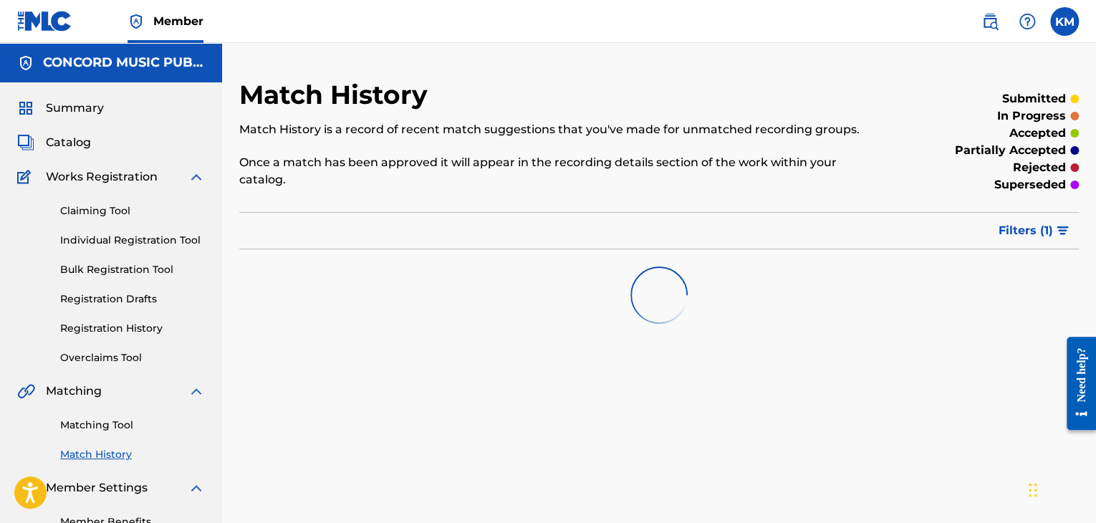
click at [100, 423] on link "Matching Tool" at bounding box center [132, 425] width 145 height 15
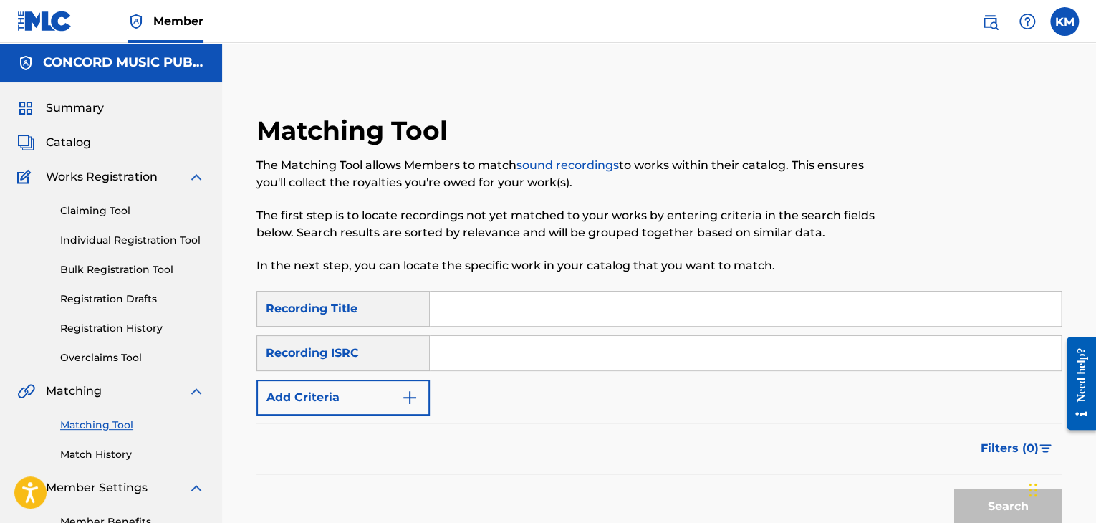
click at [476, 348] on input "Search Form" at bounding box center [745, 353] width 631 height 34
paste input "BZA001500010"
type input "BZA001500010"
click at [1009, 505] on button "Search" at bounding box center [1007, 507] width 107 height 36
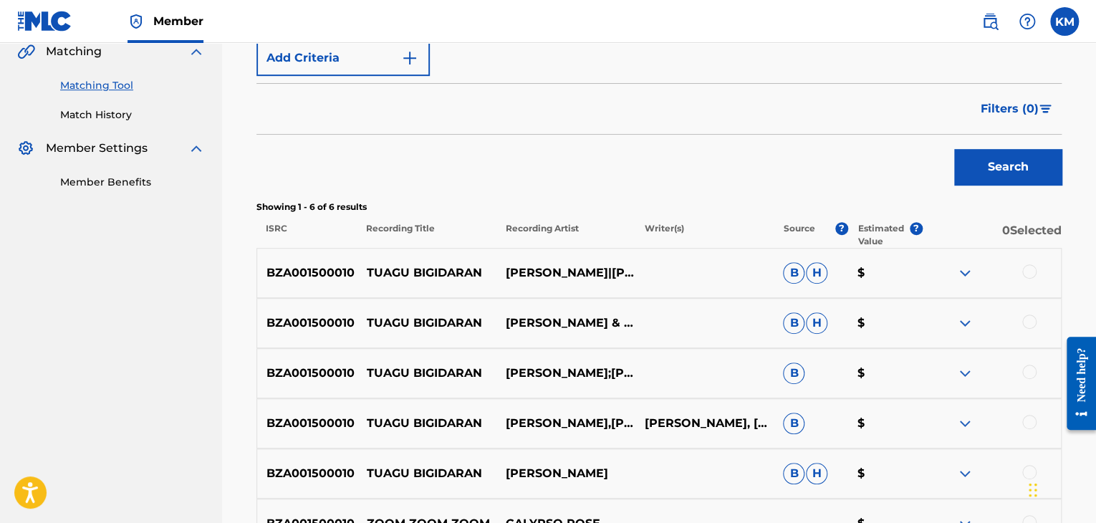
scroll to position [430, 0]
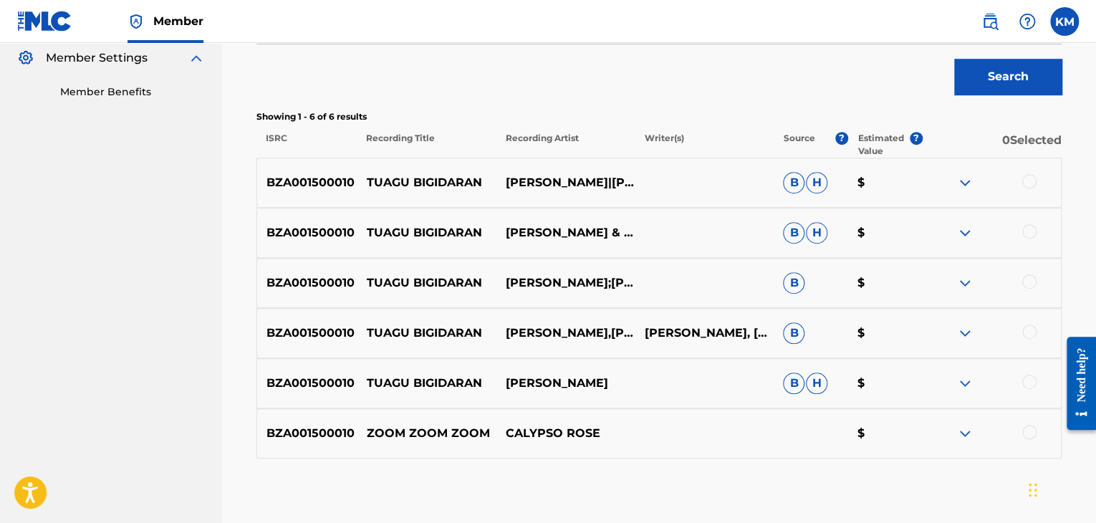
click at [1026, 178] on div at bounding box center [1029, 181] width 14 height 14
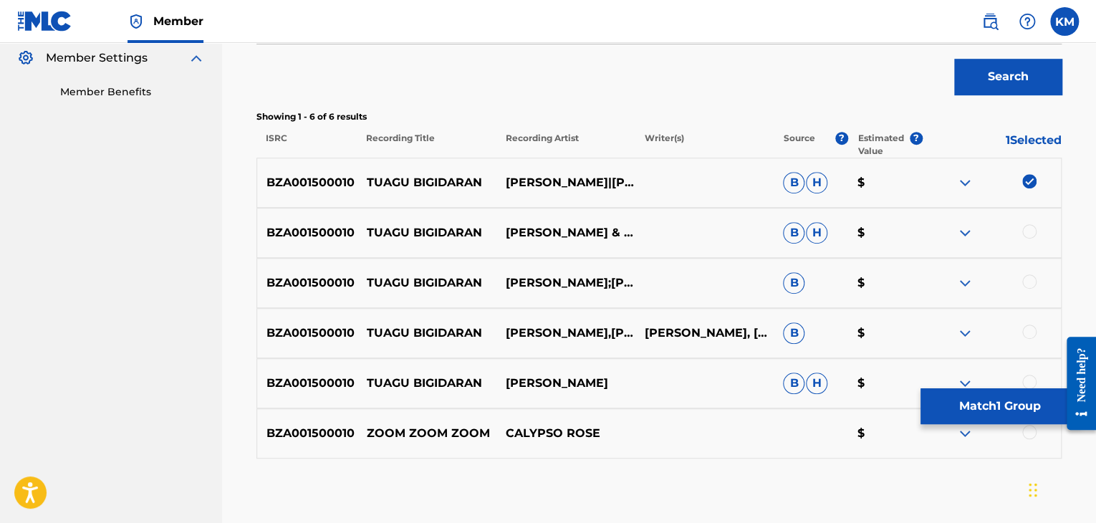
click at [1027, 236] on div at bounding box center [1029, 231] width 14 height 14
click at [1031, 277] on div at bounding box center [1029, 281] width 14 height 14
click at [1031, 337] on div at bounding box center [1029, 332] width 14 height 14
click at [1030, 377] on div at bounding box center [1029, 382] width 14 height 14
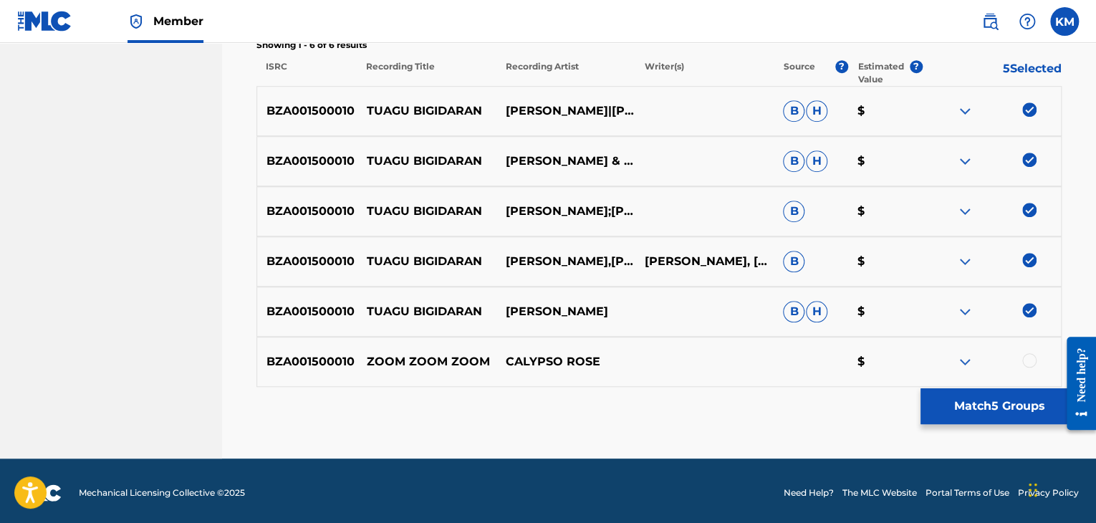
scroll to position [506, 0]
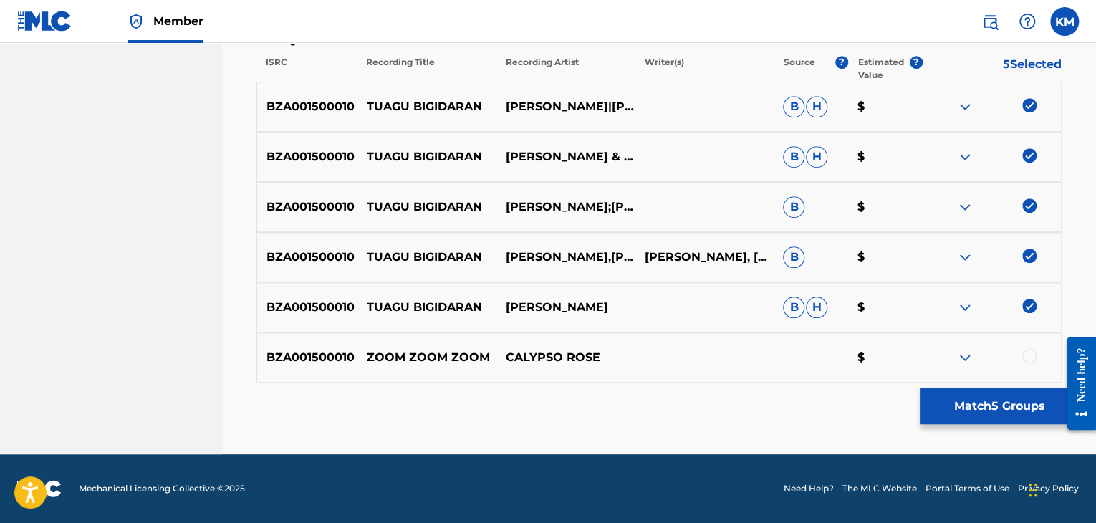
click at [963, 405] on button "Match 5 Groups" at bounding box center [1000, 406] width 158 height 36
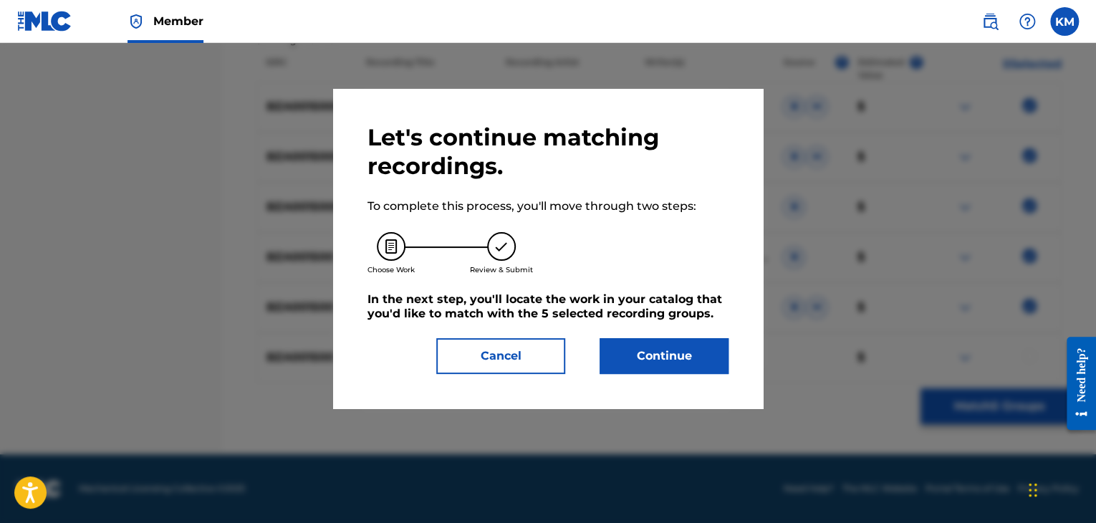
click at [685, 355] on button "Continue" at bounding box center [664, 356] width 129 height 36
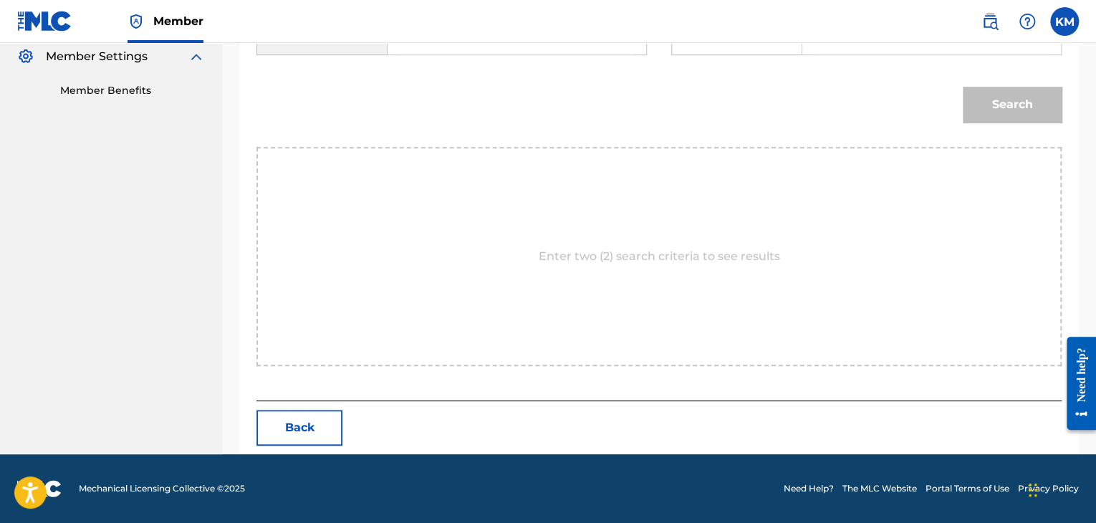
scroll to position [216, 0]
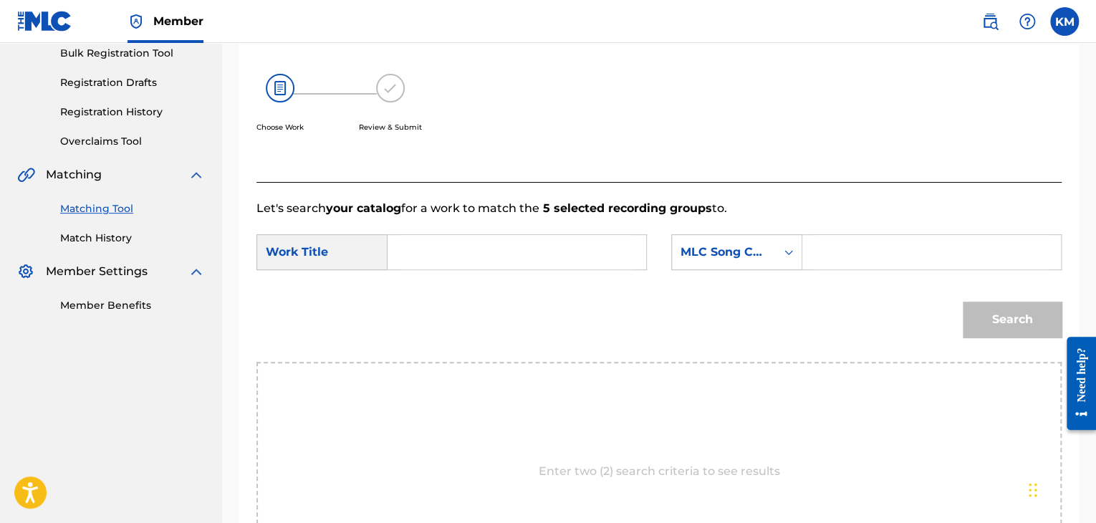
click at [468, 259] on input "Search Form" at bounding box center [517, 252] width 234 height 34
paste input "Tuagu Bigidaran"
type input "Tuagu Bigidaran"
click at [790, 247] on icon "Search Form" at bounding box center [789, 252] width 14 height 14
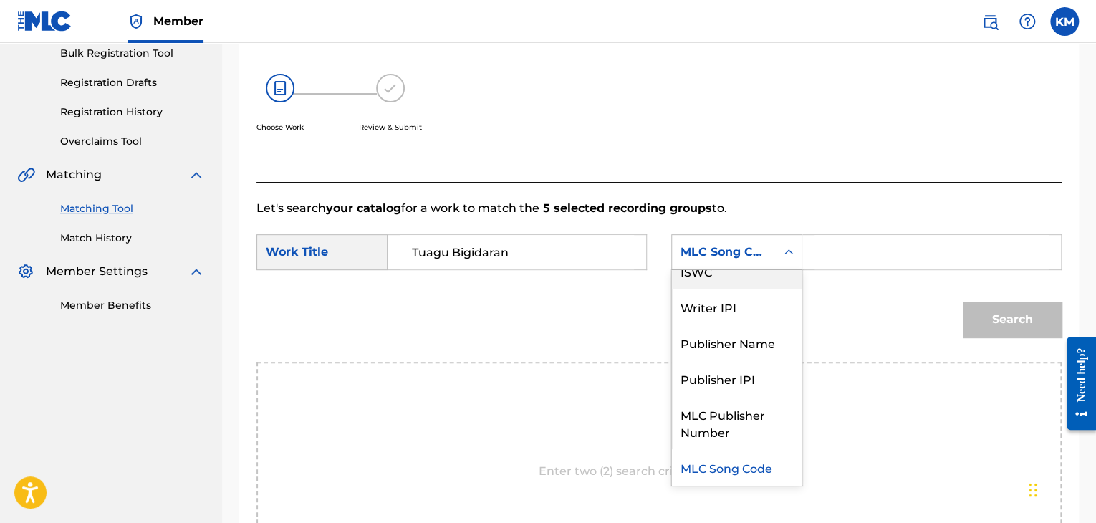
scroll to position [0, 0]
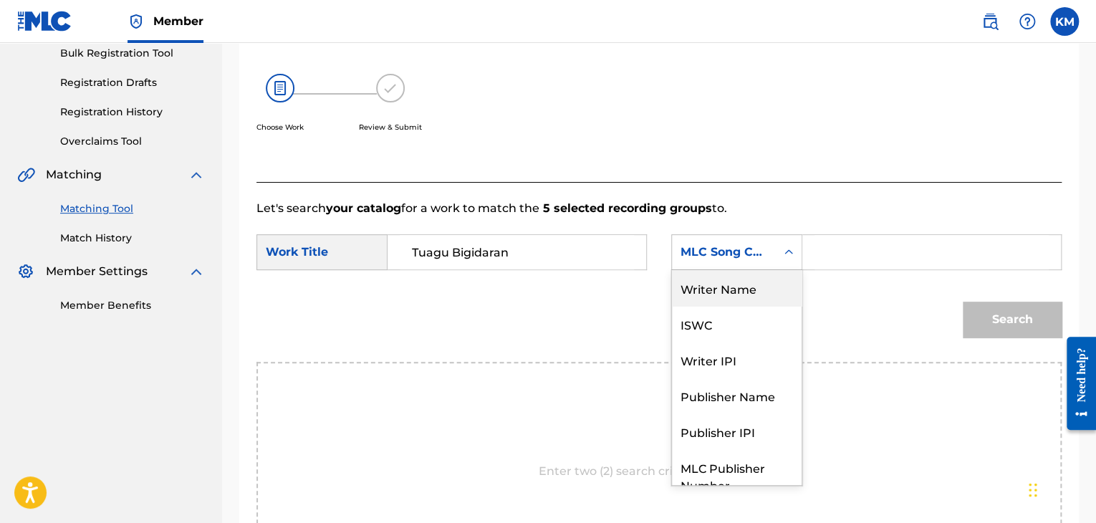
click at [785, 282] on div "Writer Name" at bounding box center [737, 288] width 130 height 36
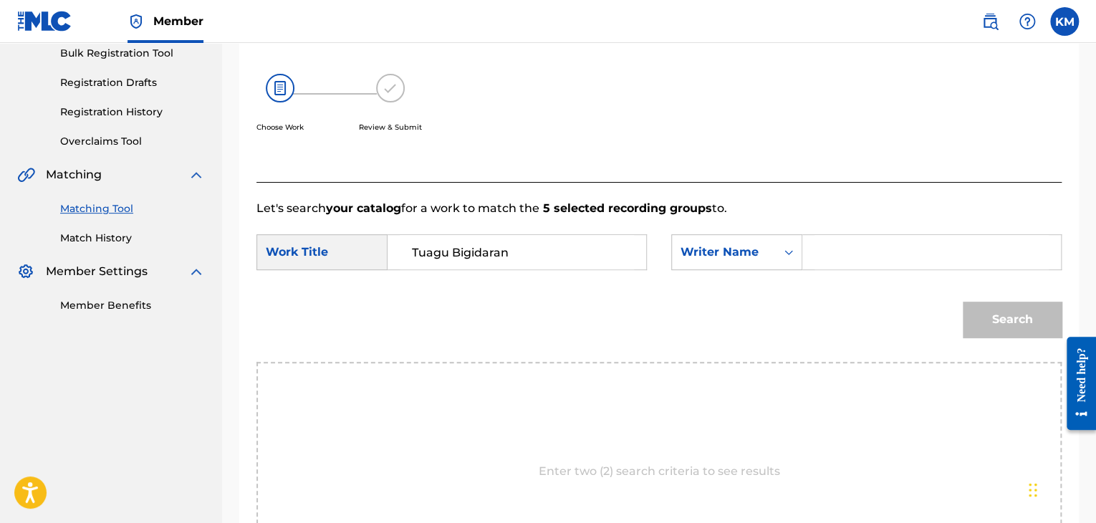
click at [838, 239] on input "Search Form" at bounding box center [932, 252] width 234 height 34
paste input "[PERSON_NAME]"
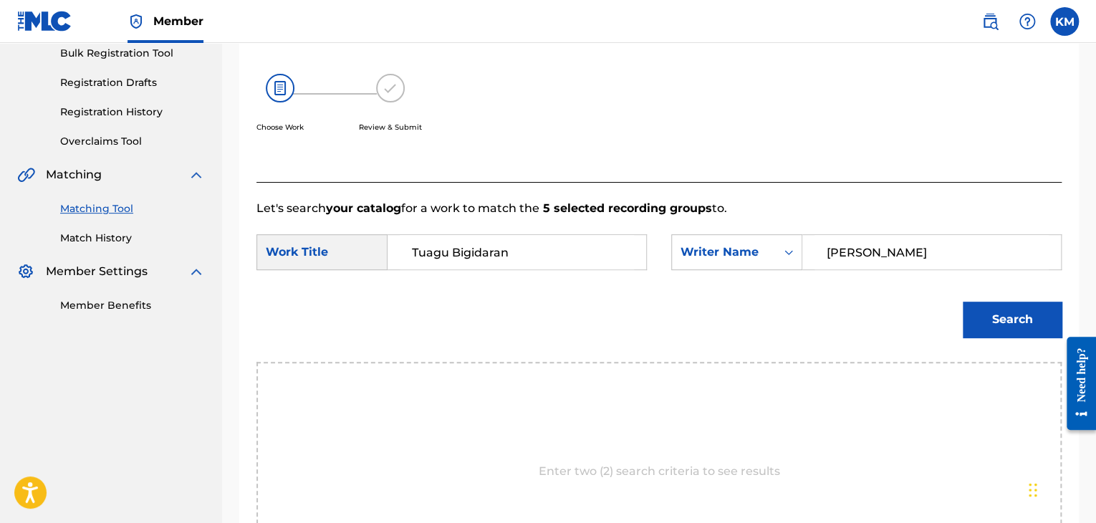
click at [1053, 312] on button "Search" at bounding box center [1012, 320] width 99 height 36
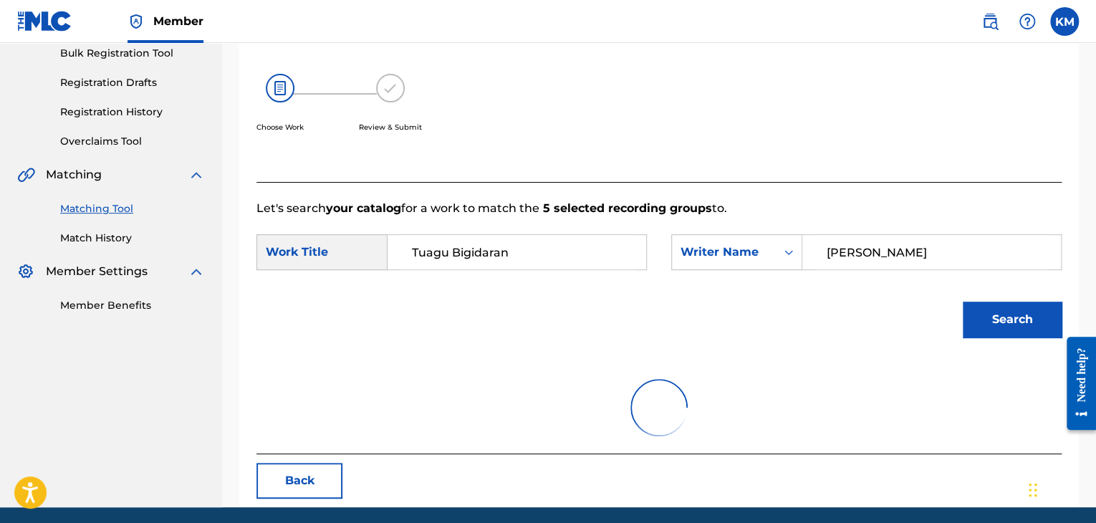
scroll to position [208, 0]
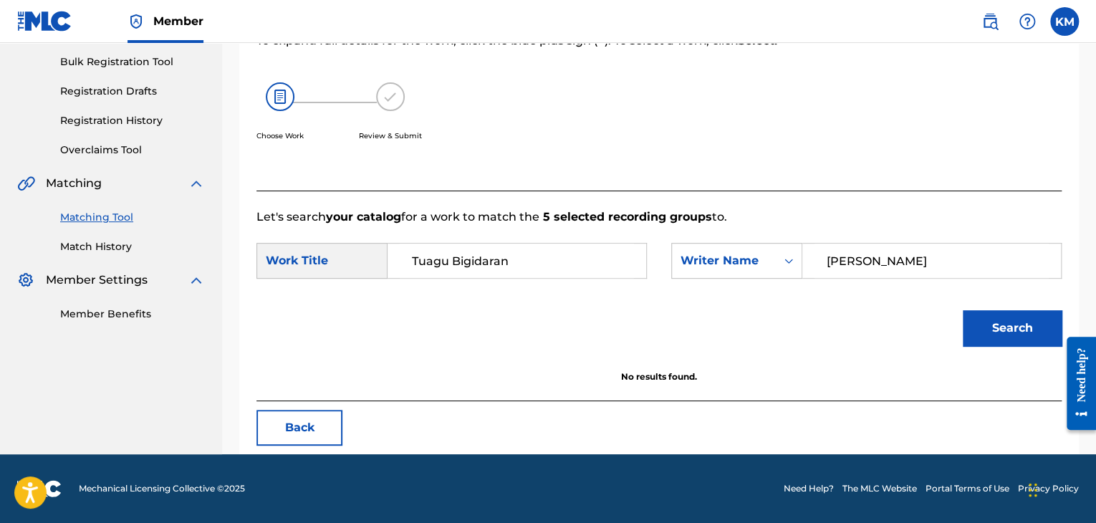
drag, startPoint x: 853, startPoint y: 256, endPoint x: 642, endPoint y: 274, distance: 212.2
click at [655, 274] on div "SearchWithCriteriae699fc4e-3fd7-4d09-84b5-312225edba54 Work Title Tuagu Bigidar…" at bounding box center [659, 265] width 805 height 44
paste
type input "[PERSON_NAME]"
click at [1027, 325] on button "Search" at bounding box center [1012, 328] width 99 height 36
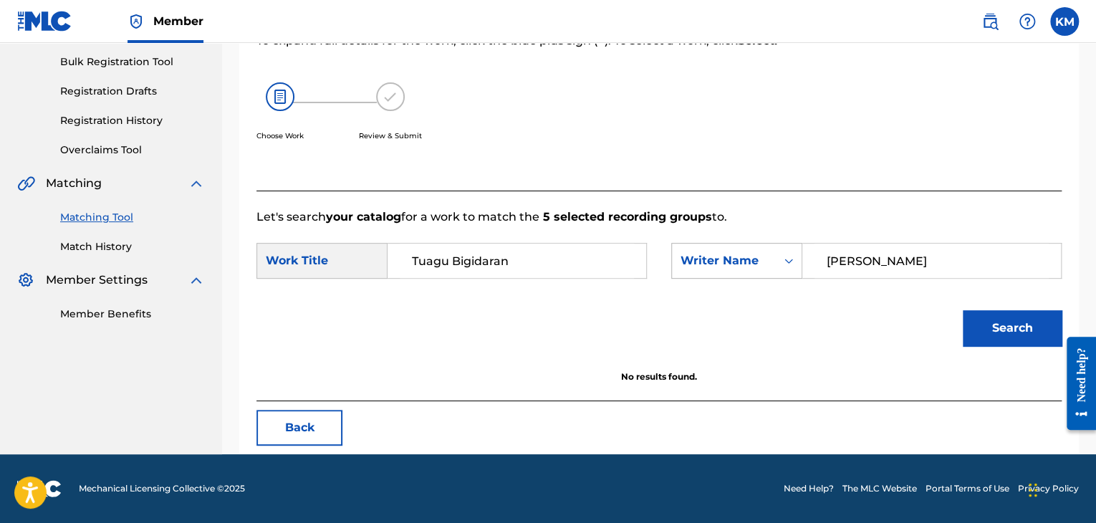
click at [790, 264] on icon "Search Form" at bounding box center [789, 261] width 14 height 14
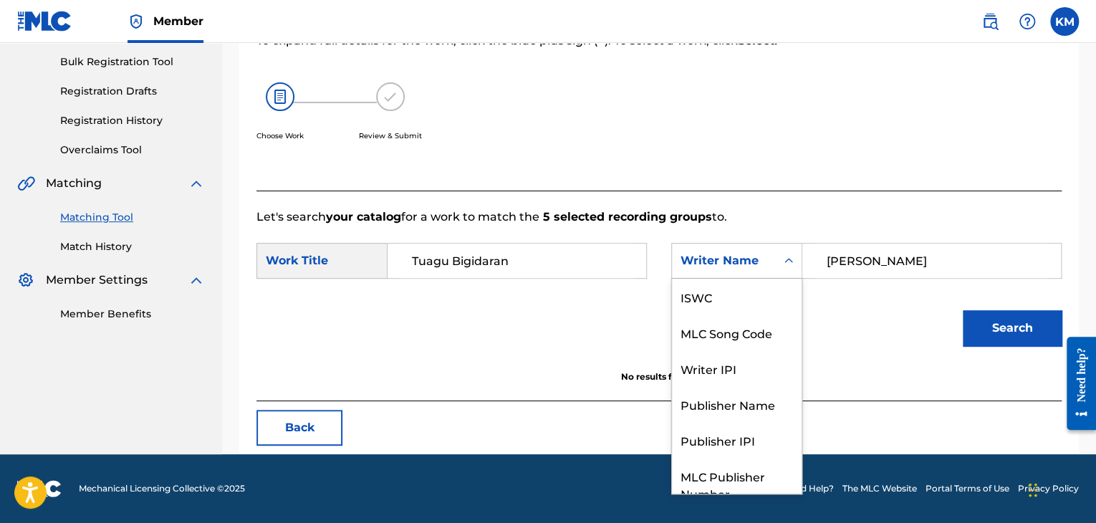
scroll to position [53, 0]
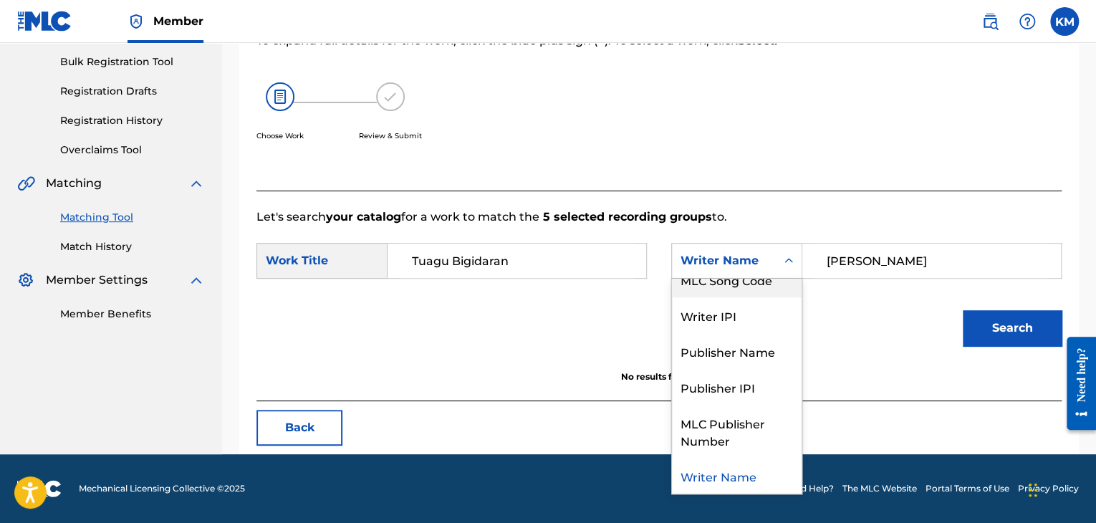
click at [782, 291] on div "MLC Song Code" at bounding box center [737, 280] width 130 height 36
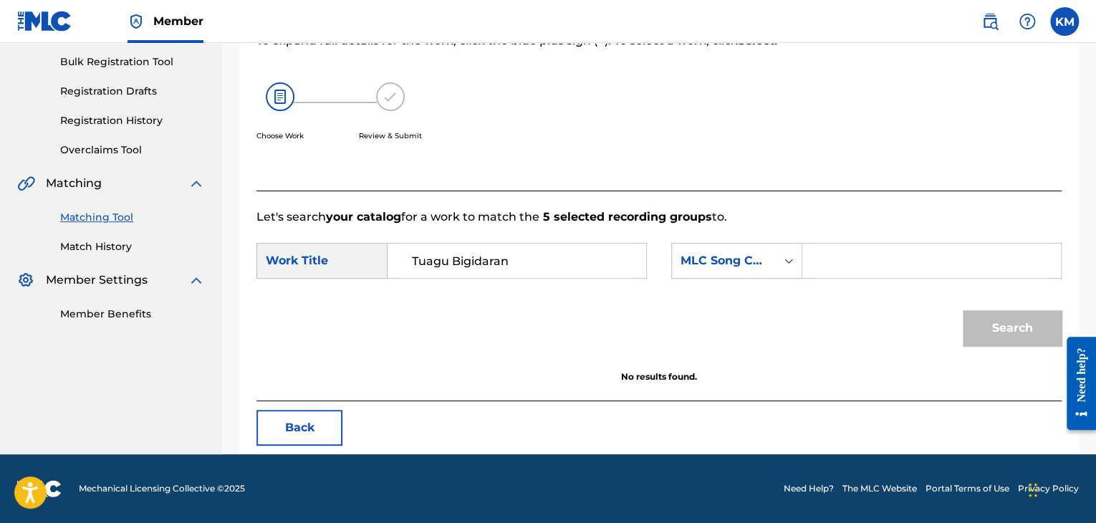
click at [832, 259] on input "Search Form" at bounding box center [932, 261] width 234 height 34
type input "ZA0ZH0"
click at [992, 329] on button "Search" at bounding box center [1012, 328] width 99 height 36
click at [67, 243] on link "Match History" at bounding box center [132, 246] width 145 height 15
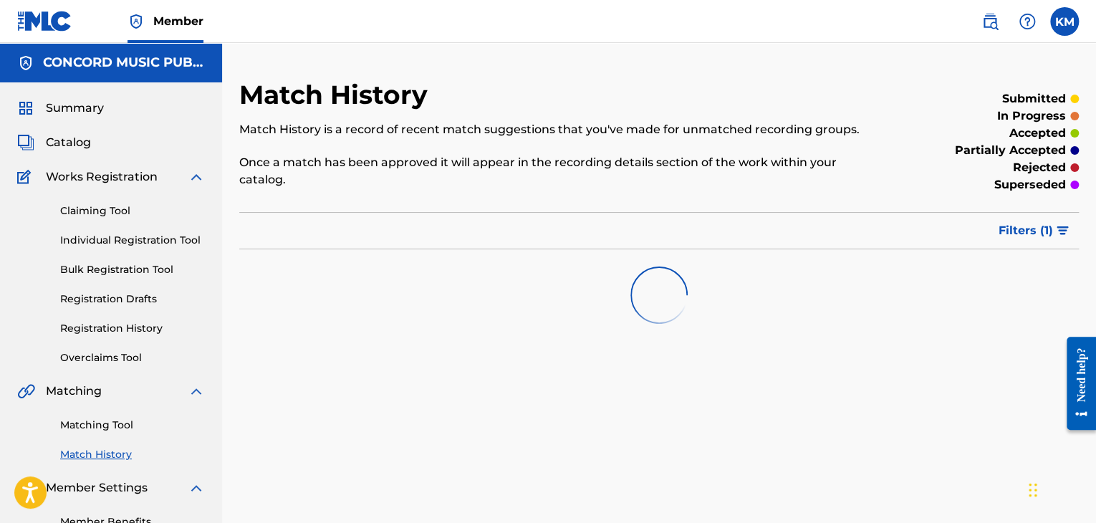
click at [95, 425] on link "Matching Tool" at bounding box center [132, 425] width 145 height 15
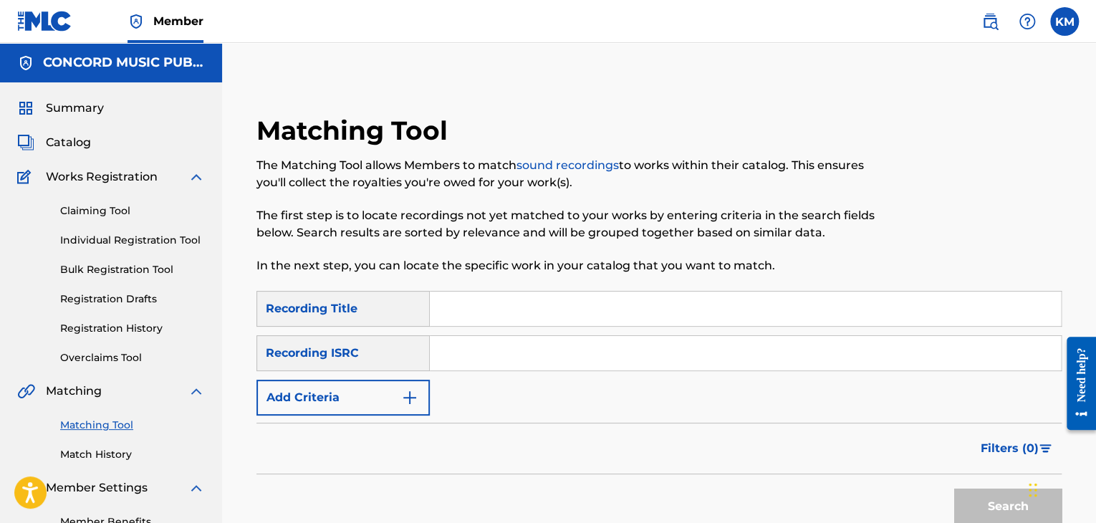
click at [526, 353] on input "Search Form" at bounding box center [745, 353] width 631 height 34
type input "DEF058704292"
click at [972, 505] on button "Search" at bounding box center [1007, 507] width 107 height 36
click at [113, 454] on link "Match History" at bounding box center [132, 454] width 145 height 15
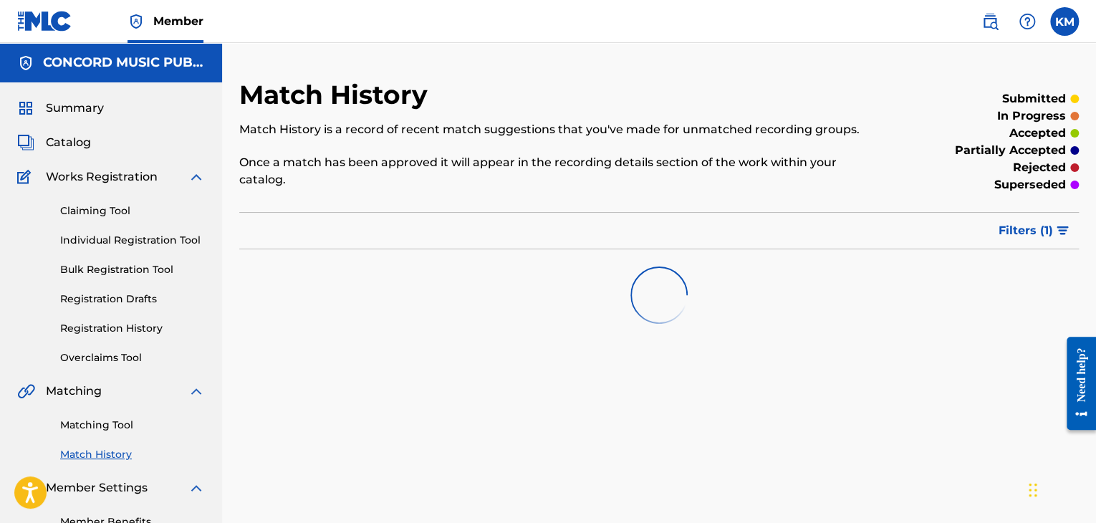
click at [113, 429] on link "Matching Tool" at bounding box center [132, 425] width 145 height 15
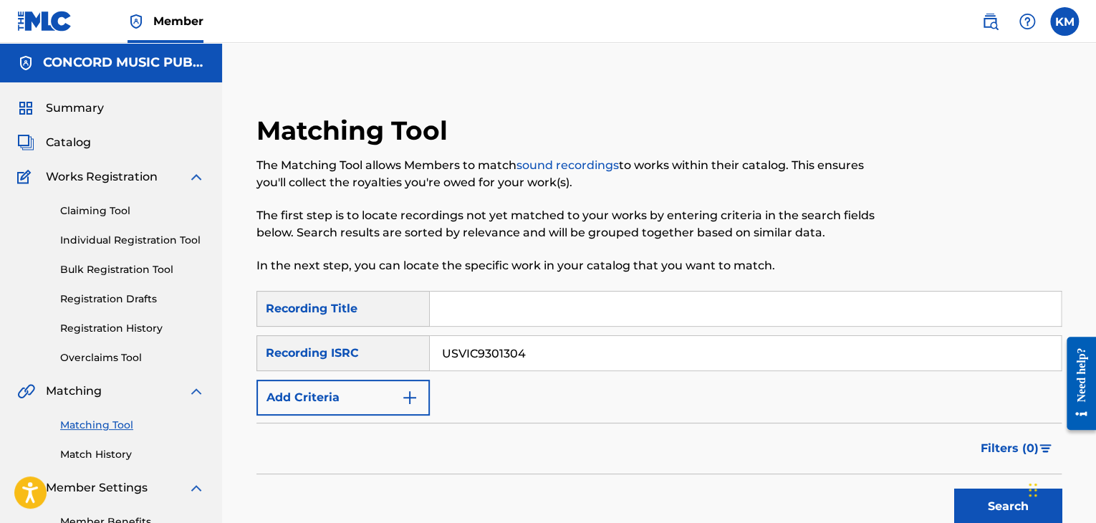
type input "USVIC9301304"
click at [960, 494] on button "Search" at bounding box center [1007, 507] width 107 height 36
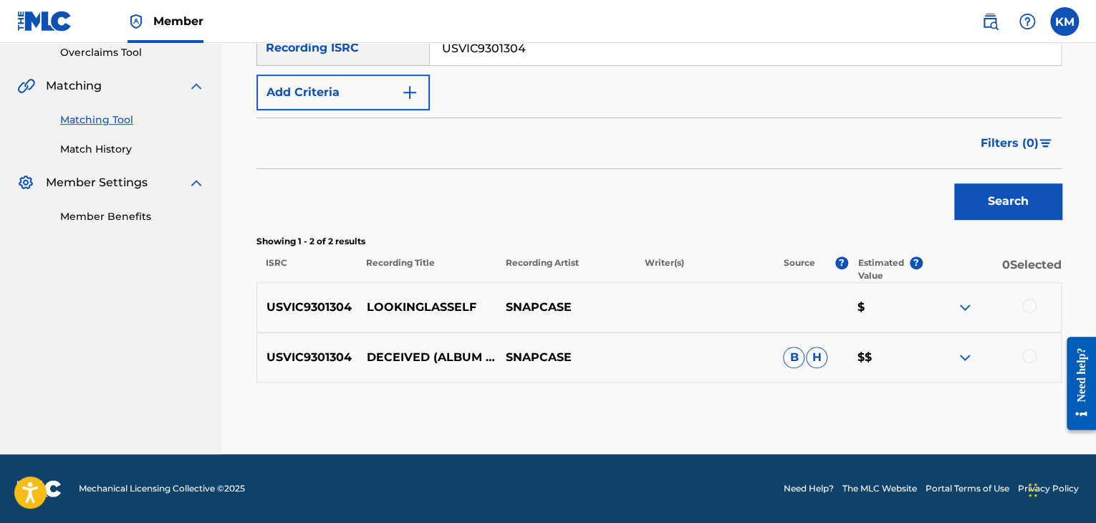
click at [1027, 306] on div at bounding box center [1029, 306] width 14 height 14
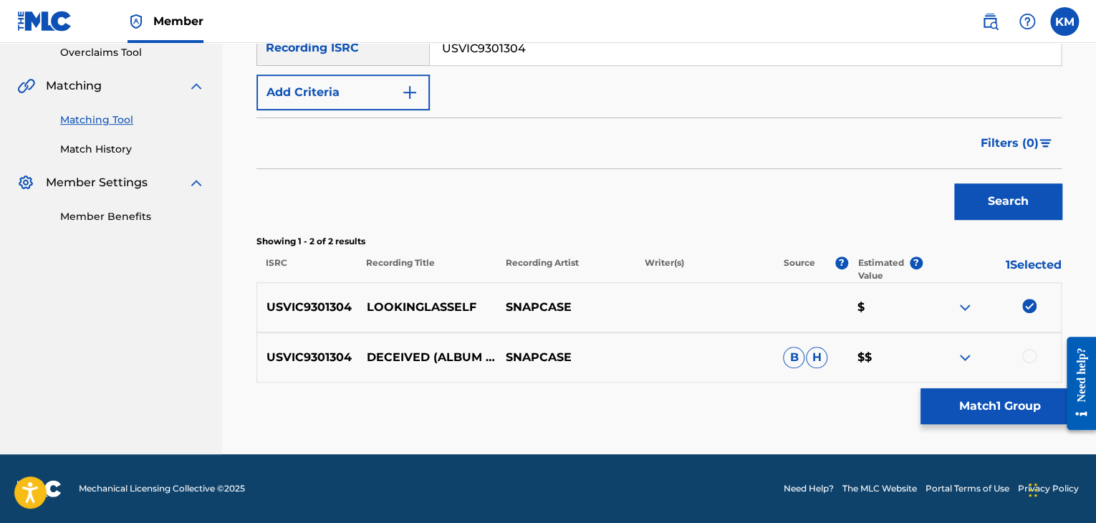
click at [961, 402] on button "Match 1 Group" at bounding box center [1000, 406] width 158 height 36
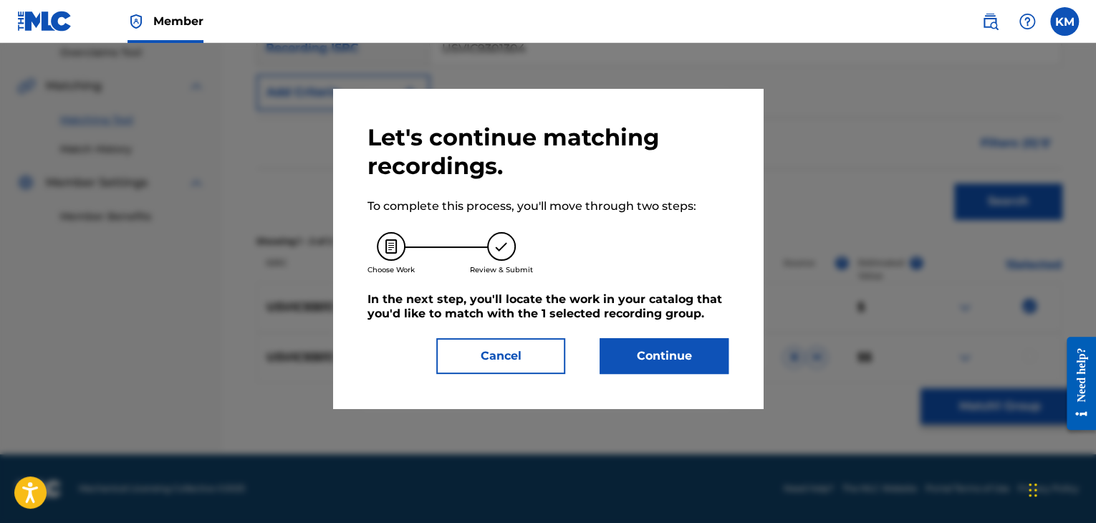
click at [642, 356] on button "Continue" at bounding box center [664, 356] width 129 height 36
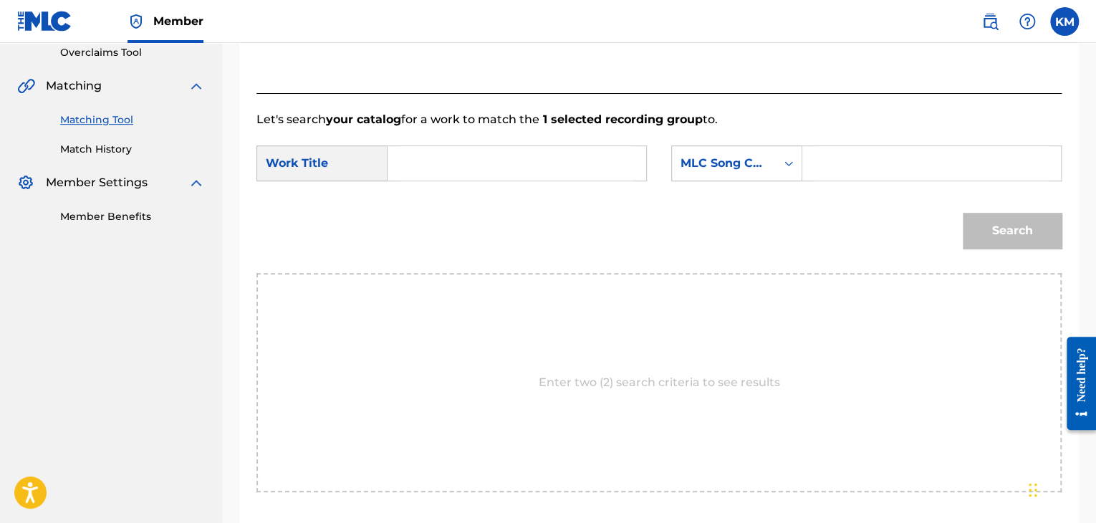
click at [446, 166] on input "Search Form" at bounding box center [517, 163] width 234 height 34
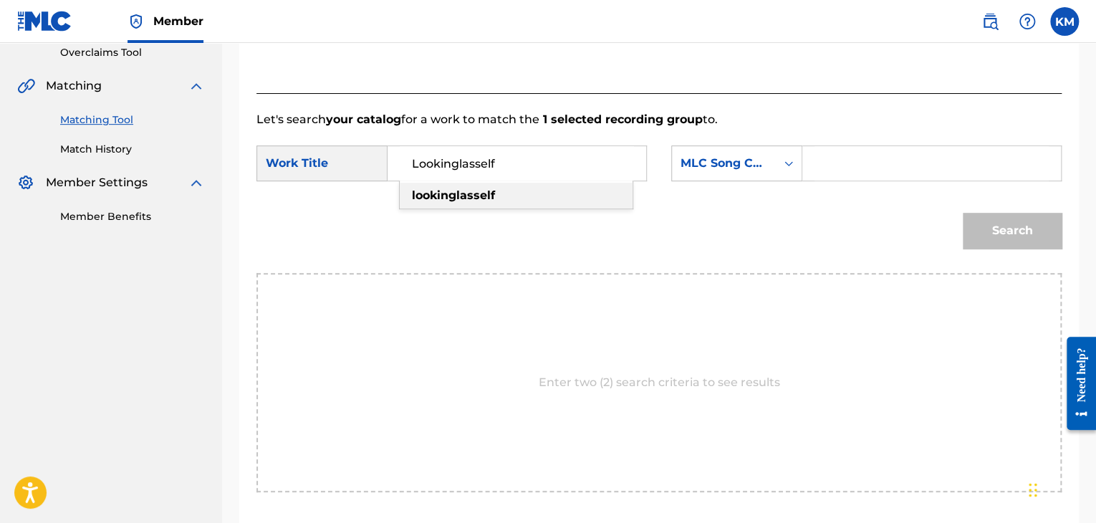
type input "Lookinglasself"
click at [781, 157] on div "Search Form" at bounding box center [789, 163] width 26 height 26
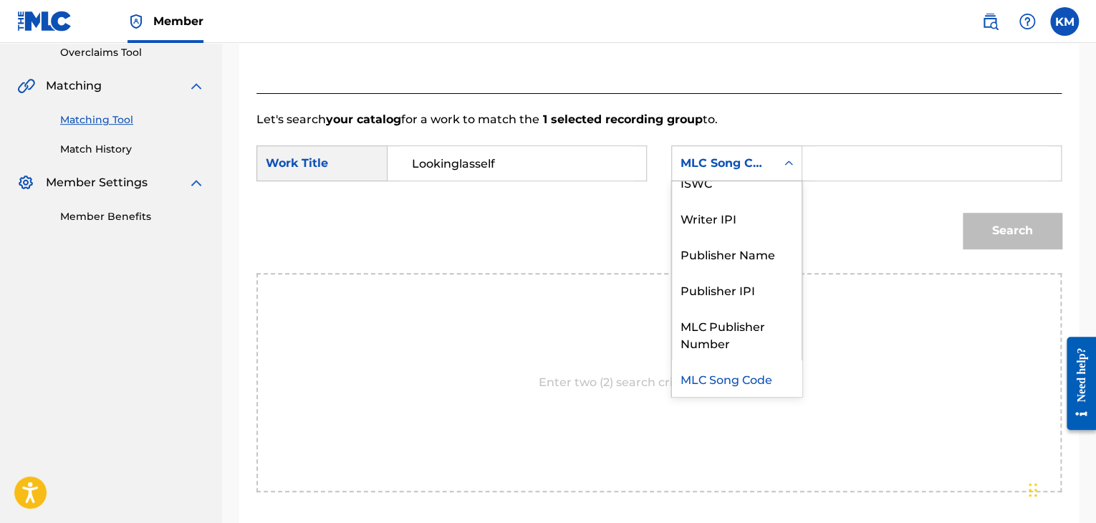
scroll to position [0, 0]
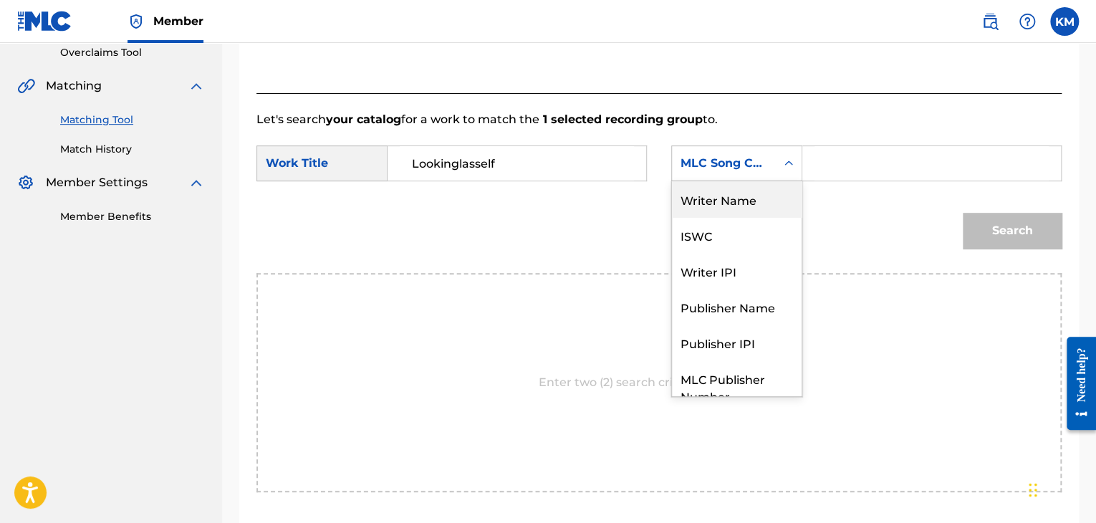
click at [761, 193] on div "Writer Name" at bounding box center [737, 199] width 130 height 36
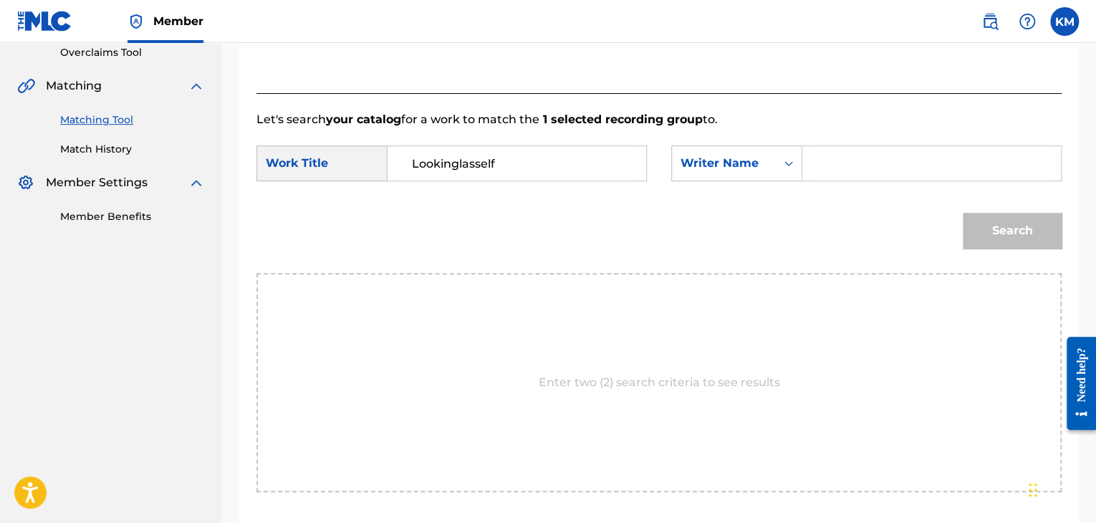
click at [820, 161] on input "Search Form" at bounding box center [932, 163] width 234 height 34
type input "[PERSON_NAME]"
click at [997, 222] on button "Search" at bounding box center [1012, 231] width 99 height 36
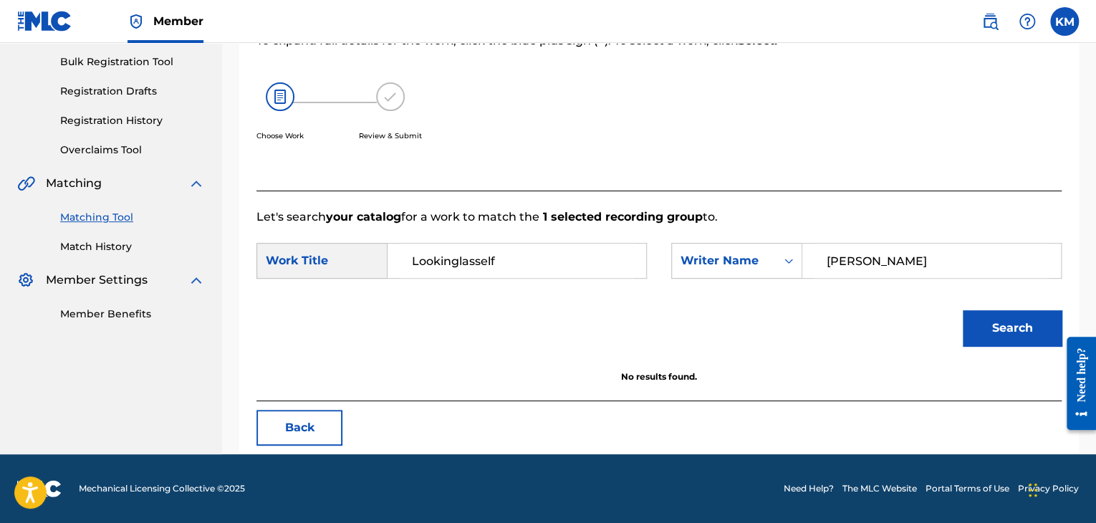
scroll to position [208, 0]
click at [288, 436] on button "Back" at bounding box center [300, 428] width 86 height 36
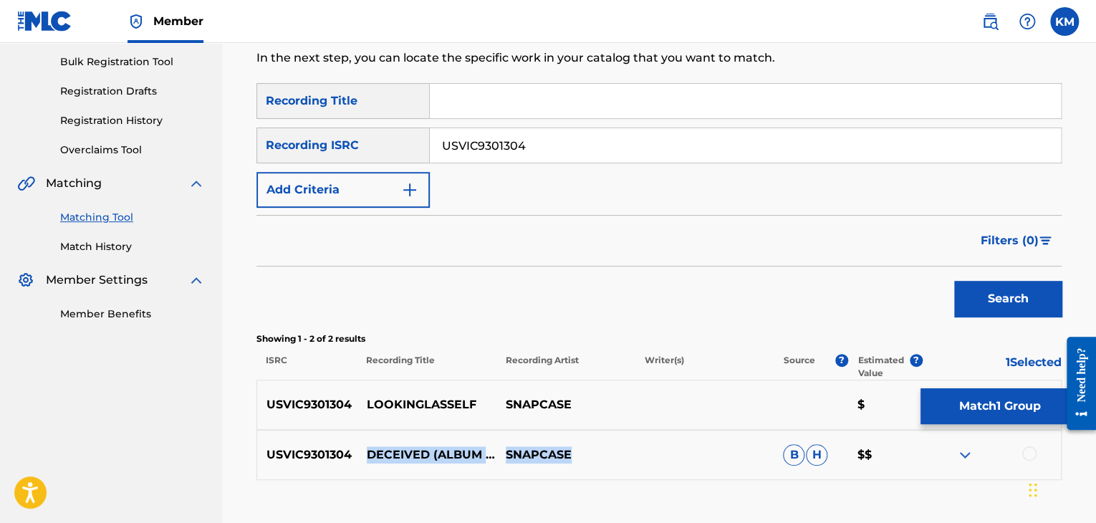
drag, startPoint x: 362, startPoint y: 446, endPoint x: 574, endPoint y: 458, distance: 212.4
click at [574, 458] on div "USVIC9301304 DECEIVED (ALBUM VERSION) SNAPCASE B H $$" at bounding box center [659, 455] width 805 height 50
click at [1026, 450] on div at bounding box center [1029, 453] width 14 height 14
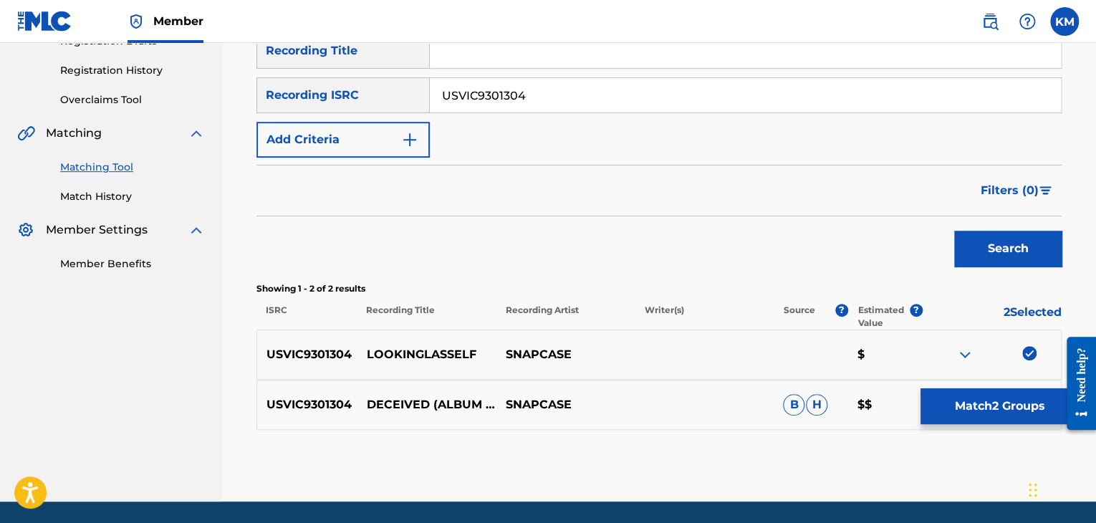
scroll to position [305, 0]
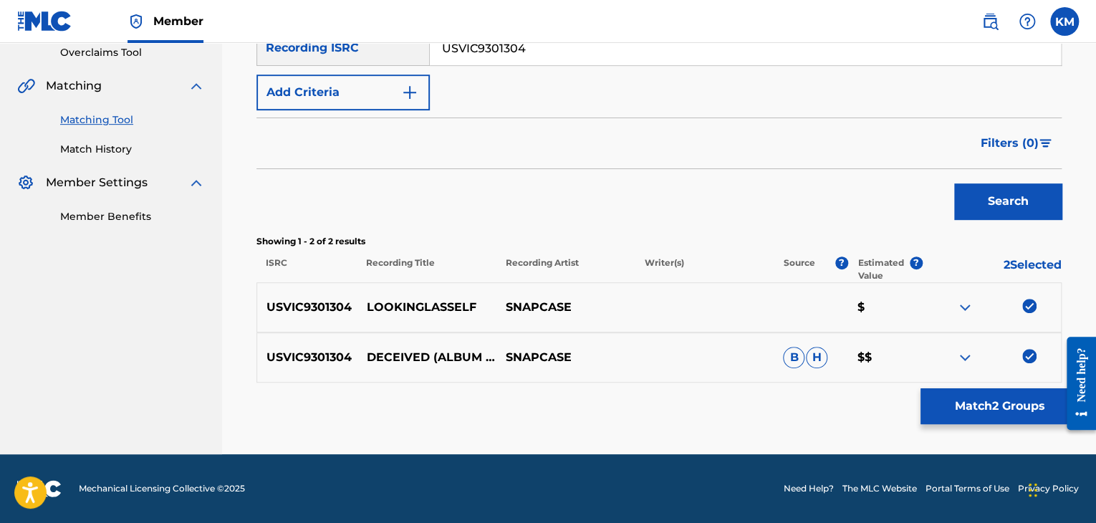
click at [1032, 302] on img at bounding box center [1029, 306] width 14 height 14
click at [982, 398] on button "Match 1 Group" at bounding box center [1000, 406] width 158 height 36
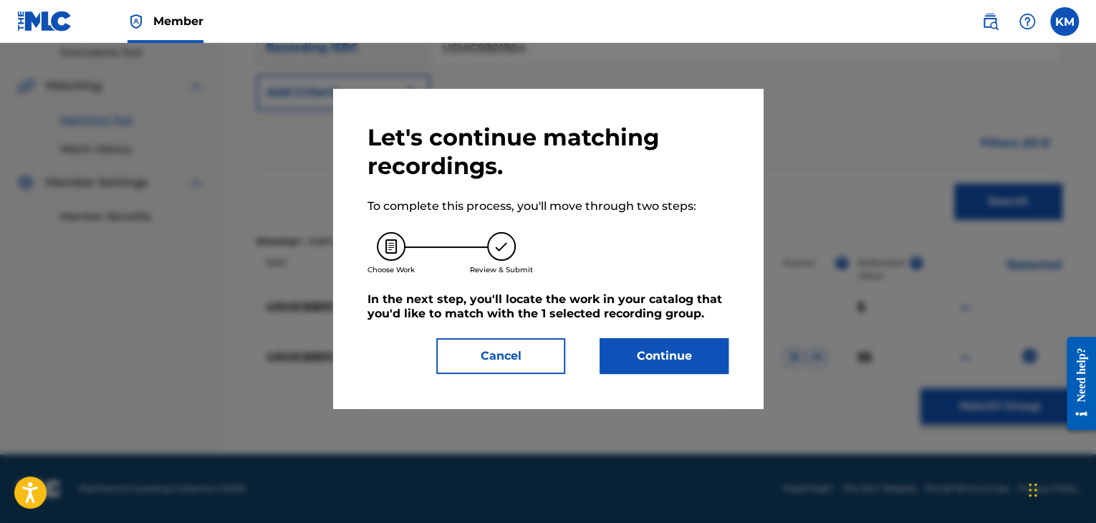
click at [666, 360] on button "Continue" at bounding box center [664, 356] width 129 height 36
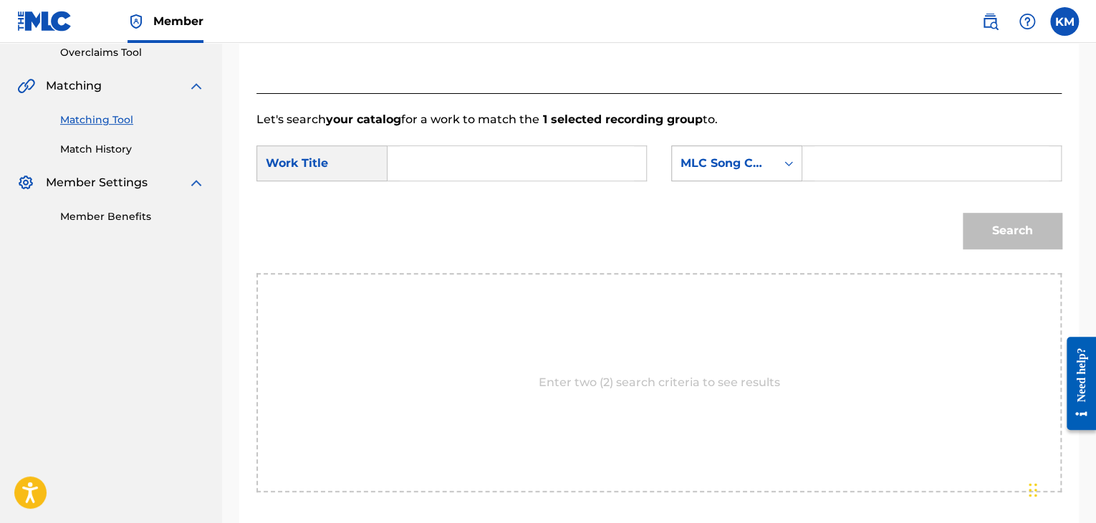
click at [785, 170] on icon "Search Form" at bounding box center [789, 163] width 14 height 14
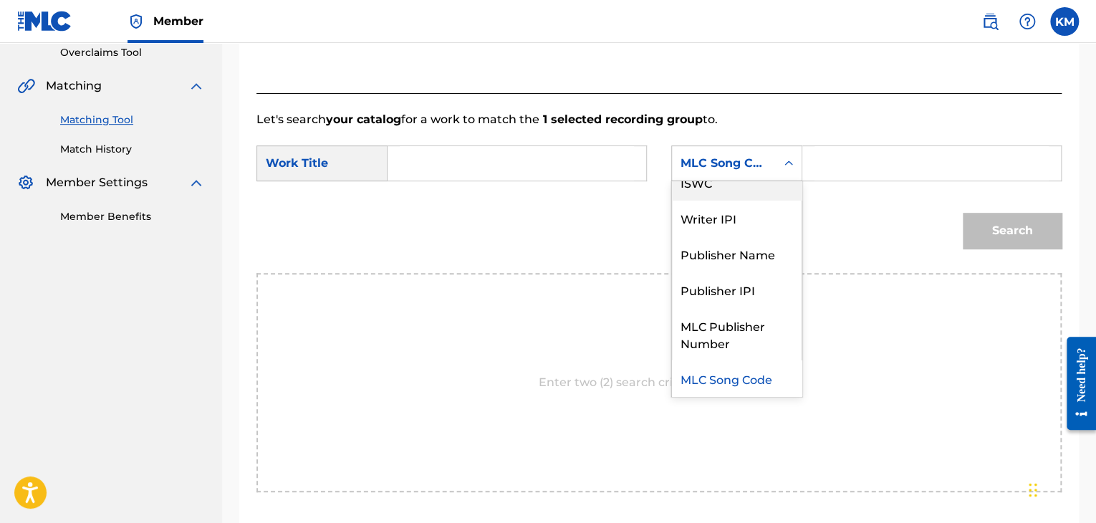
scroll to position [0, 0]
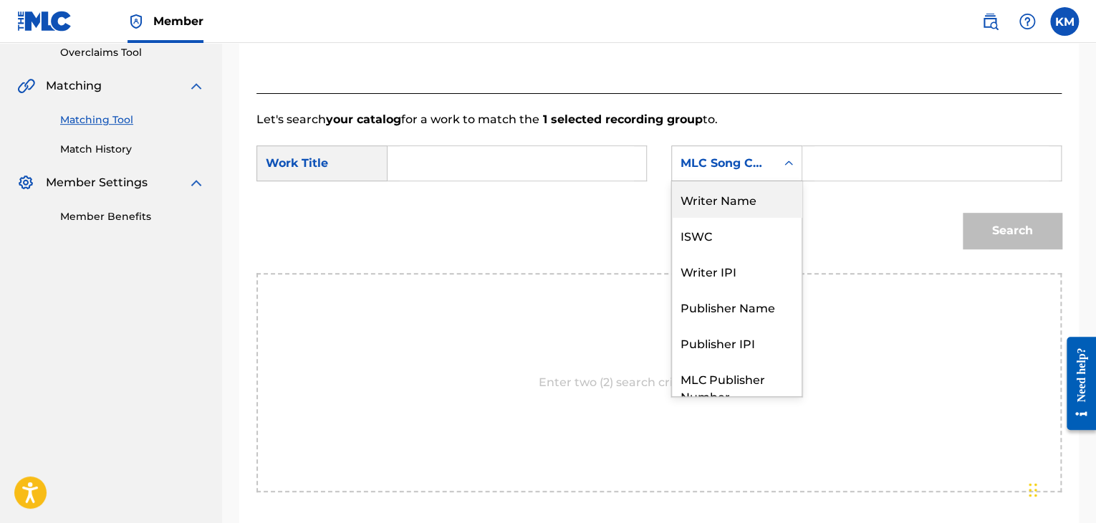
click at [752, 209] on div "Writer Name" at bounding box center [737, 199] width 130 height 36
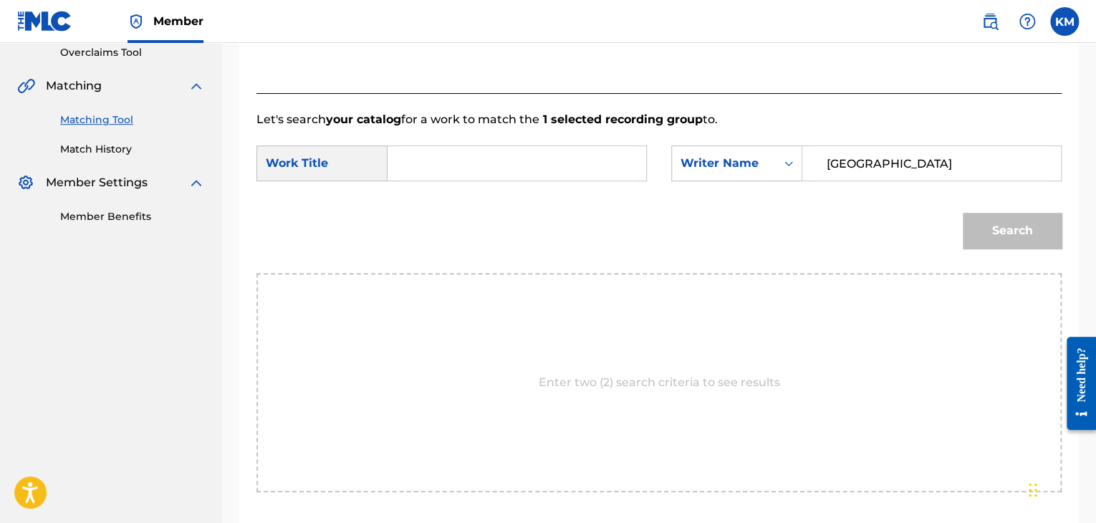
type input "[GEOGRAPHIC_DATA]"
click at [524, 166] on input "Search Form" at bounding box center [517, 163] width 234 height 34
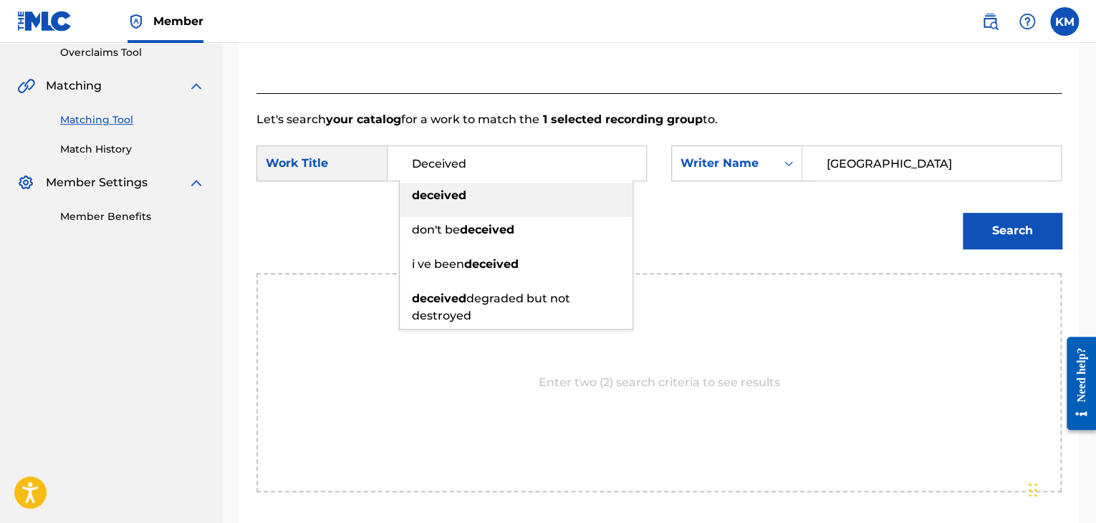
type input "Deceived"
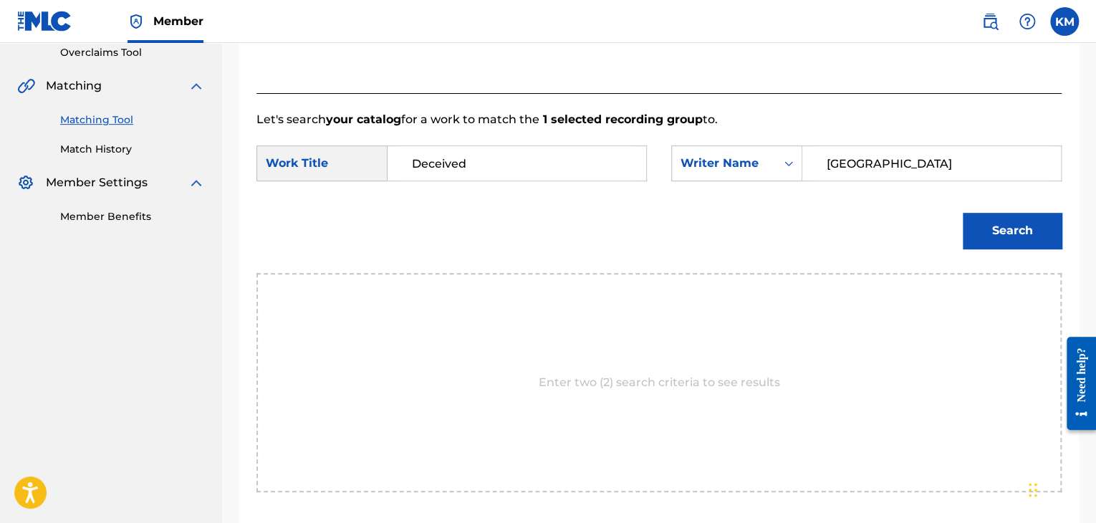
click at [973, 221] on button "Search" at bounding box center [1012, 231] width 99 height 36
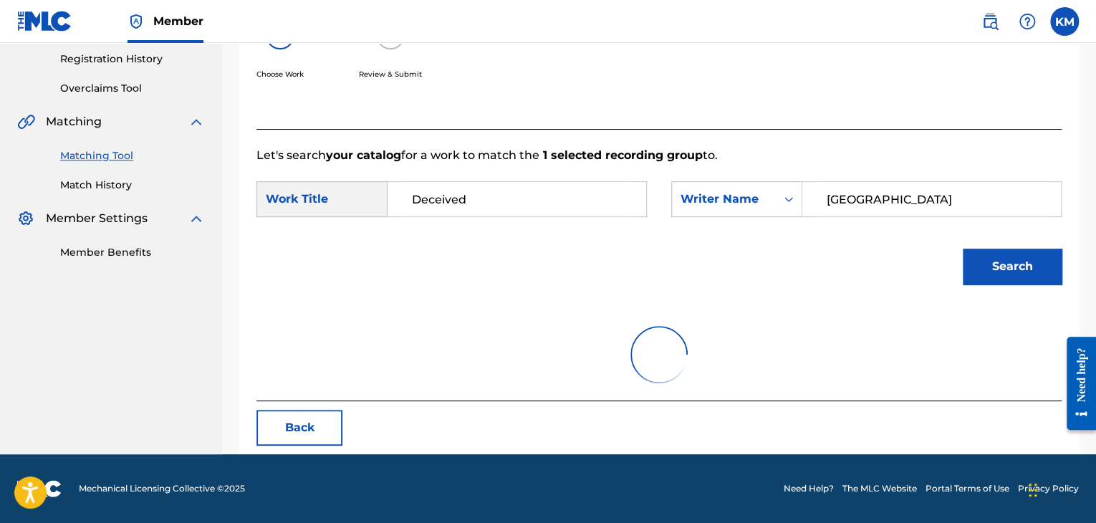
scroll to position [208, 0]
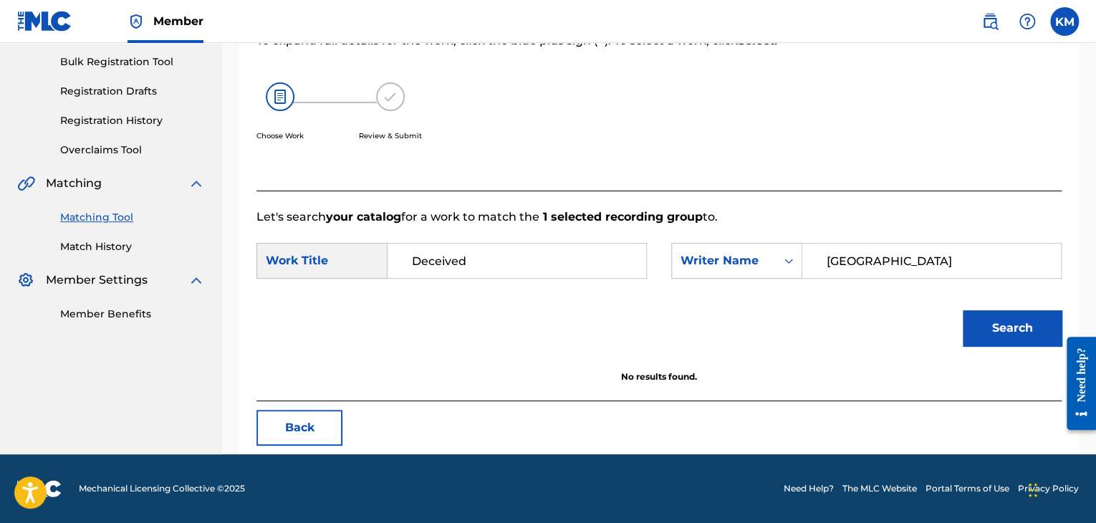
click at [285, 431] on button "Back" at bounding box center [300, 428] width 86 height 36
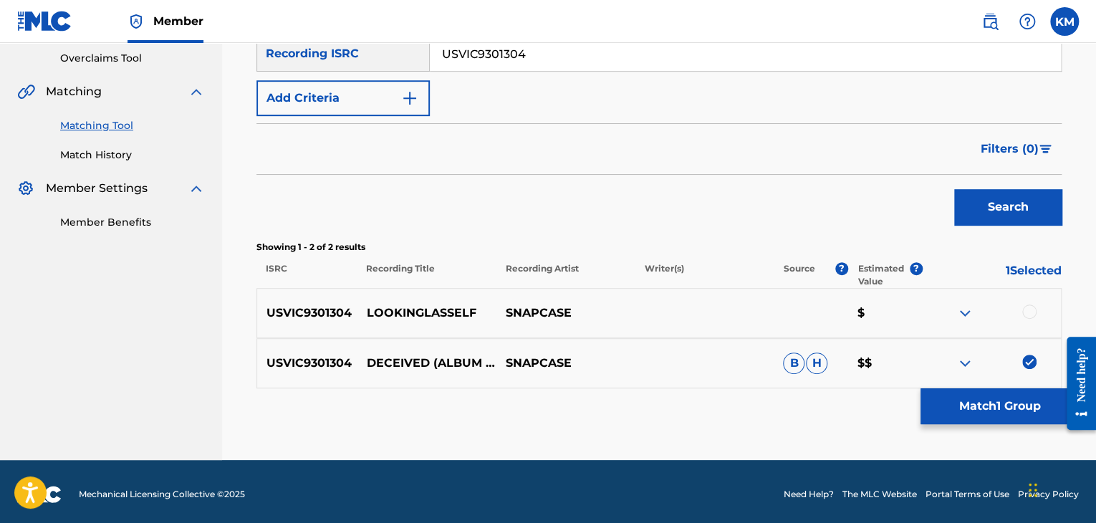
scroll to position [305, 0]
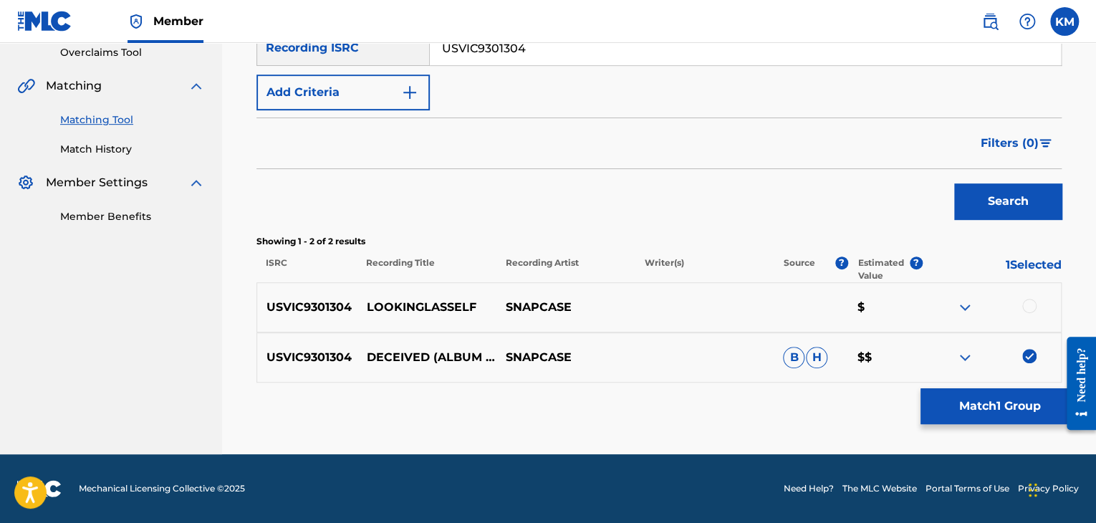
click at [1024, 350] on img at bounding box center [1029, 356] width 14 height 14
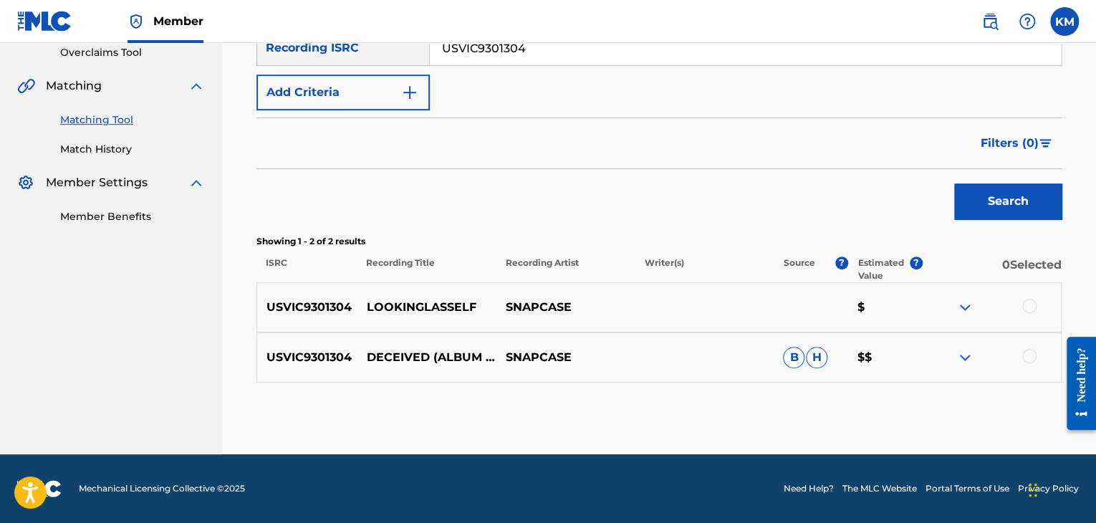
click at [1029, 302] on div at bounding box center [1029, 306] width 14 height 14
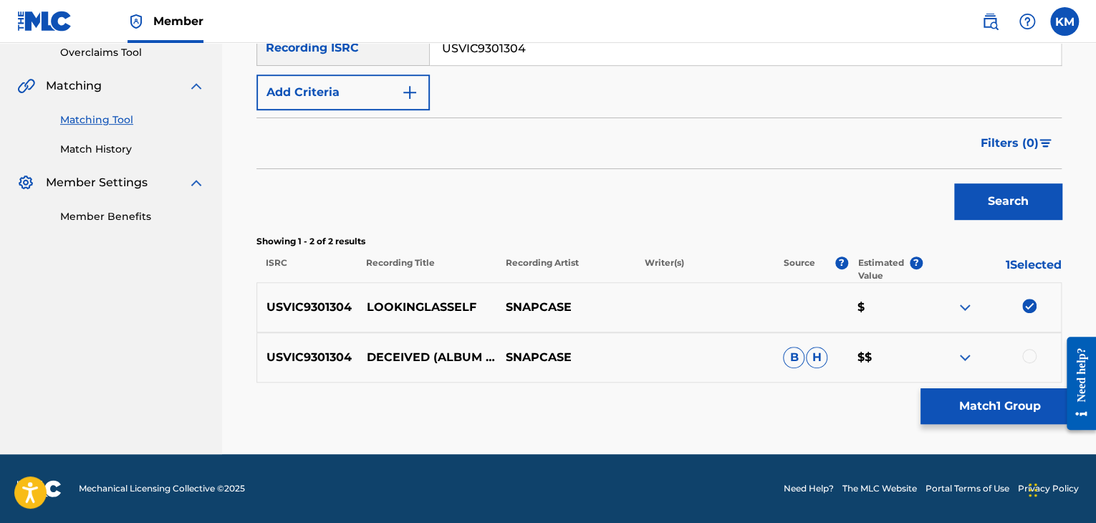
click at [993, 393] on button "Match 1 Group" at bounding box center [1000, 406] width 158 height 36
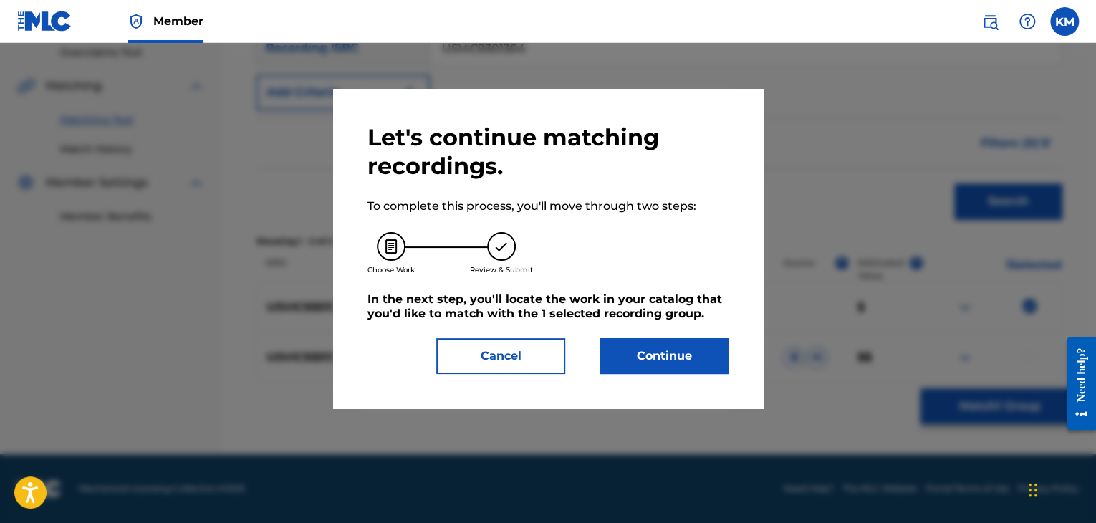
click at [674, 360] on button "Continue" at bounding box center [664, 356] width 129 height 36
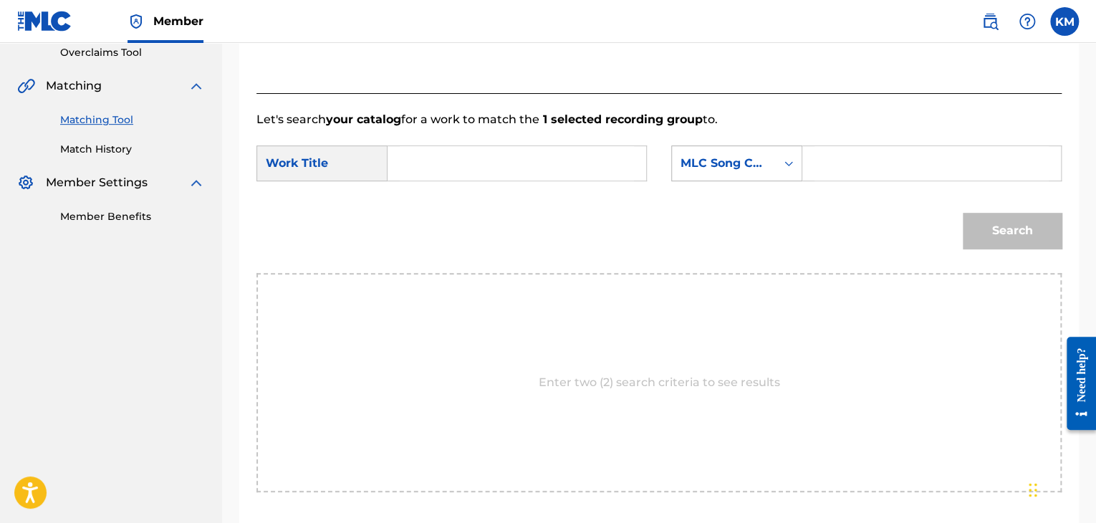
drag, startPoint x: 828, startPoint y: 161, endPoint x: 774, endPoint y: 173, distance: 54.9
click at [828, 161] on input "Search Form" at bounding box center [932, 163] width 234 height 34
type input "Z6675B"
click at [551, 170] on input "Search Form" at bounding box center [517, 163] width 234 height 34
click at [436, 146] on input "Search Form" at bounding box center [517, 163] width 234 height 34
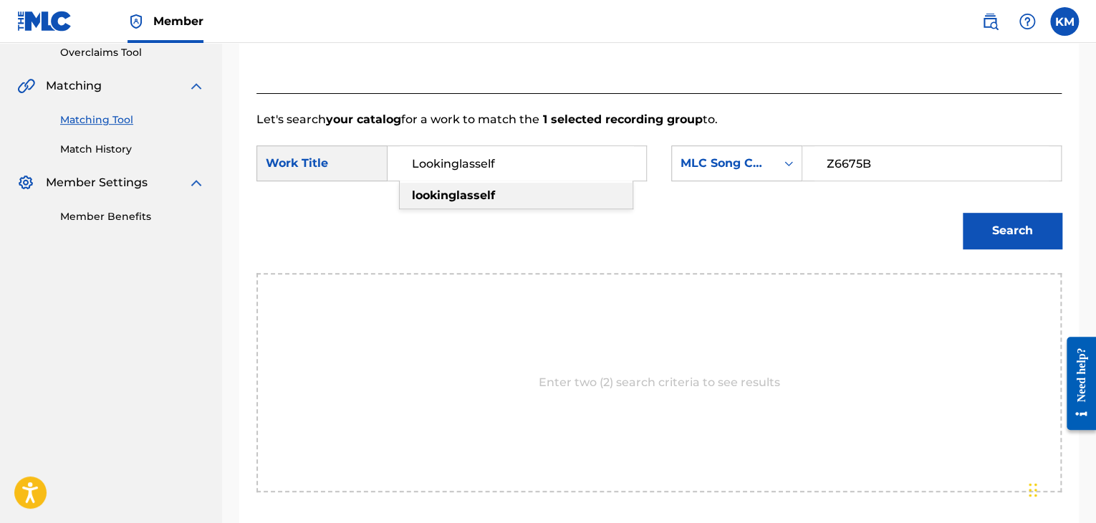
type input "Lookinglasself"
click at [997, 224] on button "Search" at bounding box center [1012, 231] width 99 height 36
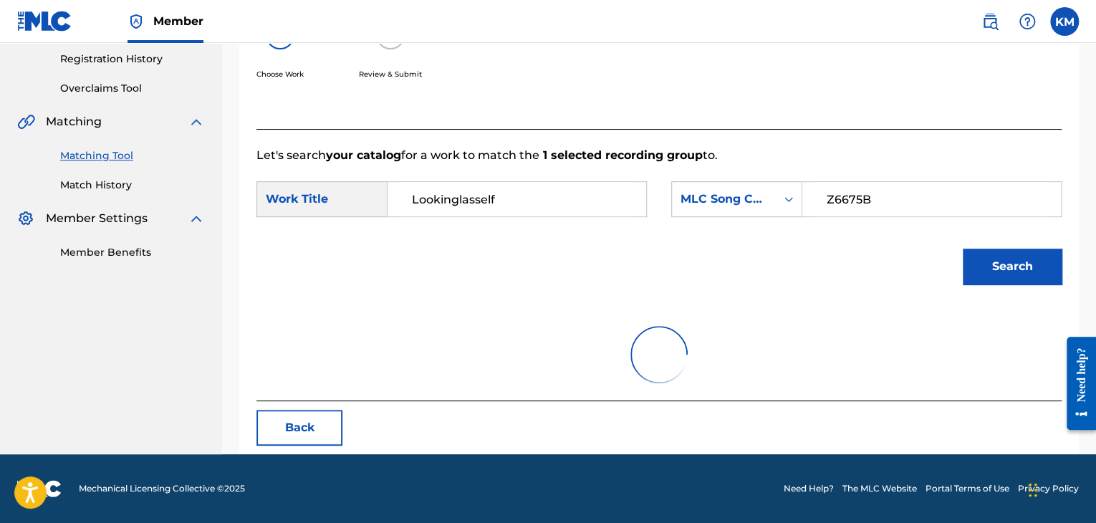
scroll to position [208, 0]
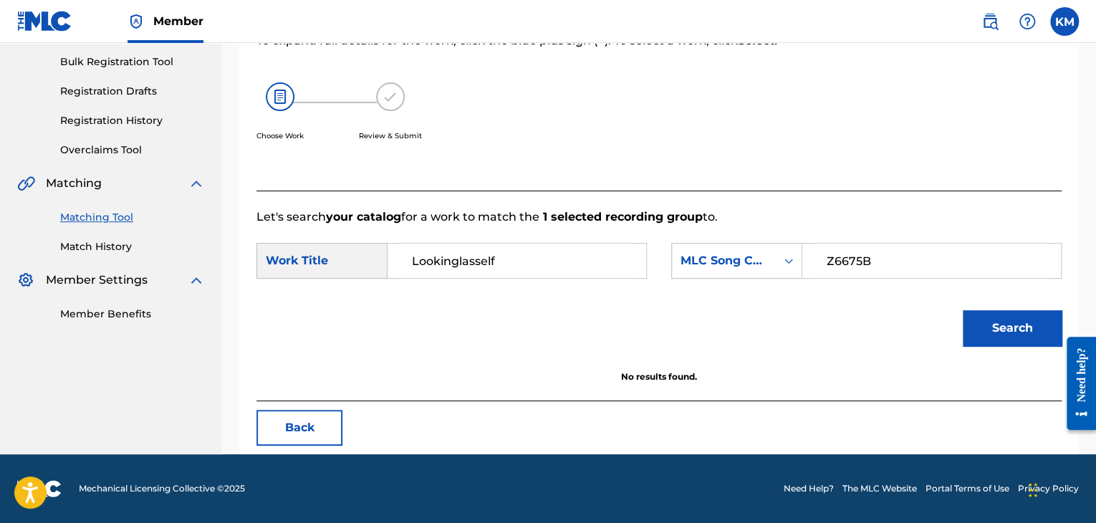
click at [119, 241] on link "Match History" at bounding box center [132, 246] width 145 height 15
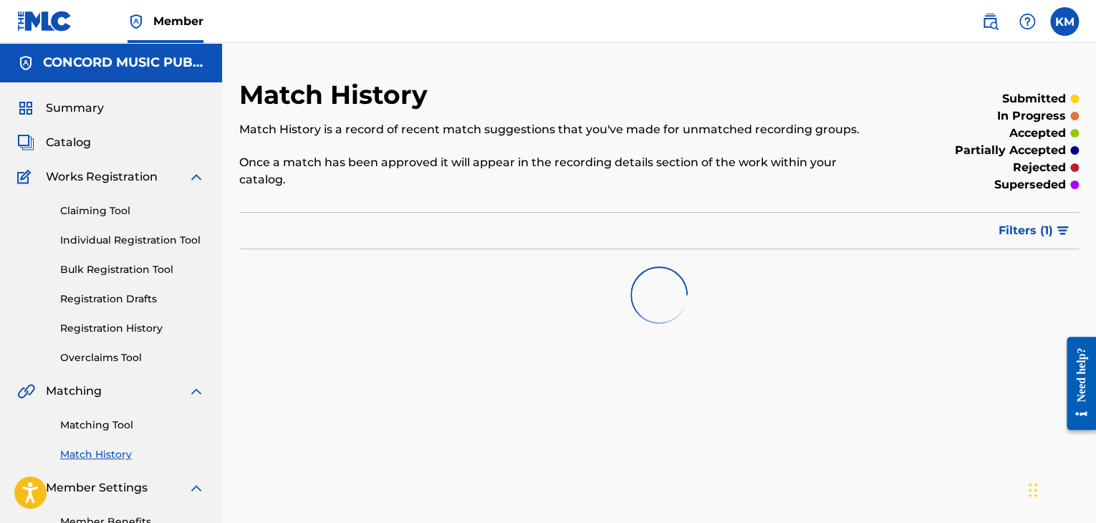
click at [120, 425] on link "Matching Tool" at bounding box center [132, 425] width 145 height 15
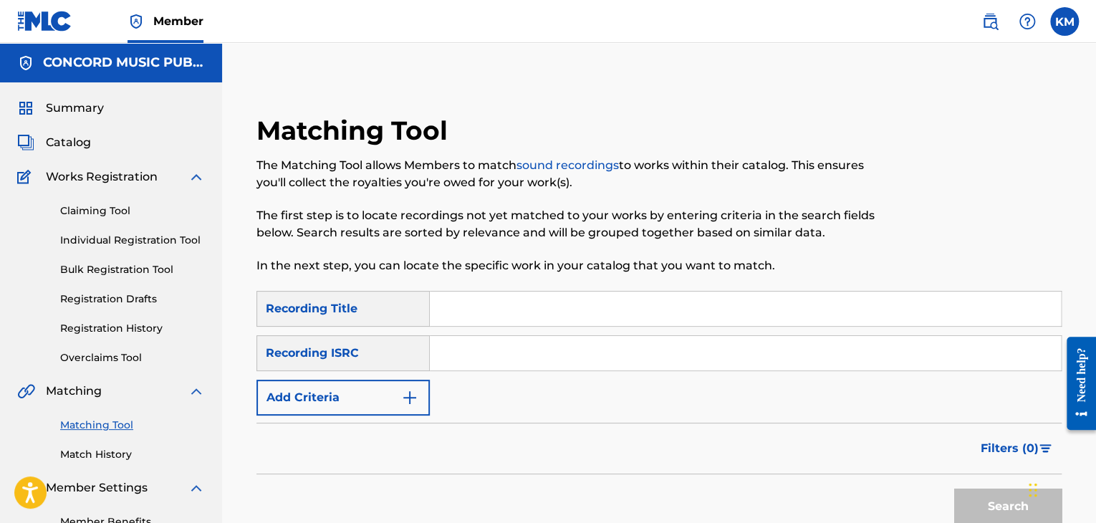
click at [441, 351] on input "Search Form" at bounding box center [745, 353] width 631 height 34
type input "DEBL61187059"
click at [975, 493] on button "Search" at bounding box center [1007, 507] width 107 height 36
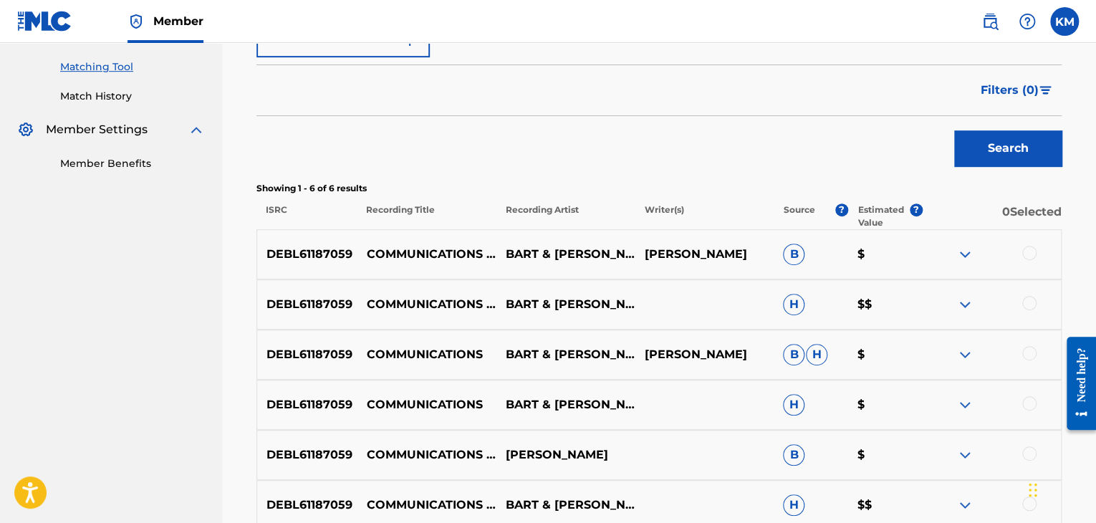
click at [1030, 247] on div at bounding box center [1029, 253] width 14 height 14
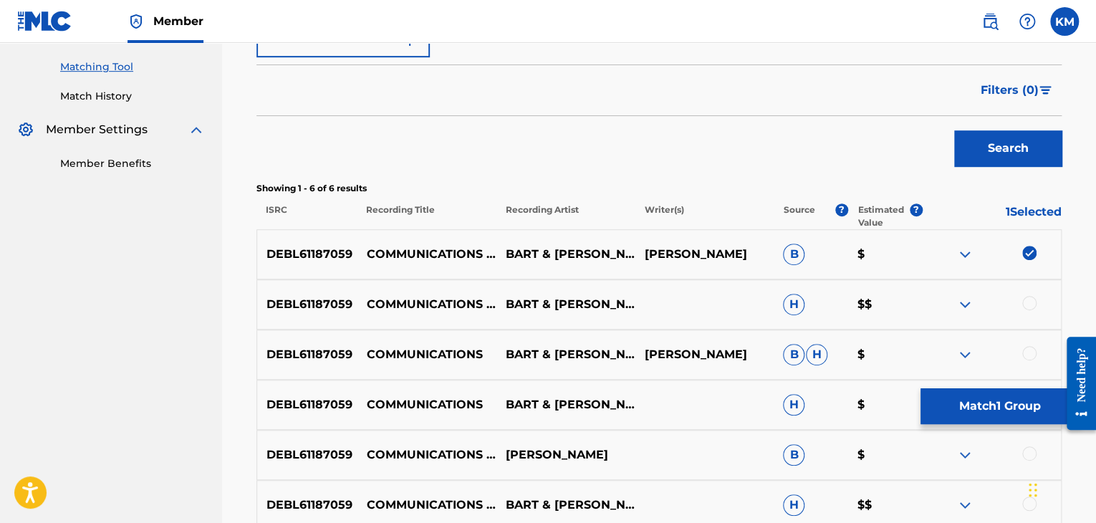
click at [1027, 302] on div at bounding box center [1029, 303] width 14 height 14
click at [1028, 350] on div at bounding box center [1029, 353] width 14 height 14
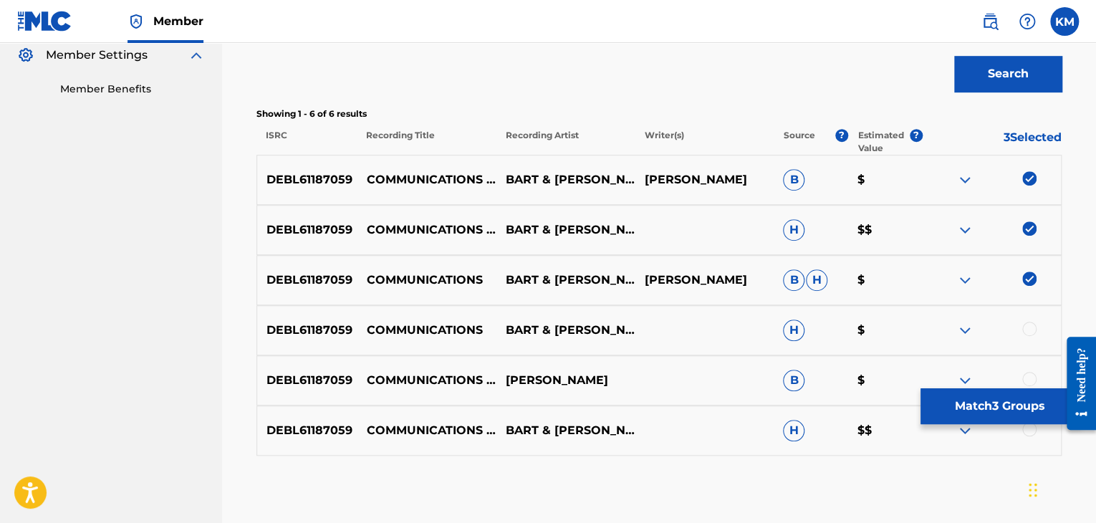
scroll to position [506, 0]
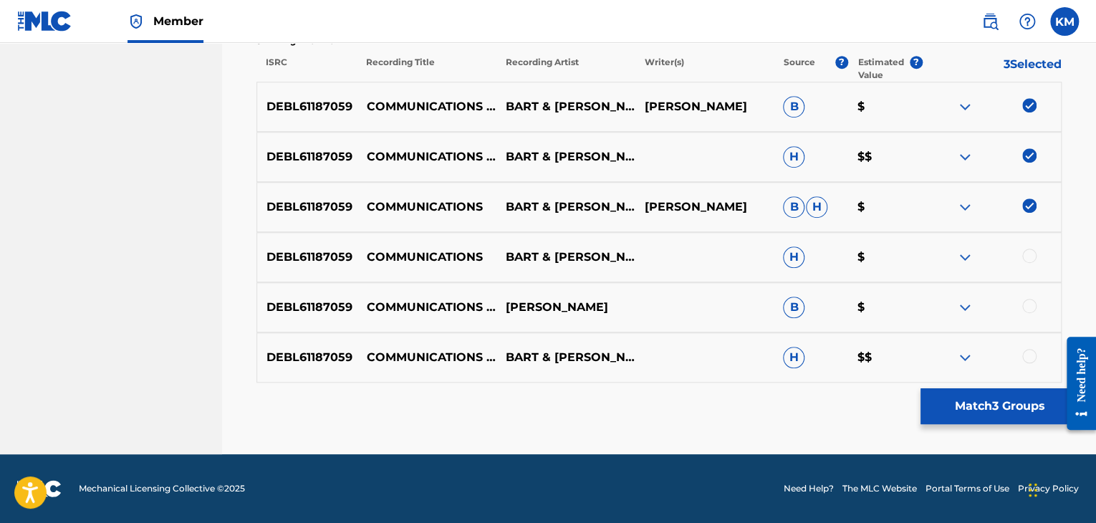
click at [1026, 252] on div at bounding box center [1029, 256] width 14 height 14
click at [1029, 297] on div "DEBL61187059 COMMUNICATIONS (SWING BROTHERSWING REMIX) [PERSON_NAME] B $" at bounding box center [659, 307] width 805 height 50
click at [1027, 302] on div at bounding box center [1029, 306] width 14 height 14
click at [1025, 353] on div at bounding box center [1029, 356] width 14 height 14
click at [986, 409] on button "Match 6 Groups" at bounding box center [1000, 406] width 158 height 36
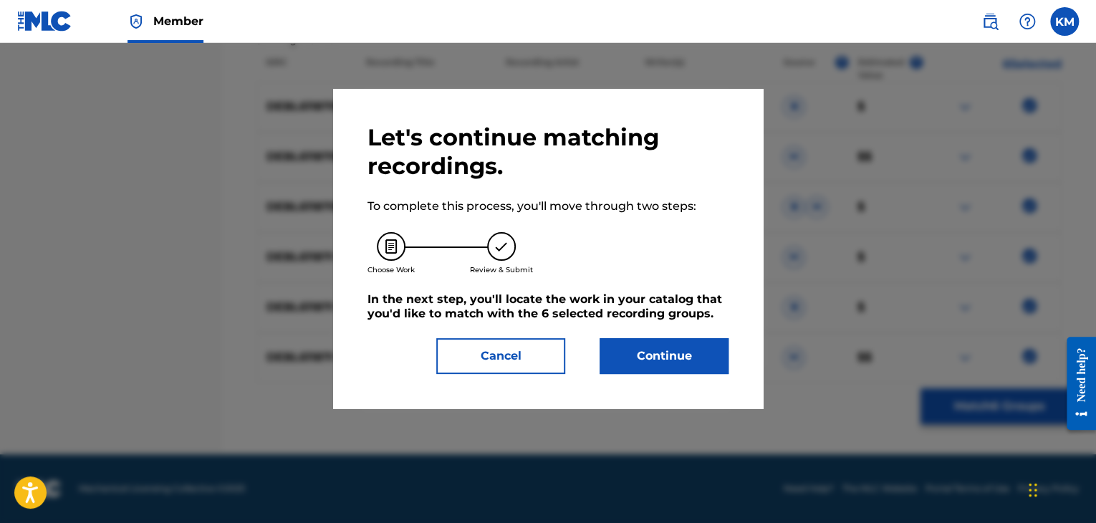
click at [686, 358] on button "Continue" at bounding box center [664, 356] width 129 height 36
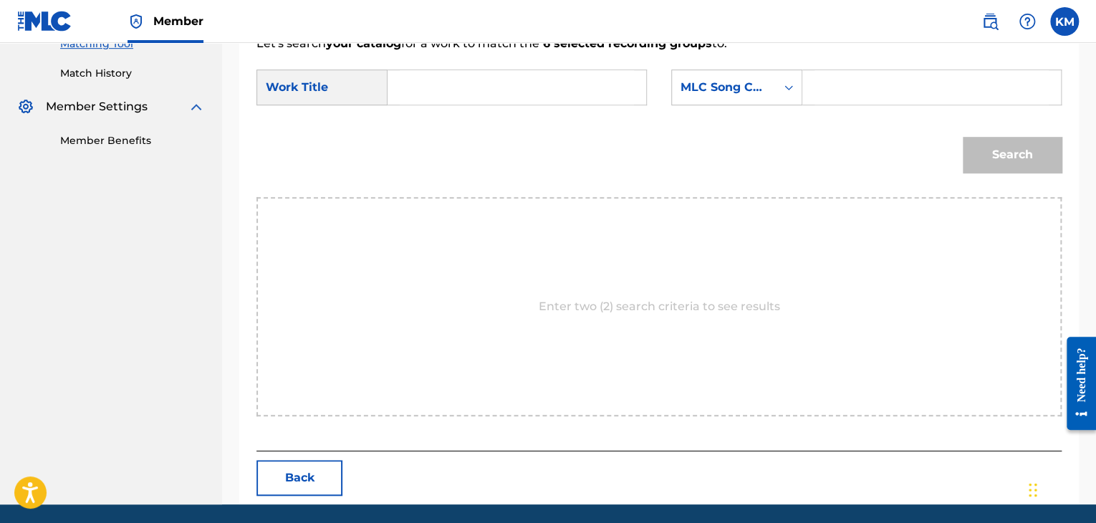
scroll to position [360, 0]
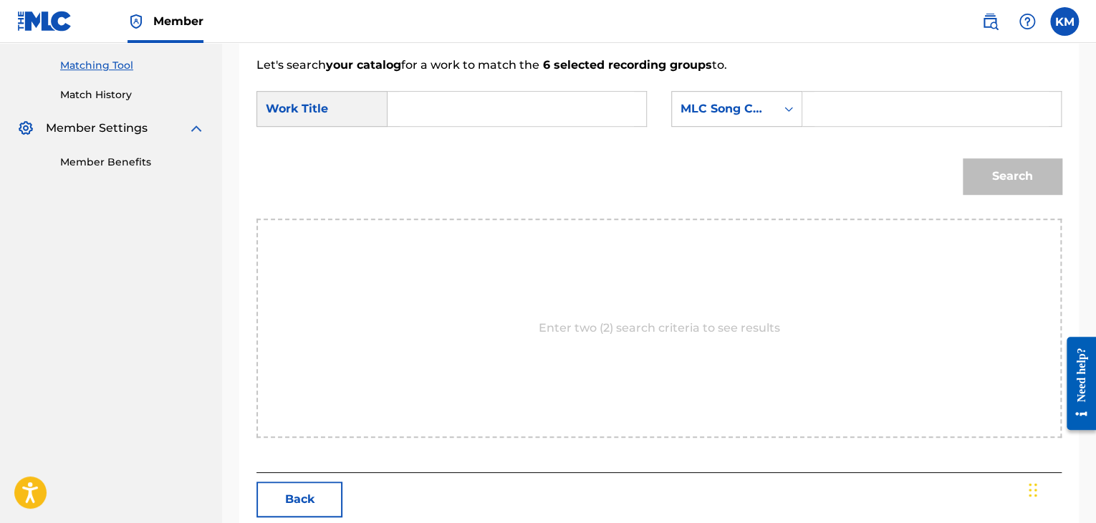
click at [448, 98] on input "Search Form" at bounding box center [517, 109] width 234 height 34
type input "Communications - Swing Brotherswing Remix"
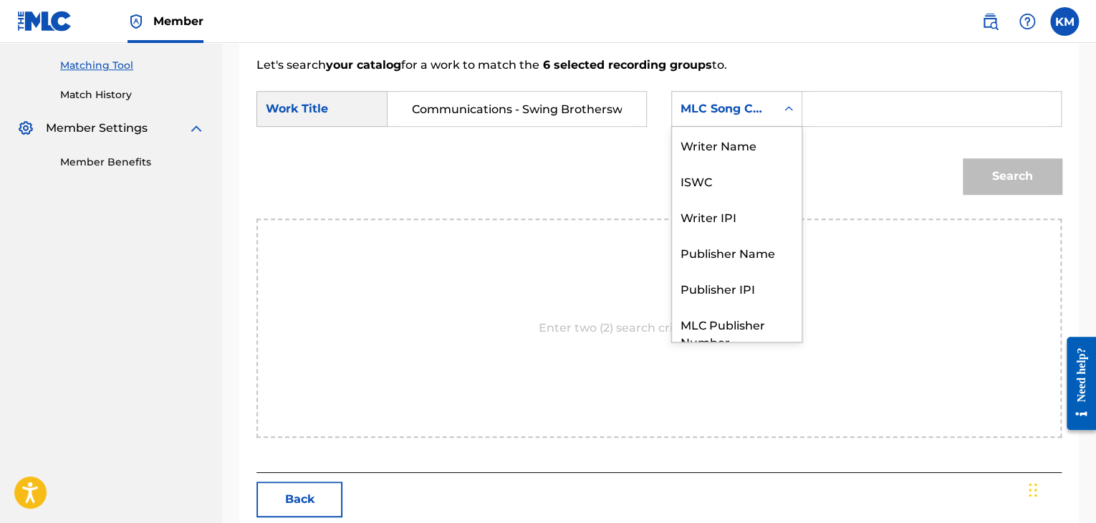
click at [782, 112] on icon "Search Form" at bounding box center [789, 109] width 14 height 14
click at [757, 147] on div "Writer Name" at bounding box center [737, 145] width 130 height 36
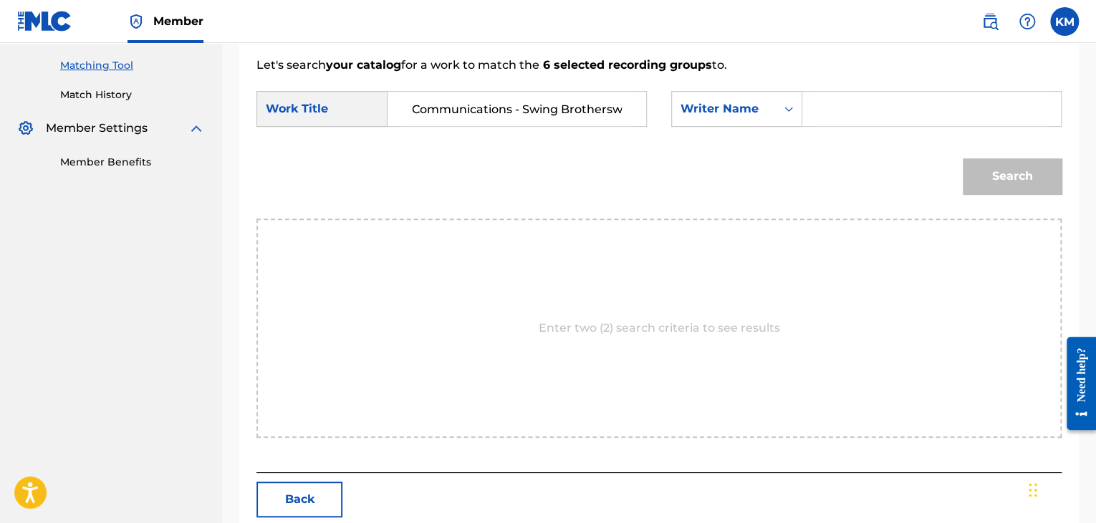
click at [826, 115] on input "Search Form" at bounding box center [932, 109] width 234 height 34
type input "Gaillard"
click at [974, 167] on button "Search" at bounding box center [1012, 176] width 99 height 36
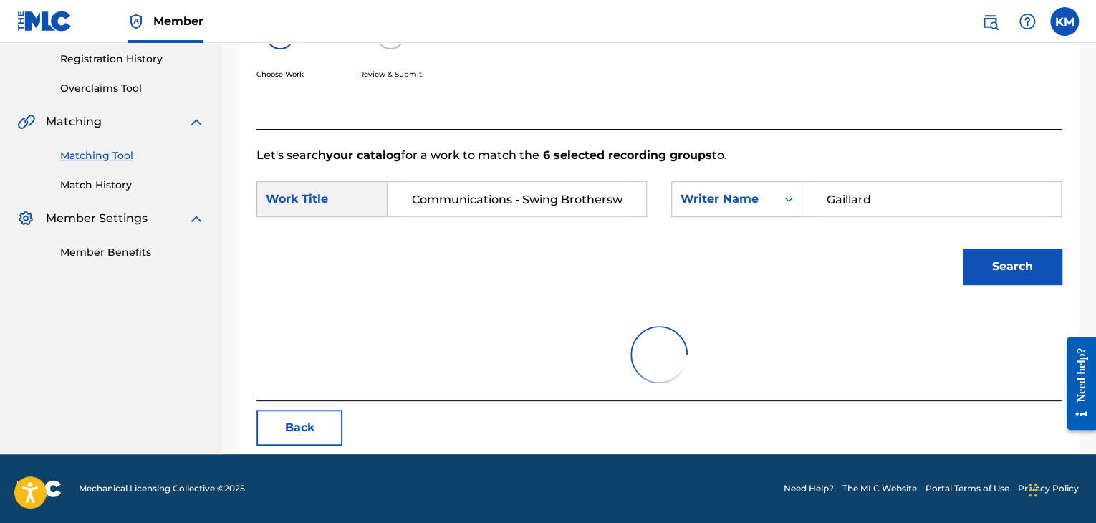
scroll to position [208, 0]
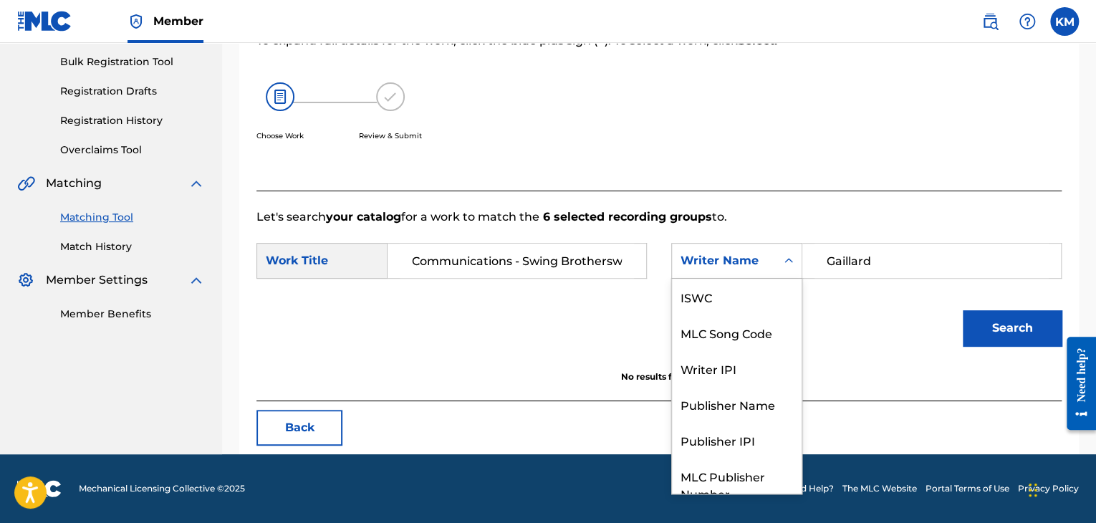
click at [785, 263] on icon "Search Form" at bounding box center [789, 261] width 14 height 14
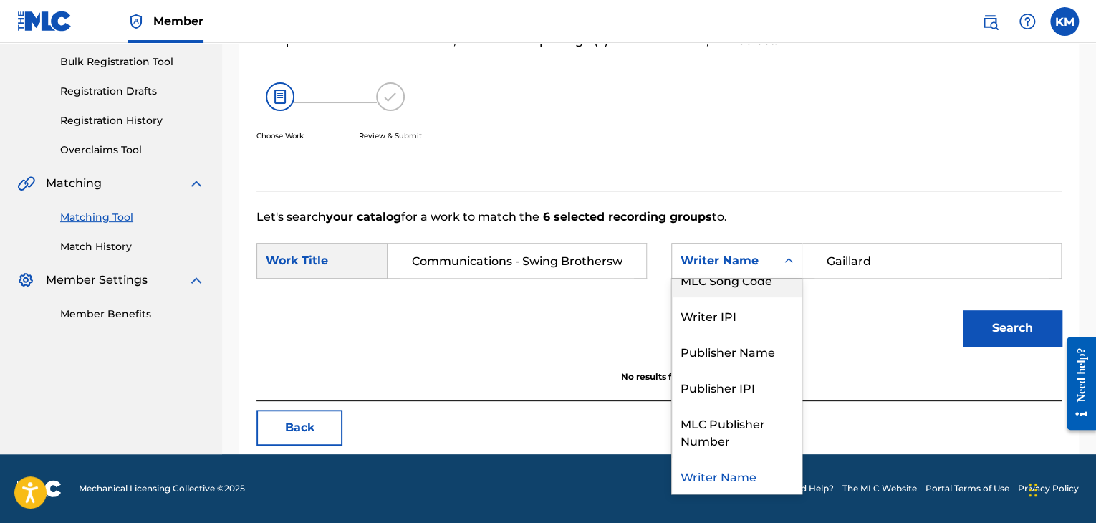
click at [777, 287] on div "MLC Song Code" at bounding box center [737, 280] width 130 height 36
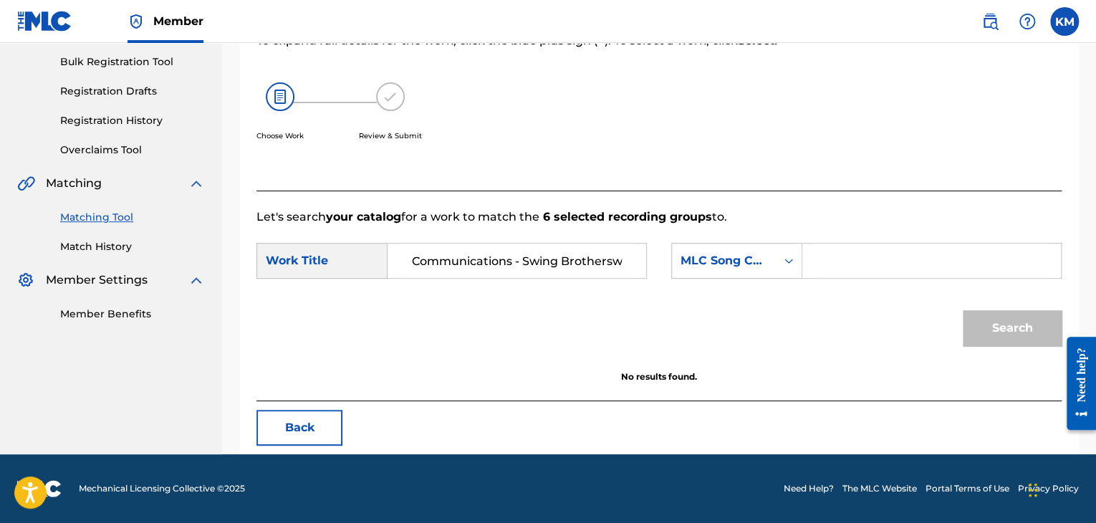
click at [834, 262] on input "Search Form" at bounding box center [932, 261] width 234 height 34
type input "CA1RB3"
click at [974, 312] on button "Search" at bounding box center [1012, 328] width 99 height 36
click at [110, 253] on link "Match History" at bounding box center [132, 246] width 145 height 15
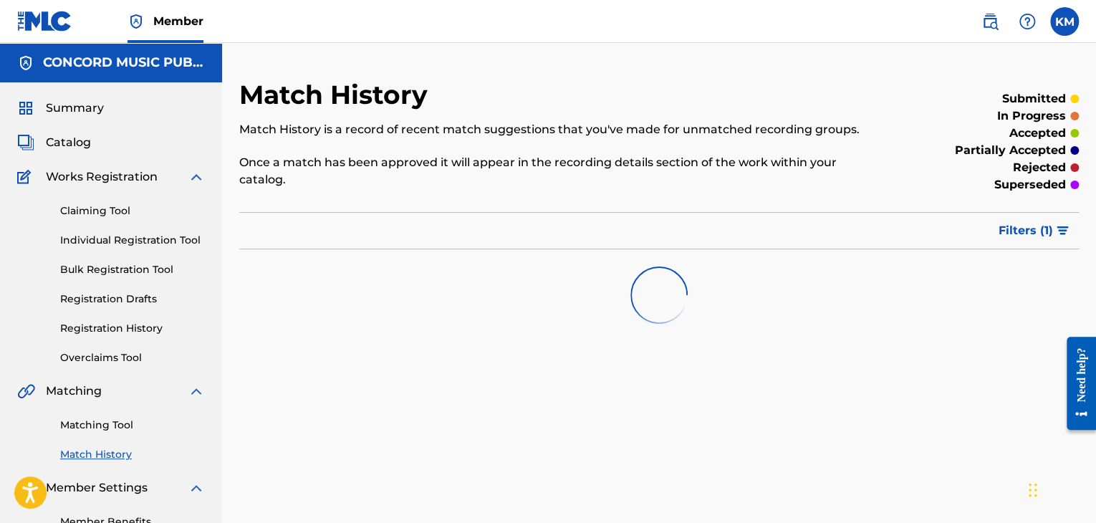
click at [117, 421] on link "Matching Tool" at bounding box center [132, 425] width 145 height 15
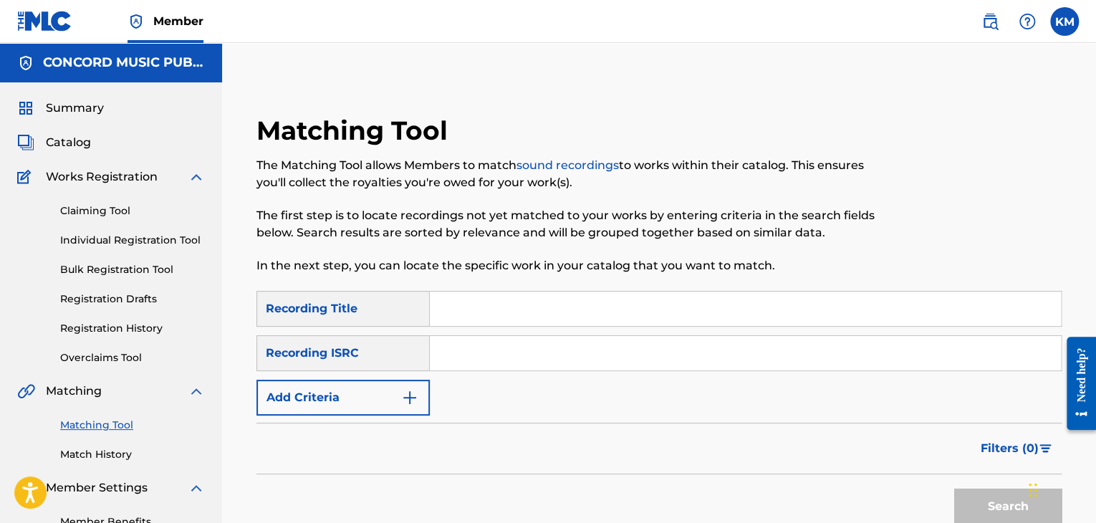
click at [464, 358] on input "Search Form" at bounding box center [745, 353] width 631 height 34
type input "USG7D1540004"
click at [1000, 505] on button "Search" at bounding box center [1007, 507] width 107 height 36
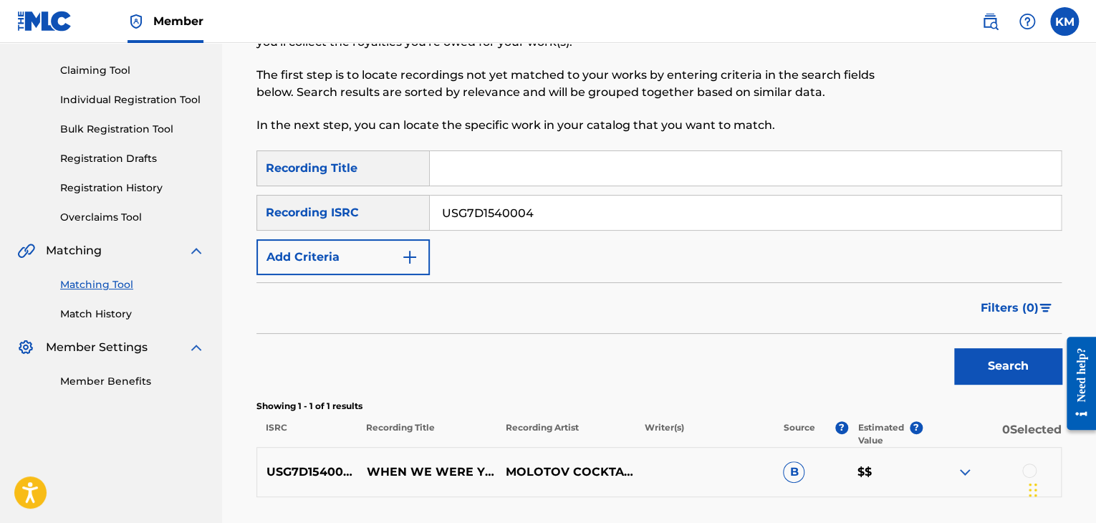
scroll to position [255, 0]
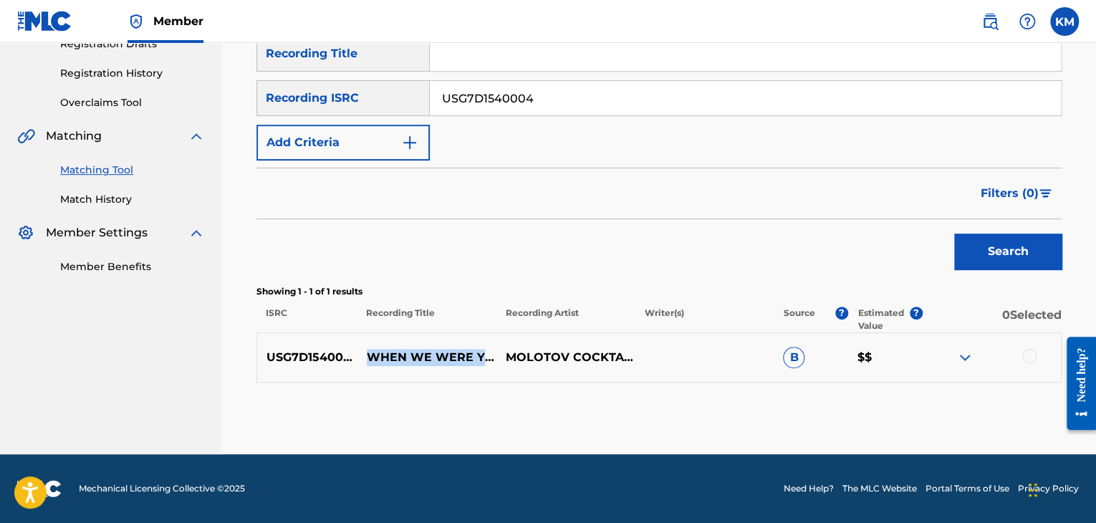
drag, startPoint x: 367, startPoint y: 343, endPoint x: 422, endPoint y: 363, distance: 58.5
click at [422, 363] on p "WHEN WE WERE YOUNG" at bounding box center [427, 357] width 139 height 17
click at [1026, 355] on div at bounding box center [1029, 356] width 14 height 14
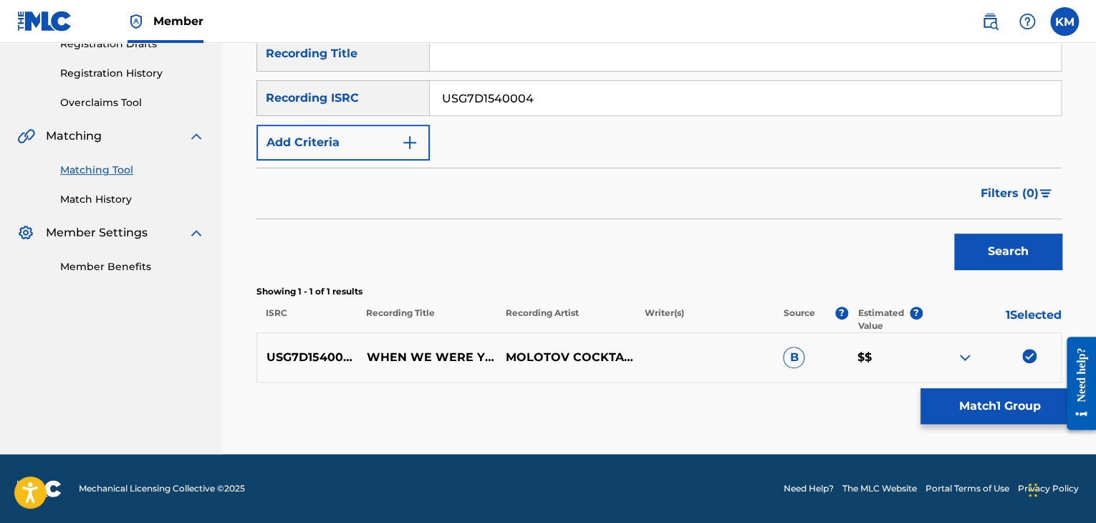
click at [992, 397] on button "Match 1 Group" at bounding box center [1000, 406] width 158 height 36
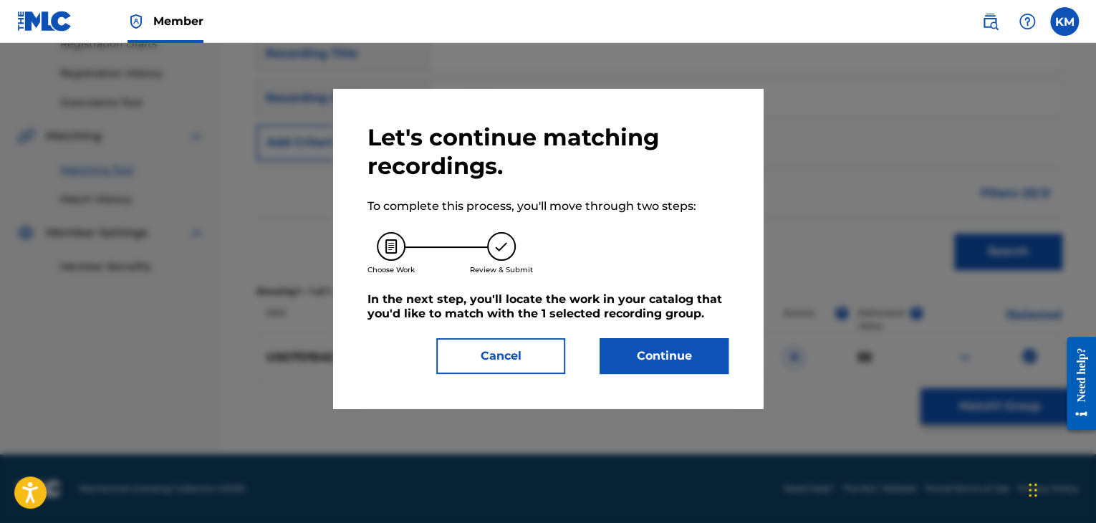
click at [684, 353] on button "Continue" at bounding box center [664, 356] width 129 height 36
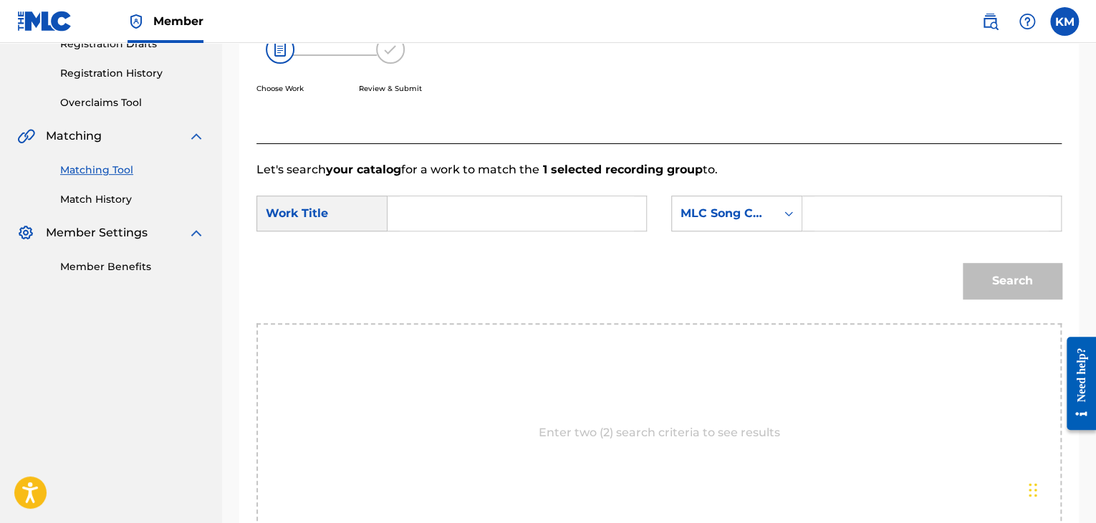
click at [492, 211] on input "Search Form" at bounding box center [517, 213] width 234 height 34
type input "WHEN WE WERE YOUNG"
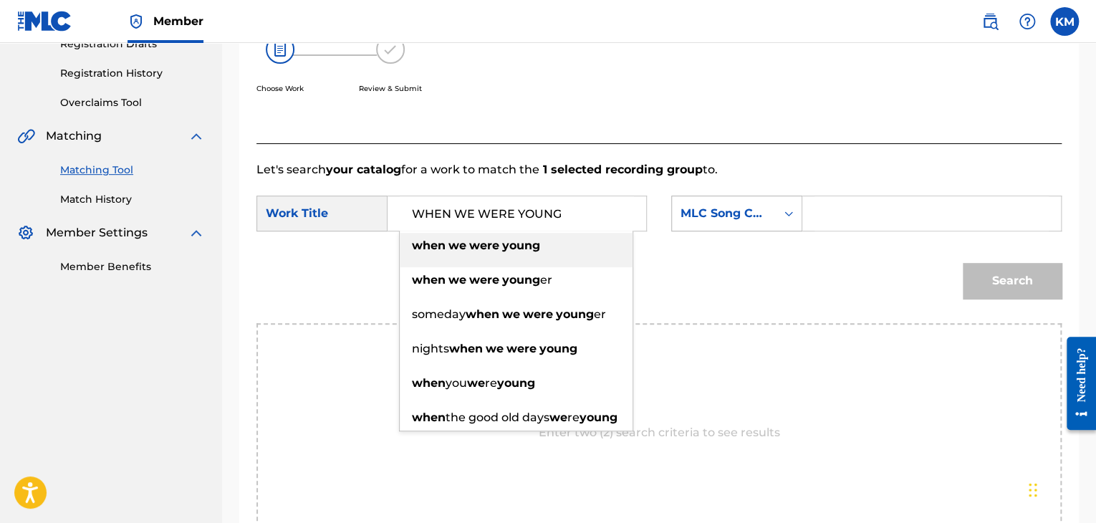
click at [787, 216] on icon "Search Form" at bounding box center [789, 213] width 14 height 14
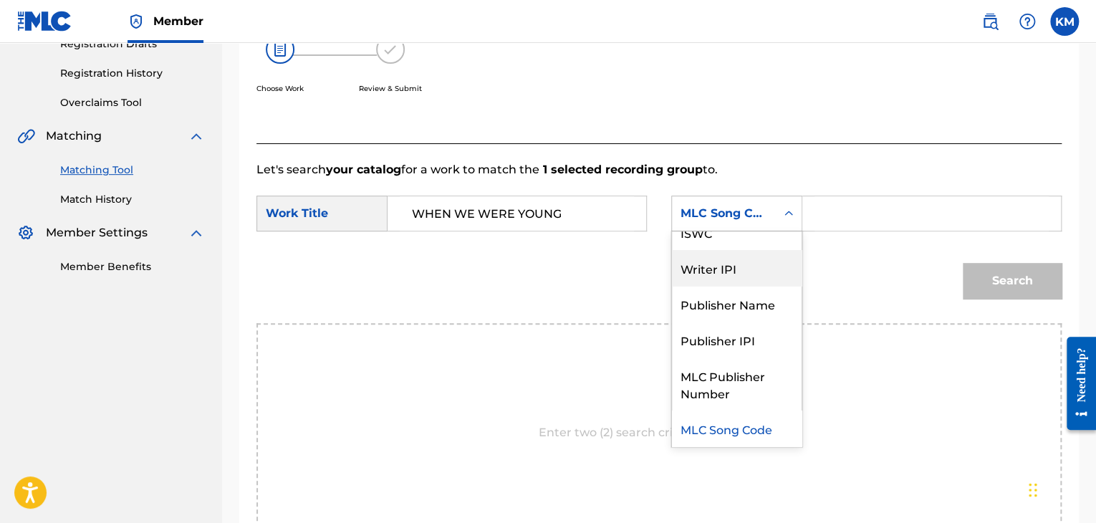
scroll to position [0, 0]
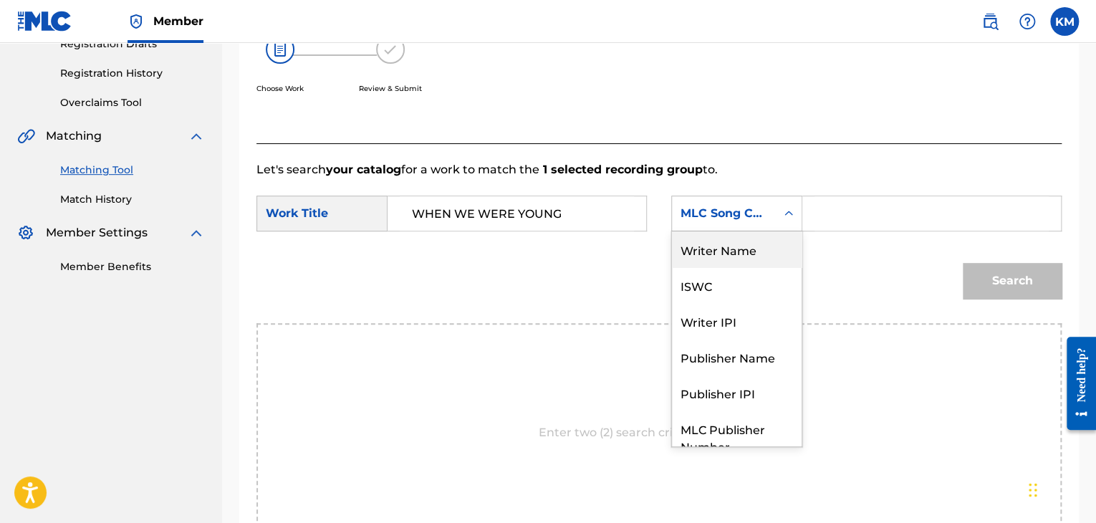
click at [769, 250] on div "Writer Name" at bounding box center [737, 249] width 130 height 36
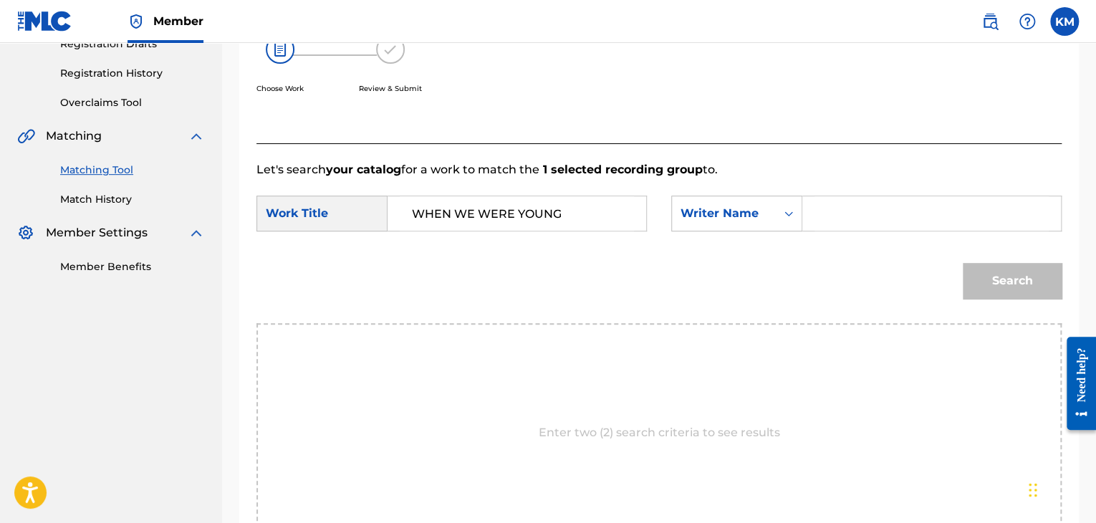
click at [854, 214] on input "Search Form" at bounding box center [932, 213] width 234 height 34
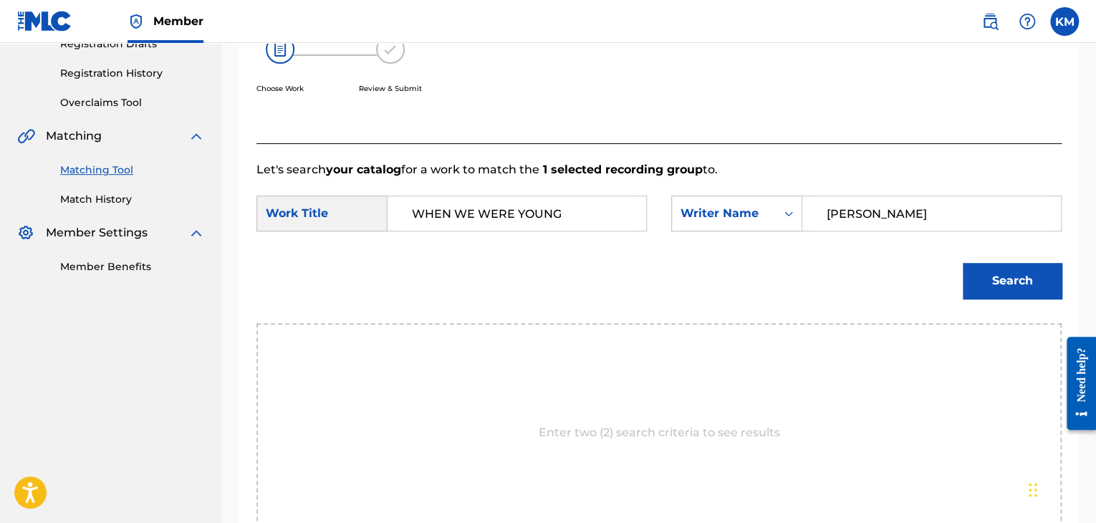
click at [980, 268] on button "Search" at bounding box center [1012, 281] width 99 height 36
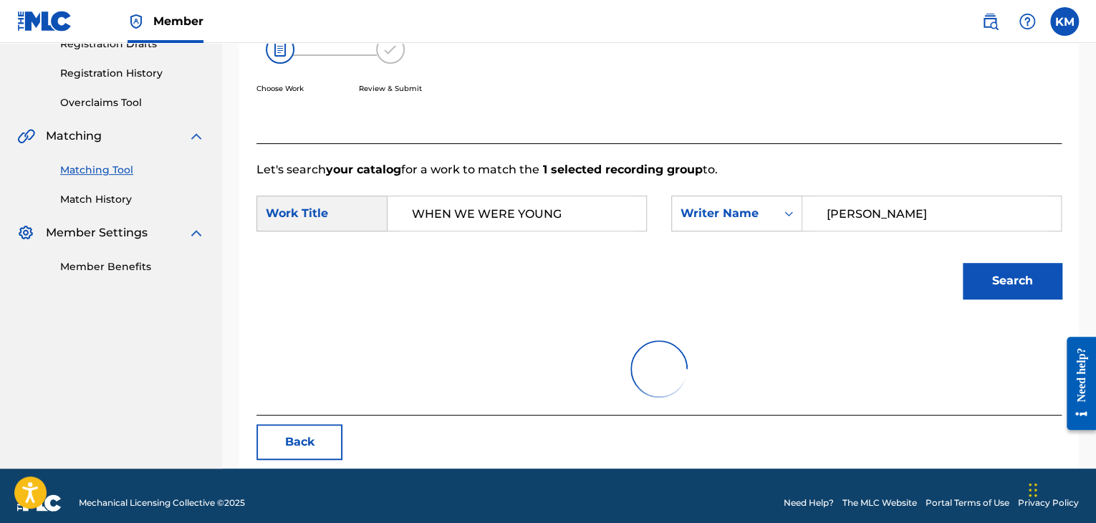
scroll to position [208, 0]
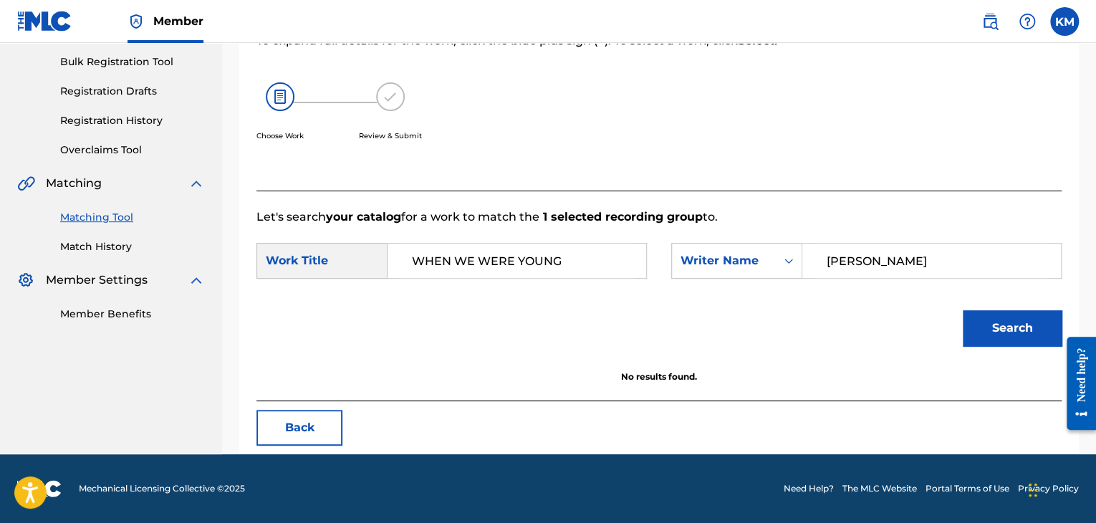
drag, startPoint x: 871, startPoint y: 256, endPoint x: 662, endPoint y: 291, distance: 212.1
click at [670, 289] on form "SearchWithCriteriae699fc4e-3fd7-4d09-84b5-312225edba54 Work Title WHEN WE WERE …" at bounding box center [659, 298] width 805 height 145
type input "[PERSON_NAME]"
click at [972, 324] on button "Search" at bounding box center [1012, 328] width 99 height 36
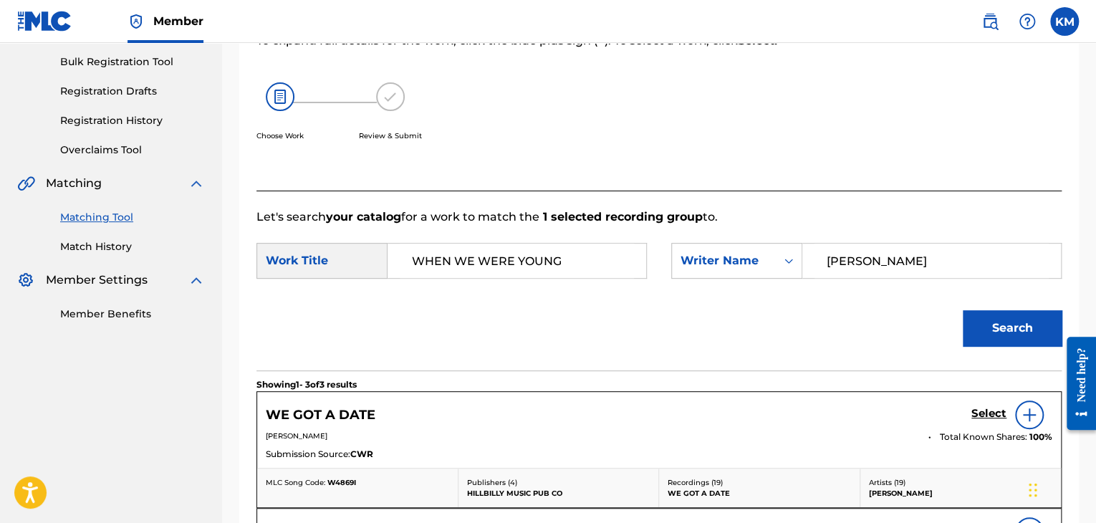
click at [100, 249] on link "Match History" at bounding box center [132, 246] width 145 height 15
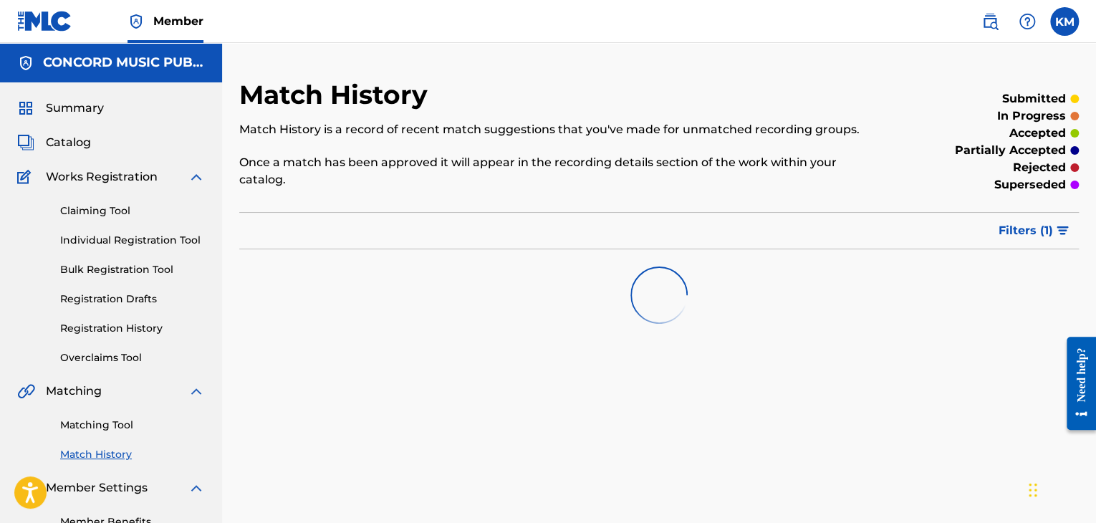
click at [118, 422] on link "Matching Tool" at bounding box center [132, 425] width 145 height 15
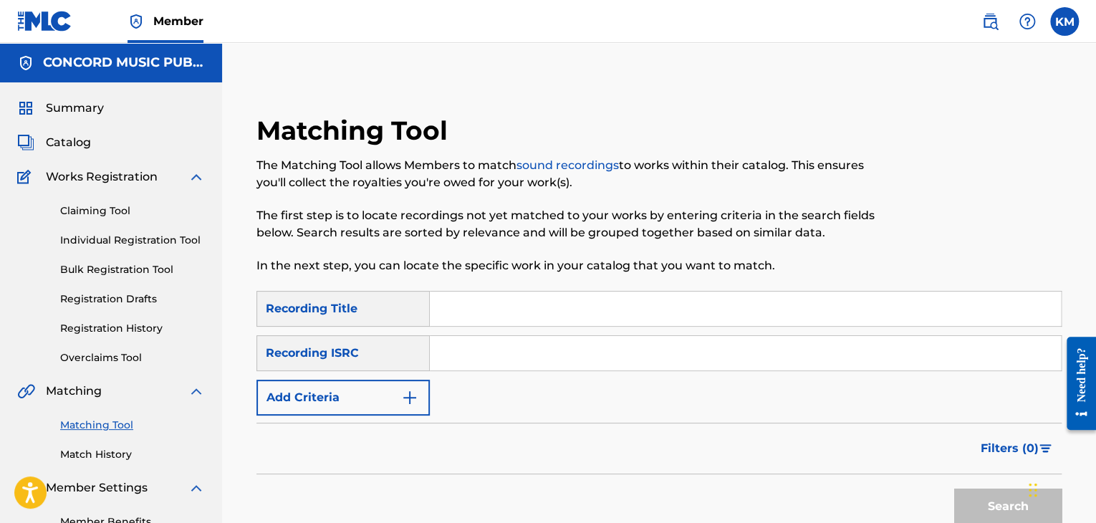
click at [465, 353] on input "Search Form" at bounding box center [745, 353] width 631 height 34
type input "SE5XG2400301"
click at [969, 490] on button "Search" at bounding box center [1007, 507] width 107 height 36
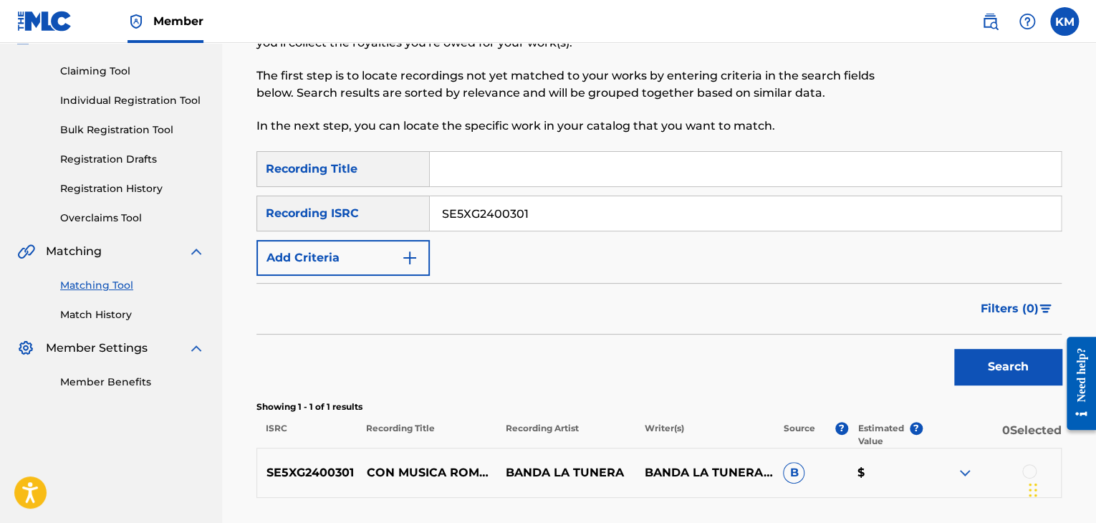
scroll to position [255, 0]
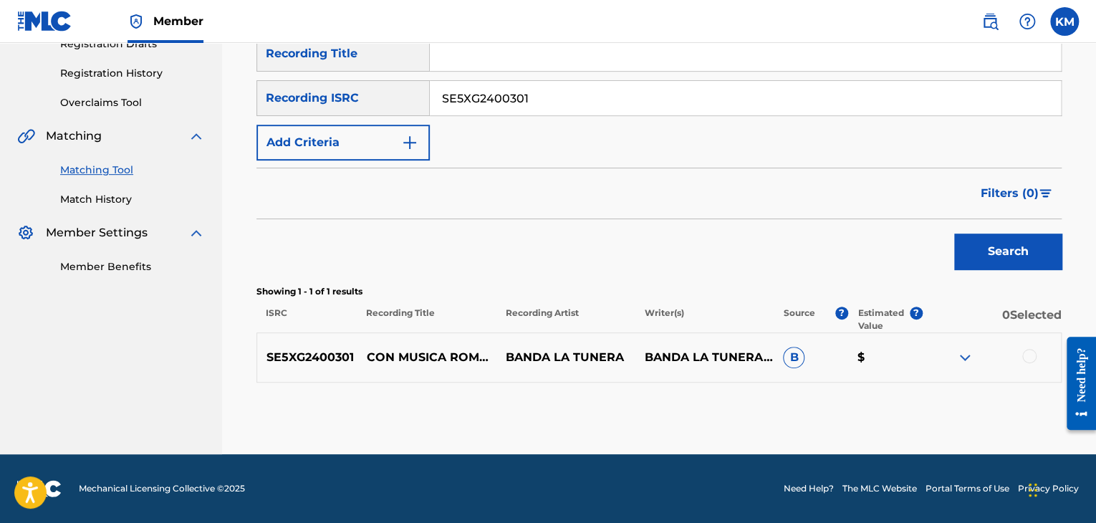
click at [1026, 359] on div at bounding box center [1029, 356] width 14 height 14
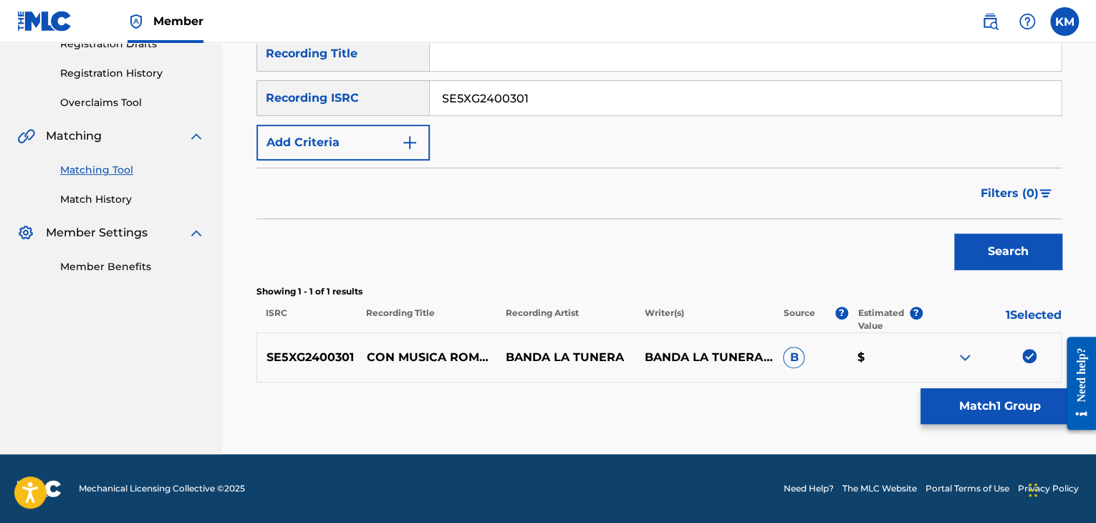
click at [963, 403] on button "Match 1 Group" at bounding box center [1000, 406] width 158 height 36
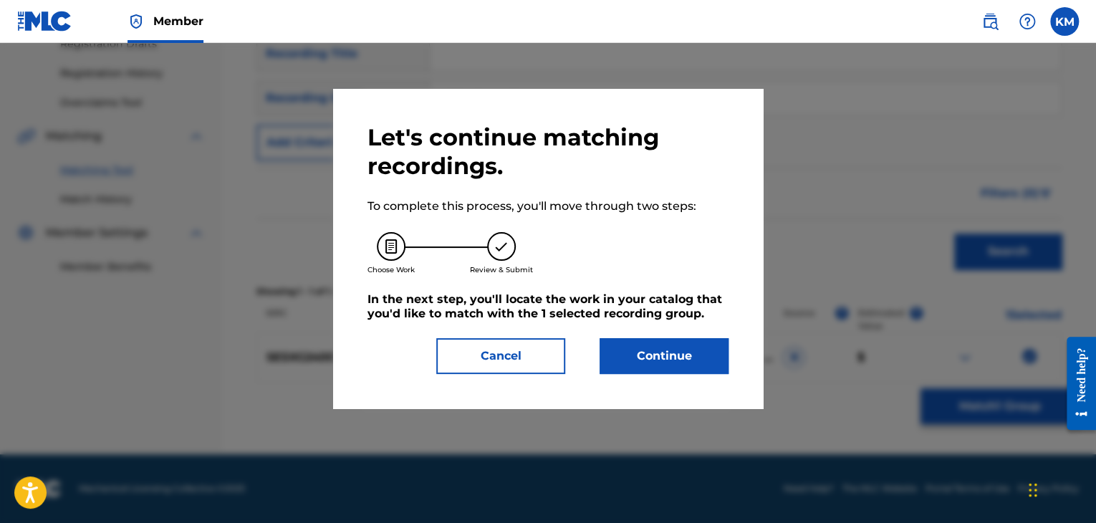
click at [628, 347] on button "Continue" at bounding box center [664, 356] width 129 height 36
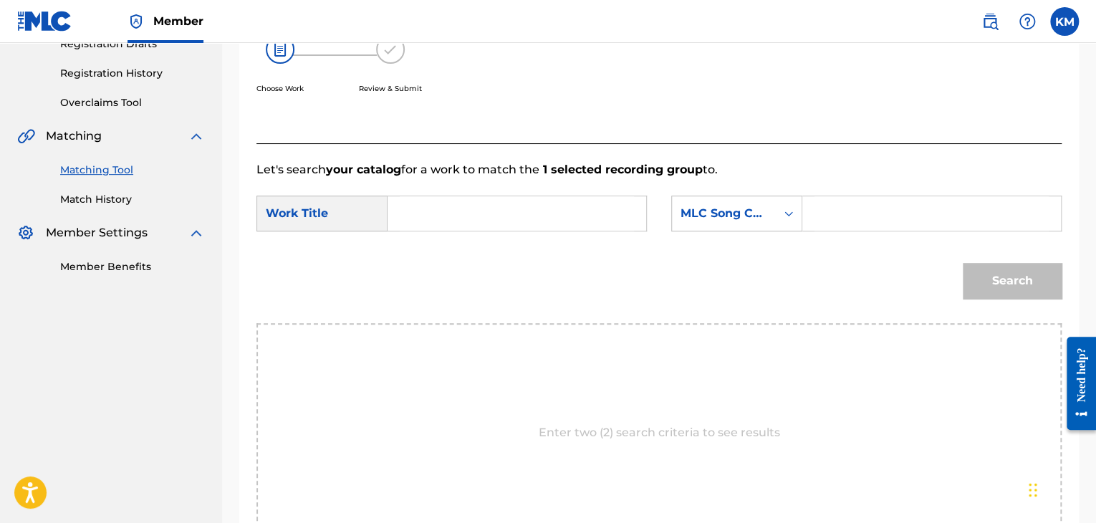
click at [472, 213] on input "Search Form" at bounding box center [517, 213] width 234 height 34
type input "Con Musica Romantica - Bolero Banda"
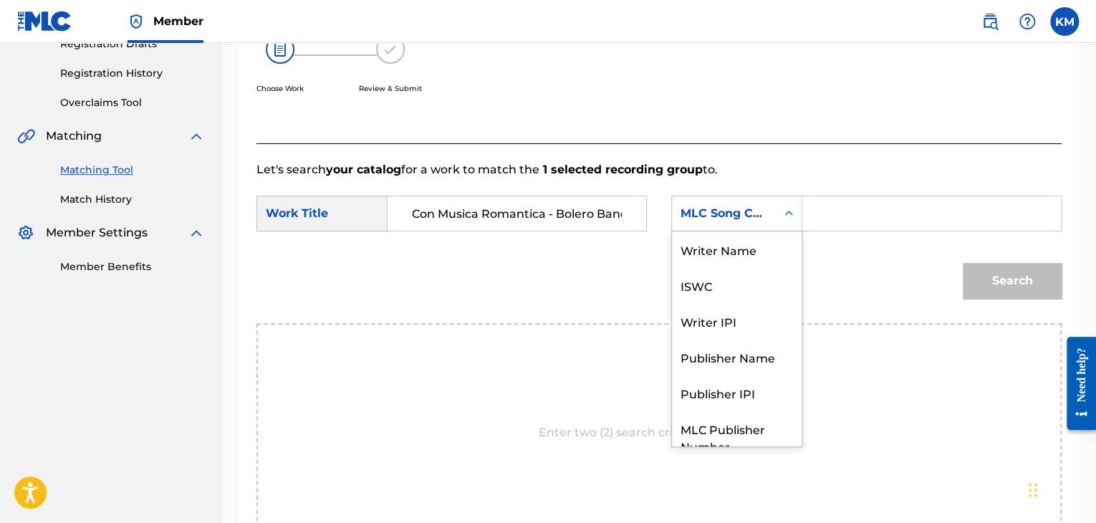
click at [791, 219] on icon "Search Form" at bounding box center [789, 213] width 14 height 14
click at [749, 241] on div "Writer Name" at bounding box center [737, 249] width 130 height 36
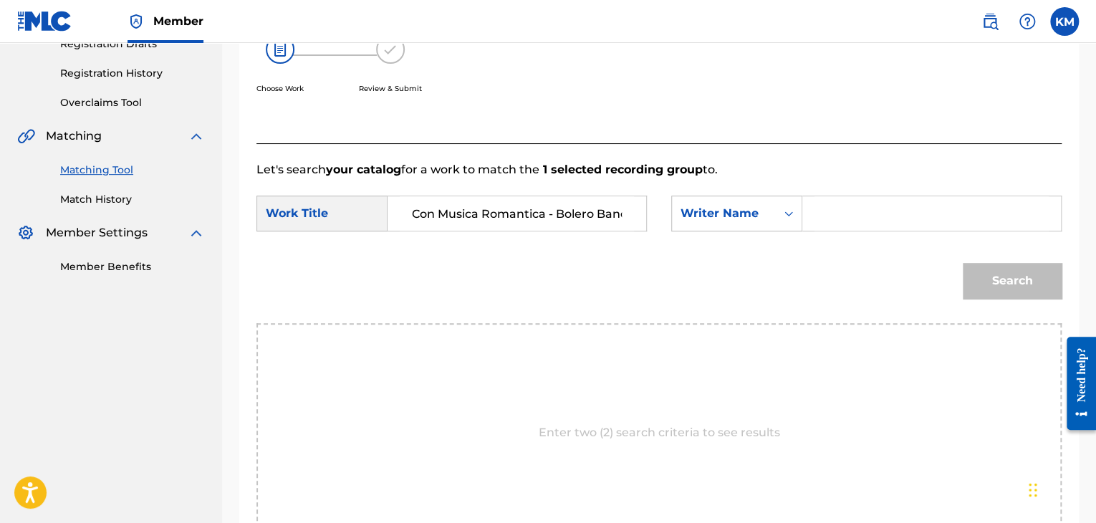
click at [820, 221] on input "Search Form" at bounding box center [932, 213] width 234 height 34
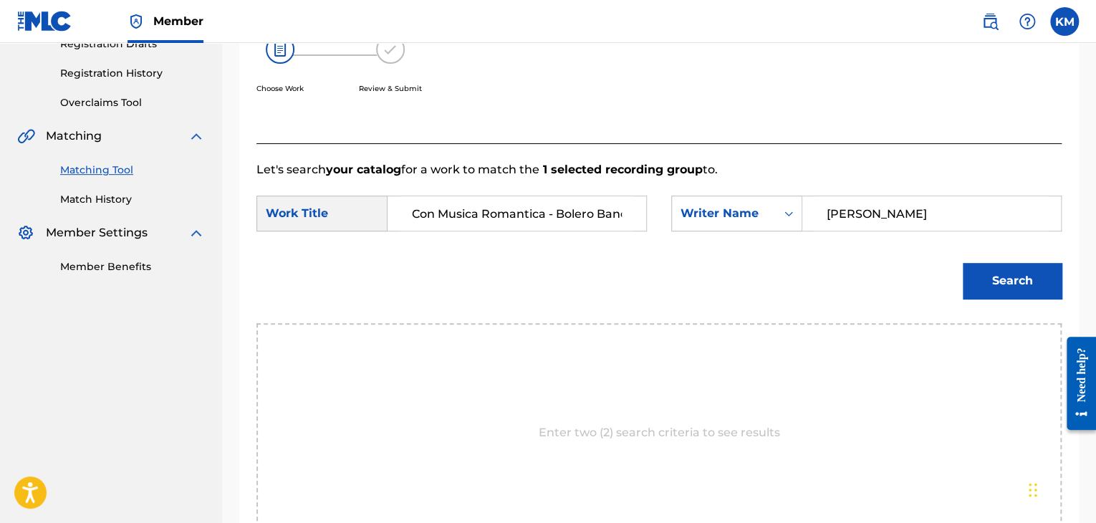
type input "[PERSON_NAME]"
click at [1029, 272] on button "Search" at bounding box center [1012, 281] width 99 height 36
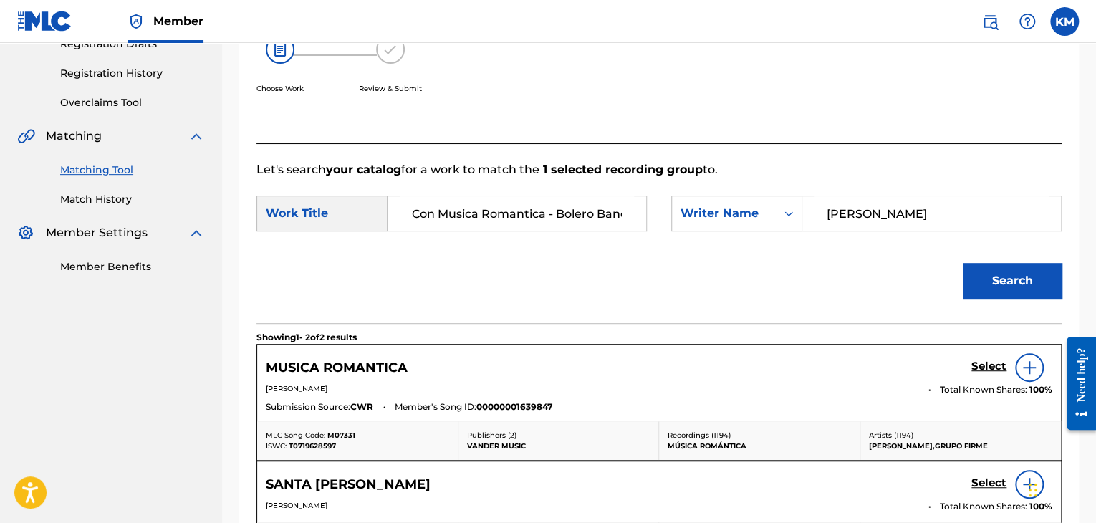
click at [982, 362] on h5 "Select" at bounding box center [989, 367] width 35 height 14
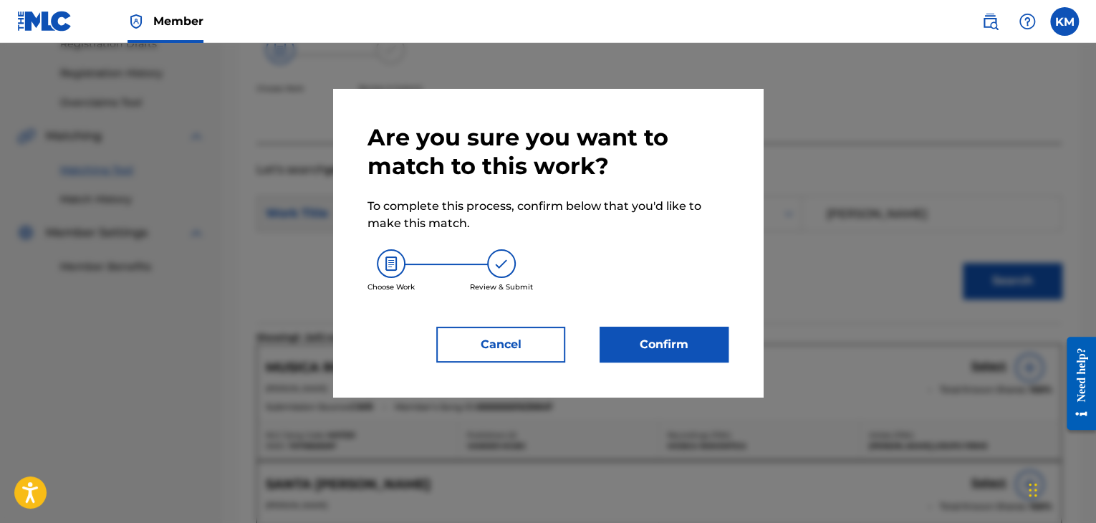
click at [651, 338] on button "Confirm" at bounding box center [664, 345] width 129 height 36
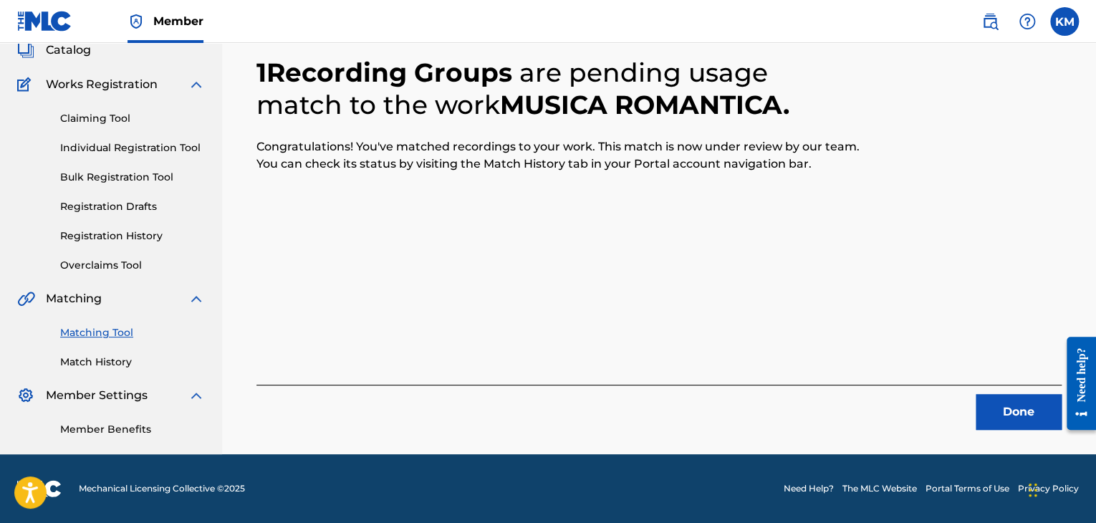
scroll to position [92, 0]
click at [1018, 420] on button "Done" at bounding box center [1019, 412] width 86 height 36
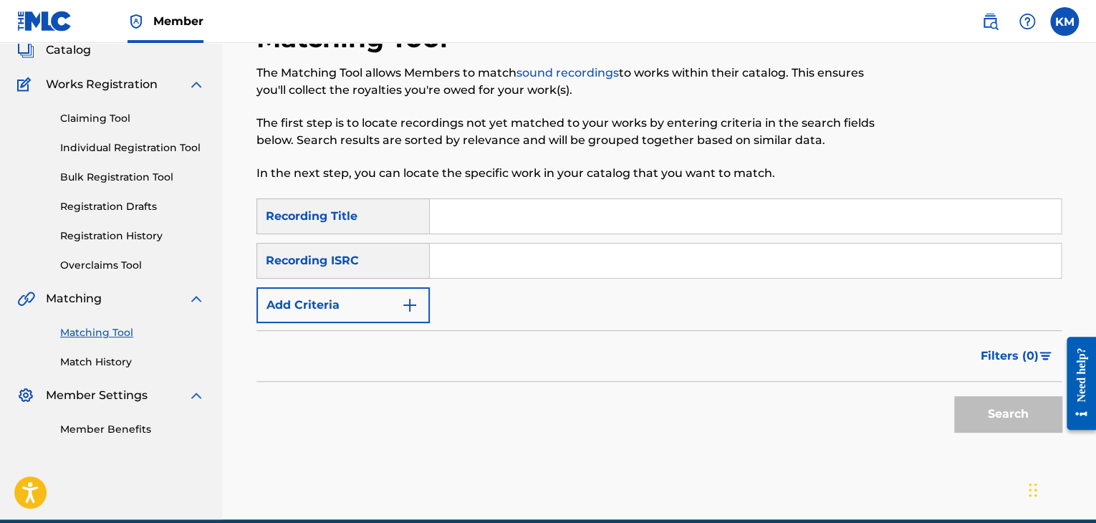
click at [499, 269] on input "Search Form" at bounding box center [745, 261] width 631 height 34
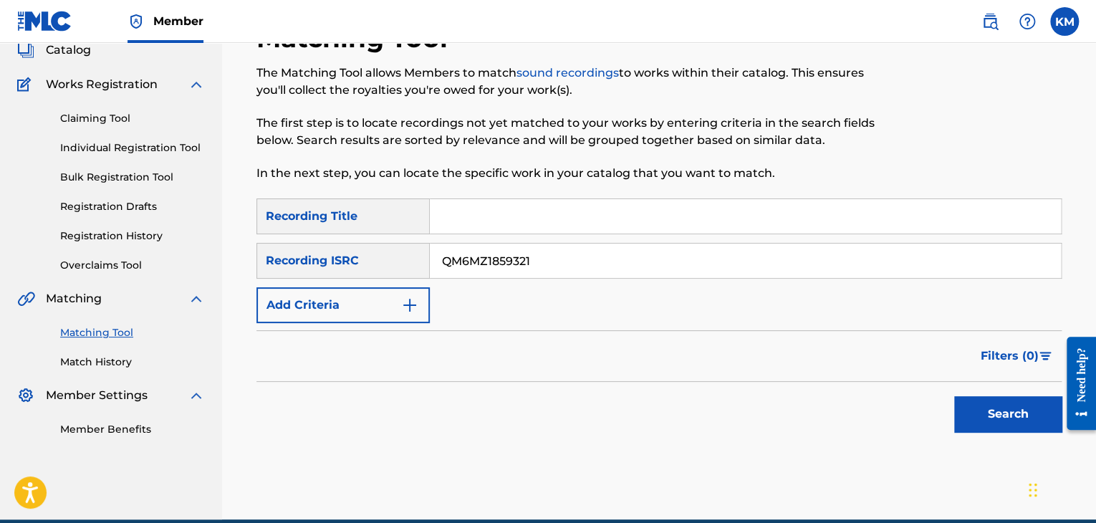
type input "QM6MZ1859321"
click at [1000, 407] on button "Search" at bounding box center [1007, 414] width 107 height 36
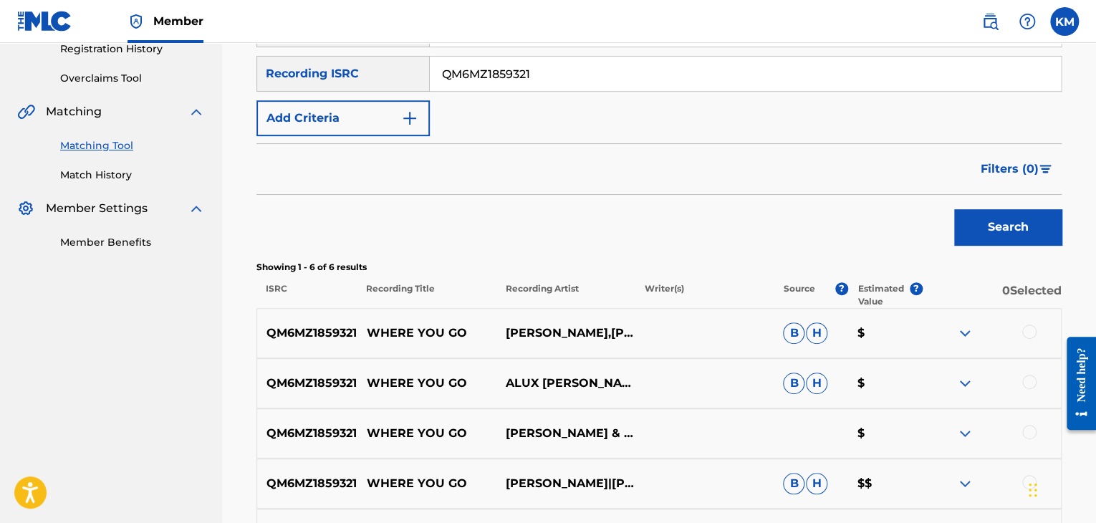
scroll to position [451, 0]
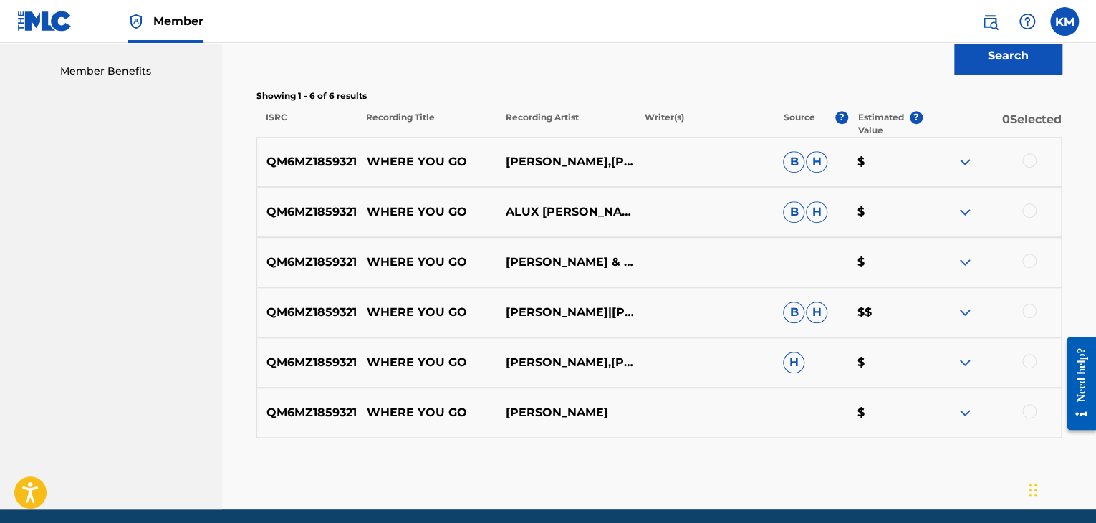
click at [1027, 409] on div at bounding box center [1029, 411] width 14 height 14
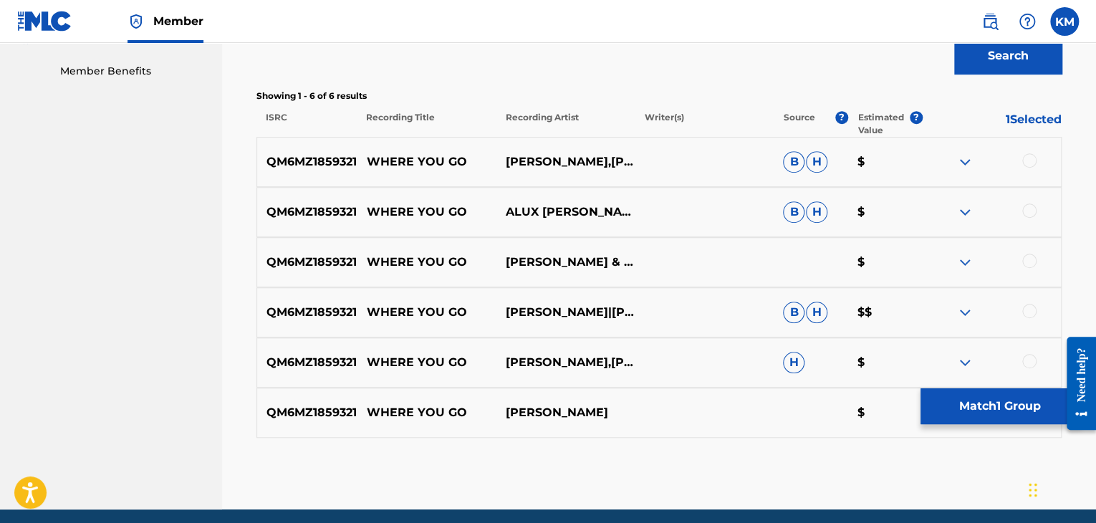
click at [1032, 354] on div at bounding box center [1029, 361] width 14 height 14
click at [1030, 305] on div at bounding box center [1029, 311] width 14 height 14
click at [1030, 262] on div at bounding box center [1029, 261] width 14 height 14
click at [1030, 211] on div at bounding box center [1029, 210] width 14 height 14
click at [1030, 158] on div at bounding box center [1029, 160] width 14 height 14
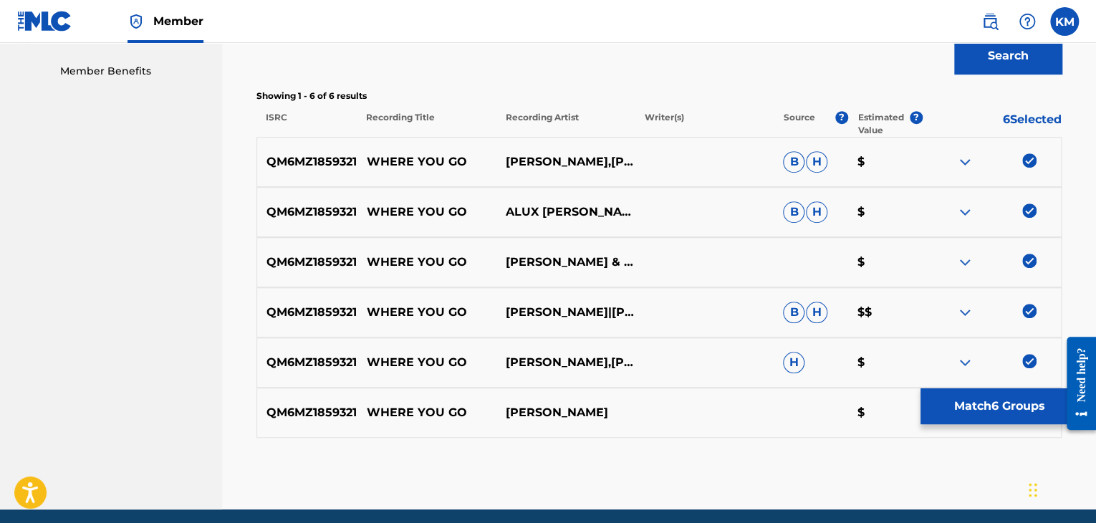
click at [984, 411] on button "Match 6 Groups" at bounding box center [1000, 406] width 158 height 36
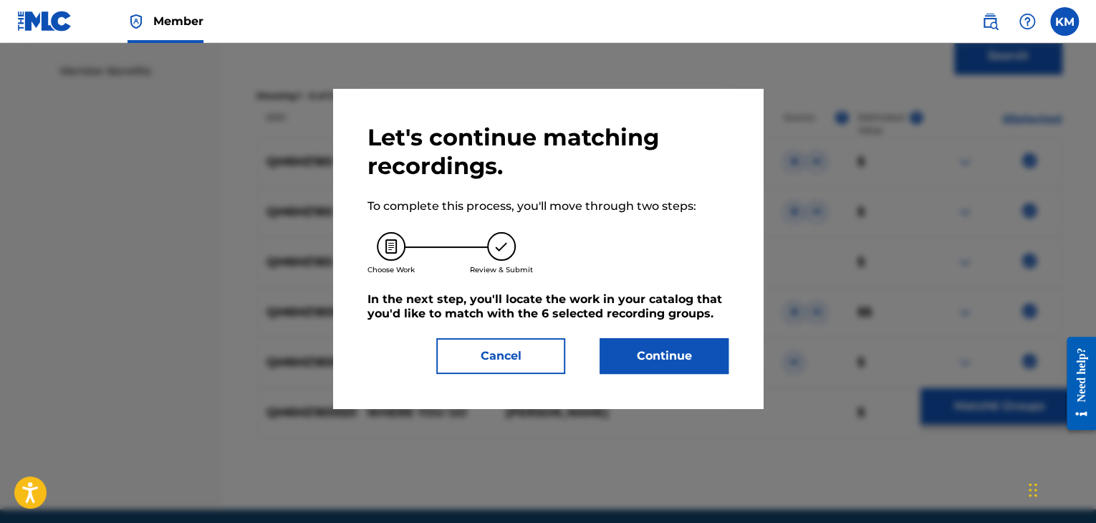
click at [633, 329] on div "Let's continue matching recordings. To complete this process, you'll move throu…" at bounding box center [548, 248] width 361 height 251
click at [641, 365] on button "Continue" at bounding box center [664, 356] width 129 height 36
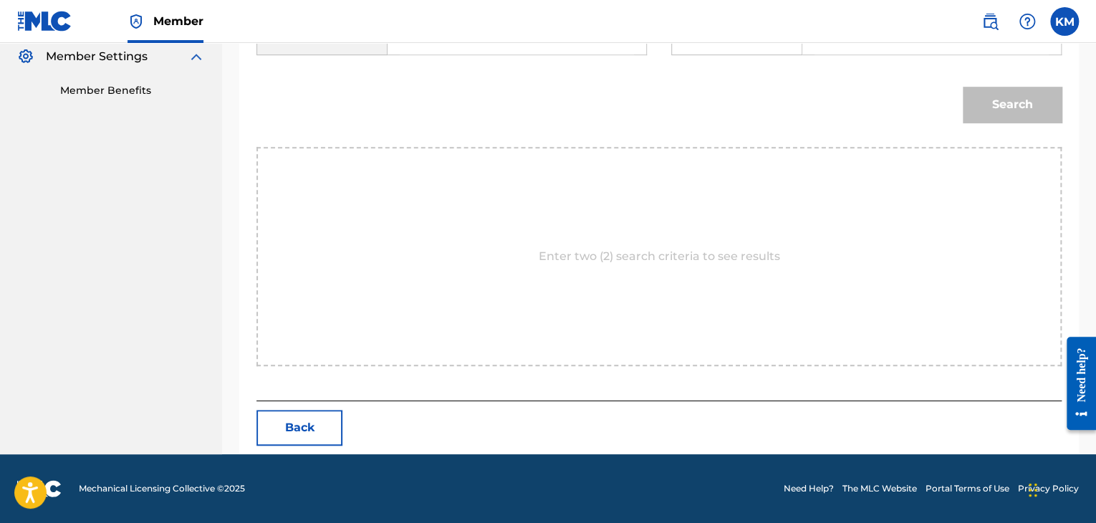
scroll to position [288, 0]
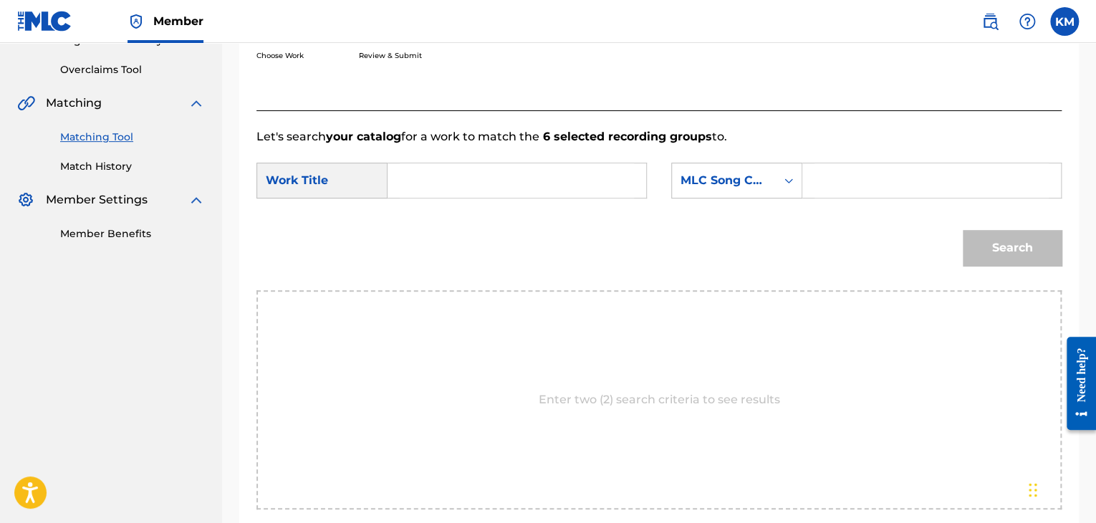
click at [436, 178] on input "Search Form" at bounding box center [517, 180] width 234 height 34
type input "Where You Go"
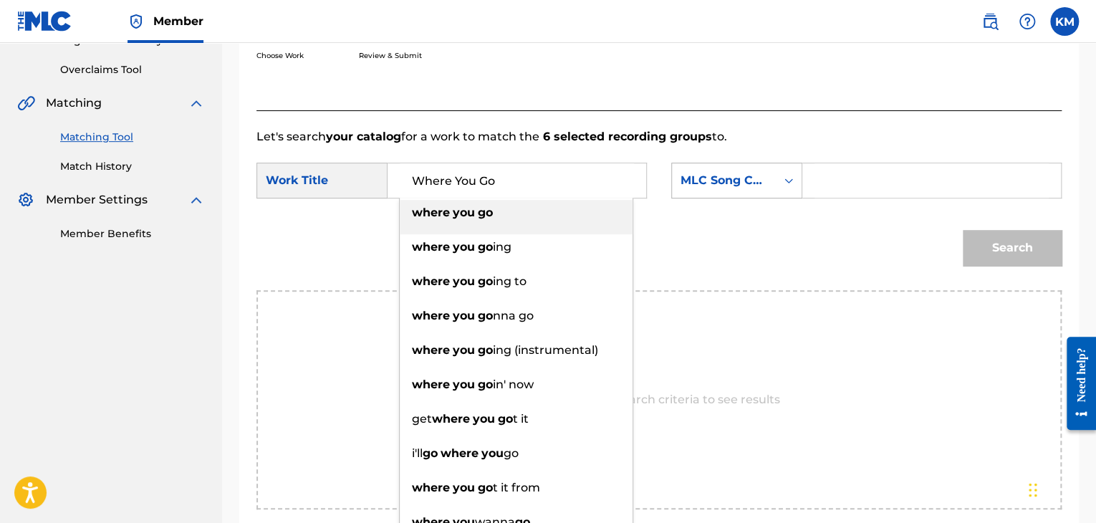
click at [787, 180] on icon "Search Form" at bounding box center [789, 180] width 9 height 5
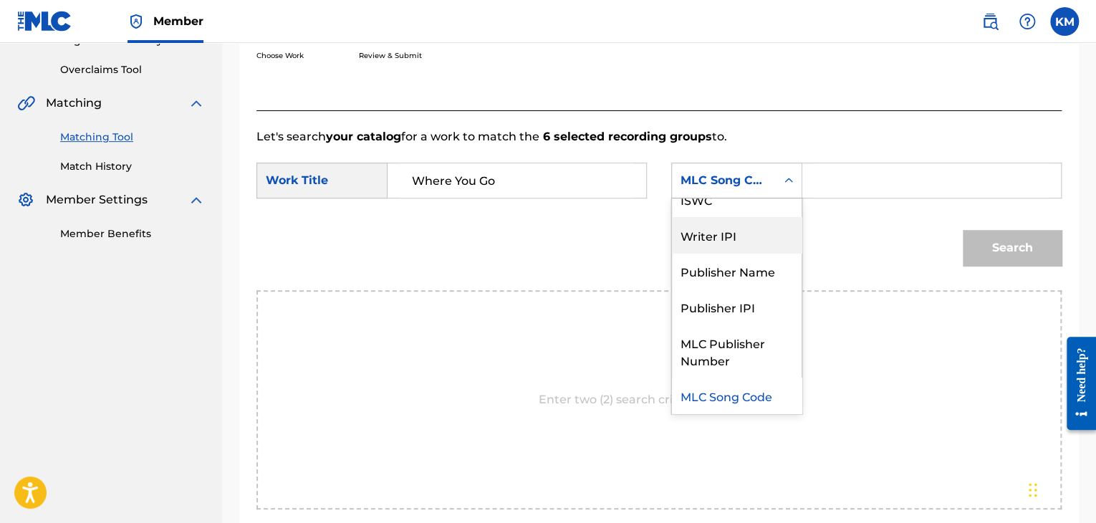
scroll to position [0, 0]
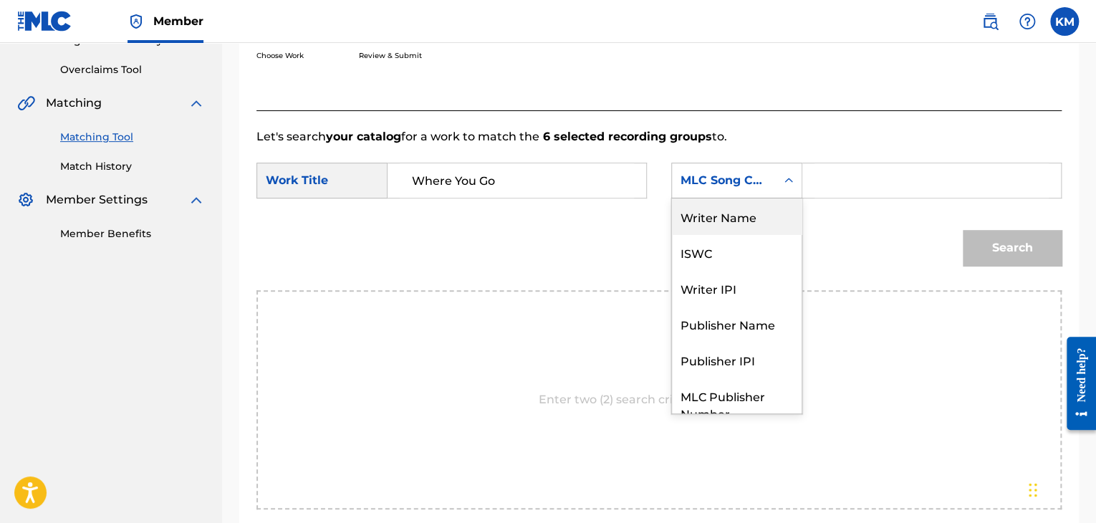
click at [760, 219] on div "Writer Name" at bounding box center [737, 216] width 130 height 36
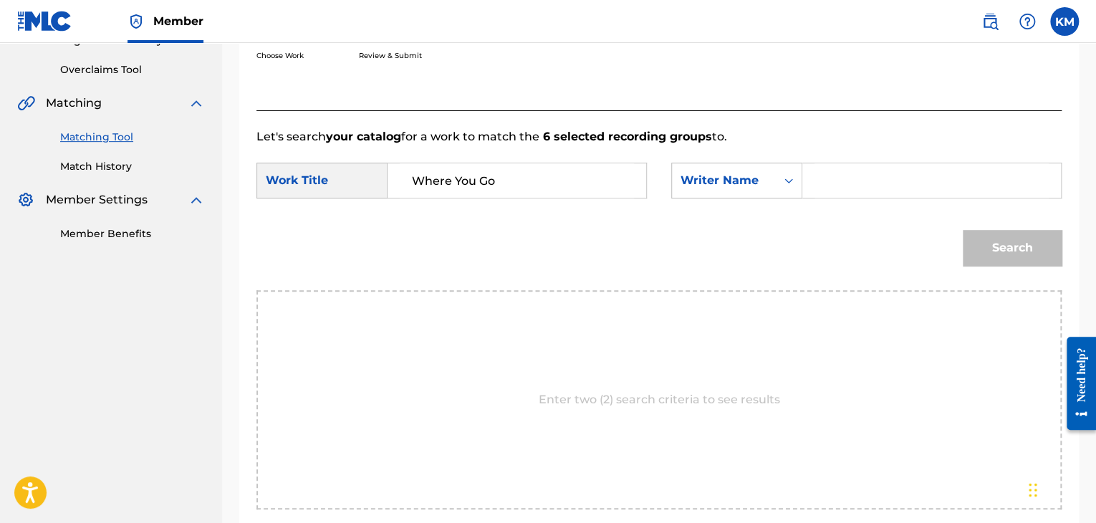
click at [815, 184] on input "Search Form" at bounding box center [932, 180] width 234 height 34
type input "Jelbrim"
click at [987, 239] on button "Search" at bounding box center [1012, 248] width 99 height 36
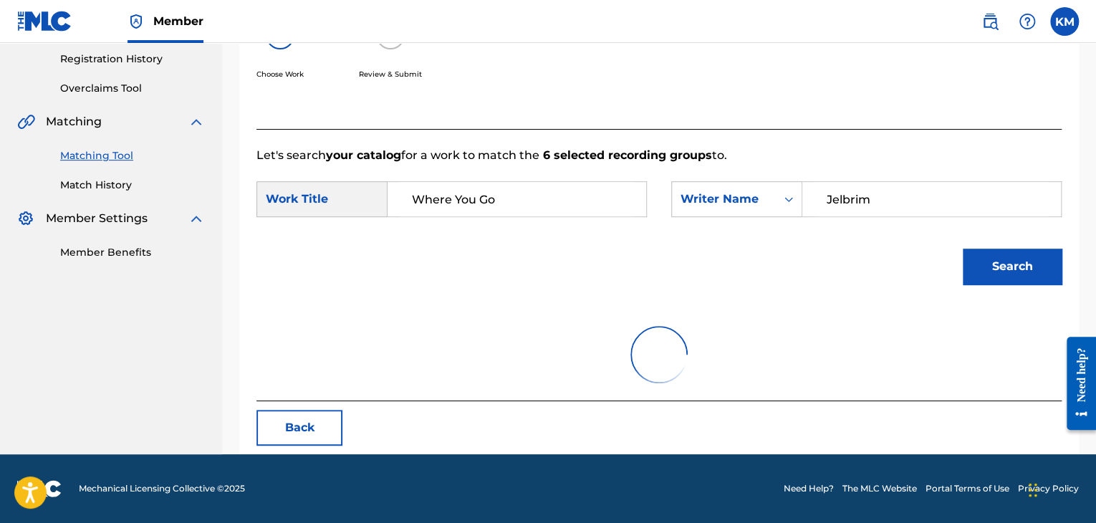
scroll to position [208, 0]
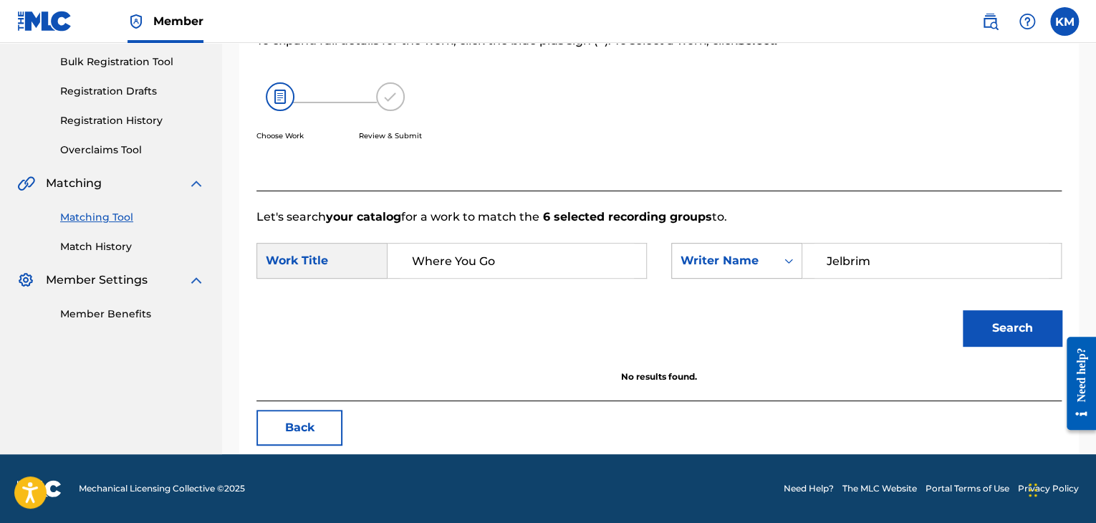
click at [790, 260] on icon "Search Form" at bounding box center [789, 261] width 9 height 5
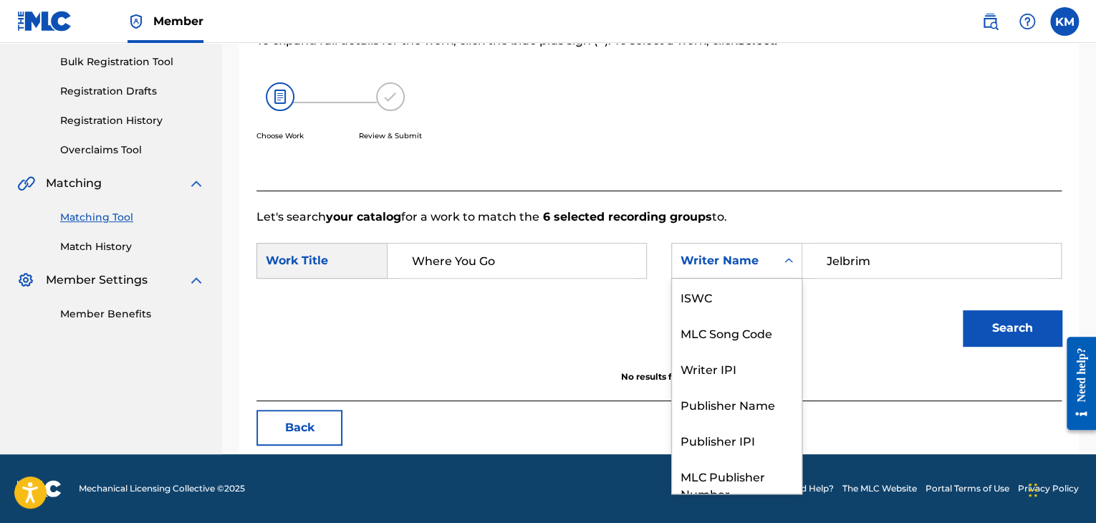
scroll to position [53, 0]
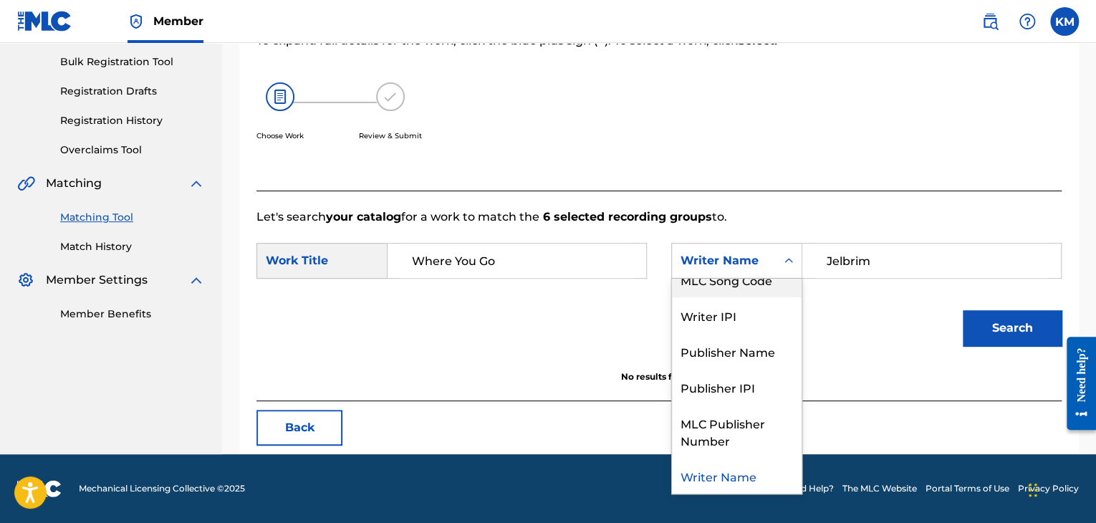
click at [775, 291] on div "MLC Song Code" at bounding box center [737, 280] width 130 height 36
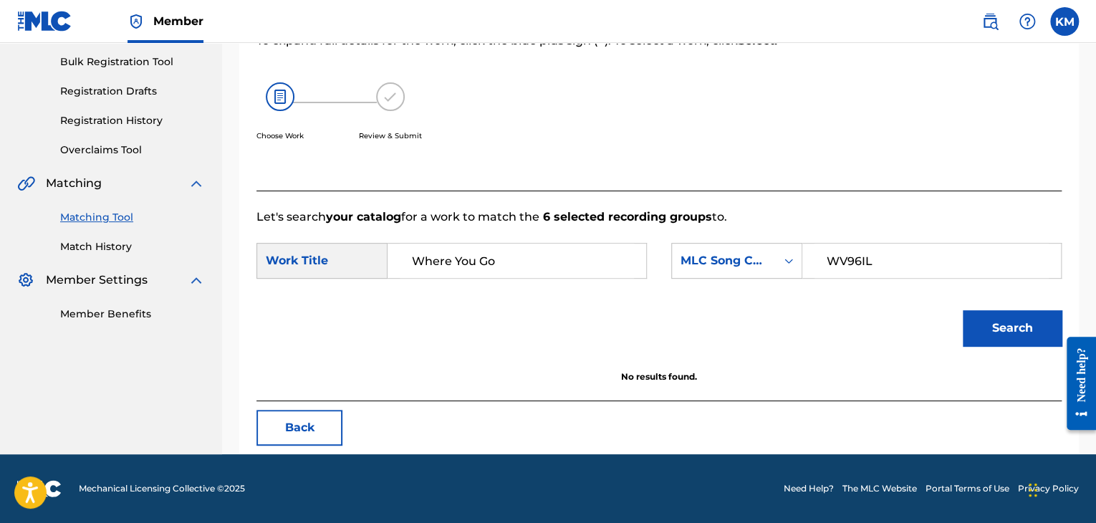
type input "WV96IL"
click at [977, 319] on button "Search" at bounding box center [1012, 328] width 99 height 36
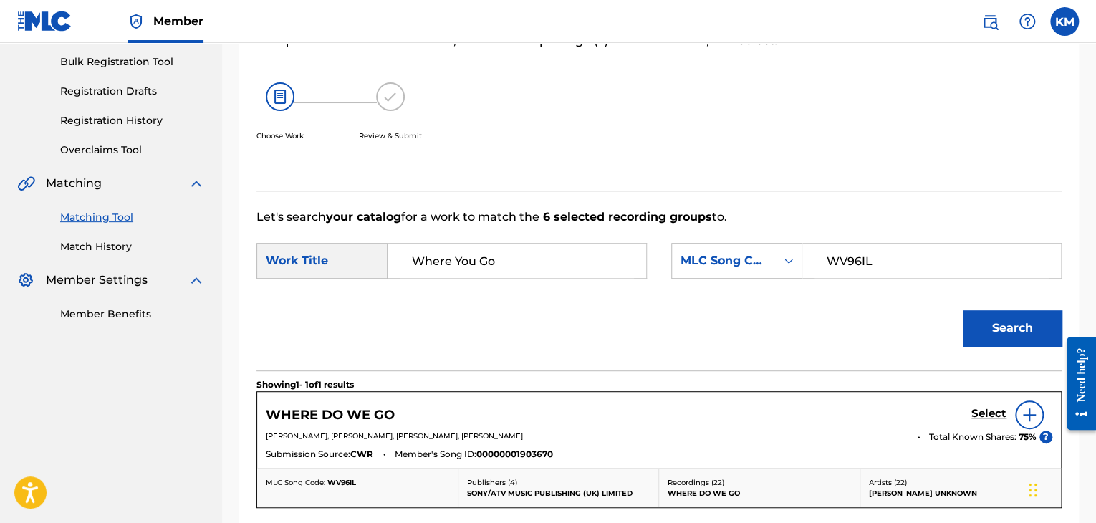
click at [121, 254] on div "Summary Catalog Works Registration Claiming Tool Individual Registration Tool B…" at bounding box center [111, 107] width 222 height 464
click at [119, 247] on link "Match History" at bounding box center [132, 246] width 145 height 15
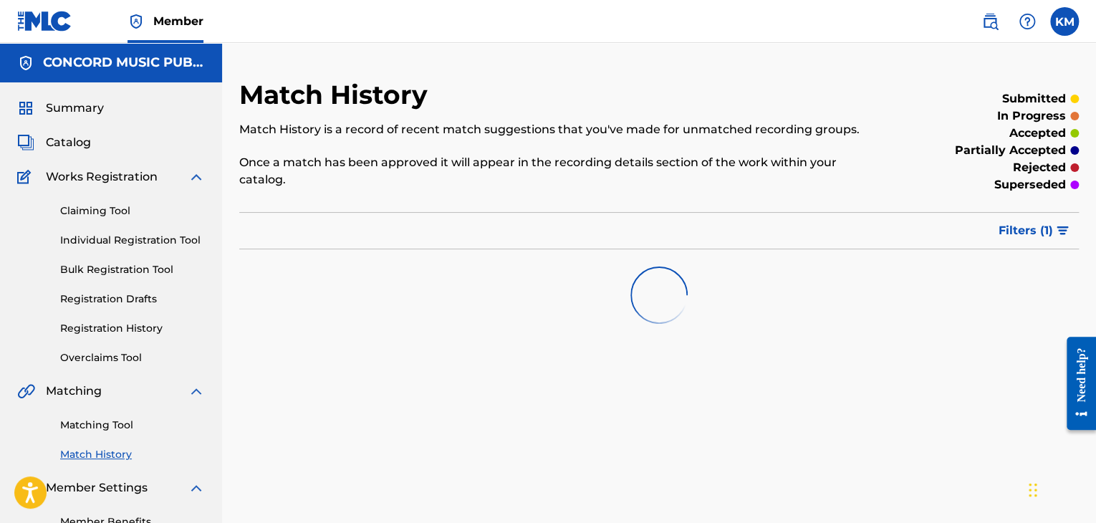
click at [126, 422] on link "Matching Tool" at bounding box center [132, 425] width 145 height 15
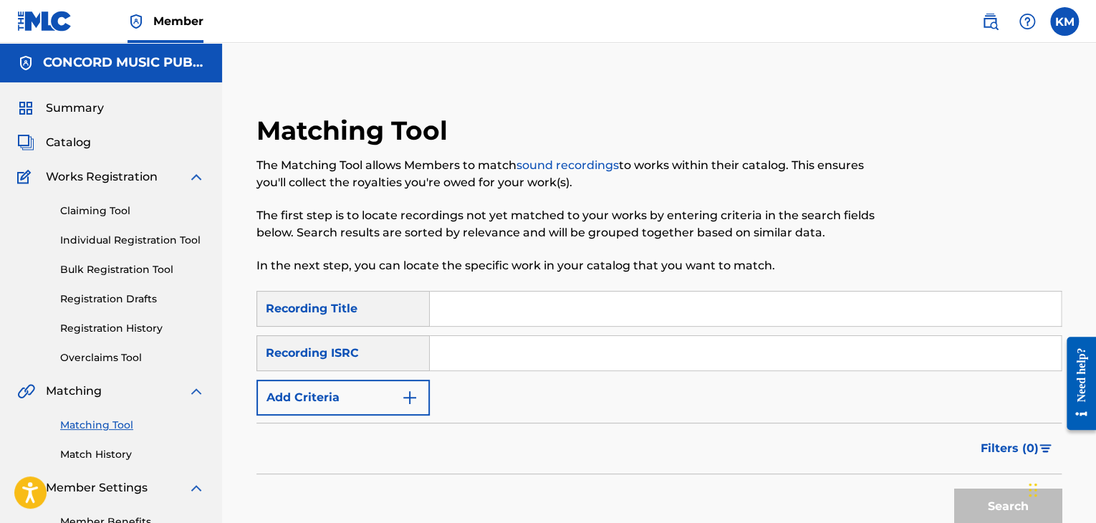
click at [478, 347] on input "Search Form" at bounding box center [745, 353] width 631 height 34
type input "USKO11202126"
click at [969, 492] on button "Search" at bounding box center [1007, 507] width 107 height 36
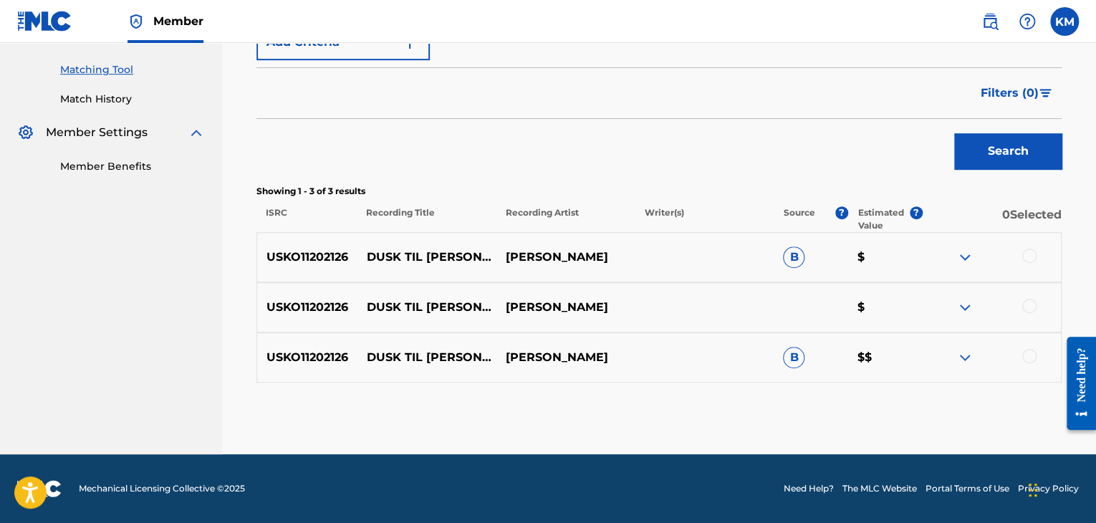
click at [1032, 355] on div at bounding box center [1029, 356] width 14 height 14
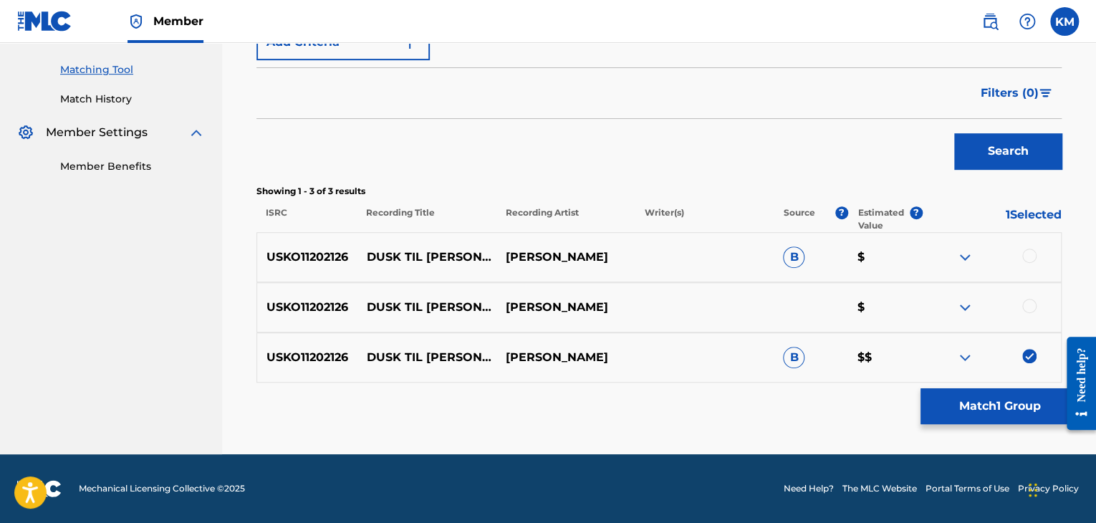
click at [1030, 305] on div at bounding box center [1029, 306] width 14 height 14
click at [1026, 254] on div at bounding box center [1029, 256] width 14 height 14
drag, startPoint x: 362, startPoint y: 249, endPoint x: 434, endPoint y: 264, distance: 73.9
click at [434, 264] on p "DUSK TIL [PERSON_NAME] INTRO" at bounding box center [427, 257] width 139 height 17
click at [993, 405] on button "Match 3 Groups" at bounding box center [1000, 406] width 158 height 36
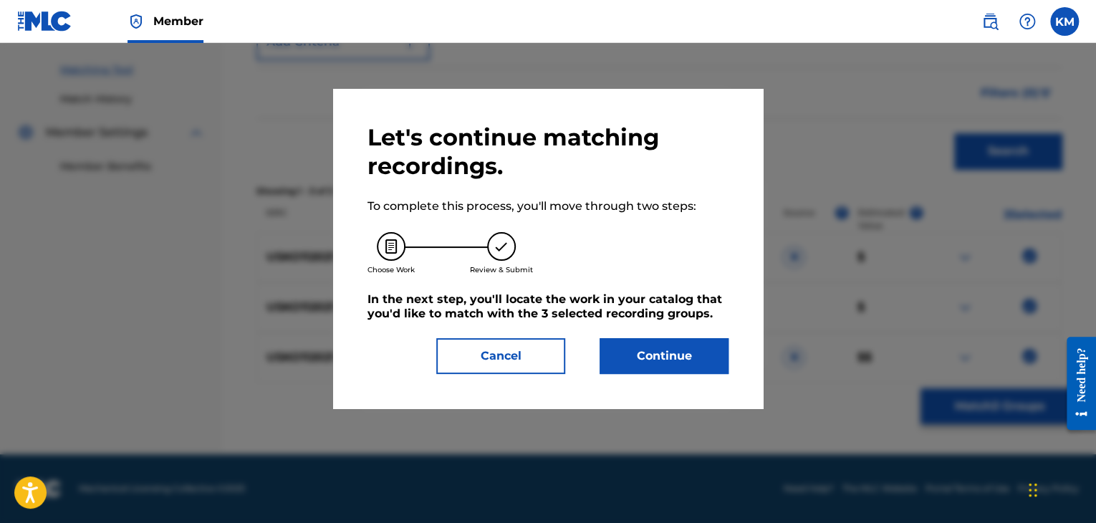
click at [613, 362] on button "Continue" at bounding box center [664, 356] width 129 height 36
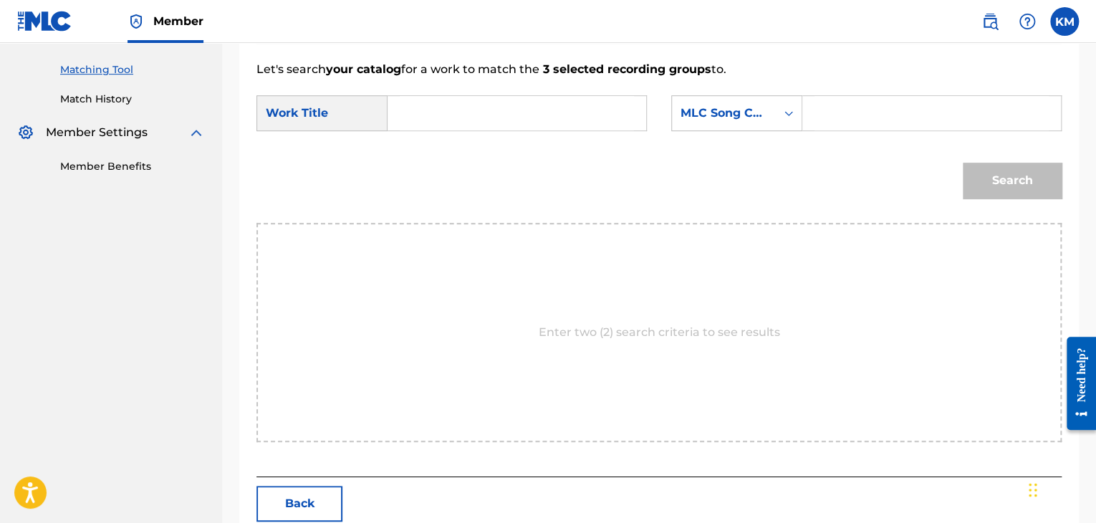
click at [389, 117] on div "Search Form" at bounding box center [517, 113] width 259 height 36
click at [418, 115] on input "Search Form" at bounding box center [517, 113] width 234 height 34
type input "DUSK TIL [PERSON_NAME] INTRO"
click at [776, 111] on div "Search Form" at bounding box center [789, 113] width 26 height 26
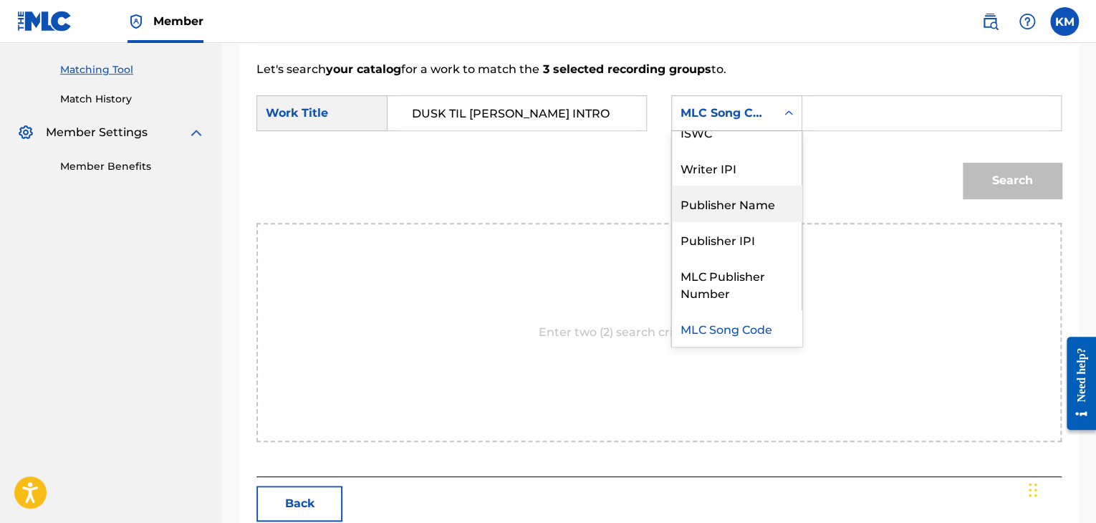
scroll to position [0, 0]
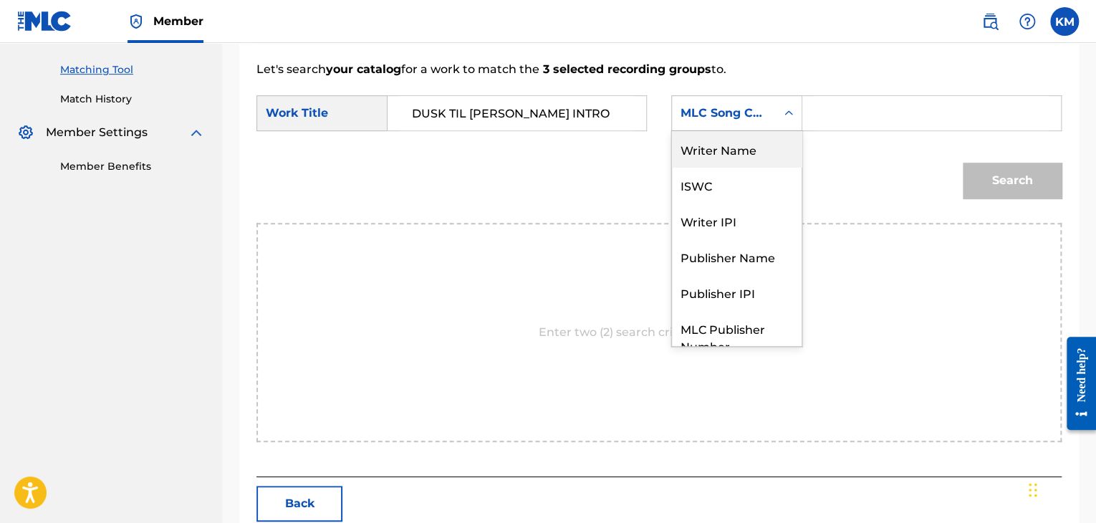
click at [754, 143] on div "Writer Name" at bounding box center [737, 149] width 130 height 36
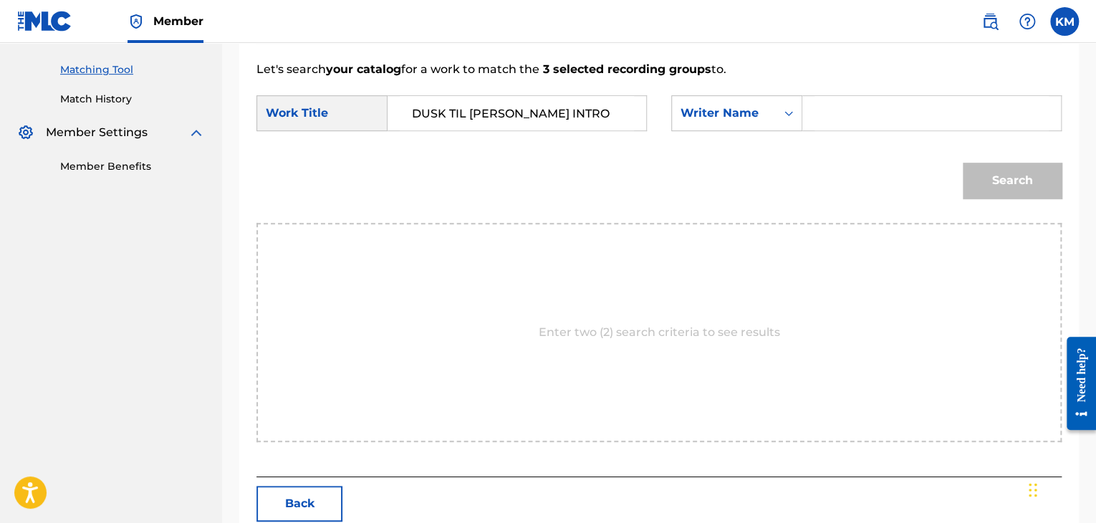
click at [831, 114] on input "Search Form" at bounding box center [932, 113] width 234 height 34
click at [1011, 177] on button "Search" at bounding box center [1012, 181] width 99 height 36
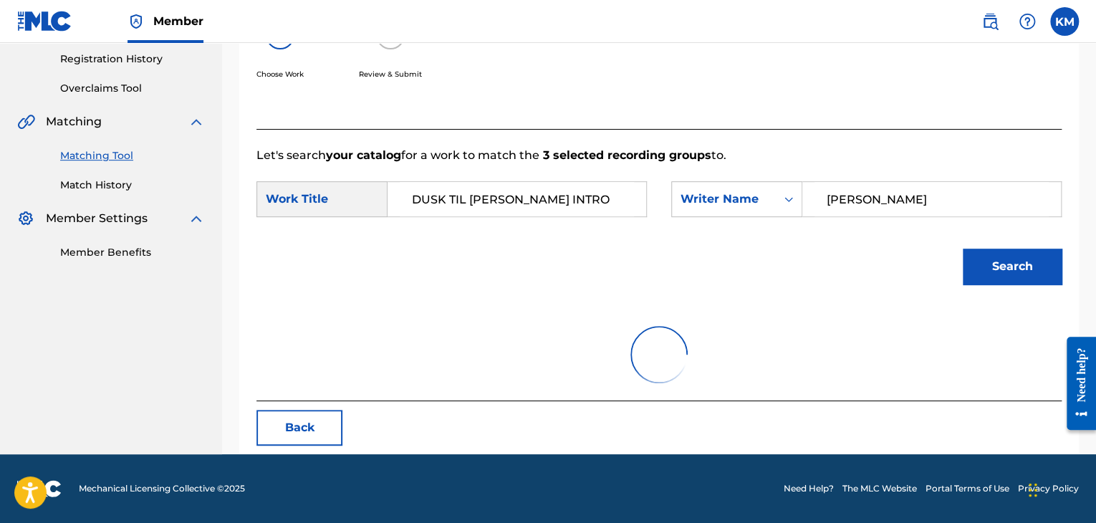
scroll to position [208, 0]
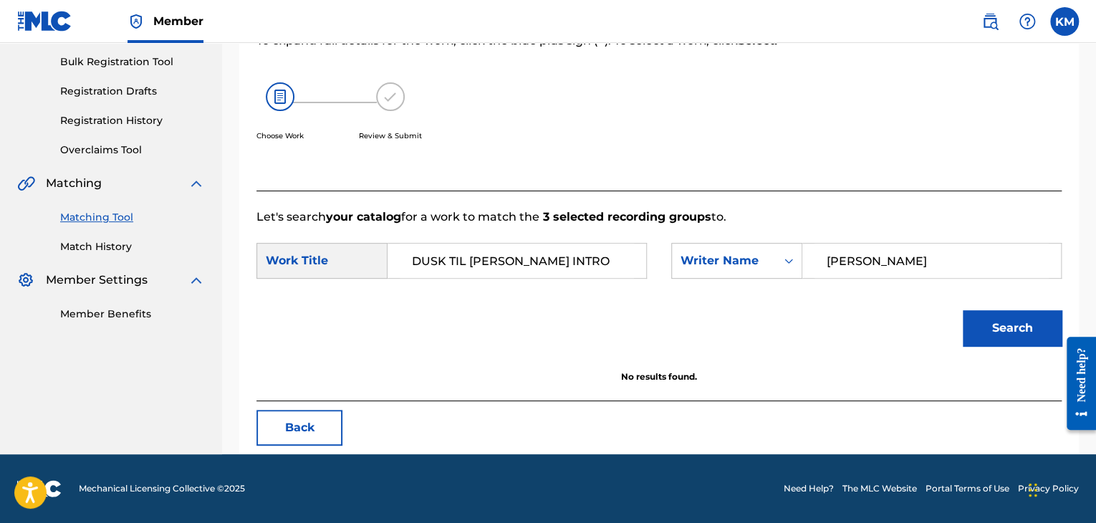
drag, startPoint x: 884, startPoint y: 264, endPoint x: 695, endPoint y: 287, distance: 190.6
click at [699, 287] on form "SearchWithCriteriae699fc4e-3fd7-4d09-84b5-312225edba54 Work Title DUSK TIL [PER…" at bounding box center [659, 298] width 805 height 145
click at [995, 326] on button "Search" at bounding box center [1012, 328] width 99 height 36
drag, startPoint x: 879, startPoint y: 266, endPoint x: 661, endPoint y: 294, distance: 219.7
click at [662, 294] on form "SearchWithCriteriae699fc4e-3fd7-4d09-84b5-312225edba54 Work Title DUSK TIL [PER…" at bounding box center [659, 298] width 805 height 145
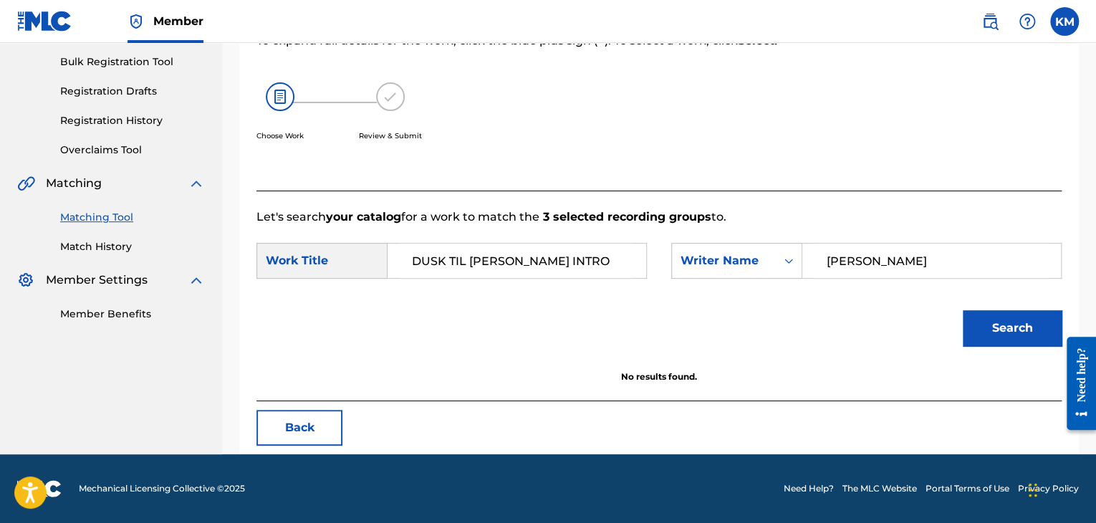
type input "[PERSON_NAME]"
click at [1035, 321] on button "Search" at bounding box center [1012, 328] width 99 height 36
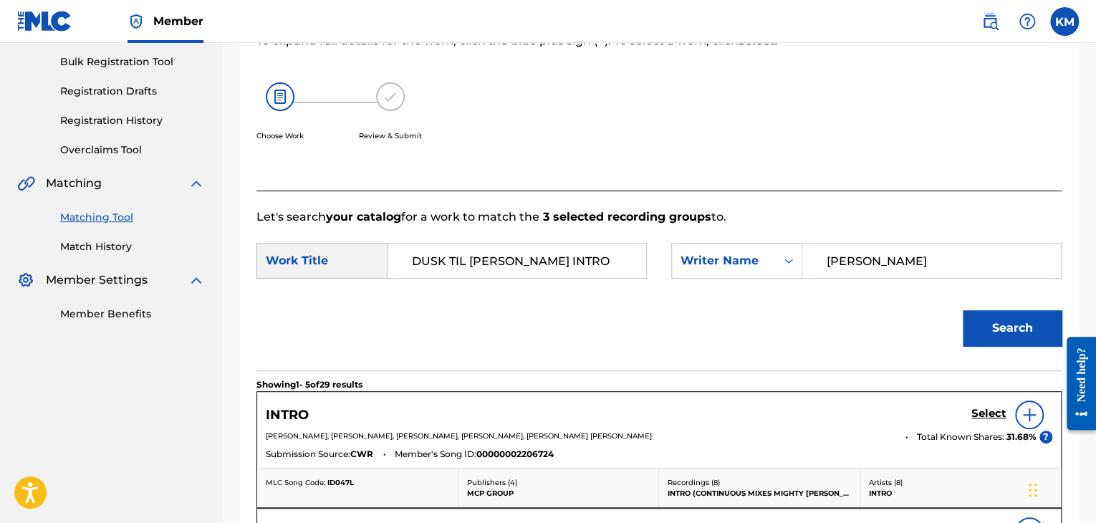
click at [69, 241] on link "Match History" at bounding box center [132, 246] width 145 height 15
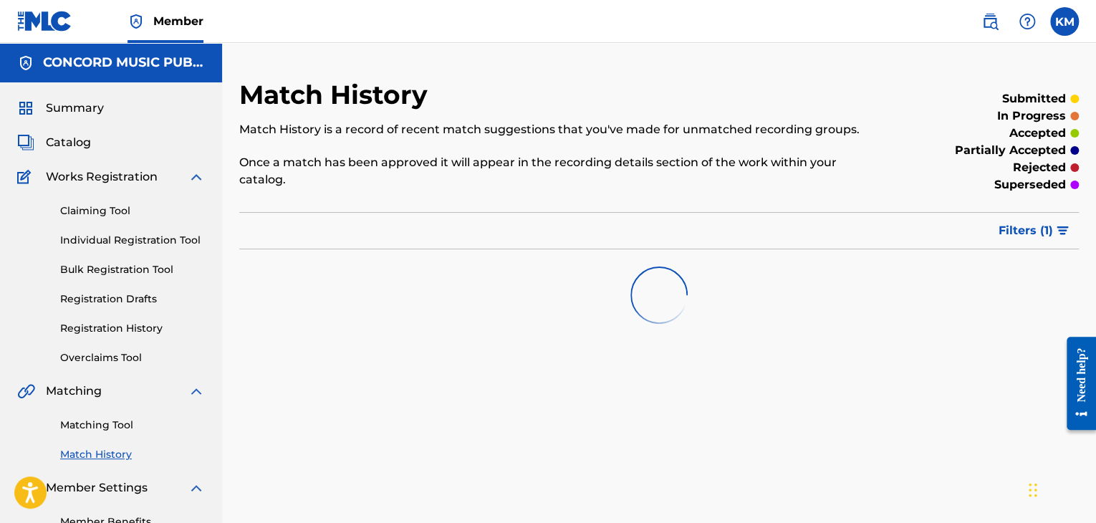
click at [95, 423] on link "Matching Tool" at bounding box center [132, 425] width 145 height 15
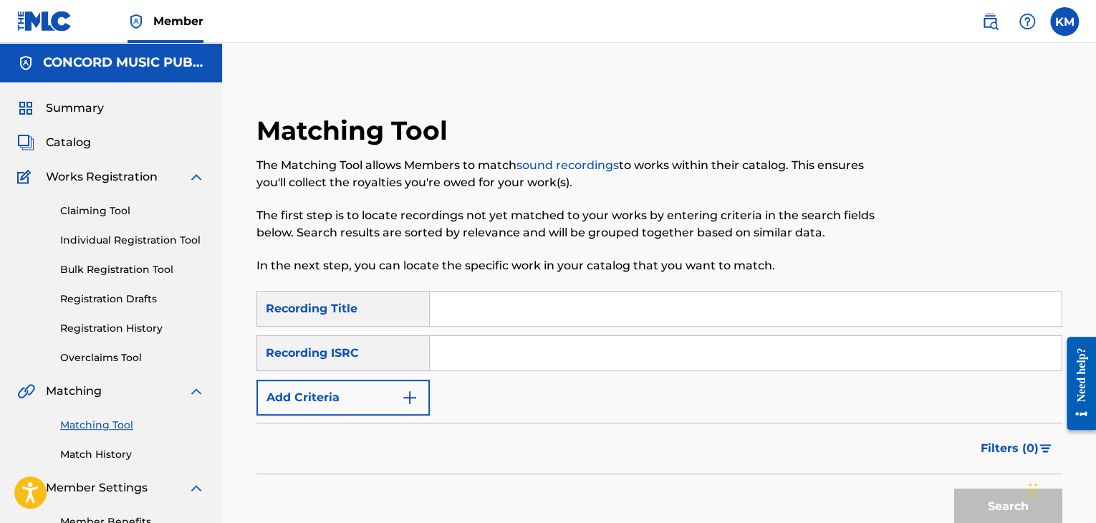
click at [496, 349] on input "Search Form" at bounding box center [745, 353] width 631 height 34
type input "QM6DC1552283"
click at [982, 497] on button "Search" at bounding box center [1007, 507] width 107 height 36
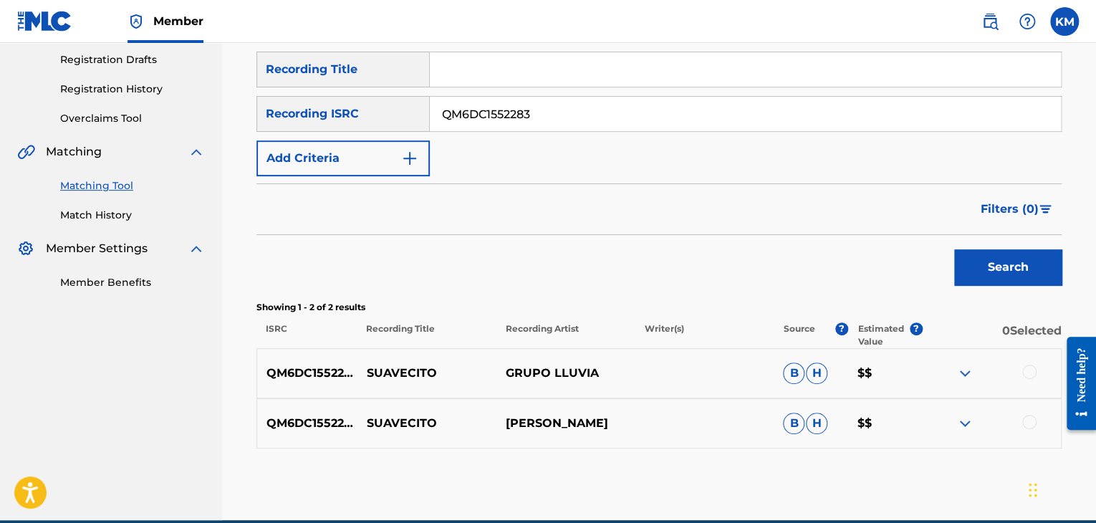
scroll to position [305, 0]
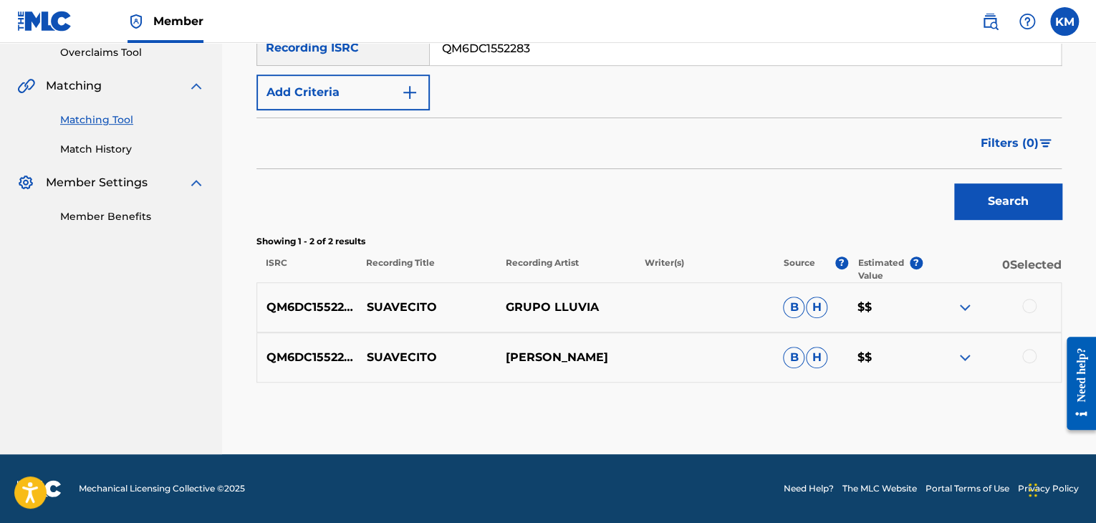
click at [1032, 353] on div at bounding box center [1029, 356] width 14 height 14
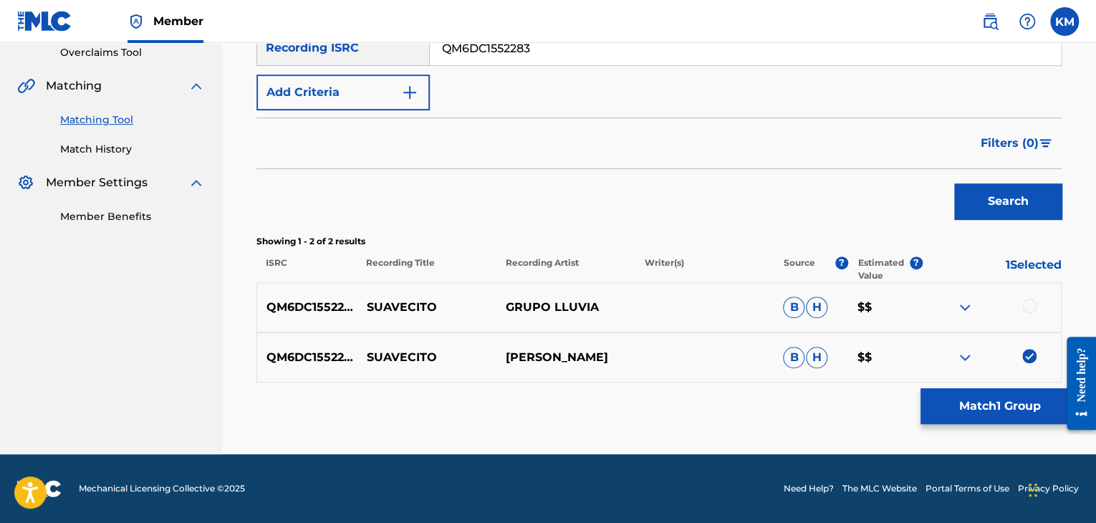
click at [1030, 306] on div at bounding box center [1029, 306] width 14 height 14
click at [984, 399] on button "Match 2 Groups" at bounding box center [1000, 406] width 158 height 36
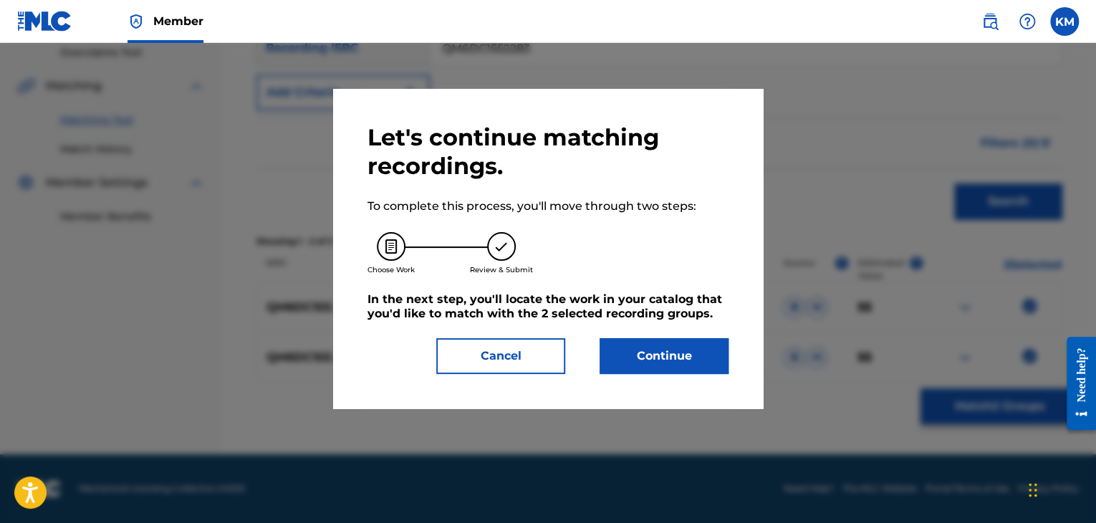
click at [626, 353] on button "Continue" at bounding box center [664, 356] width 129 height 36
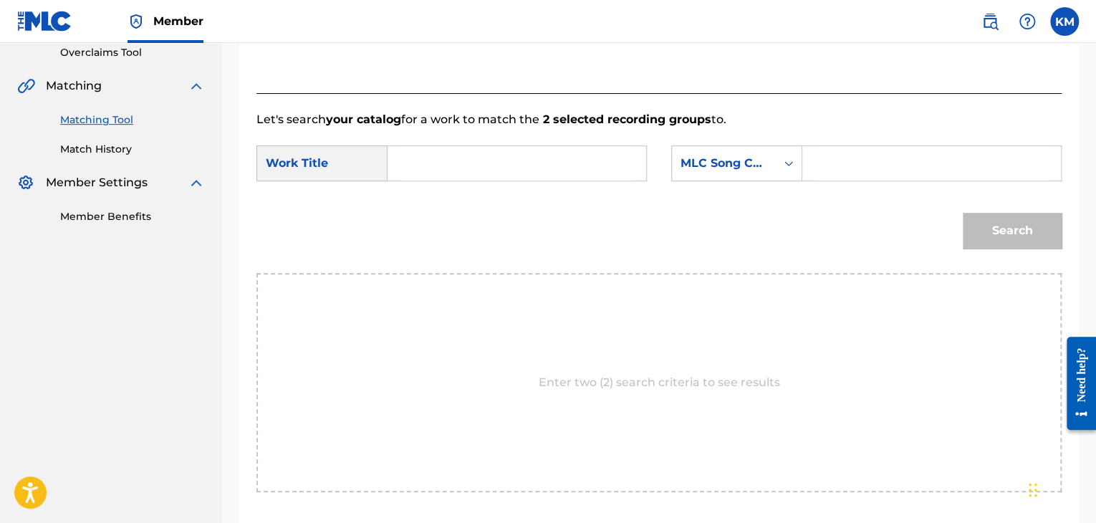
click at [416, 158] on input "Search Form" at bounding box center [517, 163] width 234 height 34
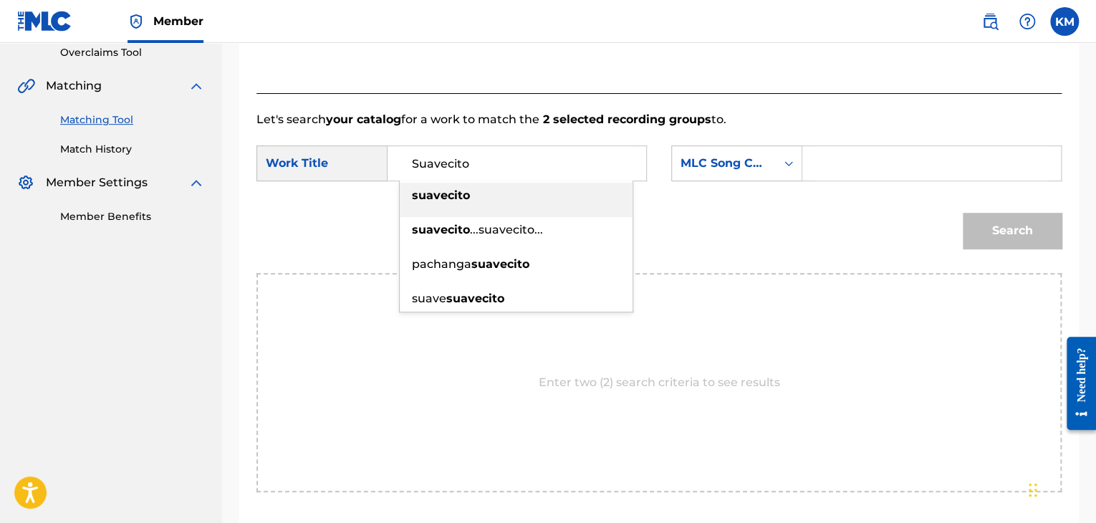
type input "Suavecito"
click at [791, 168] on icon "Search Form" at bounding box center [789, 163] width 14 height 14
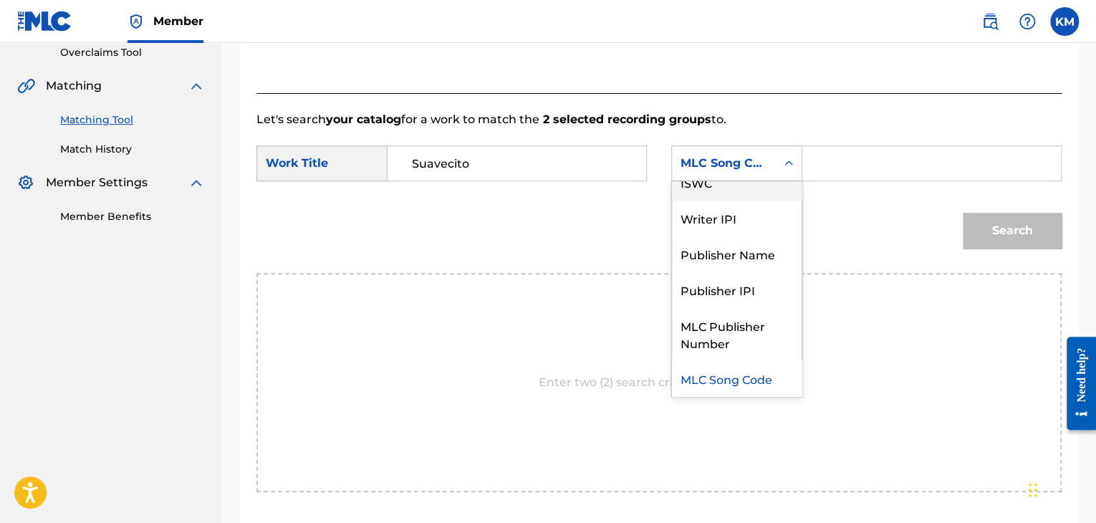
scroll to position [0, 0]
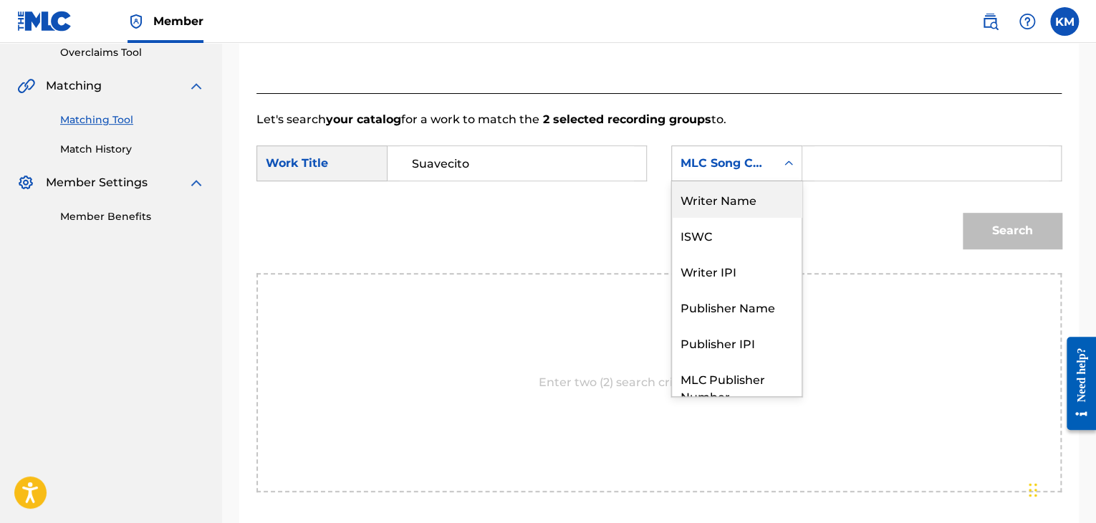
click at [757, 196] on div "Writer Name" at bounding box center [737, 199] width 130 height 36
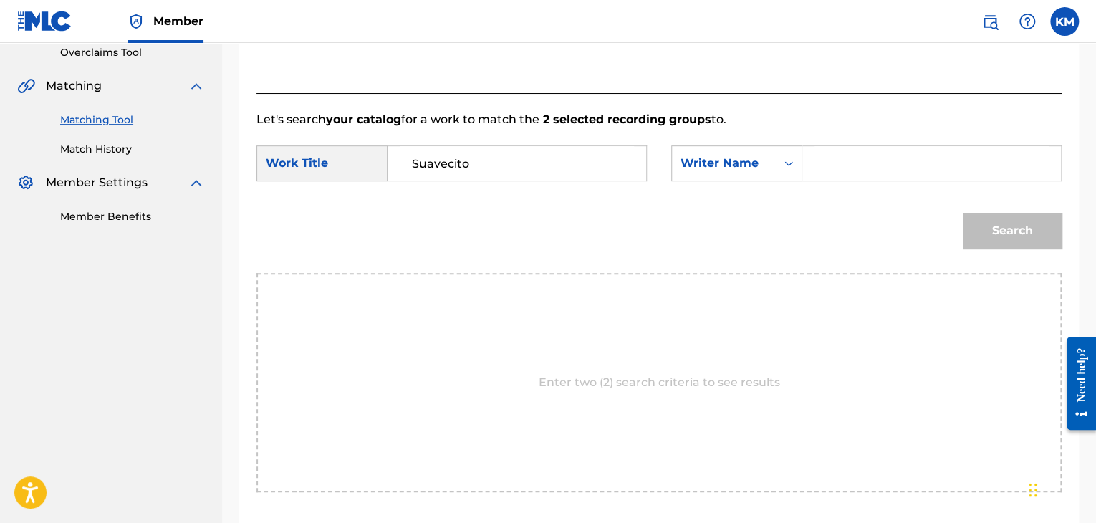
click at [834, 161] on input "Search Form" at bounding box center [932, 163] width 234 height 34
type input "[PERSON_NAME]"
click at [1012, 216] on button "Search" at bounding box center [1012, 231] width 99 height 36
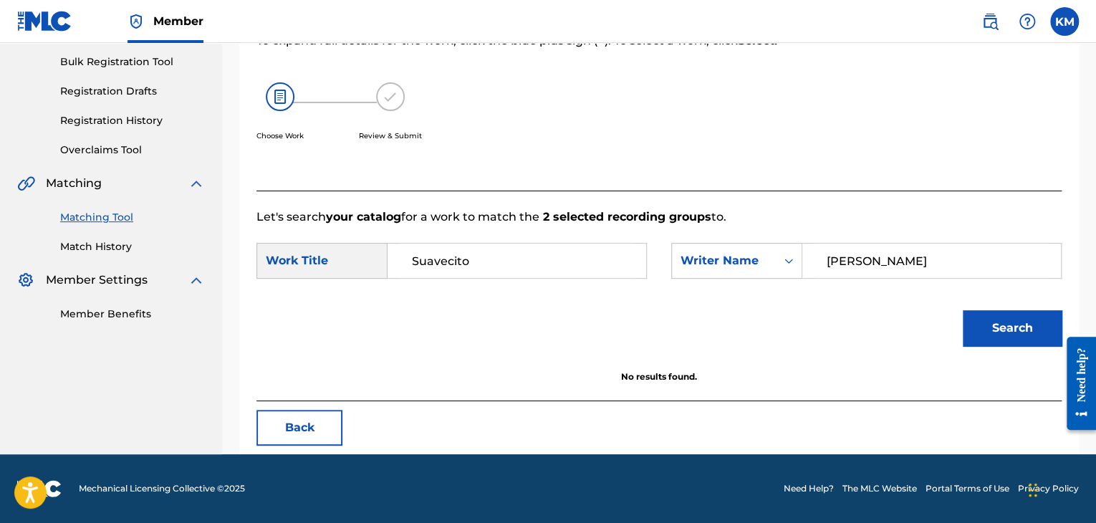
scroll to position [208, 0]
click at [106, 247] on link "Match History" at bounding box center [132, 246] width 145 height 15
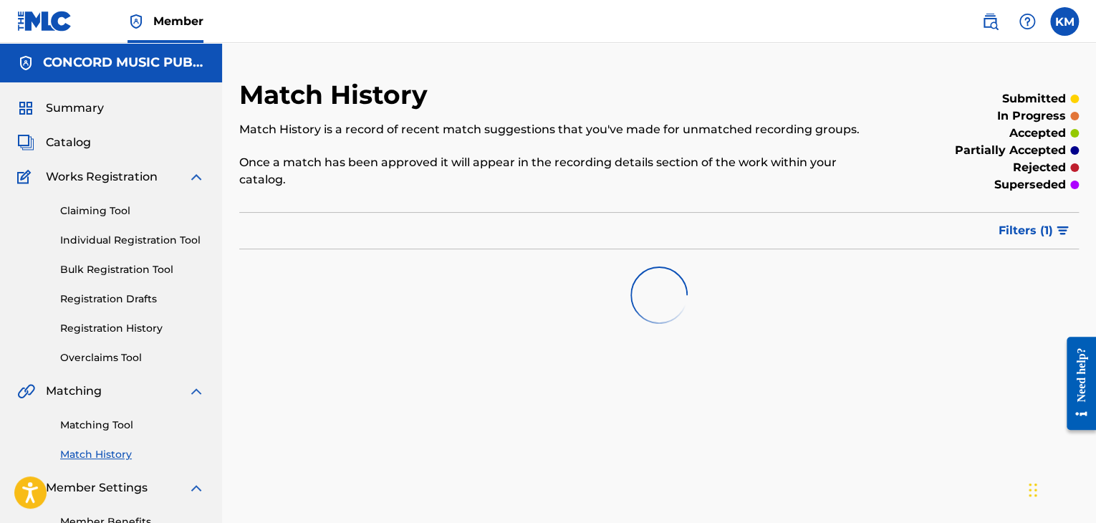
click at [122, 424] on link "Matching Tool" at bounding box center [132, 425] width 145 height 15
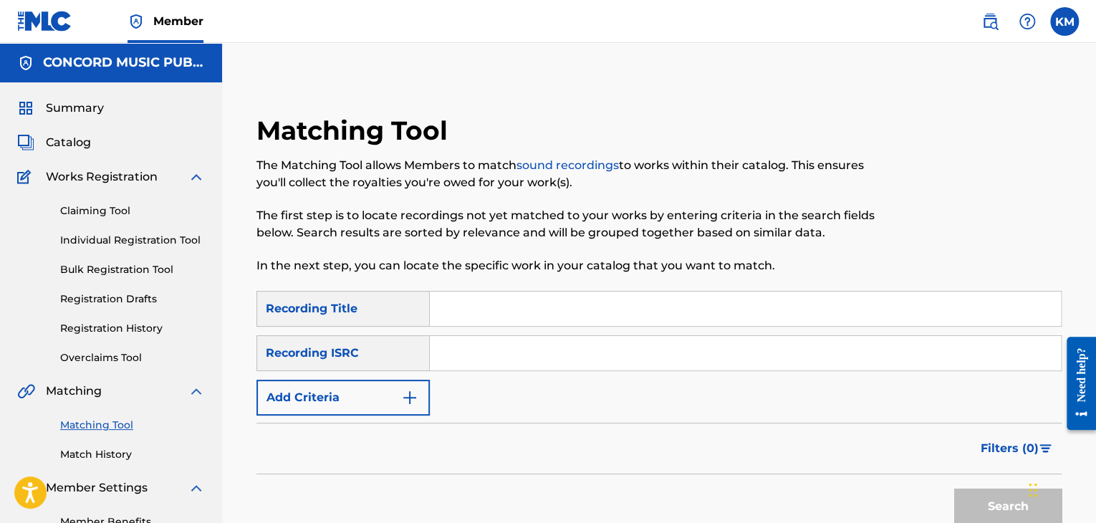
click at [517, 353] on input "Search Form" at bounding box center [745, 353] width 631 height 34
type input "GBAYC9303113"
click at [982, 505] on button "Search" at bounding box center [1007, 507] width 107 height 36
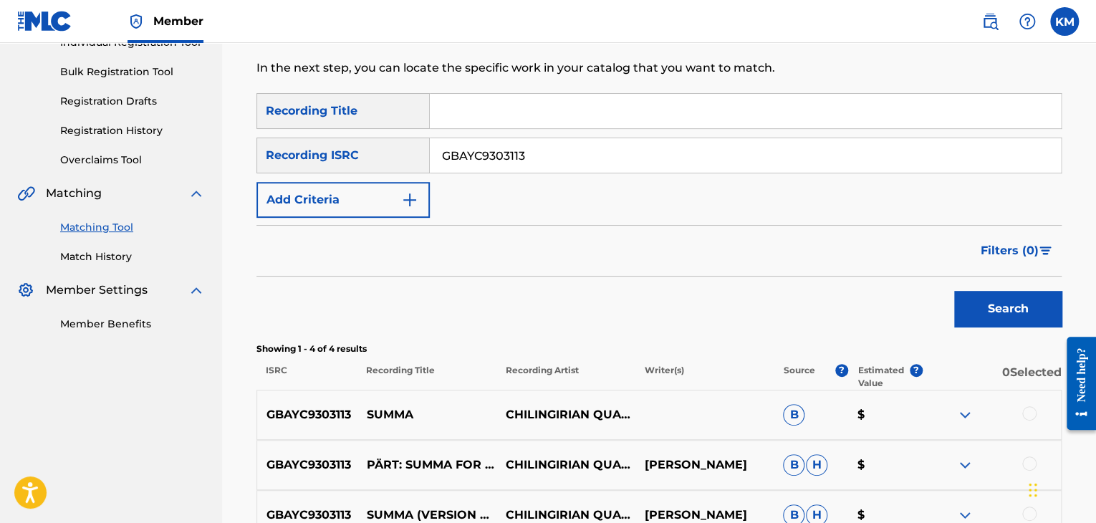
scroll to position [287, 0]
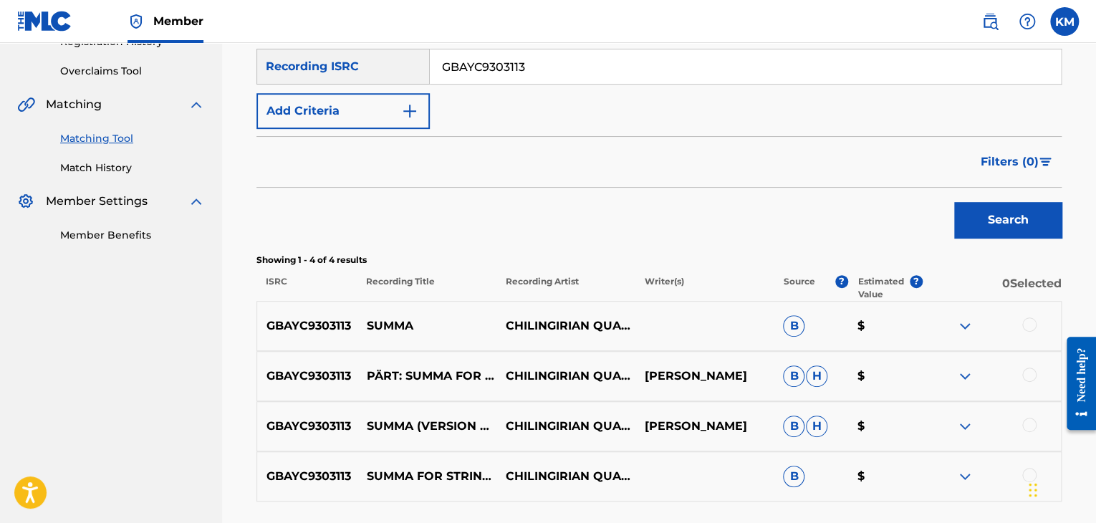
click at [105, 173] on link "Match History" at bounding box center [132, 167] width 145 height 15
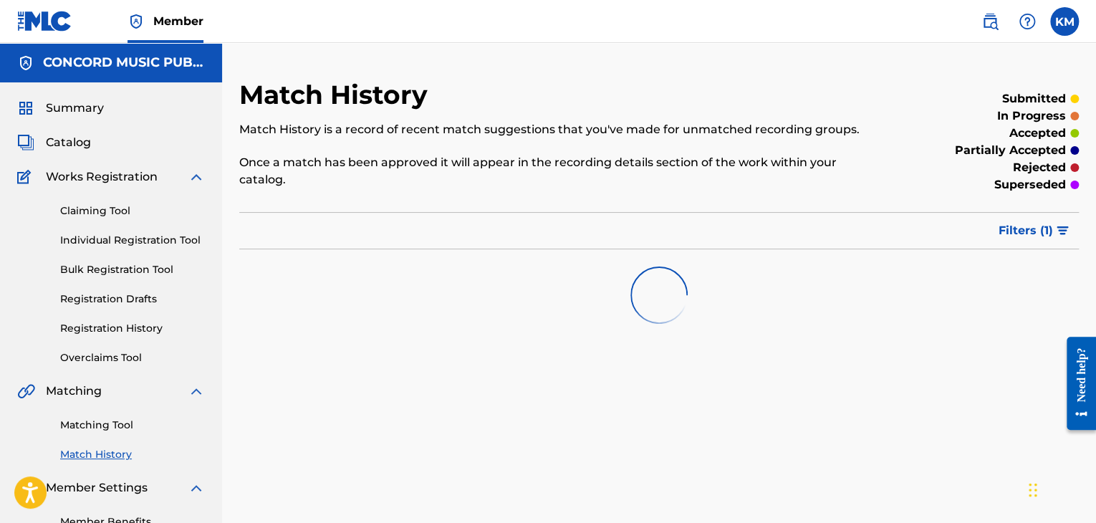
click at [120, 428] on link "Matching Tool" at bounding box center [132, 425] width 145 height 15
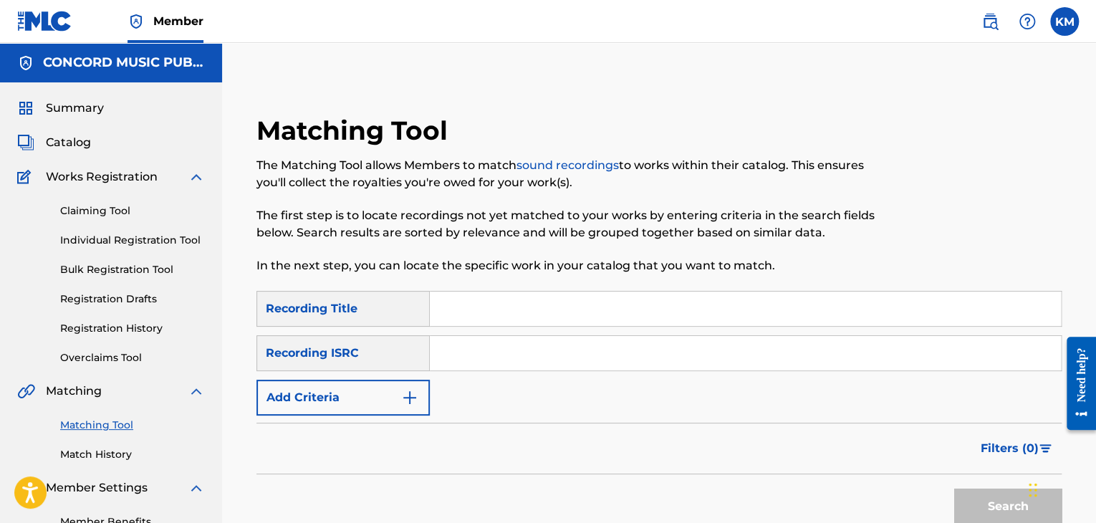
click at [496, 348] on input "Search Form" at bounding box center [745, 353] width 631 height 34
type input "AUMGB1900608"
click at [980, 494] on button "Search" at bounding box center [1007, 507] width 107 height 36
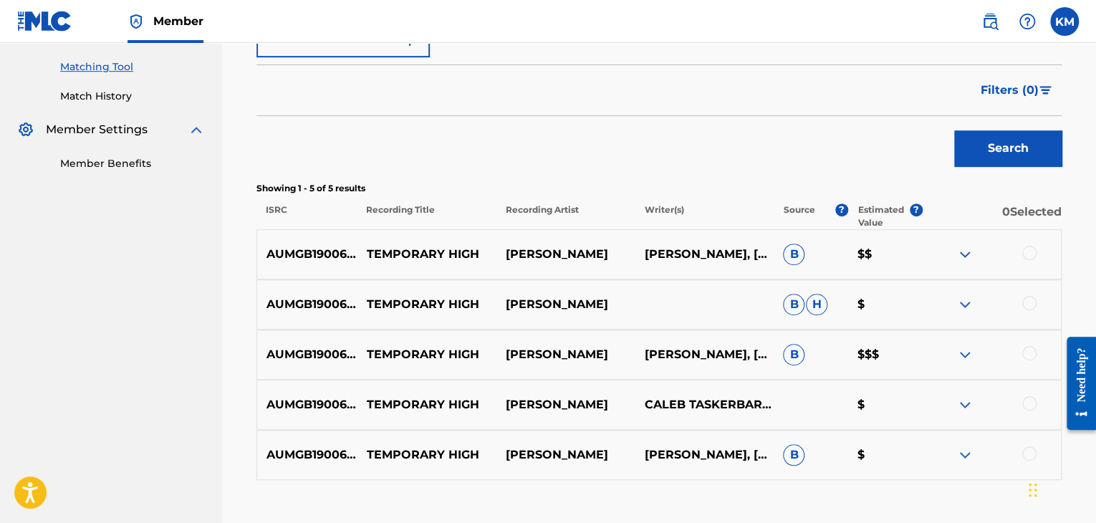
click at [1027, 451] on div at bounding box center [1029, 453] width 14 height 14
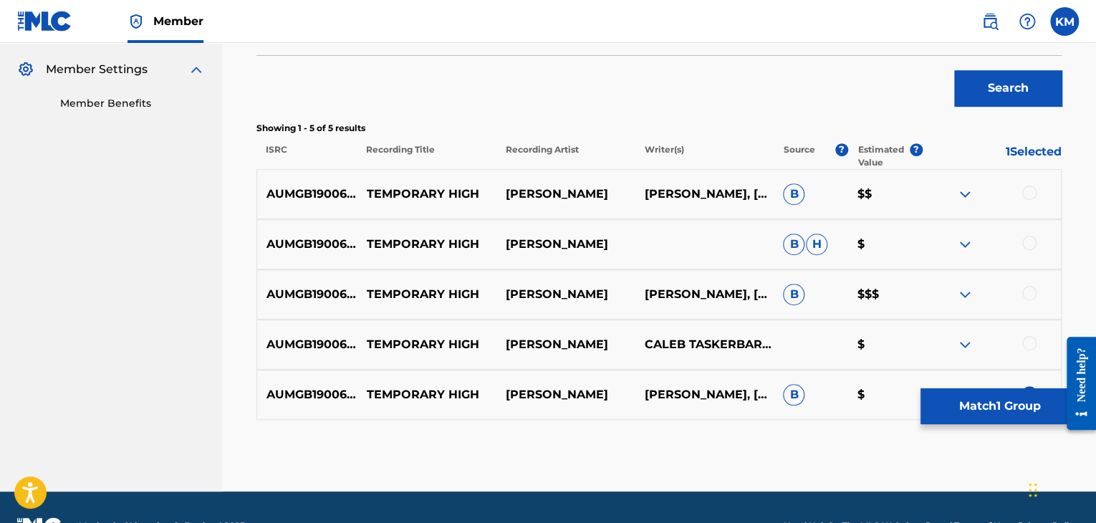
scroll to position [456, 0]
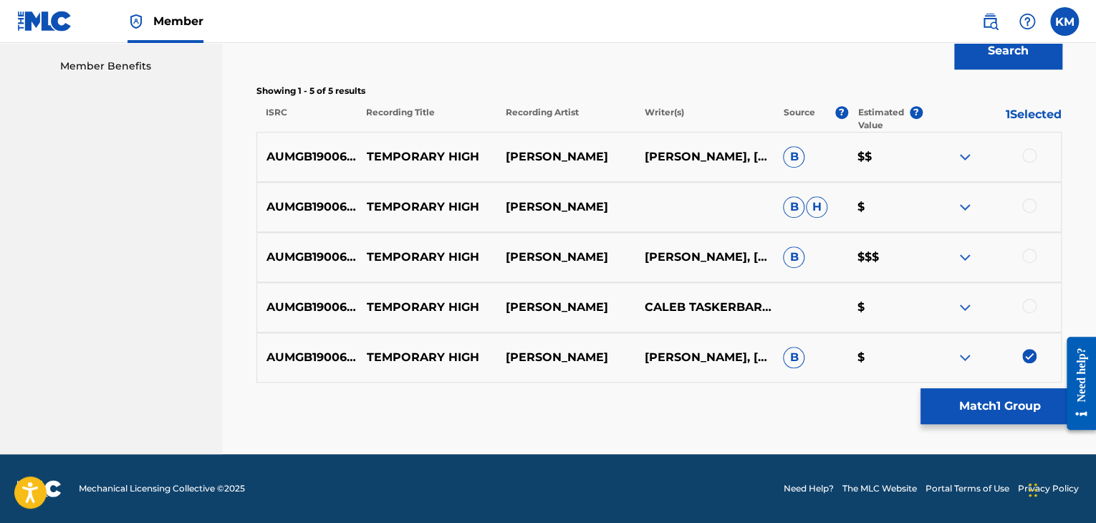
click at [1032, 305] on div at bounding box center [1029, 306] width 14 height 14
click at [1030, 244] on div "AUMGB1900608 TEMPORARY HIGH [PERSON_NAME] [PERSON_NAME], [PERSON_NAME] B $$$" at bounding box center [659, 257] width 805 height 50
click at [1029, 249] on div at bounding box center [1029, 256] width 14 height 14
click at [1029, 209] on div at bounding box center [1029, 205] width 14 height 14
click at [1029, 158] on div at bounding box center [1029, 155] width 14 height 14
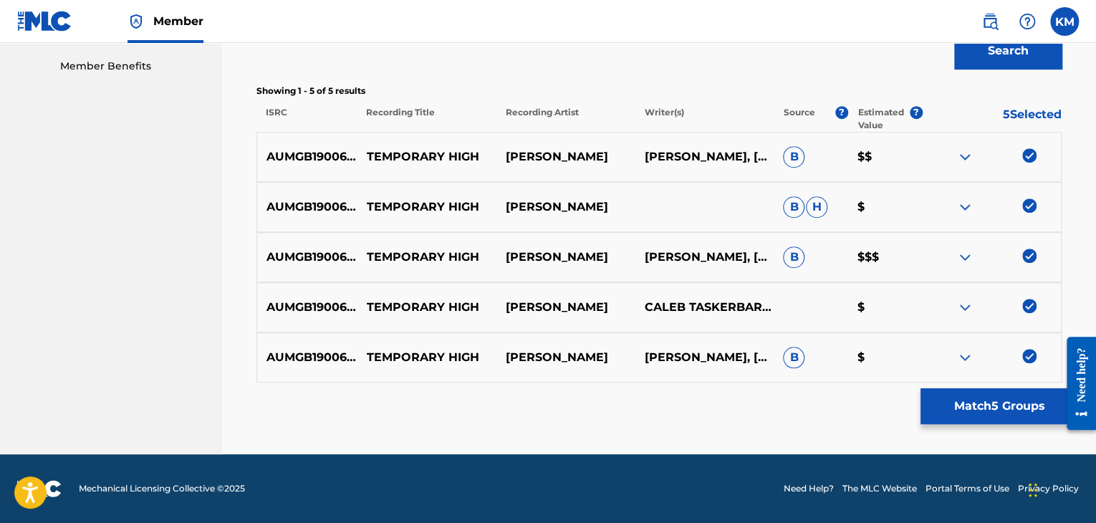
click at [975, 411] on button "Match 5 Groups" at bounding box center [1000, 406] width 158 height 36
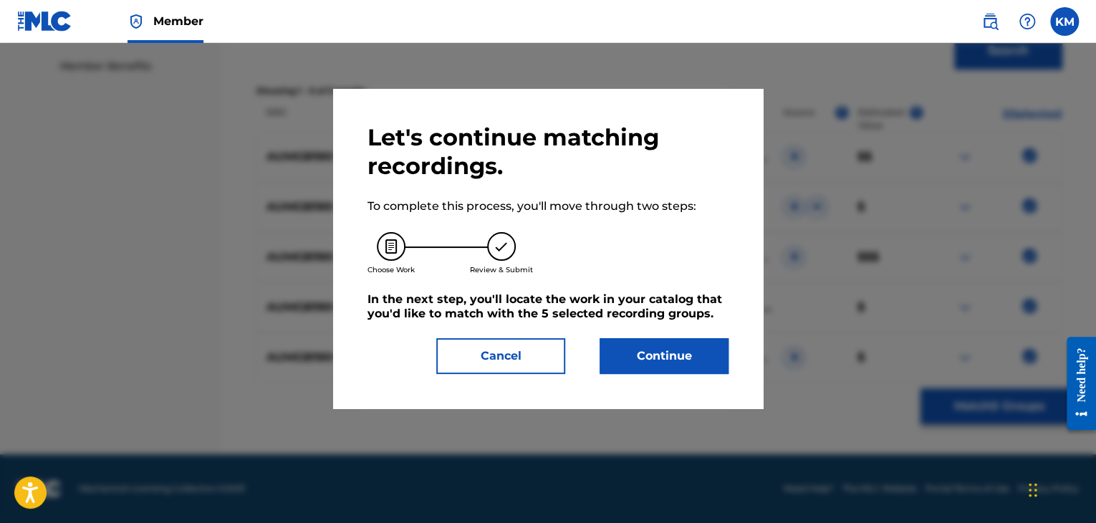
click at [663, 357] on button "Continue" at bounding box center [664, 356] width 129 height 36
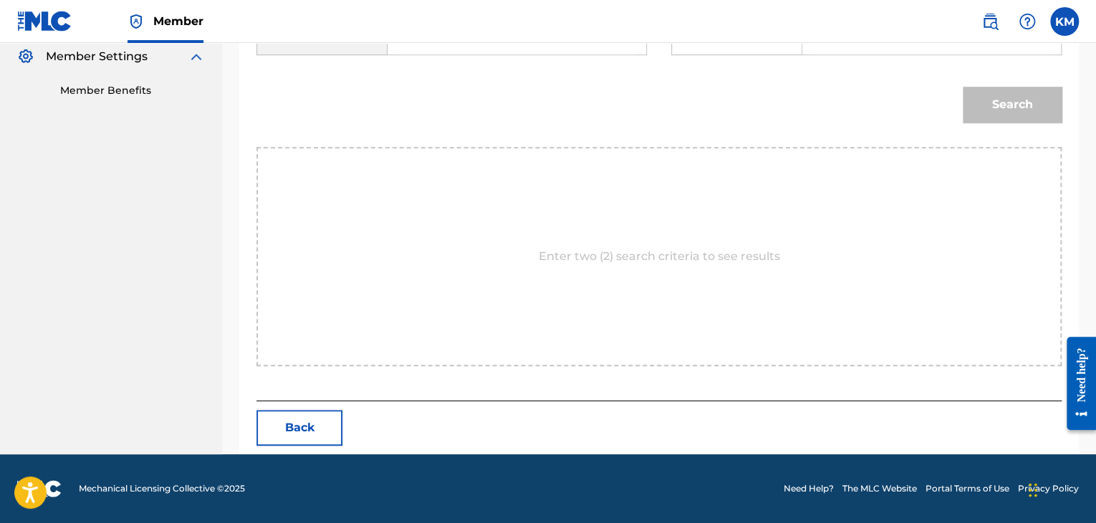
scroll to position [360, 0]
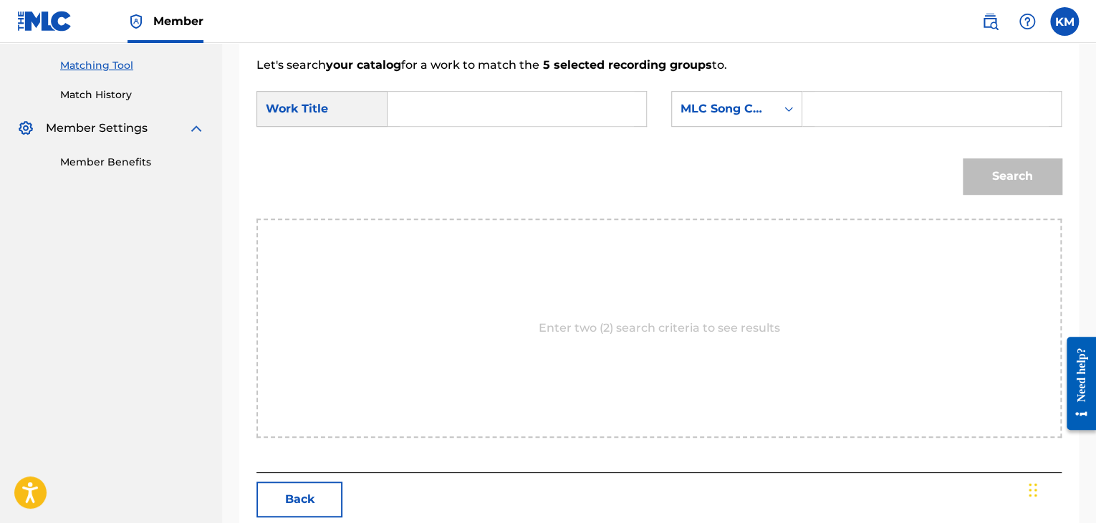
click at [417, 111] on input "Search Form" at bounding box center [517, 109] width 234 height 34
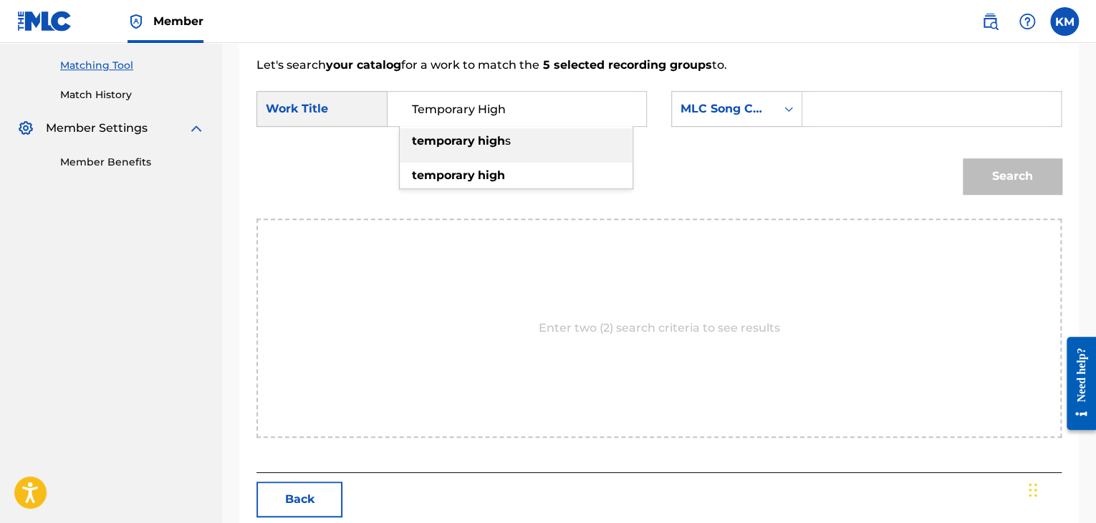
type input "Temporary High"
click at [789, 106] on icon "Search Form" at bounding box center [789, 109] width 14 height 14
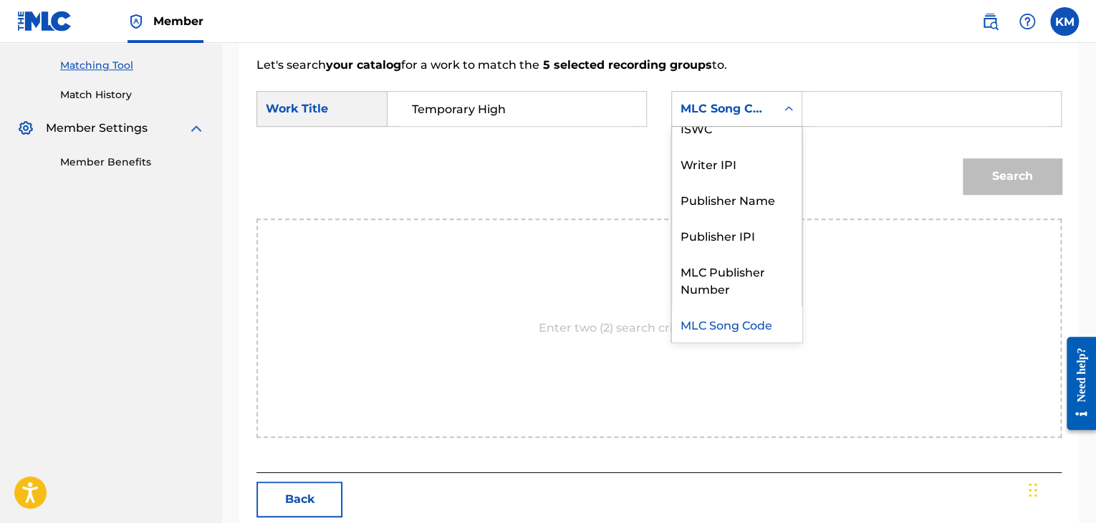
scroll to position [0, 0]
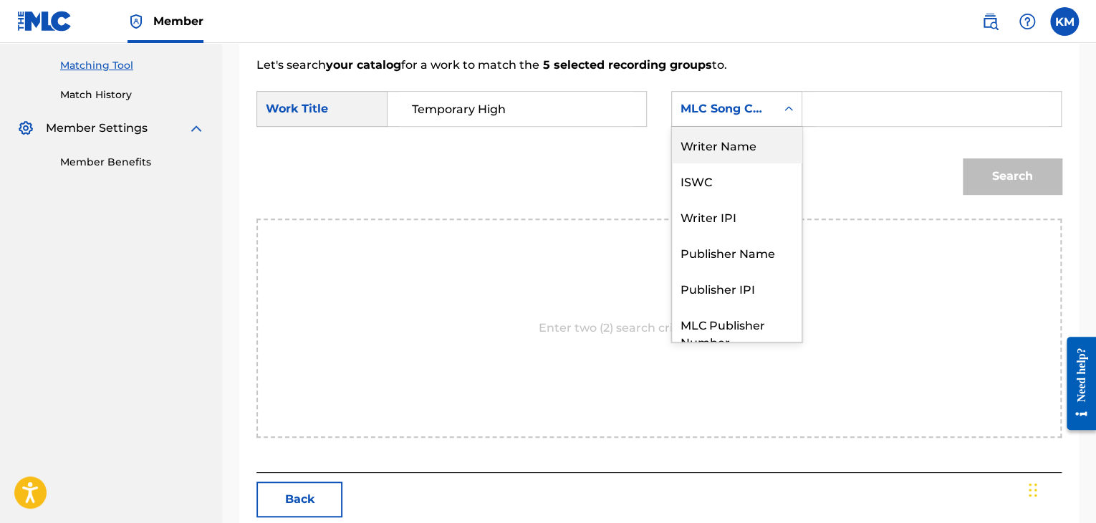
click at [775, 148] on div "Writer Name" at bounding box center [737, 145] width 130 height 36
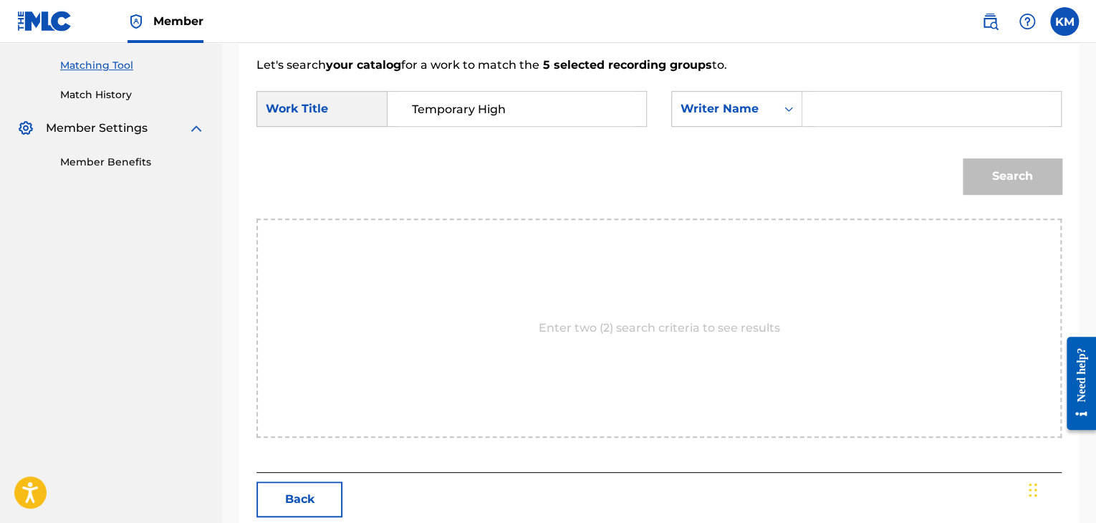
click at [831, 110] on input "Search Form" at bounding box center [932, 109] width 234 height 34
type input "[PERSON_NAME]"
click at [972, 171] on button "Search" at bounding box center [1012, 176] width 99 height 36
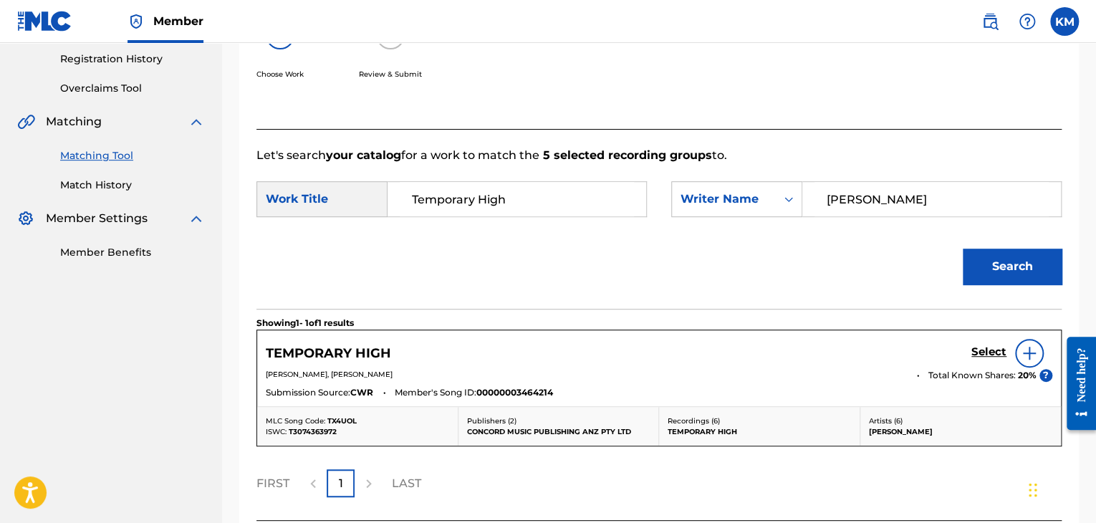
scroll to position [360, 0]
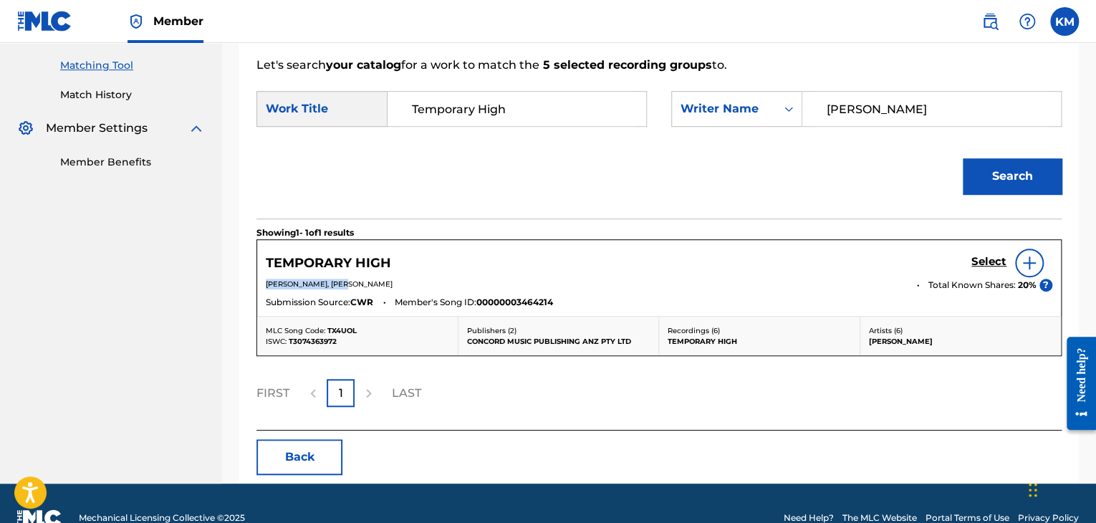
drag, startPoint x: 267, startPoint y: 282, endPoint x: 361, endPoint y: 283, distance: 94.6
click at [361, 283] on span "[PERSON_NAME], [PERSON_NAME]" at bounding box center [329, 283] width 127 height 9
click at [1024, 267] on img at bounding box center [1029, 262] width 17 height 17
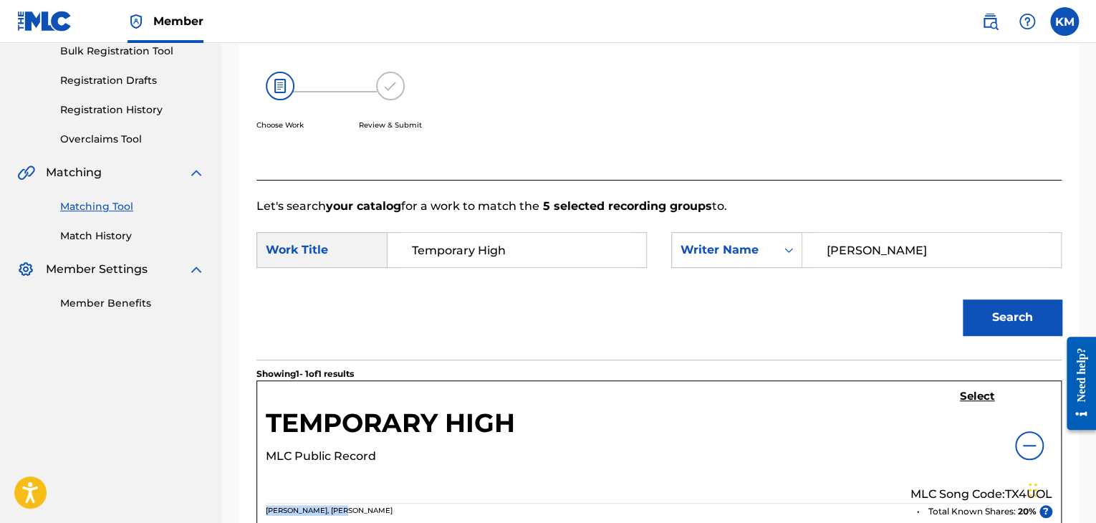
scroll to position [1, 0]
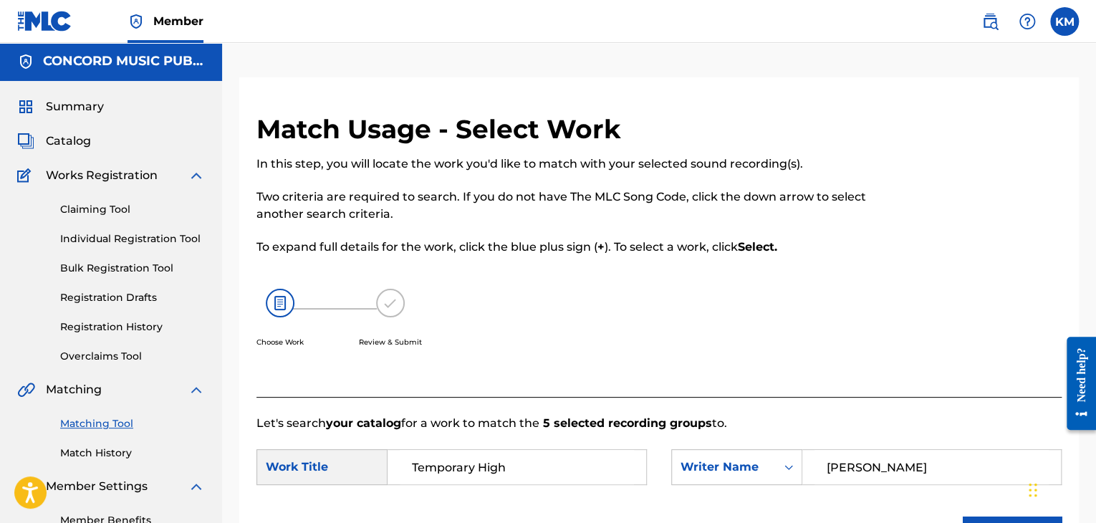
click at [112, 449] on link "Match History" at bounding box center [132, 453] width 145 height 15
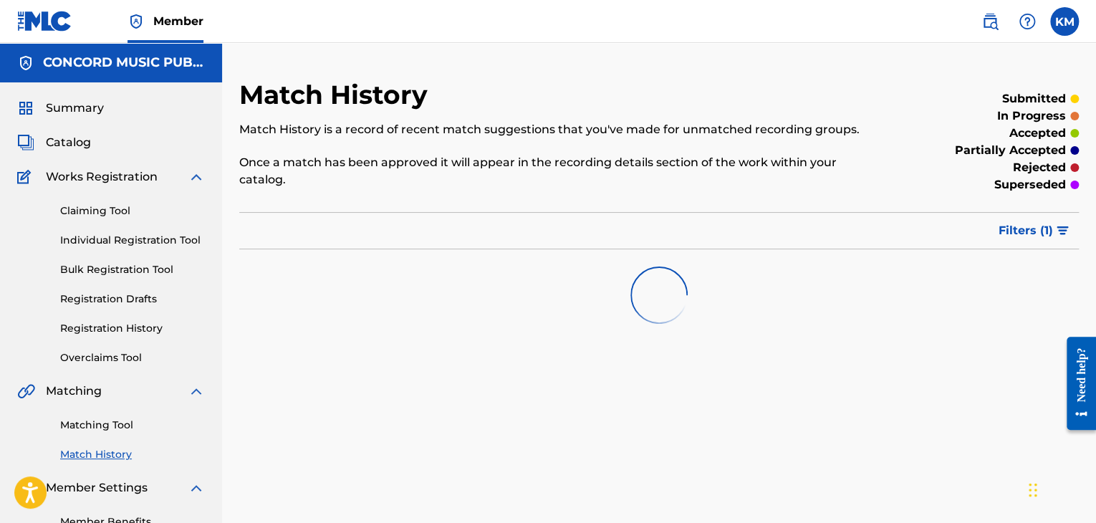
click at [113, 427] on link "Matching Tool" at bounding box center [132, 425] width 145 height 15
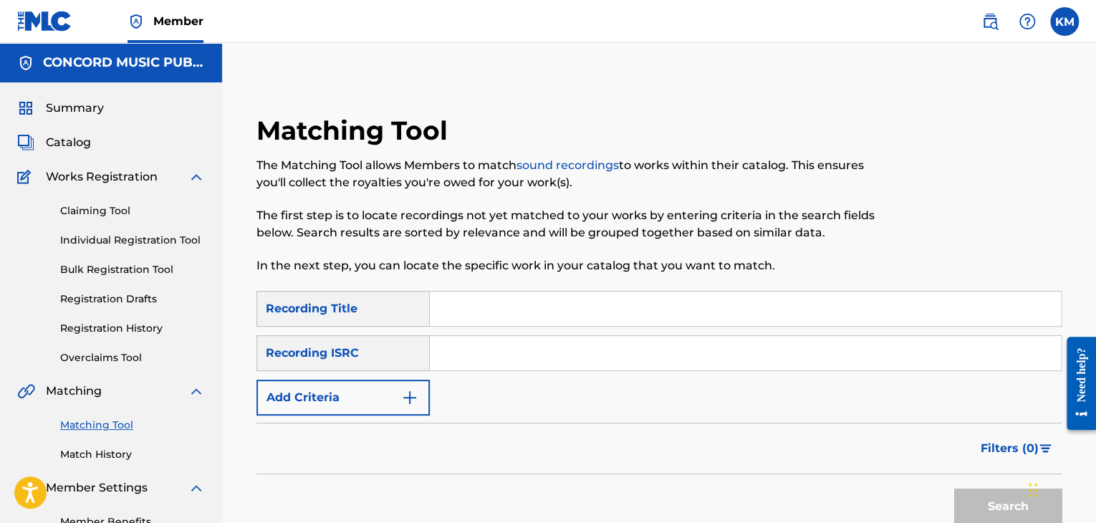
click at [487, 351] on input "Search Form" at bounding box center [745, 353] width 631 height 34
type input "HKI199748013"
click at [978, 502] on button "Search" at bounding box center [1007, 507] width 107 height 36
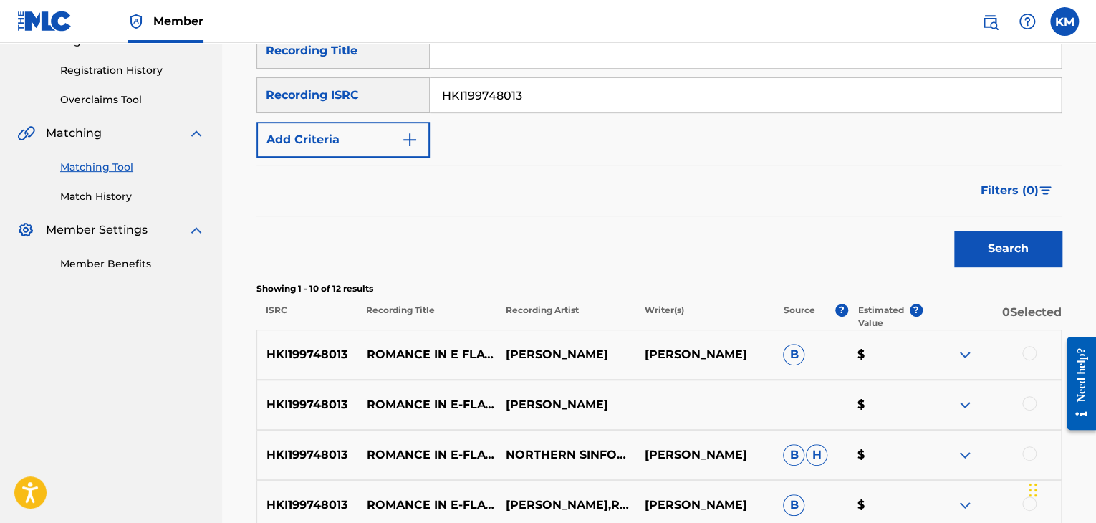
scroll to position [72, 0]
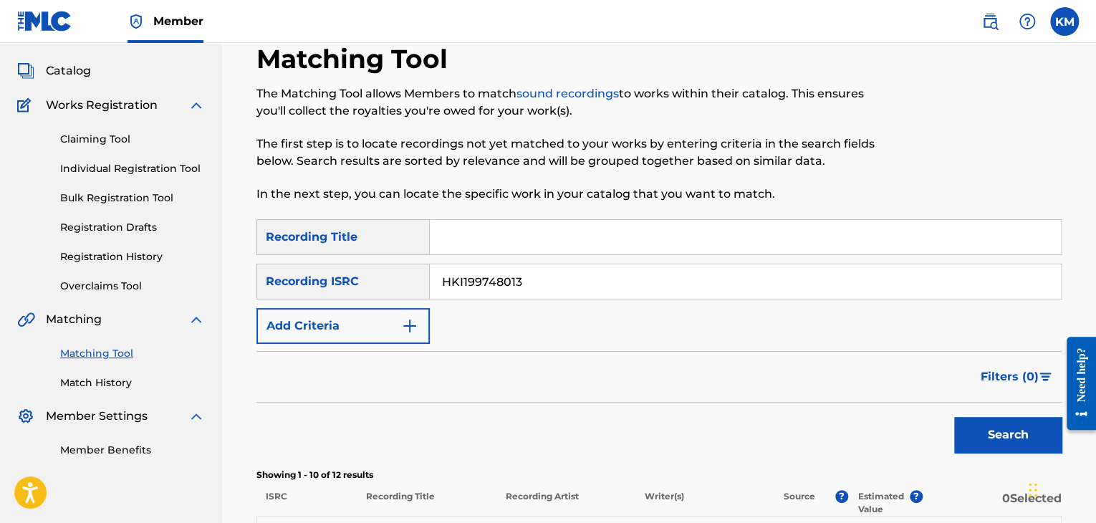
click at [117, 379] on link "Match History" at bounding box center [132, 382] width 145 height 15
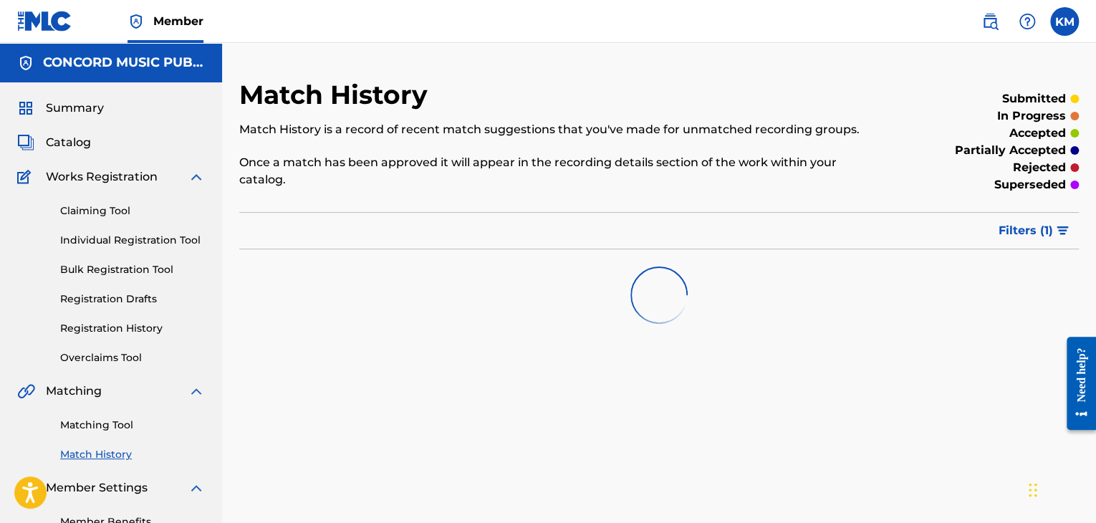
click at [108, 426] on link "Matching Tool" at bounding box center [132, 425] width 145 height 15
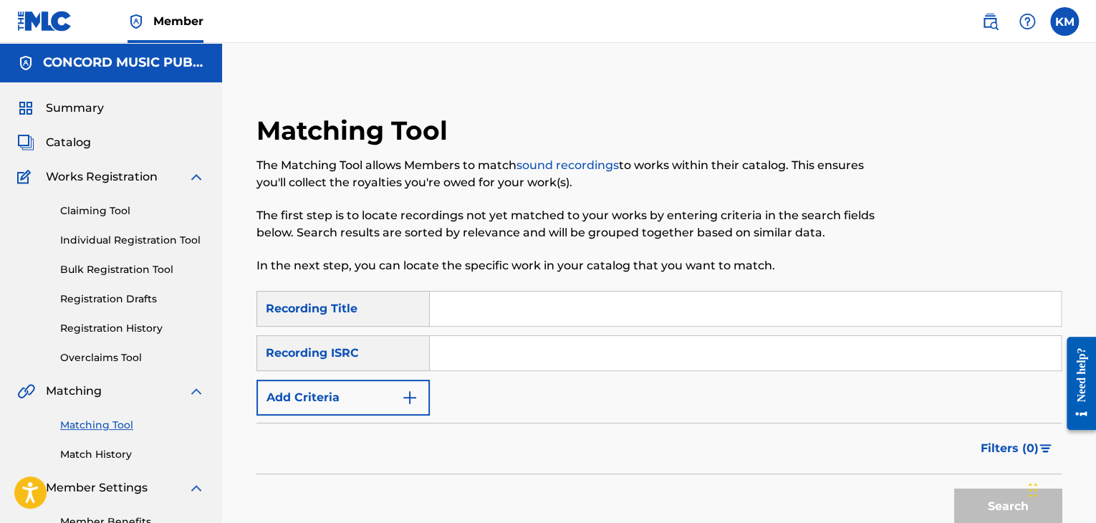
click at [473, 354] on input "Search Form" at bounding box center [745, 353] width 631 height 34
type input "TCABT1496040"
click at [964, 494] on button "Search" at bounding box center [1007, 507] width 107 height 36
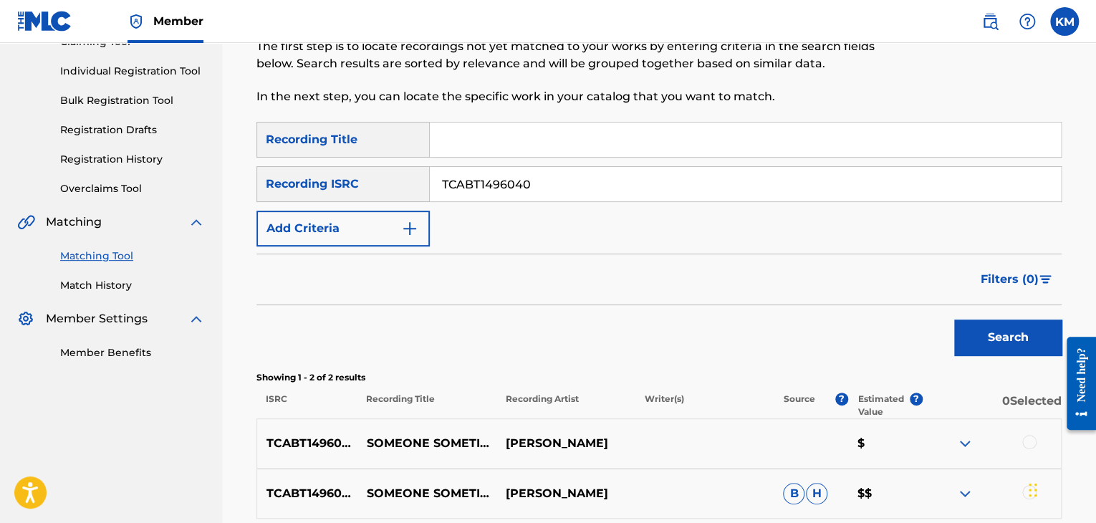
scroll to position [287, 0]
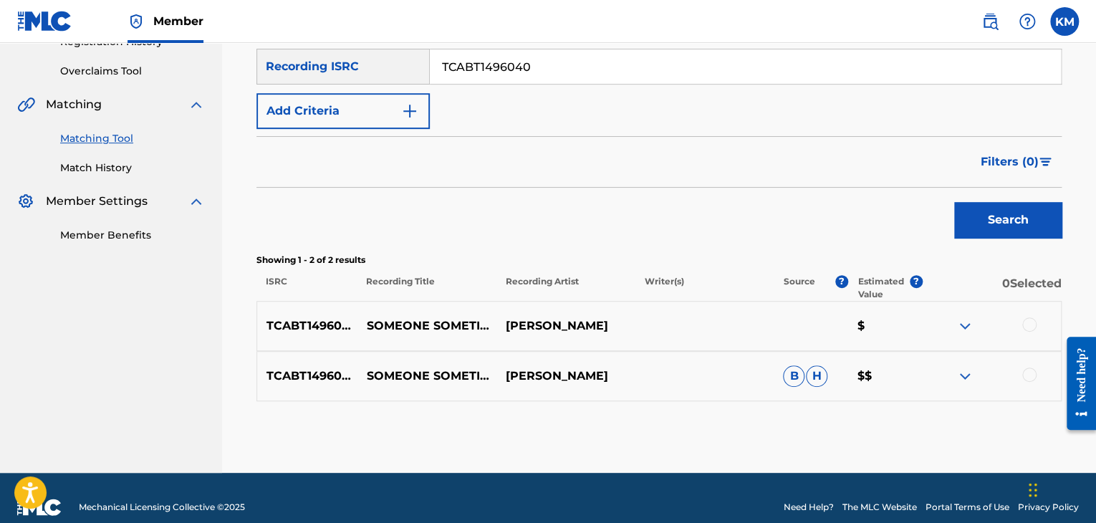
click at [1032, 373] on div at bounding box center [1029, 375] width 14 height 14
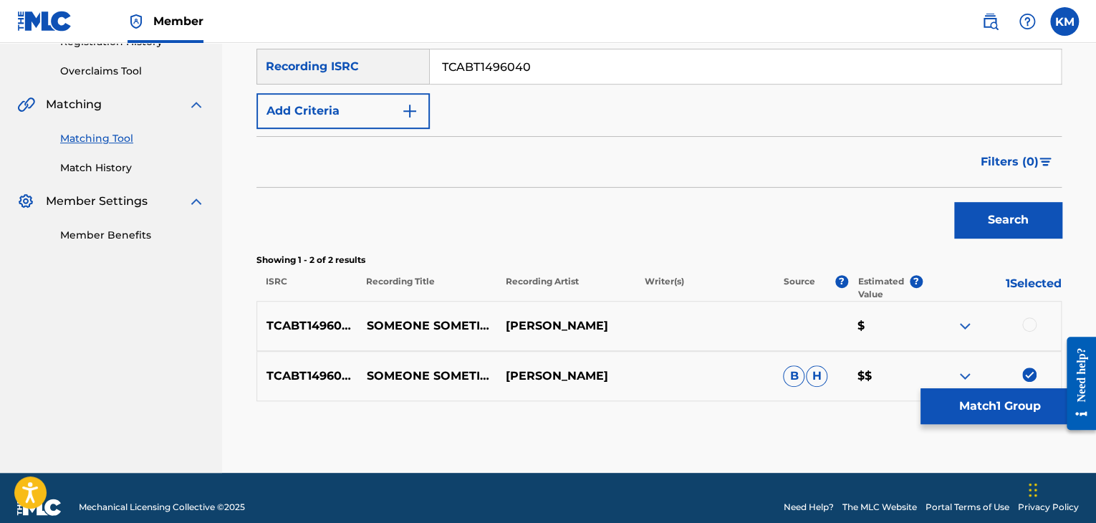
click at [1029, 321] on div at bounding box center [1029, 324] width 14 height 14
click at [995, 402] on button "Match 2 Groups" at bounding box center [1000, 406] width 158 height 36
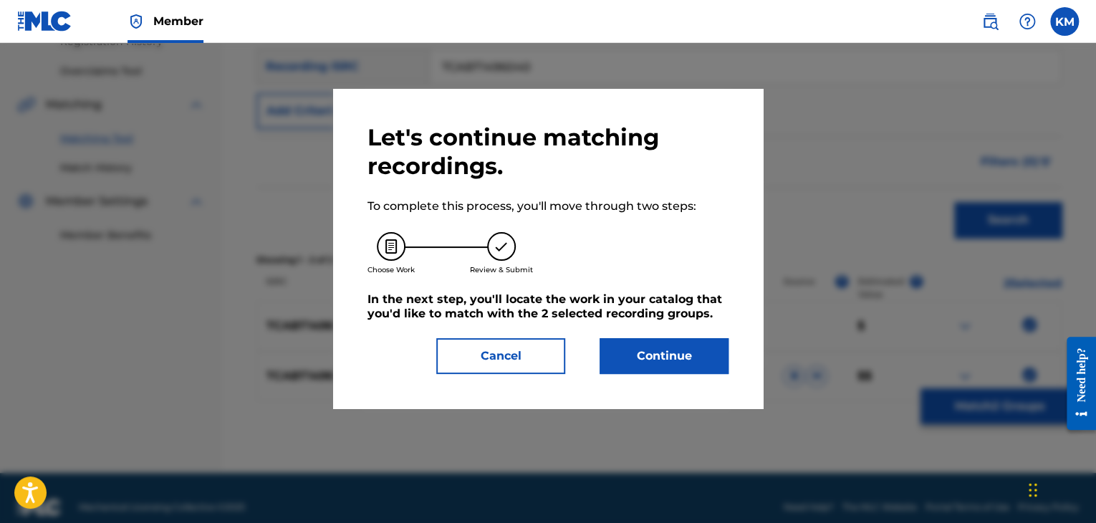
click at [631, 365] on button "Continue" at bounding box center [664, 356] width 129 height 36
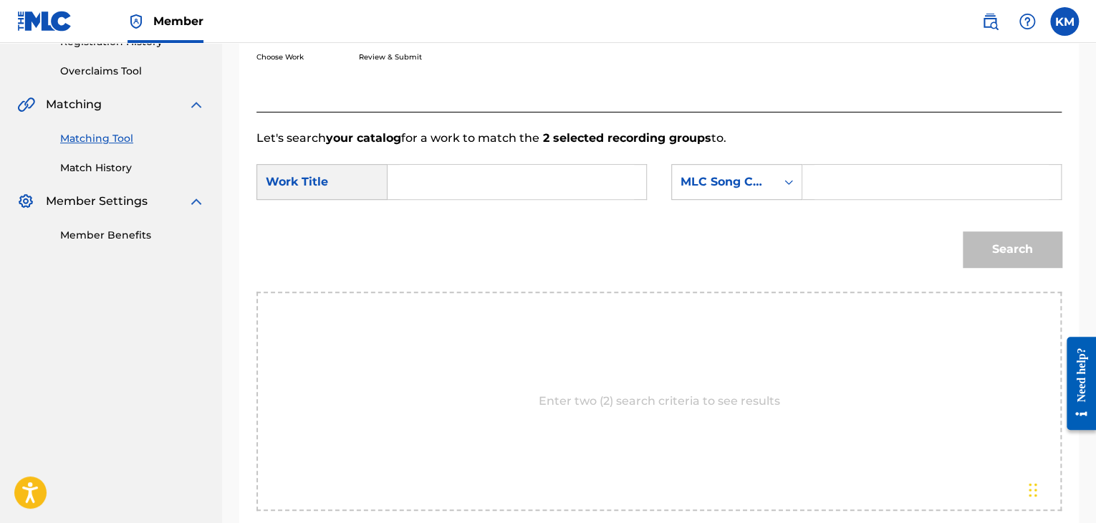
click at [430, 182] on input "Search Form" at bounding box center [517, 182] width 234 height 34
drag, startPoint x: 525, startPoint y: 183, endPoint x: 254, endPoint y: 215, distance: 272.8
click at [257, 215] on form "SearchWithCriteriae699fc4e-3fd7-4d09-84b5-312225edba54 Work Title Someone Somet…" at bounding box center [659, 219] width 805 height 145
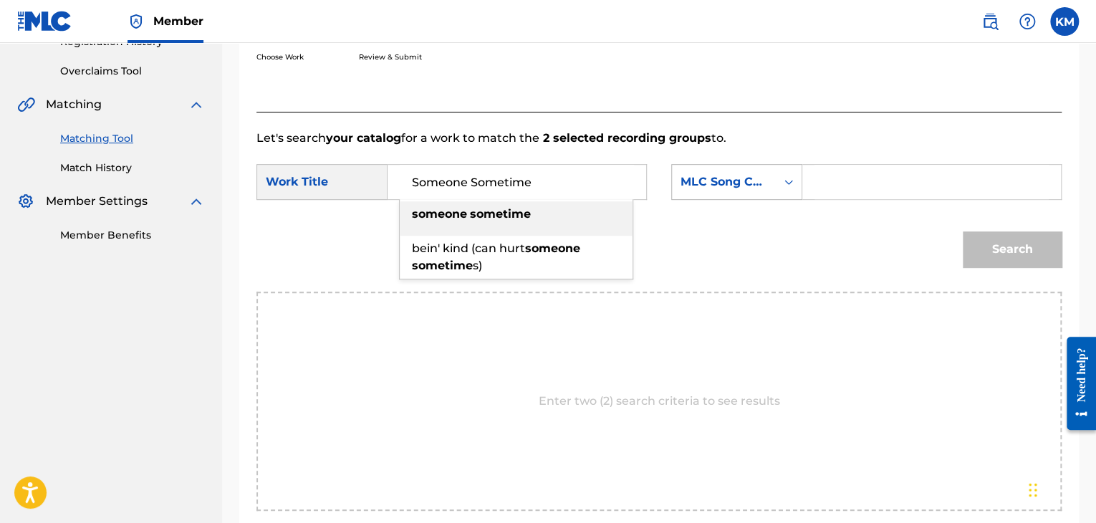
type input "Someone Sometime"
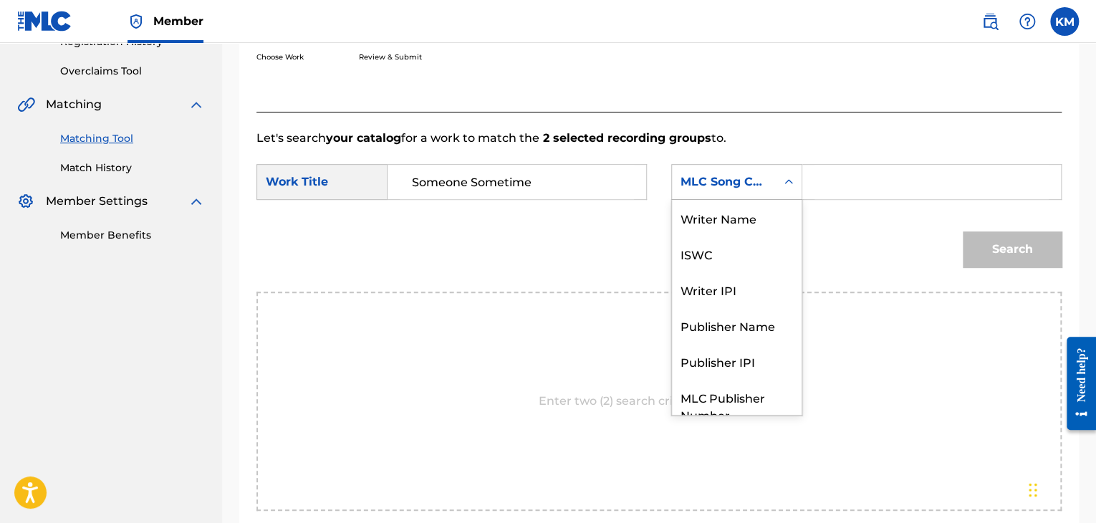
click at [790, 177] on icon "Search Form" at bounding box center [789, 182] width 14 height 14
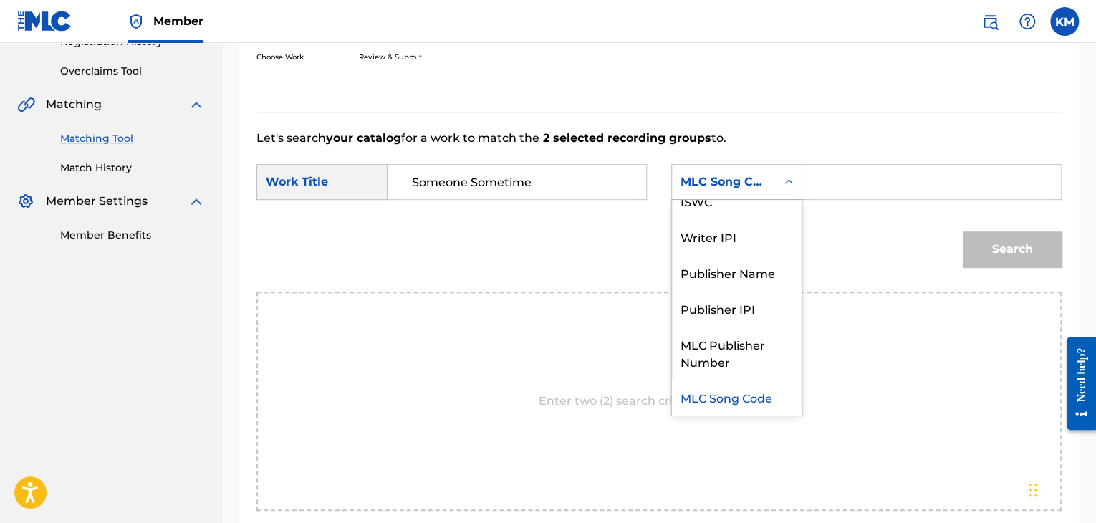
scroll to position [0, 0]
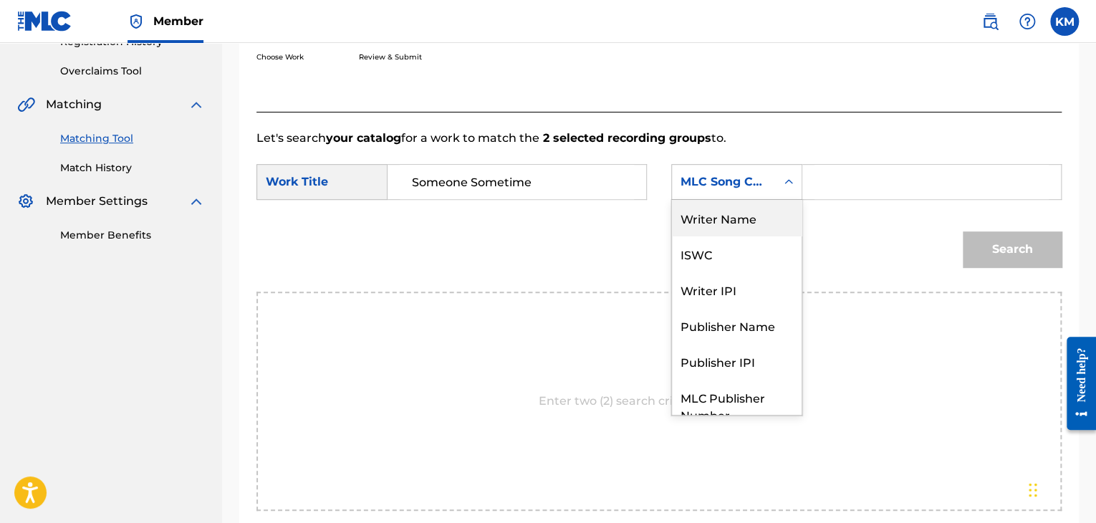
click at [742, 213] on div "Writer Name" at bounding box center [737, 218] width 130 height 36
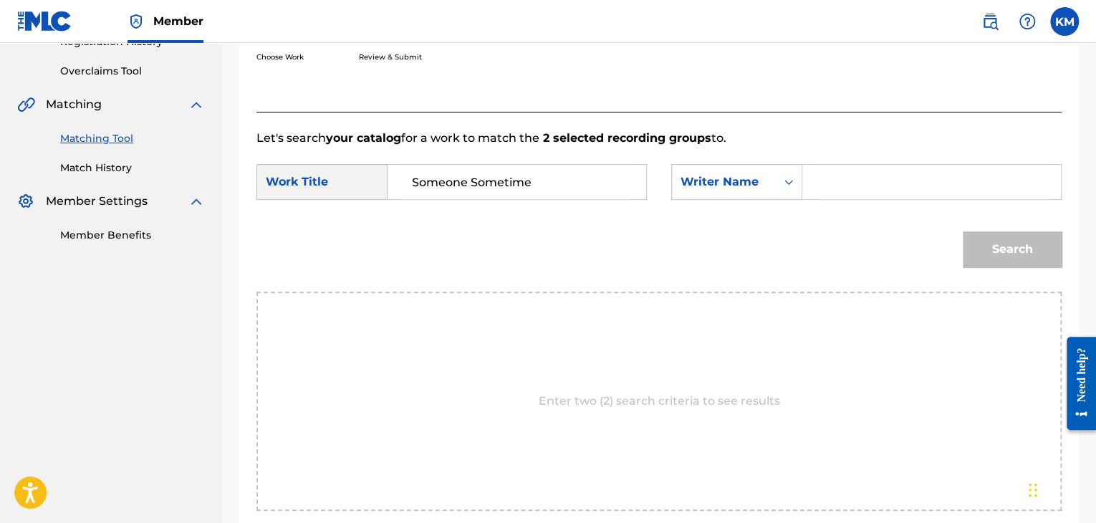
click at [820, 173] on input "Search Form" at bounding box center [932, 182] width 234 height 34
type input "Berkman"
click at [1020, 246] on button "Search" at bounding box center [1012, 249] width 99 height 36
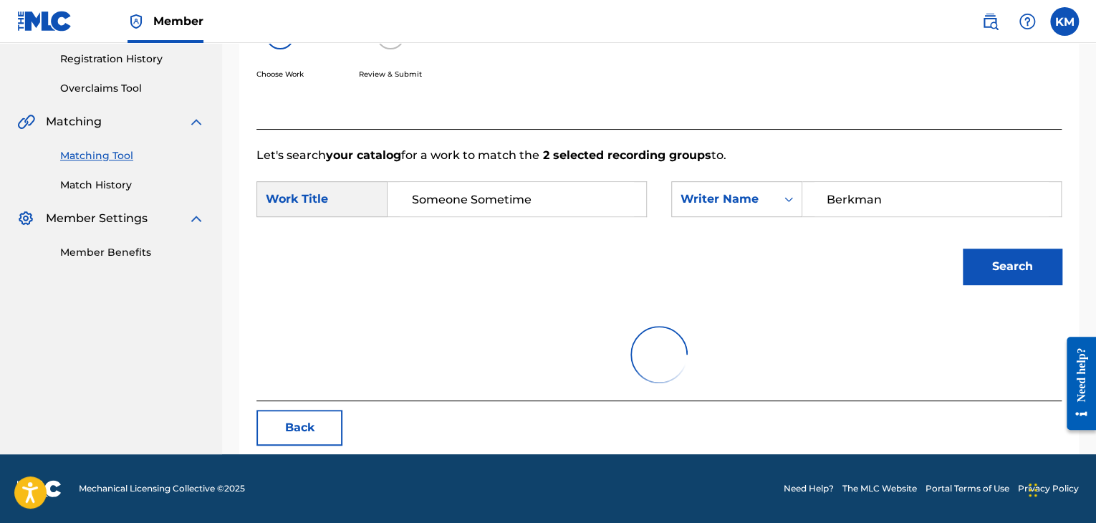
scroll to position [287, 0]
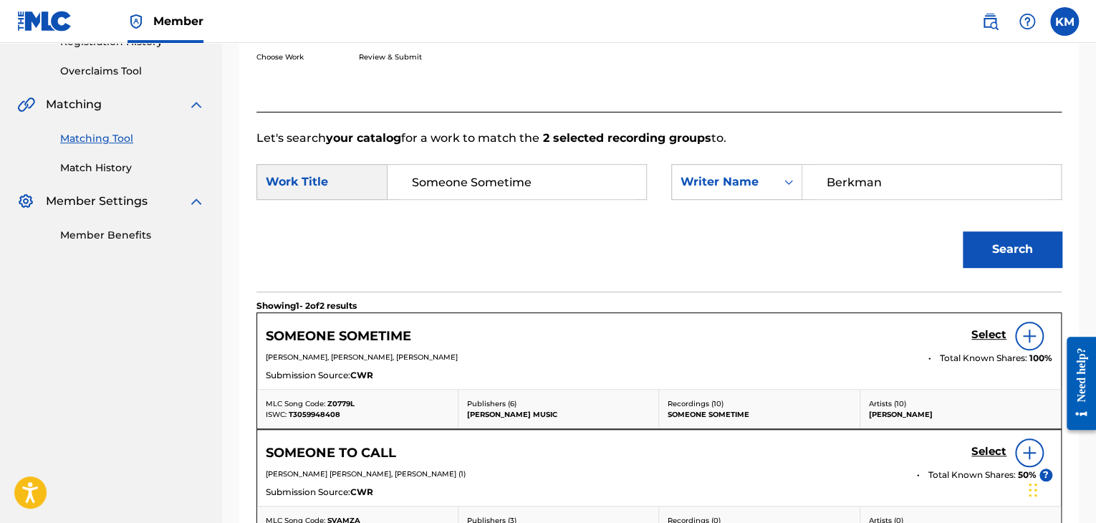
click at [982, 332] on h5 "Select" at bounding box center [989, 335] width 35 height 14
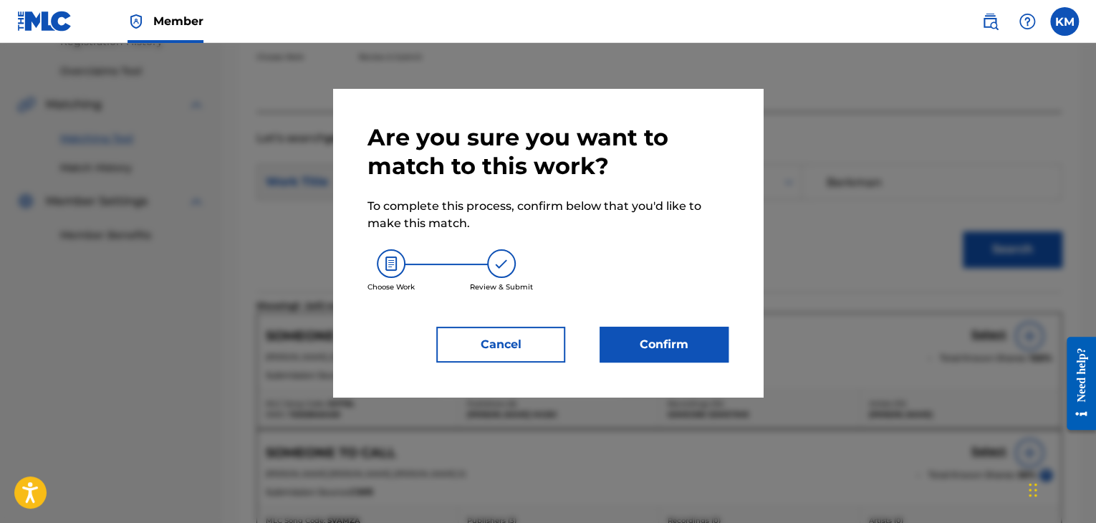
click at [654, 345] on button "Confirm" at bounding box center [664, 345] width 129 height 36
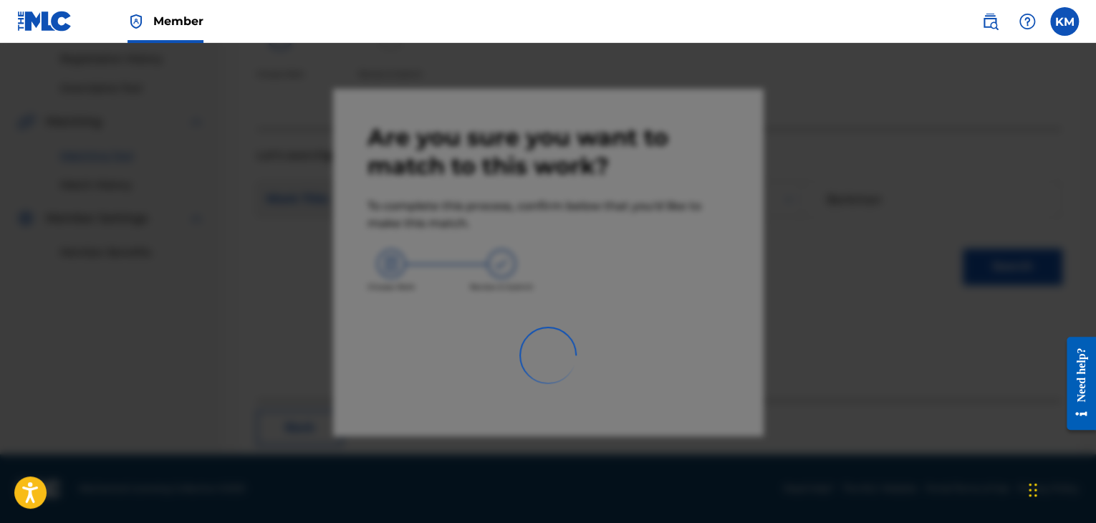
scroll to position [92, 0]
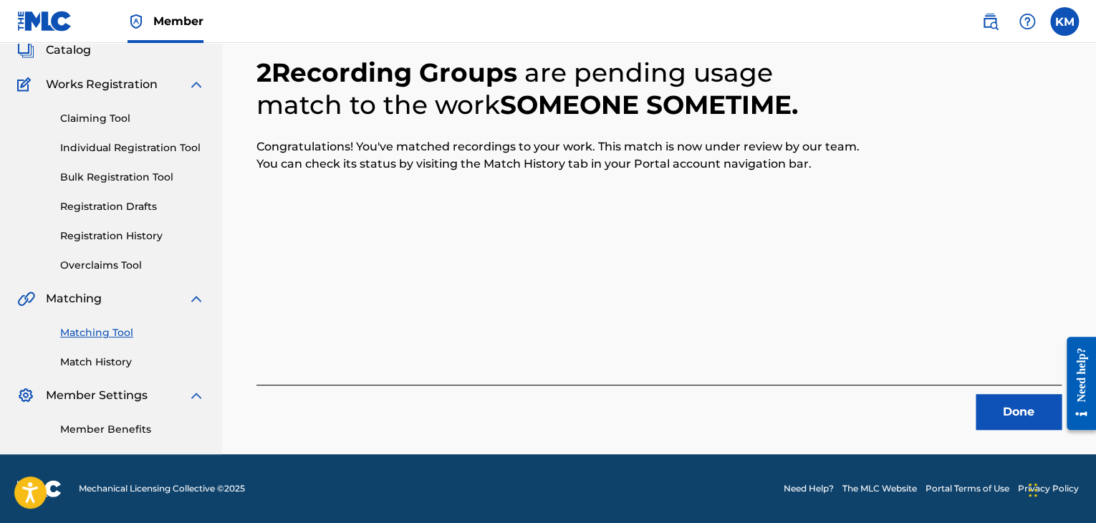
click at [1006, 410] on button "Done" at bounding box center [1019, 412] width 86 height 36
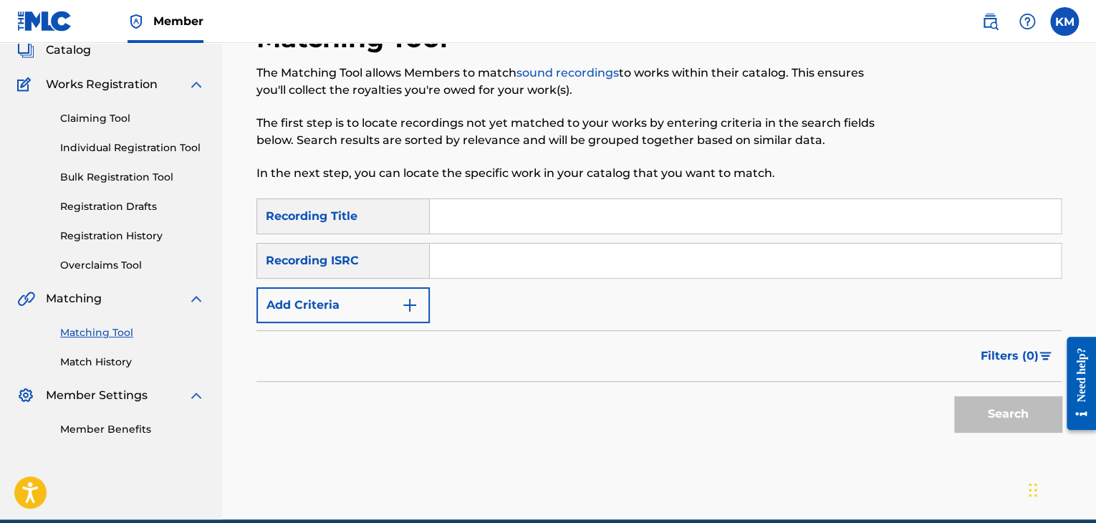
click at [512, 259] on input "Search Form" at bounding box center [745, 261] width 631 height 34
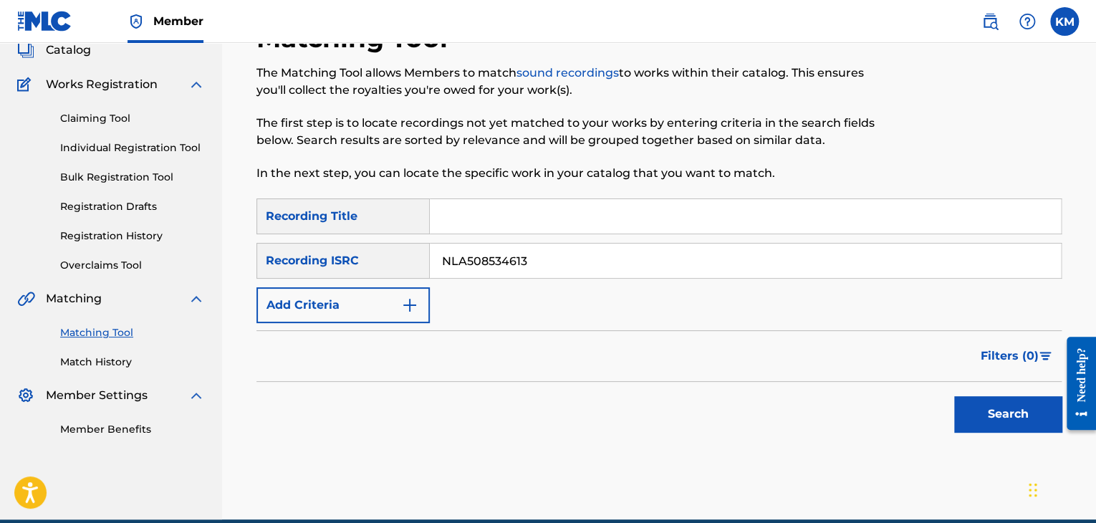
click at [984, 415] on button "Search" at bounding box center [1007, 414] width 107 height 36
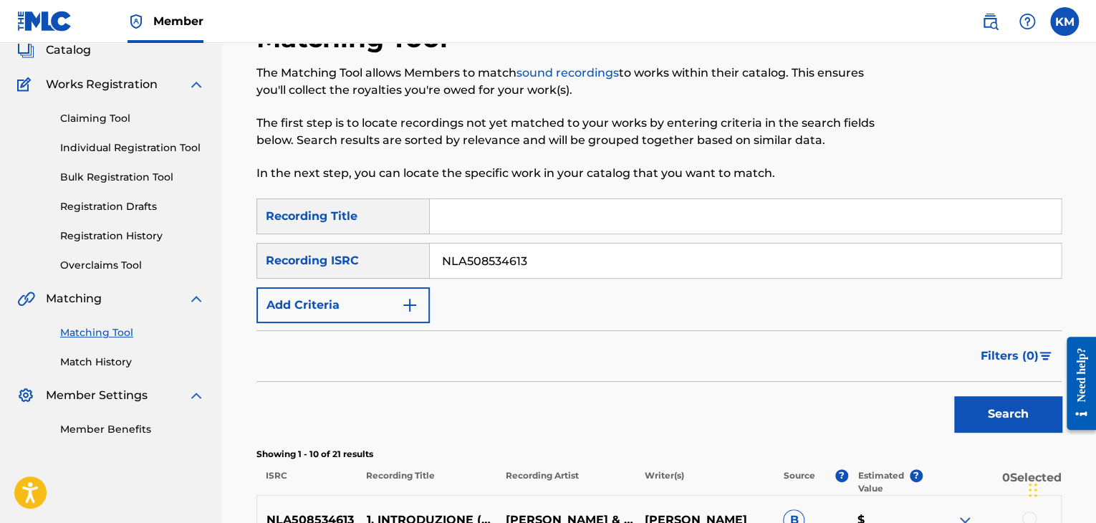
click at [511, 262] on input "NLA508534613" at bounding box center [745, 261] width 631 height 34
type input "FR7IX2100050"
click at [992, 403] on button "Search" at bounding box center [1007, 414] width 107 height 36
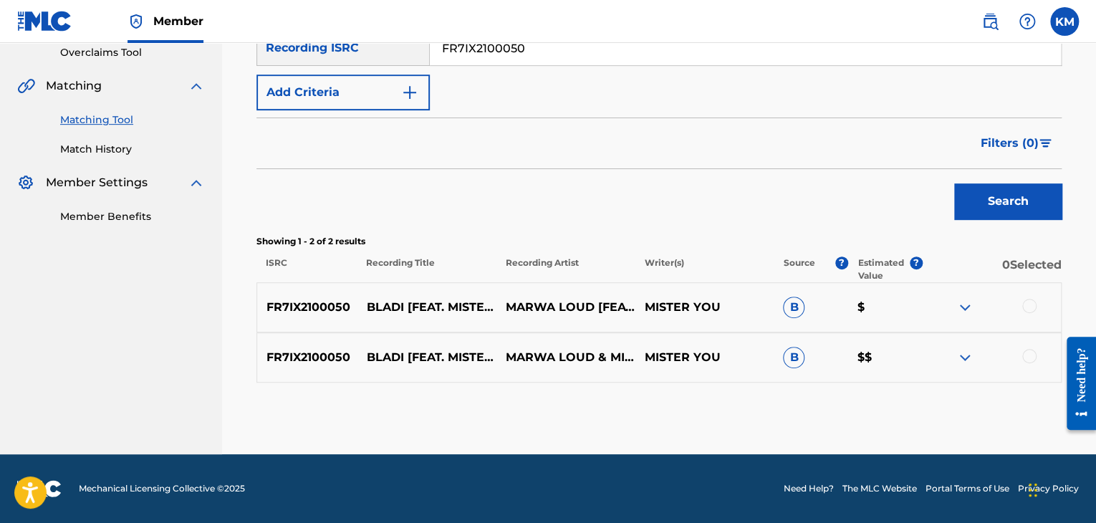
click at [1032, 356] on div at bounding box center [1029, 356] width 14 height 14
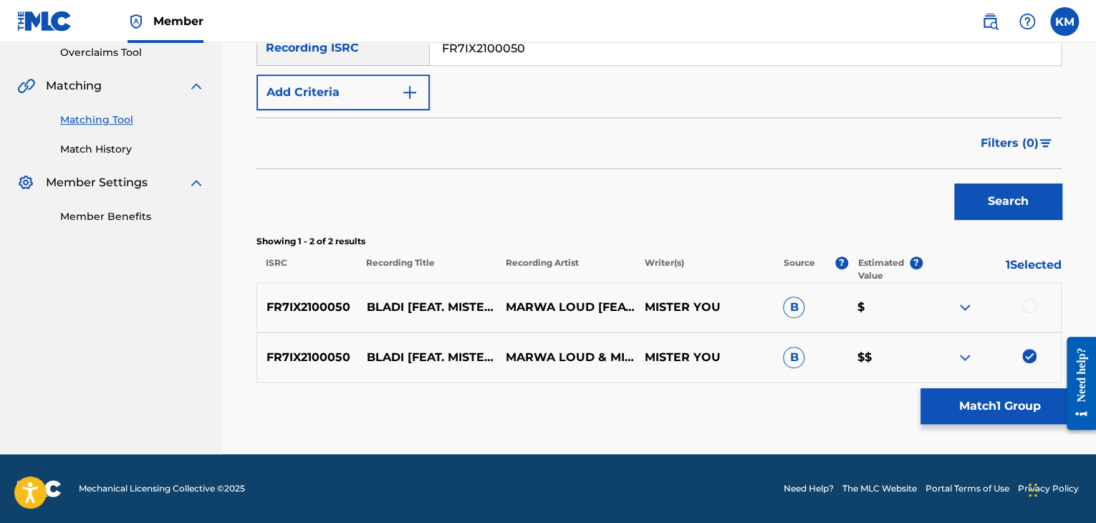
click at [1027, 302] on div at bounding box center [1029, 306] width 14 height 14
click at [998, 414] on button "Match 2 Groups" at bounding box center [1000, 406] width 158 height 36
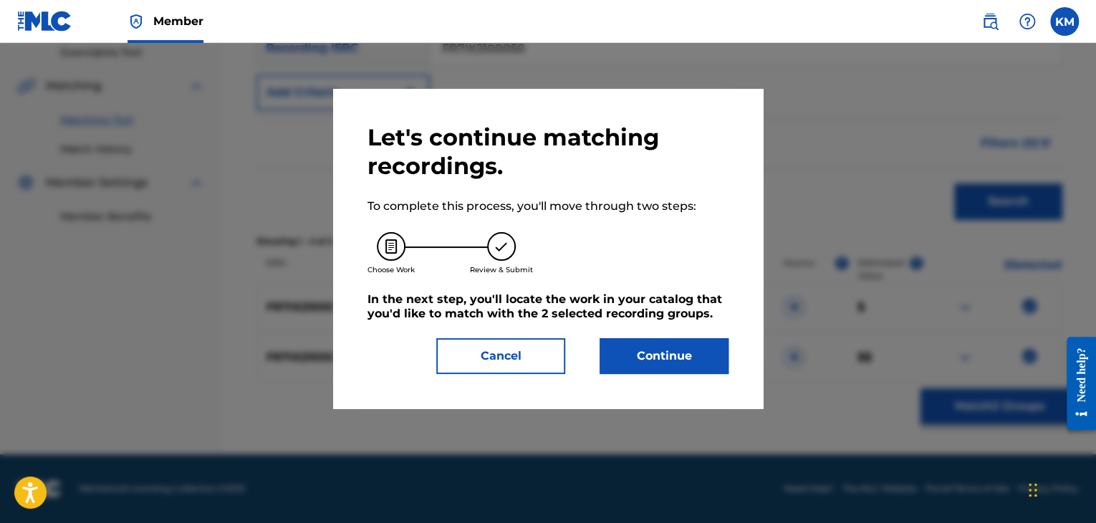
click at [643, 356] on button "Continue" at bounding box center [664, 356] width 129 height 36
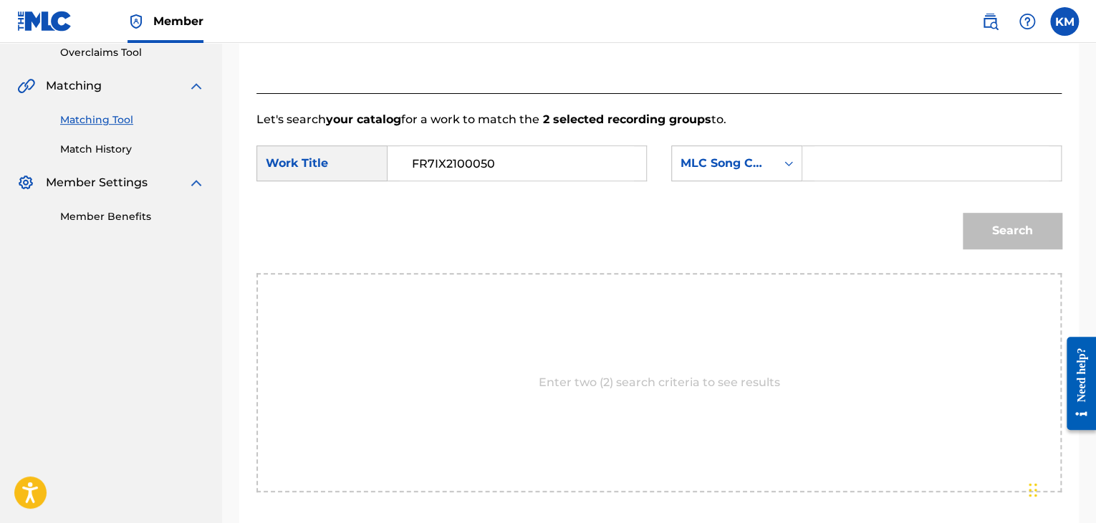
drag, startPoint x: 504, startPoint y: 169, endPoint x: 284, endPoint y: 190, distance: 220.9
click at [284, 194] on form "SearchWithCriteriae699fc4e-3fd7-4d09-84b5-312225edba54 Work Title FR7IX2100050 …" at bounding box center [659, 200] width 805 height 145
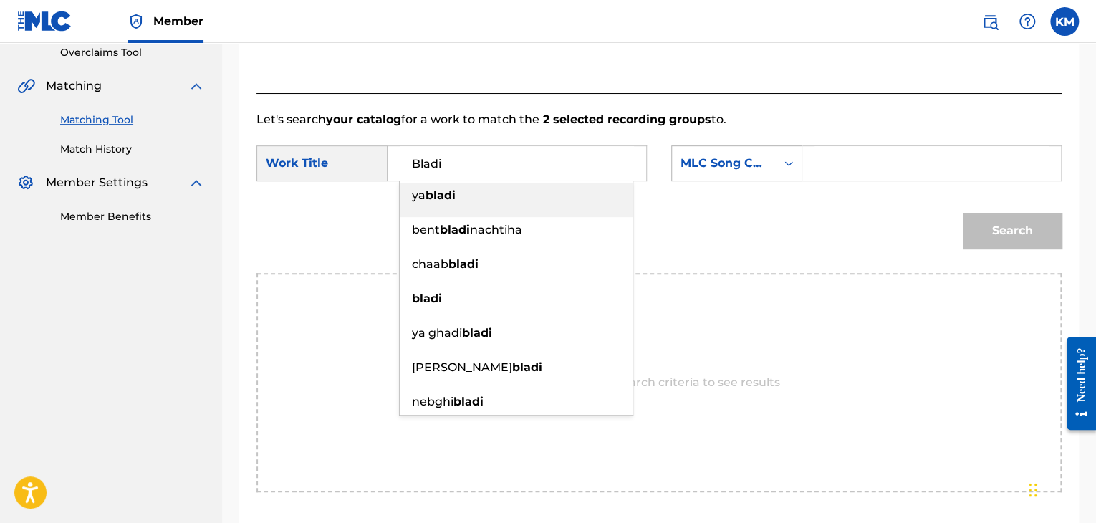
type input "Bladi"
click at [791, 162] on icon "Search Form" at bounding box center [789, 163] width 9 height 5
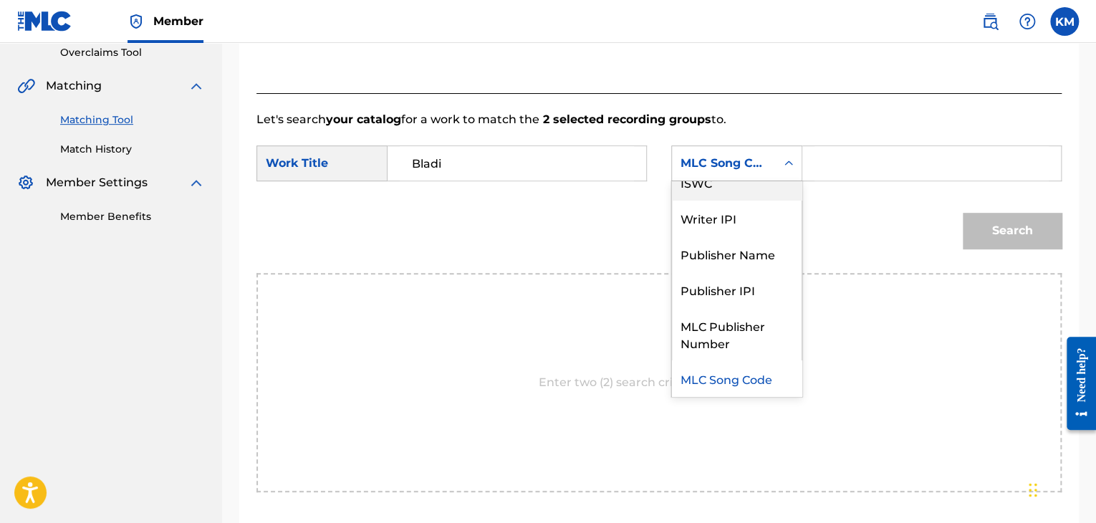
scroll to position [0, 0]
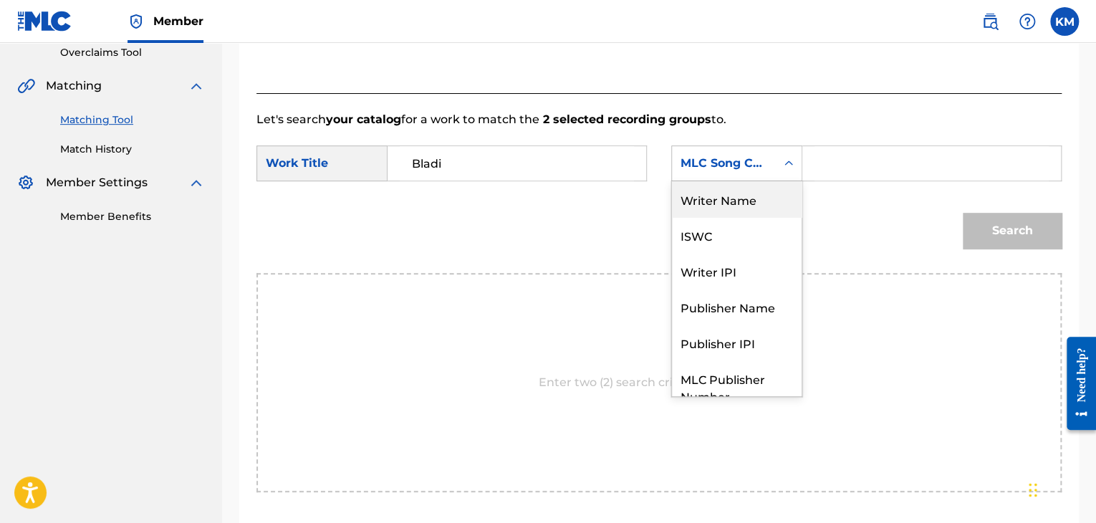
click at [760, 191] on div "Writer Name" at bounding box center [737, 199] width 130 height 36
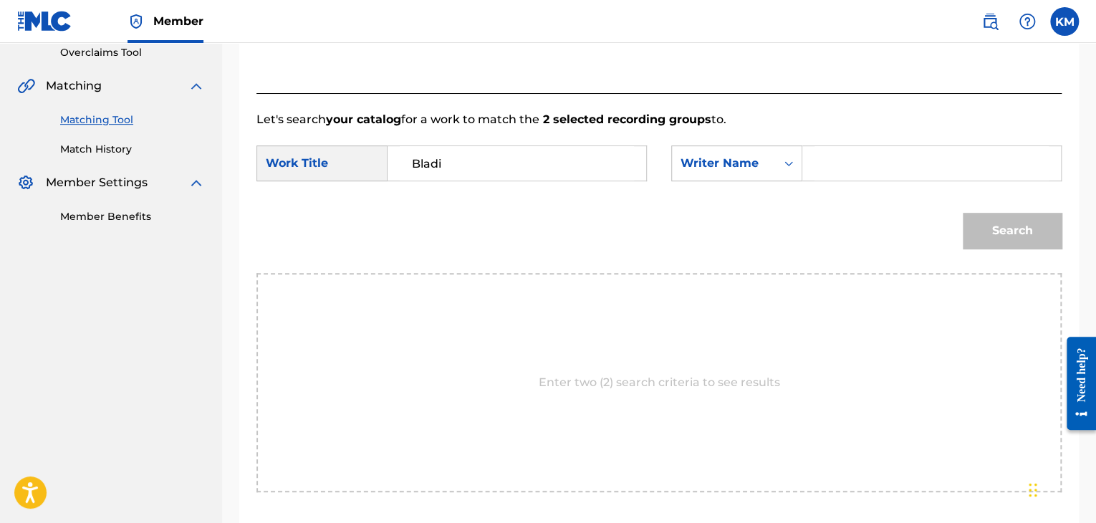
click at [824, 159] on input "Search Form" at bounding box center [932, 163] width 234 height 34
click at [987, 226] on button "Search" at bounding box center [1012, 231] width 99 height 36
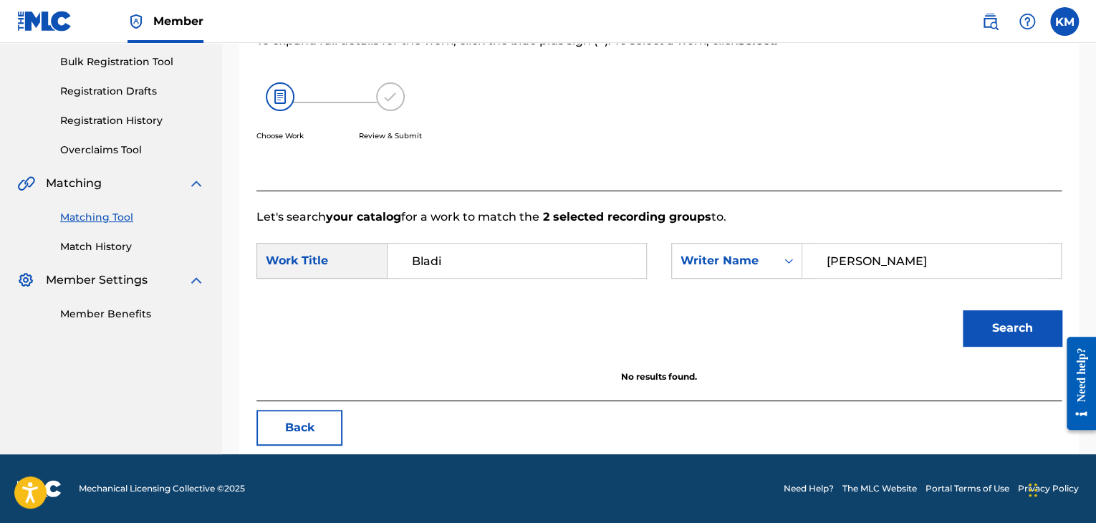
scroll to position [208, 0]
drag, startPoint x: 883, startPoint y: 256, endPoint x: 847, endPoint y: 263, distance: 37.2
click at [857, 260] on input "[PERSON_NAME]" at bounding box center [932, 261] width 234 height 34
drag, startPoint x: 941, startPoint y: 262, endPoint x: 674, endPoint y: 277, distance: 268.4
click at [674, 277] on div "SearchWithCriteriae661f462-cc3d-4ea2-9cdf-c7886f3404f0 Writer Name Outamghart" at bounding box center [866, 261] width 390 height 36
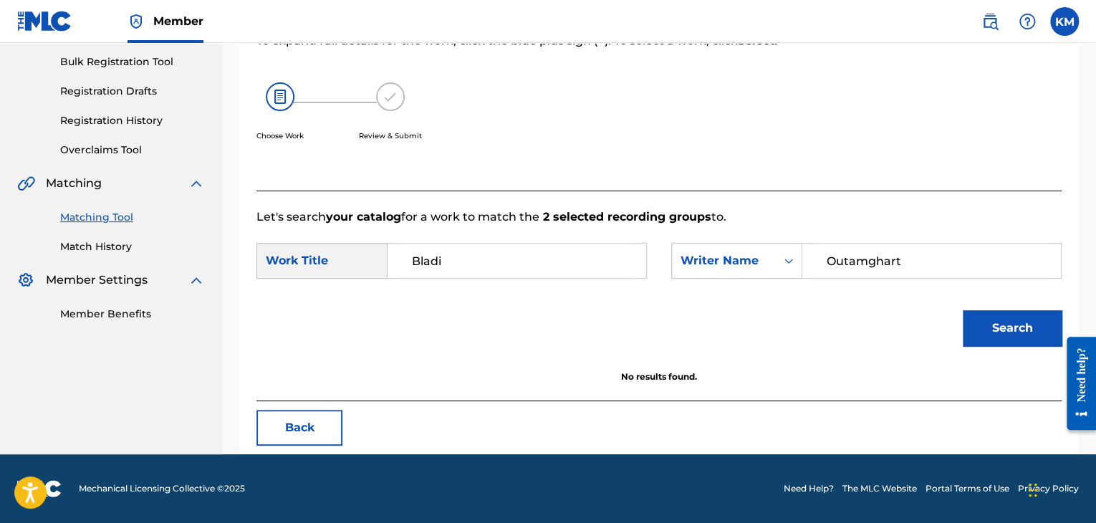
type input "Outamghart"
click at [1000, 322] on button "Search" at bounding box center [1012, 328] width 99 height 36
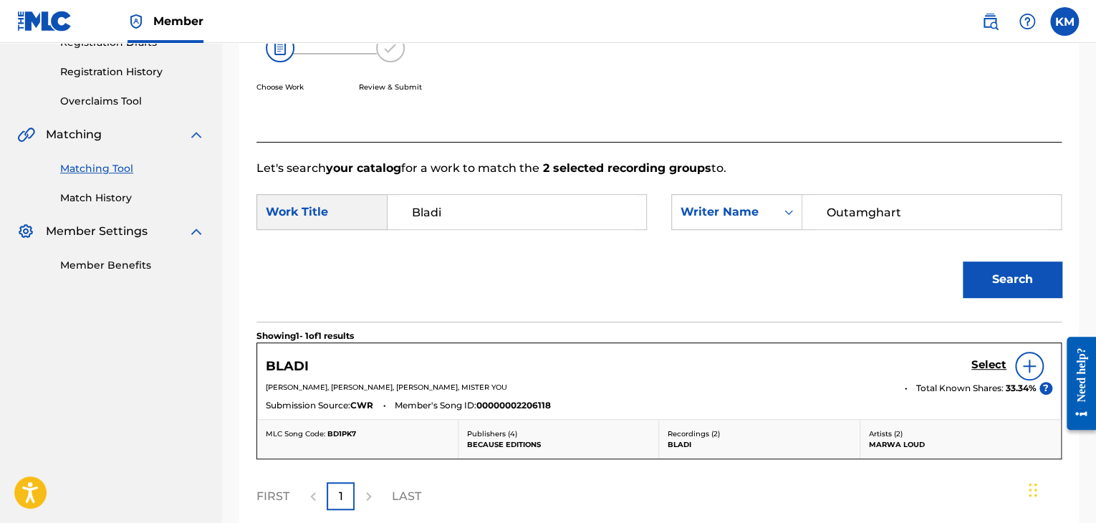
scroll to position [351, 0]
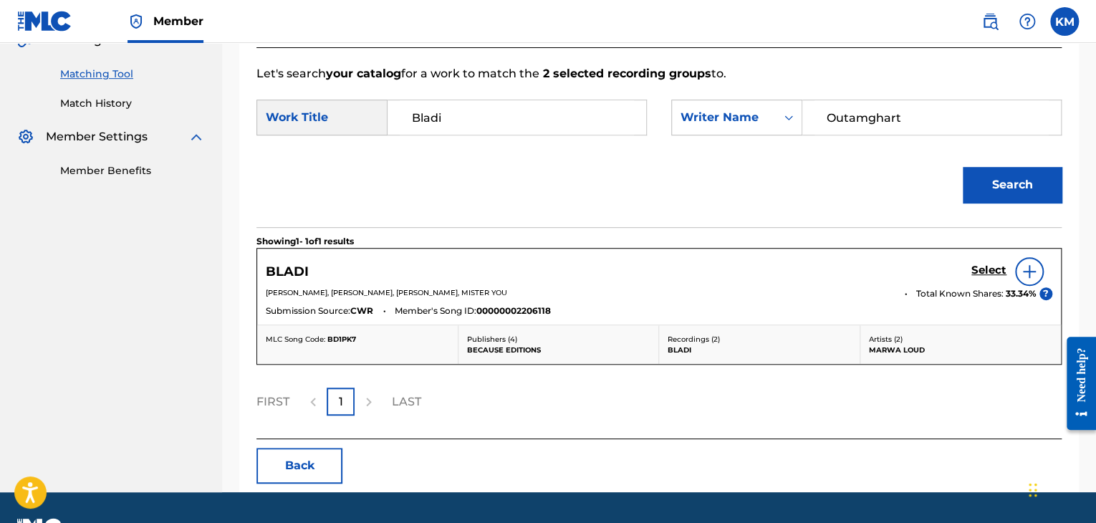
drag, startPoint x: 485, startPoint y: 289, endPoint x: 553, endPoint y: 287, distance: 68.1
click at [553, 287] on p "[PERSON_NAME], [PERSON_NAME], [PERSON_NAME], MISTER YOU" at bounding box center [580, 292] width 629 height 11
click at [987, 270] on h5 "Select" at bounding box center [989, 271] width 35 height 14
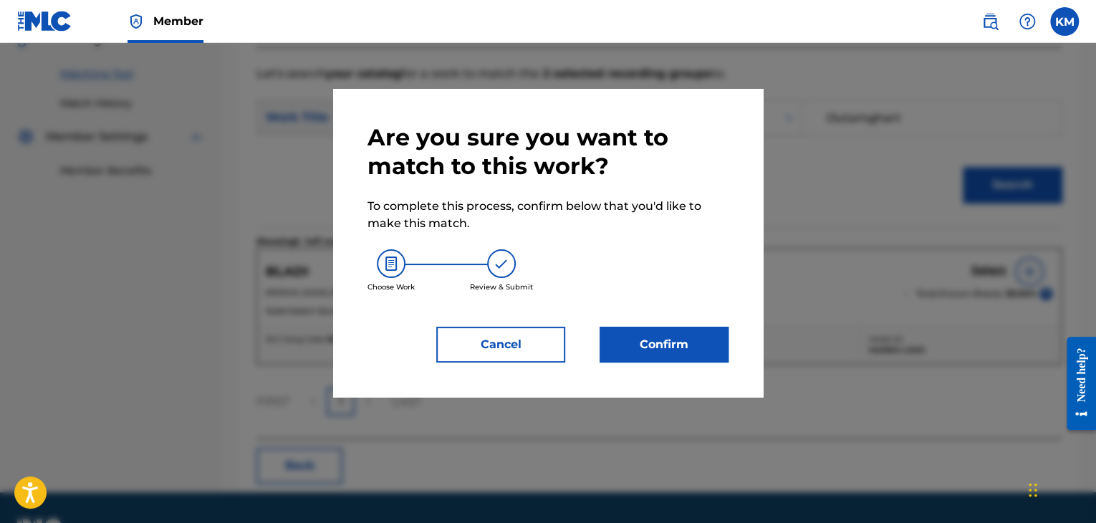
click at [620, 333] on button "Confirm" at bounding box center [664, 345] width 129 height 36
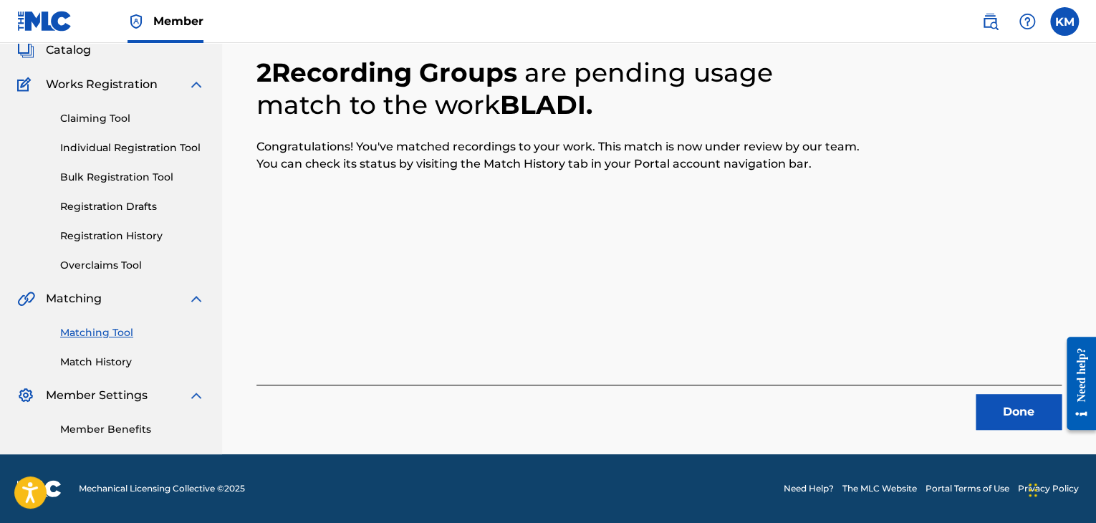
scroll to position [92, 0]
click at [1005, 402] on button "Done" at bounding box center [1019, 412] width 86 height 36
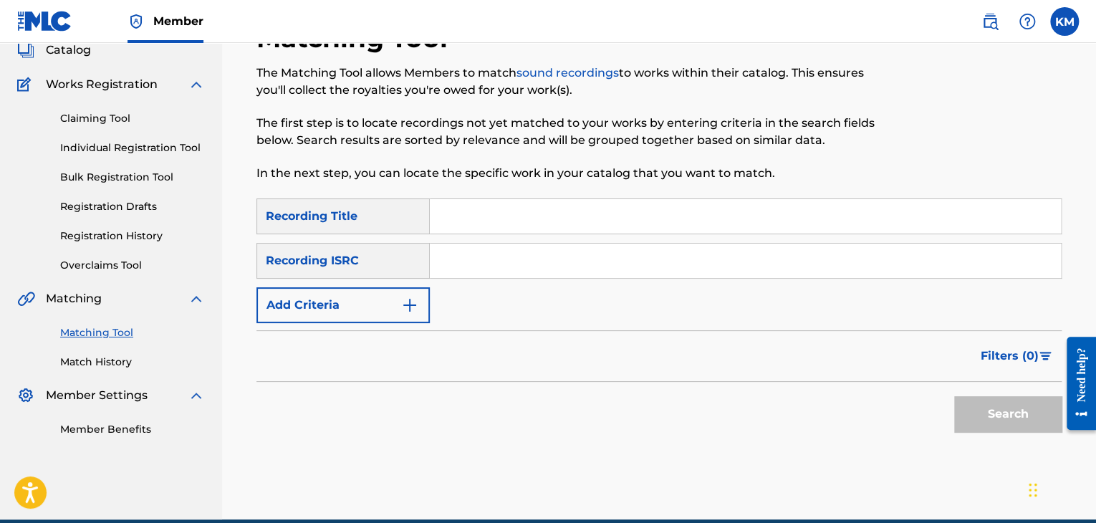
click at [502, 261] on input "Search Form" at bounding box center [745, 261] width 631 height 34
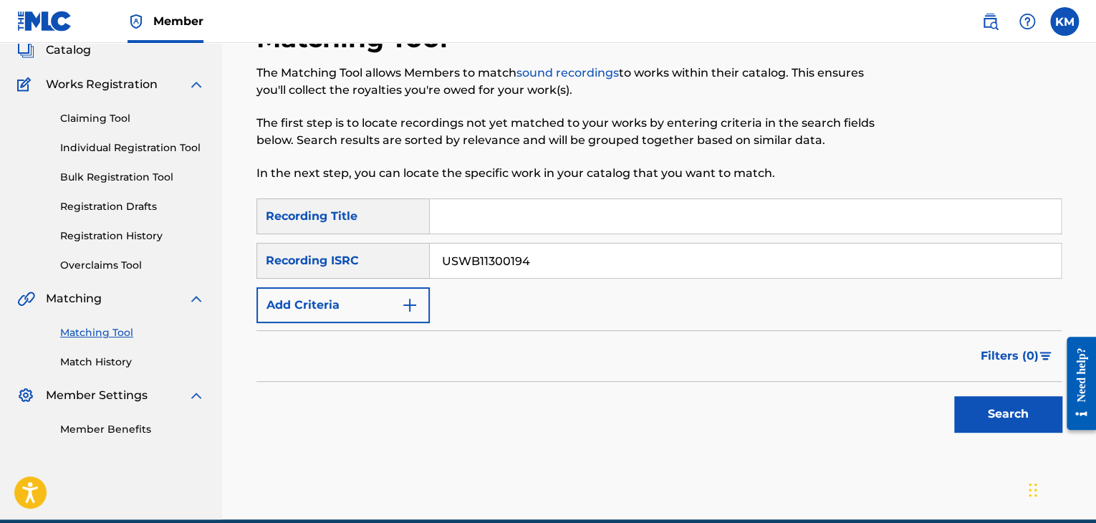
type input "USWB11300194"
click at [1033, 417] on button "Search" at bounding box center [1007, 414] width 107 height 36
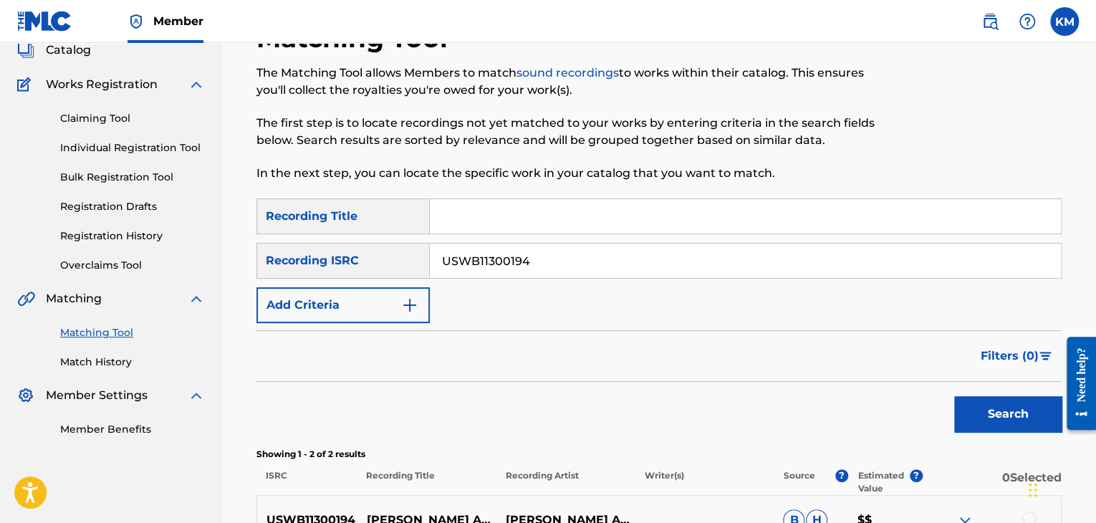
scroll to position [305, 0]
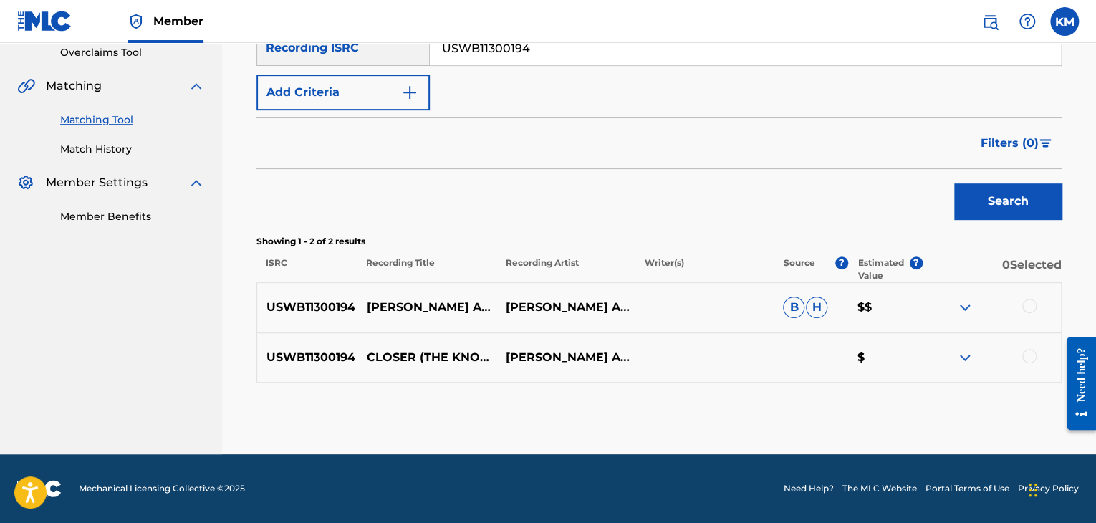
click at [1032, 305] on div at bounding box center [1029, 306] width 14 height 14
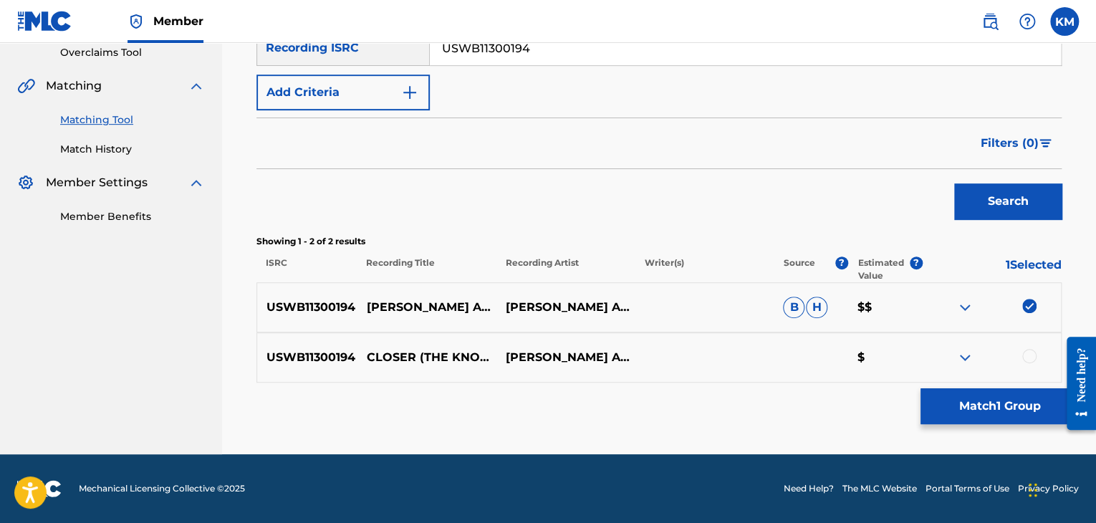
click at [1026, 358] on div at bounding box center [1029, 356] width 14 height 14
click at [981, 405] on button "Match 2 Groups" at bounding box center [1000, 406] width 158 height 36
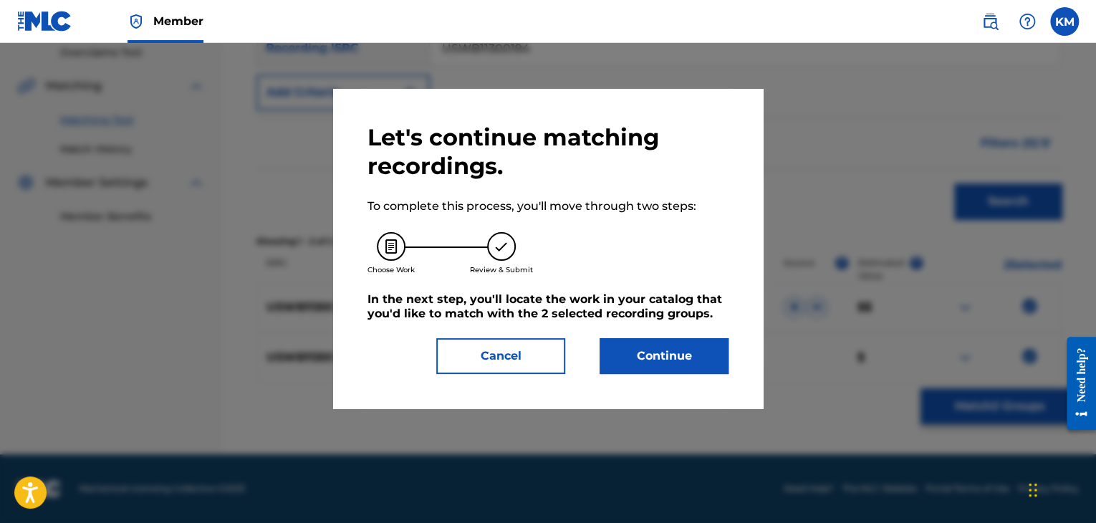
click at [686, 365] on button "Continue" at bounding box center [664, 356] width 129 height 36
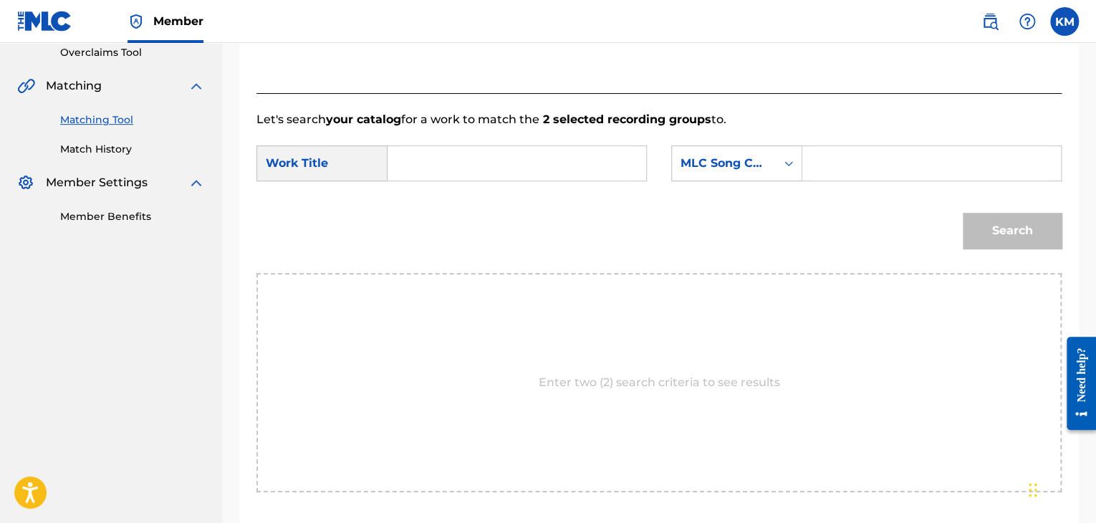
click at [439, 164] on input "Search Form" at bounding box center [517, 163] width 234 height 34
type input "Closer - The Knocks Remix"
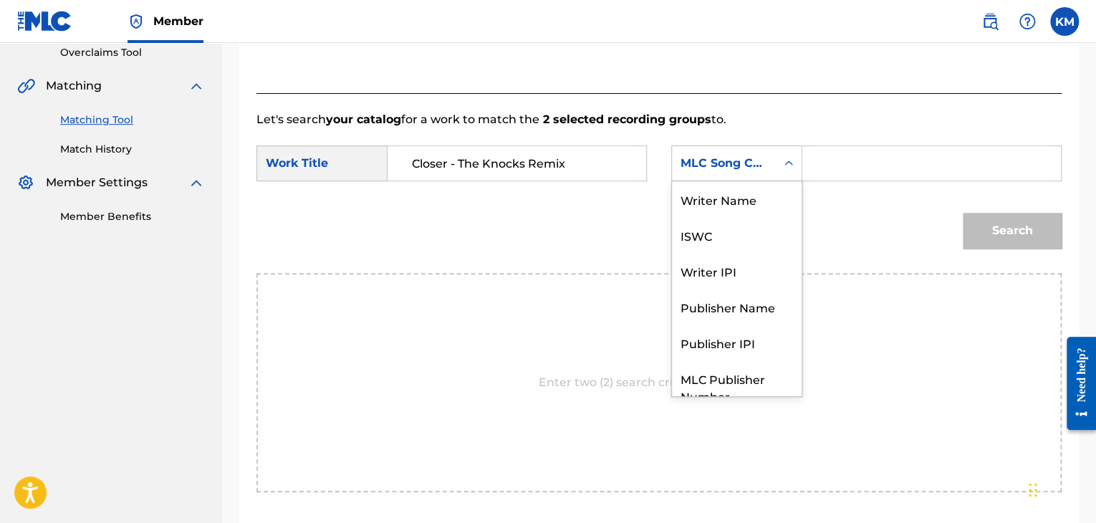
click at [783, 160] on icon "Search Form" at bounding box center [789, 163] width 14 height 14
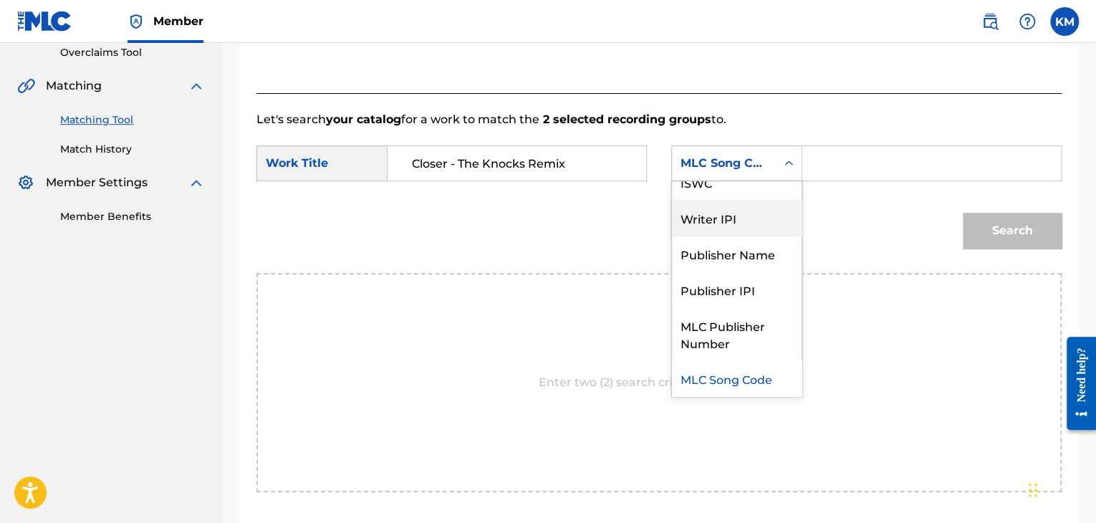
scroll to position [0, 0]
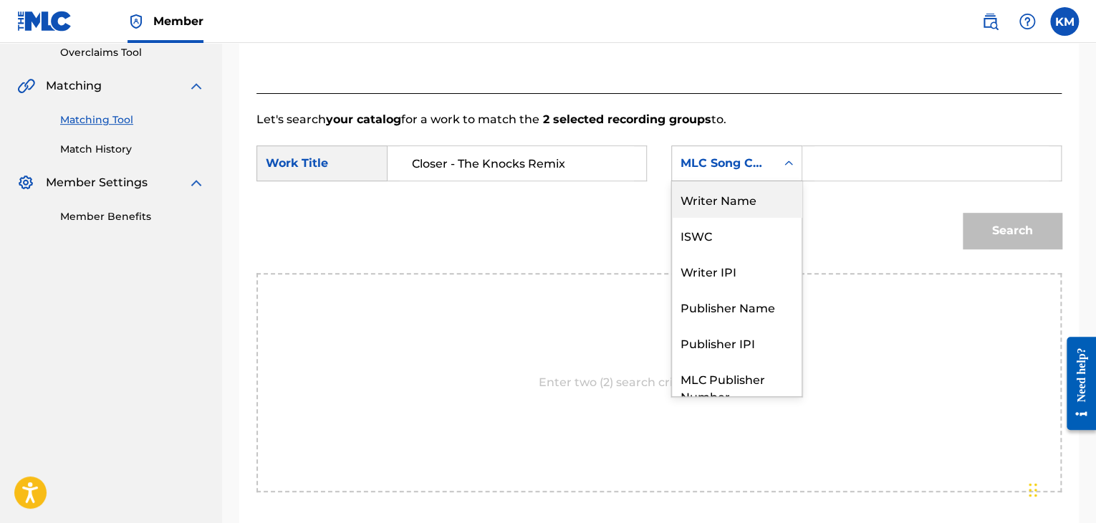
click at [752, 189] on div "Writer Name" at bounding box center [737, 199] width 130 height 36
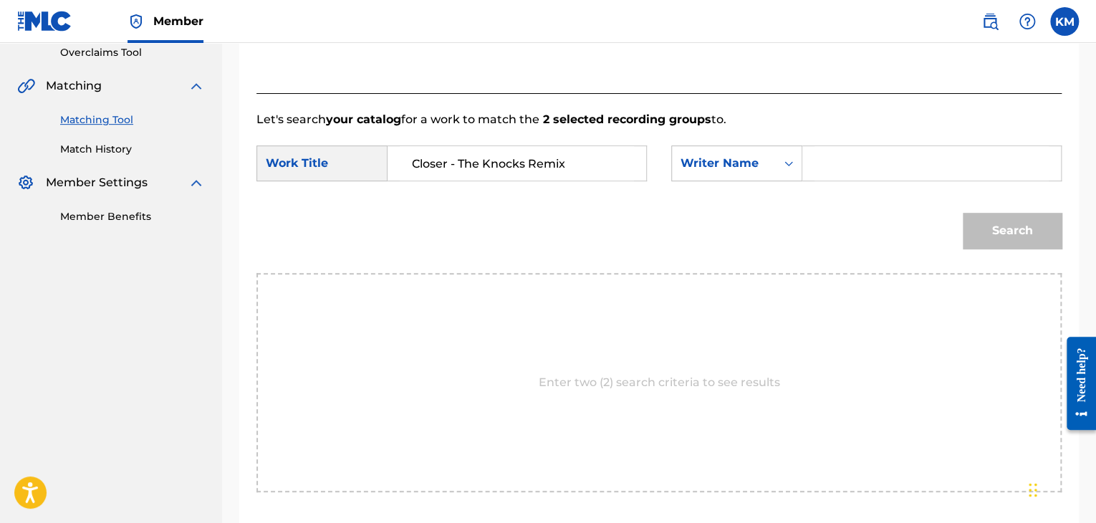
click at [827, 160] on input "Search Form" at bounding box center [932, 163] width 234 height 34
click at [1027, 233] on button "Search" at bounding box center [1012, 231] width 99 height 36
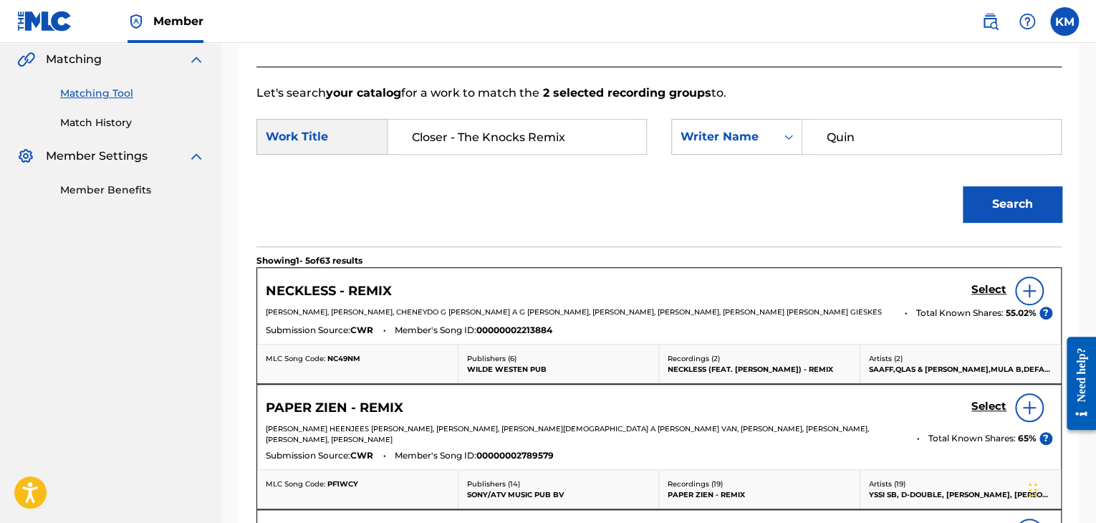
scroll to position [234, 0]
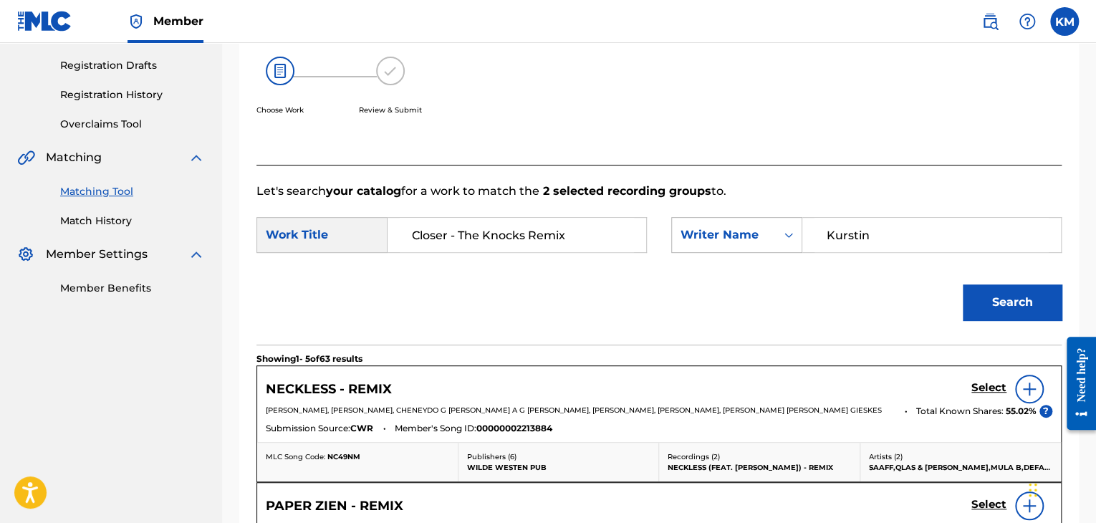
drag, startPoint x: 861, startPoint y: 227, endPoint x: 732, endPoint y: 229, distance: 129.7
click at [732, 229] on div "SearchWithCriteria8f751193-d79c-4ac9-a7da-de5be2e7f338 Writer Name [PERSON_NAME]" at bounding box center [866, 235] width 390 height 36
type input "Kurstin"
click at [988, 294] on button "Search" at bounding box center [1012, 302] width 99 height 36
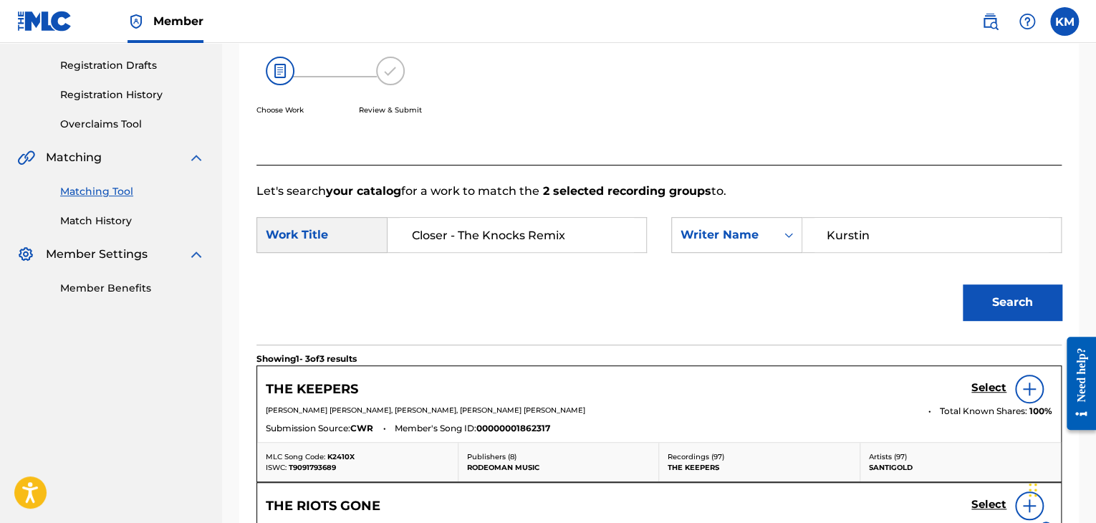
drag, startPoint x: 447, startPoint y: 232, endPoint x: 573, endPoint y: 227, distance: 126.2
click at [573, 227] on input "Closer - The Knocks Remix" at bounding box center [517, 235] width 234 height 34
type input "closer"
click at [989, 293] on button "Search" at bounding box center [1012, 302] width 99 height 36
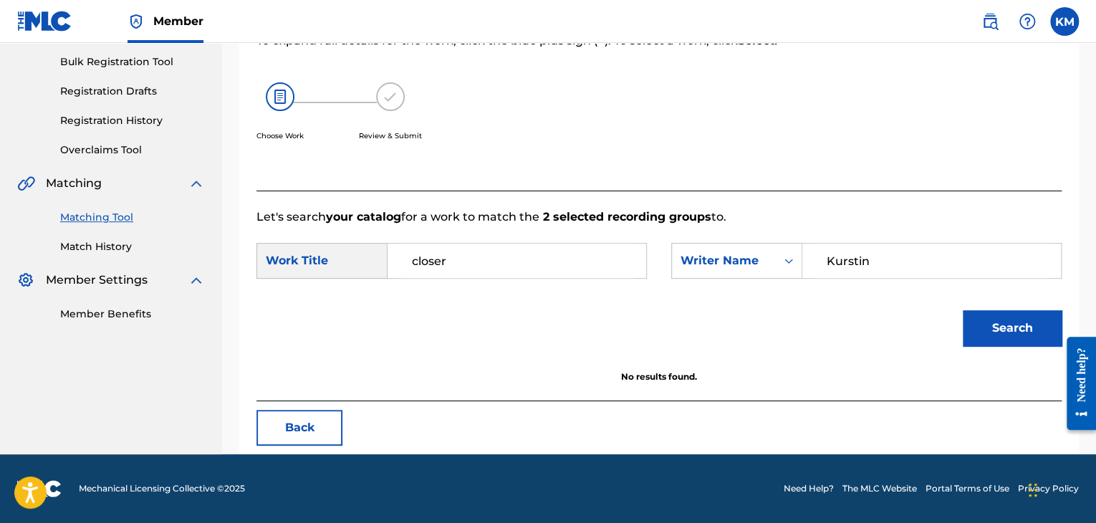
scroll to position [208, 0]
click at [788, 259] on icon "Search Form" at bounding box center [789, 261] width 14 height 14
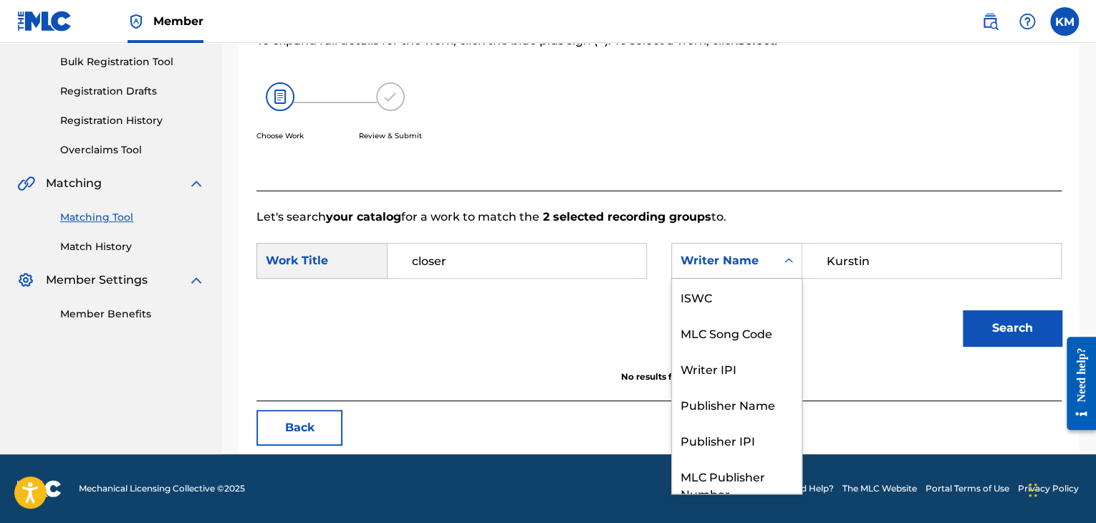
scroll to position [53, 0]
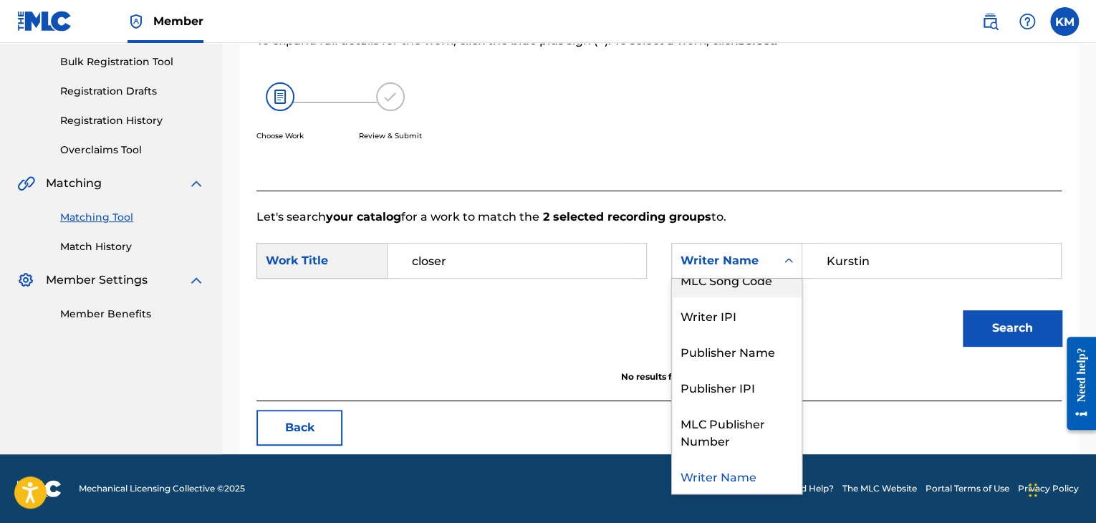
click at [775, 282] on div "MLC Song Code" at bounding box center [737, 280] width 130 height 36
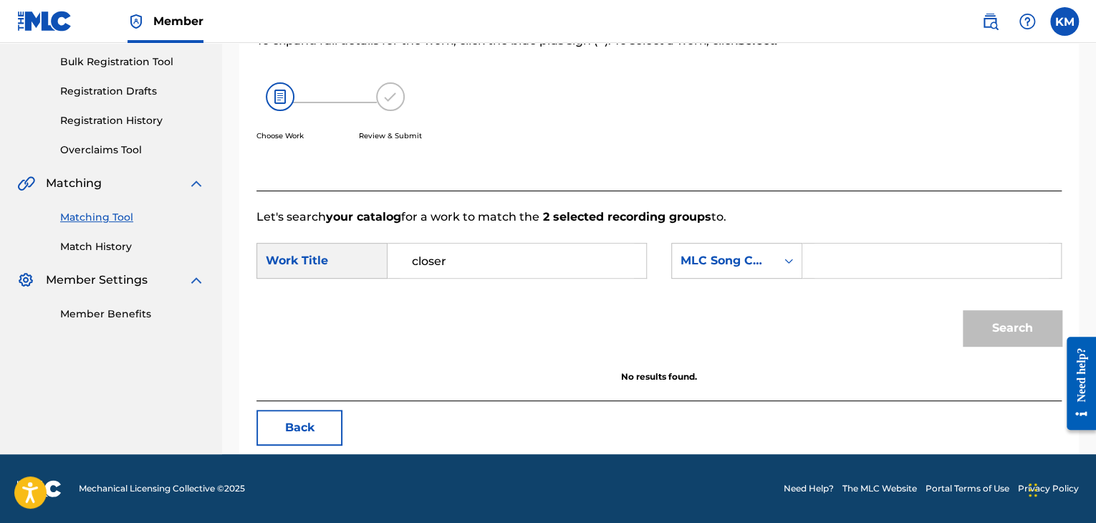
click at [825, 267] on input "Search Form" at bounding box center [932, 261] width 234 height 34
type input "C11132"
click at [993, 320] on button "Search" at bounding box center [1012, 328] width 99 height 36
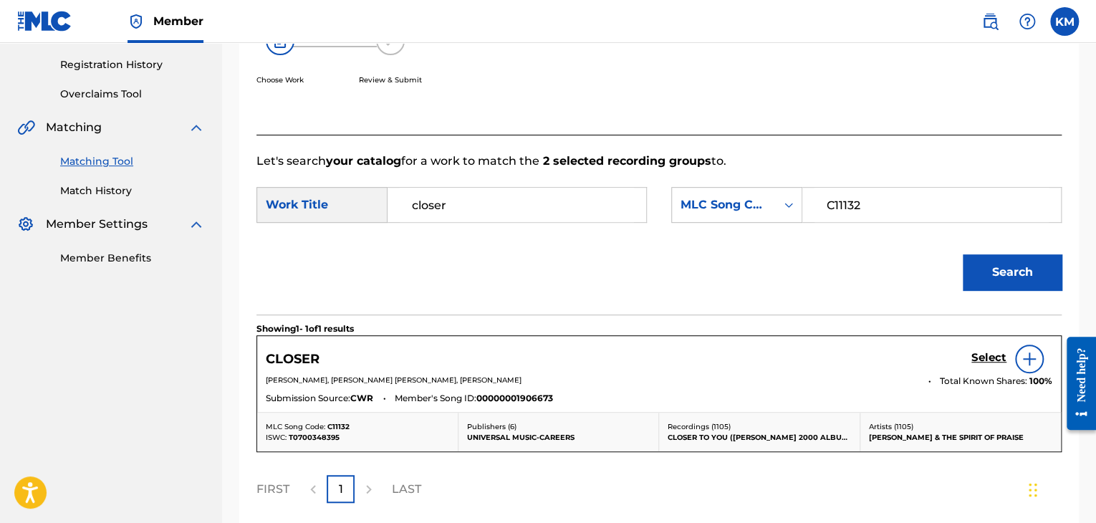
scroll to position [279, 0]
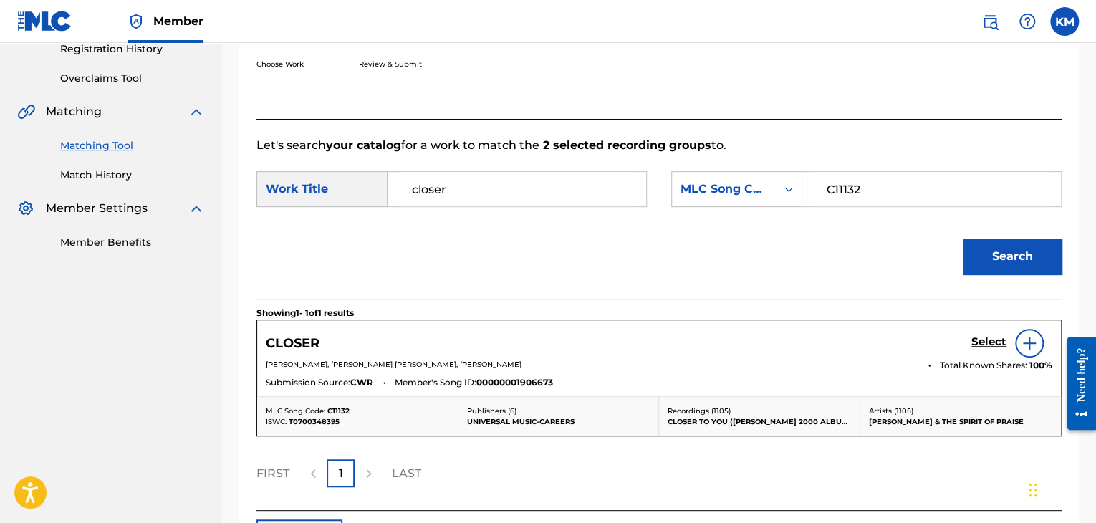
click at [115, 173] on link "Match History" at bounding box center [132, 175] width 145 height 15
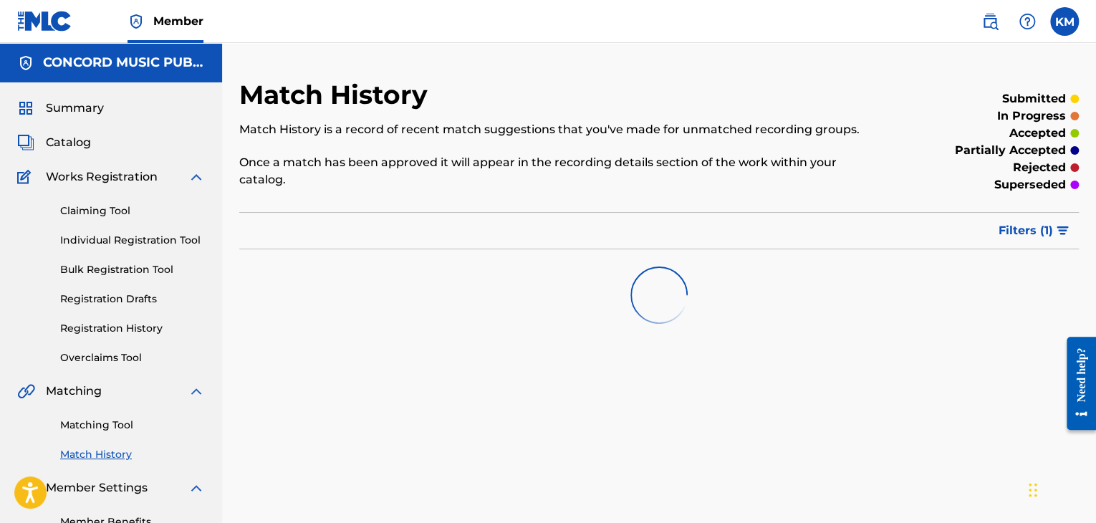
click at [115, 422] on link "Matching Tool" at bounding box center [132, 425] width 145 height 15
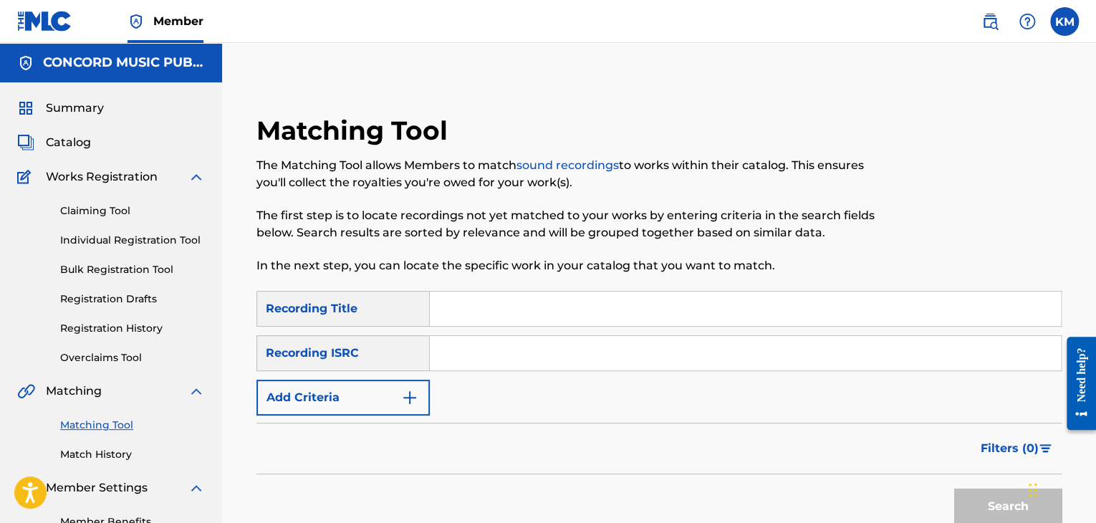
click at [565, 348] on input "Search Form" at bounding box center [745, 353] width 631 height 34
type input "US2431200007"
click at [988, 494] on button "Search" at bounding box center [1007, 507] width 107 height 36
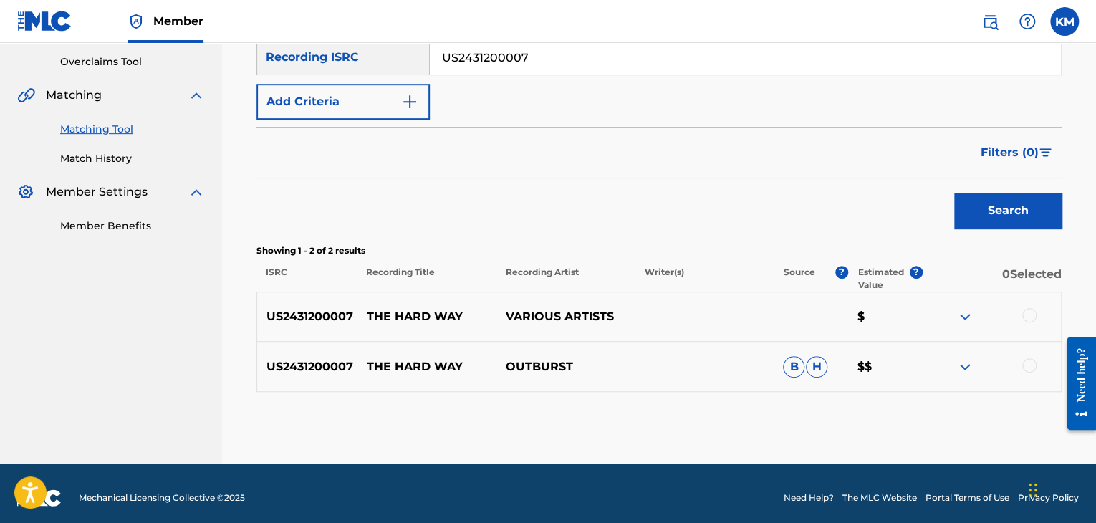
scroll to position [305, 0]
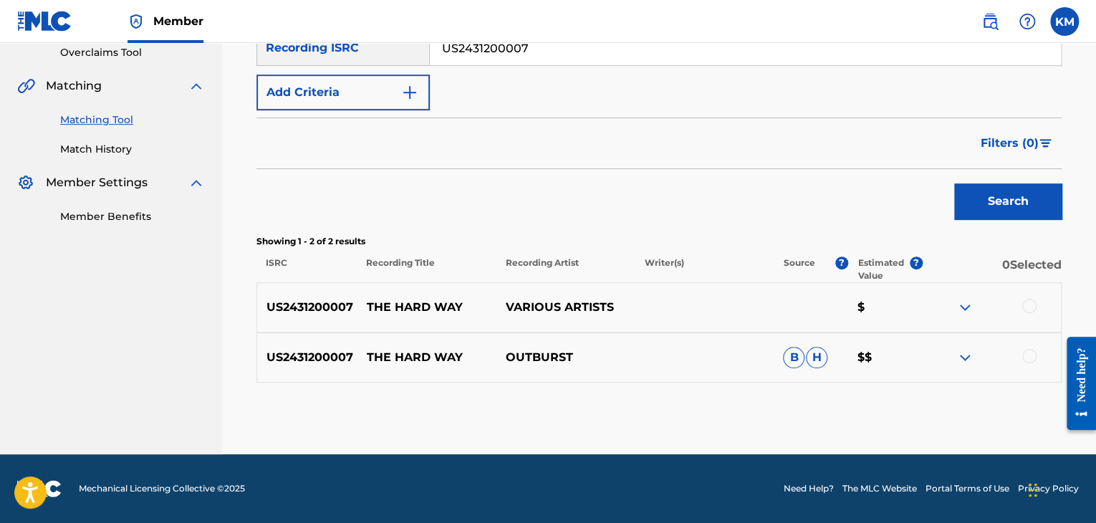
click at [1032, 357] on div at bounding box center [1029, 356] width 14 height 14
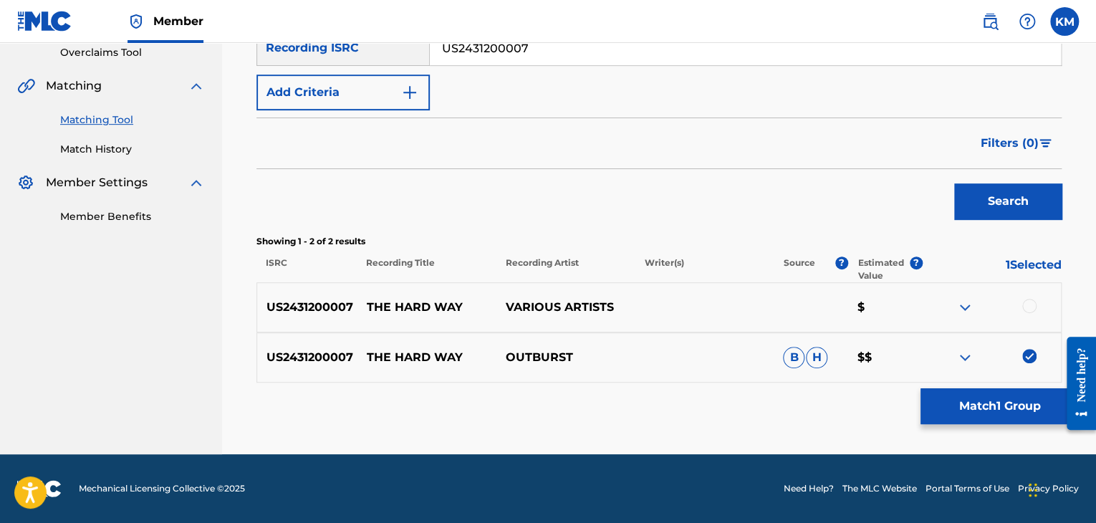
click at [1026, 307] on div at bounding box center [1029, 306] width 14 height 14
click at [990, 402] on button "Match 2 Groups" at bounding box center [1000, 406] width 158 height 36
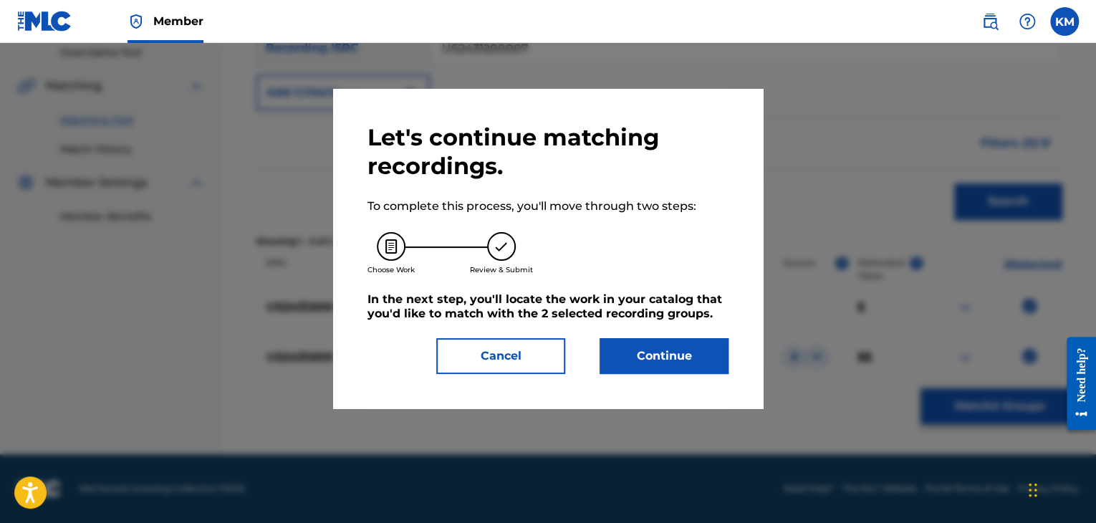
click at [671, 364] on button "Continue" at bounding box center [664, 356] width 129 height 36
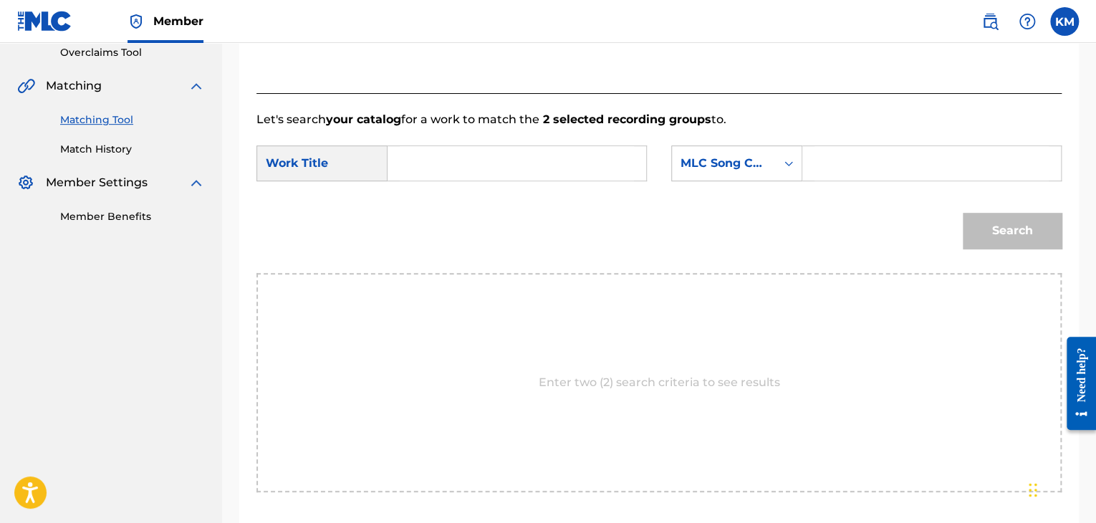
click at [449, 165] on input "Search Form" at bounding box center [517, 163] width 234 height 34
type input "The Hard Way"
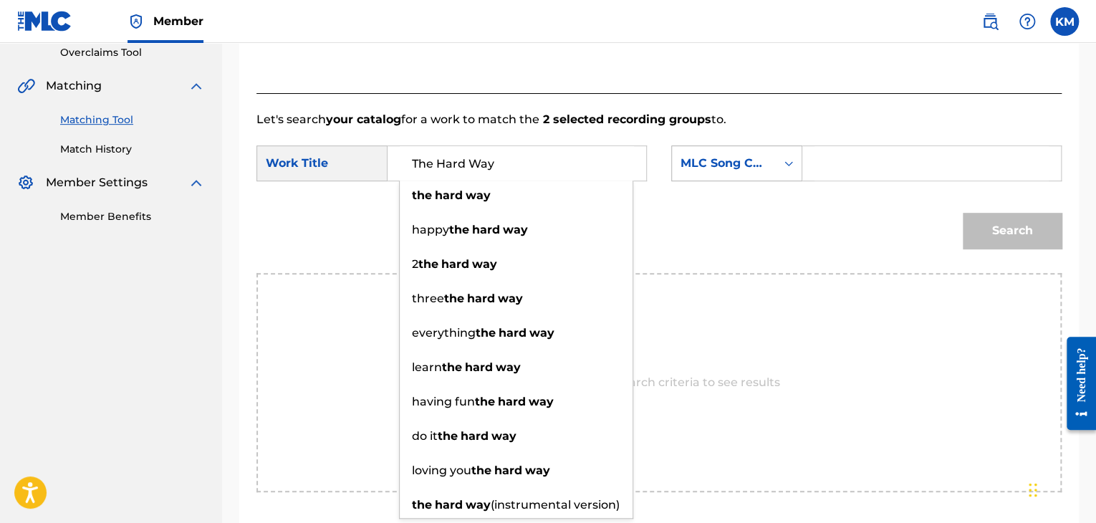
click at [794, 168] on icon "Search Form" at bounding box center [789, 163] width 14 height 14
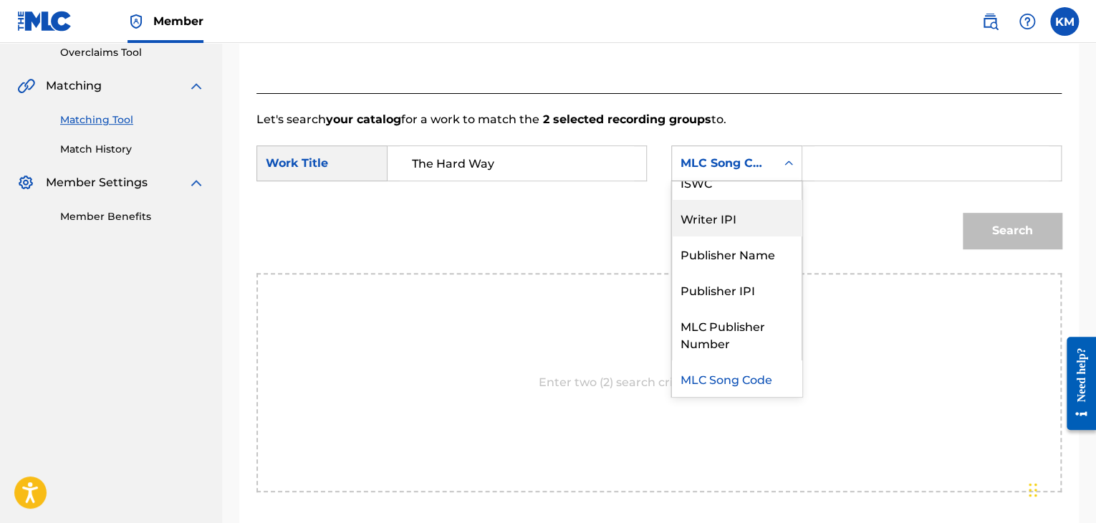
scroll to position [0, 0]
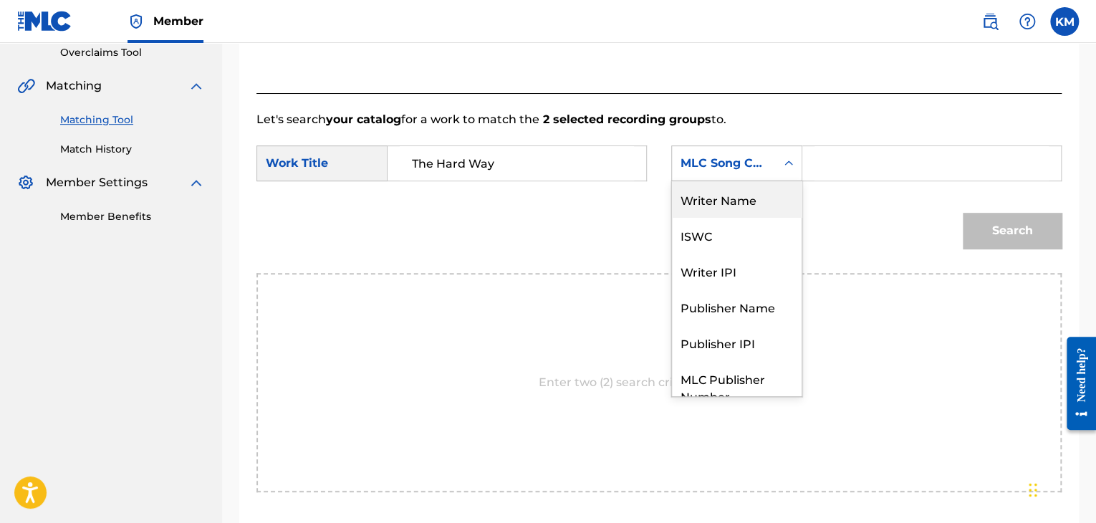
click at [774, 209] on div "Writer Name" at bounding box center [737, 199] width 130 height 36
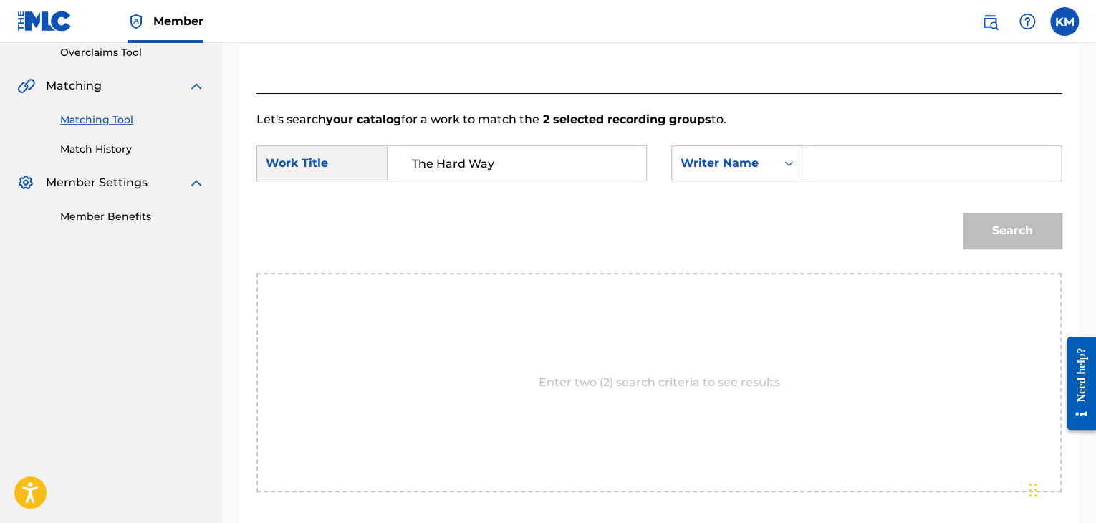
click at [828, 164] on input "Search Form" at bounding box center [932, 163] width 234 height 34
click at [999, 220] on button "Search" at bounding box center [1012, 231] width 99 height 36
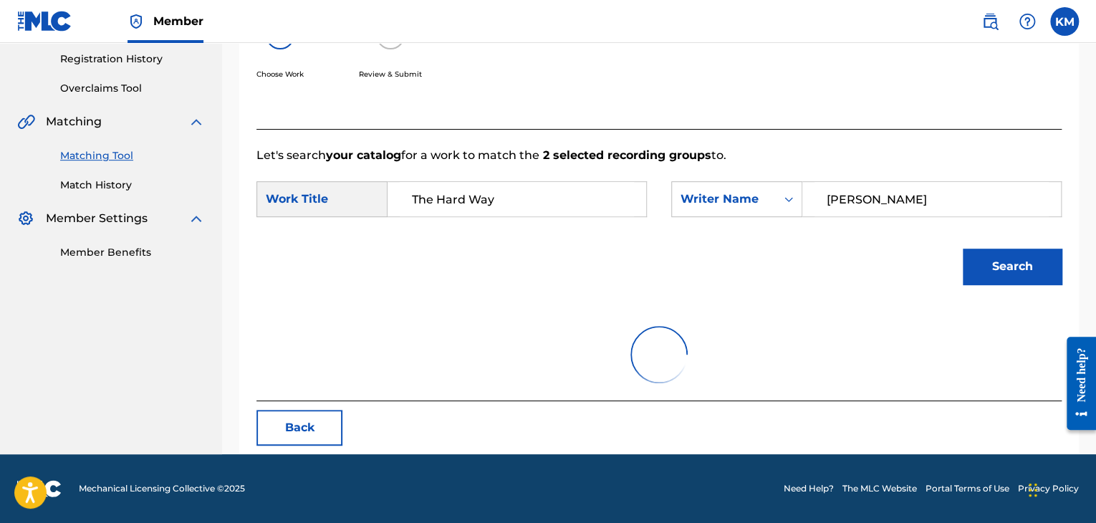
scroll to position [208, 0]
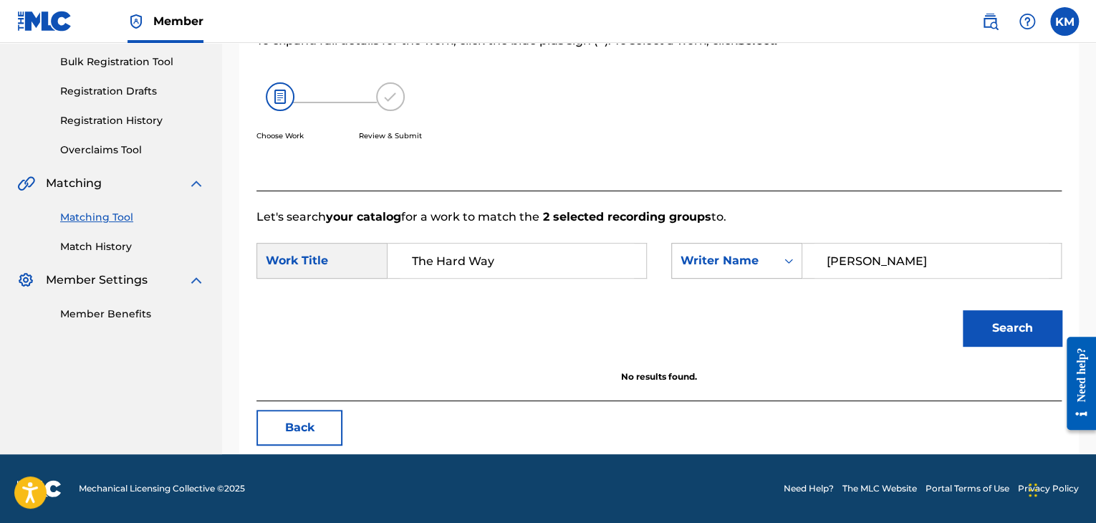
drag, startPoint x: 784, startPoint y: 267, endPoint x: 693, endPoint y: 277, distance: 91.5
click at [693, 277] on div "SearchWithCriteriad7b3000e-ddd8-476a-ad27-75dd89becb84 Writer Name [PERSON_NAME]" at bounding box center [866, 261] width 390 height 36
click at [1012, 326] on button "Search" at bounding box center [1012, 328] width 99 height 36
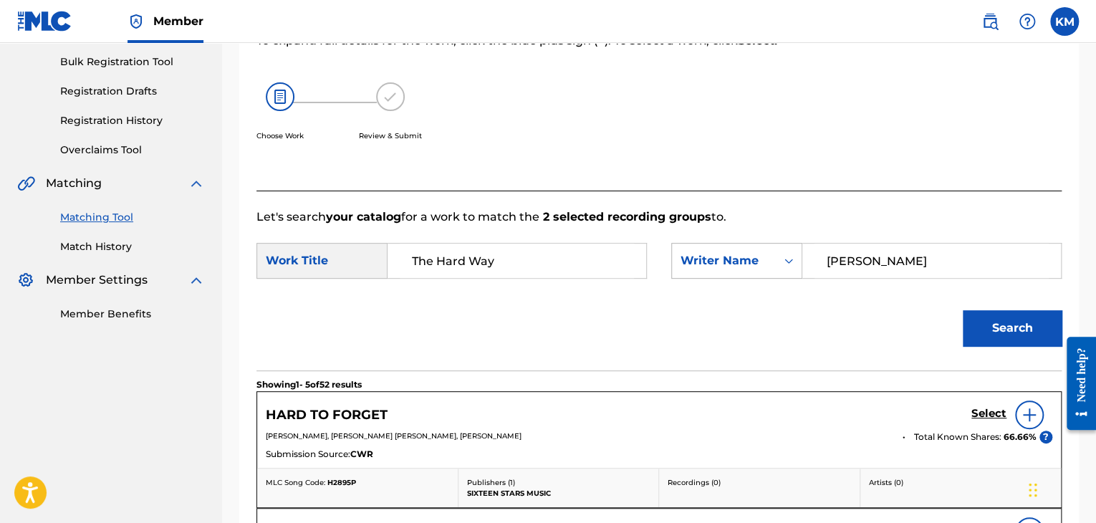
drag, startPoint x: 755, startPoint y: 259, endPoint x: 737, endPoint y: 258, distance: 18.7
click at [752, 259] on div "SearchWithCriteriad7b3000e-ddd8-476a-ad27-75dd89becb84 Writer Name [PERSON_NAME]" at bounding box center [866, 261] width 390 height 36
drag, startPoint x: 1000, startPoint y: 321, endPoint x: 992, endPoint y: 315, distance: 10.7
click at [1000, 320] on button "Search" at bounding box center [1012, 328] width 99 height 36
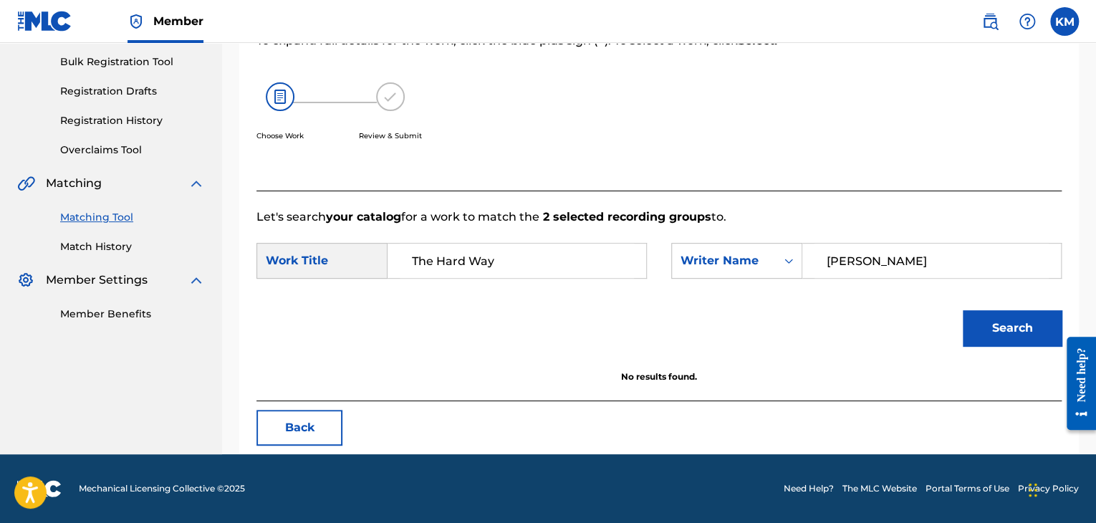
drag, startPoint x: 879, startPoint y: 264, endPoint x: 711, endPoint y: 281, distance: 169.2
click at [711, 281] on div "SearchWithCriteriae699fc4e-3fd7-4d09-84b5-312225edba54 Work Title The Hard Way …" at bounding box center [659, 265] width 805 height 44
click at [977, 314] on button "Search" at bounding box center [1012, 328] width 99 height 36
drag, startPoint x: 850, startPoint y: 264, endPoint x: 648, endPoint y: 297, distance: 204.8
click at [648, 297] on form "SearchWithCriteriae699fc4e-3fd7-4d09-84b5-312225edba54 Work Title The Hard Way …" at bounding box center [659, 298] width 805 height 145
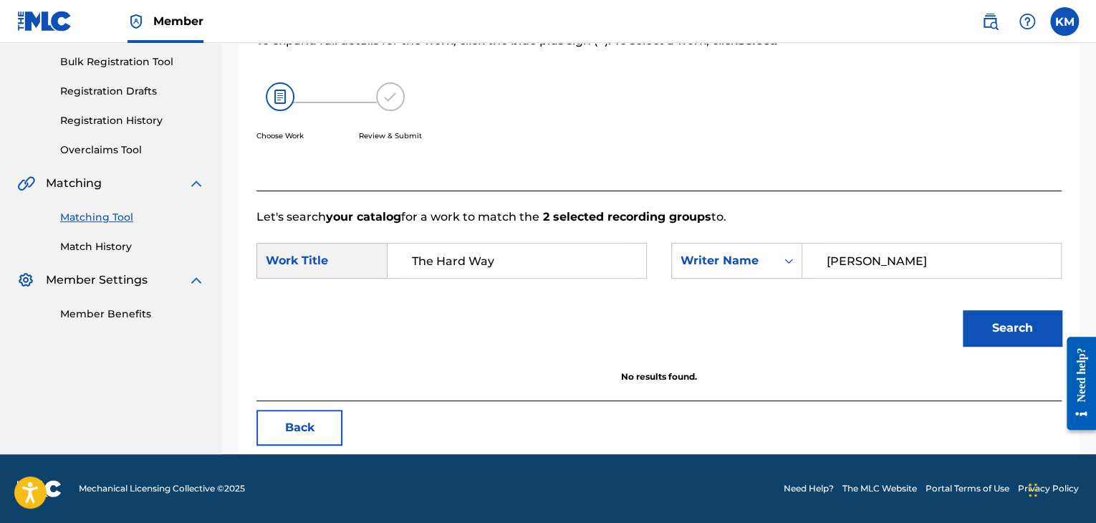
type input "[PERSON_NAME]"
click at [1010, 325] on button "Search" at bounding box center [1012, 328] width 99 height 36
click at [780, 261] on div "Search Form" at bounding box center [789, 261] width 26 height 26
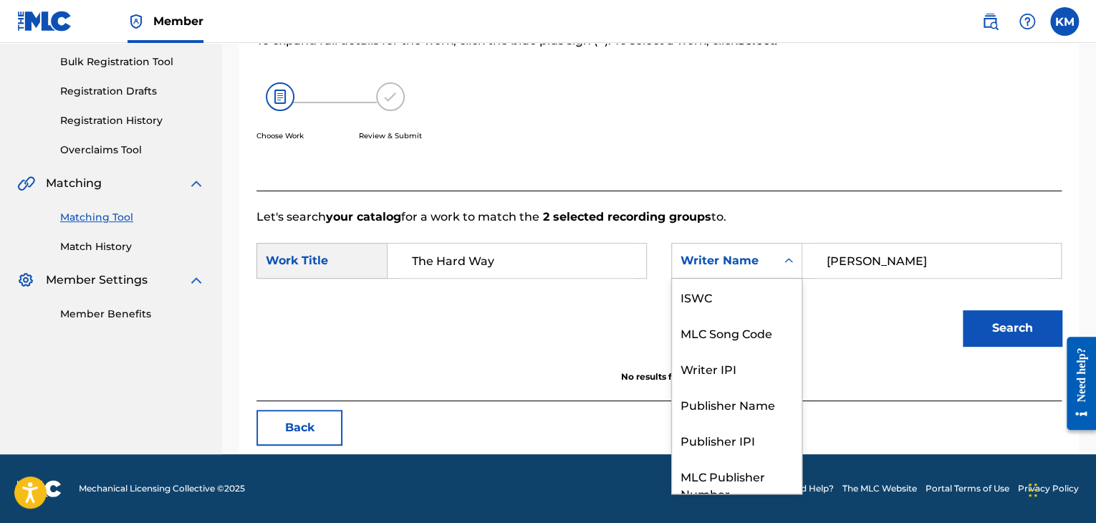
scroll to position [53, 0]
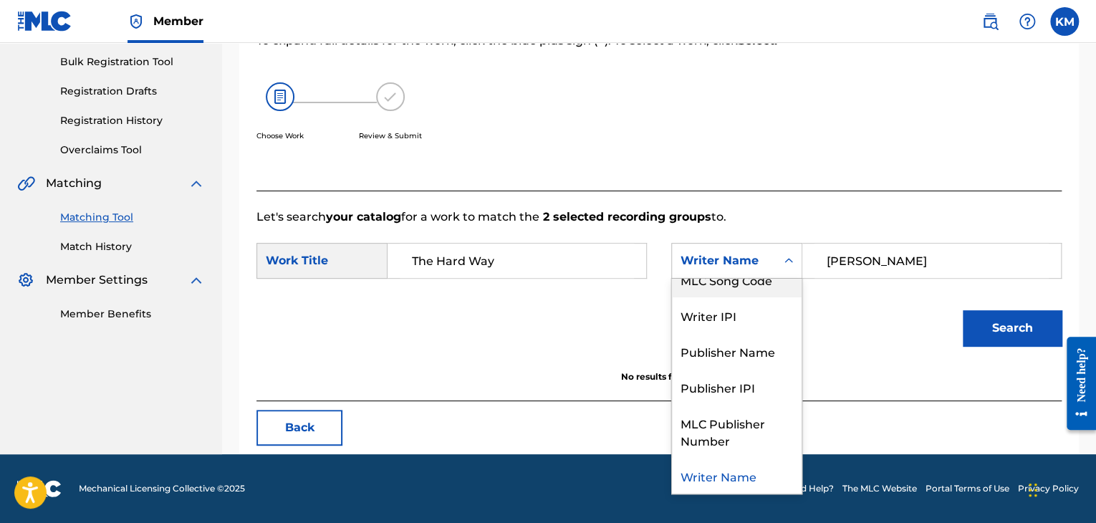
click at [749, 289] on div "MLC Song Code" at bounding box center [737, 280] width 130 height 36
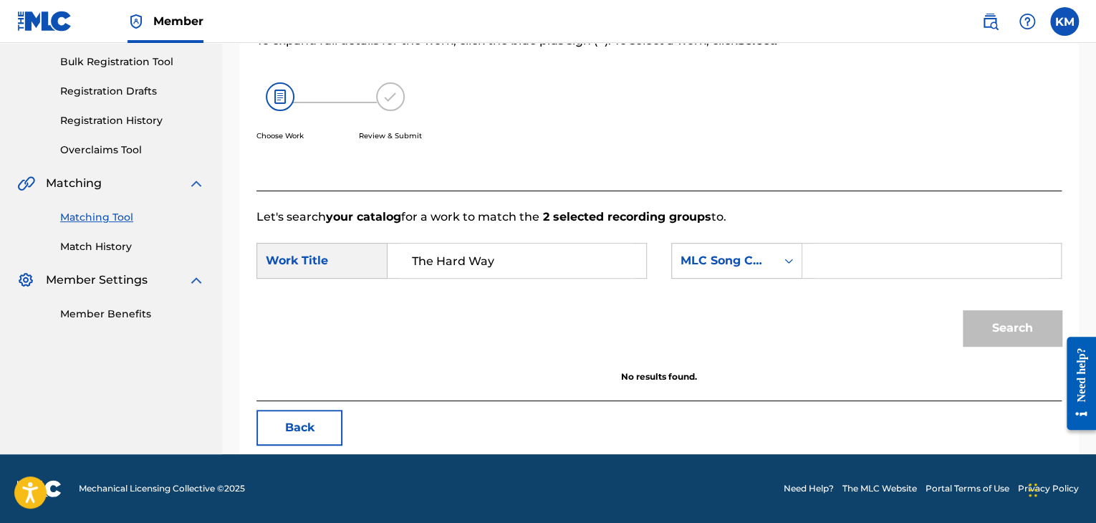
click at [831, 254] on input "Search Form" at bounding box center [932, 261] width 234 height 34
type input "D12923"
click at [1002, 318] on button "Search" at bounding box center [1012, 328] width 99 height 36
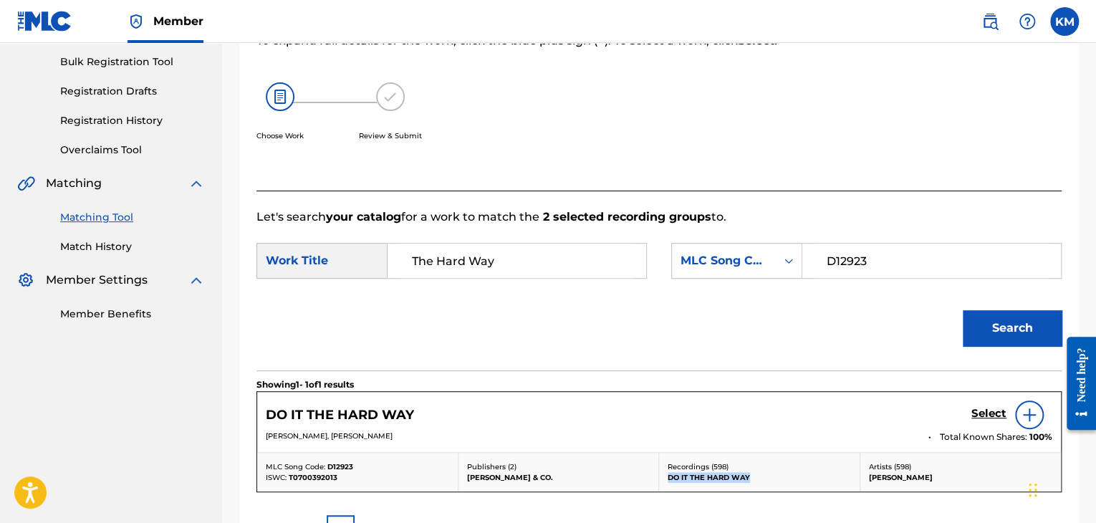
drag, startPoint x: 668, startPoint y: 475, endPoint x: 752, endPoint y: 474, distance: 83.8
click at [752, 474] on p "DO IT THE HARD WAY" at bounding box center [759, 477] width 183 height 11
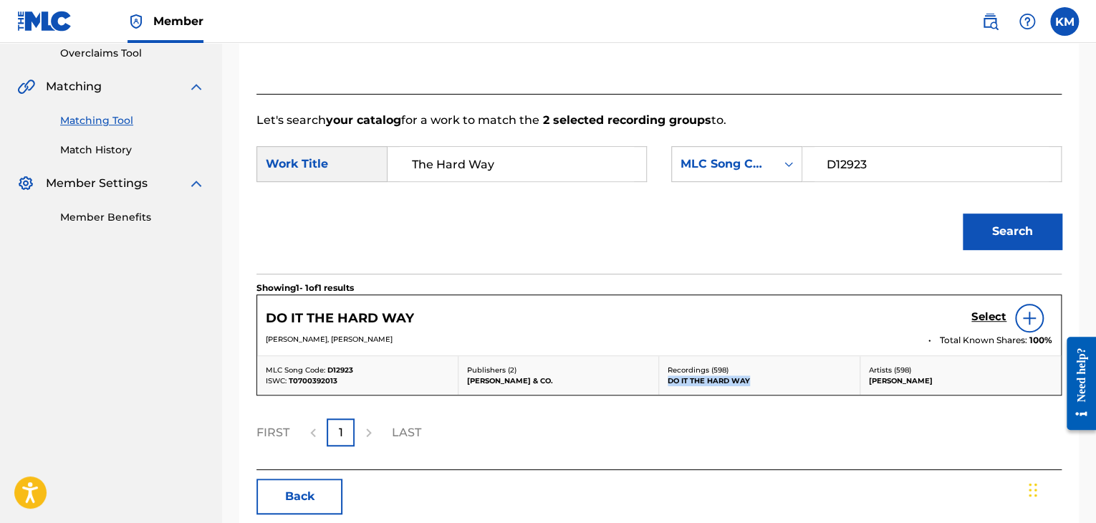
scroll to position [373, 0]
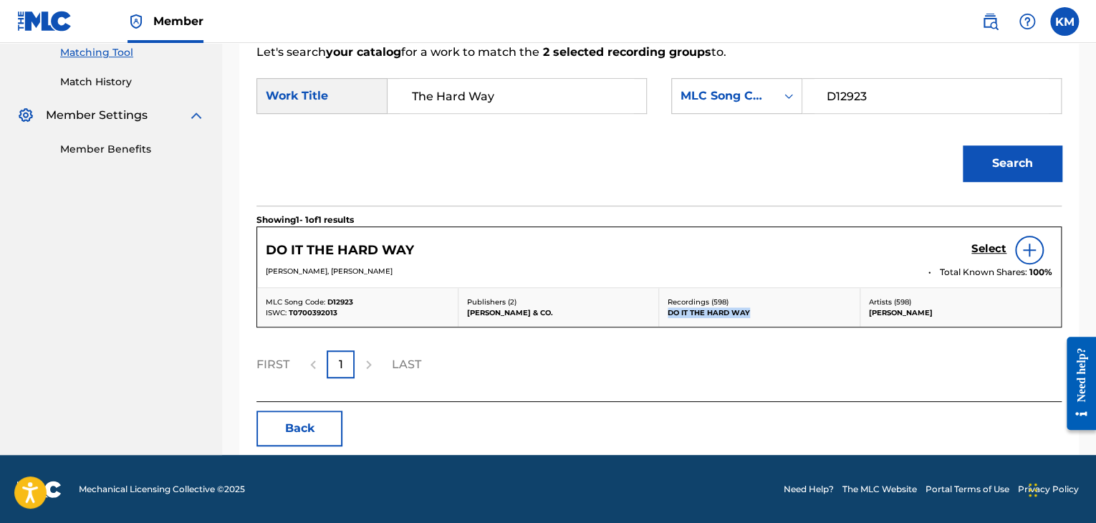
click at [112, 81] on link "Match History" at bounding box center [132, 82] width 145 height 15
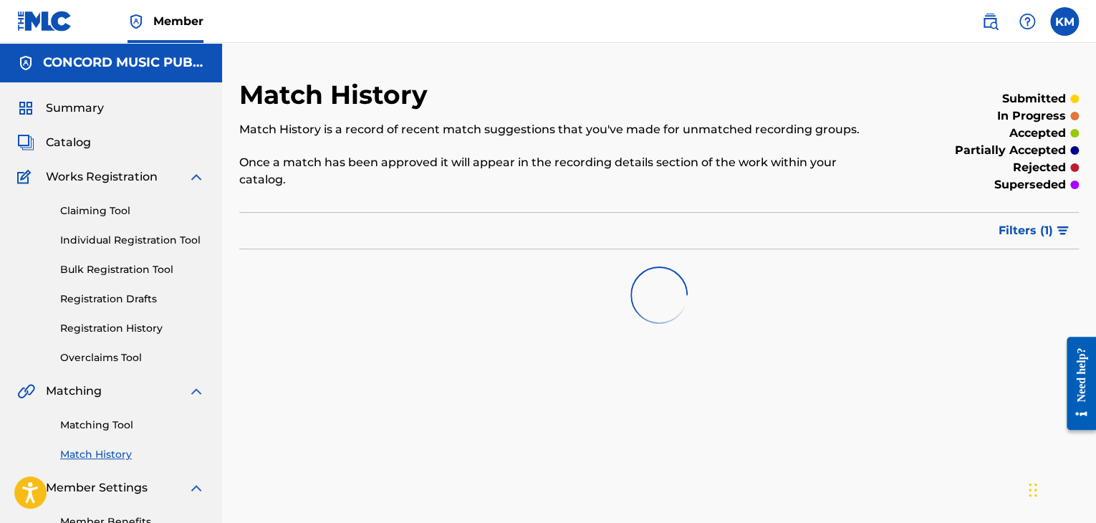
click at [126, 426] on link "Matching Tool" at bounding box center [132, 425] width 145 height 15
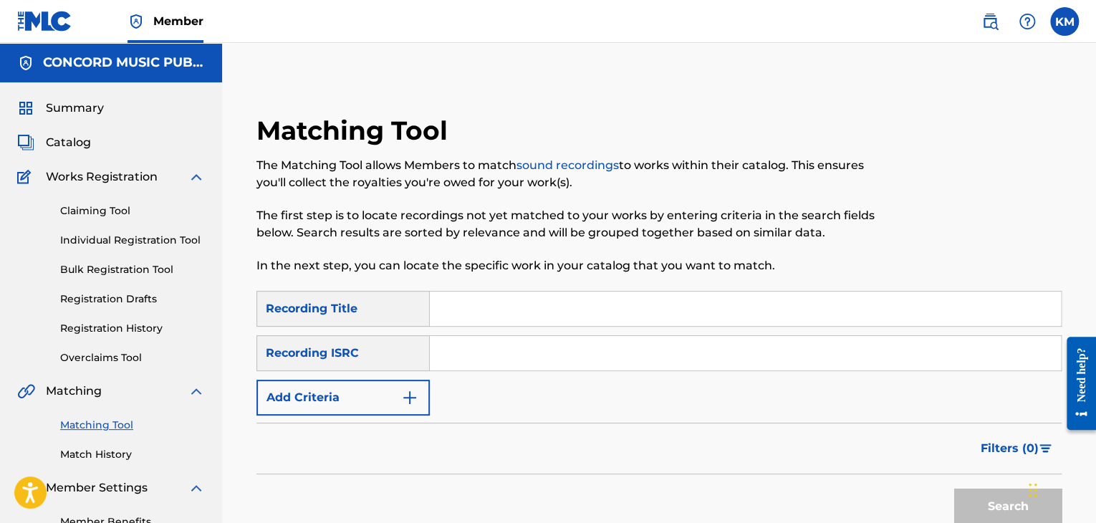
click at [531, 357] on input "Search Form" at bounding box center [745, 353] width 631 height 34
type input "GB2LD2410580"
click at [974, 500] on button "Search" at bounding box center [1007, 507] width 107 height 36
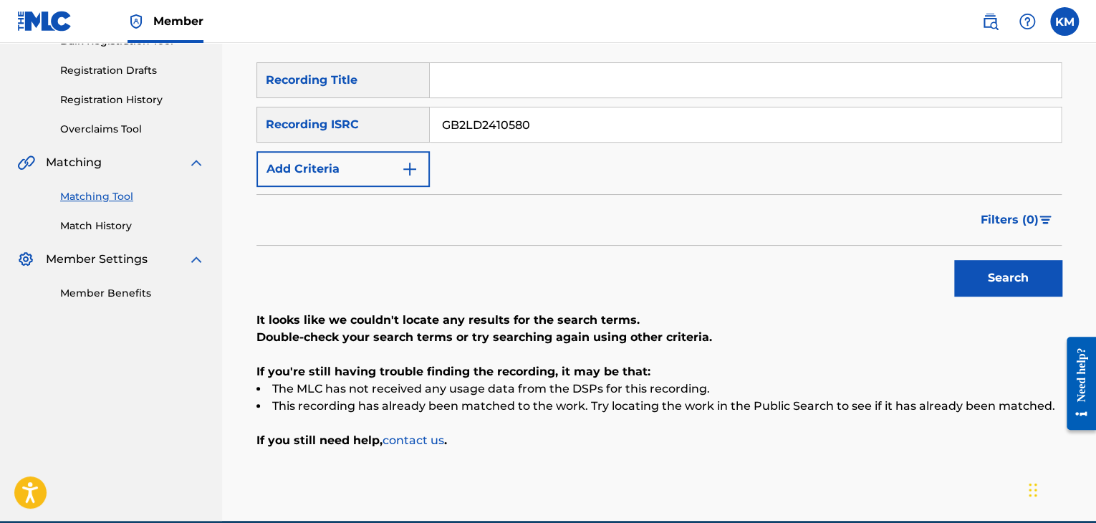
scroll to position [152, 0]
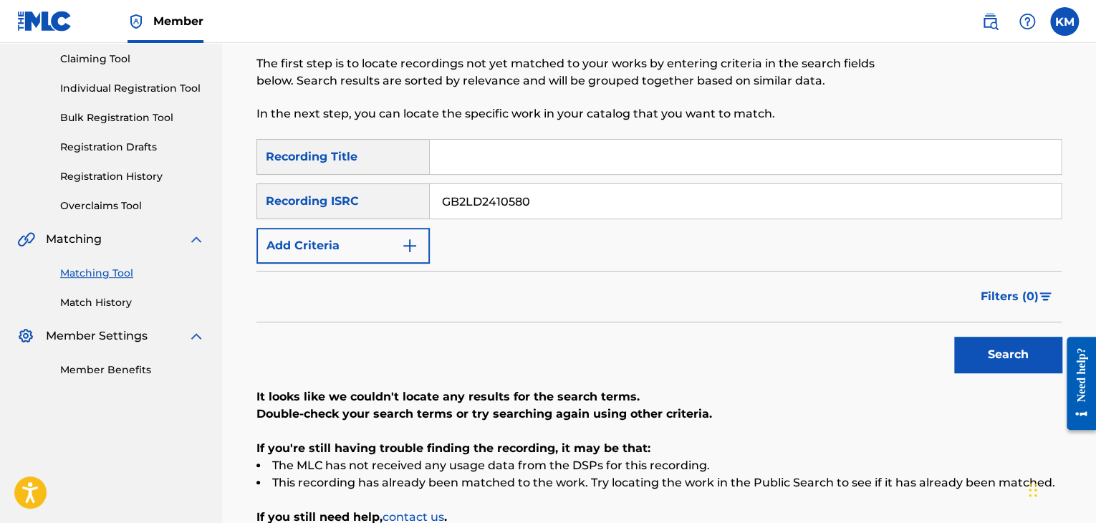
click at [451, 150] on input "Search Form" at bounding box center [745, 157] width 631 height 34
type input "BODY BAG"
drag, startPoint x: 541, startPoint y: 198, endPoint x: 302, endPoint y: 231, distance: 240.8
click at [302, 231] on div "SearchWithCriteriac46551e5-e6e2-471a-9fe5-25204cd9837a Recording Title BODY BAG…" at bounding box center [659, 201] width 805 height 125
click at [414, 236] on button "Add Criteria" at bounding box center [343, 246] width 173 height 36
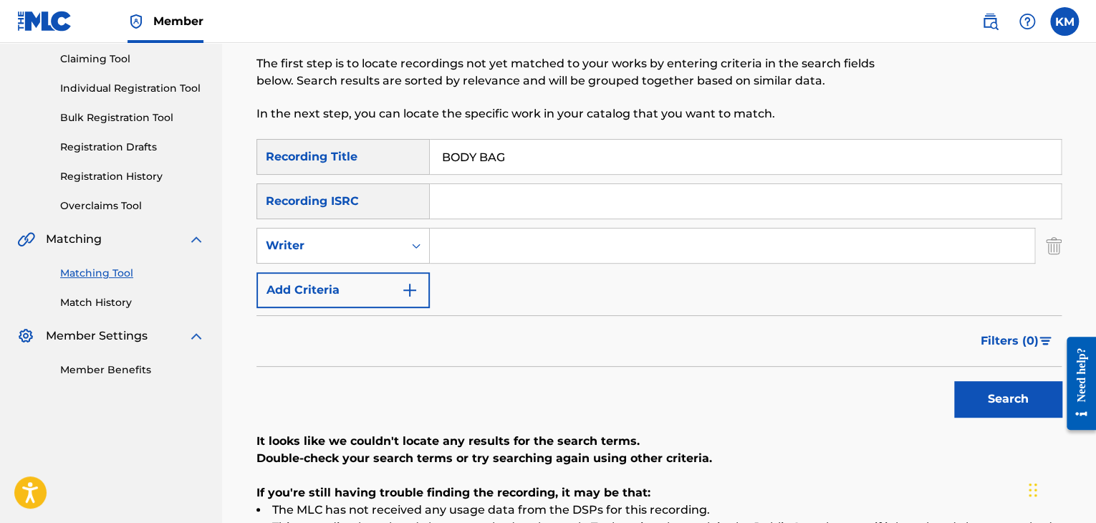
click at [469, 244] on input "Search Form" at bounding box center [732, 246] width 605 height 34
type input "Black"
drag, startPoint x: 1010, startPoint y: 393, endPoint x: 933, endPoint y: 389, distance: 76.8
click at [1007, 391] on button "Search" at bounding box center [1007, 399] width 107 height 36
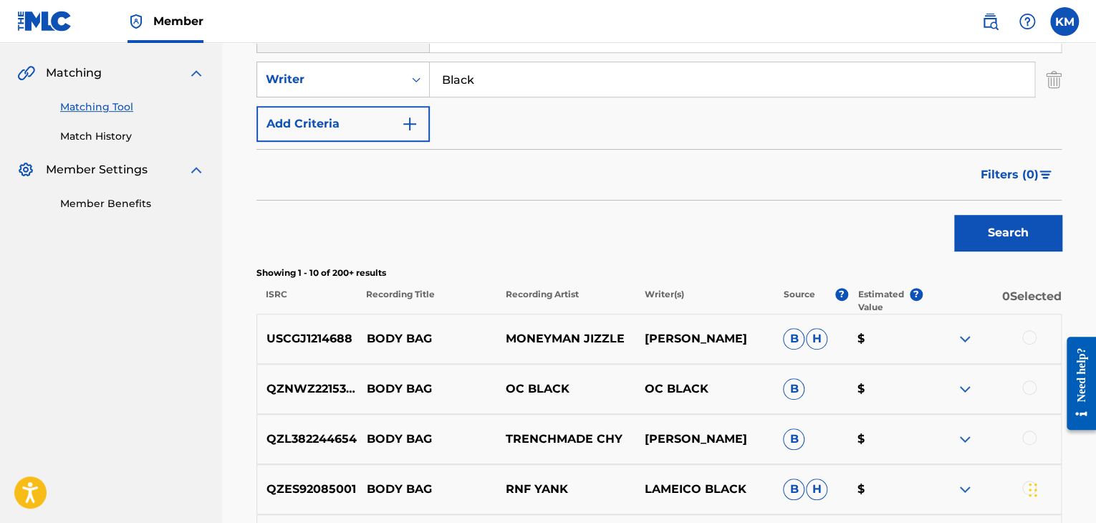
scroll to position [295, 0]
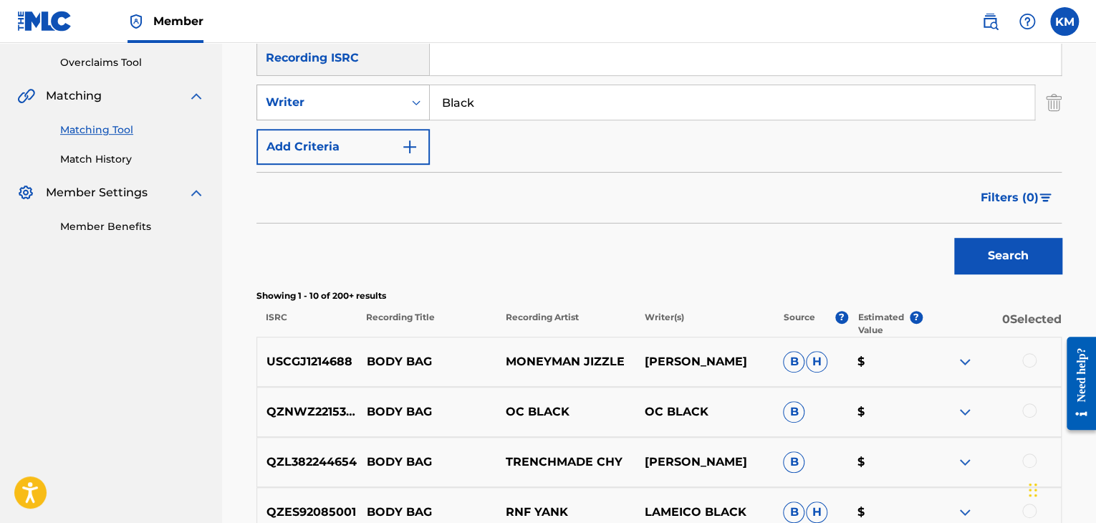
click at [416, 104] on icon "Search Form" at bounding box center [416, 102] width 14 height 14
click at [403, 144] on div "Recording Artist" at bounding box center [343, 138] width 172 height 36
click at [490, 93] on input "Search Form" at bounding box center [732, 102] width 605 height 34
type input "REAPER"
click at [974, 256] on button "Search" at bounding box center [1007, 256] width 107 height 36
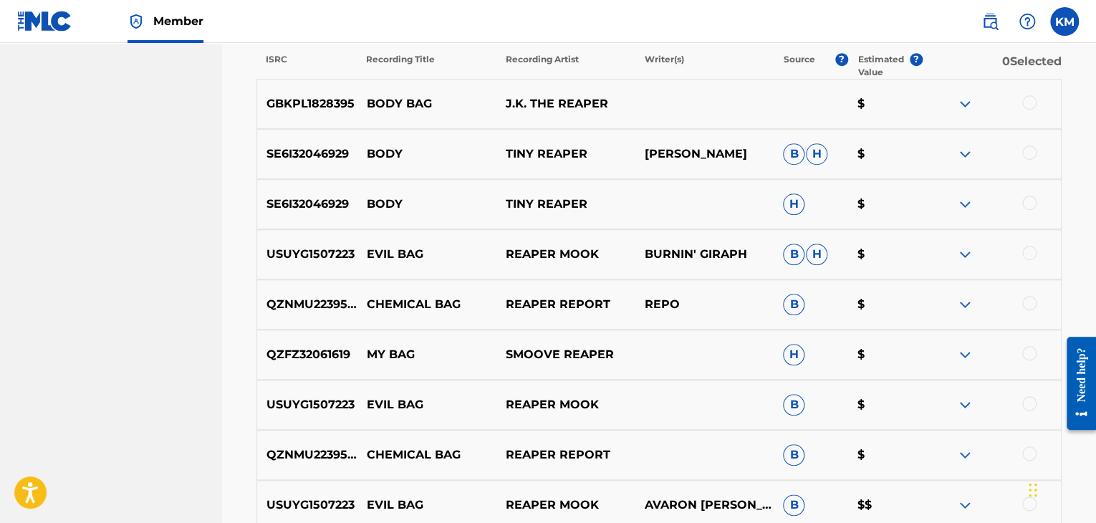
scroll to position [510, 0]
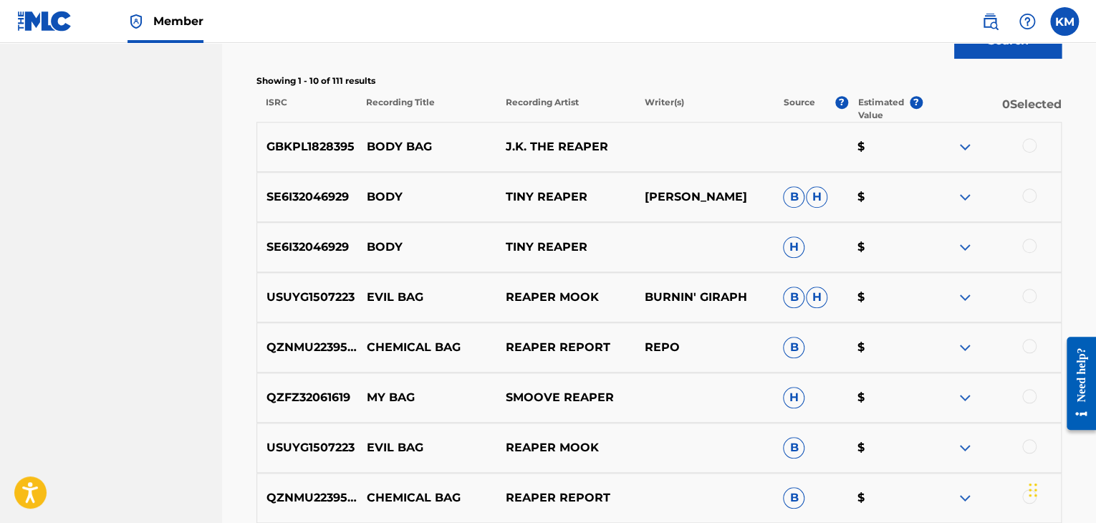
click at [1030, 144] on div at bounding box center [1029, 145] width 14 height 14
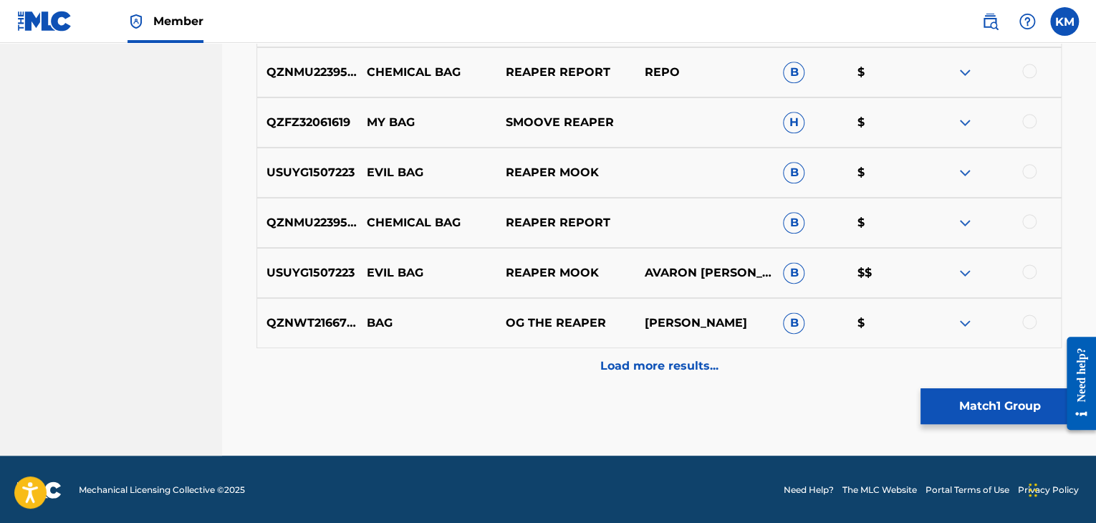
scroll to position [787, 0]
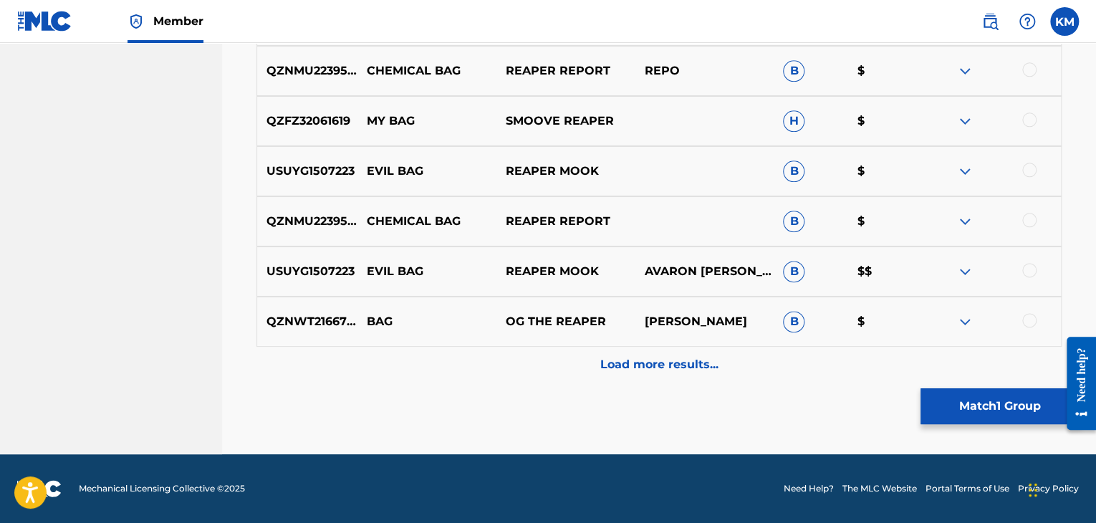
click at [613, 363] on p "Load more results..." at bounding box center [659, 364] width 118 height 17
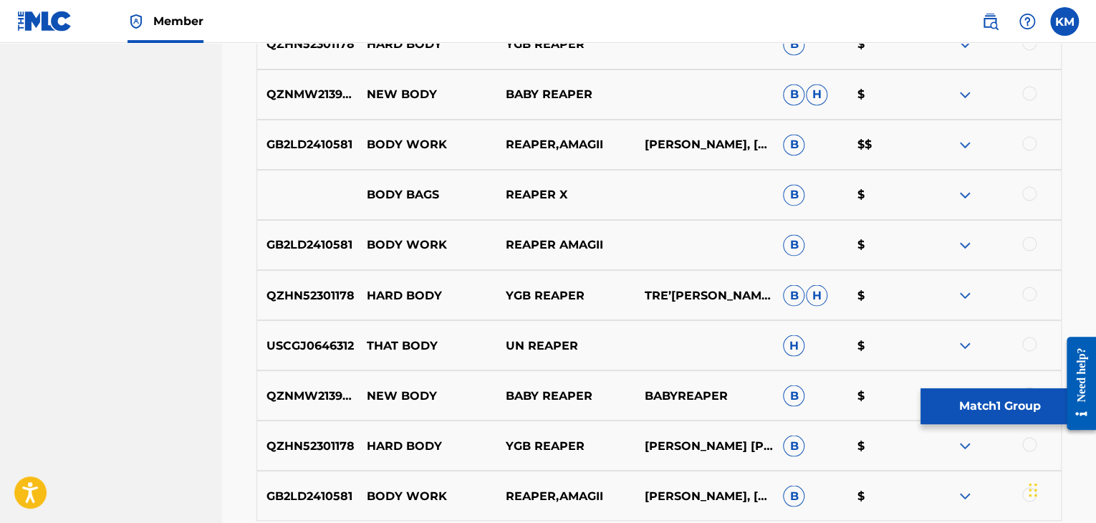
scroll to position [1145, 0]
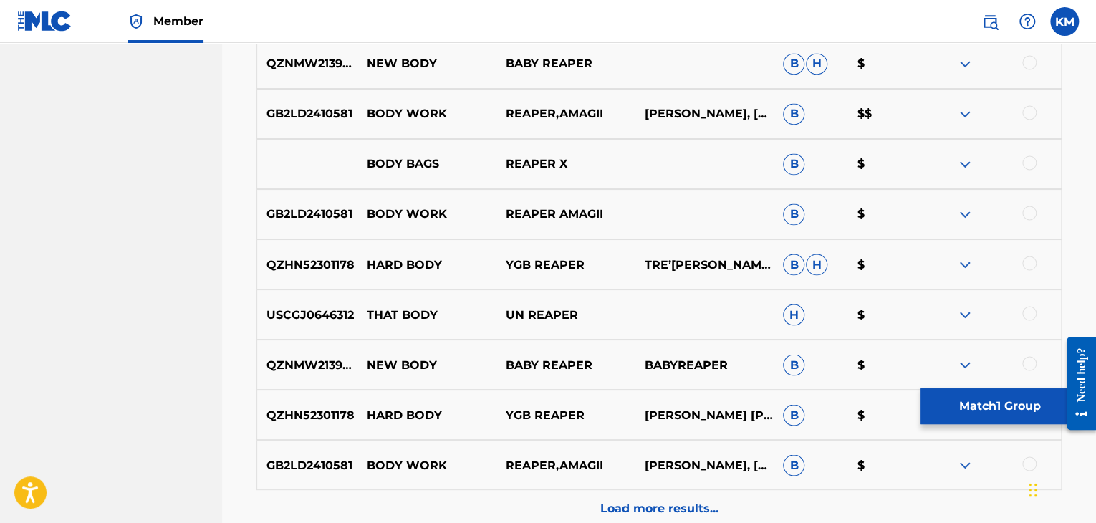
click at [967, 390] on button "Match 1 Group" at bounding box center [1000, 406] width 158 height 36
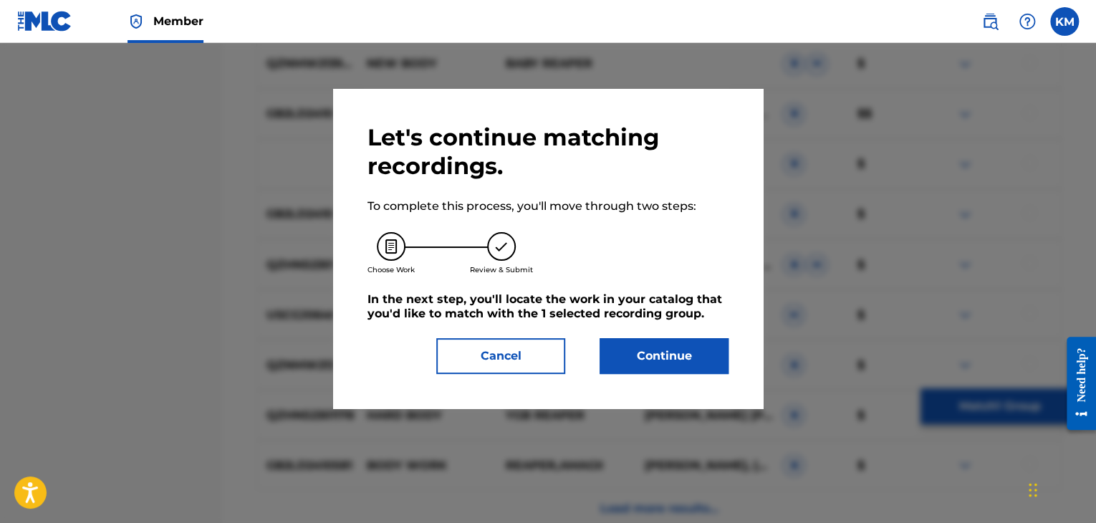
click at [613, 345] on button "Continue" at bounding box center [664, 356] width 129 height 36
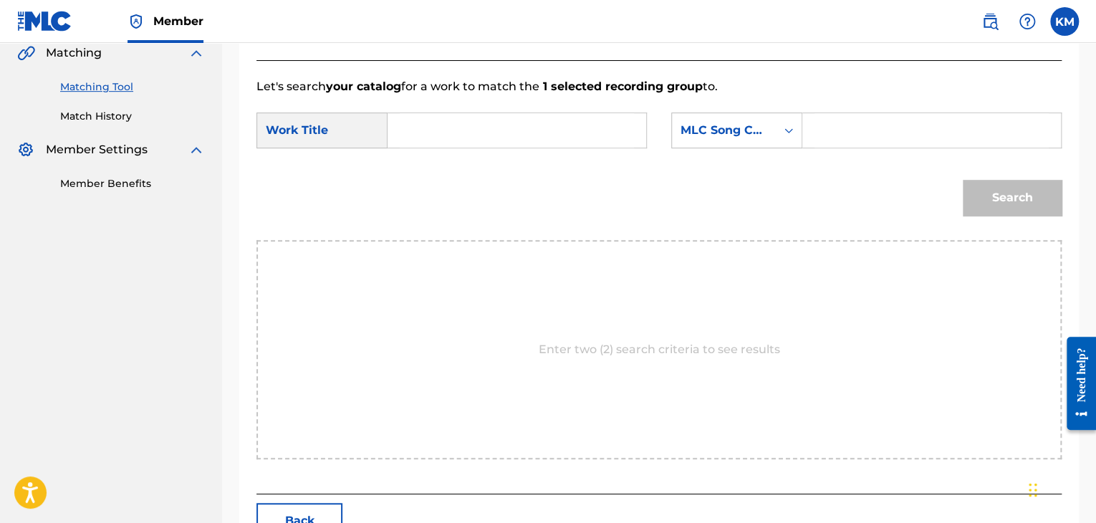
scroll to position [288, 0]
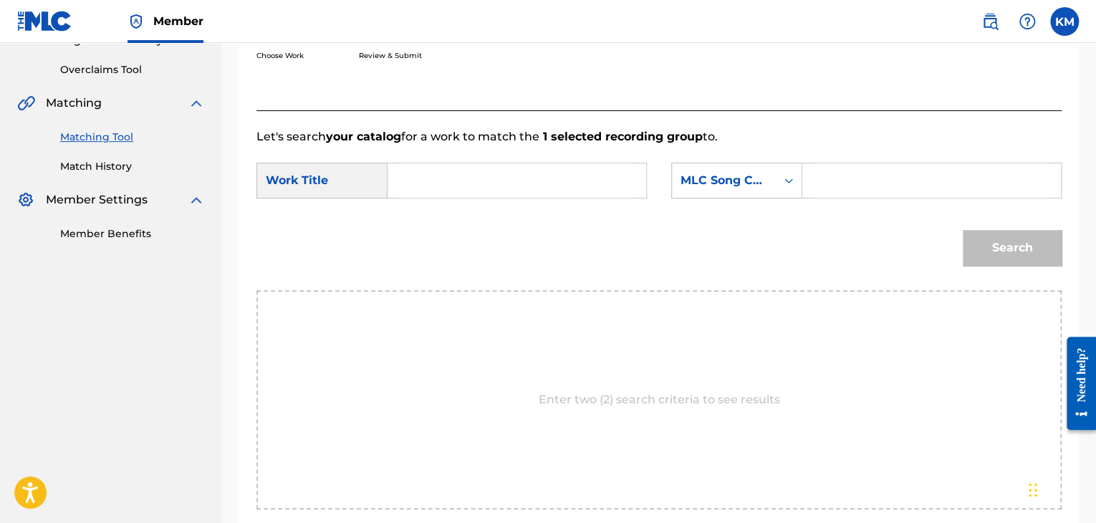
click at [424, 169] on input "Search Form" at bounding box center [517, 180] width 234 height 34
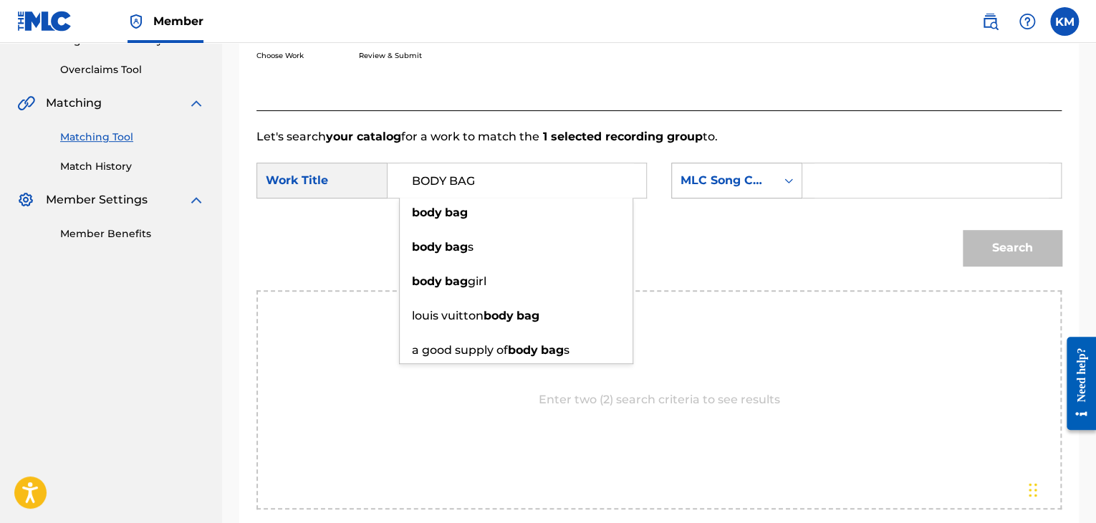
type input "BODY BAG"
click at [788, 180] on icon "Search Form" at bounding box center [789, 180] width 14 height 14
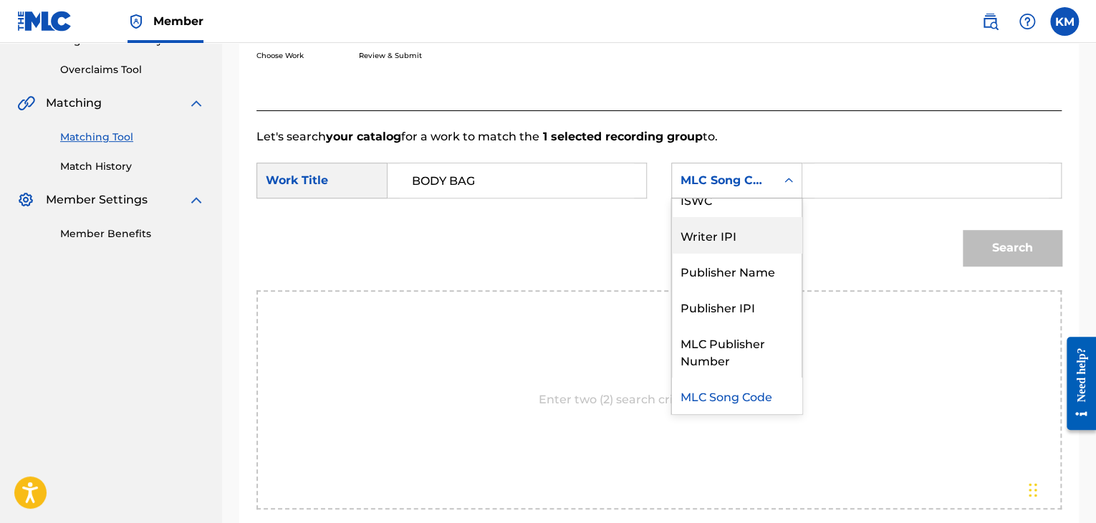
scroll to position [0, 0]
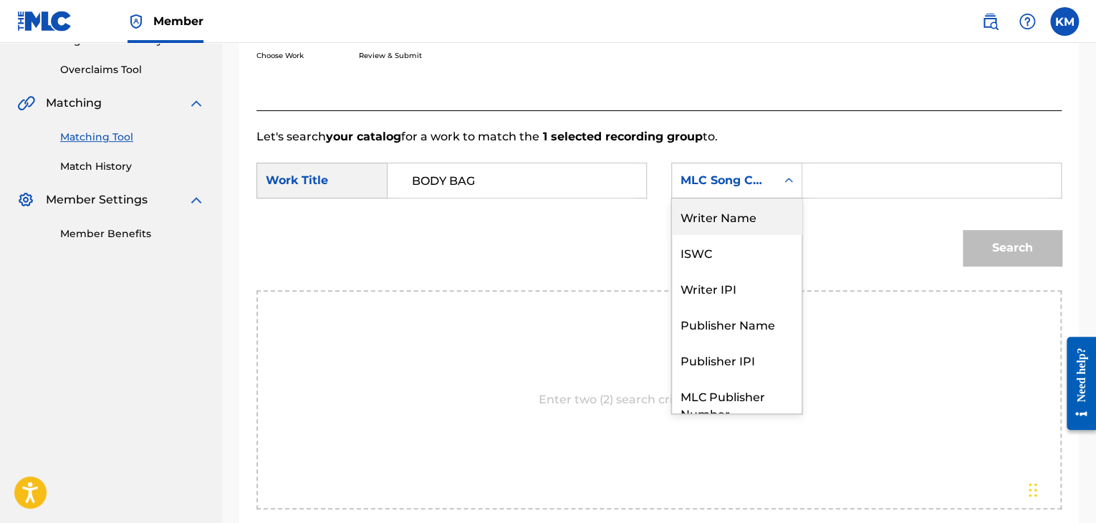
click at [740, 221] on div "Writer Name" at bounding box center [737, 216] width 130 height 36
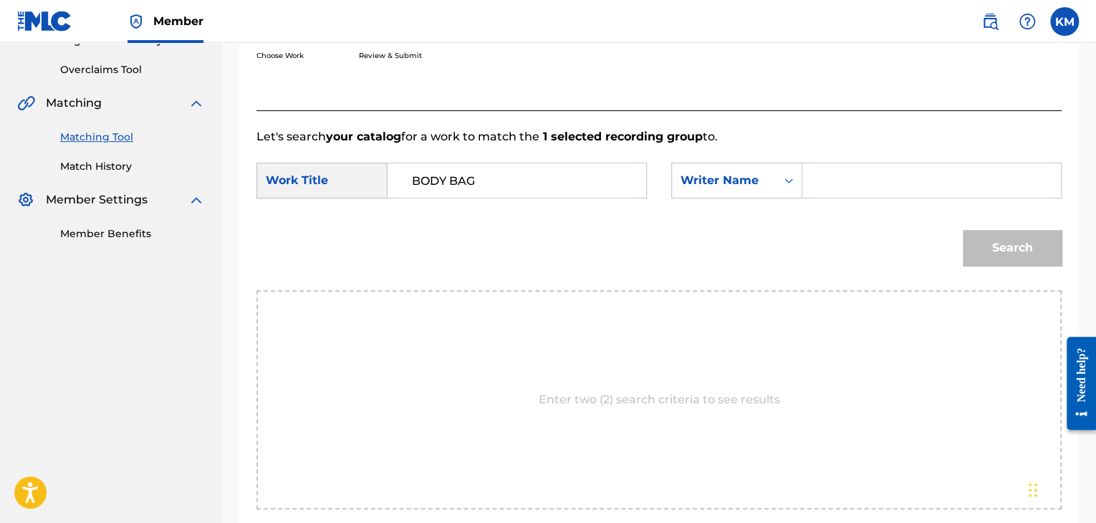
click at [817, 176] on input "Search Form" at bounding box center [932, 180] width 234 height 34
drag, startPoint x: 871, startPoint y: 179, endPoint x: 781, endPoint y: 193, distance: 91.3
click at [783, 193] on div "SearchWithCriteria62a457c8-bbba-470a-9200-958810c66c9d Writer Name vBlack" at bounding box center [866, 181] width 390 height 36
type input "Black"
click at [1023, 244] on button "Search" at bounding box center [1012, 248] width 99 height 36
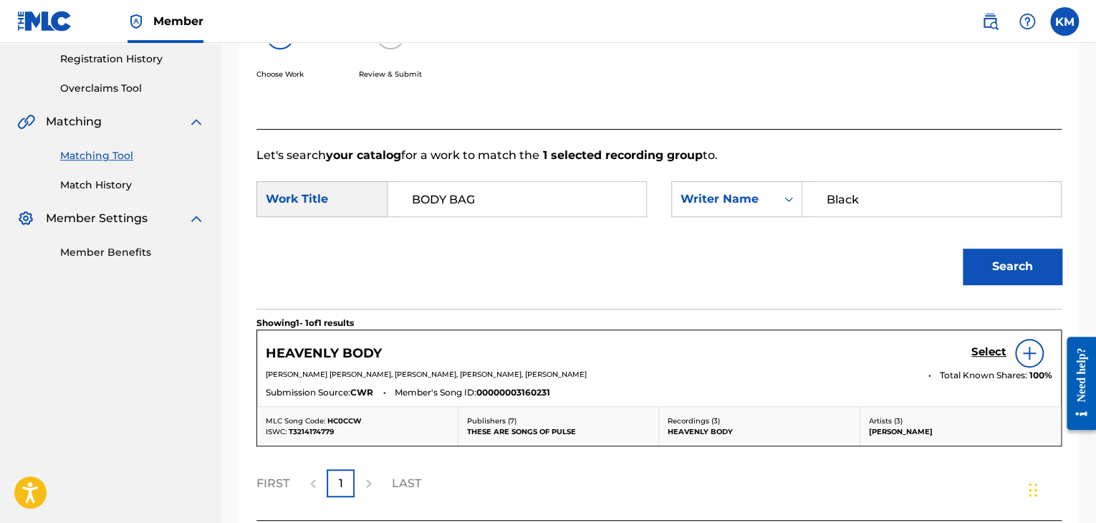
scroll to position [288, 0]
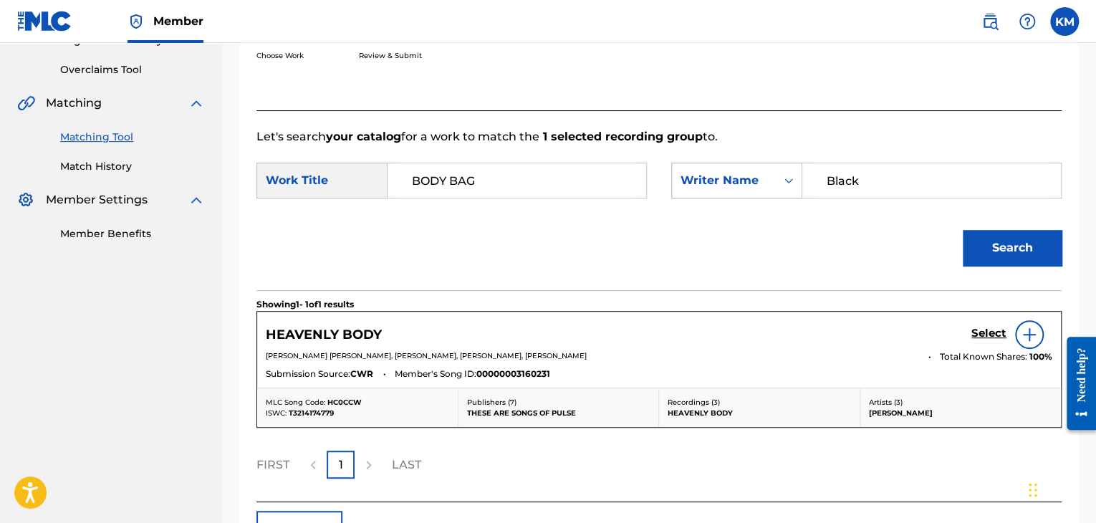
click at [794, 176] on icon "Search Form" at bounding box center [789, 180] width 14 height 14
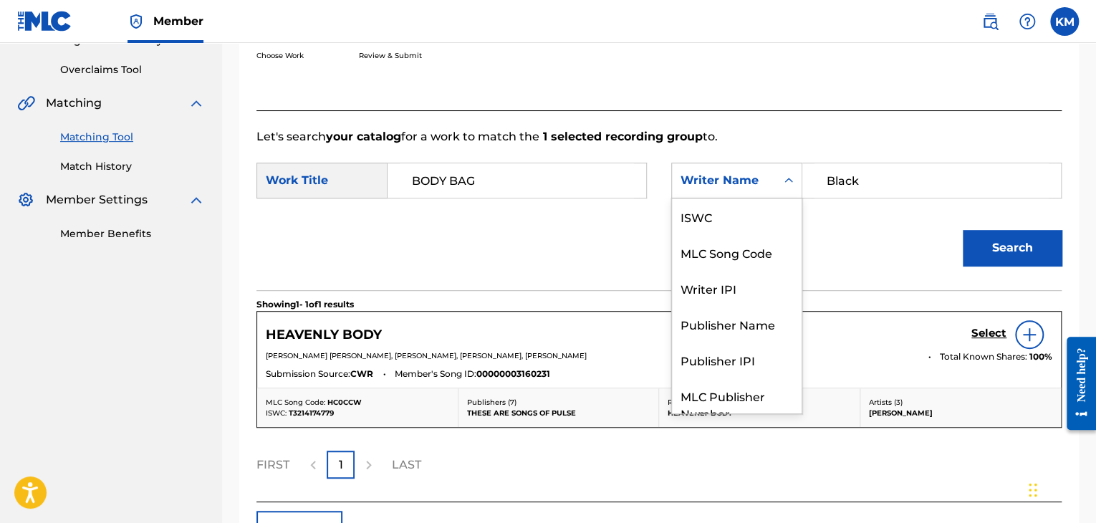
scroll to position [53, 0]
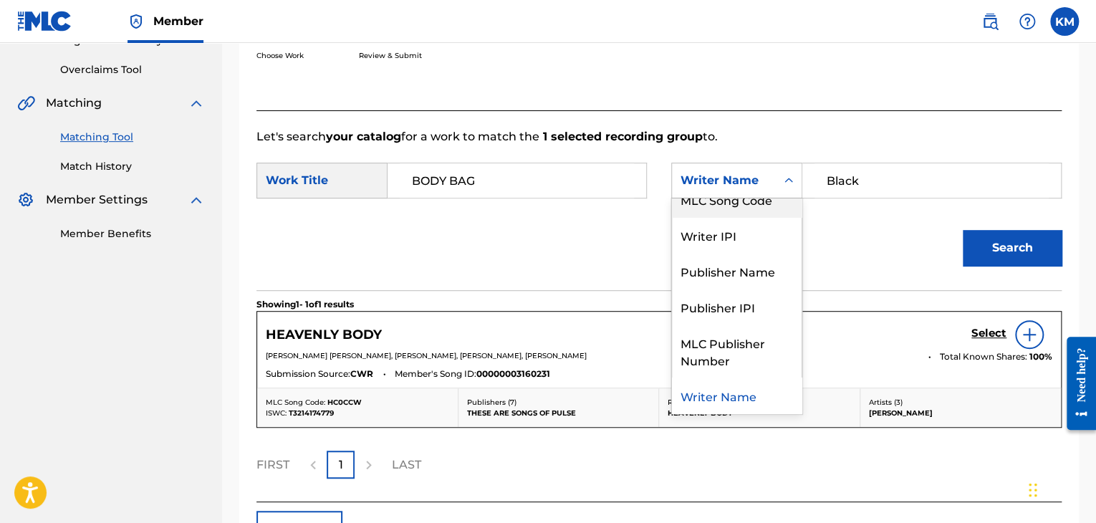
click at [770, 210] on div "MLC Song Code" at bounding box center [737, 199] width 130 height 36
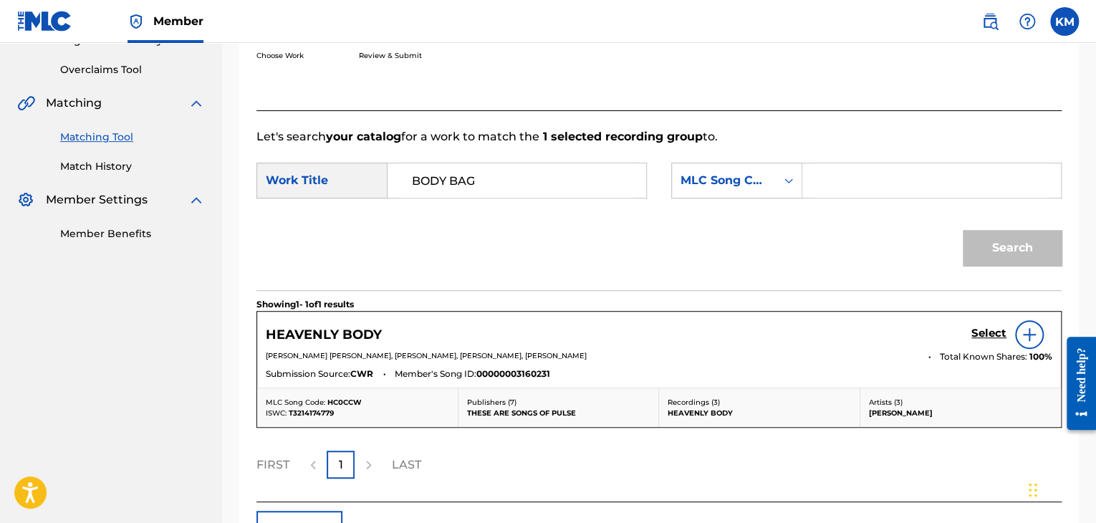
click at [838, 187] on input "Search Form" at bounding box center [932, 180] width 234 height 34
type input "BA5OE8"
click at [972, 256] on button "Search" at bounding box center [1012, 248] width 99 height 36
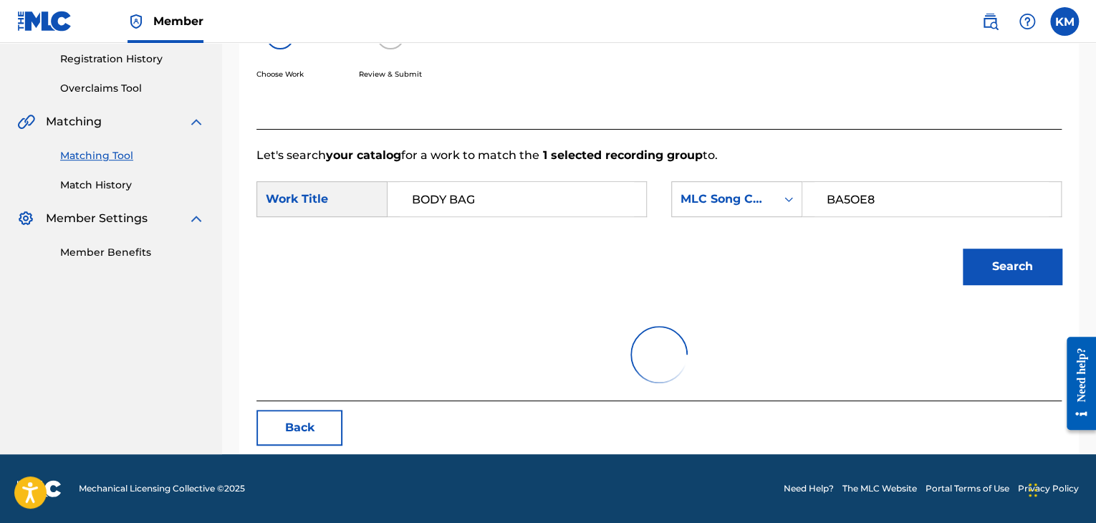
scroll to position [288, 0]
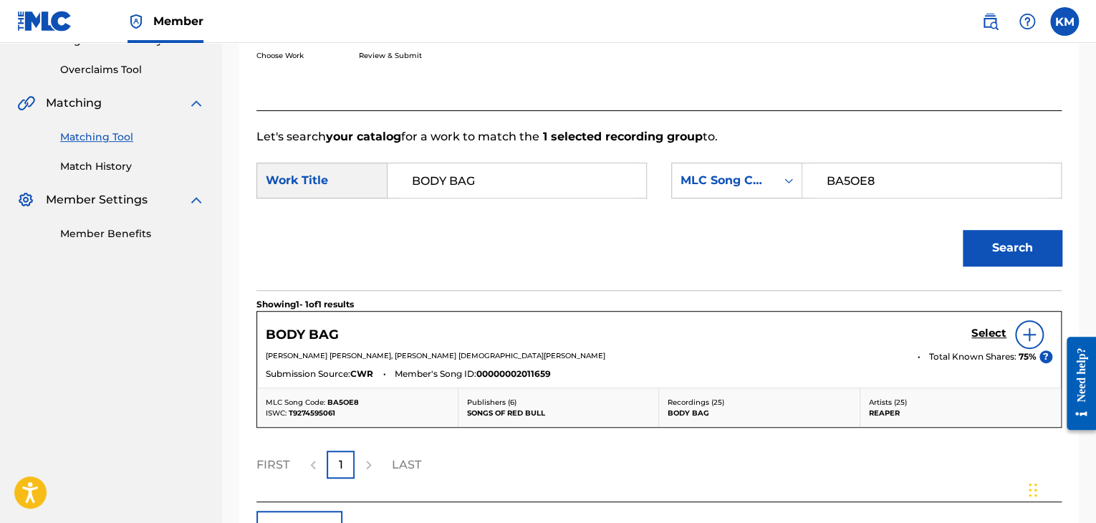
click at [107, 169] on link "Match History" at bounding box center [132, 166] width 145 height 15
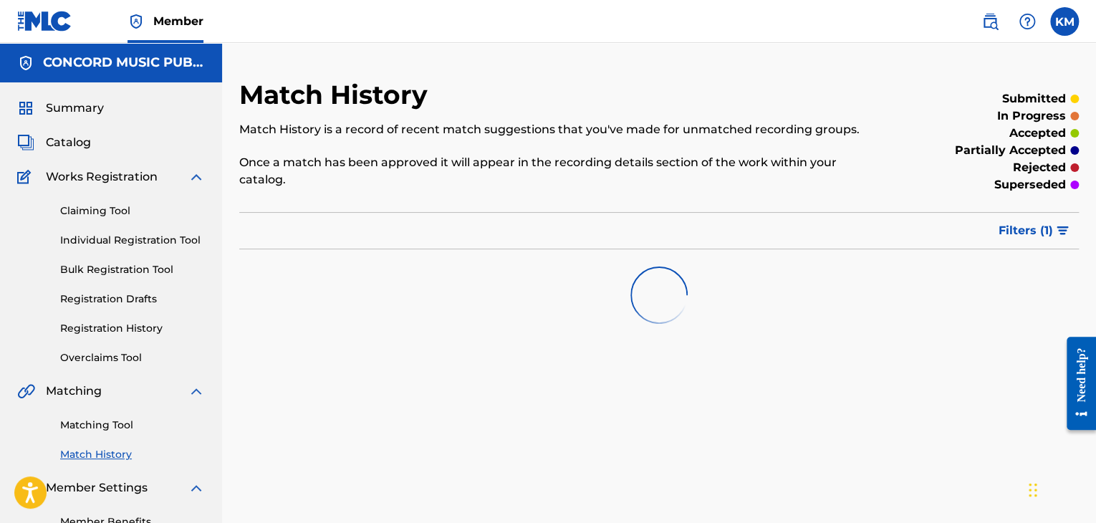
click at [120, 428] on link "Matching Tool" at bounding box center [132, 425] width 145 height 15
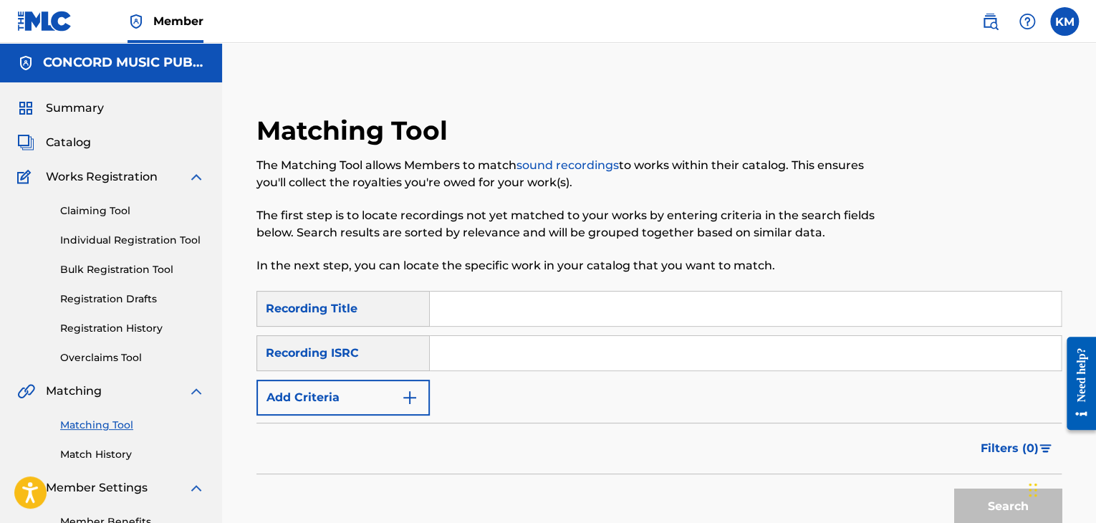
click at [599, 352] on input "Search Form" at bounding box center [745, 353] width 631 height 34
type input "QZ67M1900388"
click at [974, 505] on button "Search" at bounding box center [1007, 507] width 107 height 36
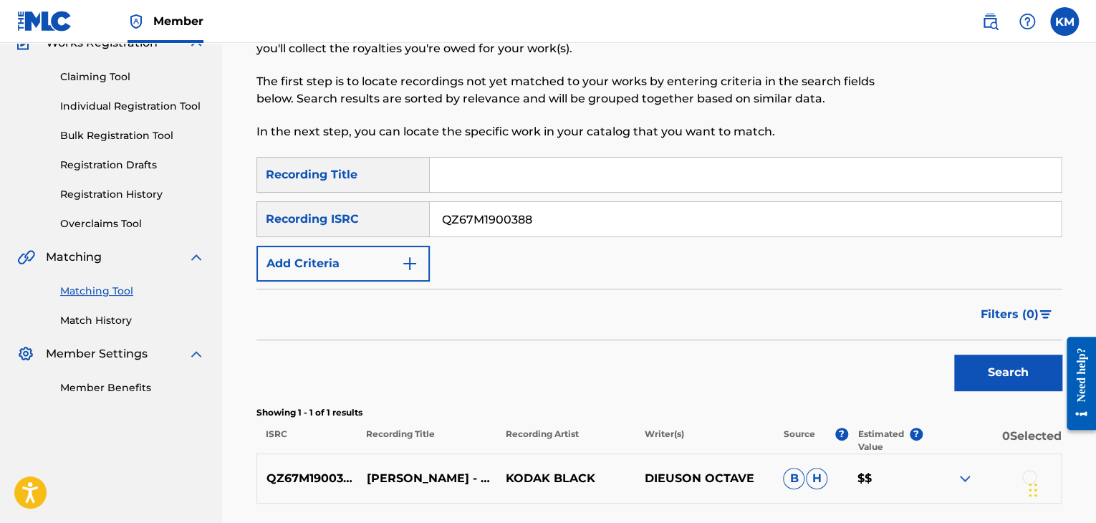
scroll to position [255, 0]
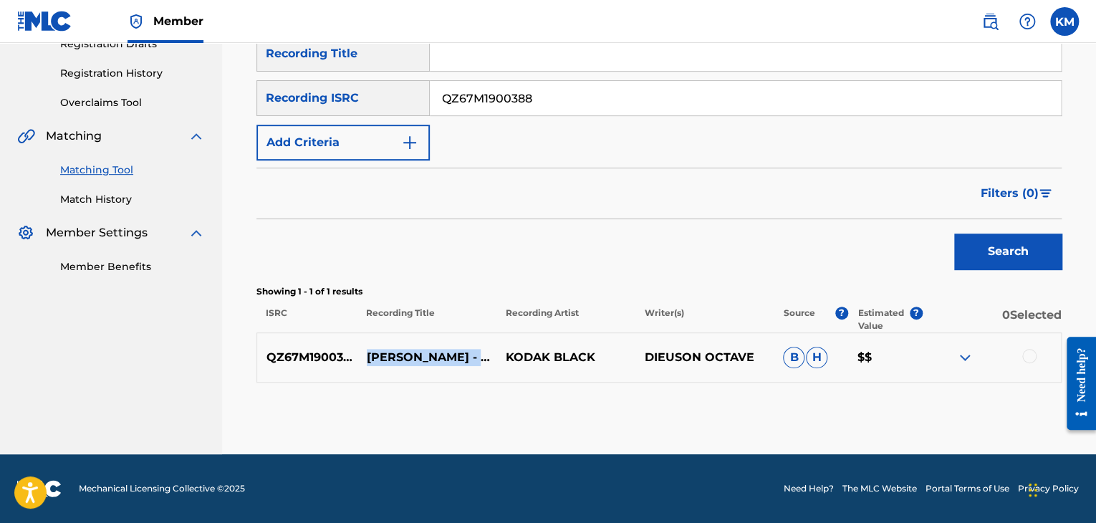
drag, startPoint x: 365, startPoint y: 340, endPoint x: 470, endPoint y: 374, distance: 110.8
click at [470, 366] on p "[PERSON_NAME] - CHANCES PROD. BY C - CLIPBEATZ" at bounding box center [427, 357] width 139 height 17
drag, startPoint x: 504, startPoint y: 356, endPoint x: 593, endPoint y: 357, distance: 88.9
click at [593, 357] on p "KODAK BLACK" at bounding box center [565, 357] width 139 height 17
click at [1027, 358] on div at bounding box center [1029, 356] width 14 height 14
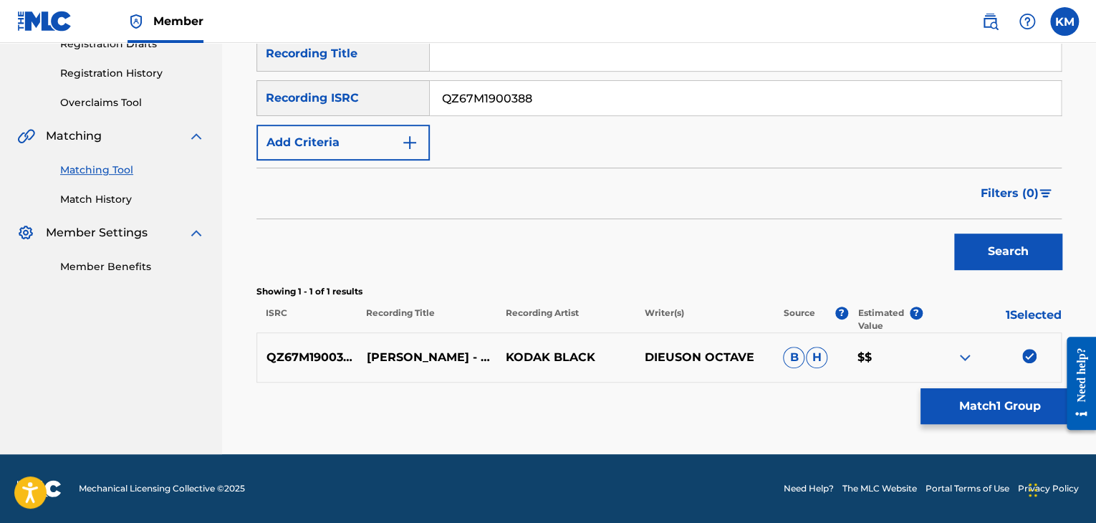
click at [1004, 408] on button "Match 1 Group" at bounding box center [1000, 406] width 158 height 36
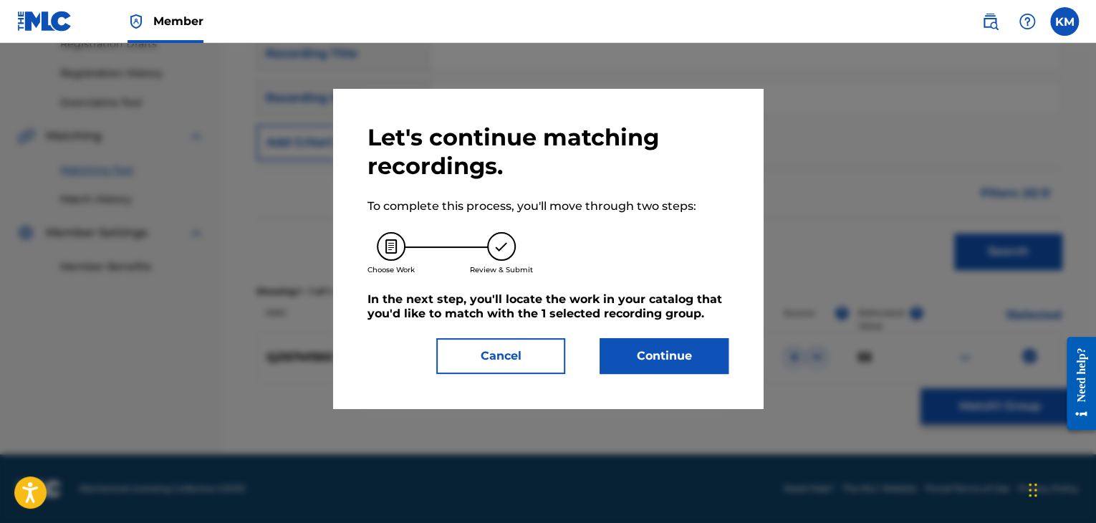
click at [701, 345] on button "Continue" at bounding box center [664, 356] width 129 height 36
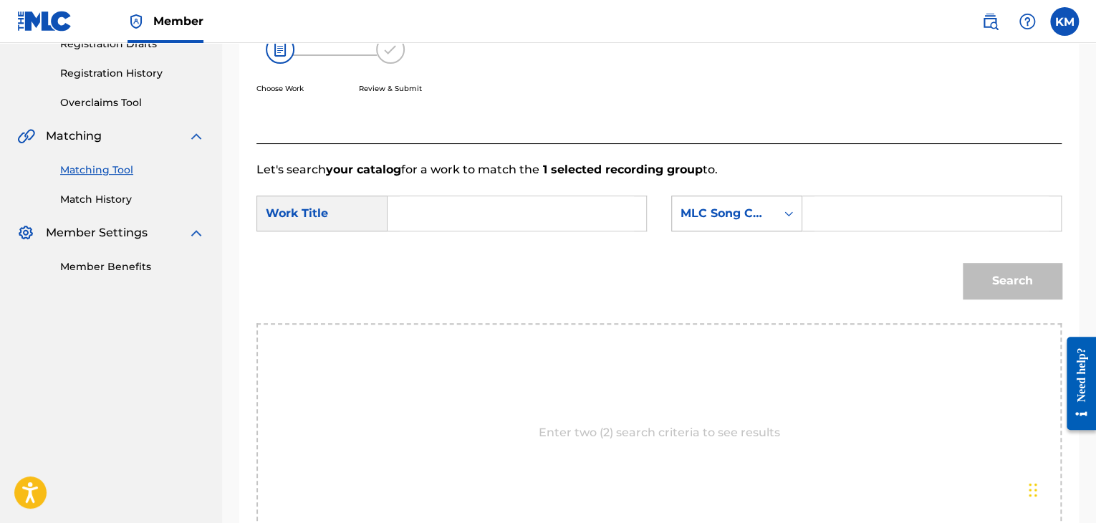
click at [777, 209] on div "Search Form" at bounding box center [789, 214] width 26 height 26
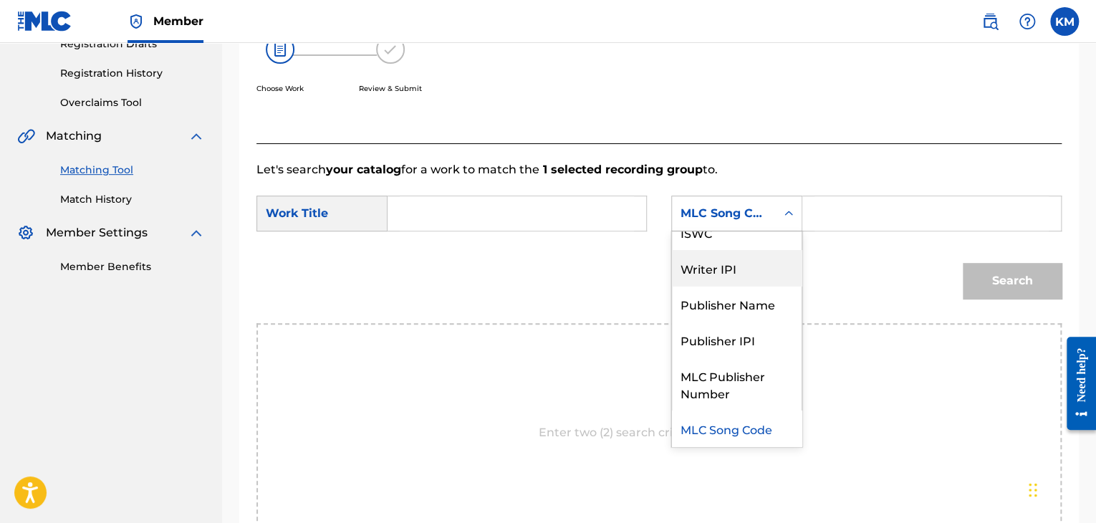
scroll to position [0, 0]
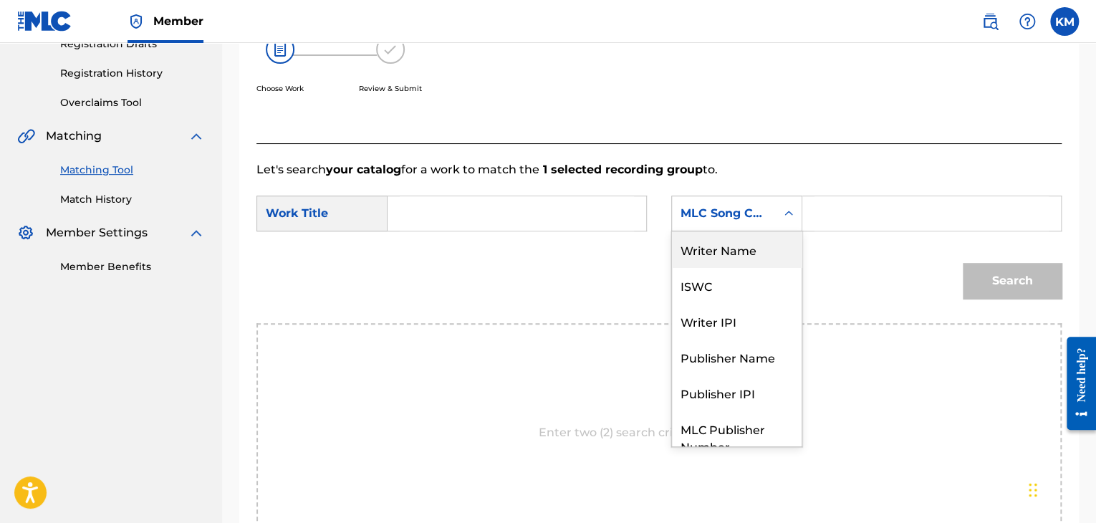
click at [754, 250] on div "Writer Name" at bounding box center [737, 249] width 130 height 36
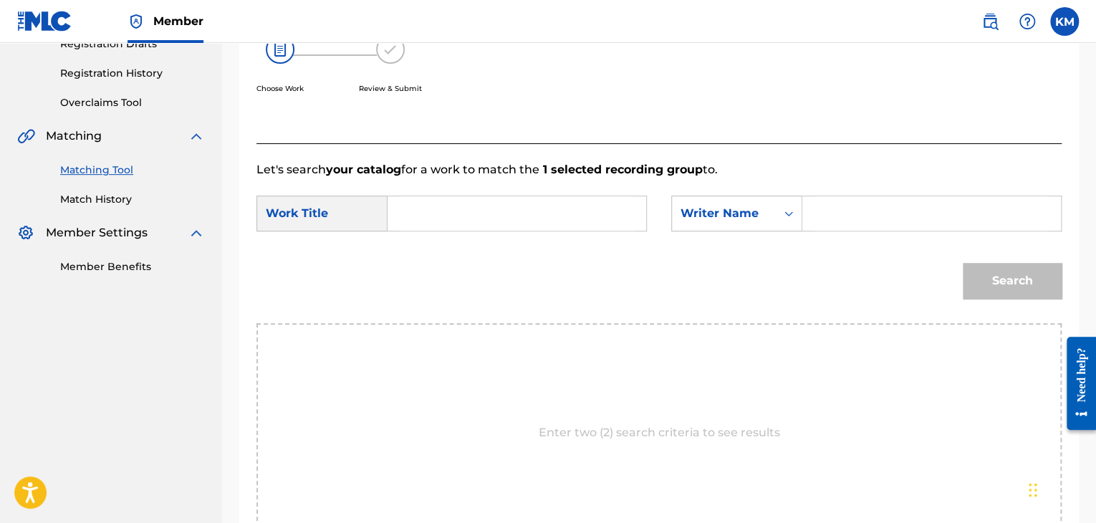
click at [825, 206] on input "Search Form" at bounding box center [932, 213] width 234 height 34
type input "Kapri"
click at [444, 206] on input "Search Form" at bounding box center [517, 213] width 234 height 34
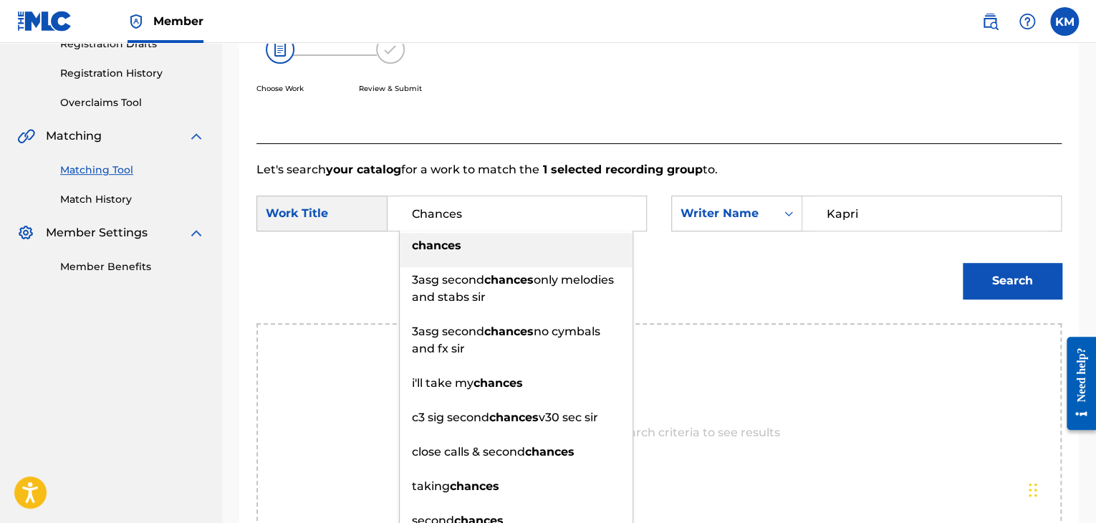
type input "Chances"
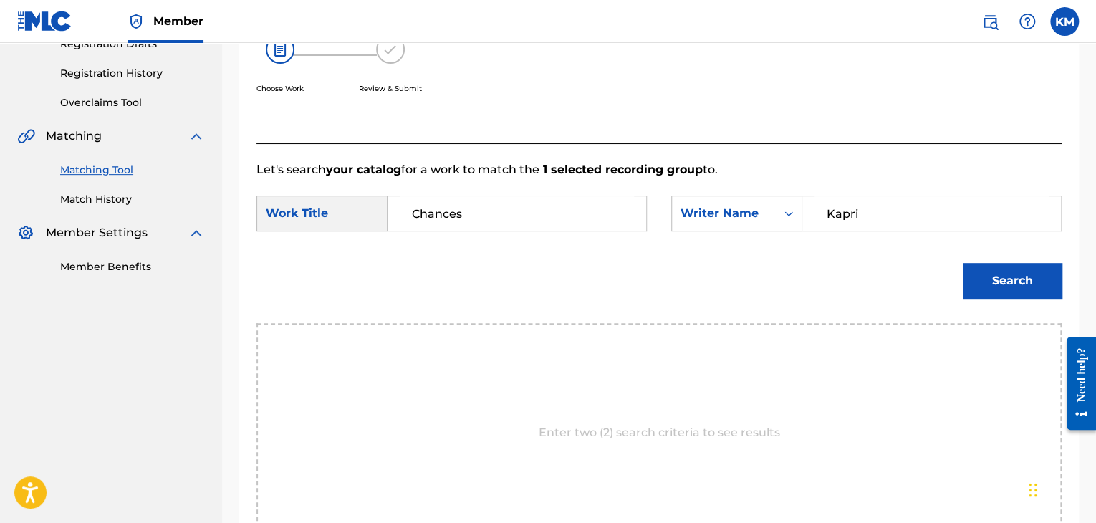
click at [1009, 277] on button "Search" at bounding box center [1012, 281] width 99 height 36
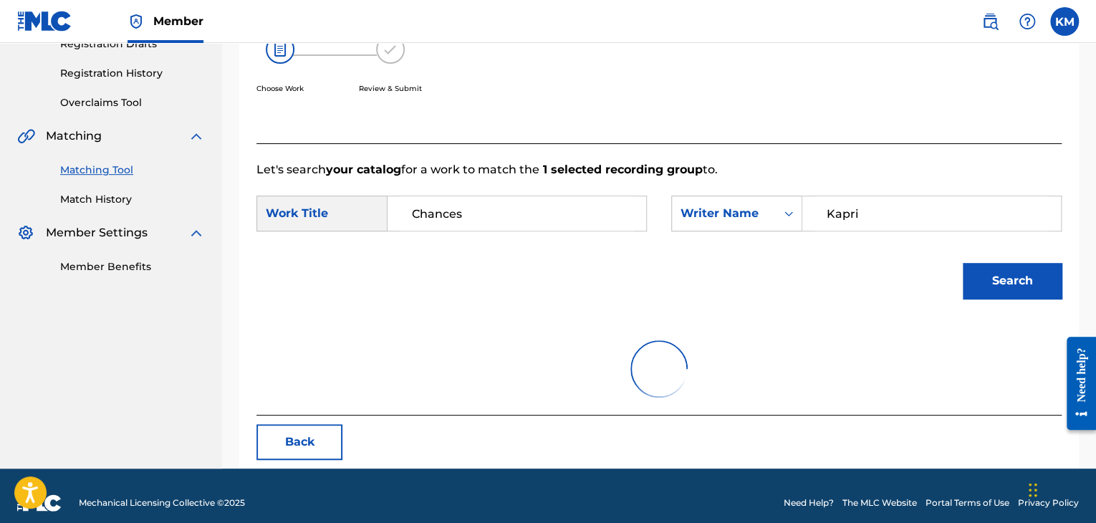
scroll to position [208, 0]
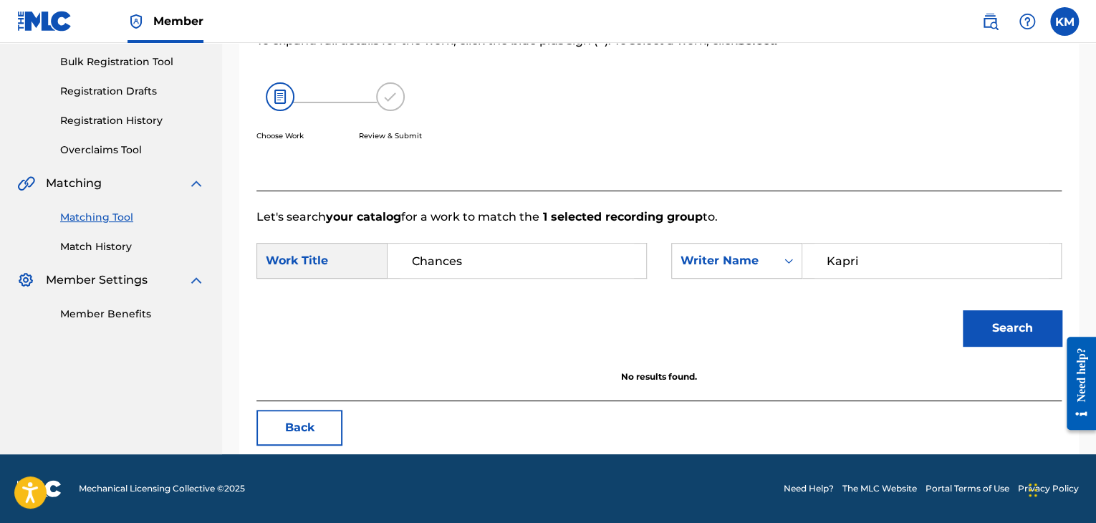
drag, startPoint x: 865, startPoint y: 259, endPoint x: 694, endPoint y: 287, distance: 173.5
click at [694, 287] on div "SearchWithCriteriae699fc4e-3fd7-4d09-84b5-312225edba54 Work Title Chances Searc…" at bounding box center [659, 265] width 805 height 44
type input "Octave"
drag, startPoint x: 1011, startPoint y: 316, endPoint x: 977, endPoint y: 311, distance: 34.0
click at [1011, 315] on button "Search" at bounding box center [1012, 328] width 99 height 36
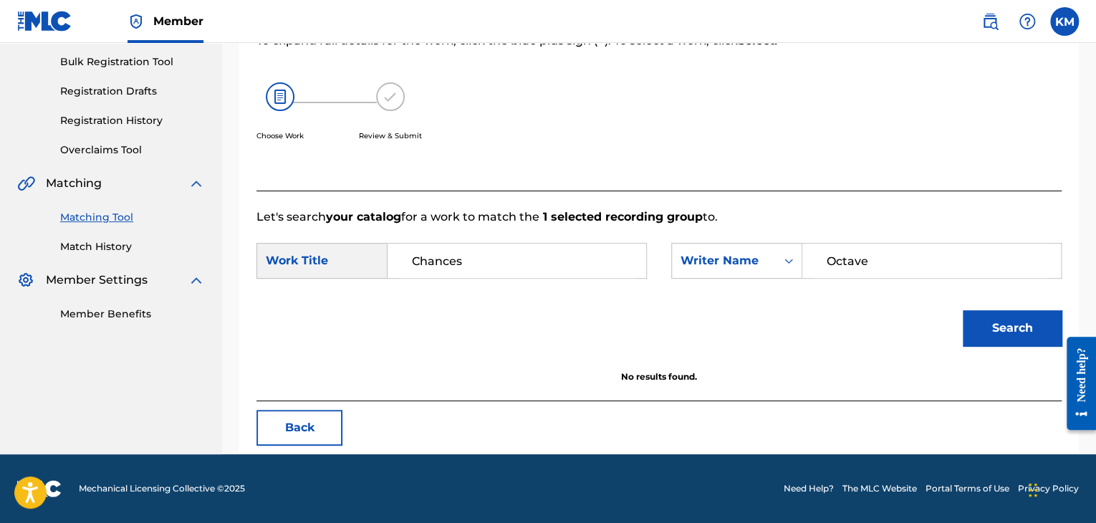
click at [96, 246] on link "Match History" at bounding box center [132, 246] width 145 height 15
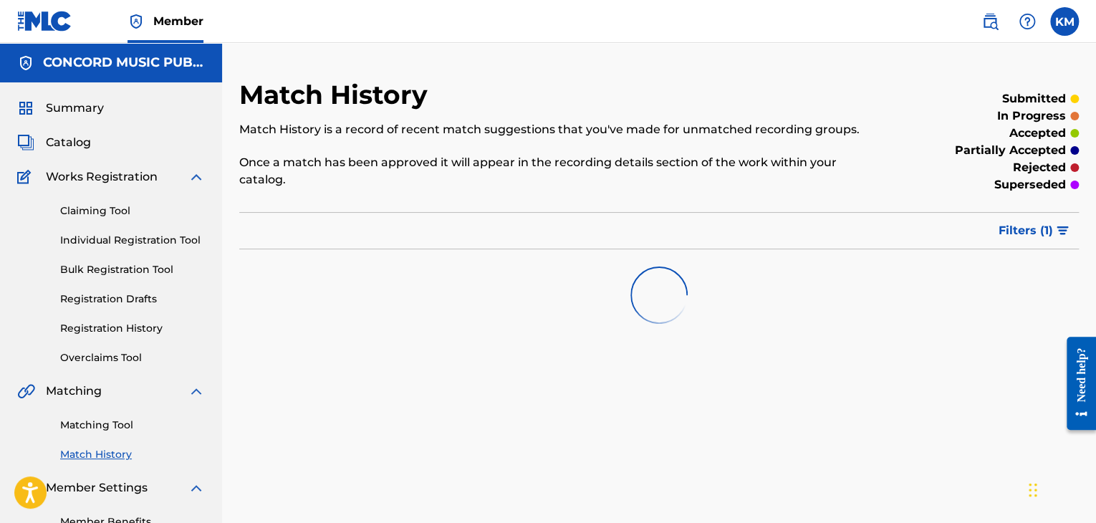
click at [97, 428] on link "Matching Tool" at bounding box center [132, 425] width 145 height 15
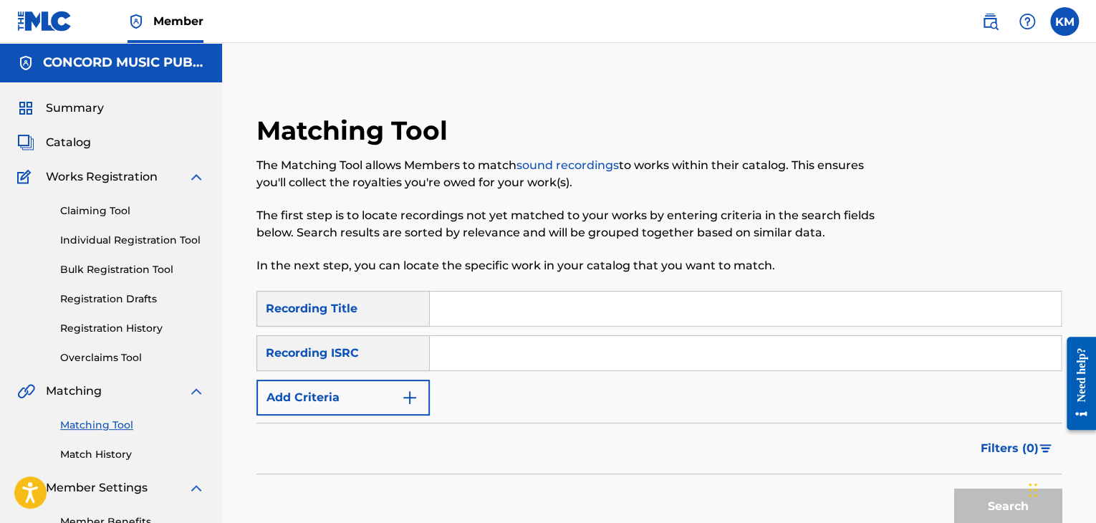
click at [479, 359] on input "Search Form" at bounding box center [745, 353] width 631 height 34
type input "DEB330593011"
click at [974, 496] on button "Search" at bounding box center [1007, 507] width 107 height 36
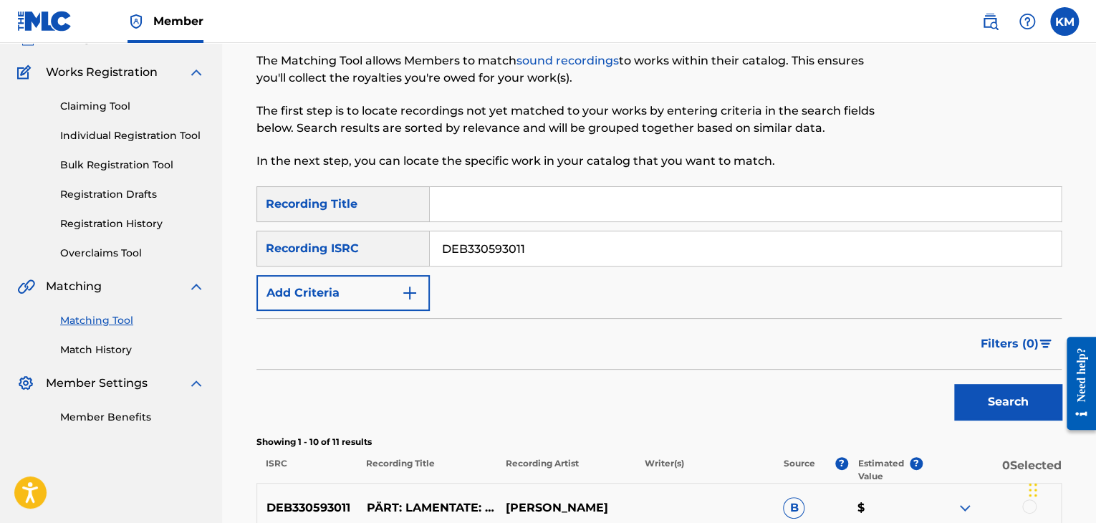
scroll to position [215, 0]
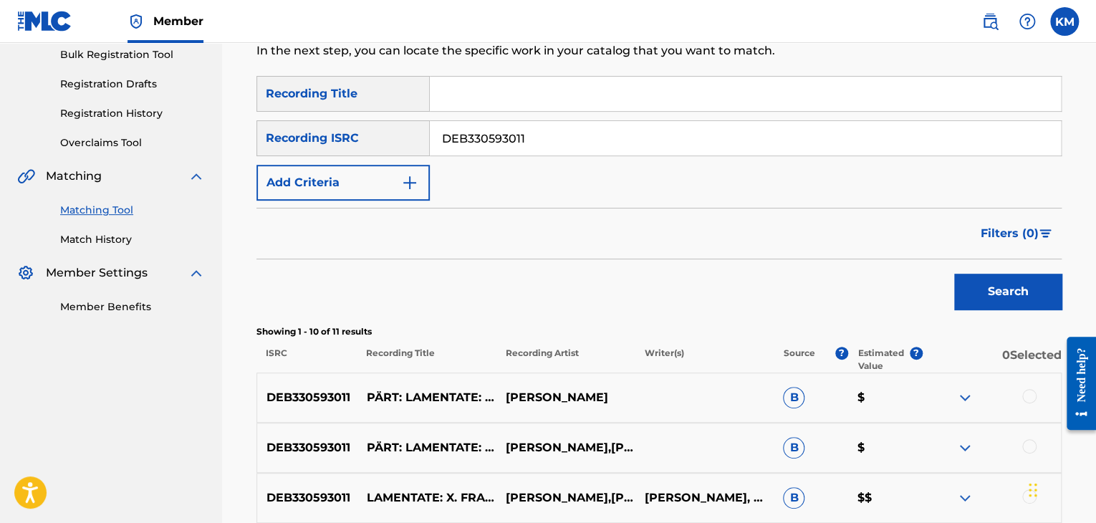
click at [68, 234] on link "Match History" at bounding box center [132, 239] width 145 height 15
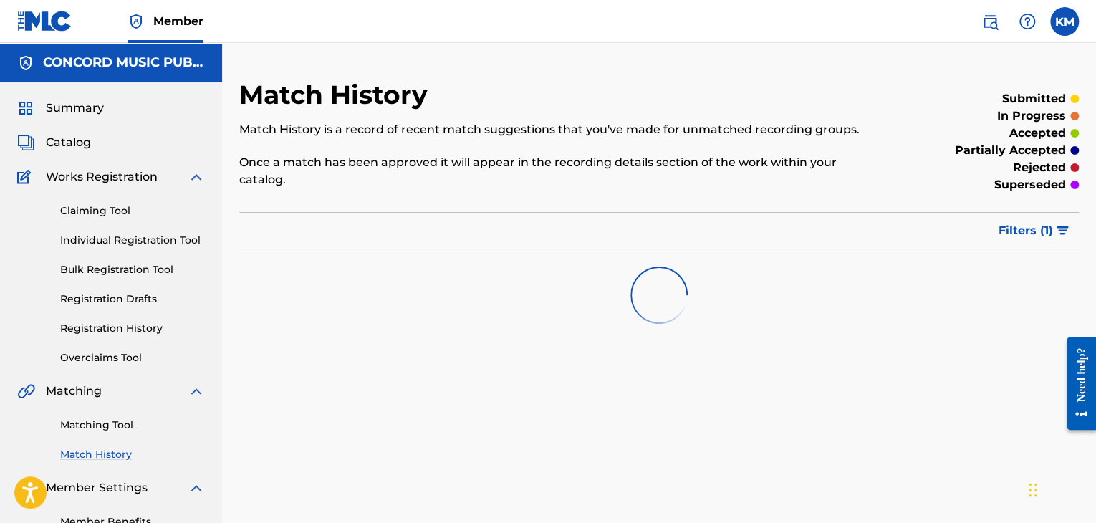
click at [109, 425] on link "Matching Tool" at bounding box center [132, 425] width 145 height 15
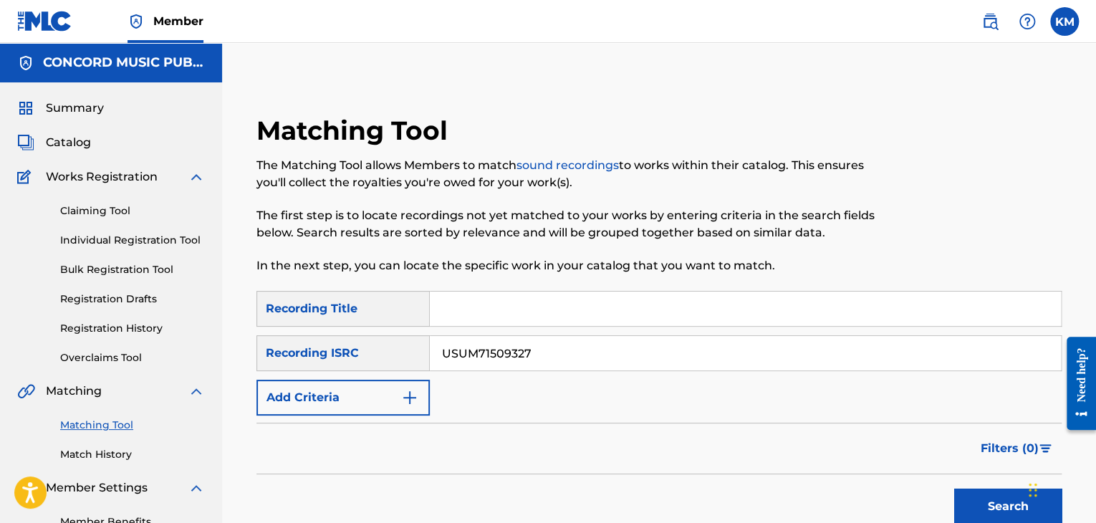
type input "USUM71509327"
click at [966, 509] on button "Search" at bounding box center [1007, 507] width 107 height 36
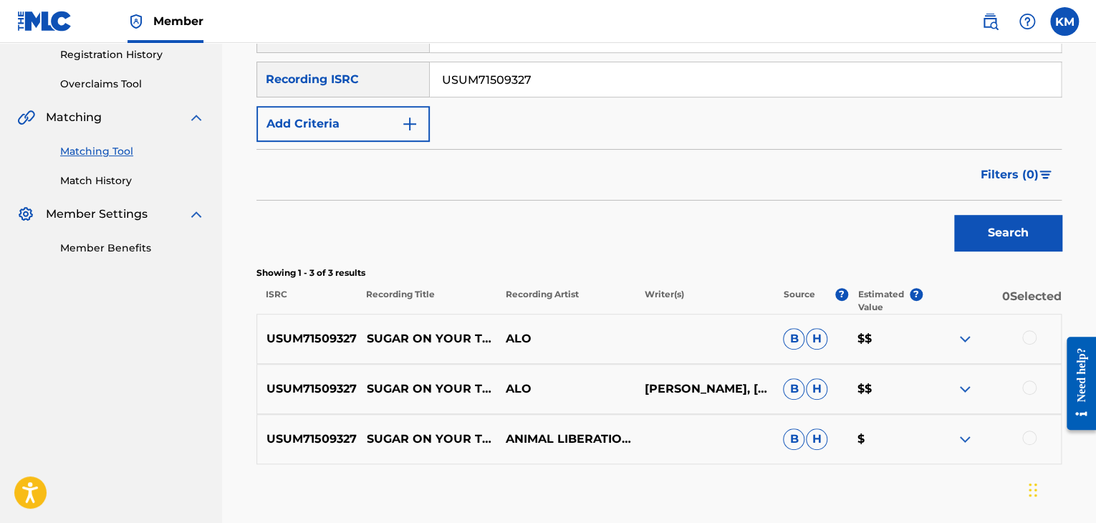
scroll to position [355, 0]
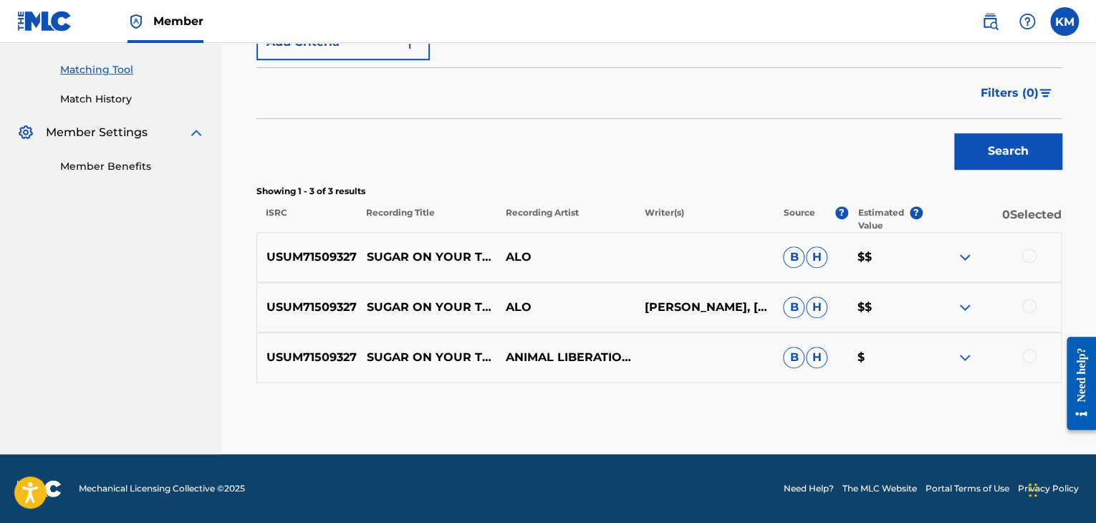
click at [1031, 355] on div at bounding box center [1029, 356] width 14 height 14
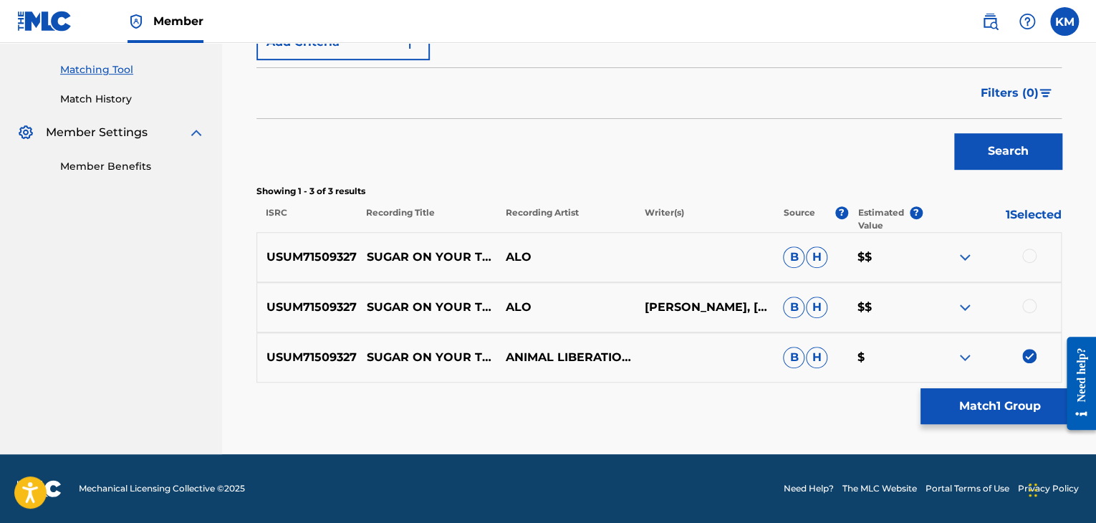
click at [1029, 302] on div at bounding box center [1029, 306] width 14 height 14
click at [1029, 252] on div at bounding box center [1029, 256] width 14 height 14
click at [955, 407] on button "Match 3 Groups" at bounding box center [1000, 406] width 158 height 36
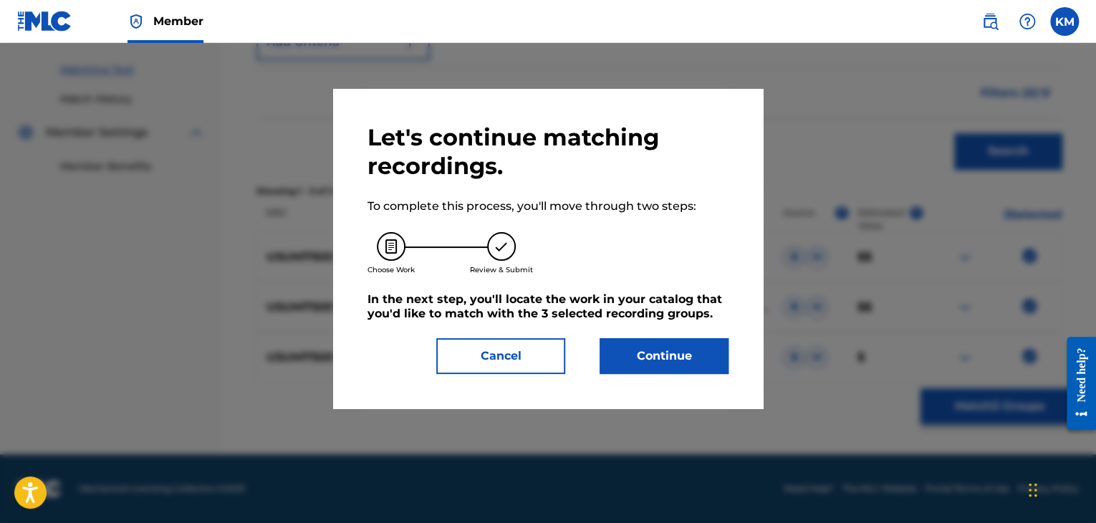
click at [648, 356] on button "Continue" at bounding box center [664, 356] width 129 height 36
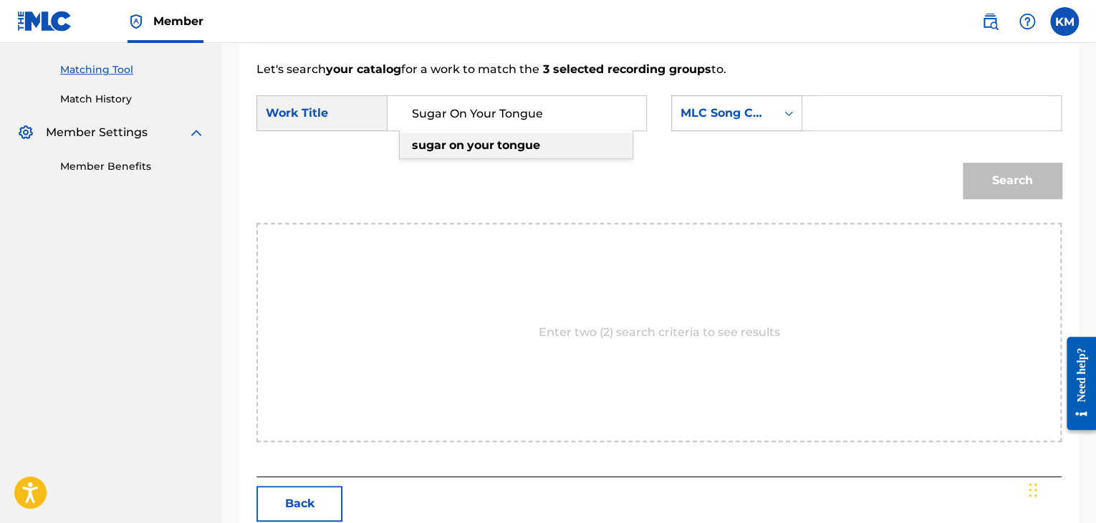
type input "Sugar On Your Tongue"
click at [789, 118] on icon "Search Form" at bounding box center [789, 113] width 14 height 14
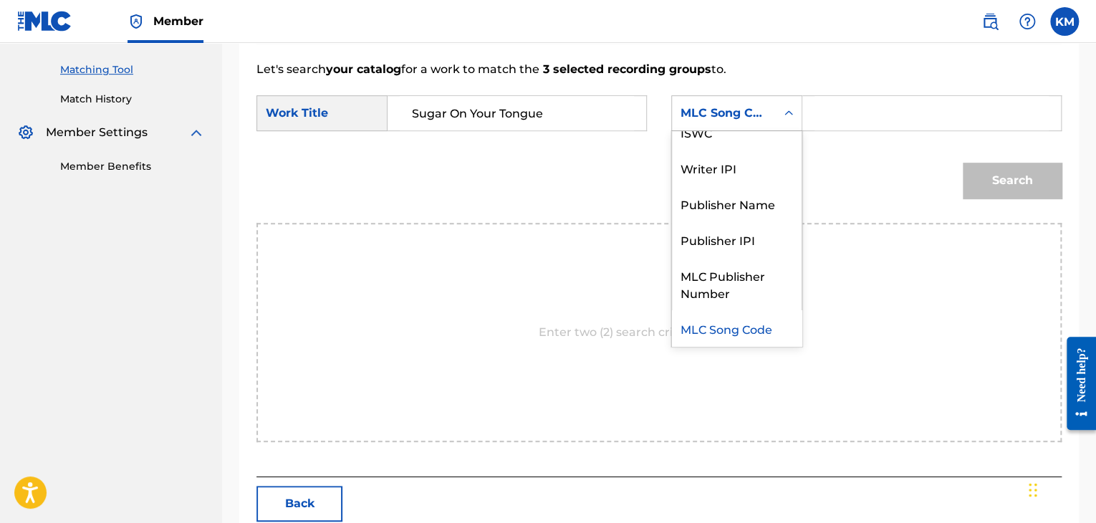
scroll to position [0, 0]
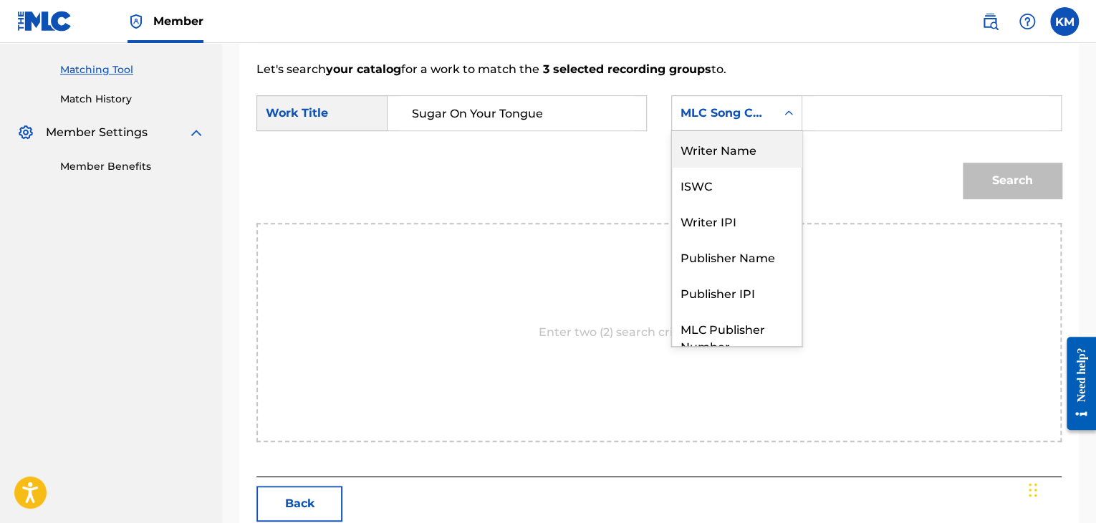
click at [762, 145] on div "Writer Name" at bounding box center [737, 149] width 130 height 36
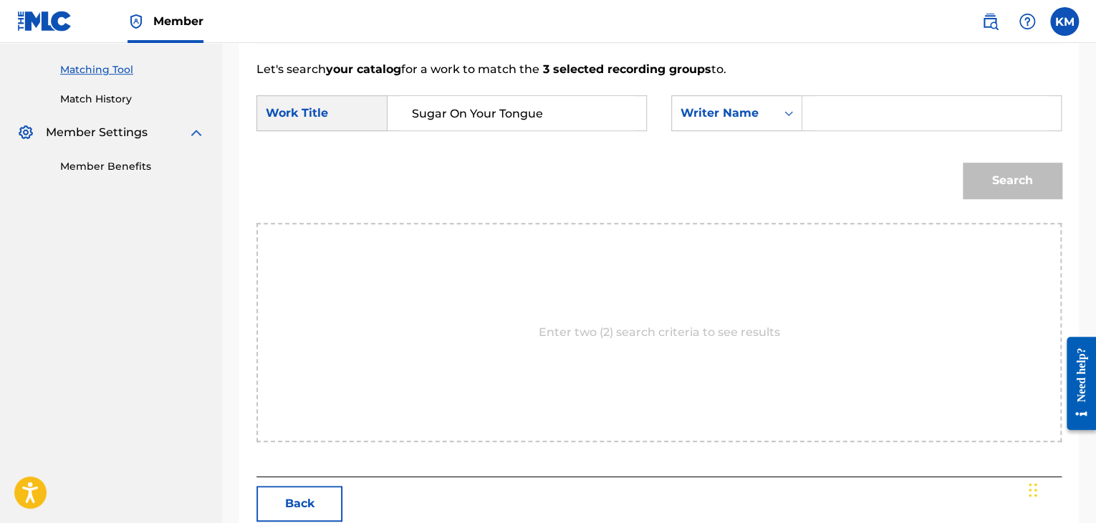
click at [830, 102] on input "Search Form" at bounding box center [932, 113] width 234 height 34
click at [987, 186] on button "Search" at bounding box center [1012, 181] width 99 height 36
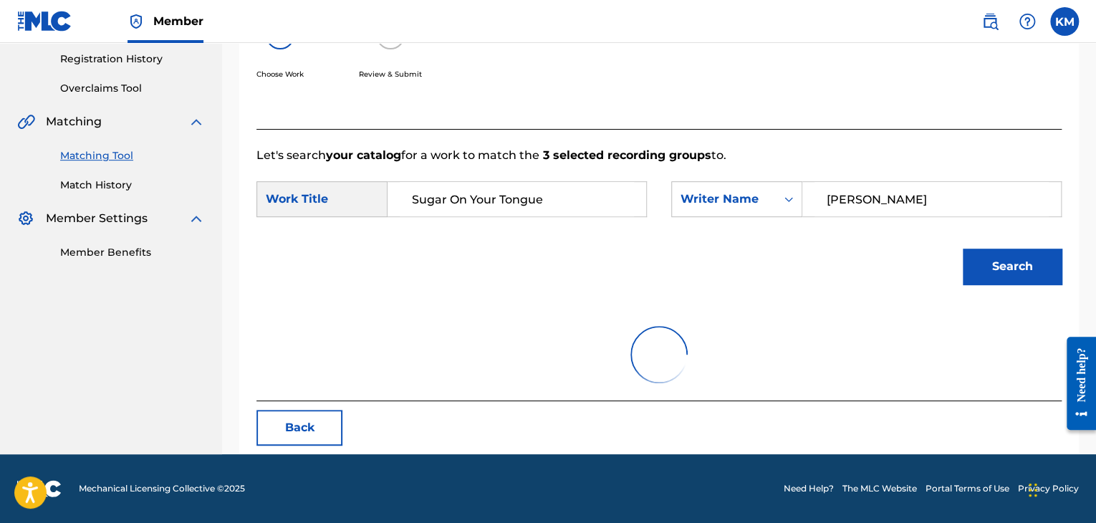
scroll to position [208, 0]
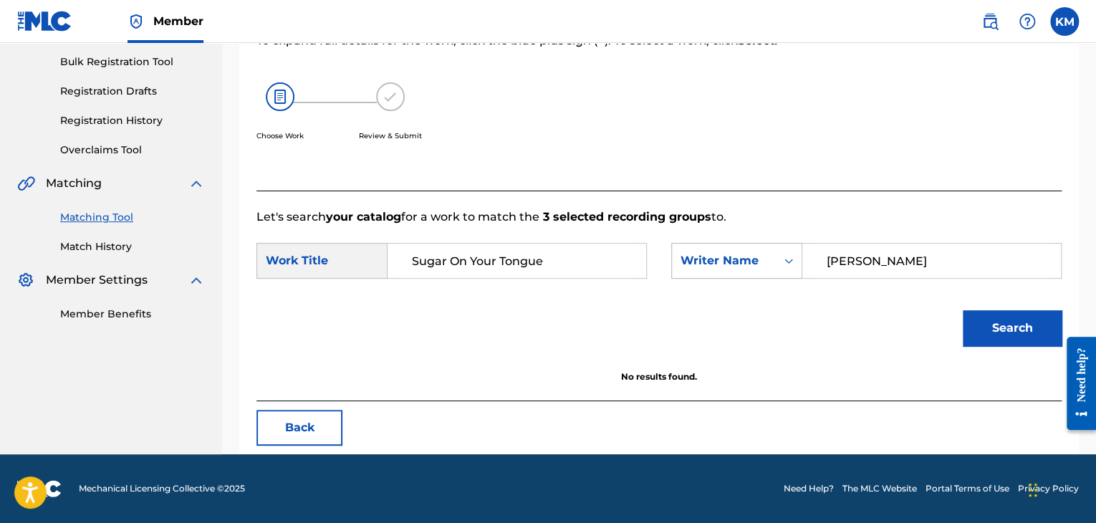
drag, startPoint x: 900, startPoint y: 251, endPoint x: 757, endPoint y: 253, distance: 142.6
click at [757, 253] on div "SearchWithCriteriaf76280ac-ae84-4083-aeaa-f2ed359918d4 Writer Name [PERSON_NAME]" at bounding box center [866, 261] width 390 height 36
click at [977, 320] on button "Search" at bounding box center [1012, 328] width 99 height 36
drag, startPoint x: 866, startPoint y: 262, endPoint x: 795, endPoint y: 262, distance: 70.9
click at [795, 262] on div "SearchWithCriteriaf76280ac-ae84-4083-aeaa-f2ed359918d4 Writer Name [PERSON_NAME]" at bounding box center [866, 261] width 390 height 36
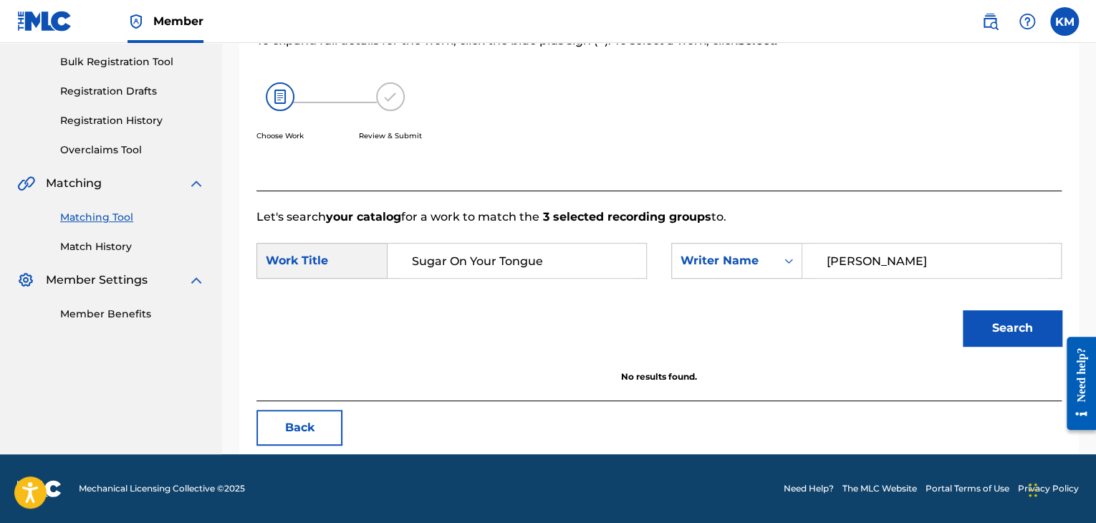
type input "[PERSON_NAME]"
click at [1027, 320] on button "Search" at bounding box center [1012, 328] width 99 height 36
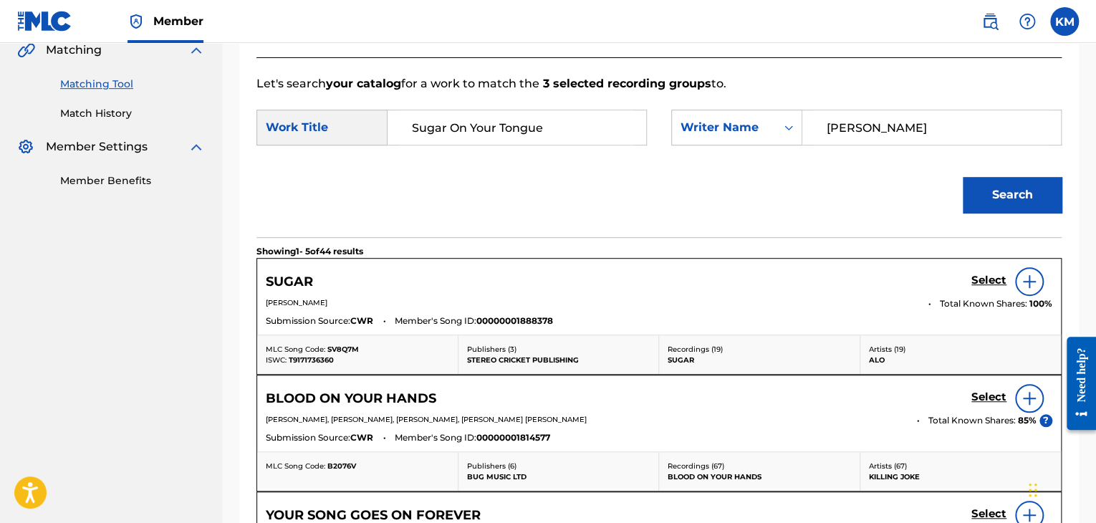
scroll to position [279, 0]
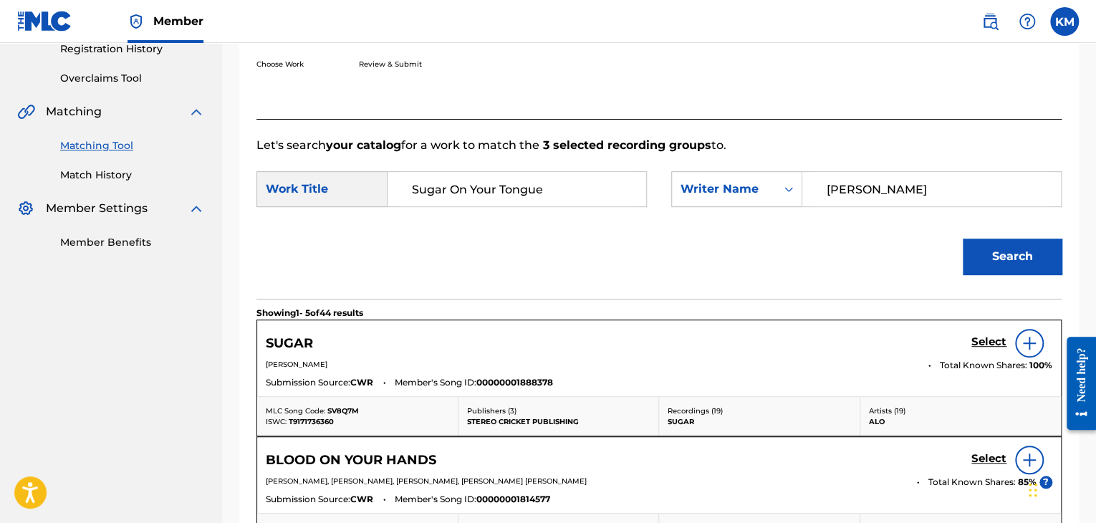
click at [1025, 342] on img at bounding box center [1029, 343] width 17 height 17
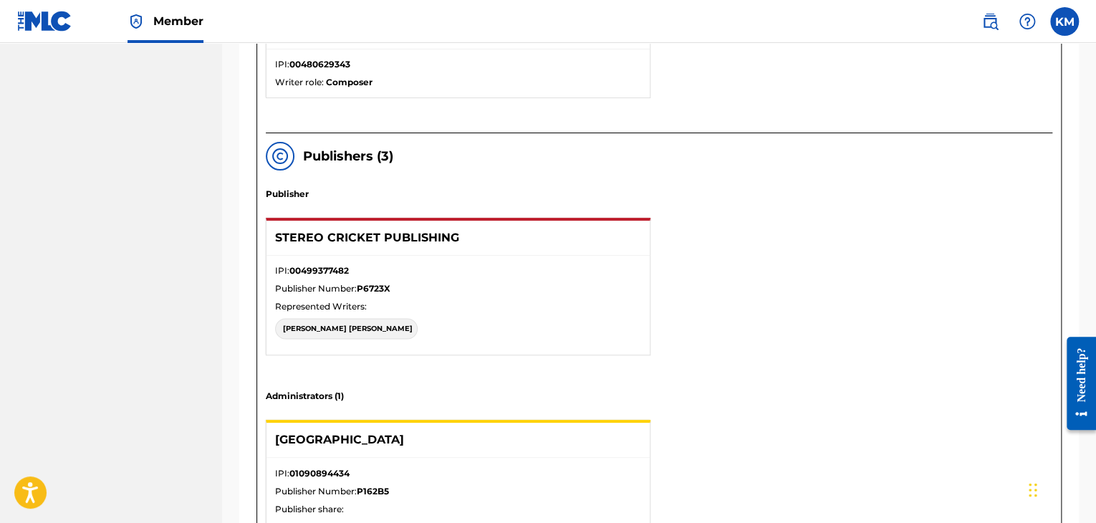
scroll to position [423, 0]
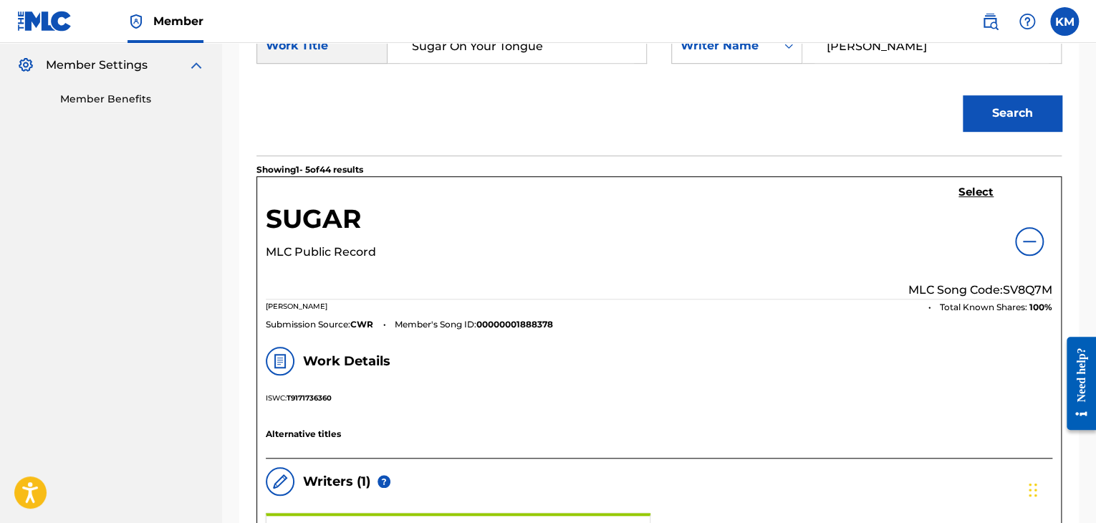
click at [1026, 244] on img at bounding box center [1029, 241] width 17 height 17
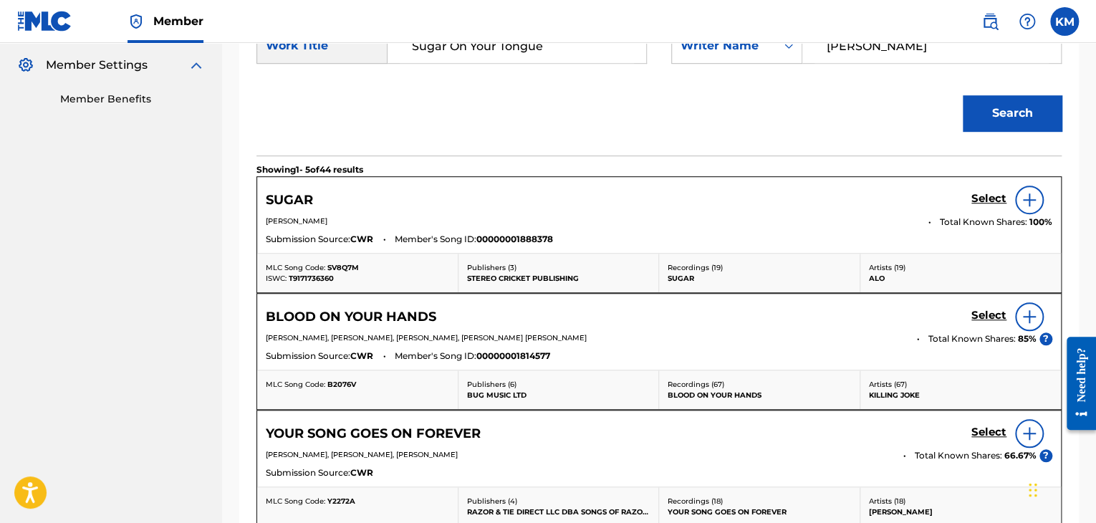
click at [974, 198] on h5 "Select" at bounding box center [989, 199] width 35 height 14
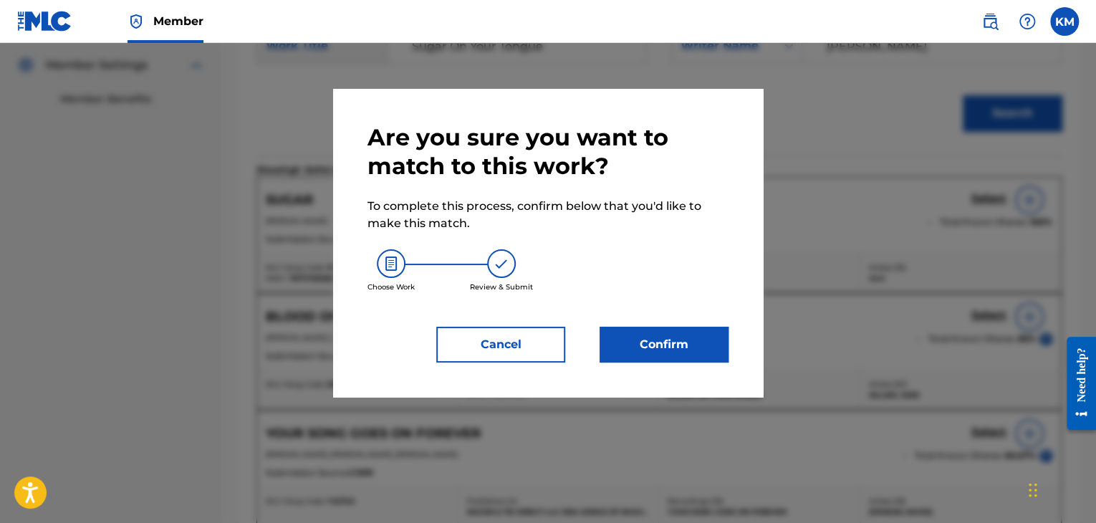
click at [627, 348] on button "Confirm" at bounding box center [664, 345] width 129 height 36
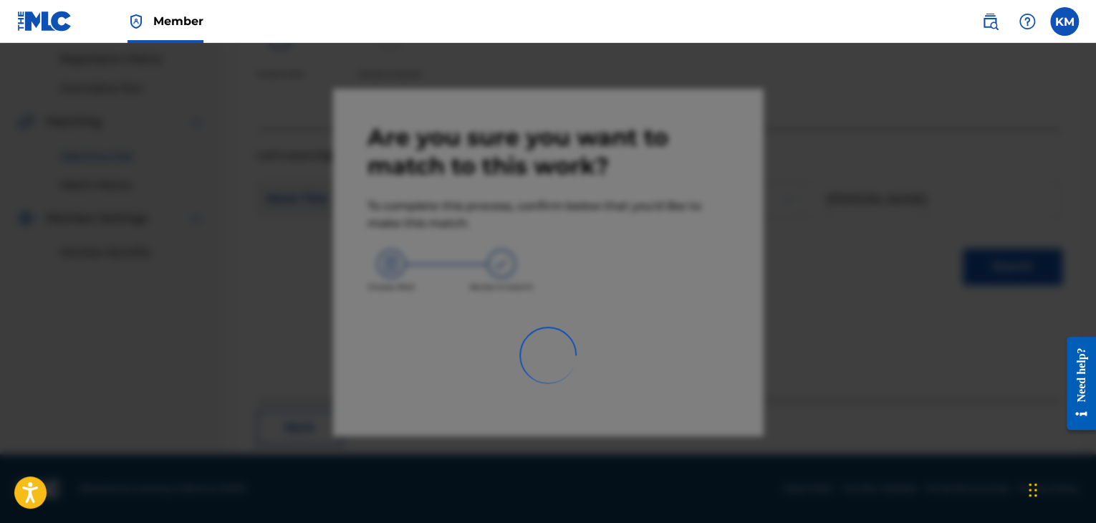
scroll to position [92, 0]
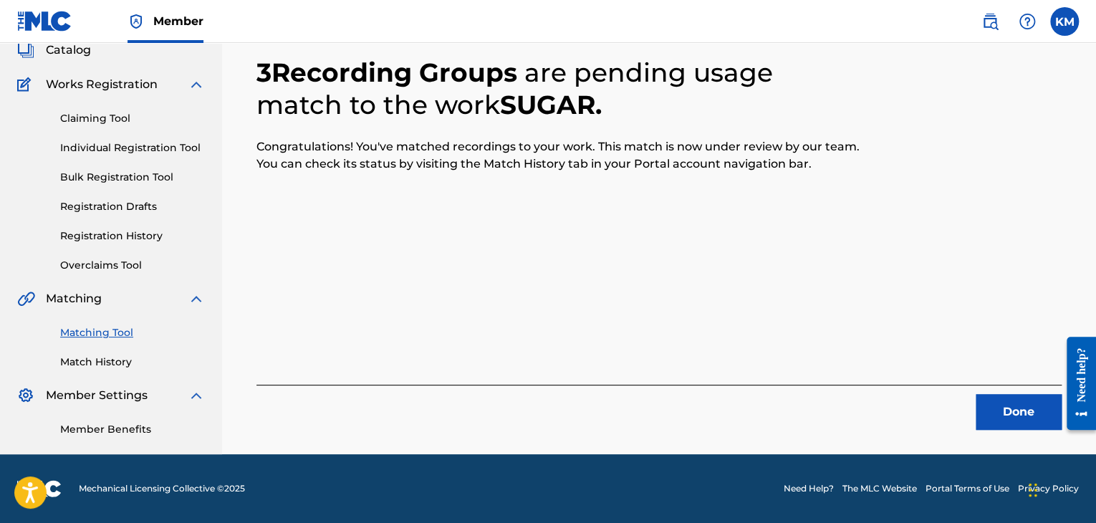
click at [1011, 411] on button "Done" at bounding box center [1019, 412] width 86 height 36
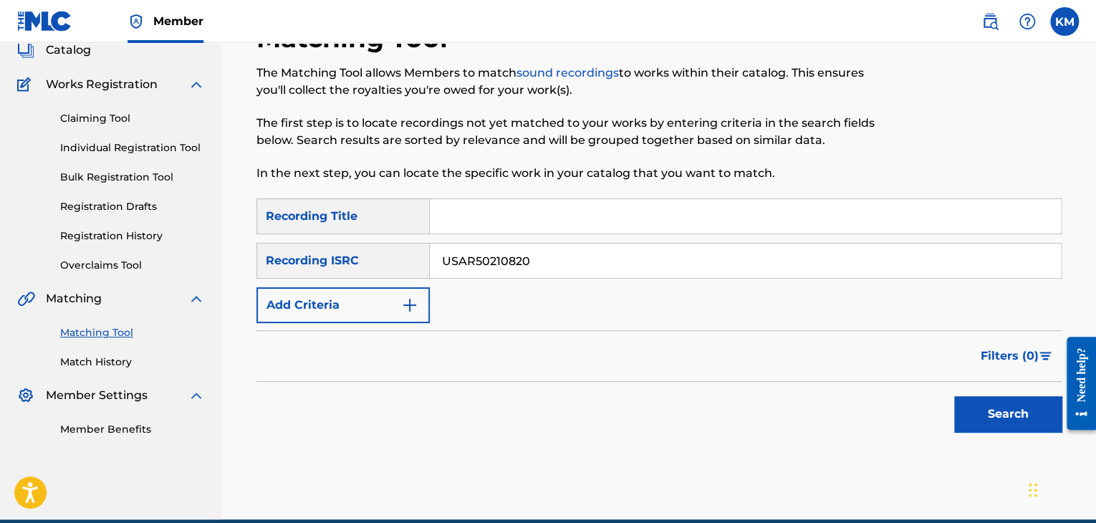
type input "USAR50210820"
click at [992, 410] on button "Search" at bounding box center [1007, 414] width 107 height 36
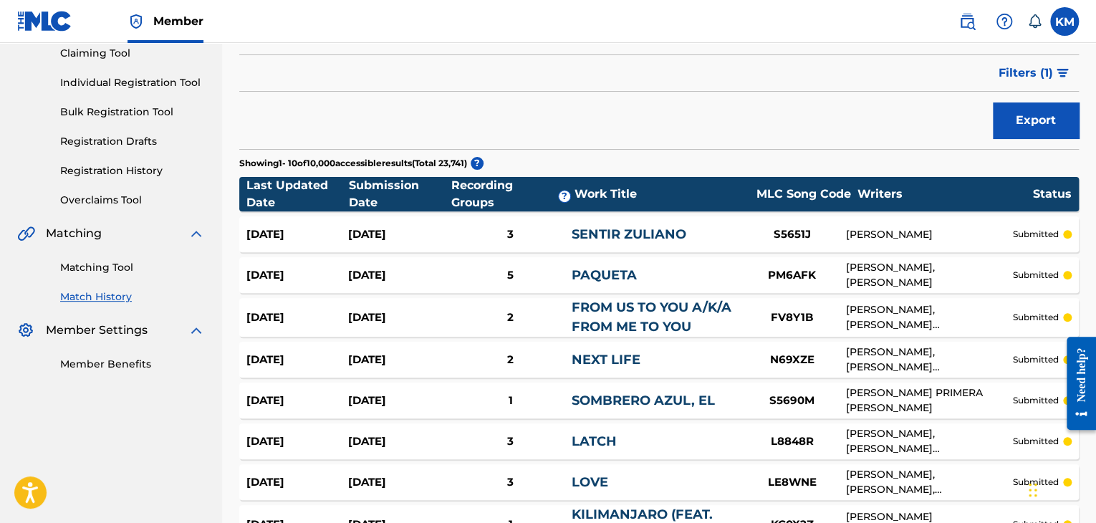
scroll to position [72, 0]
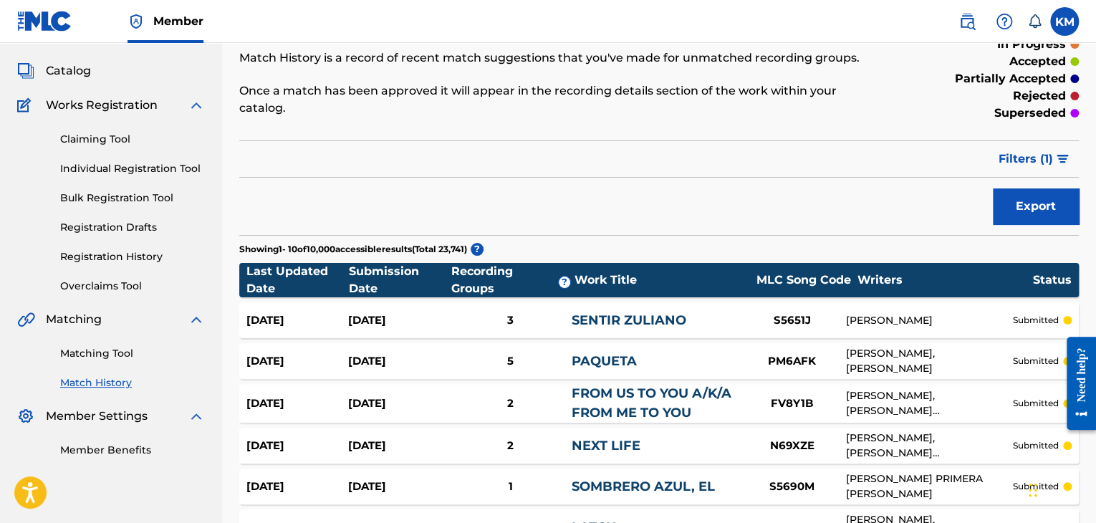
click at [114, 348] on link "Matching Tool" at bounding box center [132, 353] width 145 height 15
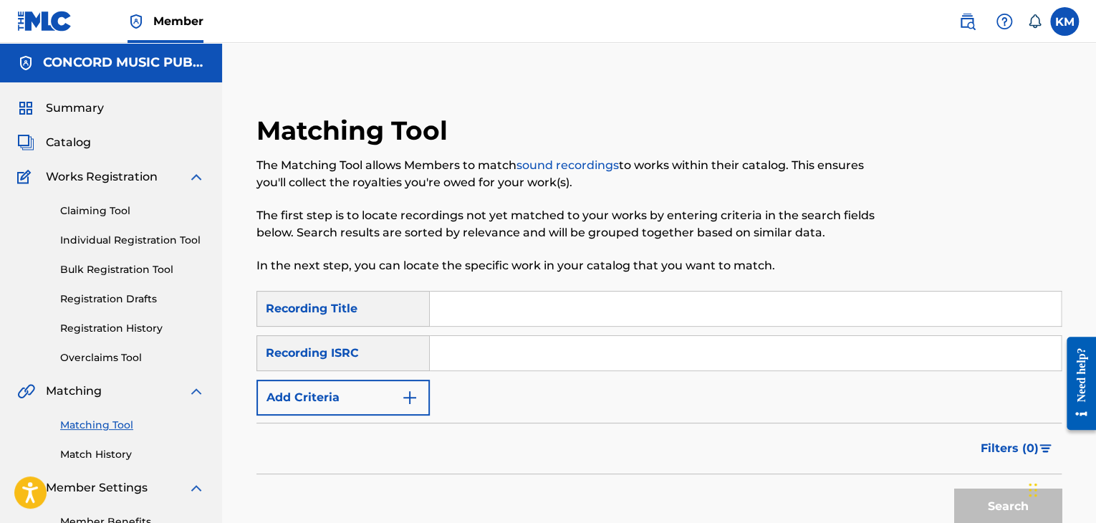
click at [116, 454] on link "Match History" at bounding box center [132, 454] width 145 height 15
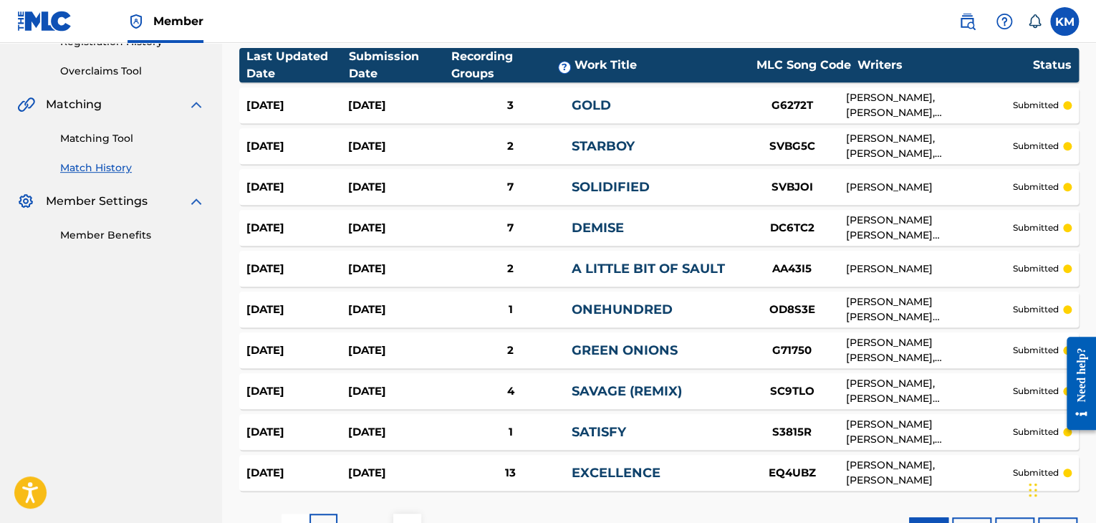
scroll to position [72, 0]
